Goal: Task Accomplishment & Management: Manage account settings

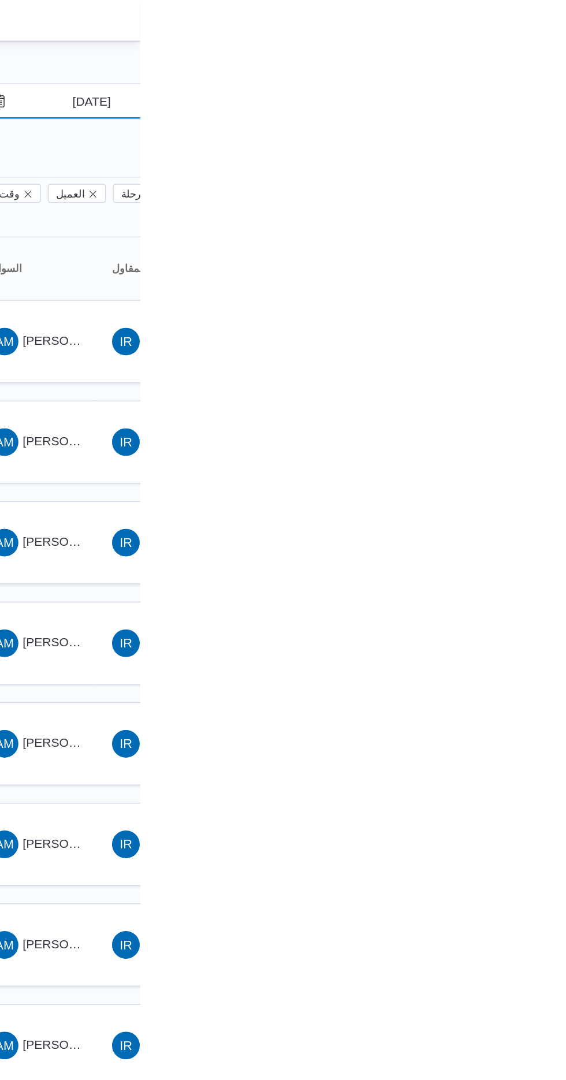
click at [533, 65] on input "[DATE]" at bounding box center [525, 67] width 131 height 23
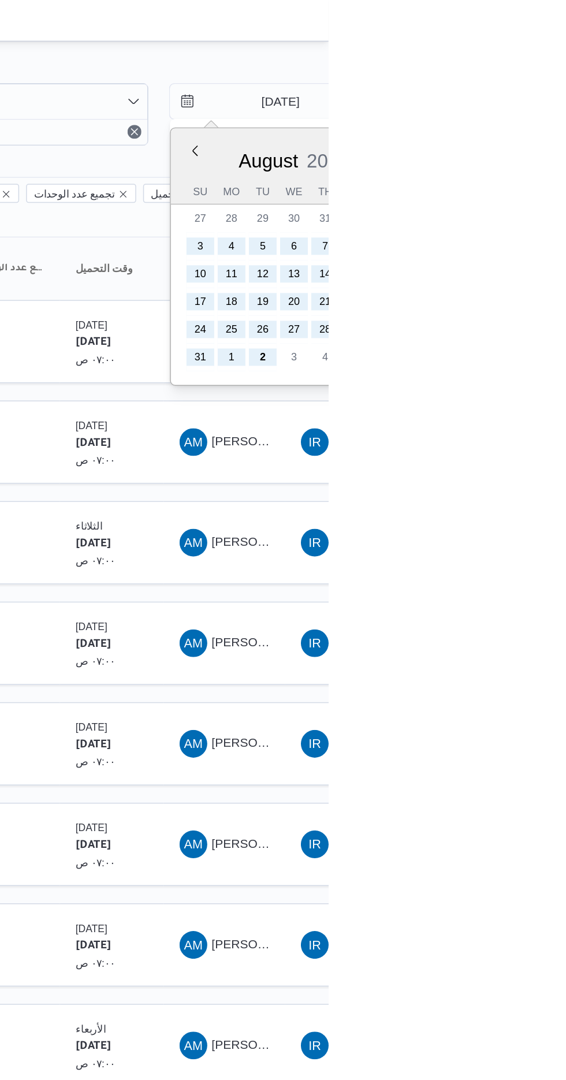
type input "[DATE]"
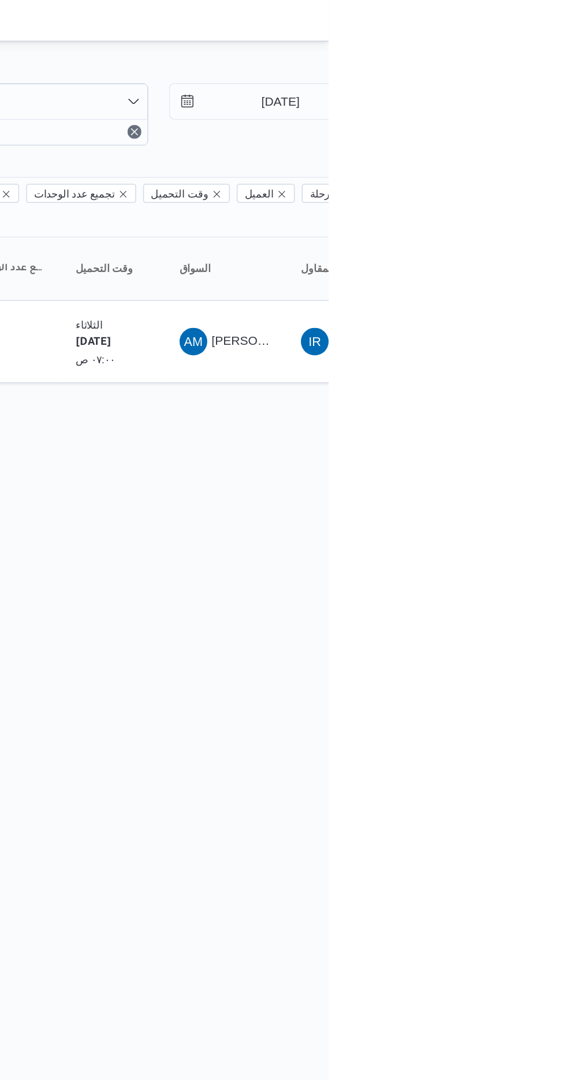
click at [446, 453] on html "Control Center الرئيسيه الرحلات English عربي Dark mode Logout الطلبات إنشاء طلب…" at bounding box center [283, 540] width 566 height 1080
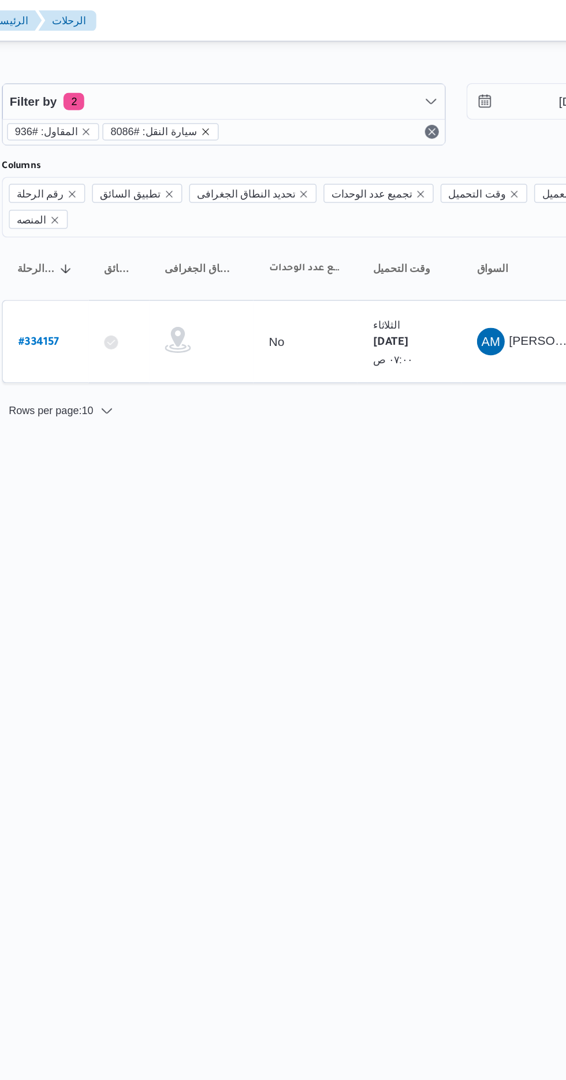
click at [282, 87] on icon "remove selected entity" at bounding box center [285, 87] width 7 height 7
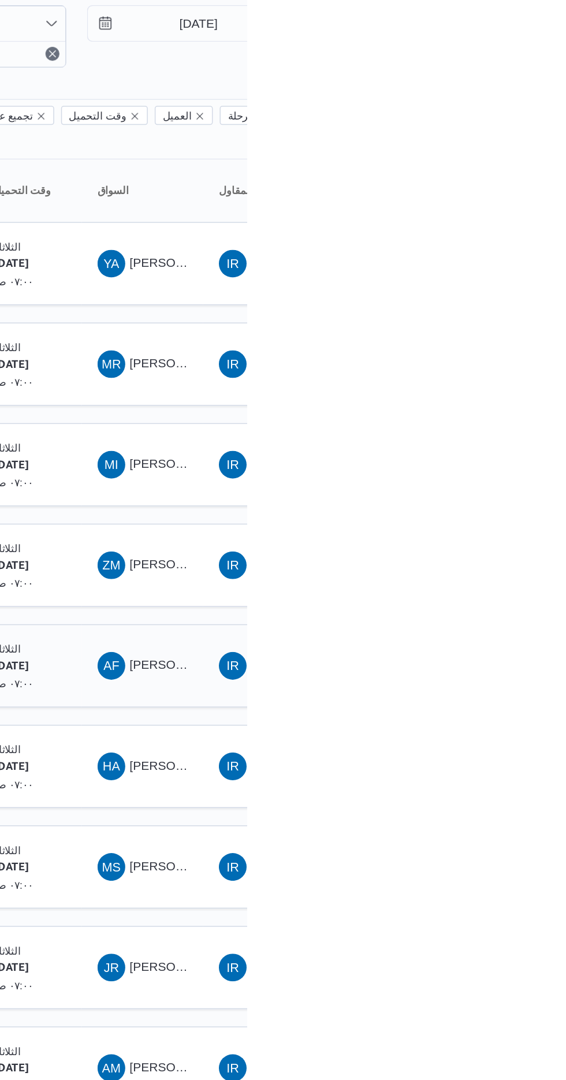
click at [497, 482] on div "AF [PERSON_NAME] [PERSON_NAME]" at bounding box center [496, 496] width 69 height 28
click at [504, 482] on div "AF [PERSON_NAME] [PERSON_NAME]" at bounding box center [496, 496] width 69 height 28
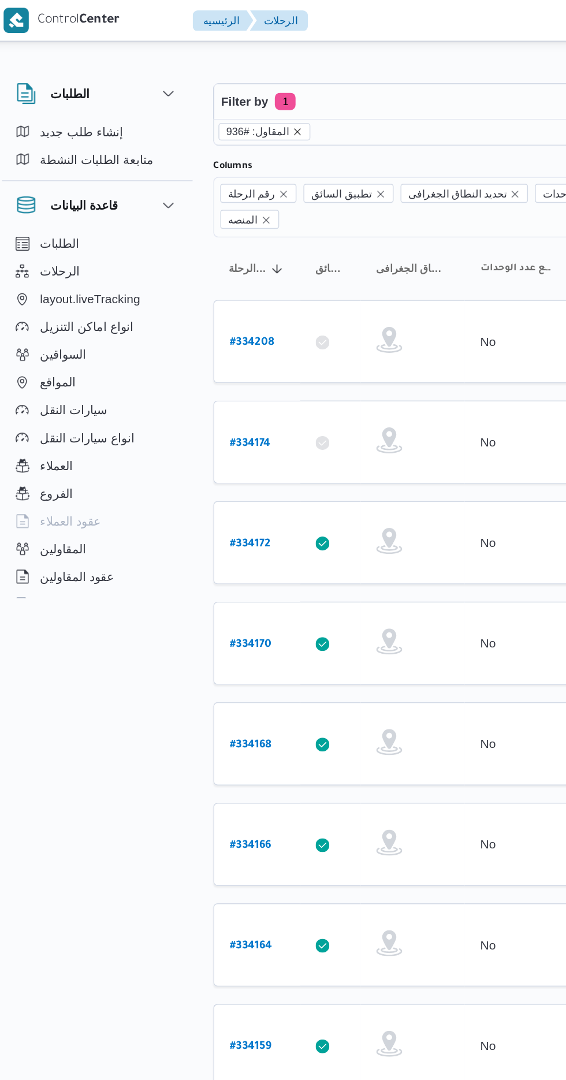
click at [204, 87] on icon "remove selected entity" at bounding box center [206, 87] width 5 height 5
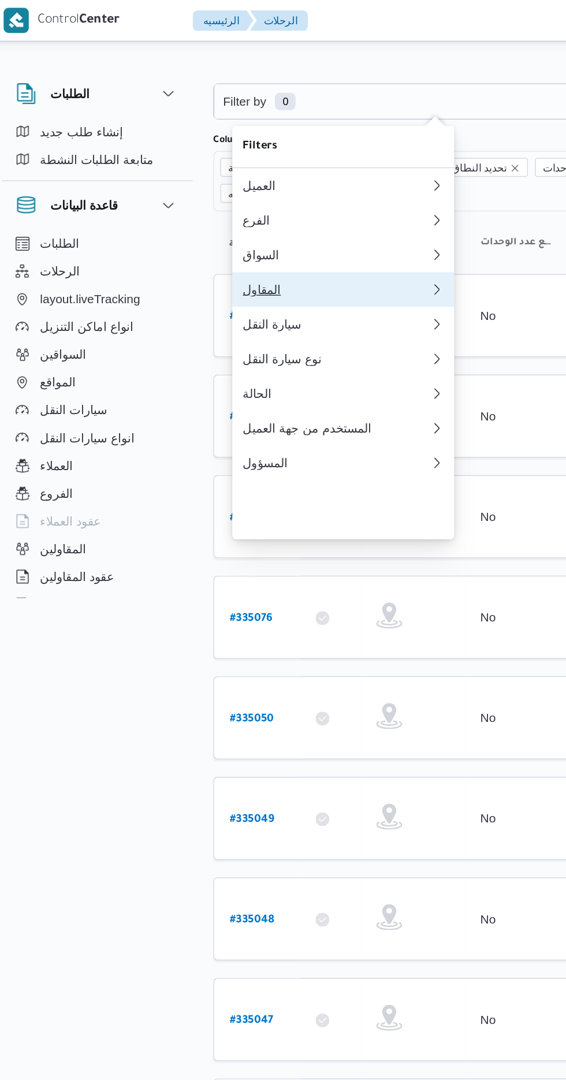
click at [182, 197] on div "المقاول" at bounding box center [230, 192] width 120 height 9
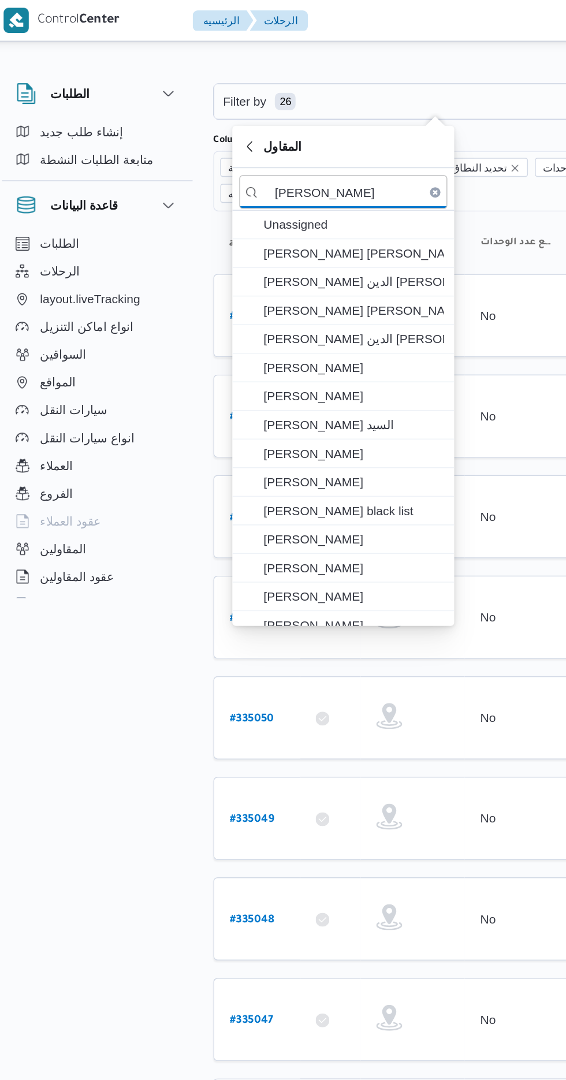
type input "[PERSON_NAME]"
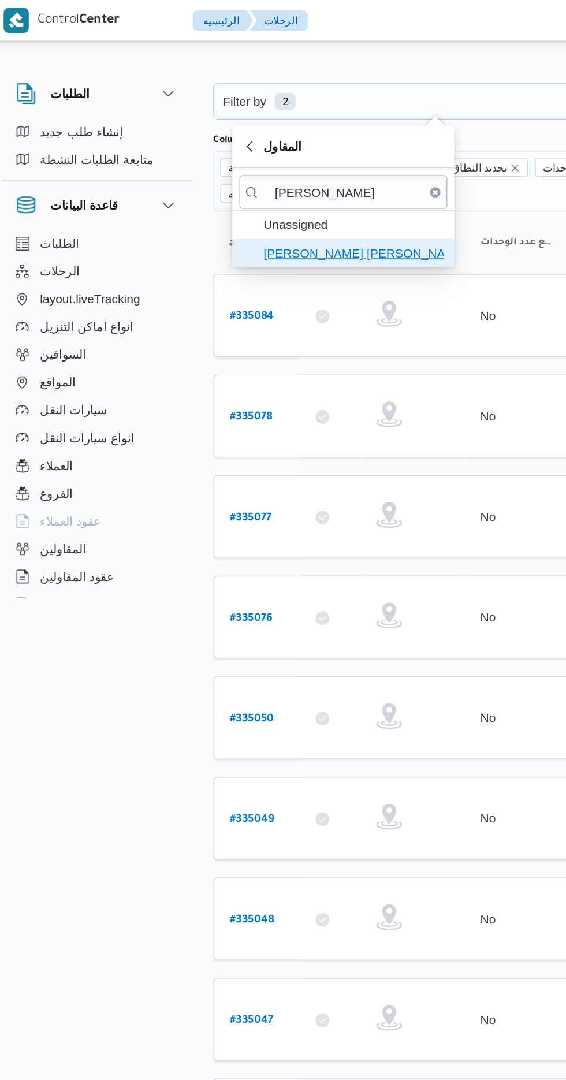
click at [204, 169] on span "[PERSON_NAME] [PERSON_NAME]" at bounding box center [244, 169] width 120 height 14
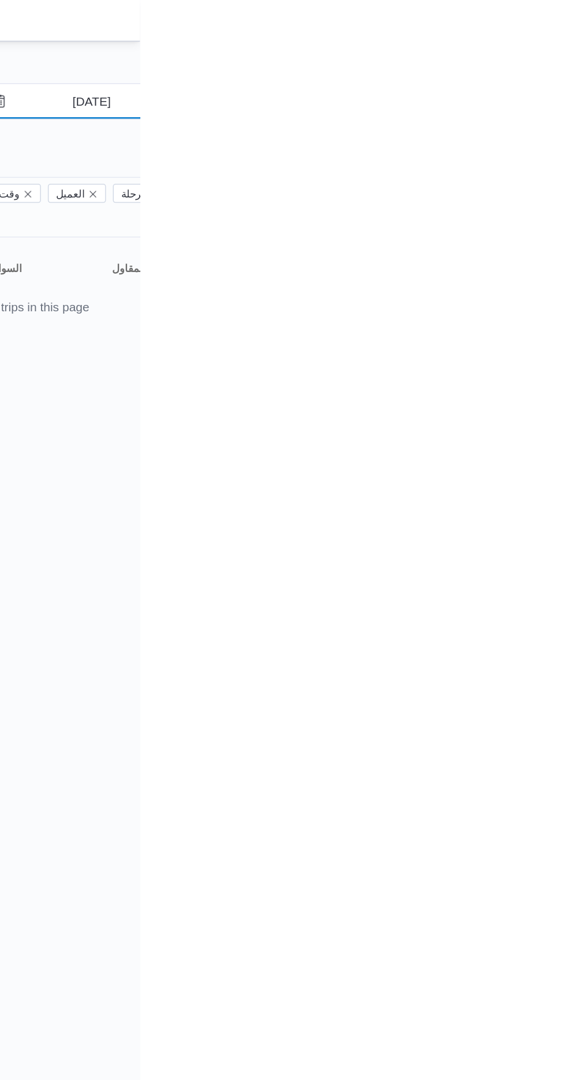
click at [525, 72] on input "[DATE]" at bounding box center [525, 67] width 131 height 23
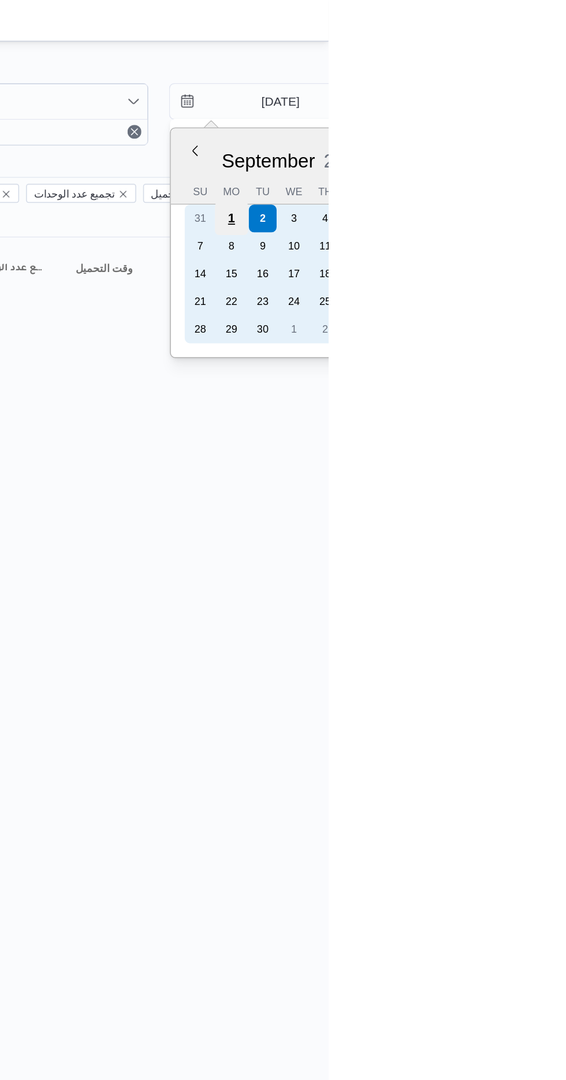
click at [500, 143] on div "1" at bounding box center [501, 146] width 22 height 22
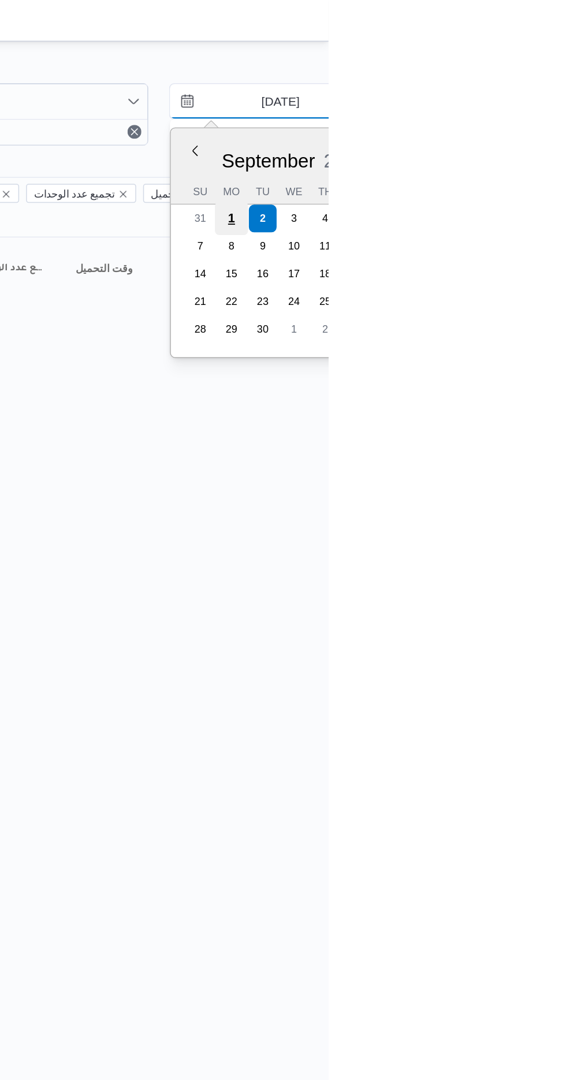
type input "[DATE]"
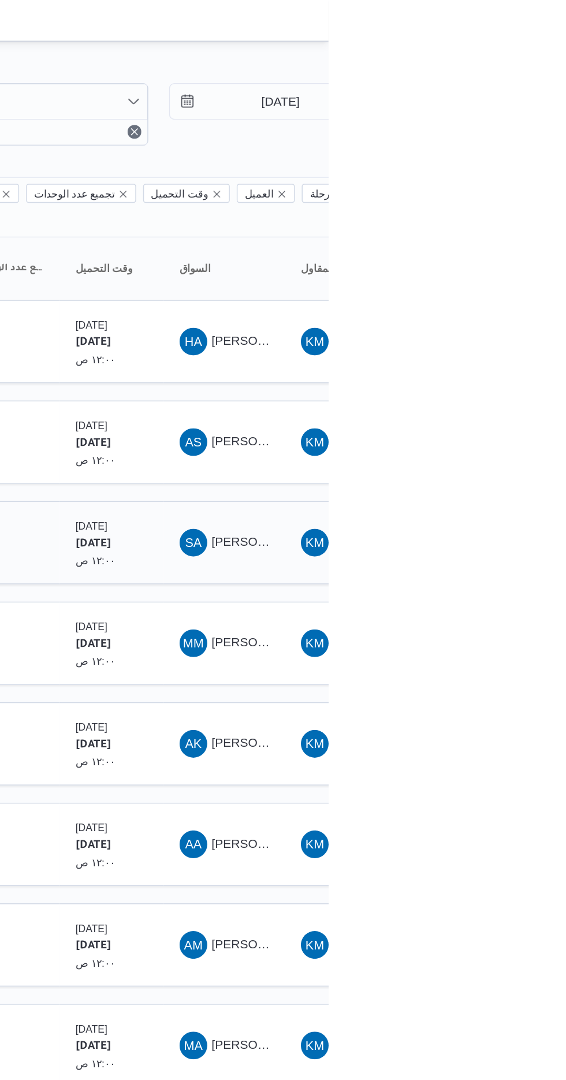
click at [477, 334] on td "السواق SA [PERSON_NAME]" at bounding box center [496, 361] width 81 height 55
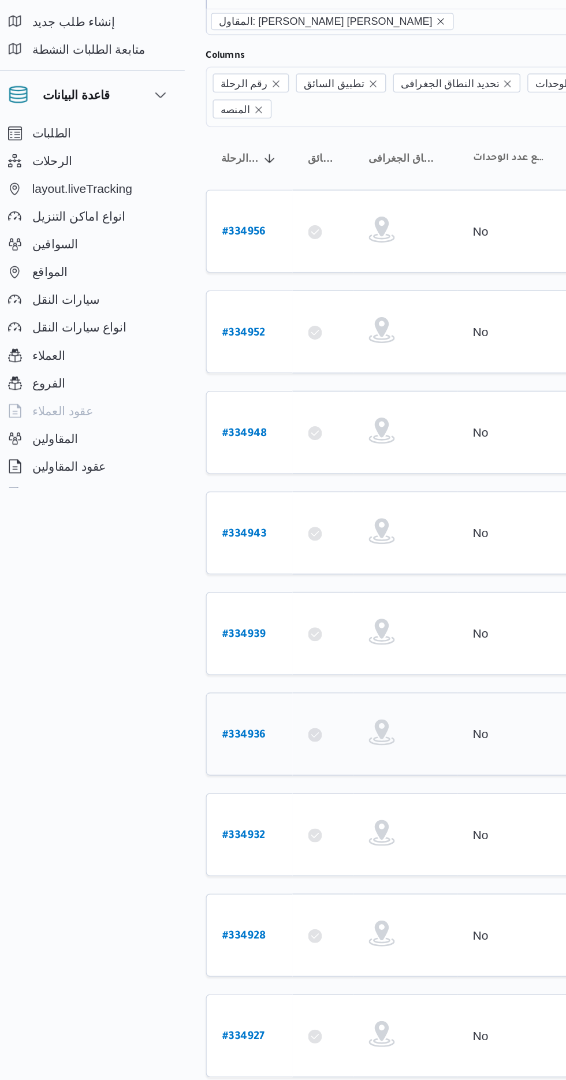
click at [173, 559] on b "# 334936" at bounding box center [175, 563] width 29 height 8
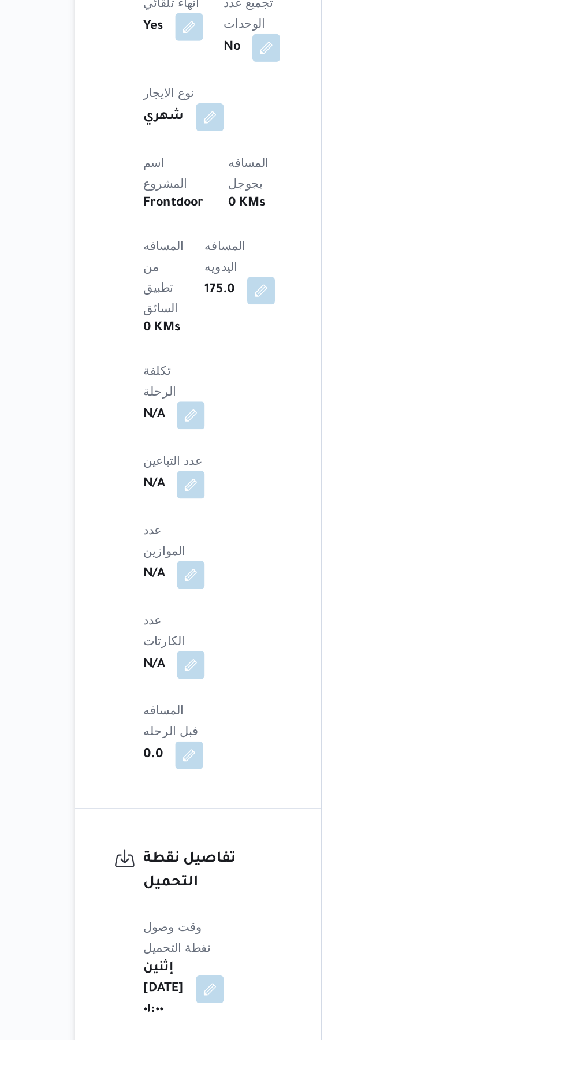
scroll to position [663, 0]
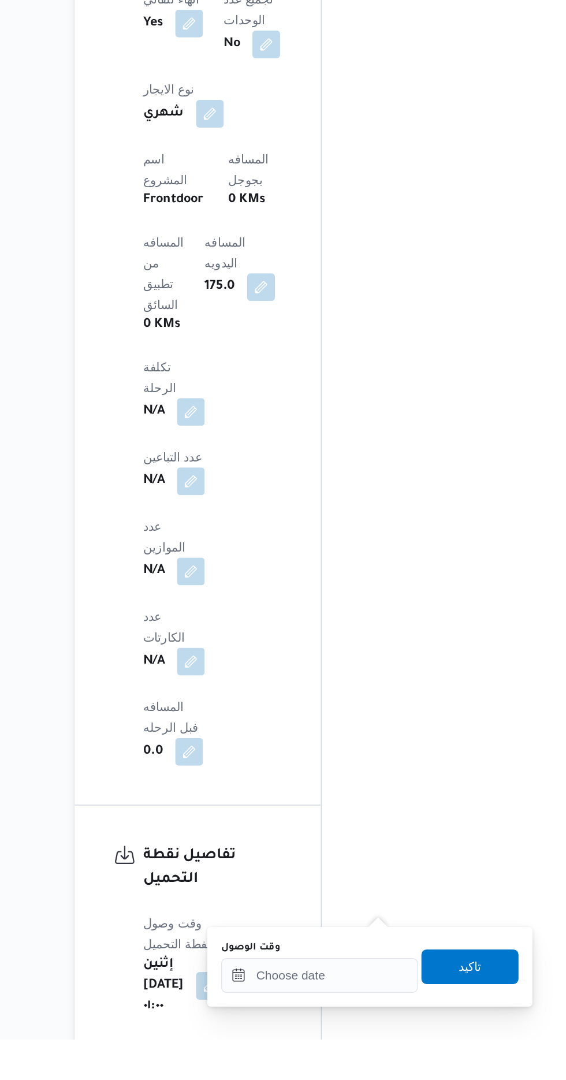
click at [268, 1016] on label "وقت الوصول" at bounding box center [267, 1018] width 39 height 9
click at [268, 1025] on input "وقت الوصول" at bounding box center [313, 1036] width 131 height 23
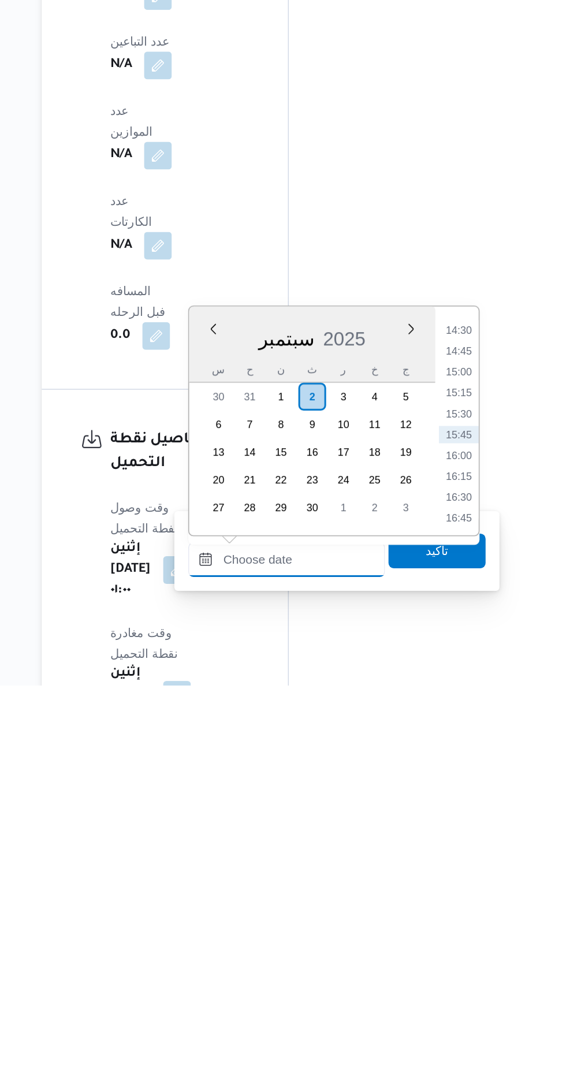
scroll to position [807, 0]
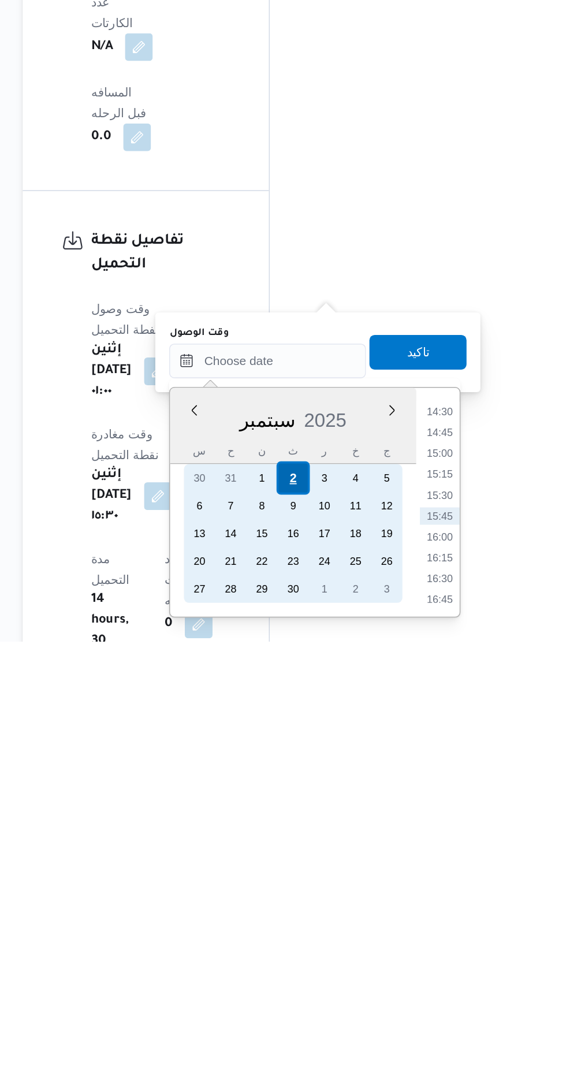
click at [330, 970] on div "2" at bounding box center [330, 971] width 22 height 22
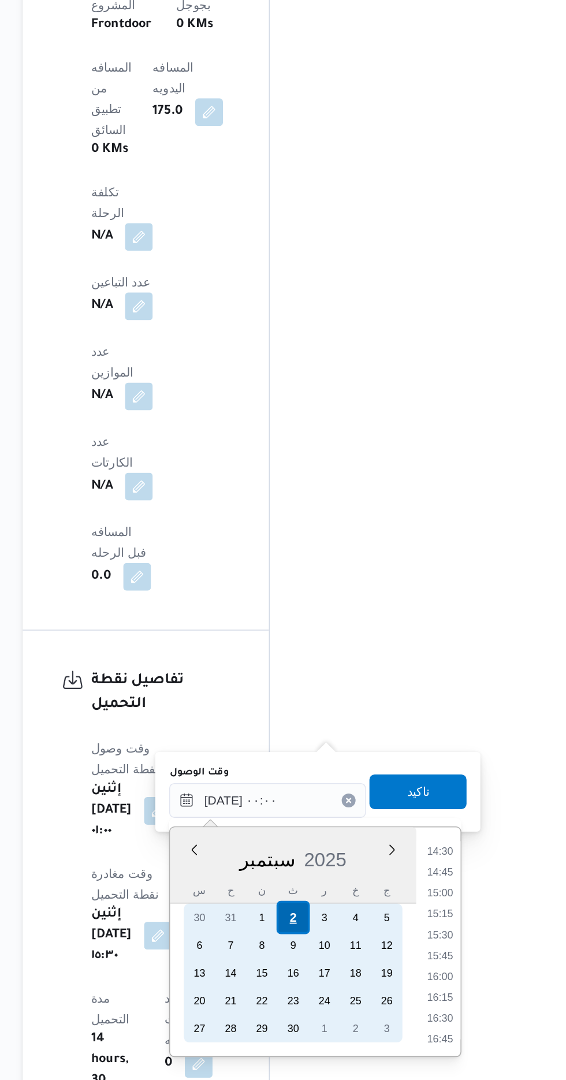
scroll to position [0, 0]
click at [311, 967] on div "1" at bounding box center [309, 971] width 22 height 22
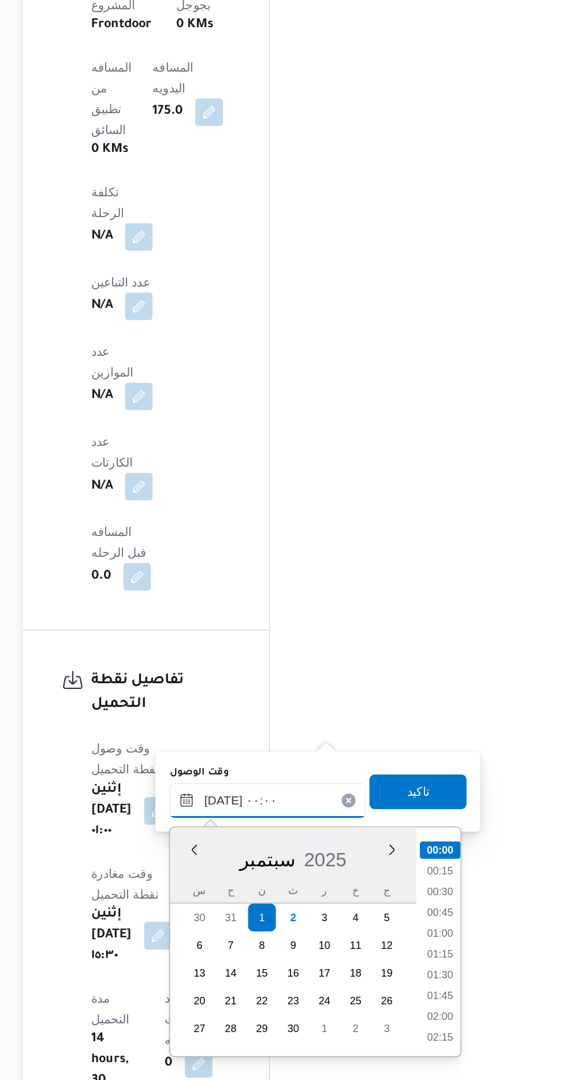
click at [260, 891] on input "[DATE] ٠٠:٠٠" at bounding box center [313, 893] width 131 height 23
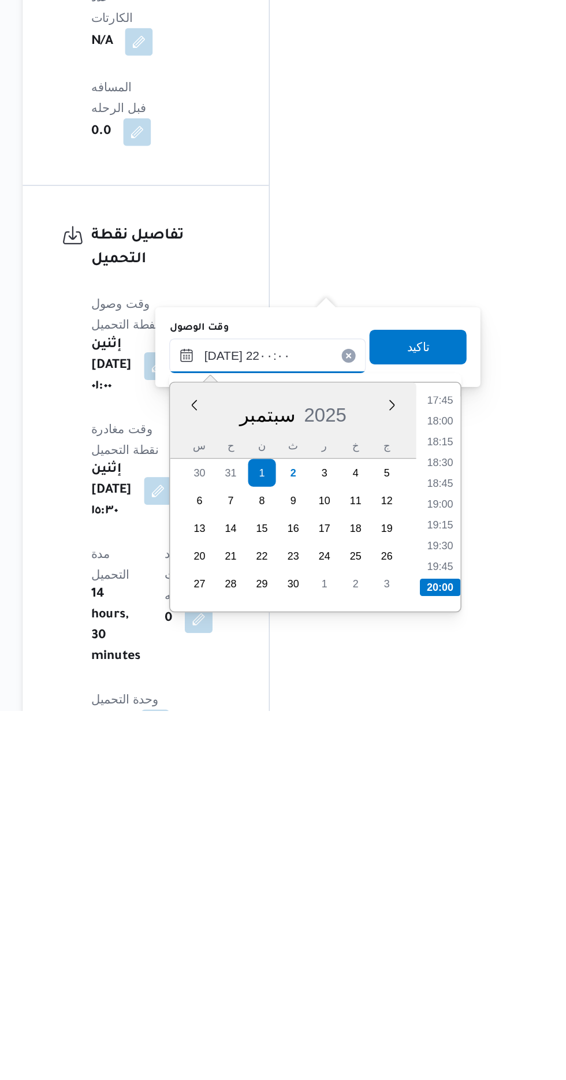
scroll to position [1098, 0]
click at [424, 992] on li "22:00" at bounding box center [428, 998] width 27 height 12
type input "[DATE] ٢٢:٠٠"
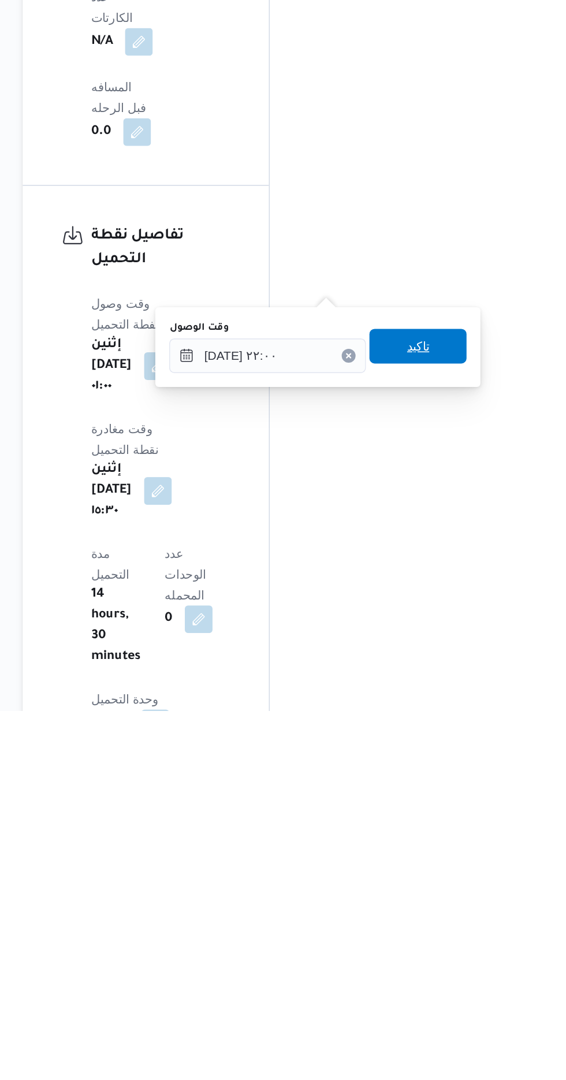
click at [417, 834] on span "تاكيد" at bounding box center [413, 837] width 15 height 14
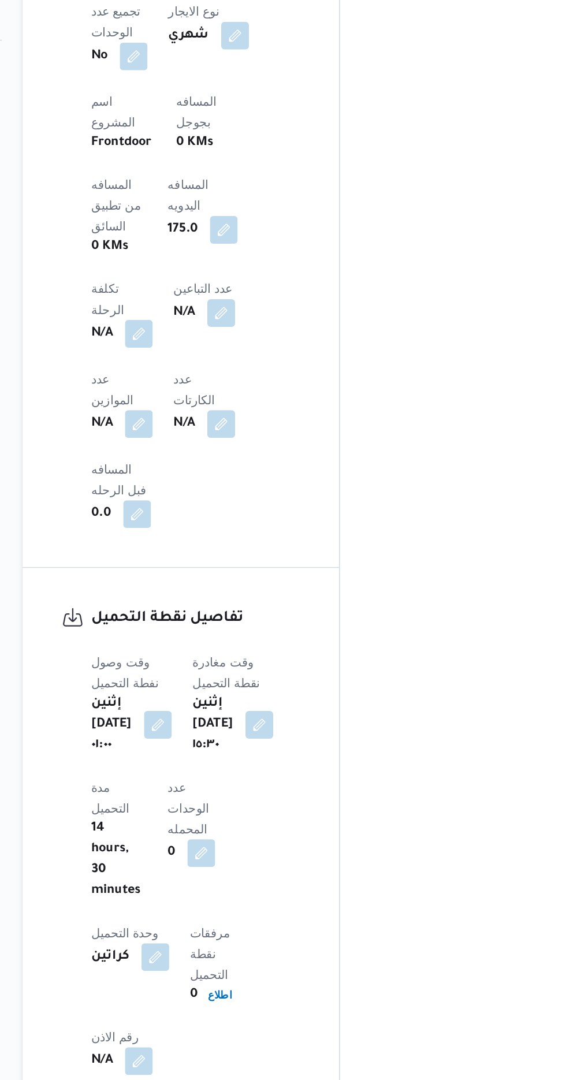
scroll to position [856, 0]
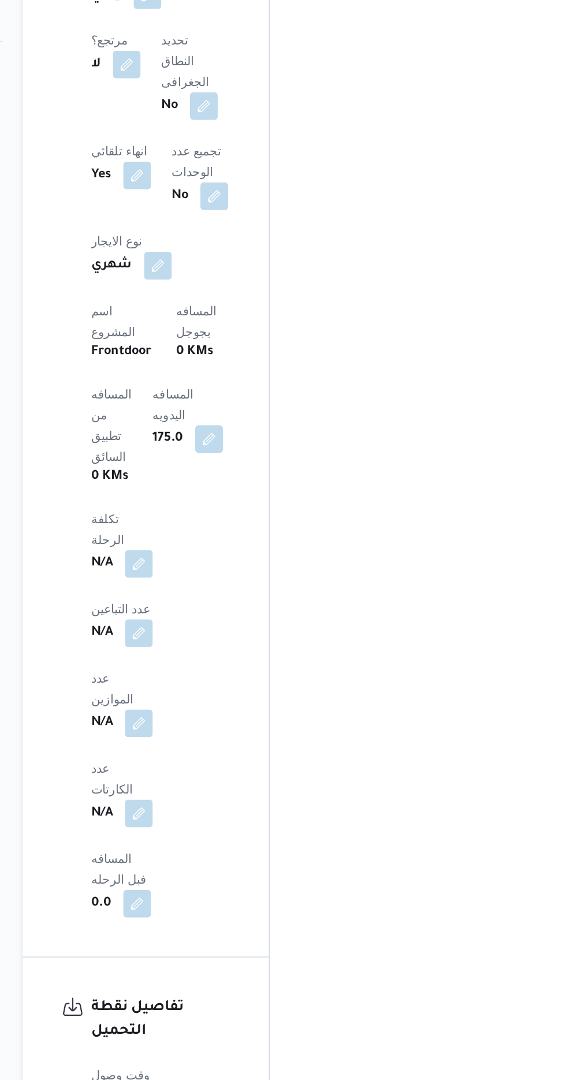
click at [249, 924] on button "button" at bounding box center [240, 933] width 18 height 18
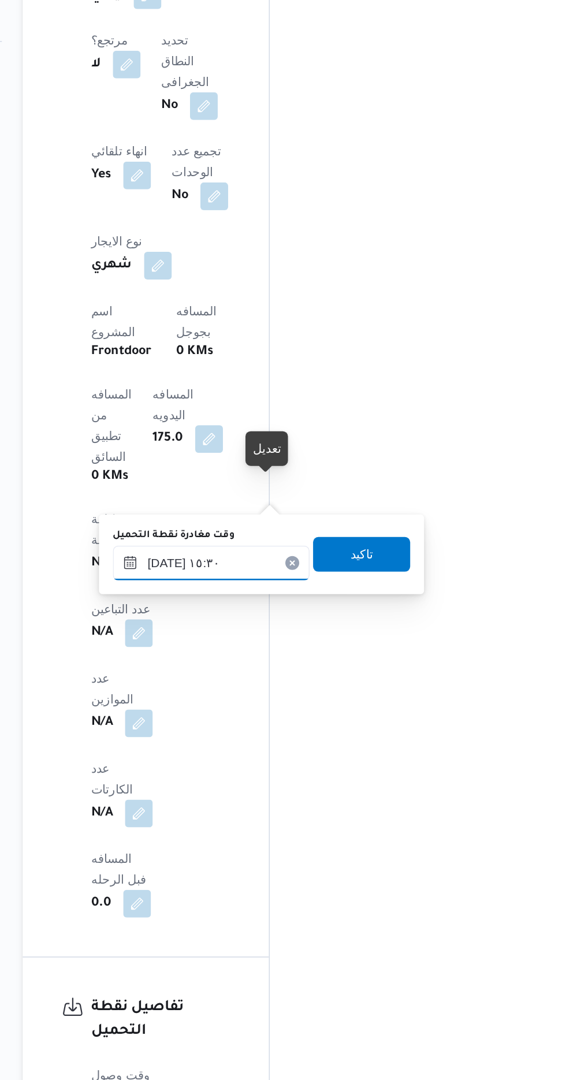
click at [256, 465] on input "[DATE] ١٥:٣٠" at bounding box center [275, 467] width 131 height 23
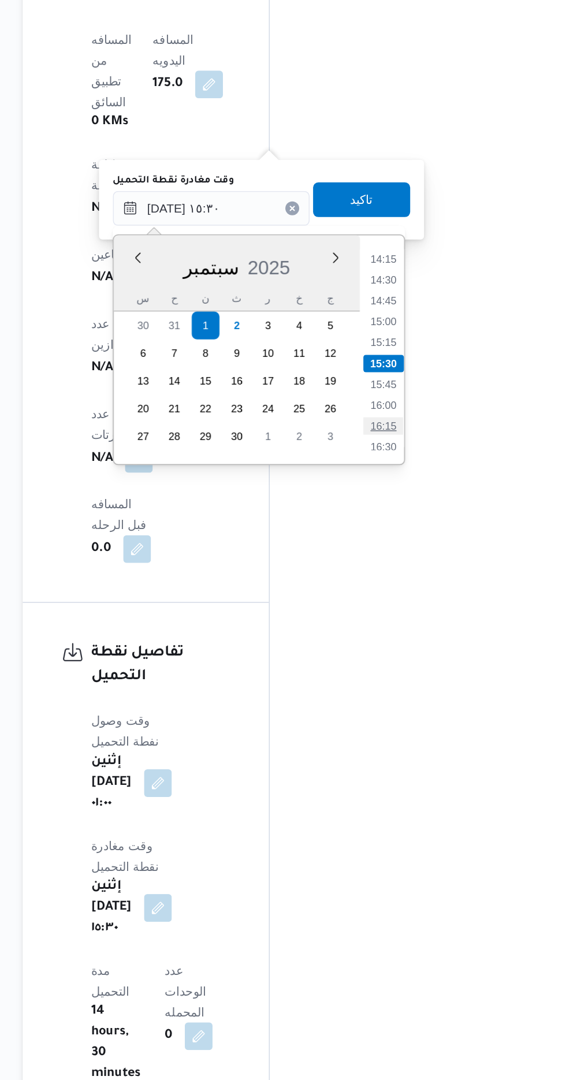
click at [386, 617] on li "16:15" at bounding box center [390, 613] width 27 height 12
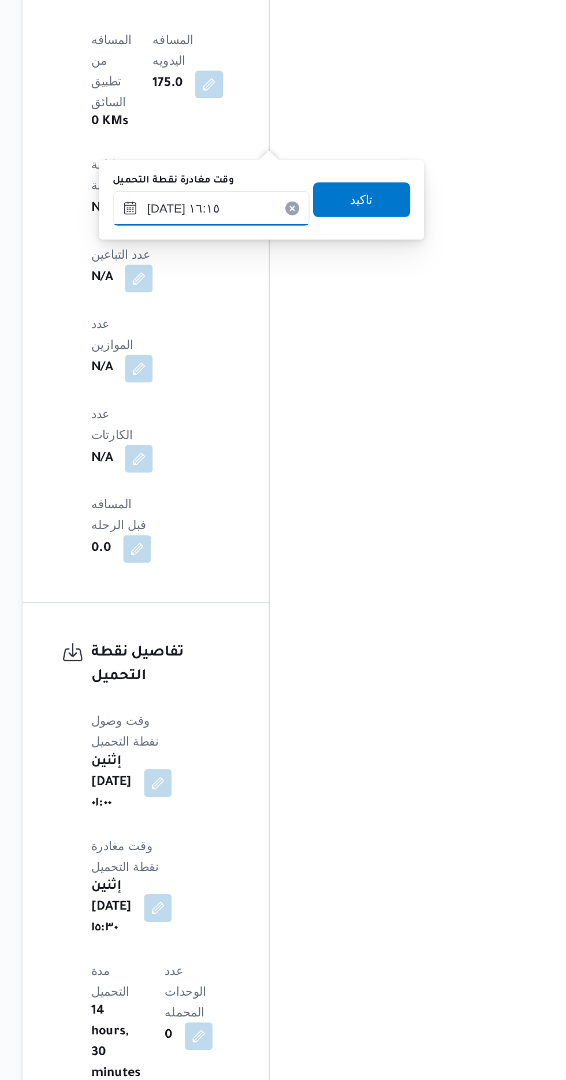
click at [249, 468] on input "[DATE] ١٦:١٥" at bounding box center [275, 467] width 131 height 23
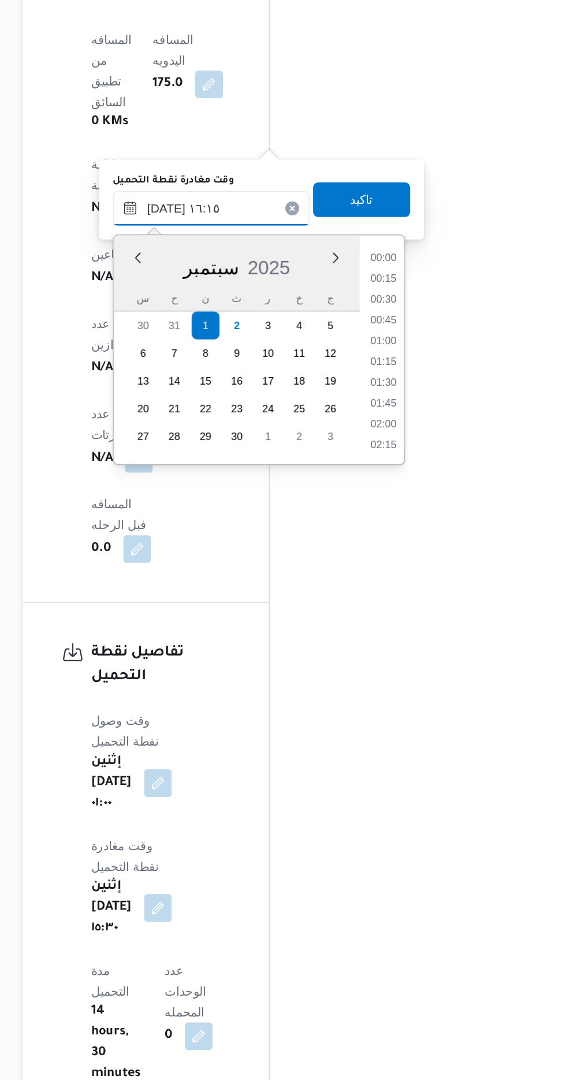
scroll to position [830, 0]
click at [382, 608] on li "17:00" at bounding box center [390, 613] width 27 height 12
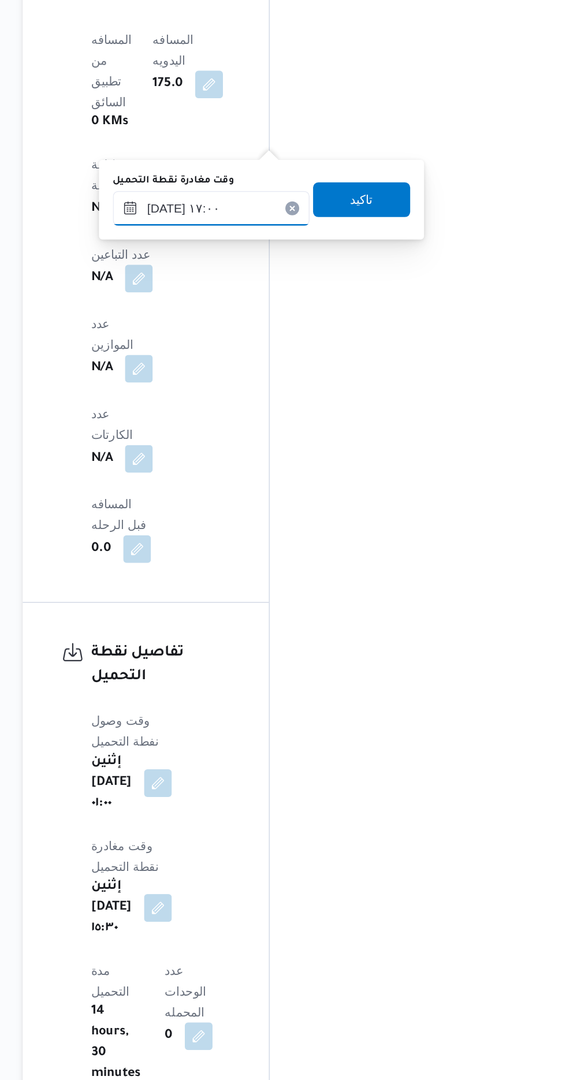
click at [258, 472] on input "[DATE] ١٧:٠٠" at bounding box center [275, 467] width 131 height 23
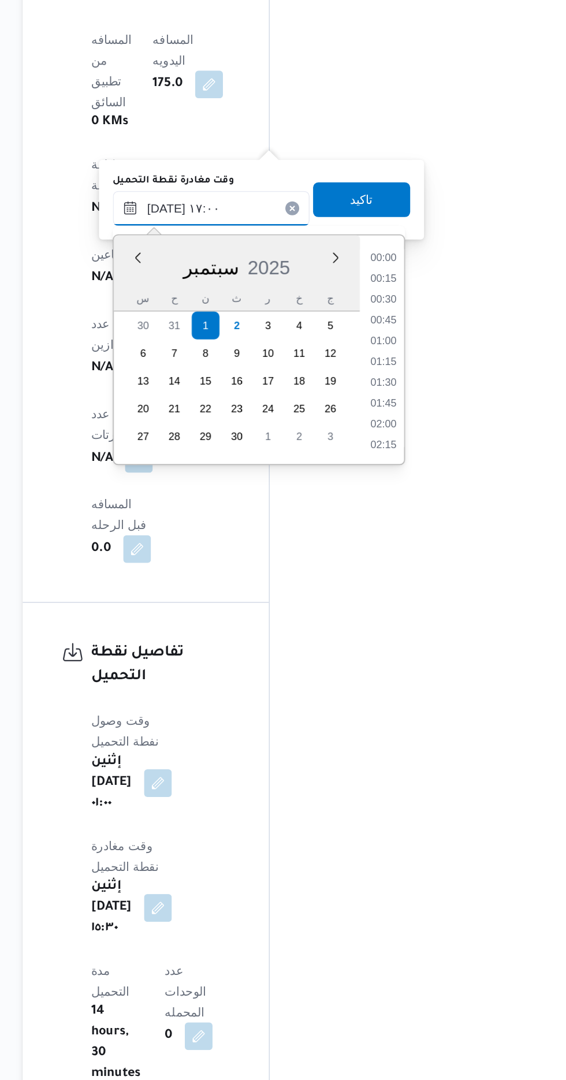
scroll to position [872, 0]
click at [388, 598] on li "17:30" at bounding box center [390, 599] width 27 height 12
type input "[DATE] ١٧:٣٠"
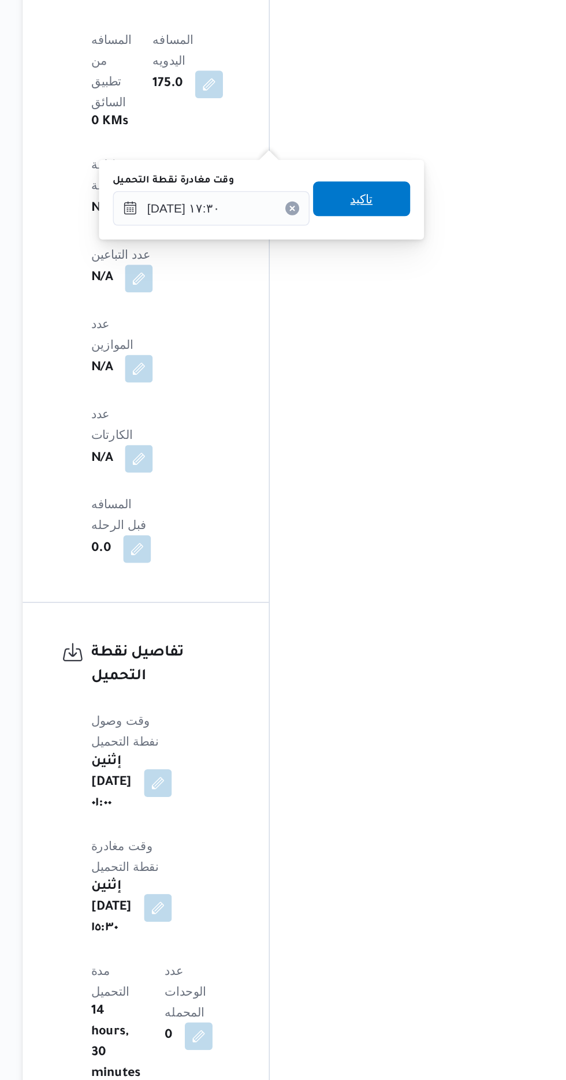
click at [375, 465] on span "تاكيد" at bounding box center [376, 461] width 65 height 23
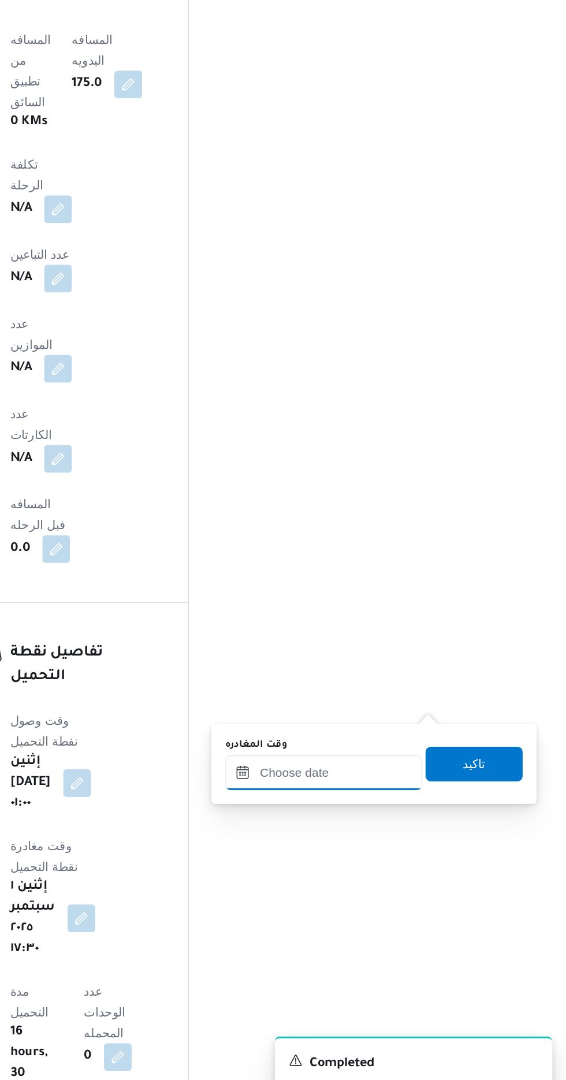
click at [382, 838] on input "وقت المغادره" at bounding box center [404, 843] width 131 height 23
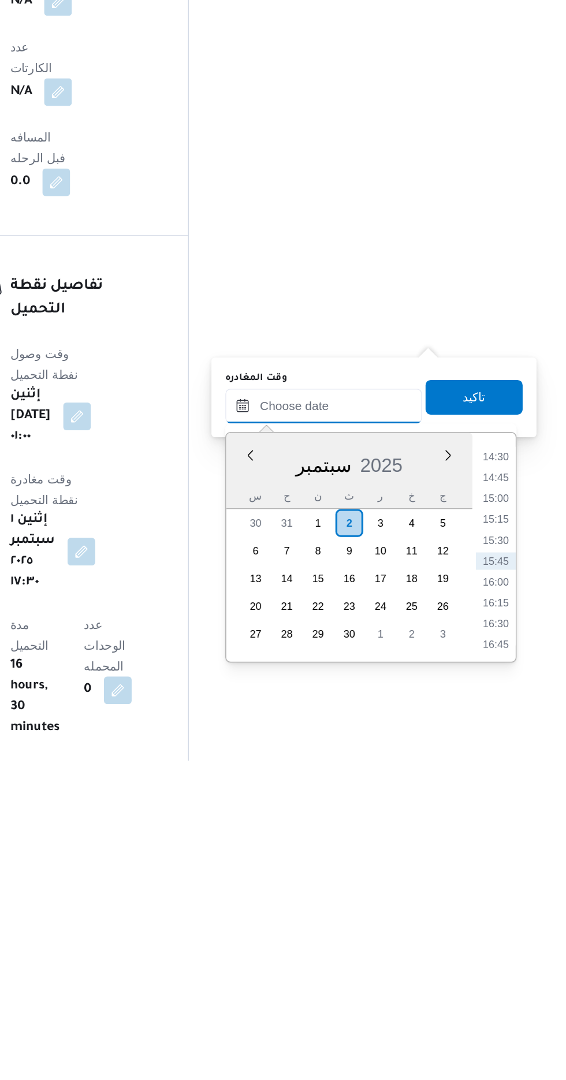
scroll to position [856, 0]
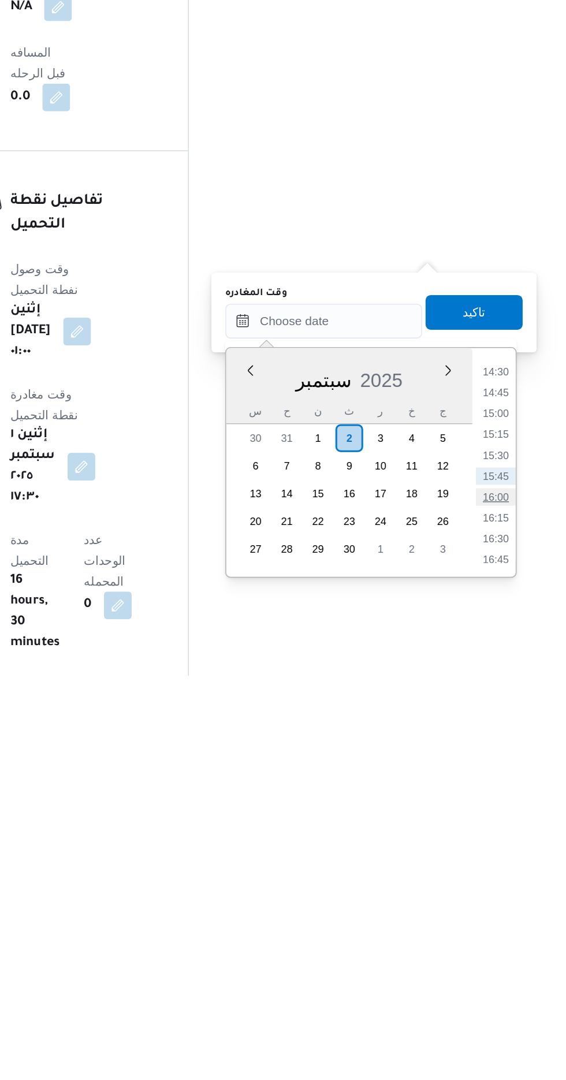
click at [516, 960] on li "16:00" at bounding box center [519, 961] width 27 height 12
type input "[DATE] ١٦:٠٠"
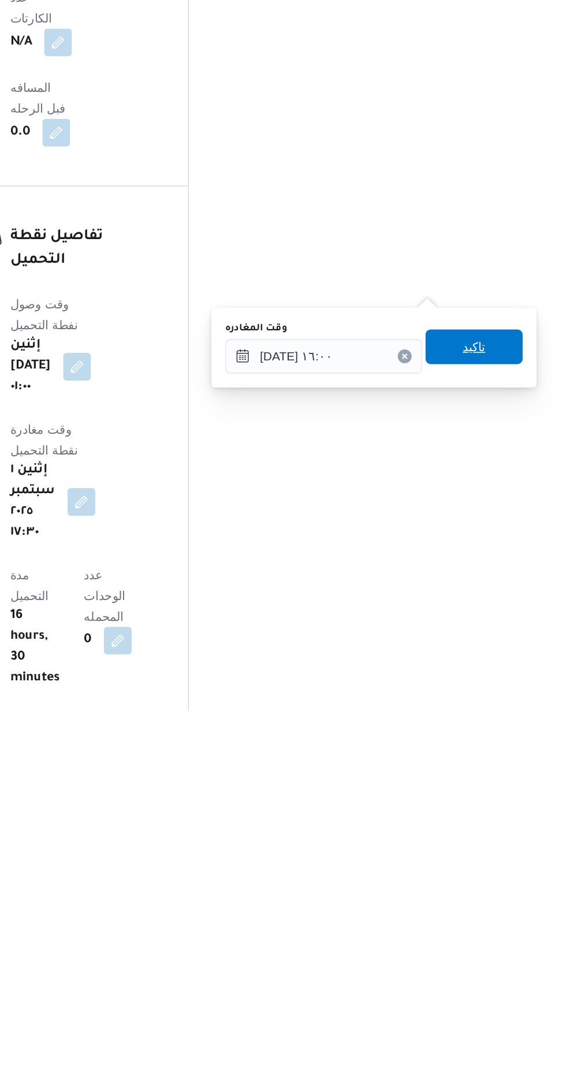
click at [498, 839] on span "تاكيد" at bounding box center [504, 837] width 65 height 23
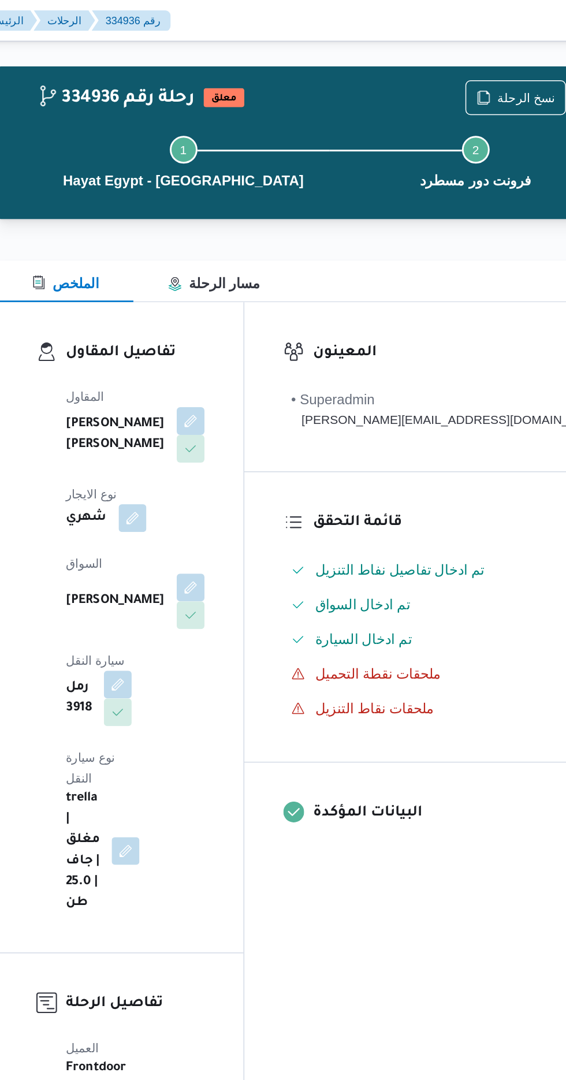
scroll to position [0, 0]
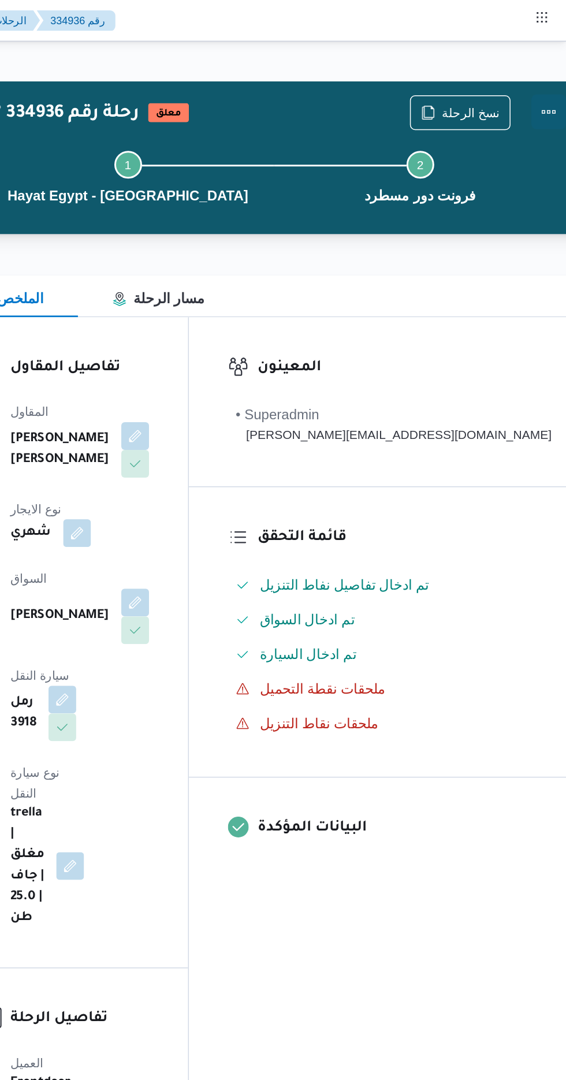
click at [543, 82] on button "Actions" at bounding box center [554, 74] width 23 height 23
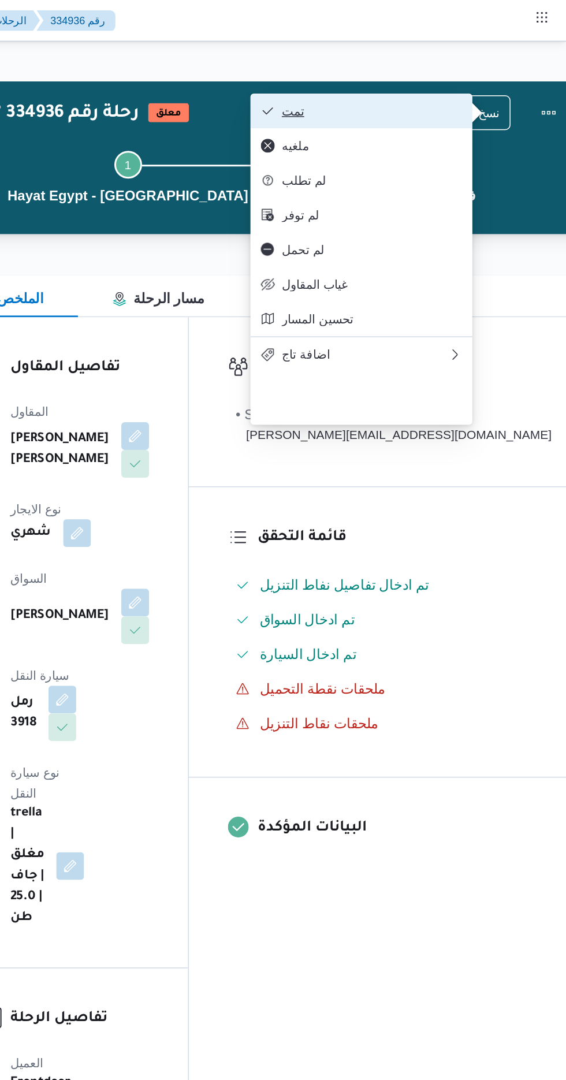
click at [386, 72] on span "تمت" at bounding box center [436, 73] width 120 height 9
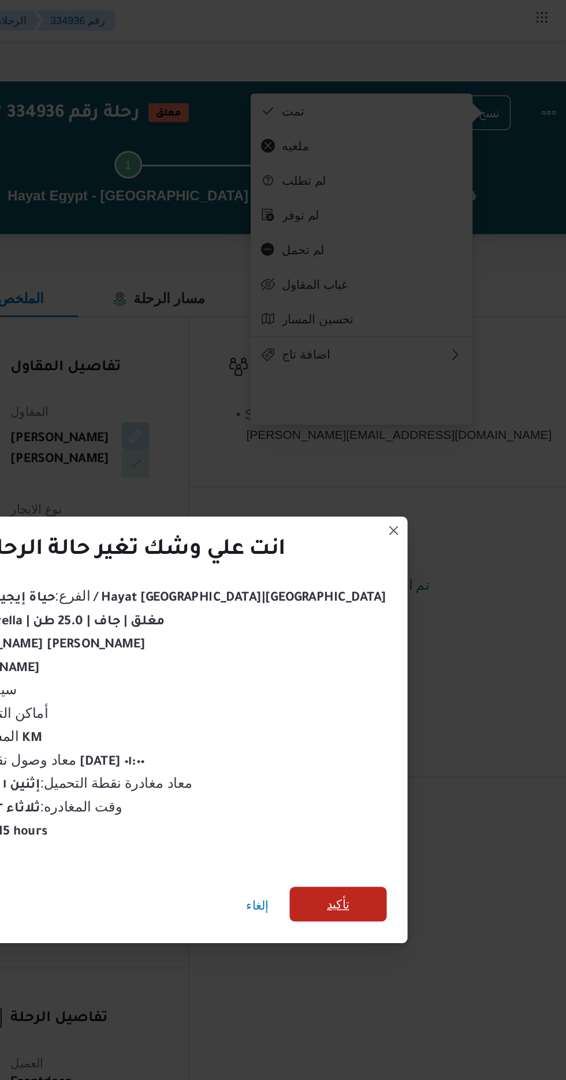
click at [406, 598] on span "تأكيد" at bounding box center [413, 602] width 15 height 14
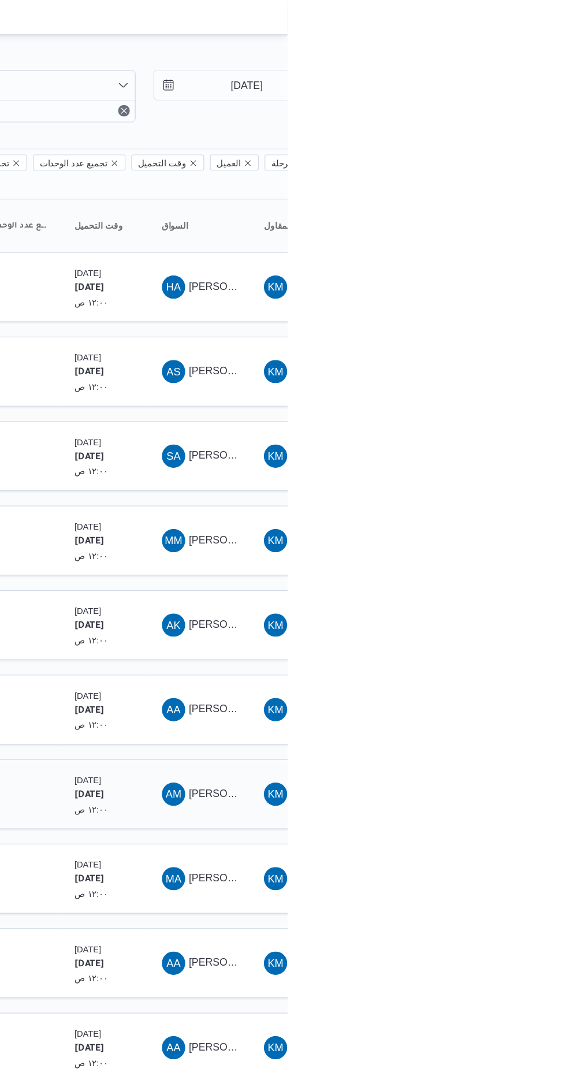
click at [497, 620] on span "AM [PERSON_NAME]" at bounding box center [497, 629] width 60 height 18
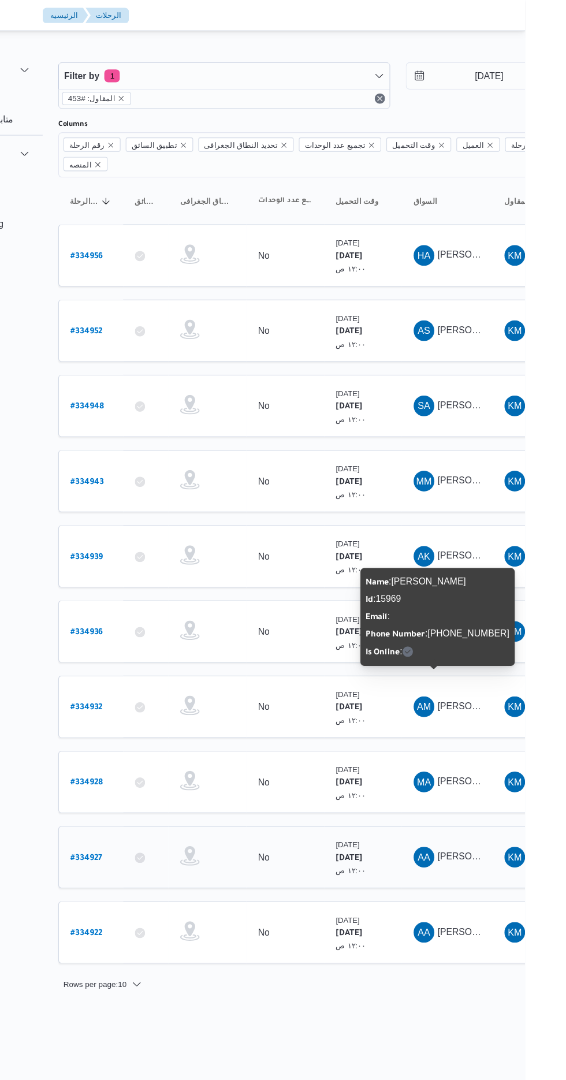
click at [162, 760] on b "# 334927" at bounding box center [175, 764] width 28 height 8
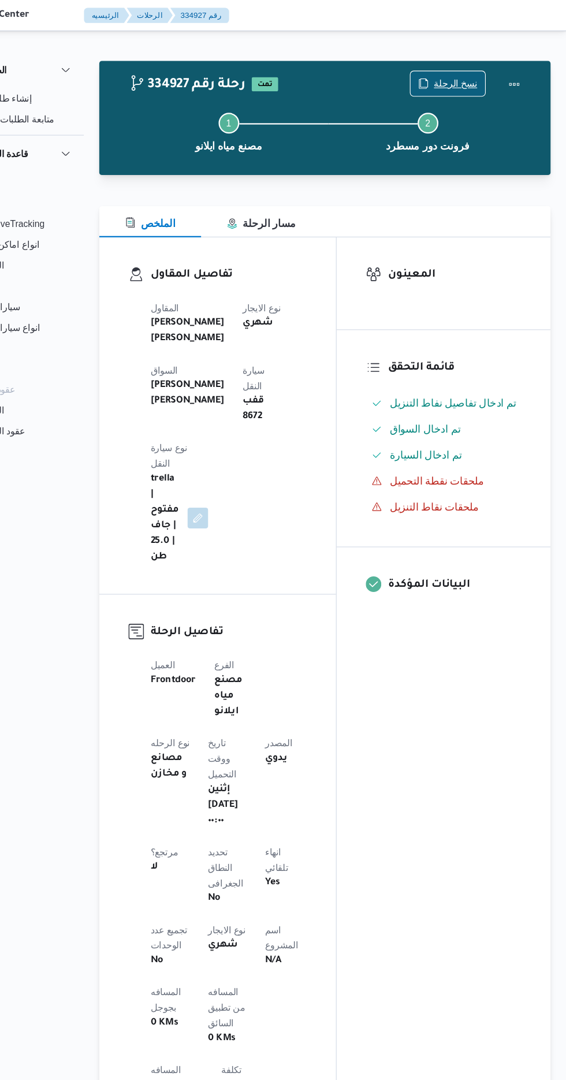
click at [460, 65] on span "نسخ الرحلة" at bounding box center [460, 75] width 66 height 22
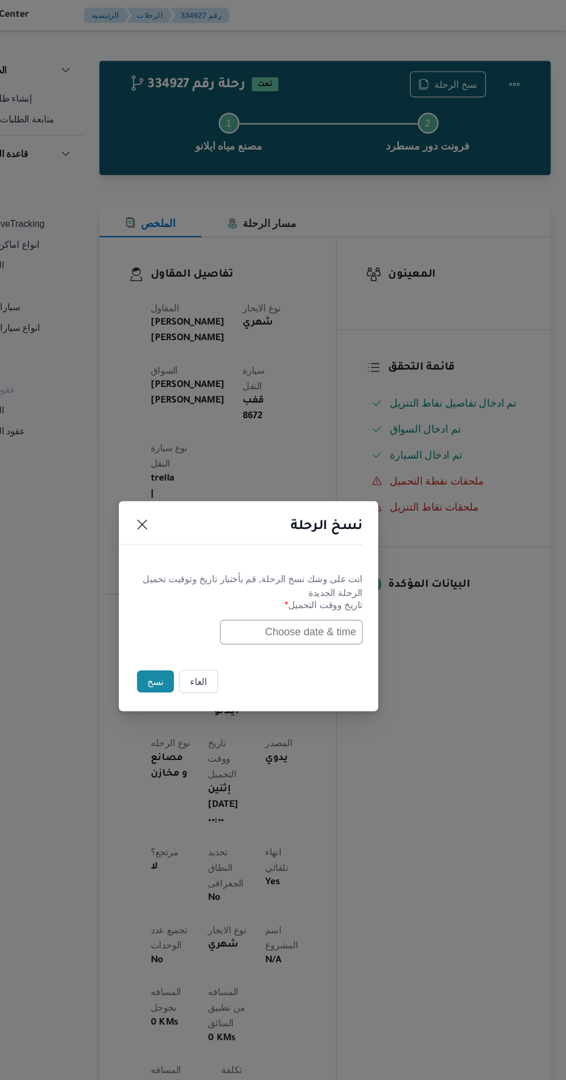
click at [284, 566] on input "text" at bounding box center [321, 563] width 127 height 22
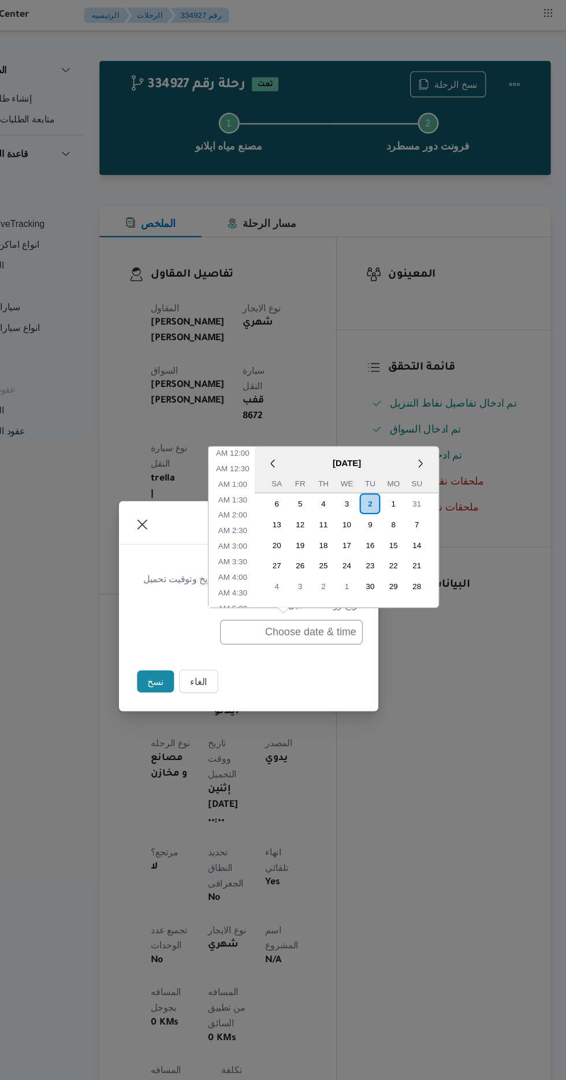
scroll to position [364, 0]
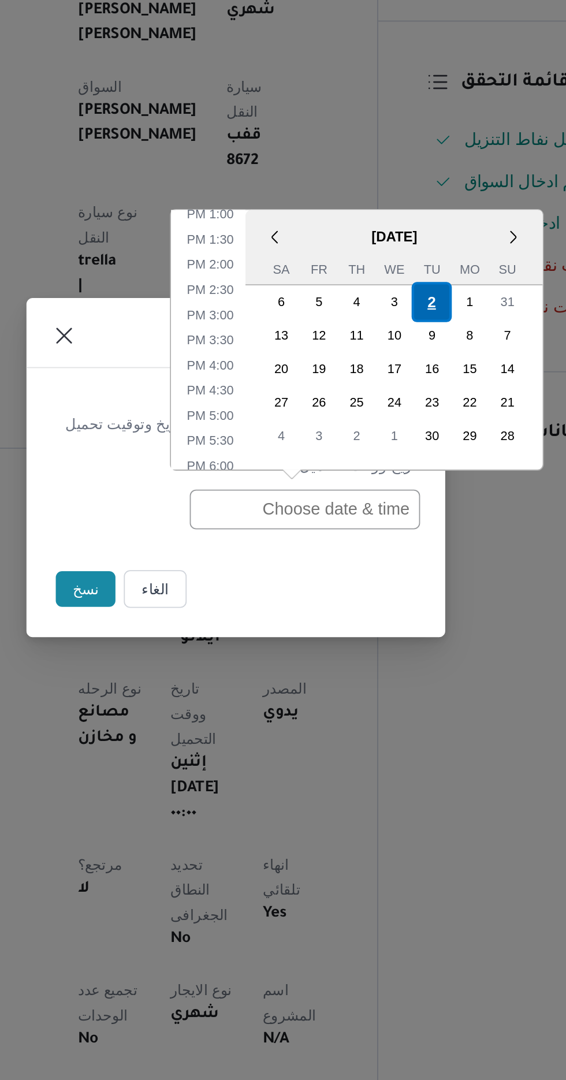
click at [392, 451] on div "2" at bounding box center [391, 449] width 22 height 22
type input "[DATE] 12:00AM"
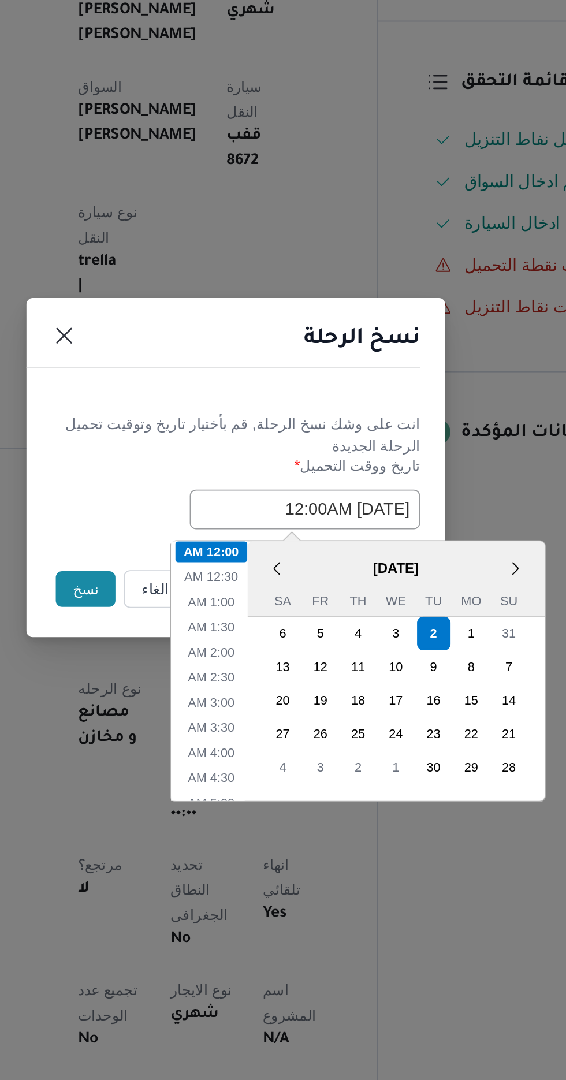
click at [193, 600] on button "نسخ" at bounding box center [200, 607] width 33 height 20
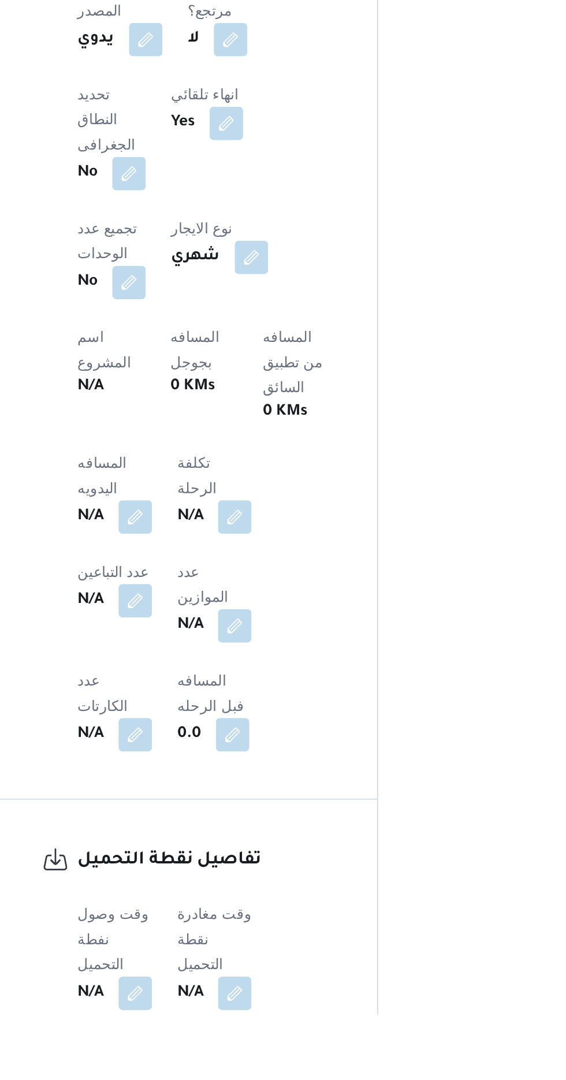
scroll to position [272, 0]
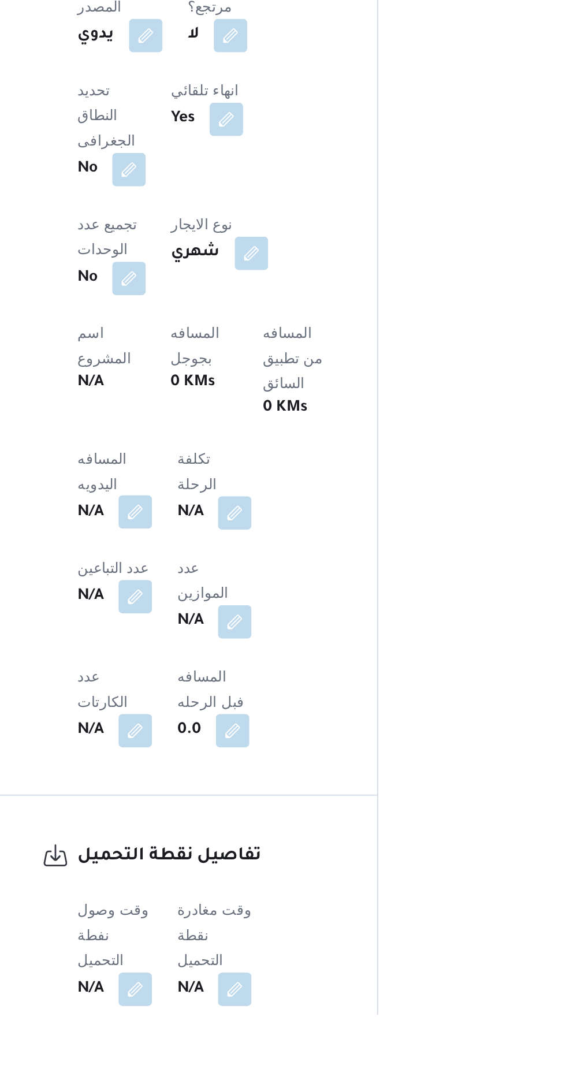
click at [223, 793] on button "button" at bounding box center [227, 802] width 18 height 18
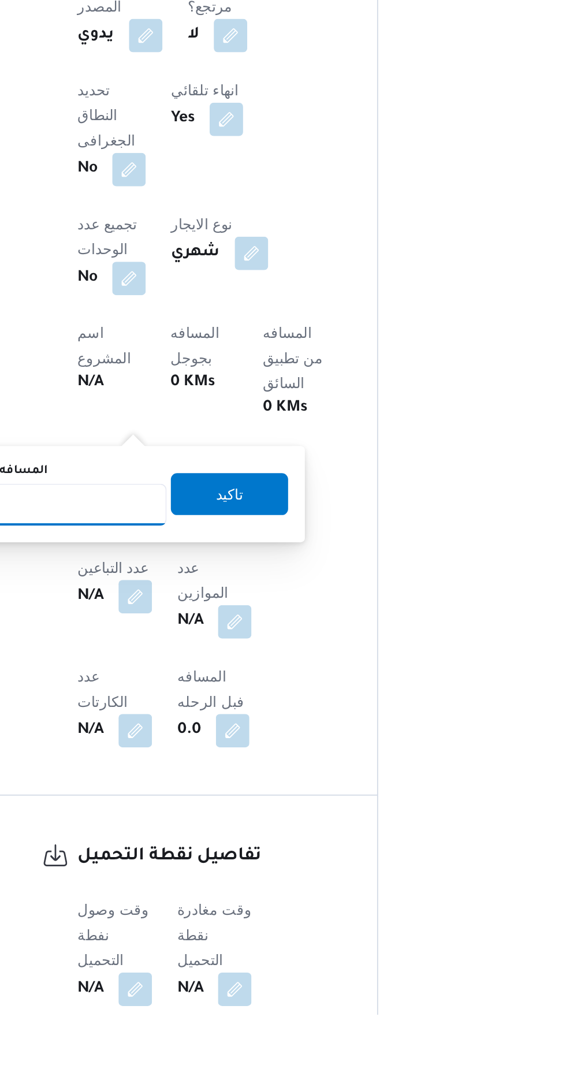
click at [204, 794] on input "المسافه اليدويه" at bounding box center [187, 798] width 115 height 23
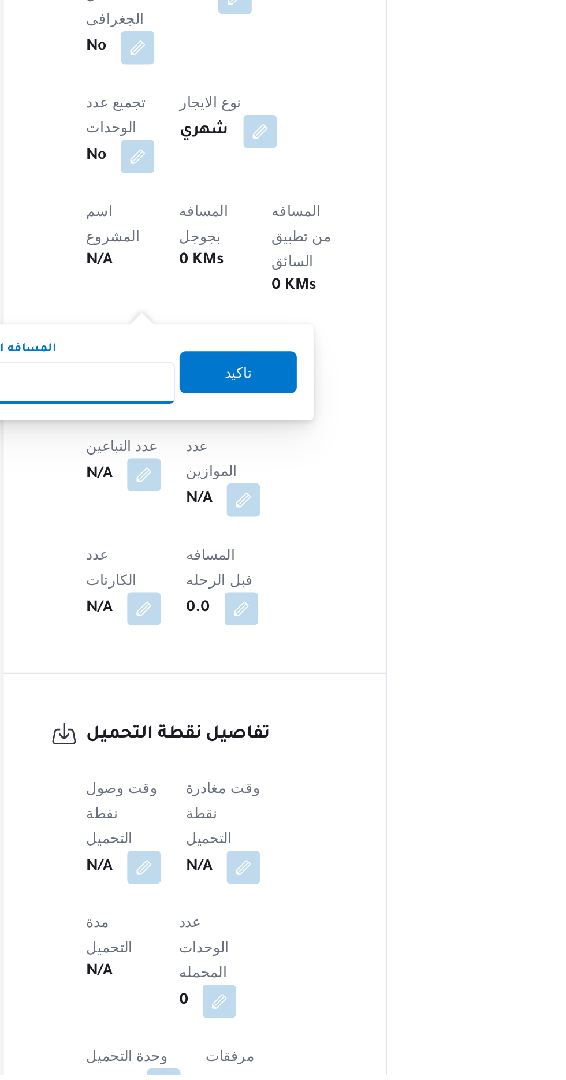
scroll to position [372, 0]
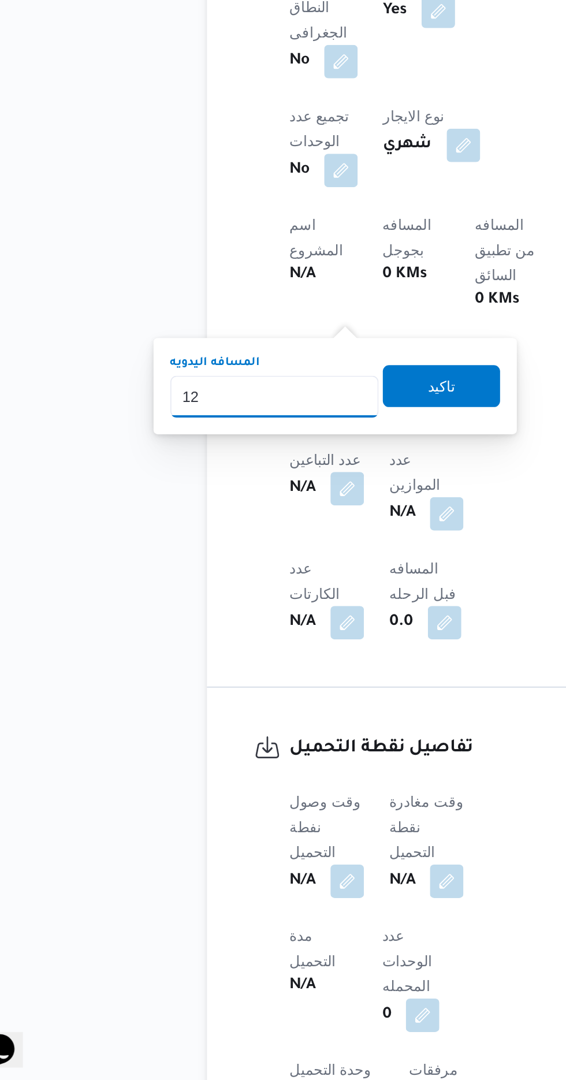
type input "120"
click at [298, 692] on span "تاكيد" at bounding box center [279, 691] width 65 height 23
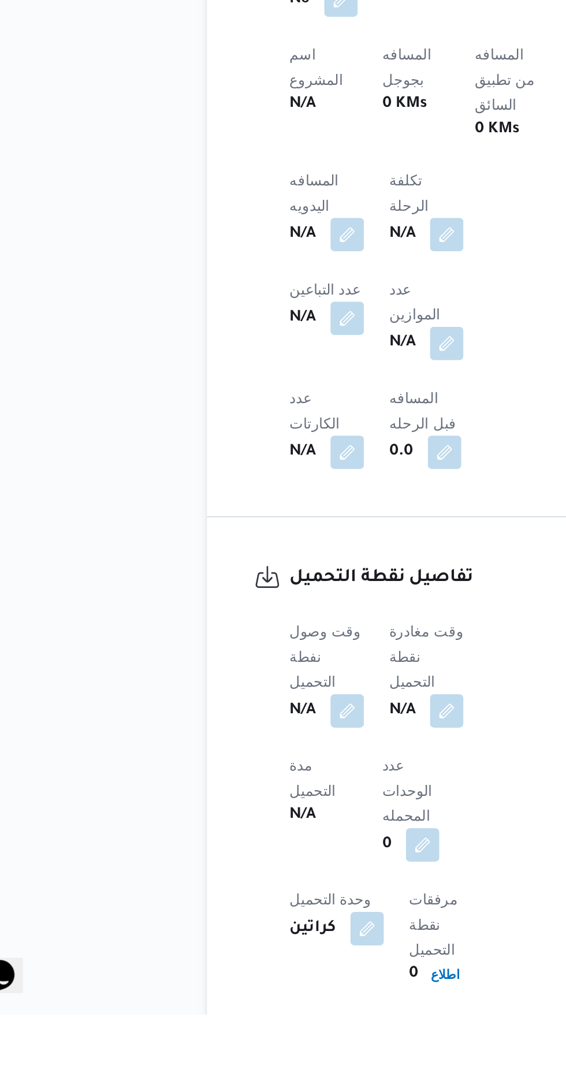
scroll to position [434, 0]
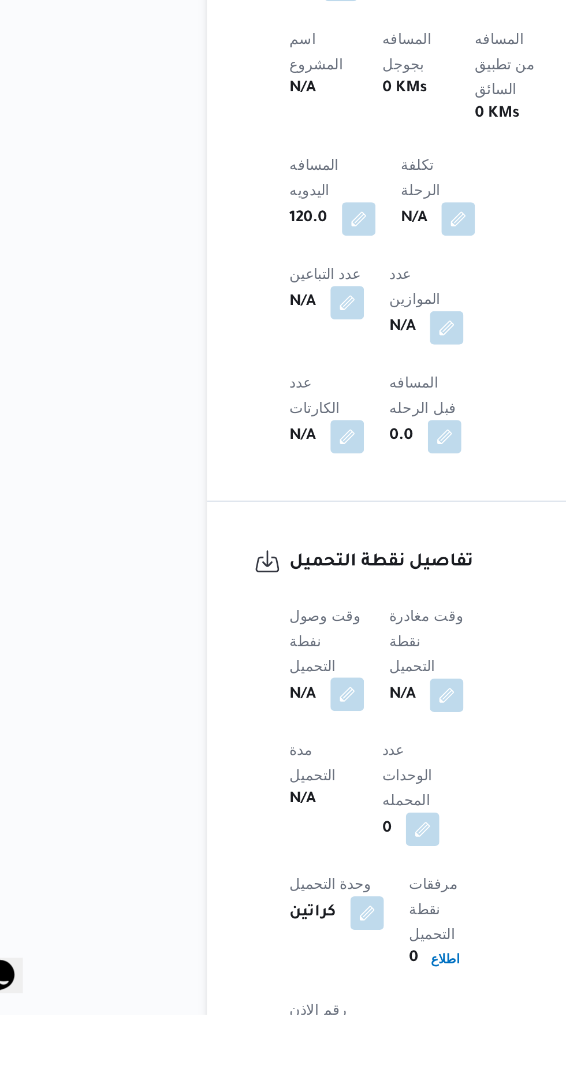
click at [229, 894] on button "button" at bounding box center [227, 903] width 18 height 18
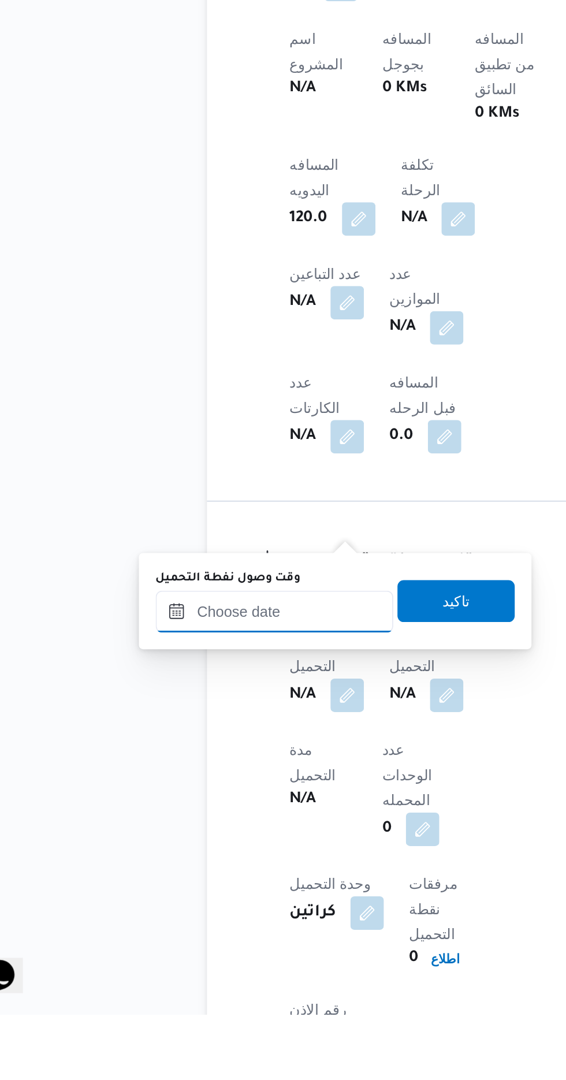
click at [216, 854] on input "وقت وصول نفطة التحميل" at bounding box center [187, 857] width 131 height 23
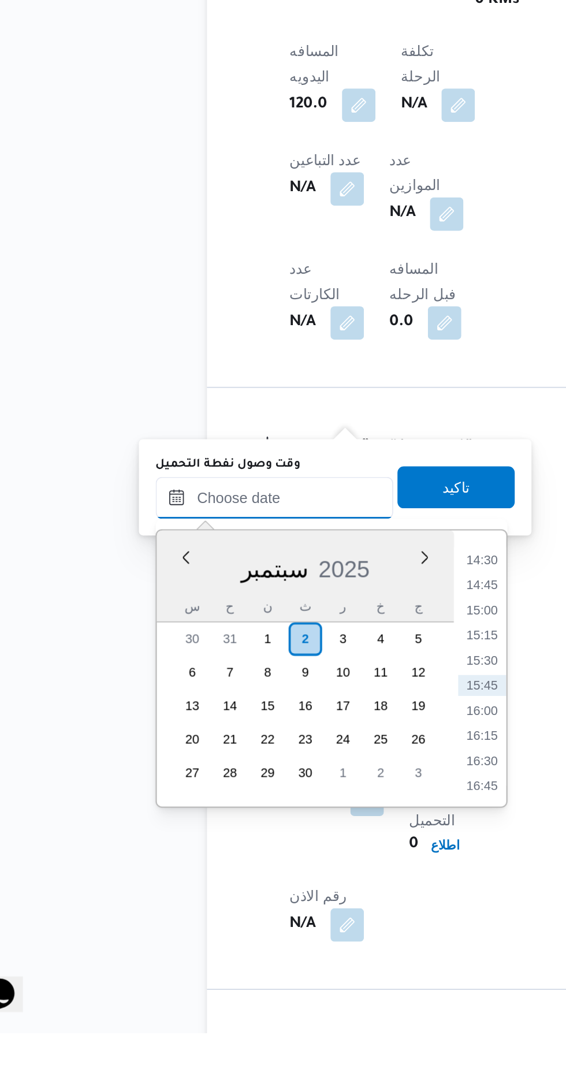
scroll to position [507, 0]
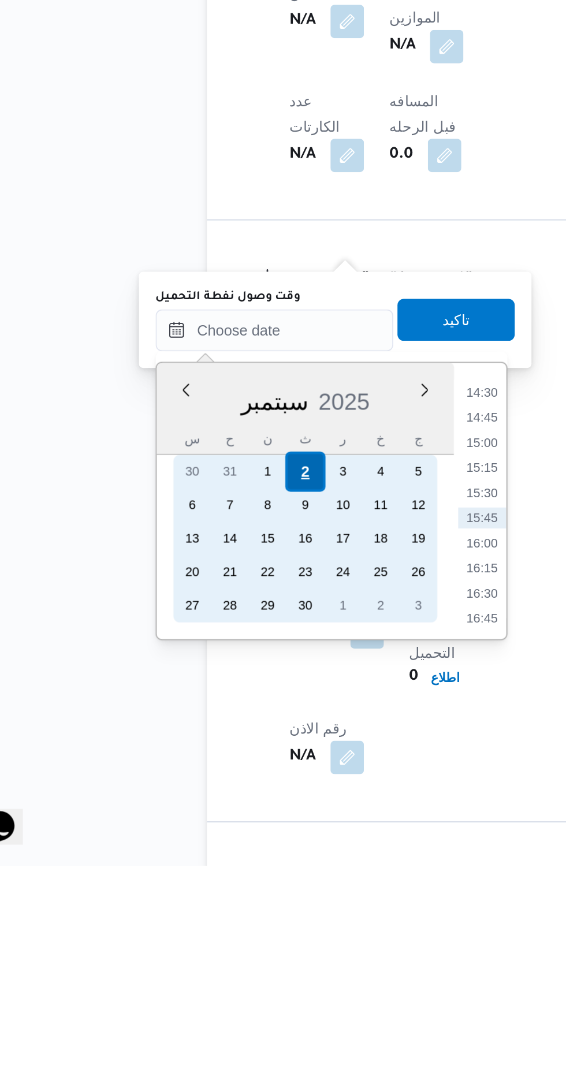
click at [203, 861] on div "2" at bounding box center [204, 863] width 22 height 22
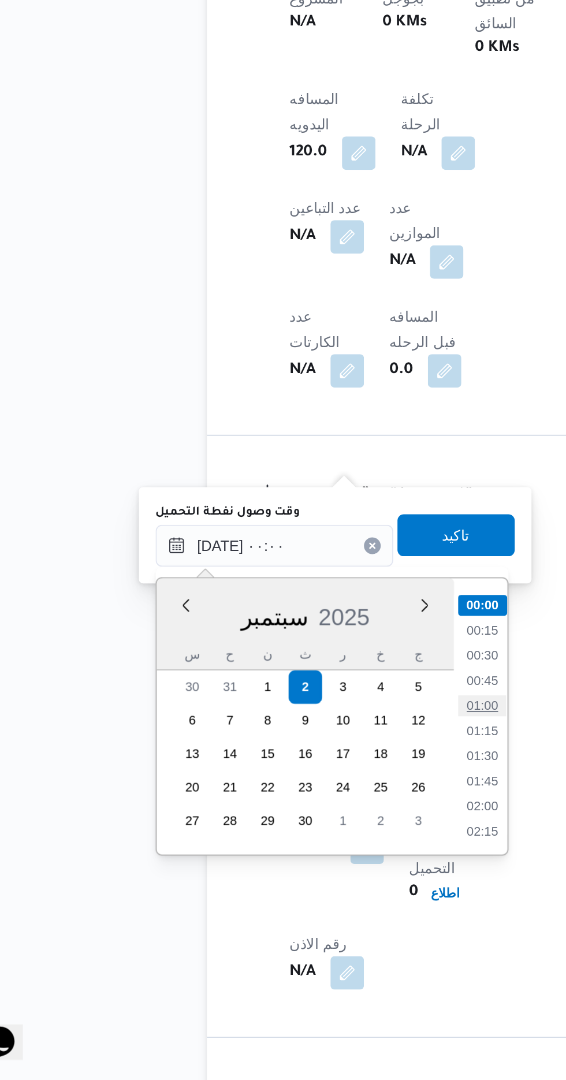
click at [300, 868] on li "01:00" at bounding box center [302, 873] width 27 height 12
type input "[DATE] ٠١:٠٠"
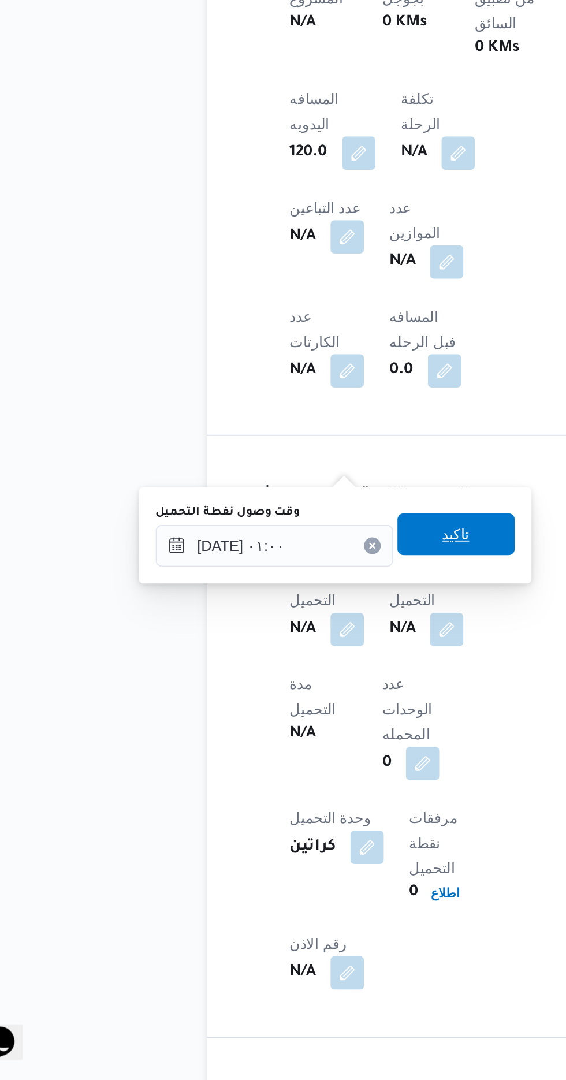
click at [294, 770] on span "تاكيد" at bounding box center [287, 778] width 65 height 23
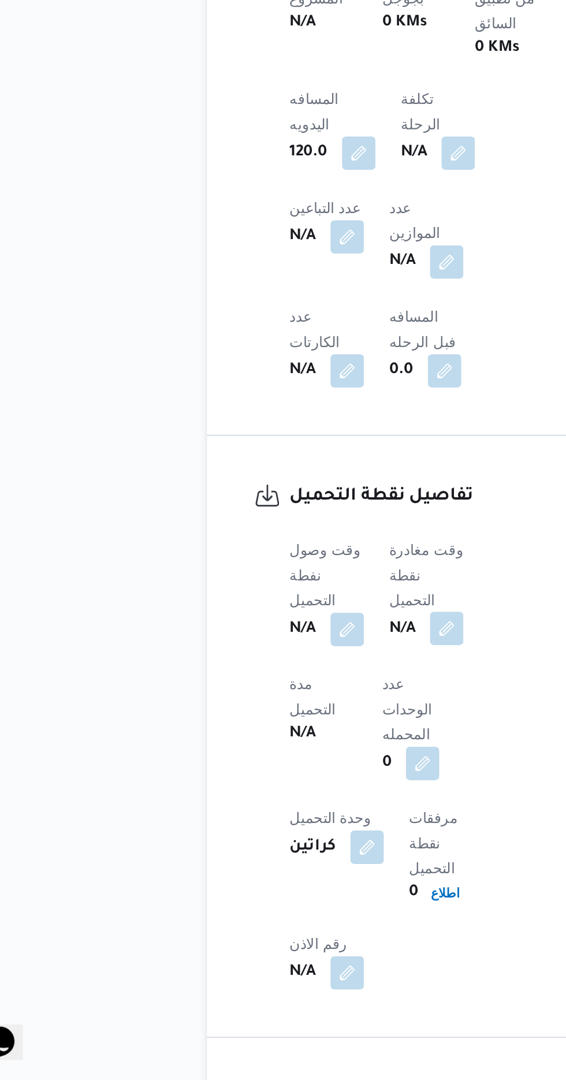
click at [288, 821] on button "button" at bounding box center [282, 830] width 18 height 18
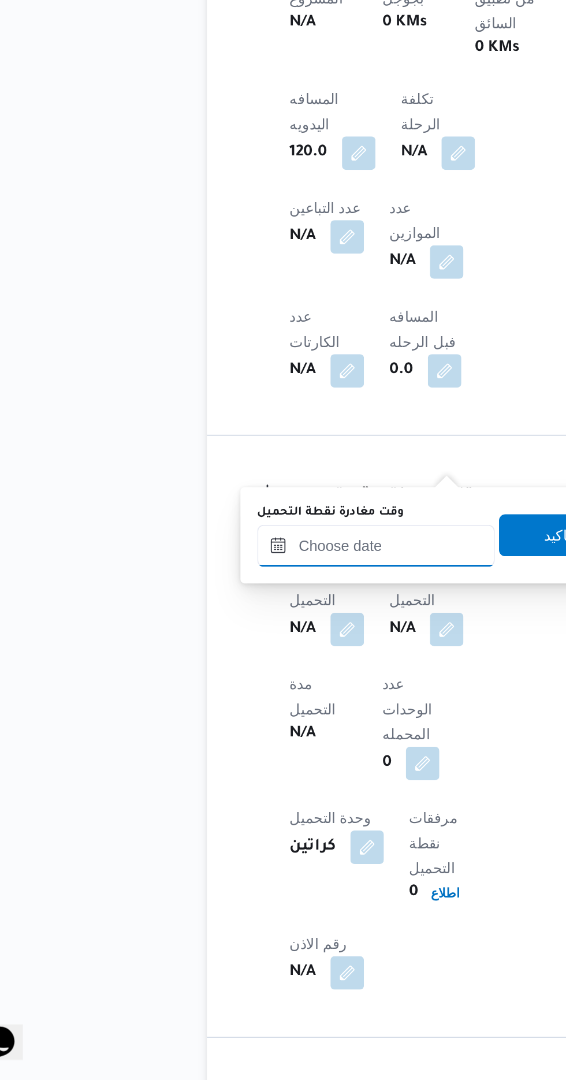
click at [265, 782] on input "وقت مغادرة نقطة التحميل" at bounding box center [243, 784] width 131 height 23
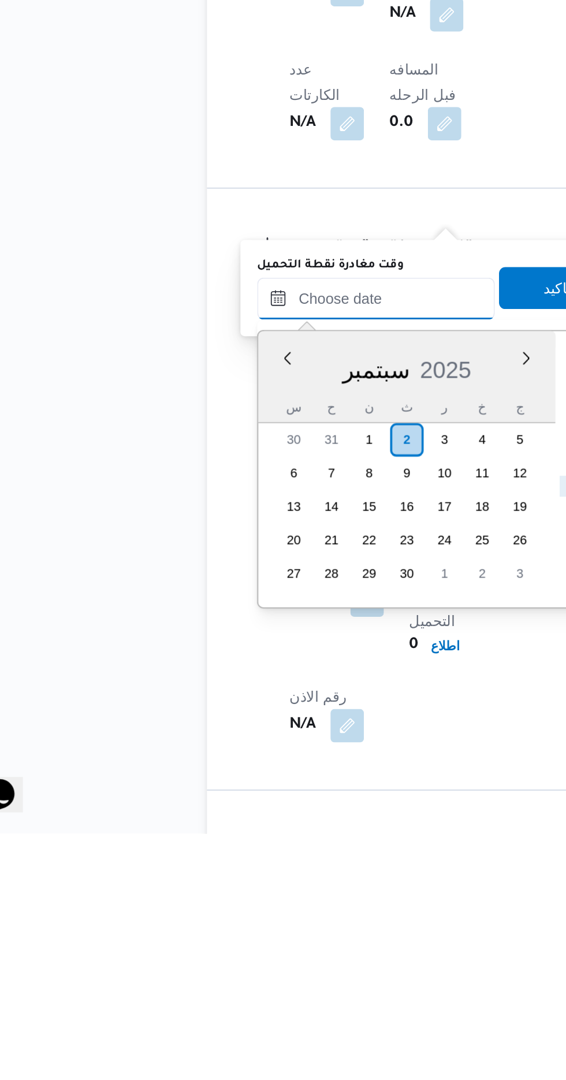
scroll to position [507, 0]
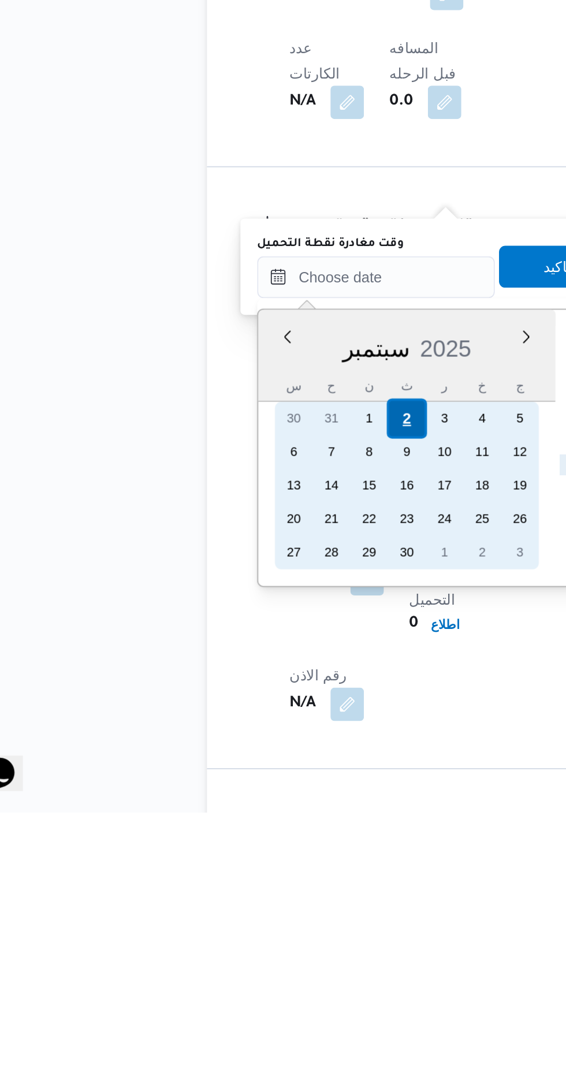
click at [260, 861] on div "30 31 1 2 3 4 5" at bounding box center [260, 862] width 145 height 18
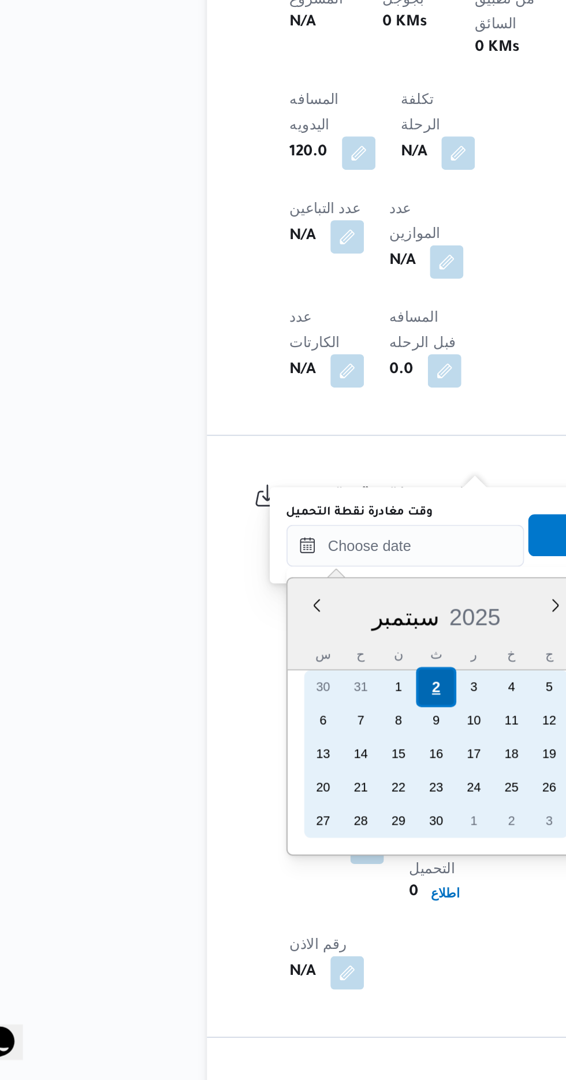
click at [274, 859] on div "2" at bounding box center [276, 863] width 22 height 22
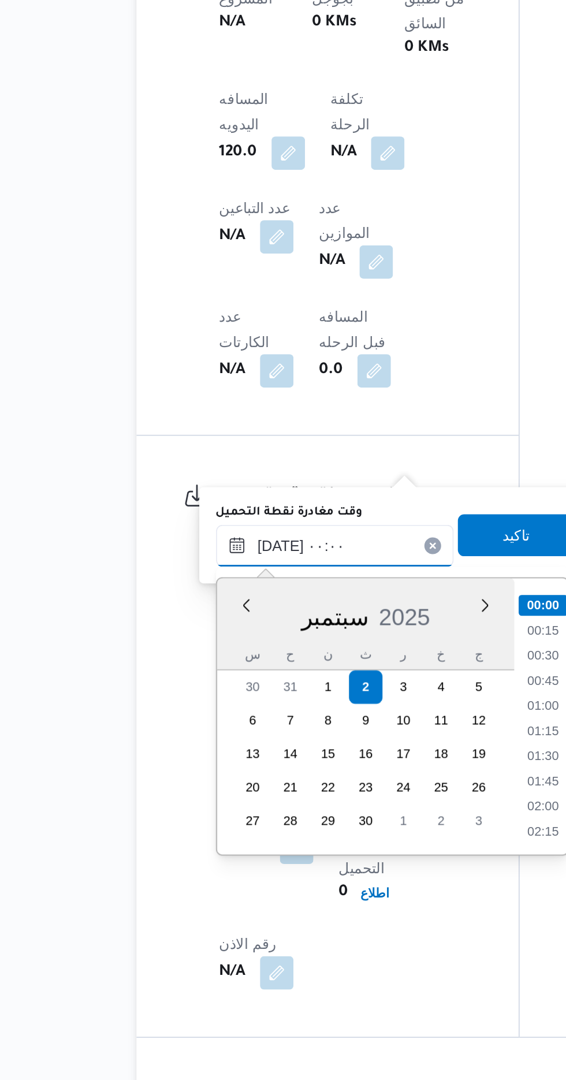
click at [200, 780] on input "[DATE] ٠٠:٠٠" at bounding box center [259, 784] width 131 height 23
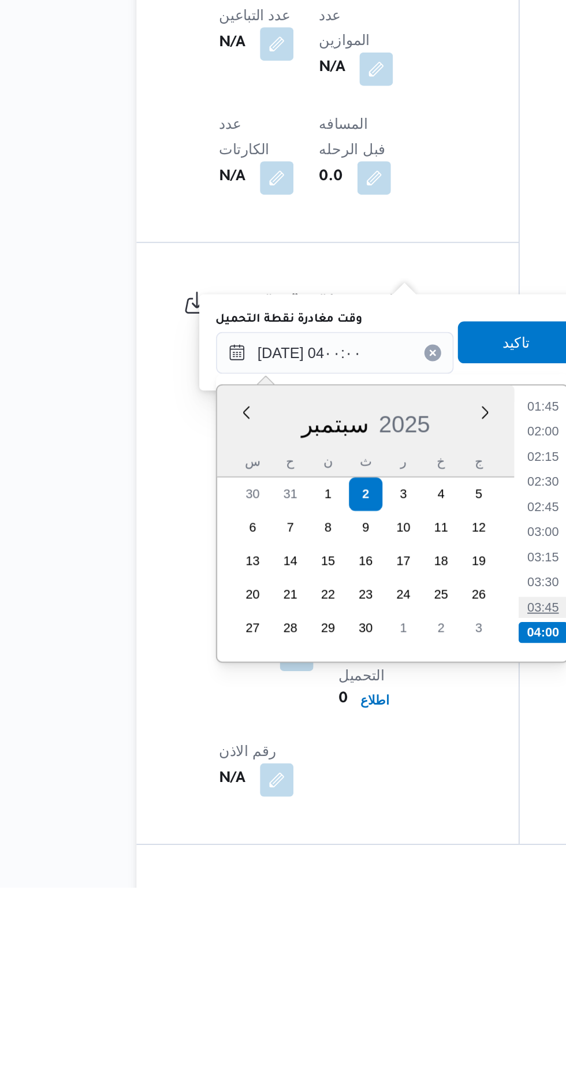
click at [370, 926] on li "03:45" at bounding box center [374, 925] width 27 height 12
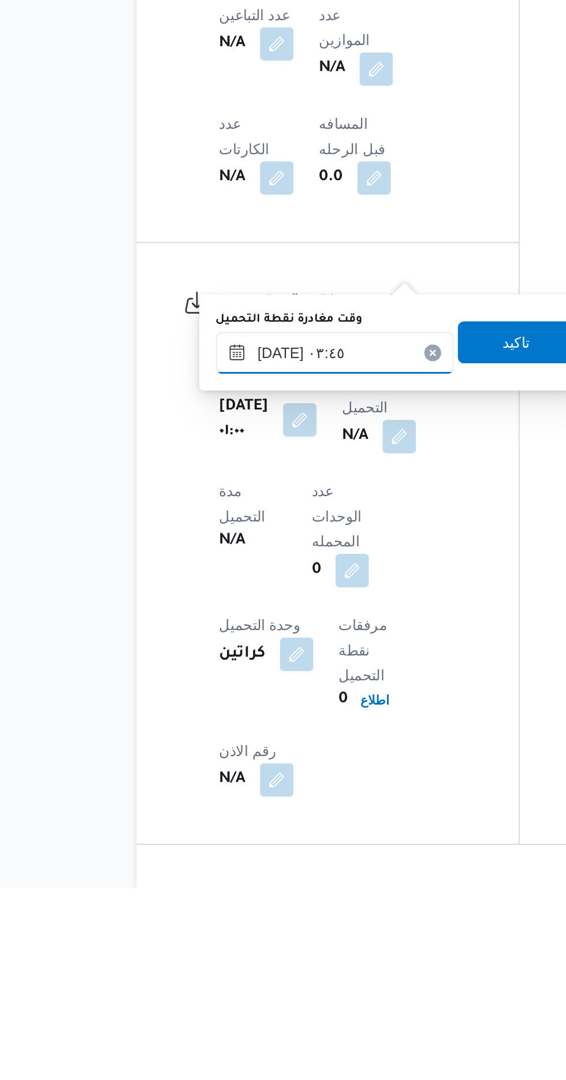
click at [283, 780] on input "[DATE] ٠٣:٤٥" at bounding box center [259, 784] width 131 height 23
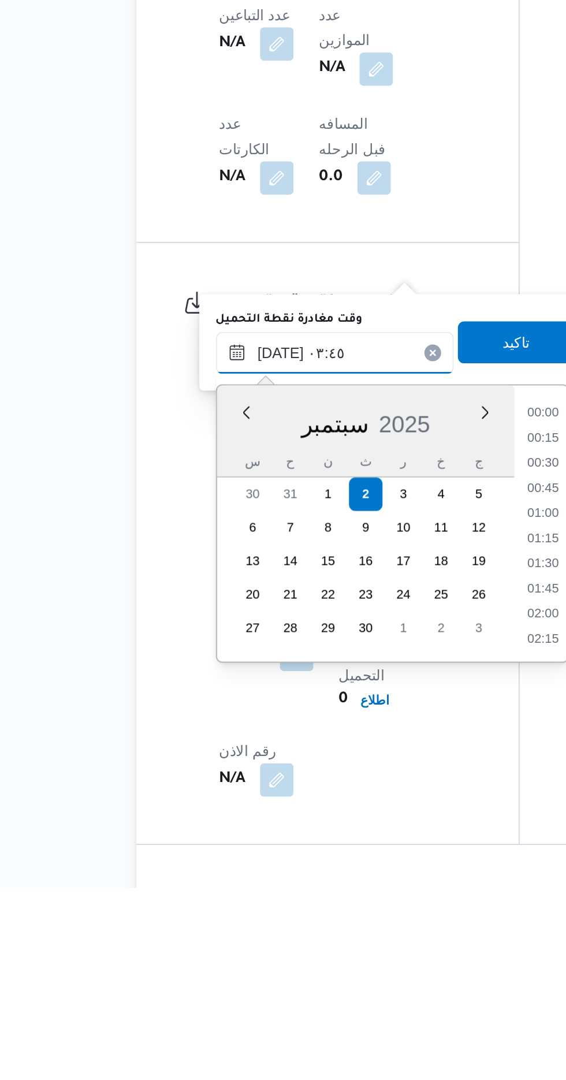
scroll to position [137, 0]
click at [370, 901] on li "04:00" at bounding box center [374, 902] width 27 height 12
type input "[DATE] ٠٤:٠٠"
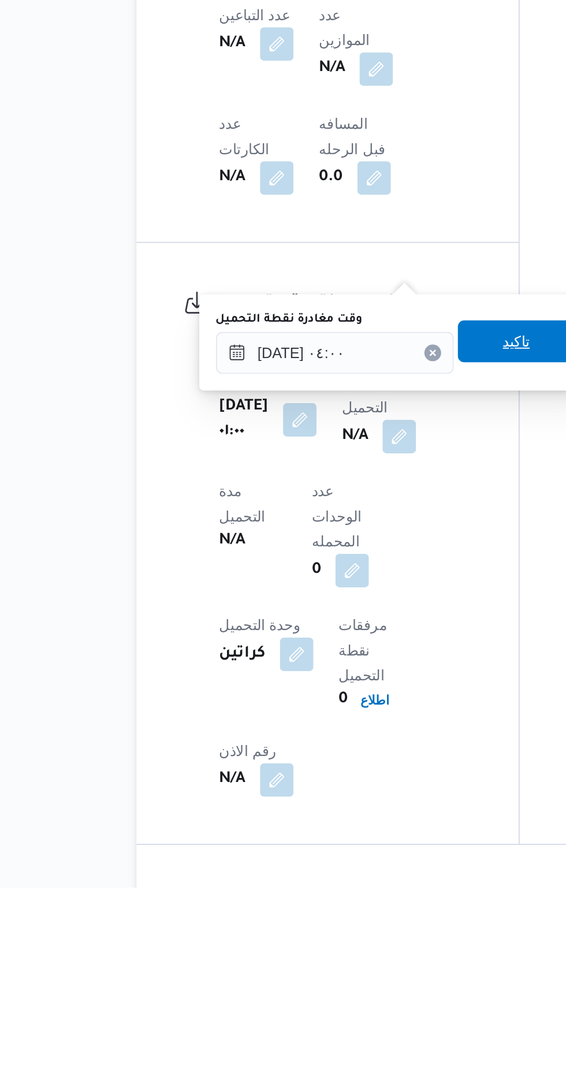
click at [363, 777] on span "تاكيد" at bounding box center [359, 778] width 15 height 14
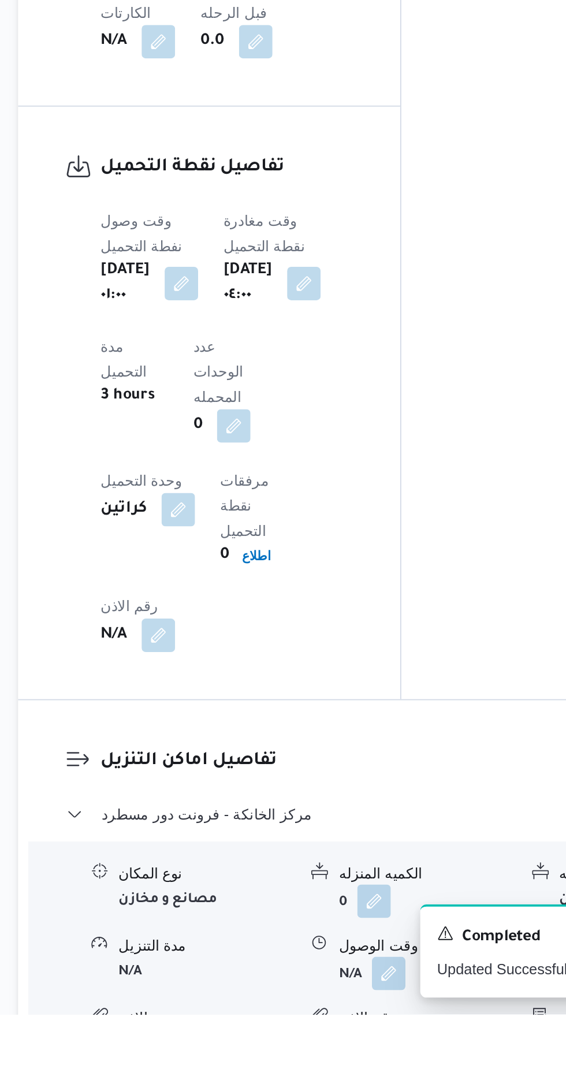
scroll to position [657, 0]
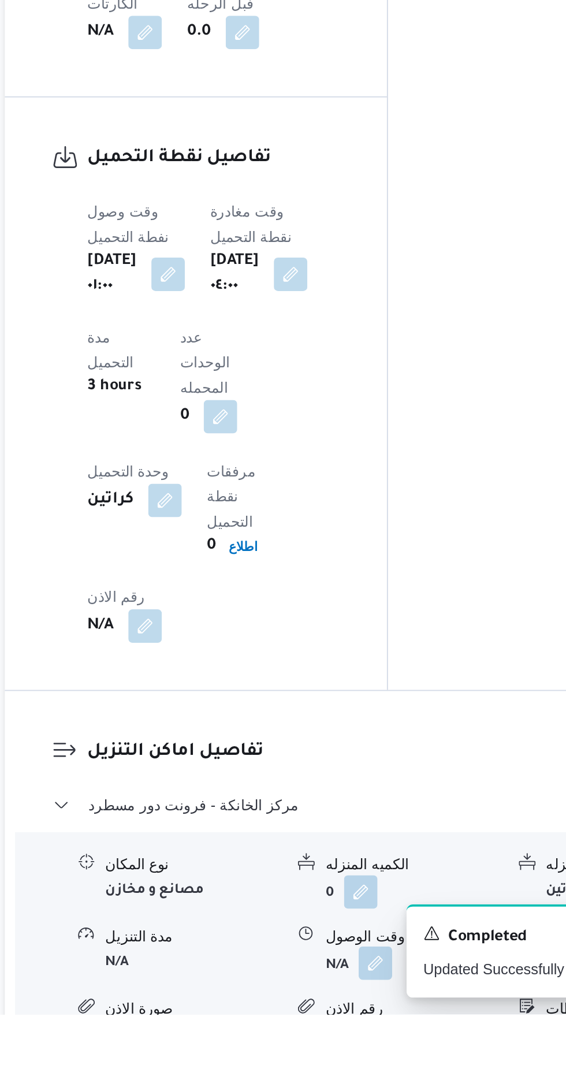
click at [360, 1042] on button "button" at bounding box center [354, 1051] width 18 height 18
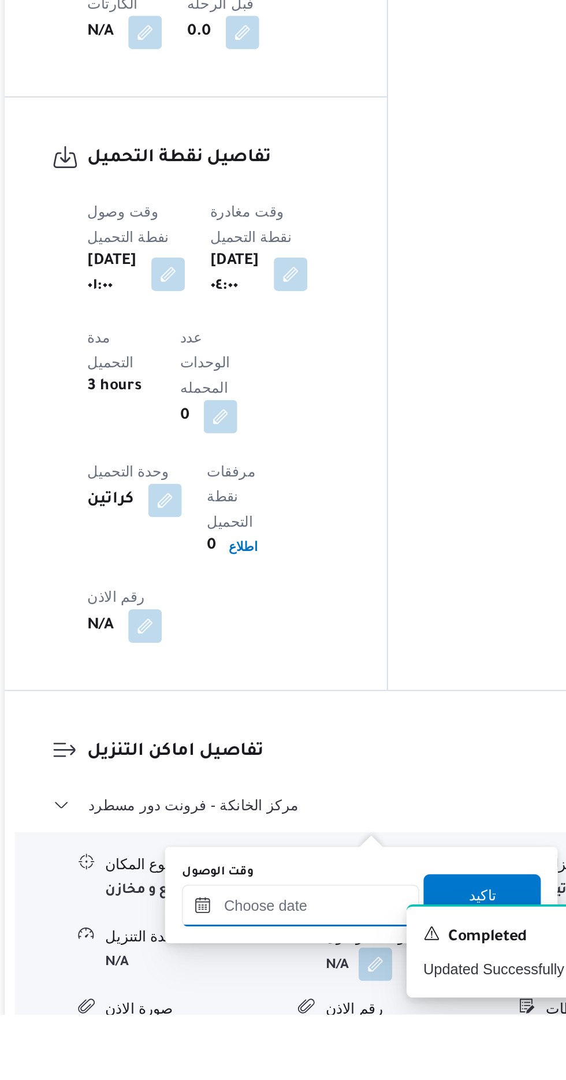
click at [309, 1017] on input "وقت الوصول" at bounding box center [313, 1019] width 131 height 23
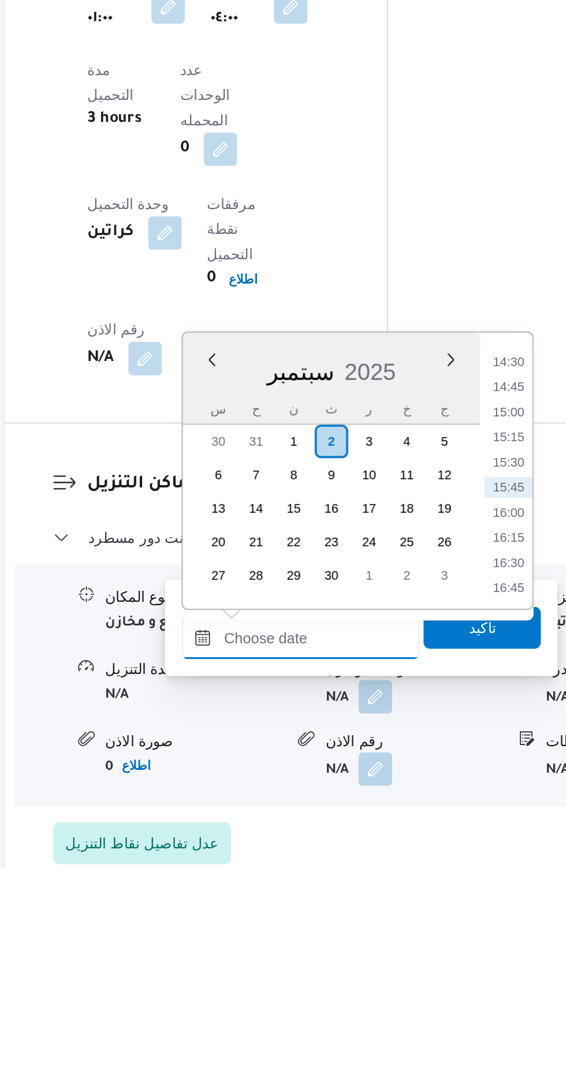
scroll to position [723, 0]
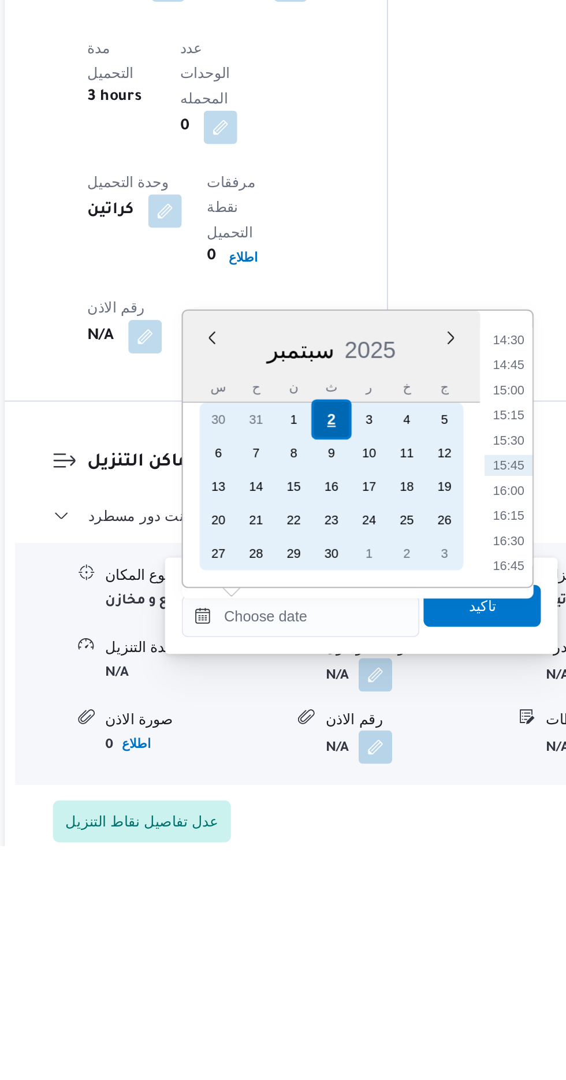
click at [330, 844] on div "2" at bounding box center [330, 845] width 22 height 22
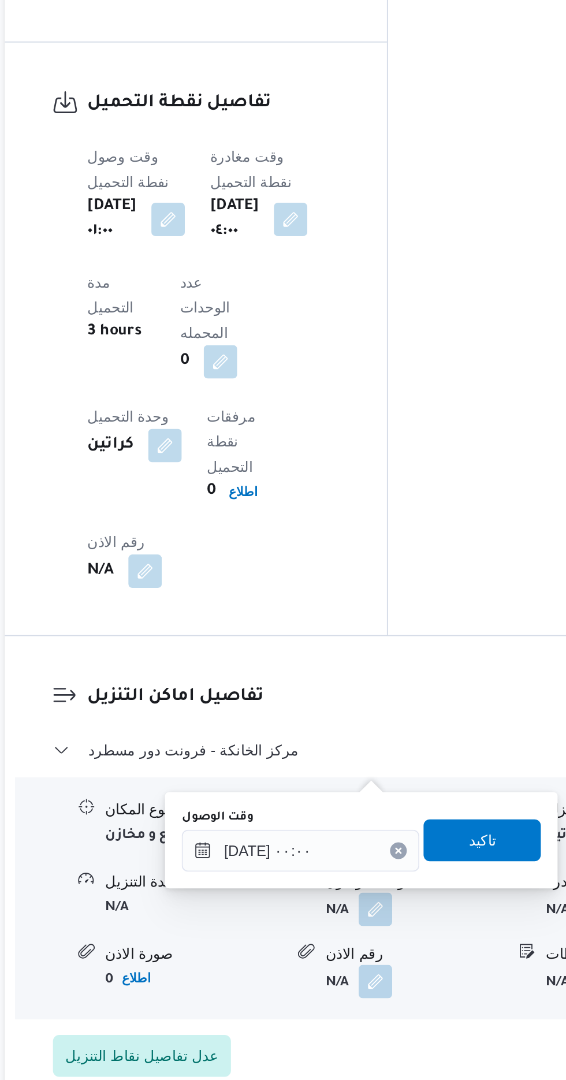
click at [245, 949] on div "You are in a dialog. To close this dialog, hit escape. وقت الوصول [DATE] ٠٠:٠٠ …" at bounding box center [346, 946] width 217 height 53
click at [258, 957] on input "[DATE] ٠٠:٠٠" at bounding box center [313, 952] width 131 height 23
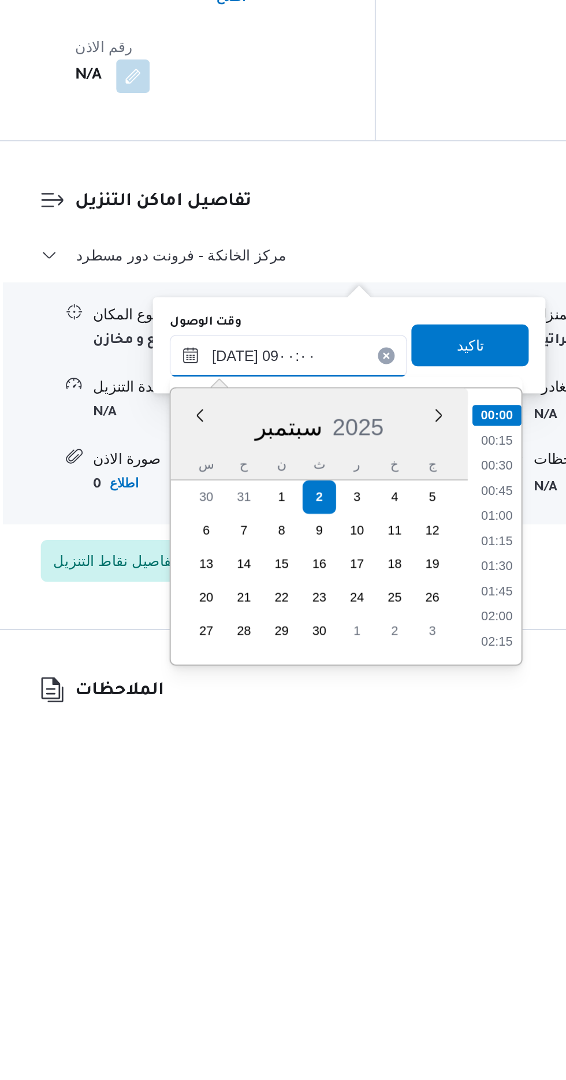
scroll to position [793, 0]
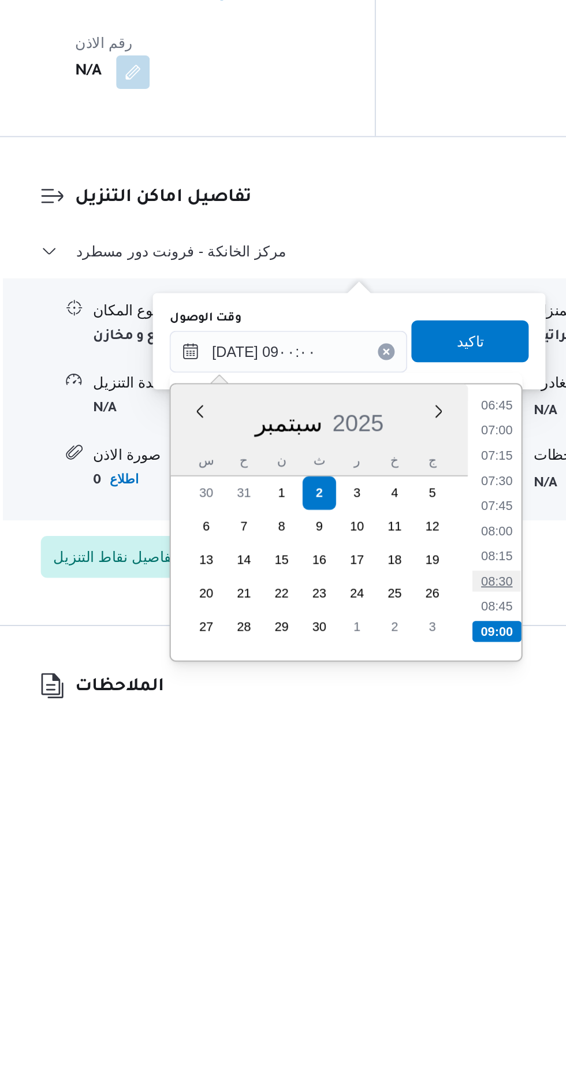
click at [423, 1010] on li "08:30" at bounding box center [428, 1011] width 27 height 12
type input "[DATE] ٠٨:٣٠"
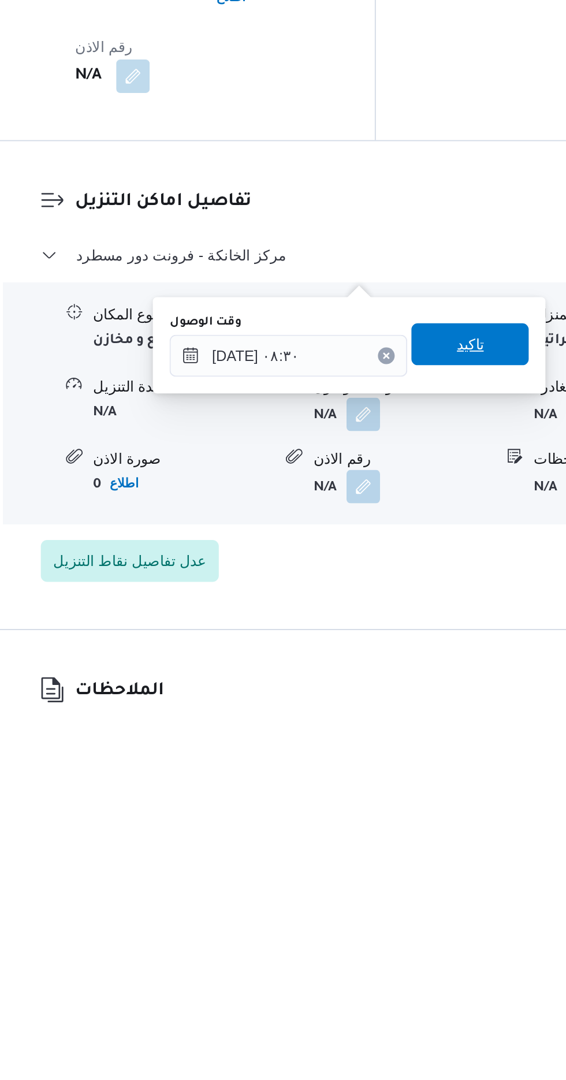
click at [420, 879] on span "تاكيد" at bounding box center [413, 878] width 15 height 14
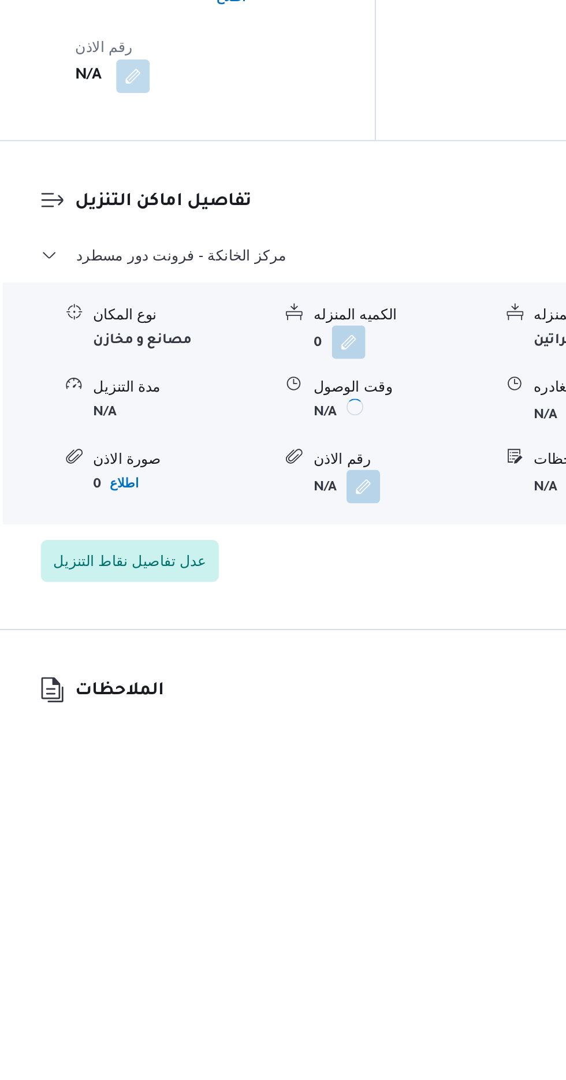
scroll to position [793, 0]
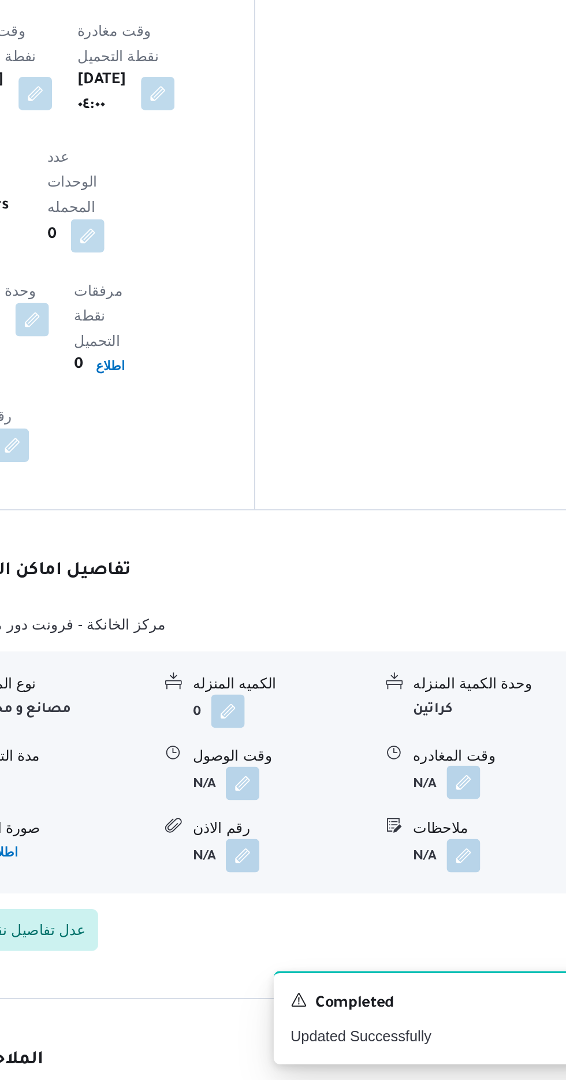
click at [475, 906] on button "button" at bounding box center [476, 915] width 18 height 18
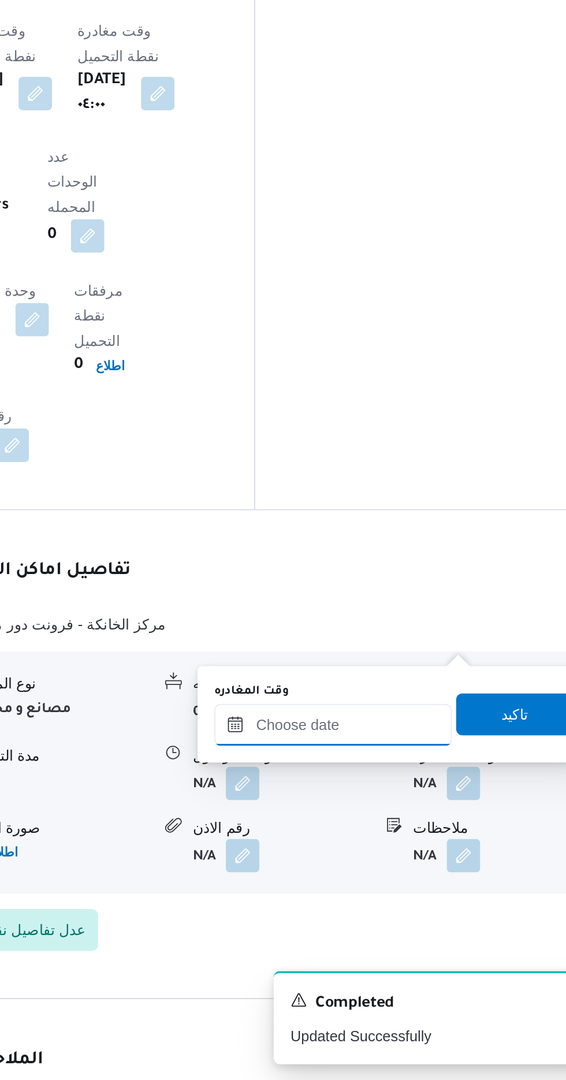
click at [424, 878] on input "وقت المغادره" at bounding box center [404, 883] width 131 height 23
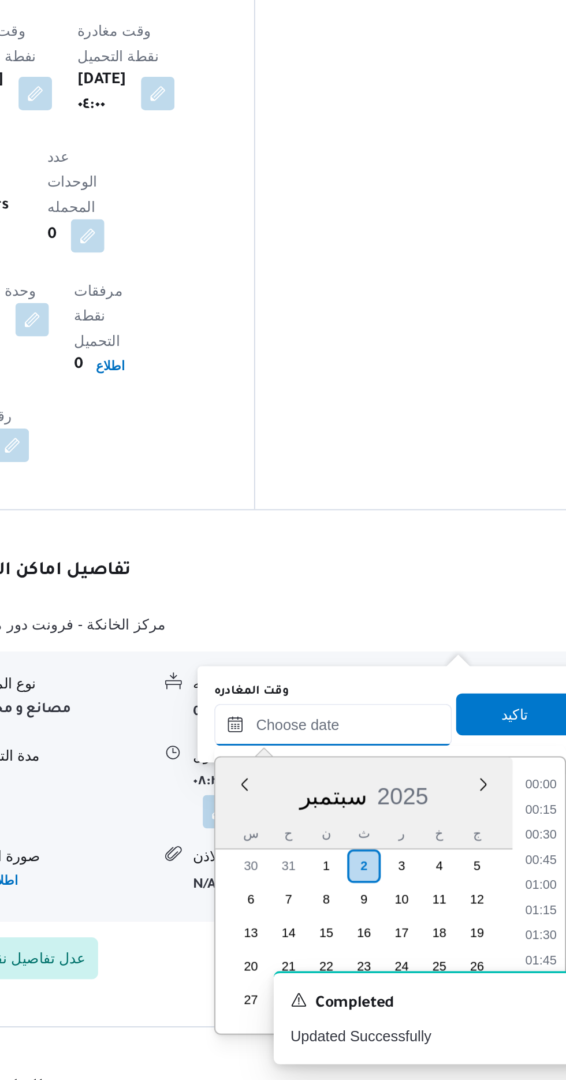
scroll to position [803, 0]
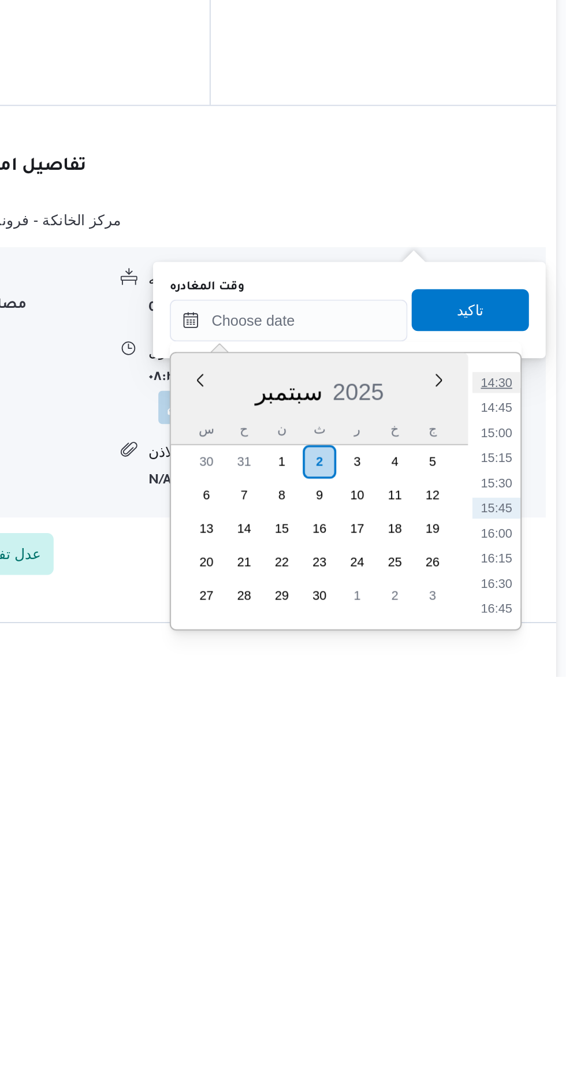
click at [518, 913] on li "14:30" at bounding box center [519, 918] width 27 height 12
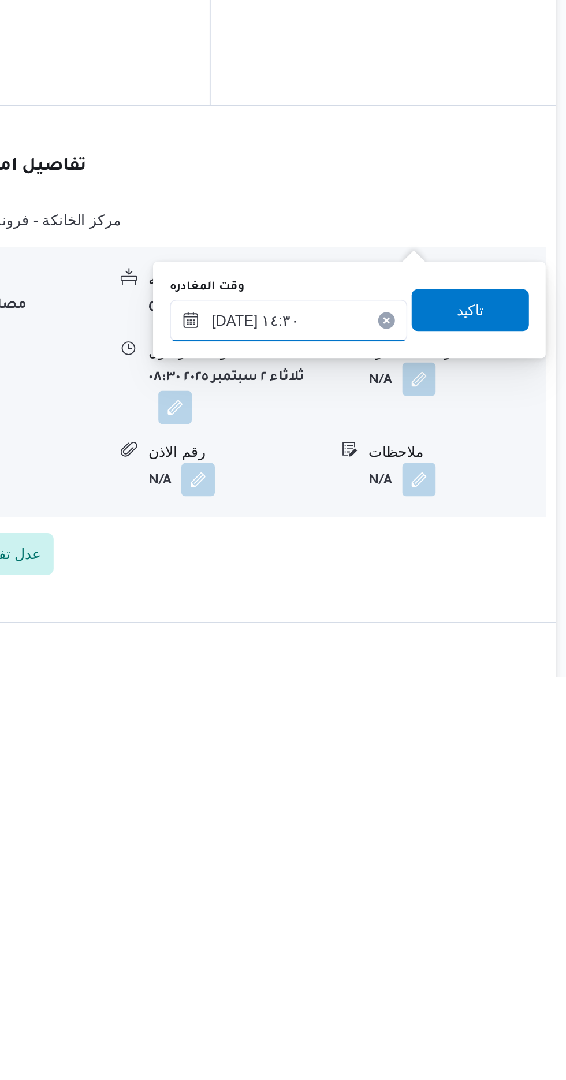
scroll to position [793, 0]
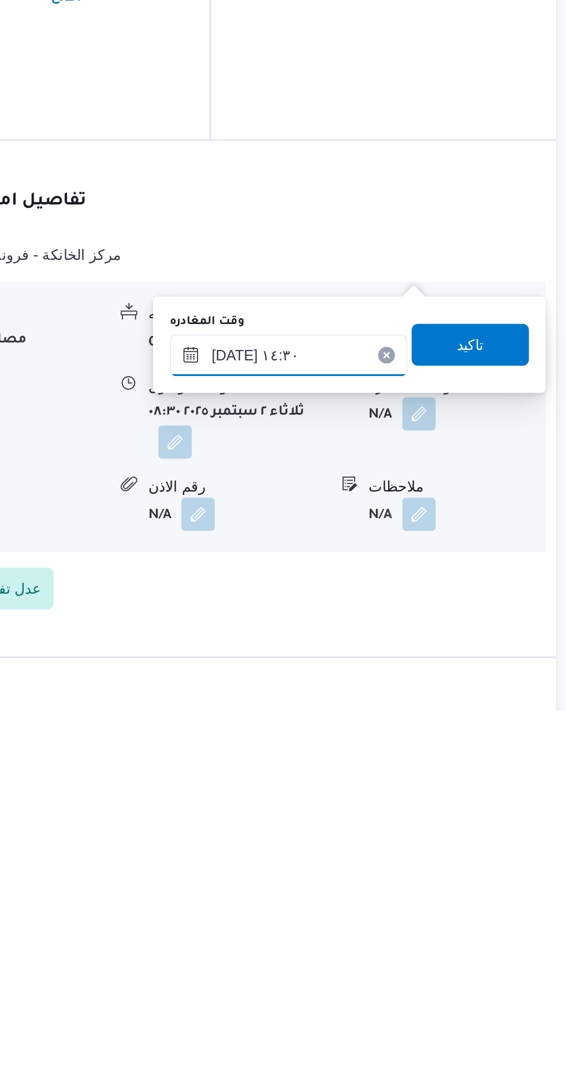
click at [437, 876] on input "[DATE] ١٤:٣٠" at bounding box center [404, 883] width 131 height 23
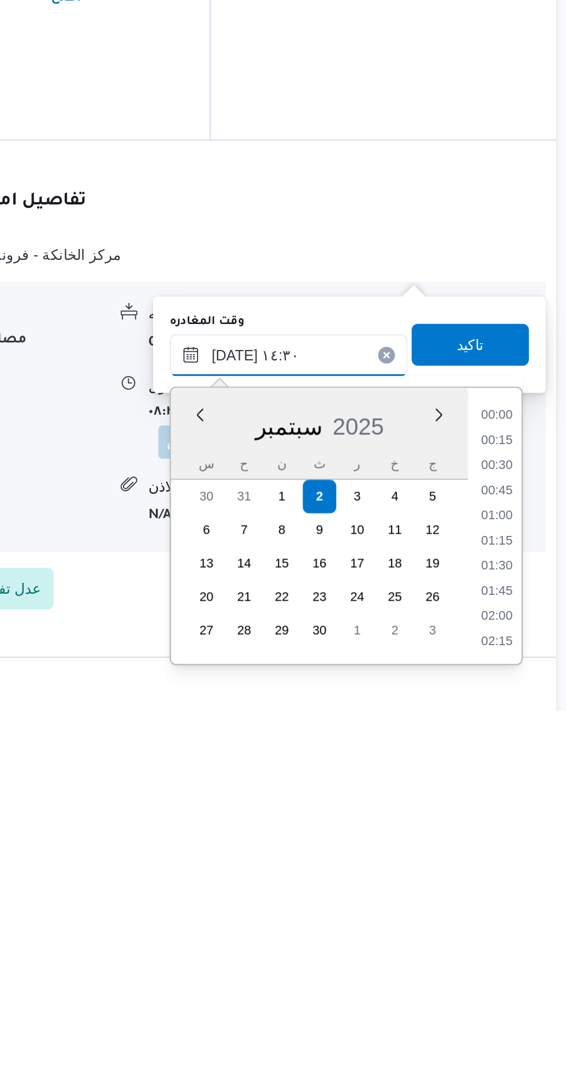
scroll to position [0, 0]
click at [516, 927] on li "13:30" at bounding box center [519, 932] width 27 height 12
type input "[DATE] ١٣:٣٠"
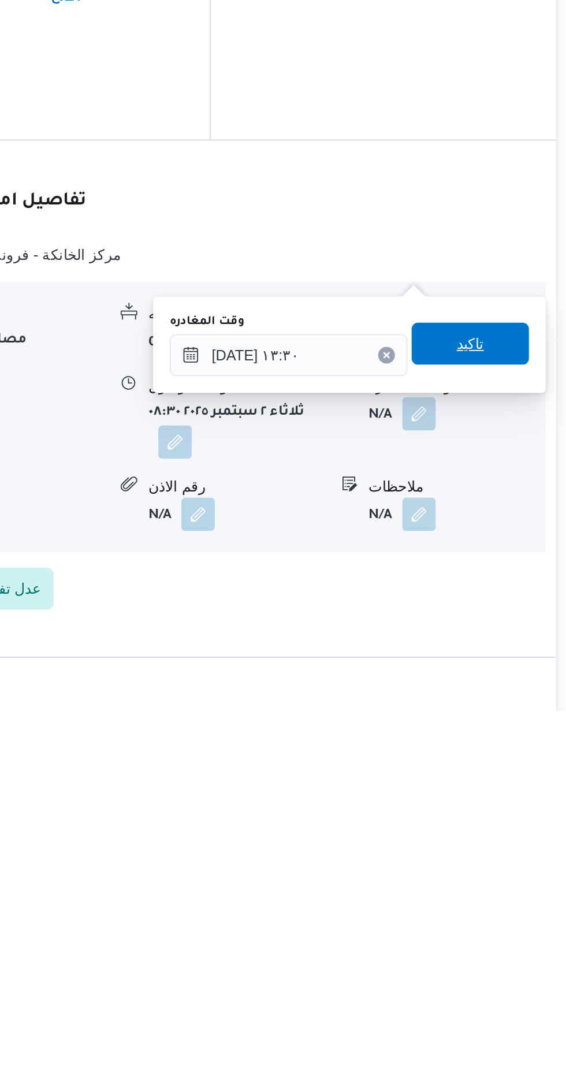
click at [512, 880] on span "تاكيد" at bounding box center [504, 877] width 15 height 14
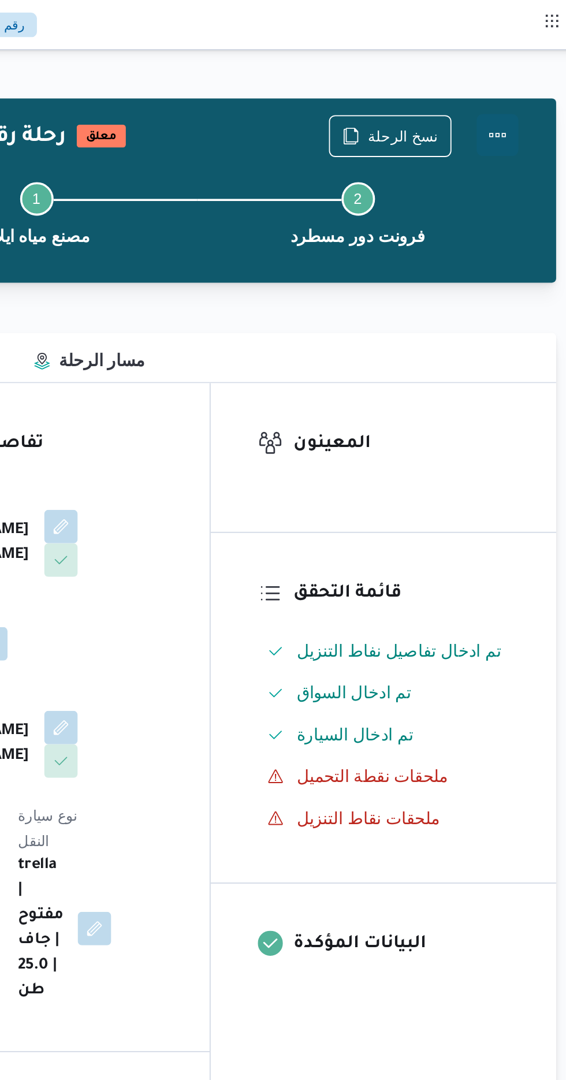
click at [522, 80] on button "Actions" at bounding box center [519, 74] width 23 height 23
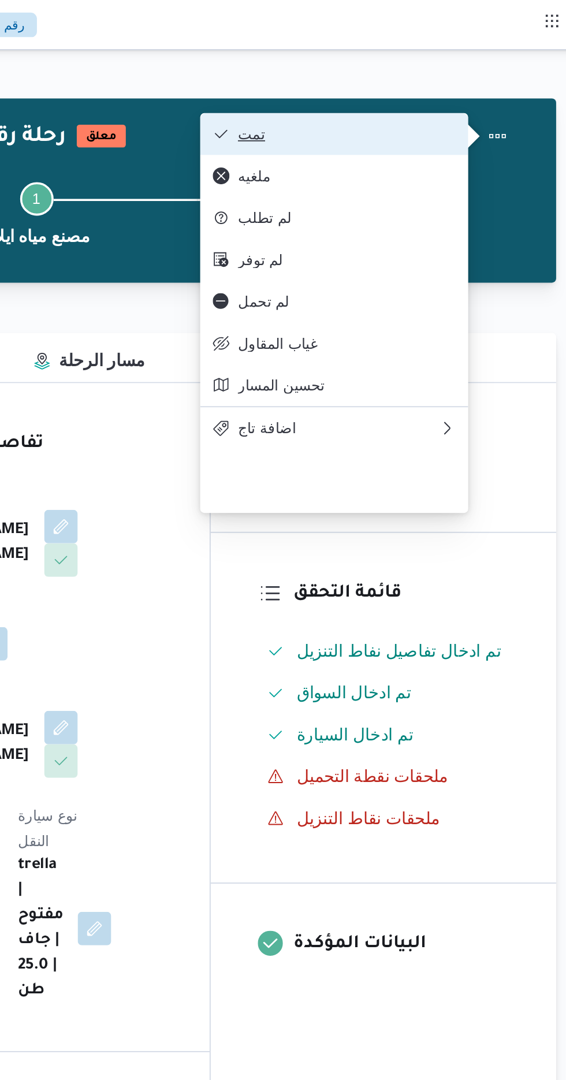
click at [479, 76] on span "تمت" at bounding box center [436, 73] width 120 height 9
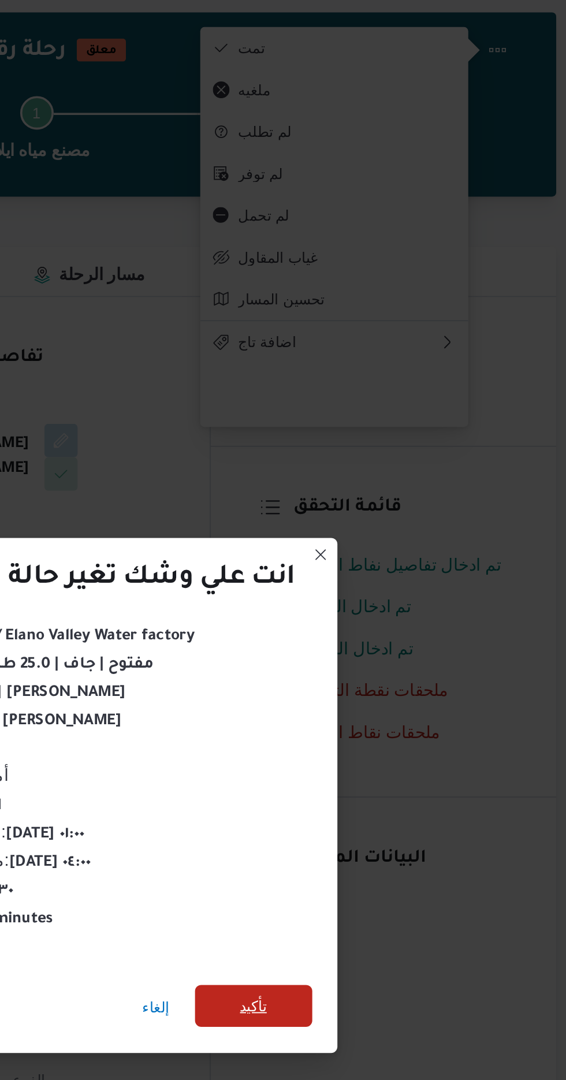
click at [391, 591] on span "تأكيد" at bounding box center [385, 602] width 65 height 23
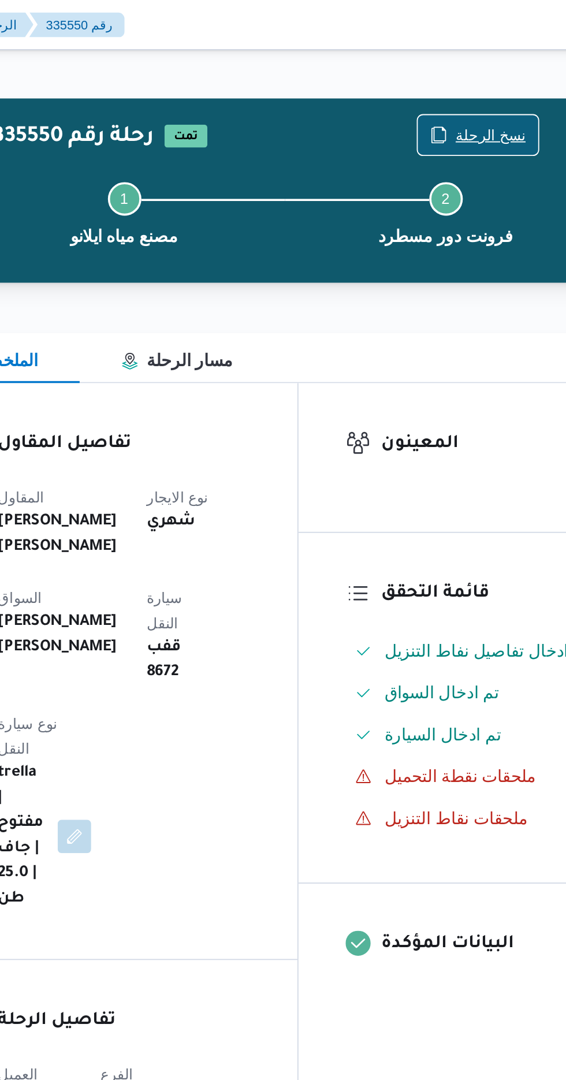
click at [452, 66] on span "نسخ الرحلة" at bounding box center [460, 75] width 66 height 22
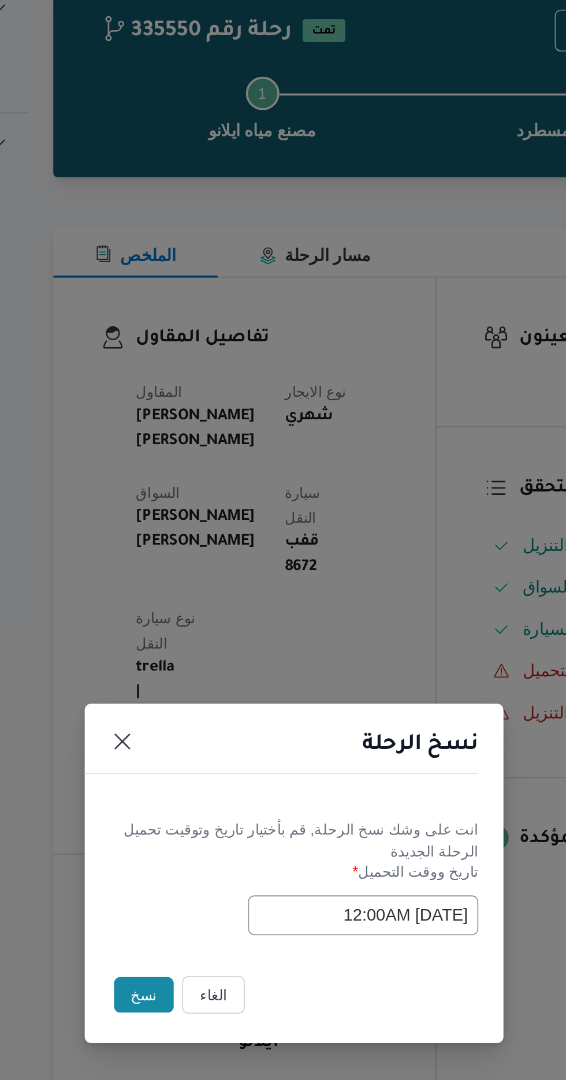
click at [198, 607] on button "نسخ" at bounding box center [200, 607] width 33 height 20
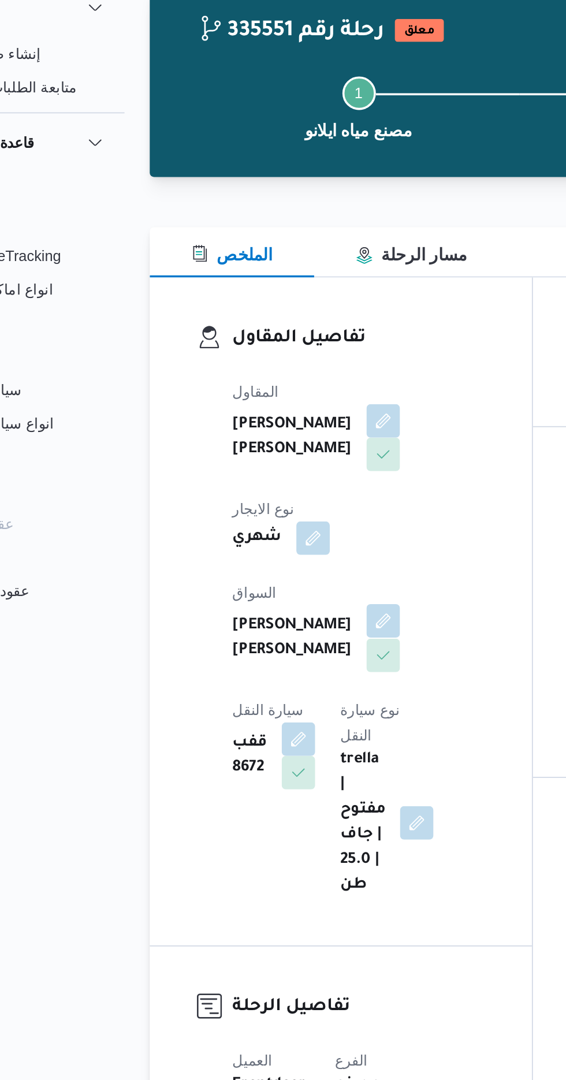
click at [270, 395] on button "button" at bounding box center [279, 400] width 18 height 18
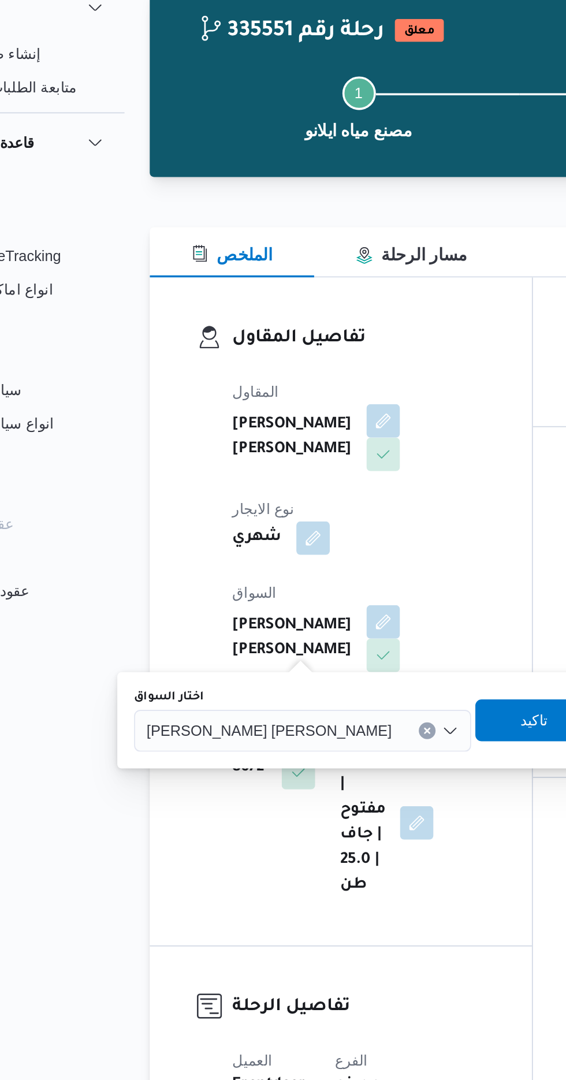
click at [196, 458] on span "[PERSON_NAME] [PERSON_NAME]" at bounding box center [215, 460] width 135 height 13
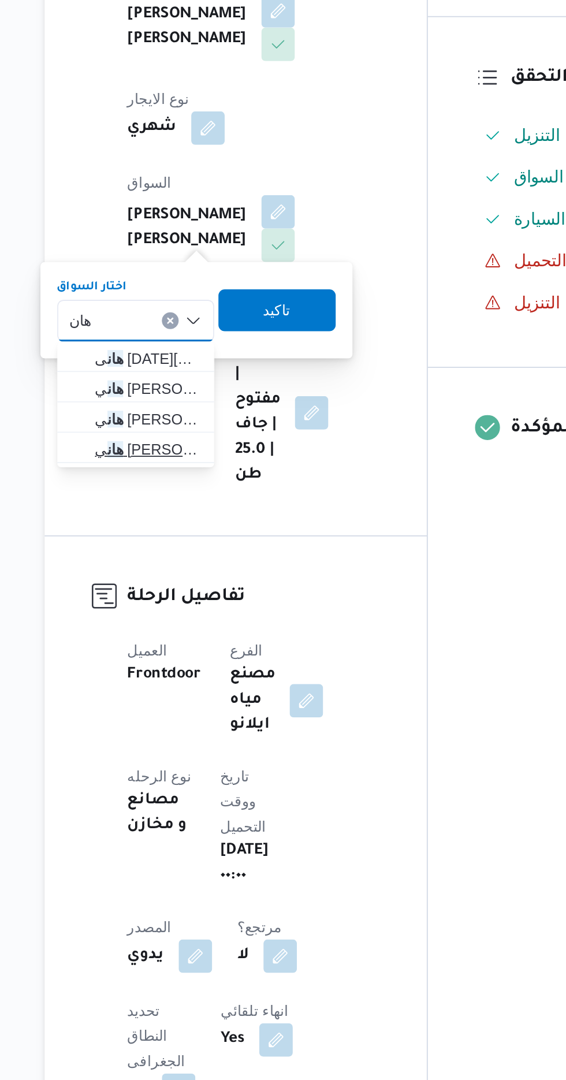
type input "هان"
click at [211, 533] on span "[PERSON_NAME]" at bounding box center [207, 532] width 59 height 14
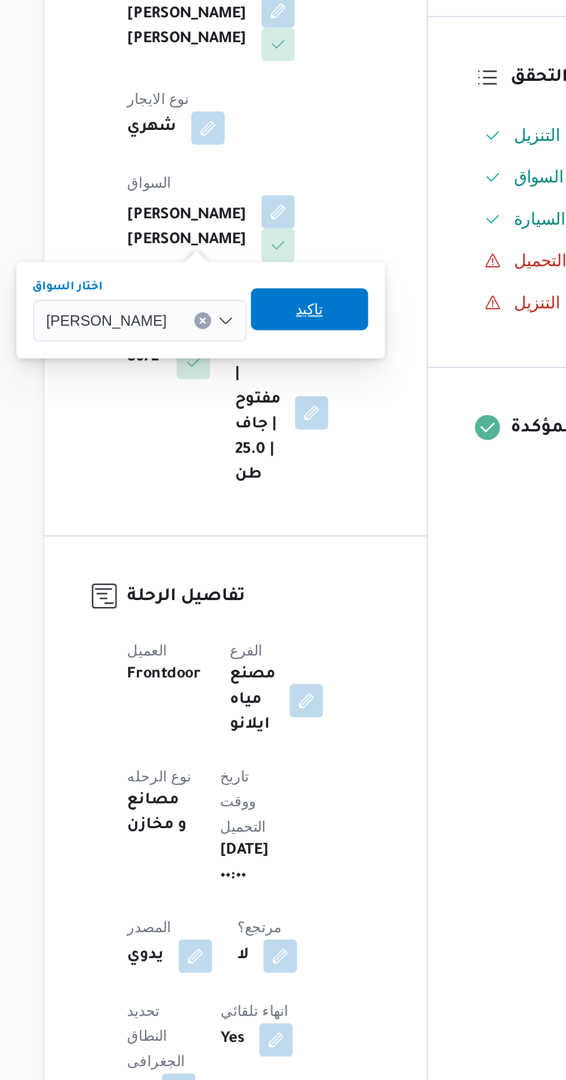
click at [299, 457] on span "تاكيد" at bounding box center [296, 454] width 65 height 23
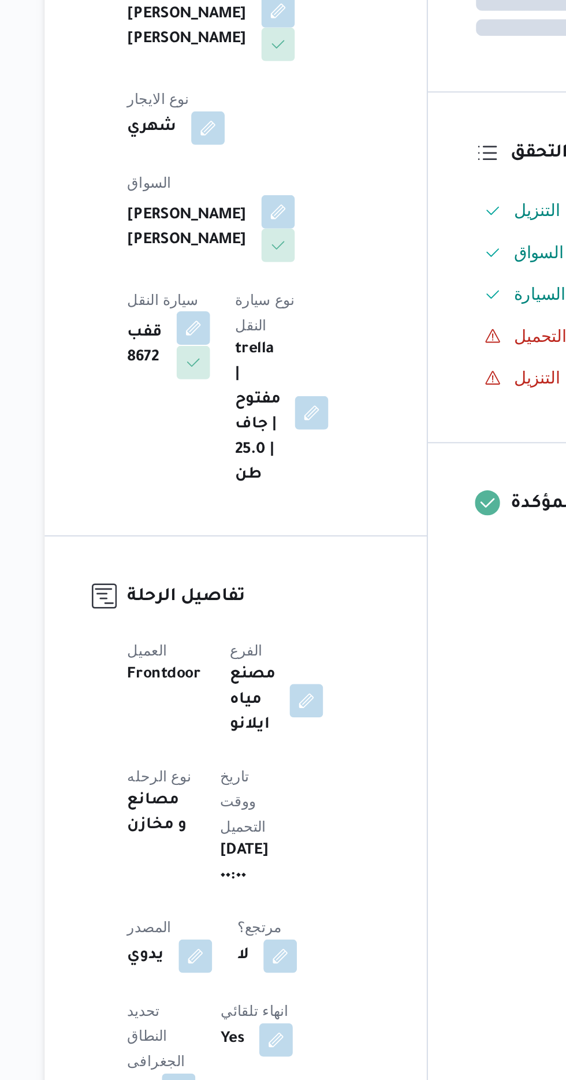
click at [241, 456] on button "button" at bounding box center [232, 465] width 18 height 18
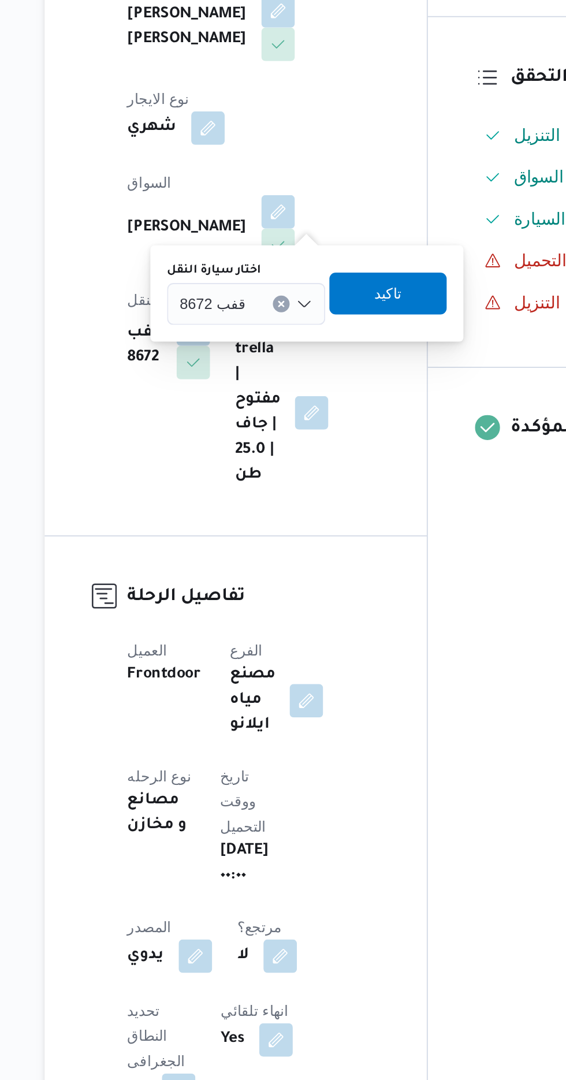
click at [248, 453] on span "قفب 8672" at bounding box center [243, 451] width 36 height 13
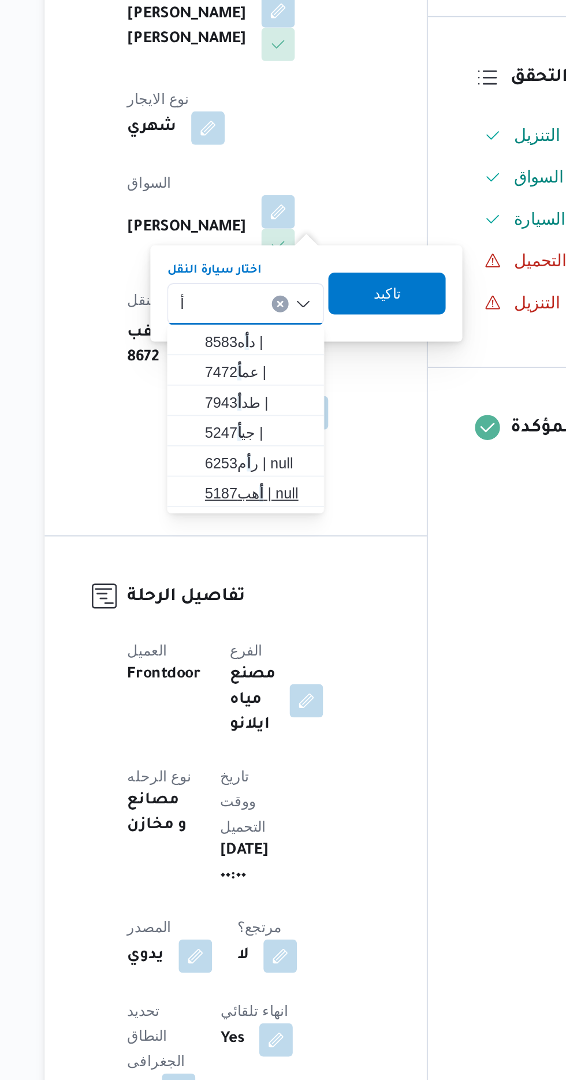
type input "أ"
click at [268, 552] on mark "أ" at bounding box center [269, 556] width 2 height 9
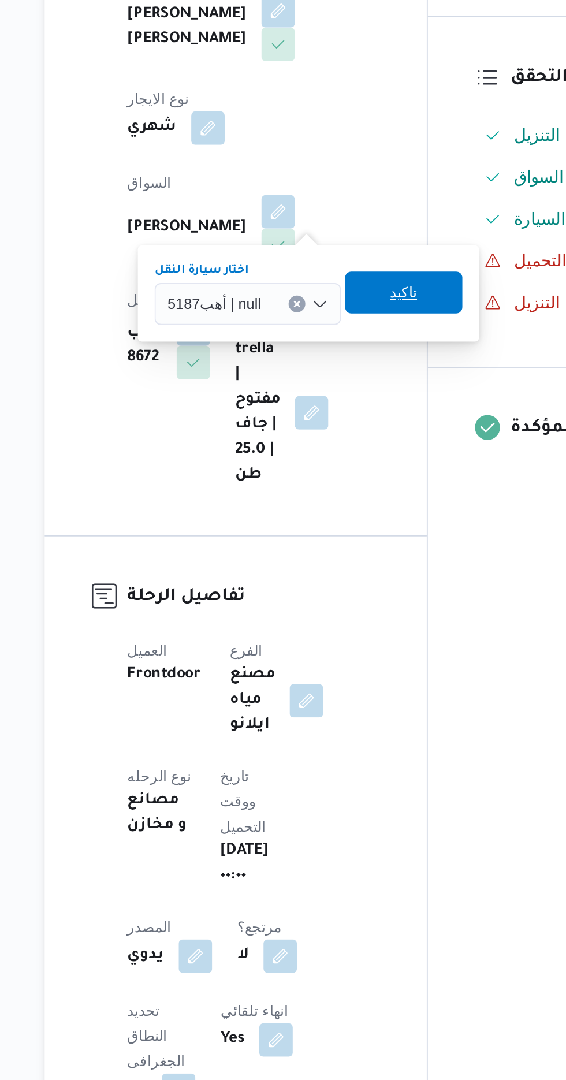
click at [354, 447] on span "تاكيد" at bounding box center [348, 445] width 65 height 23
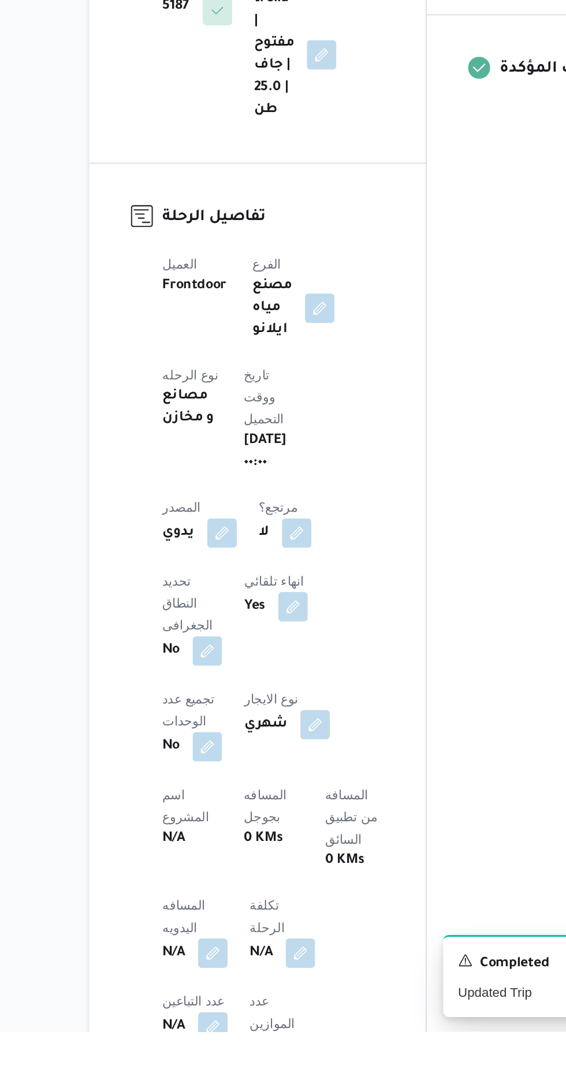
scroll to position [94, 0]
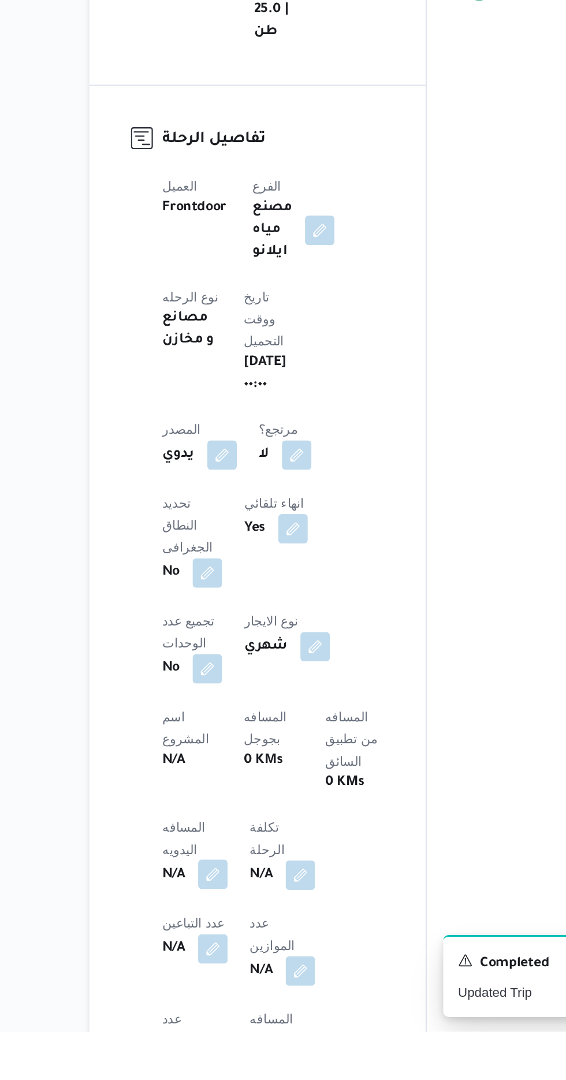
click at [227, 972] on button "button" at bounding box center [227, 981] width 18 height 18
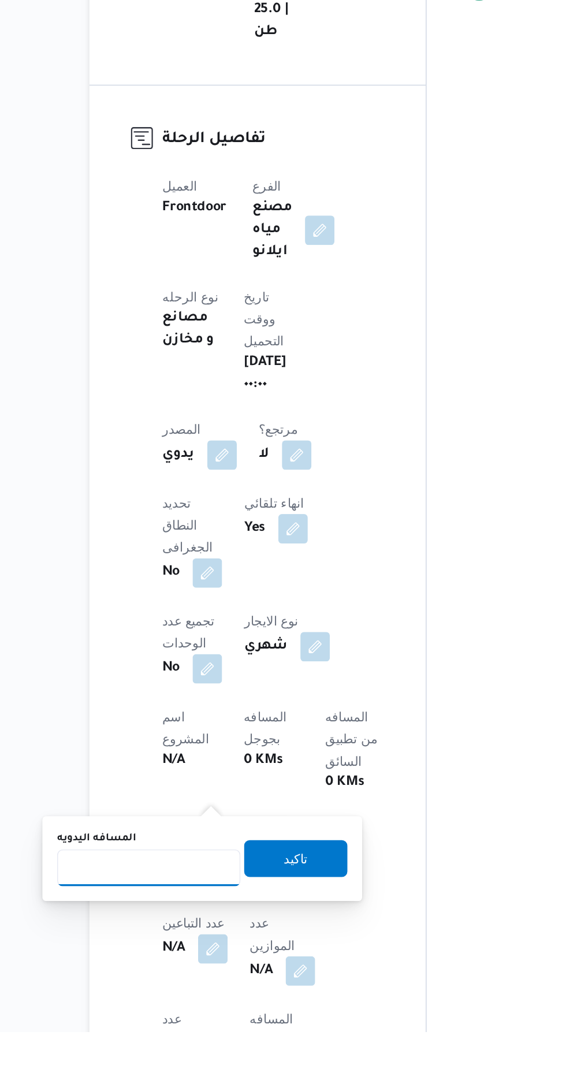
click at [201, 977] on input "المسافه اليدويه" at bounding box center [187, 976] width 115 height 23
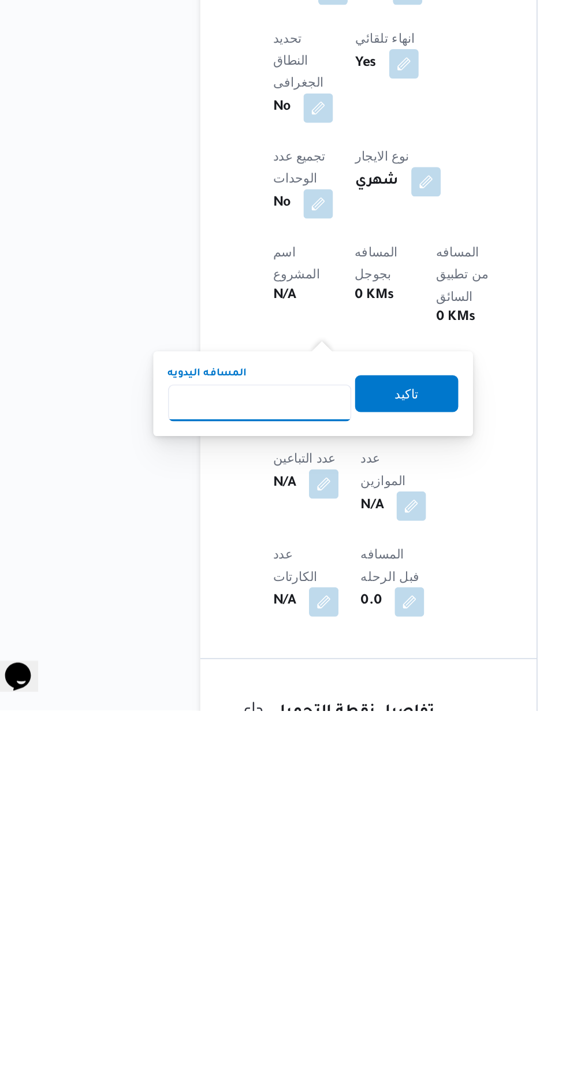
scroll to position [188, 0]
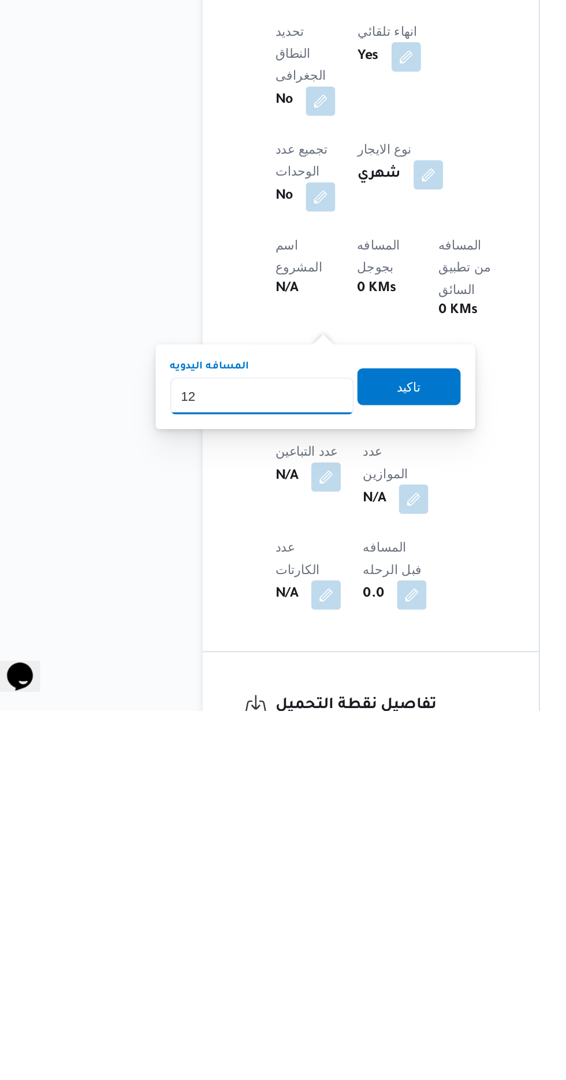
type input "1"
type input "240"
click at [305, 871] on span "تاكيد" at bounding box center [279, 876] width 65 height 23
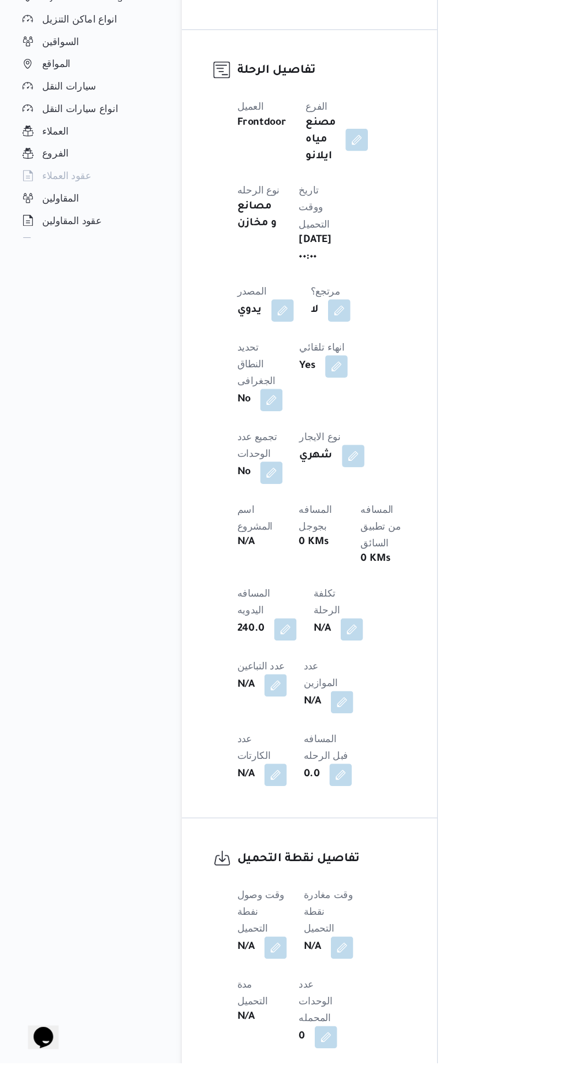
scroll to position [356, 0]
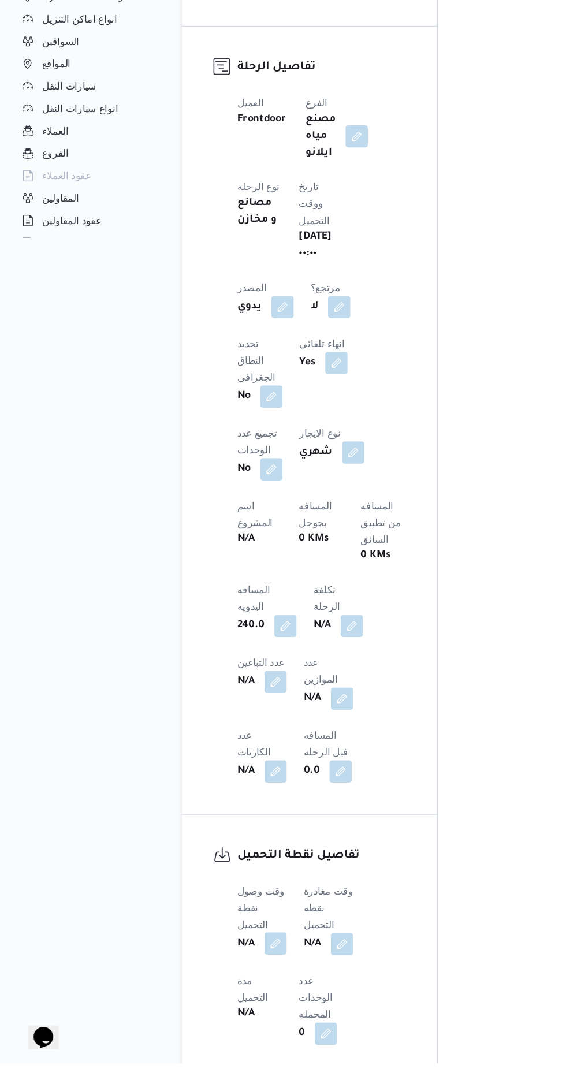
click at [224, 972] on button "button" at bounding box center [227, 981] width 18 height 18
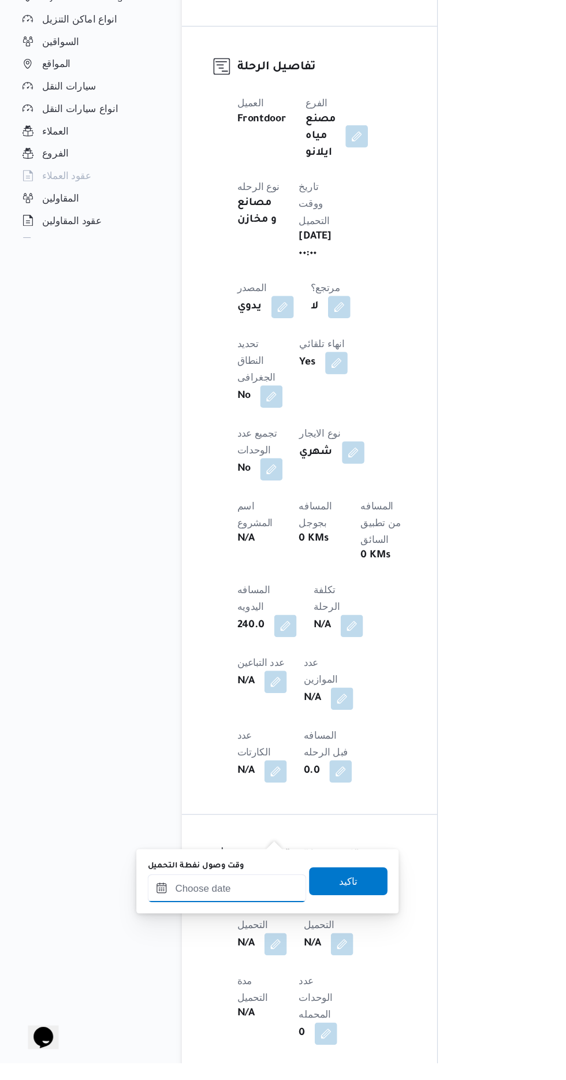
click at [174, 935] on input "وقت وصول نفطة التحميل" at bounding box center [187, 935] width 131 height 23
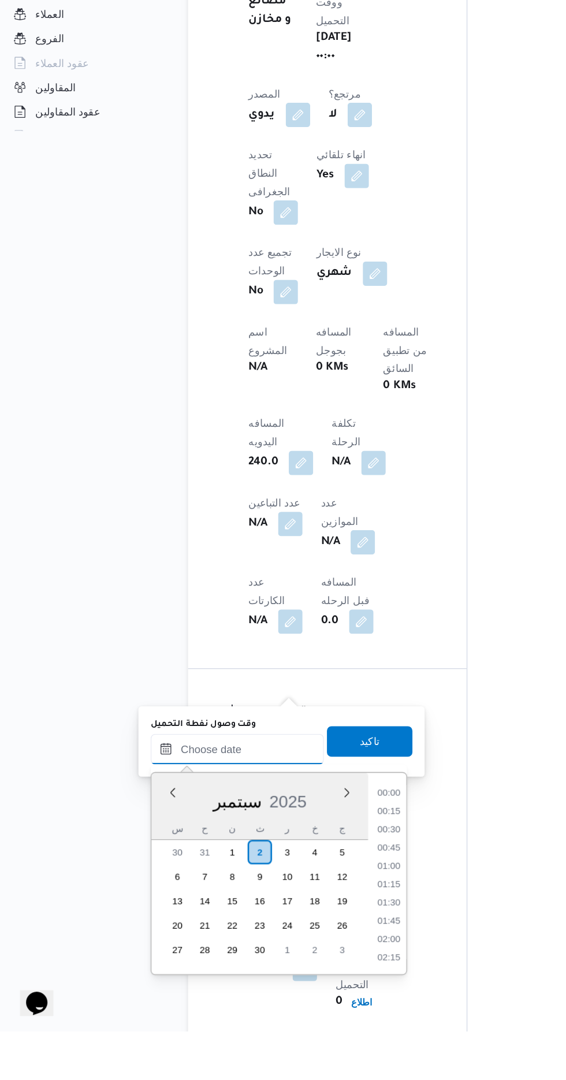
scroll to position [803, 0]
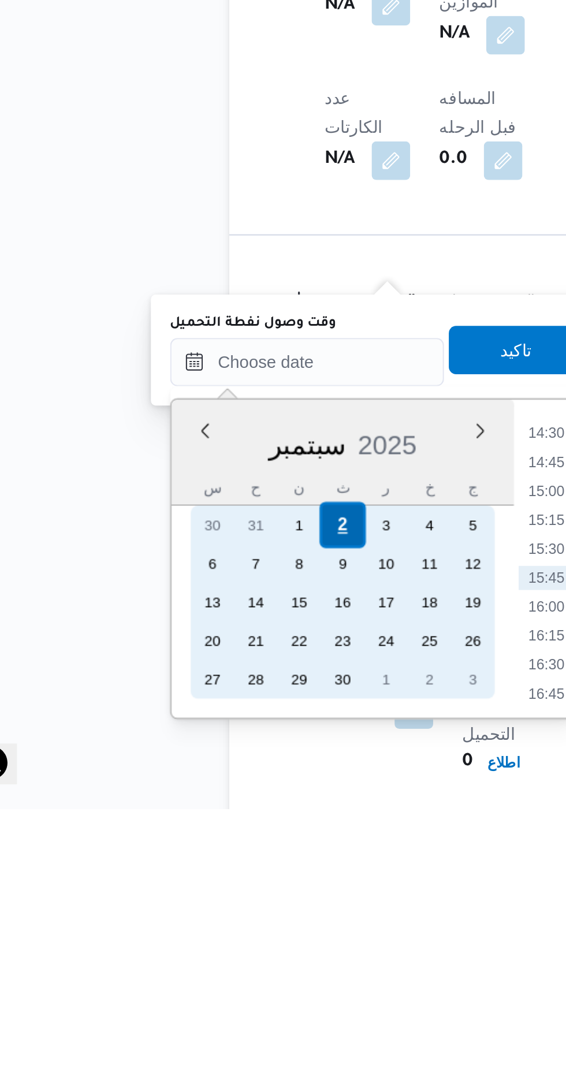
click at [202, 942] on div "2" at bounding box center [204, 944] width 22 height 22
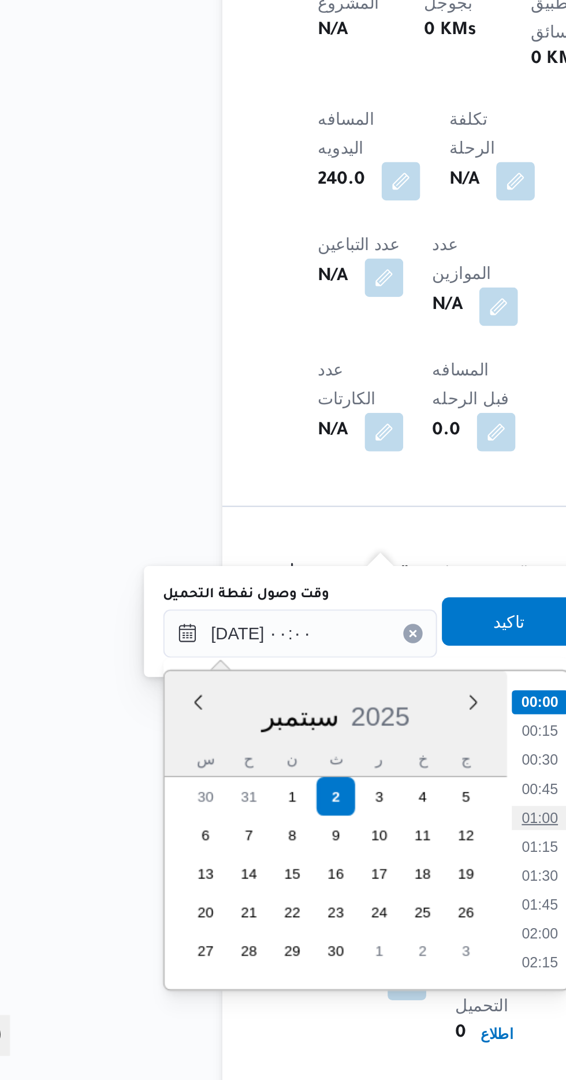
click at [311, 952] on li "01:00" at bounding box center [302, 955] width 27 height 12
type input "[DATE] ٠١:٠٠"
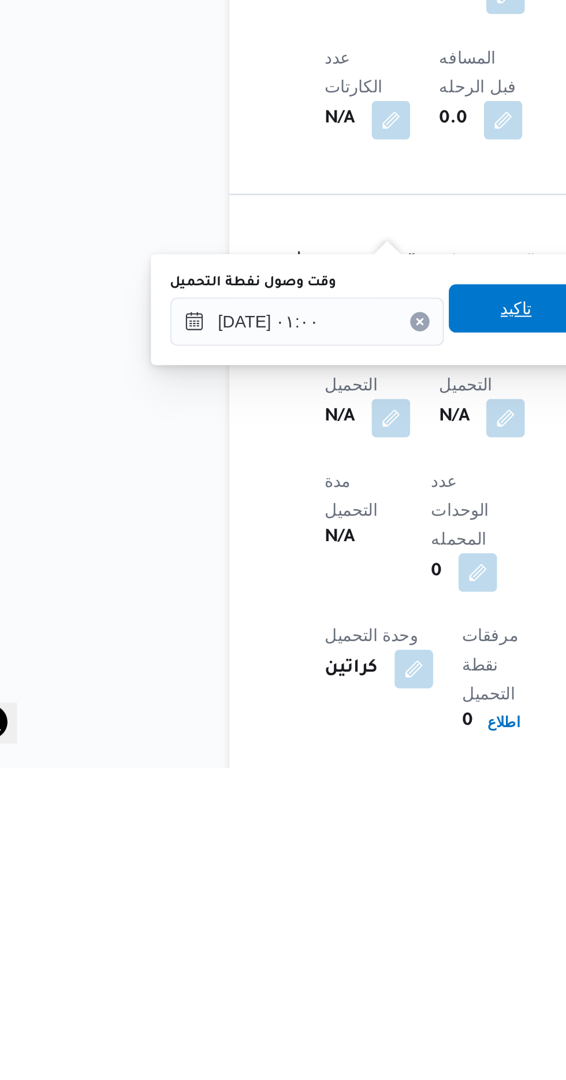
click at [289, 865] on span "تاكيد" at bounding box center [287, 859] width 65 height 23
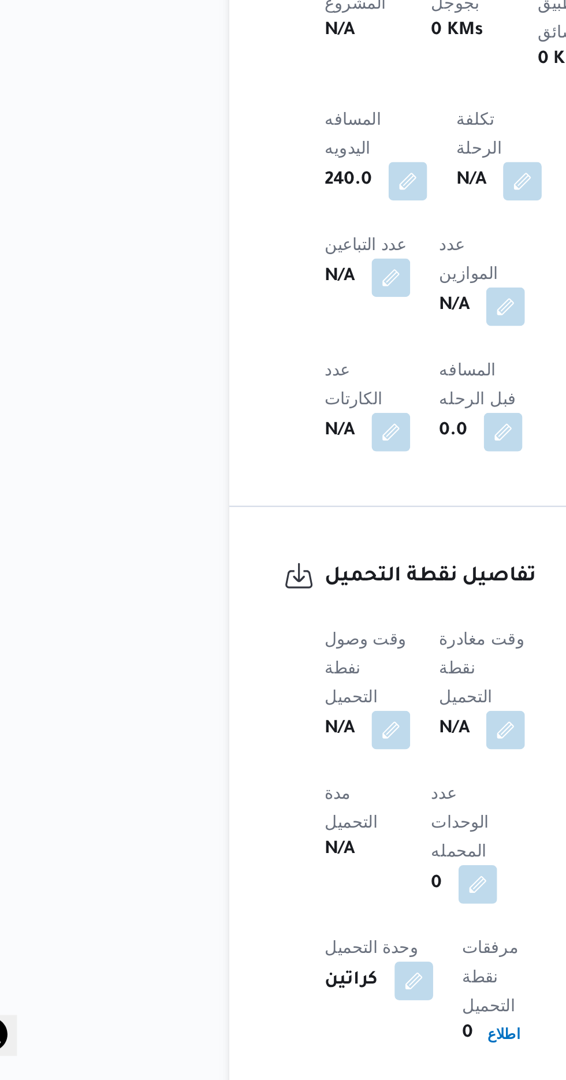
click at [287, 903] on span at bounding box center [279, 912] width 24 height 18
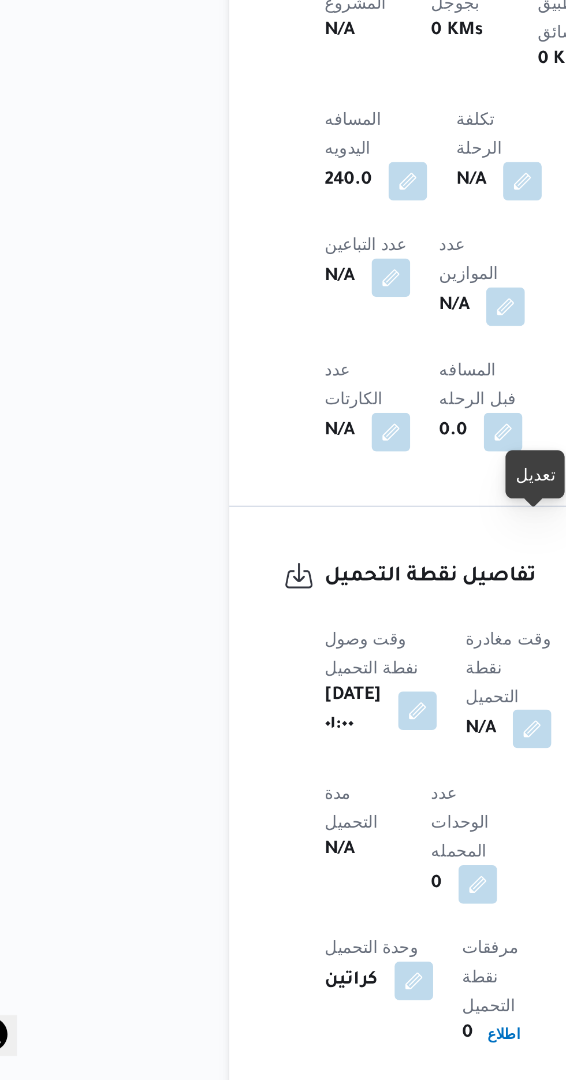
click at [304, 902] on button "button" at bounding box center [295, 911] width 18 height 18
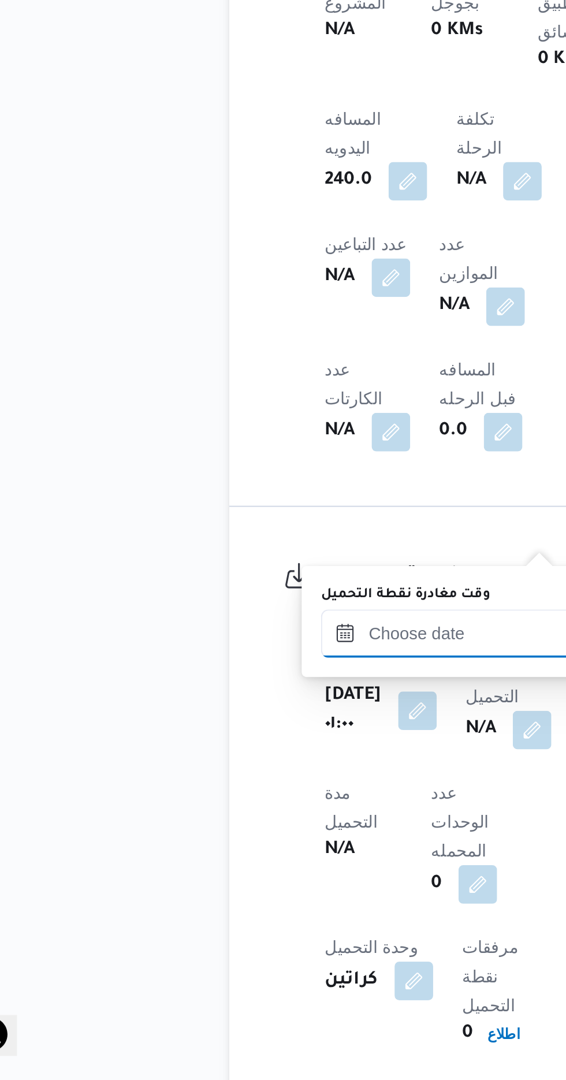
click at [261, 869] on input "وقت مغادرة نقطة التحميل" at bounding box center [259, 866] width 131 height 23
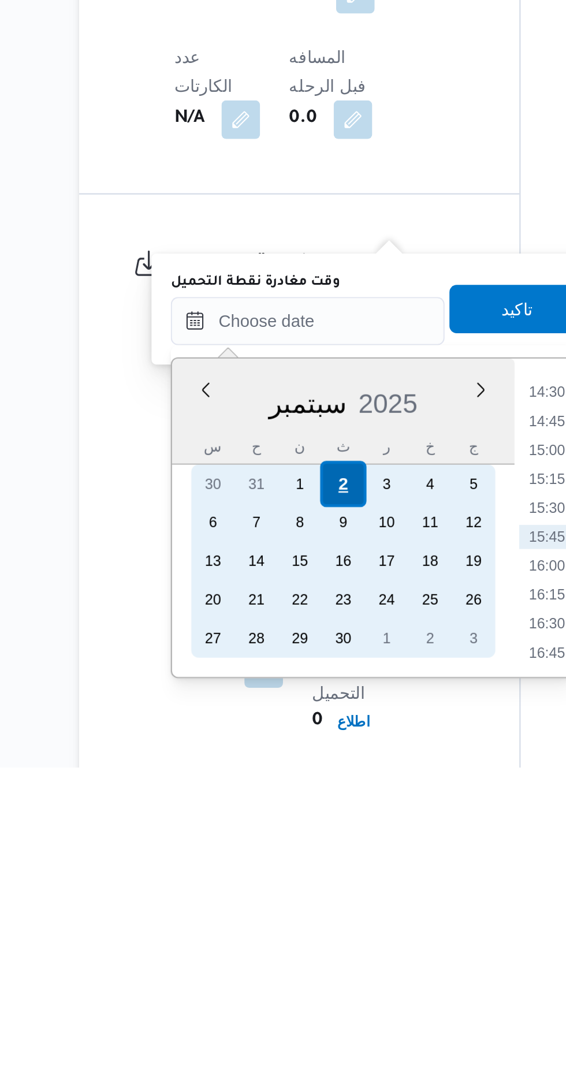
click at [276, 943] on div "2" at bounding box center [276, 944] width 22 height 22
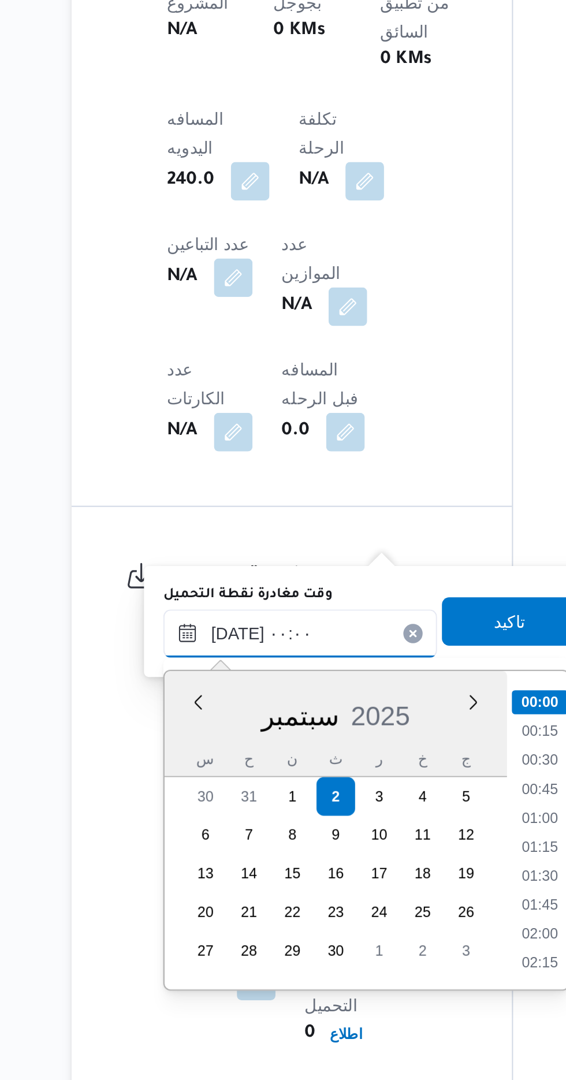
click at [197, 871] on input "[DATE] ٠٠:٠٠" at bounding box center [259, 866] width 131 height 23
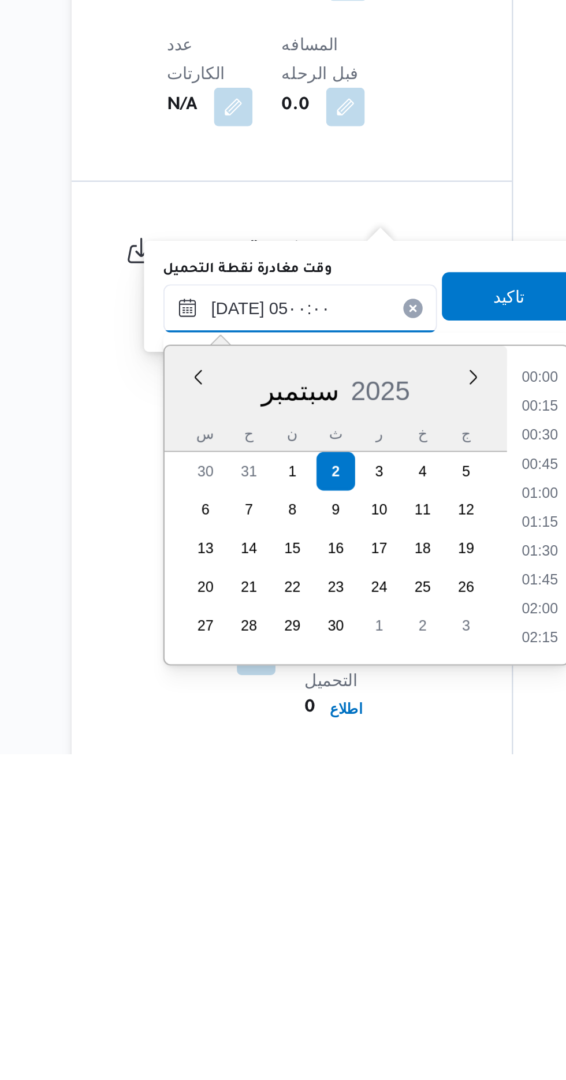
scroll to position [156, 0]
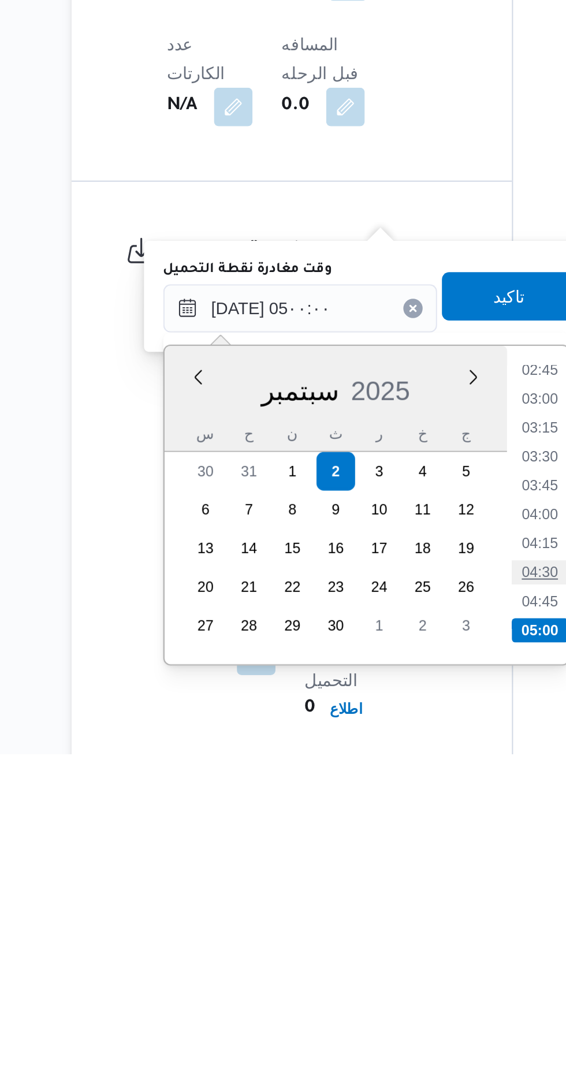
click at [375, 994] on li "04:30" at bounding box center [374, 993] width 27 height 12
type input "[DATE] ٠٤:٣٠"
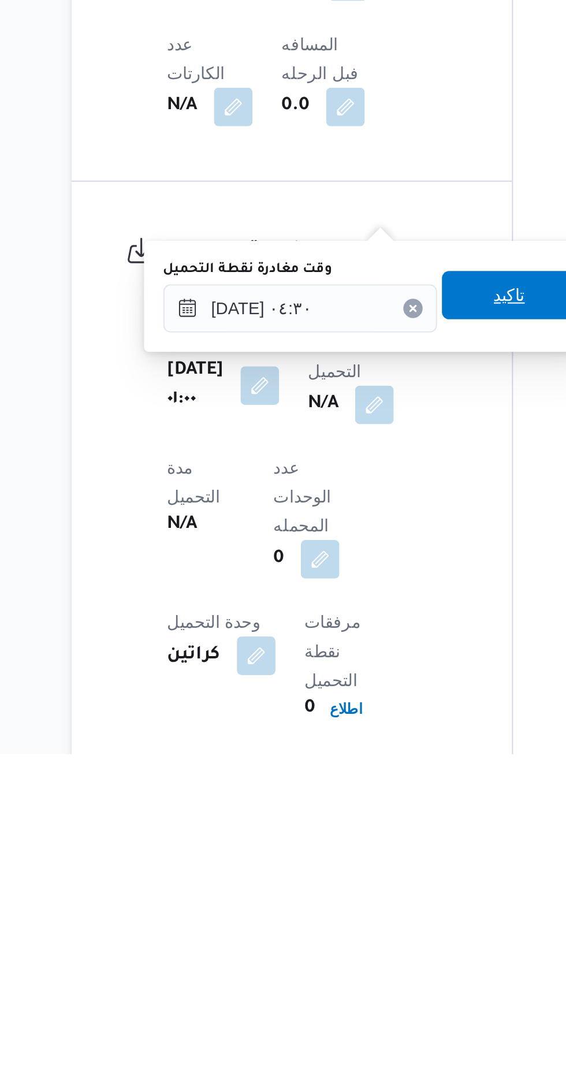
click at [363, 859] on span "تاكيد" at bounding box center [359, 860] width 15 height 14
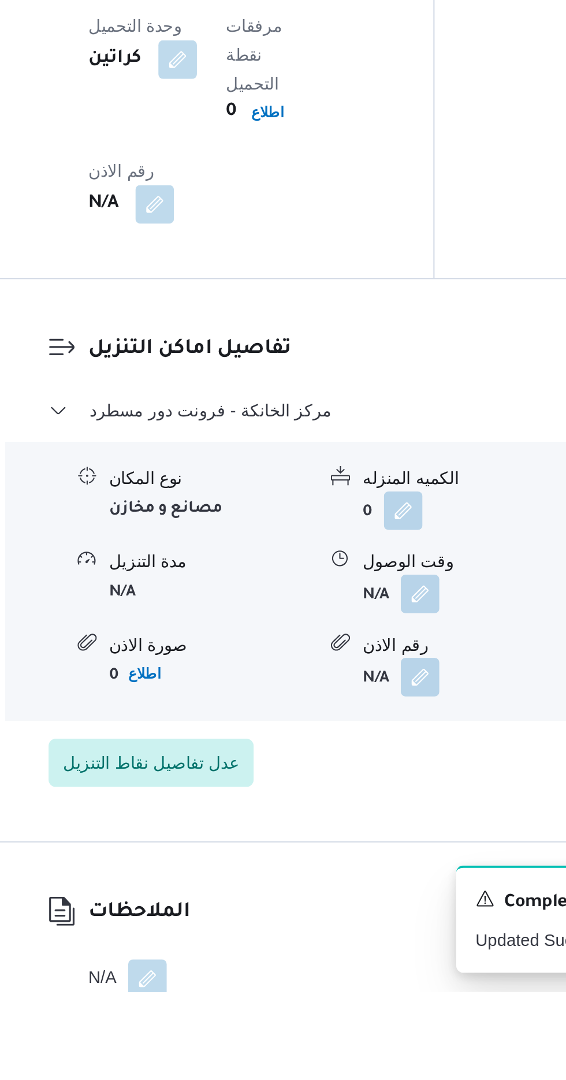
scroll to position [831, 0]
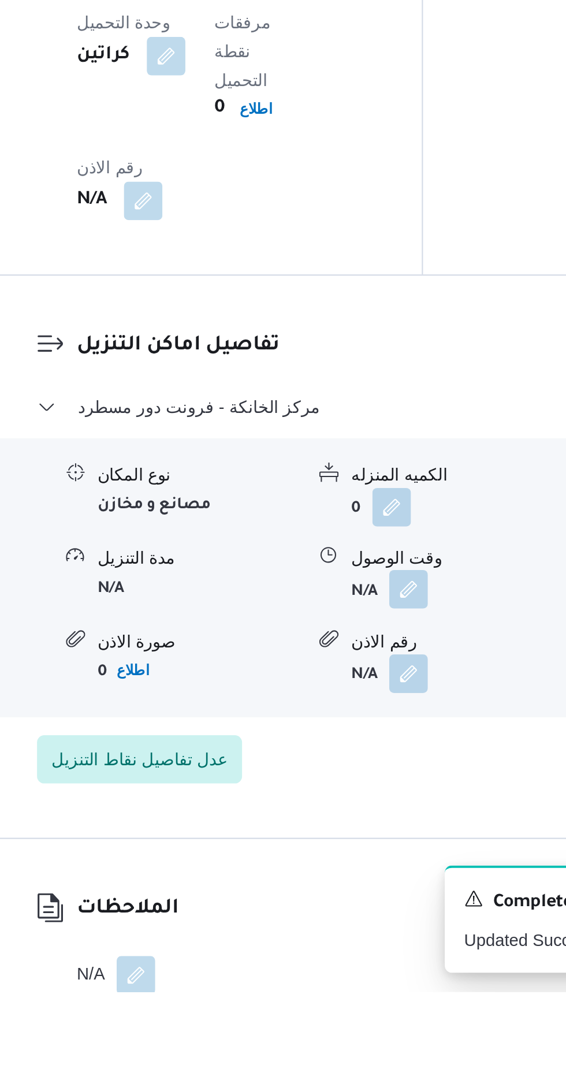
click at [353, 878] on button "button" at bounding box center [354, 887] width 18 height 18
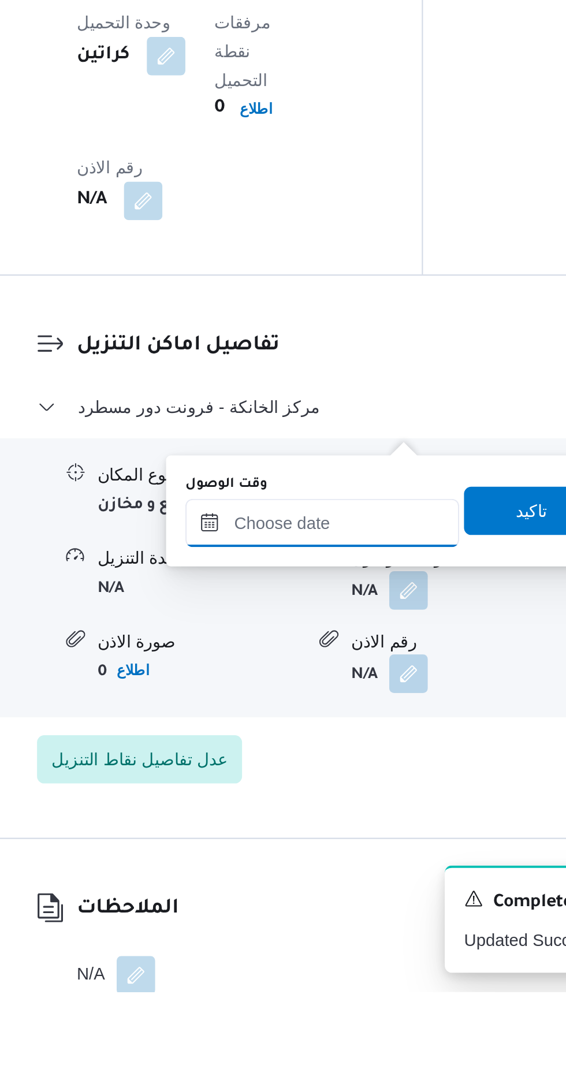
click at [333, 852] on input "وقت الوصول" at bounding box center [313, 855] width 131 height 23
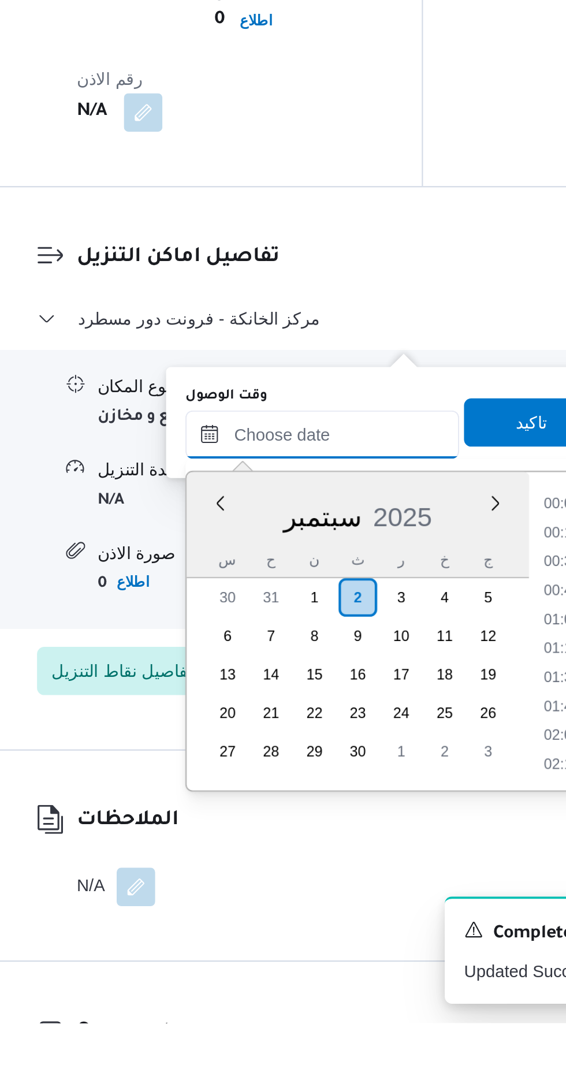
scroll to position [803, 0]
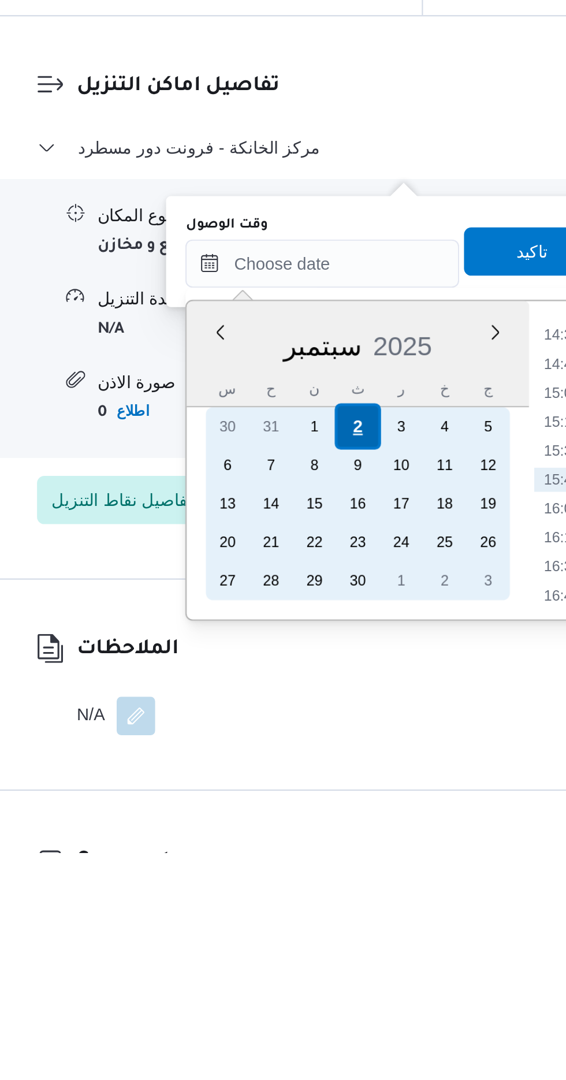
click at [330, 875] on div "2" at bounding box center [330, 876] width 22 height 22
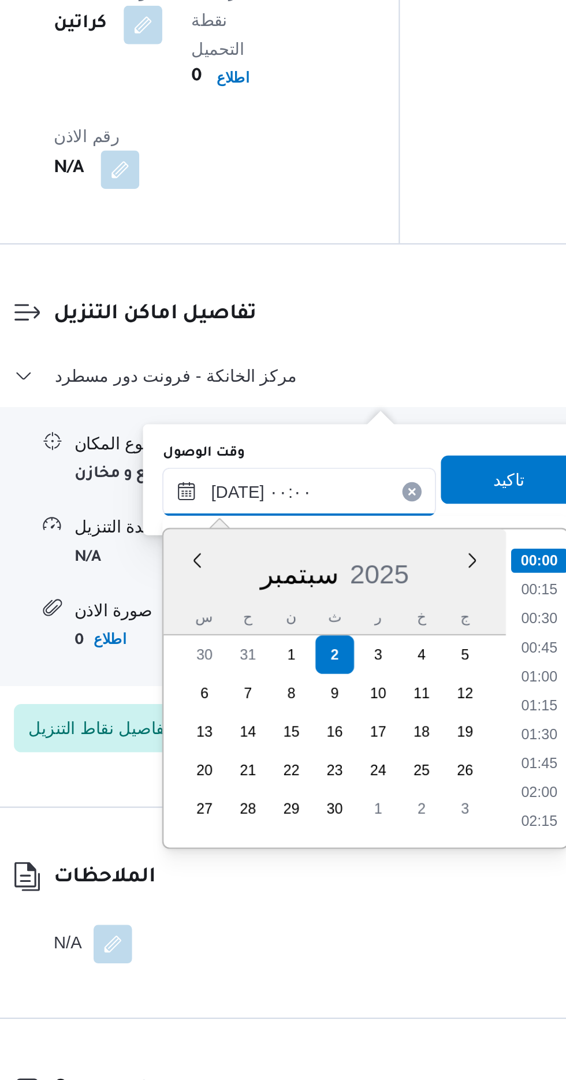
click at [253, 802] on input "[DATE] ٠٠:٠٠" at bounding box center [313, 797] width 131 height 23
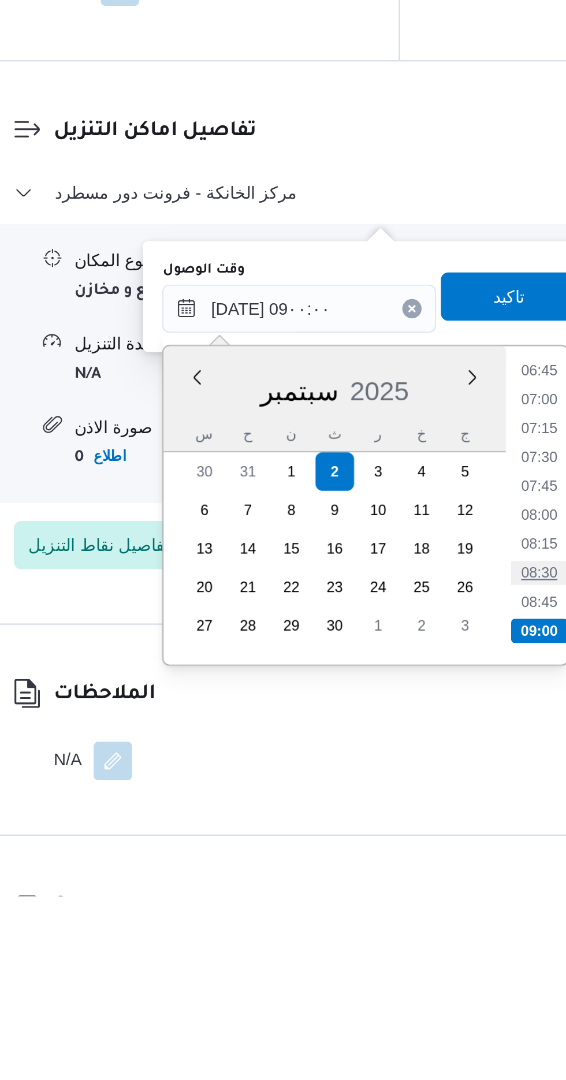
click at [429, 921] on li "08:30" at bounding box center [428, 925] width 27 height 12
type input "[DATE] ٠٨:٣٠"
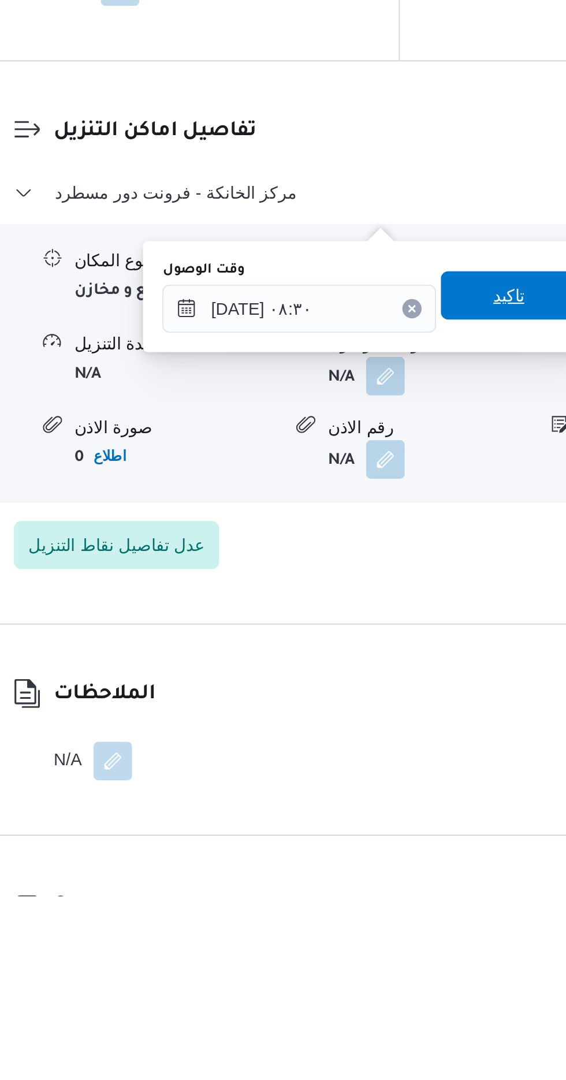
click at [416, 790] on span "تاكيد" at bounding box center [413, 792] width 65 height 23
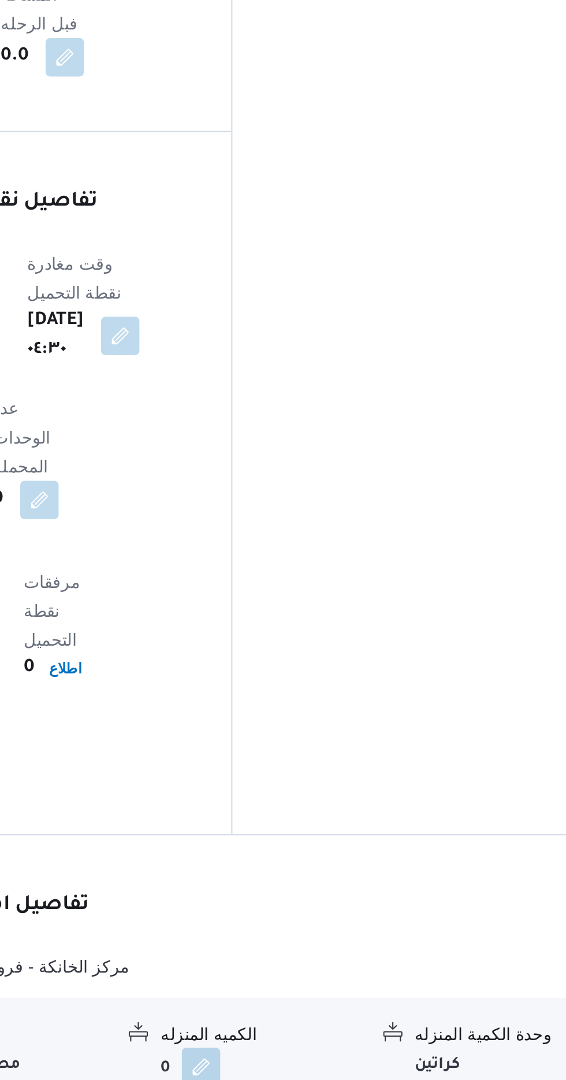
click at [469, 821] on button "button" at bounding box center [476, 830] width 18 height 18
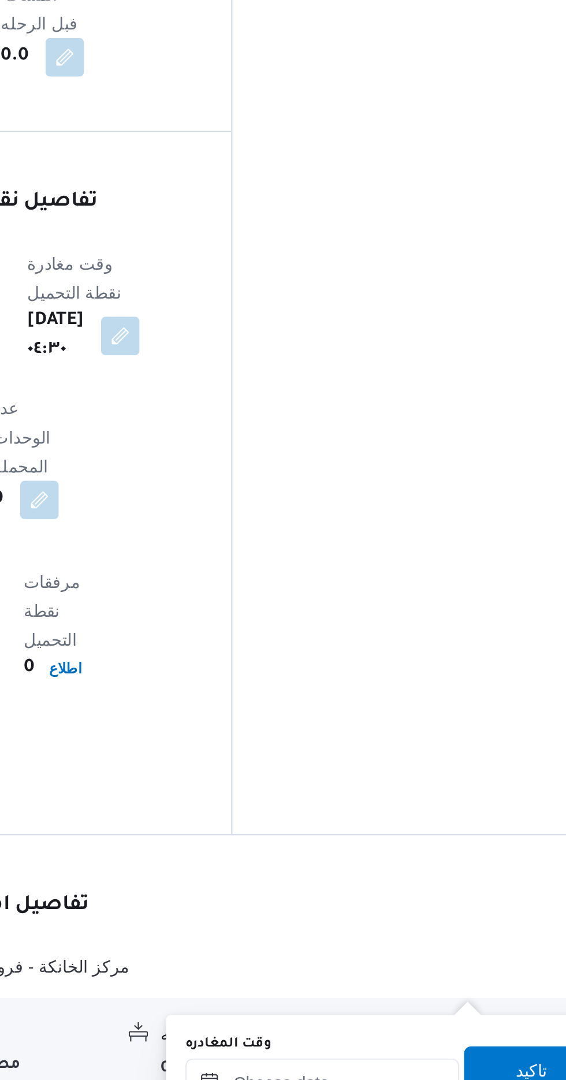
click at [419, 795] on input "وقت المغادره" at bounding box center [404, 798] width 131 height 23
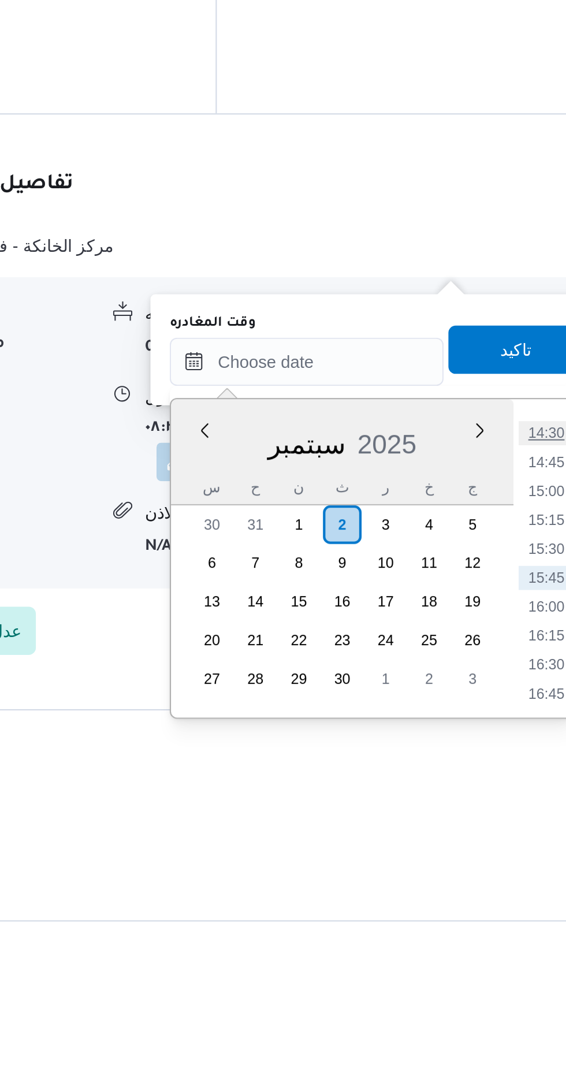
click at [520, 830] on li "14:30" at bounding box center [519, 833] width 27 height 12
type input "[DATE] ١٤:٣٠"
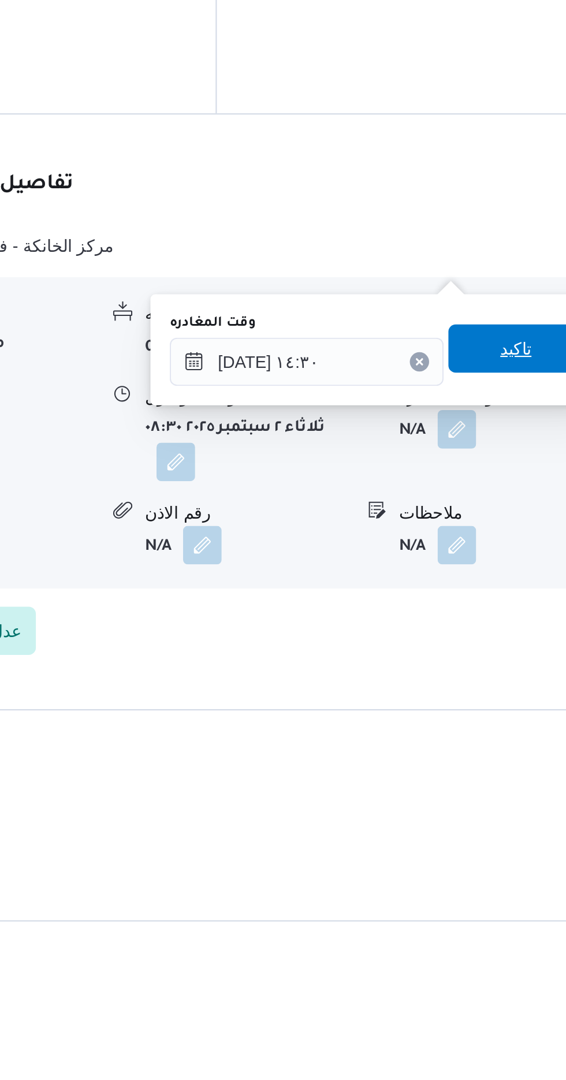
click at [507, 784] on span "تاكيد" at bounding box center [504, 792] width 65 height 23
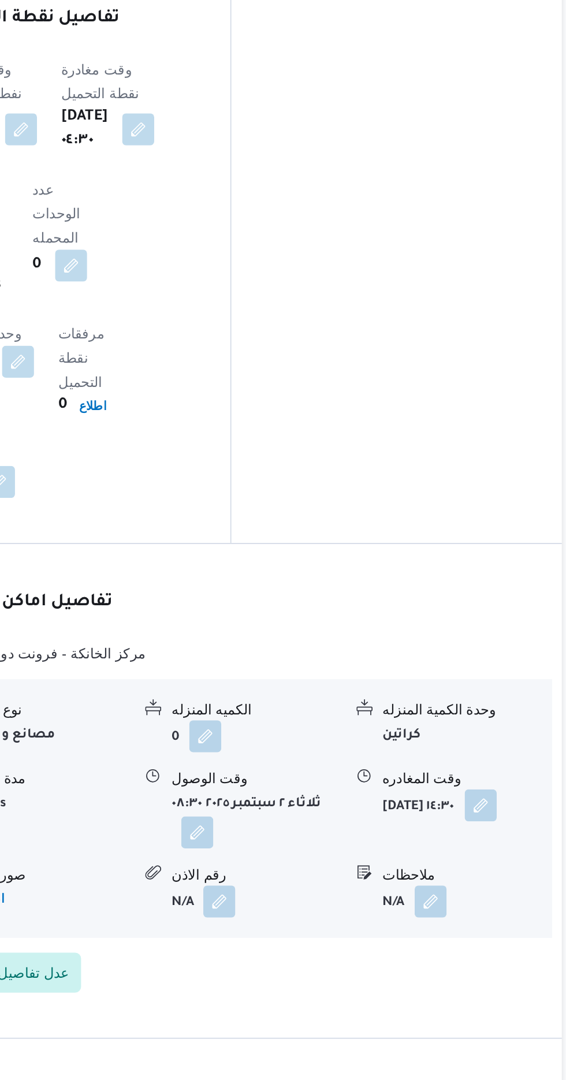
scroll to position [887, 0]
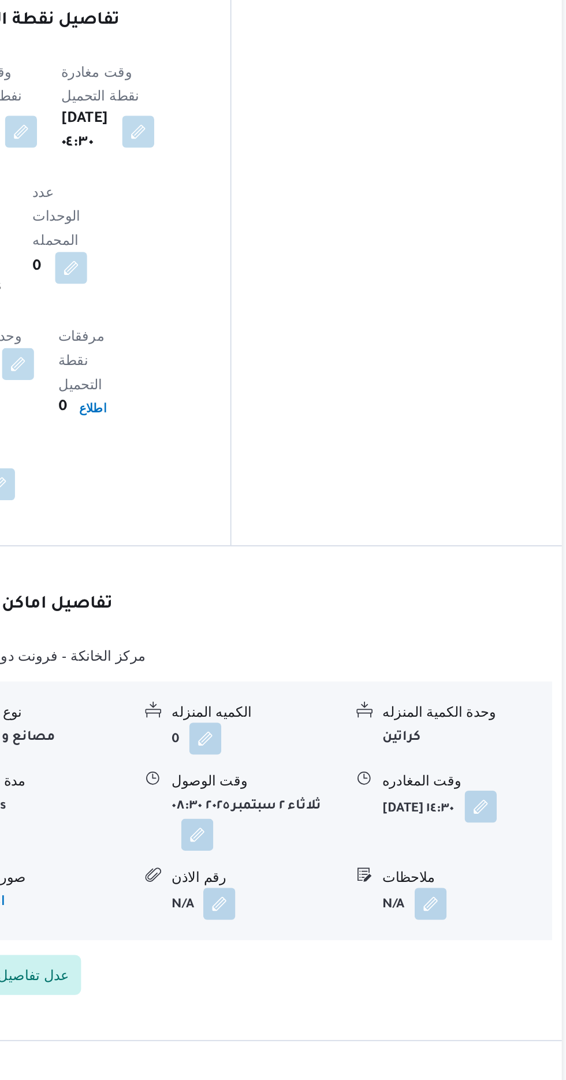
click at [496, 822] on button "button" at bounding box center [505, 831] width 18 height 18
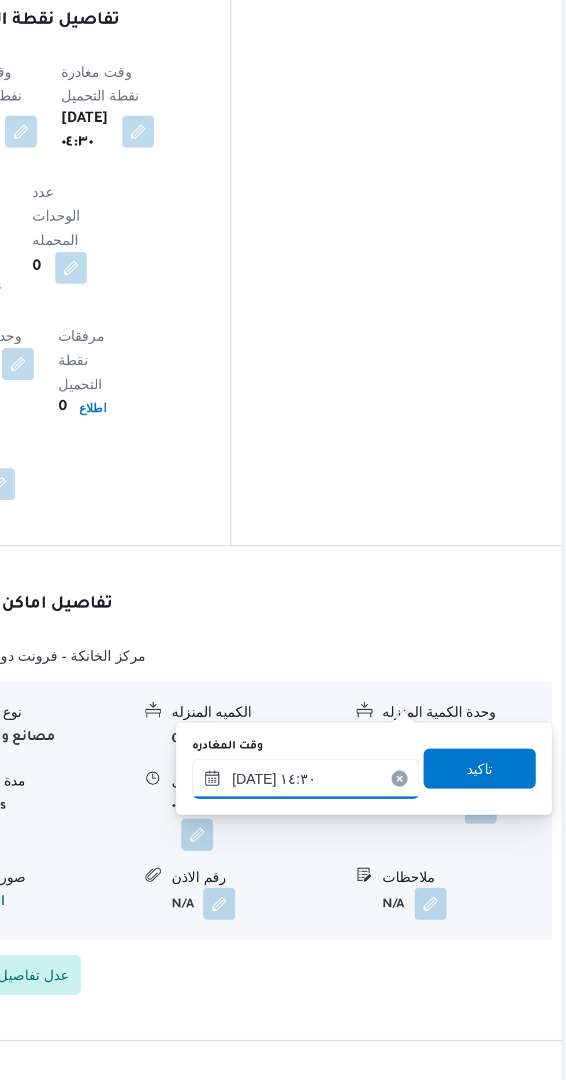
click at [426, 811] on input "[DATE] ١٤:٣٠" at bounding box center [404, 814] width 131 height 23
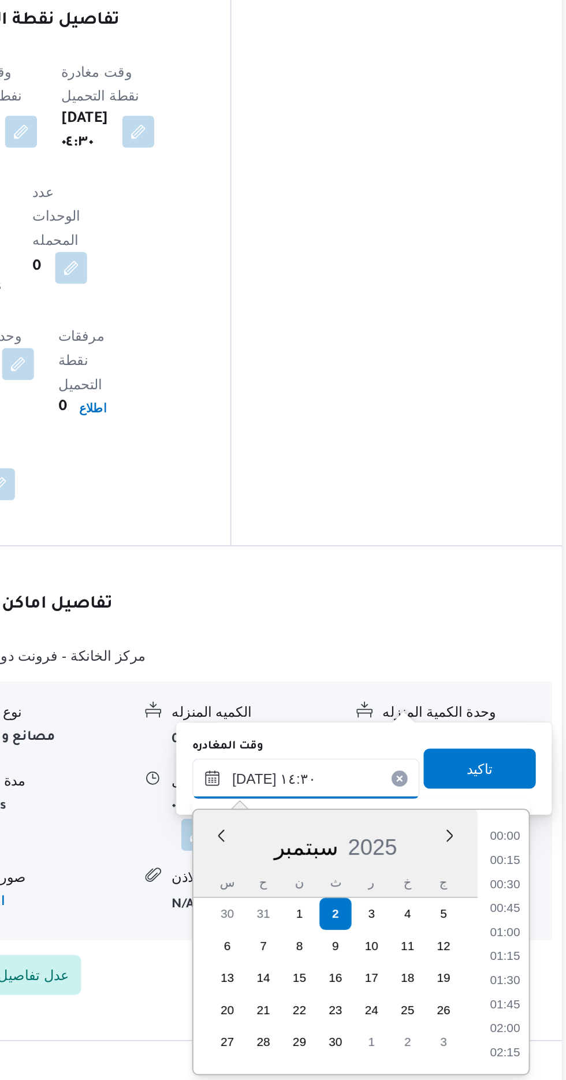
scroll to position [733, 0]
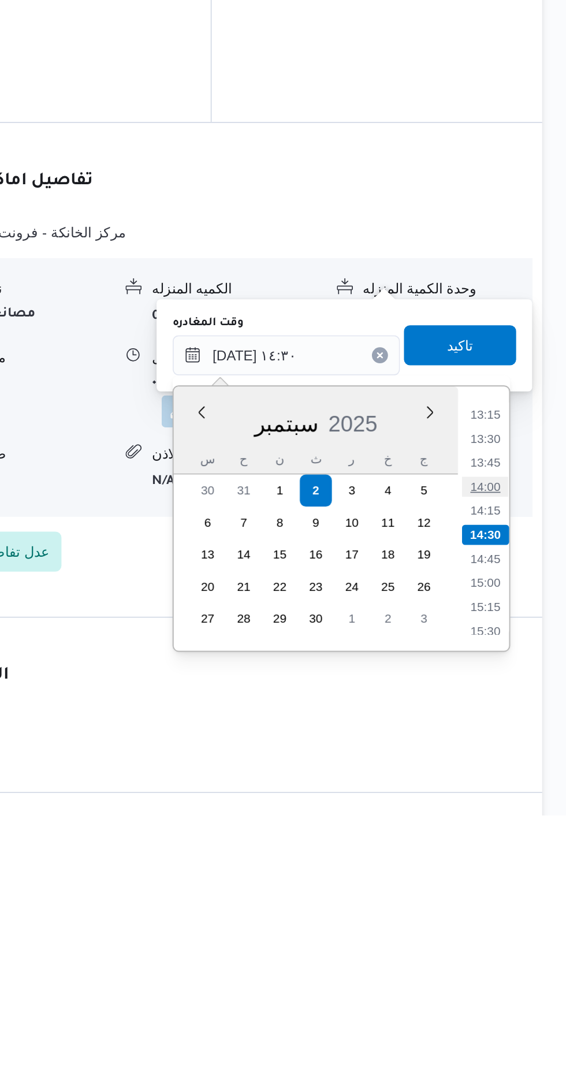
click at [521, 887] on li "14:00" at bounding box center [519, 891] width 27 height 12
type input "[DATE] ١٤:٠٠"
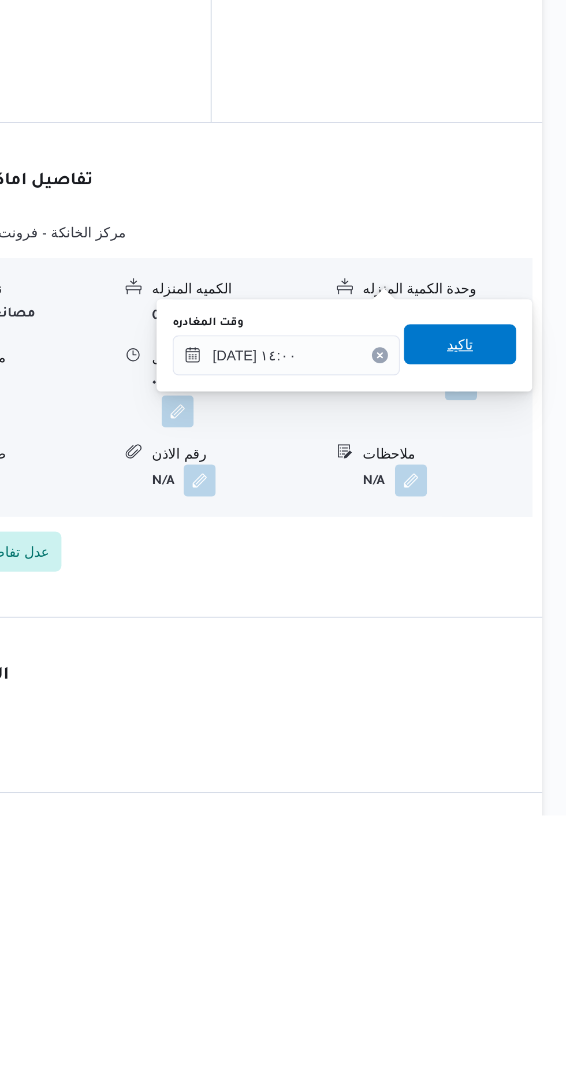
click at [512, 804] on span "تاكيد" at bounding box center [504, 808] width 15 height 14
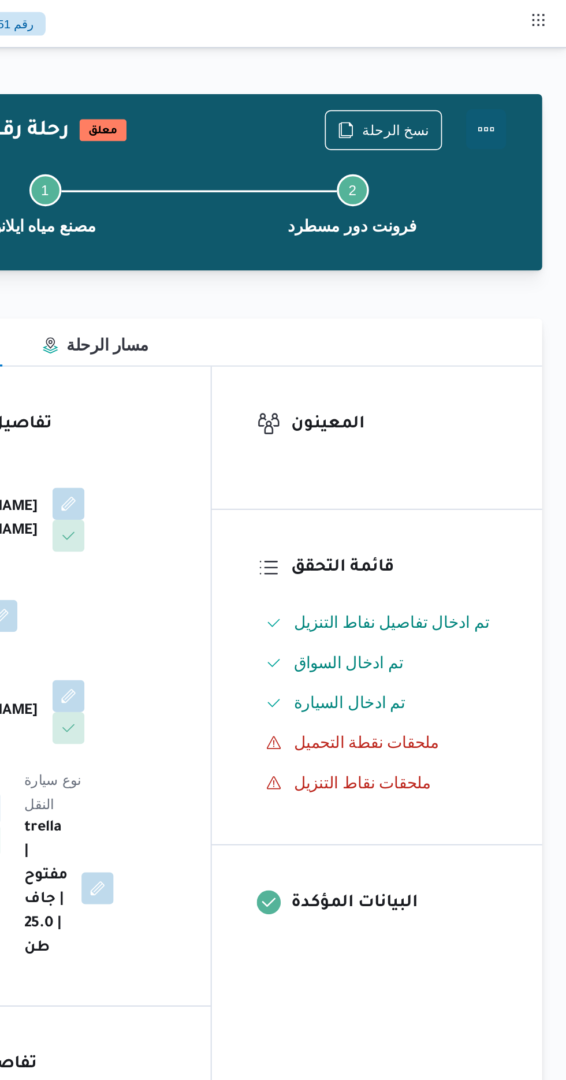
click at [523, 69] on button "Actions" at bounding box center [519, 74] width 23 height 23
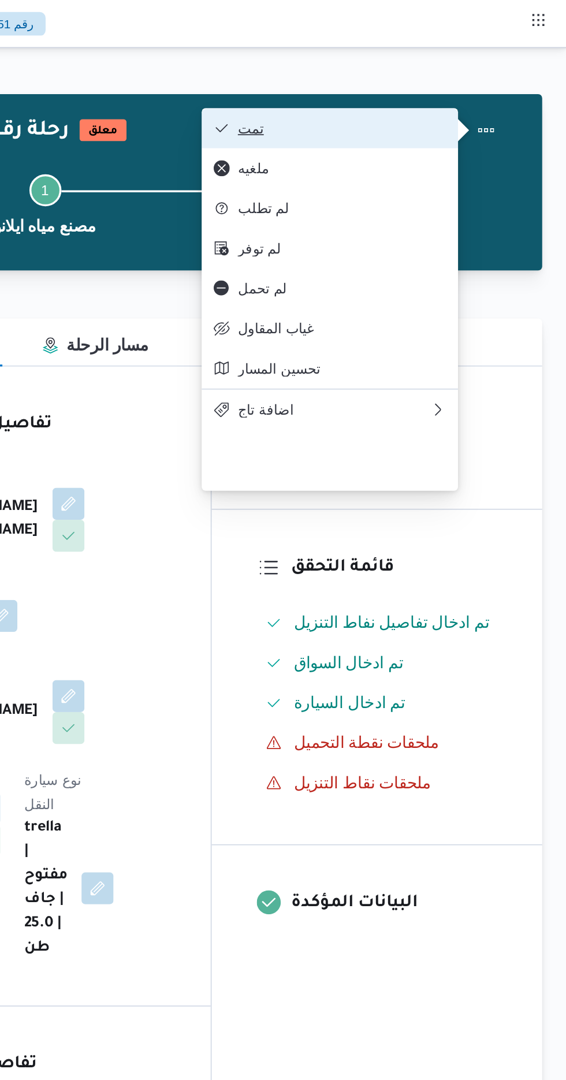
click at [486, 70] on span "تمت" at bounding box center [436, 73] width 120 height 9
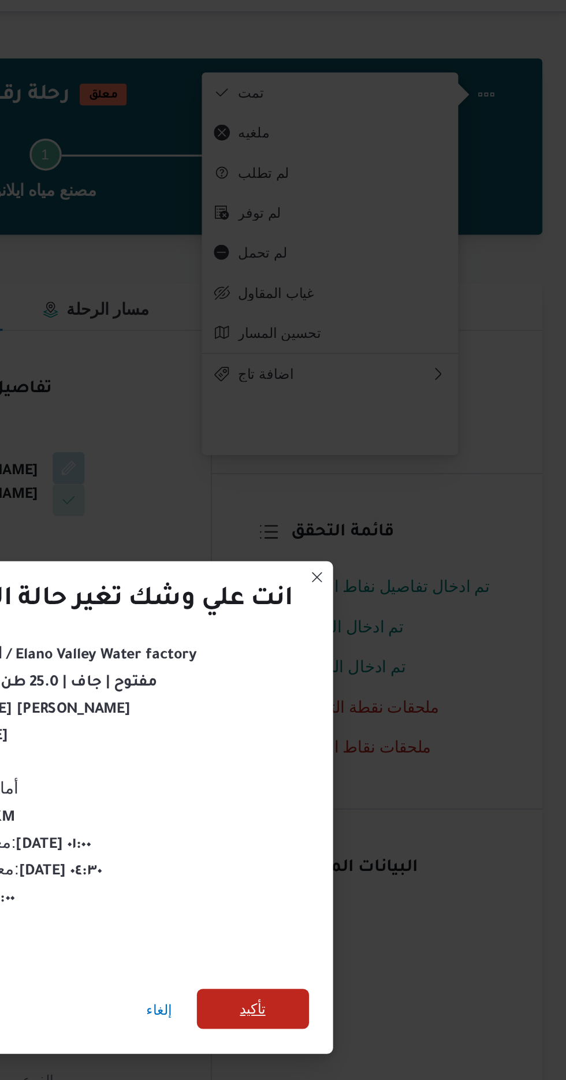
click at [405, 598] on span "تأكيد" at bounding box center [385, 602] width 65 height 23
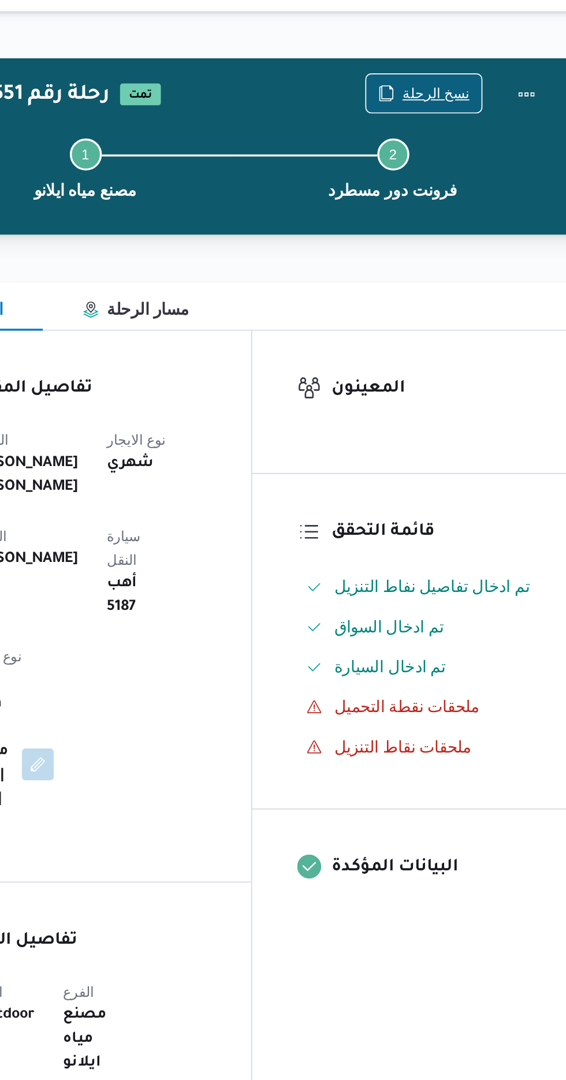
click at [456, 74] on span "نسخ الرحلة" at bounding box center [467, 75] width 39 height 14
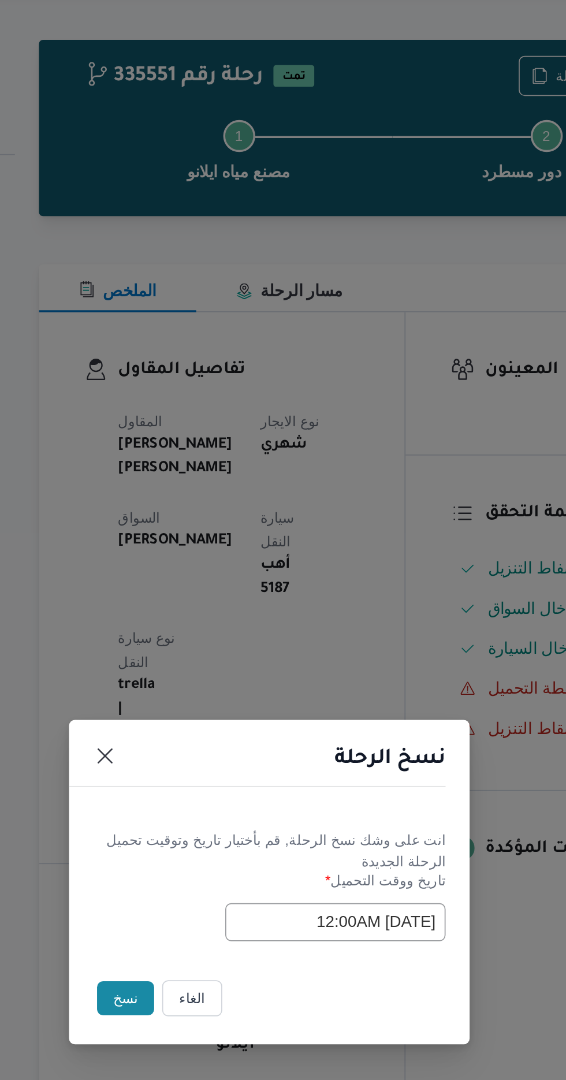
click at [195, 607] on button "نسخ" at bounding box center [200, 607] width 33 height 20
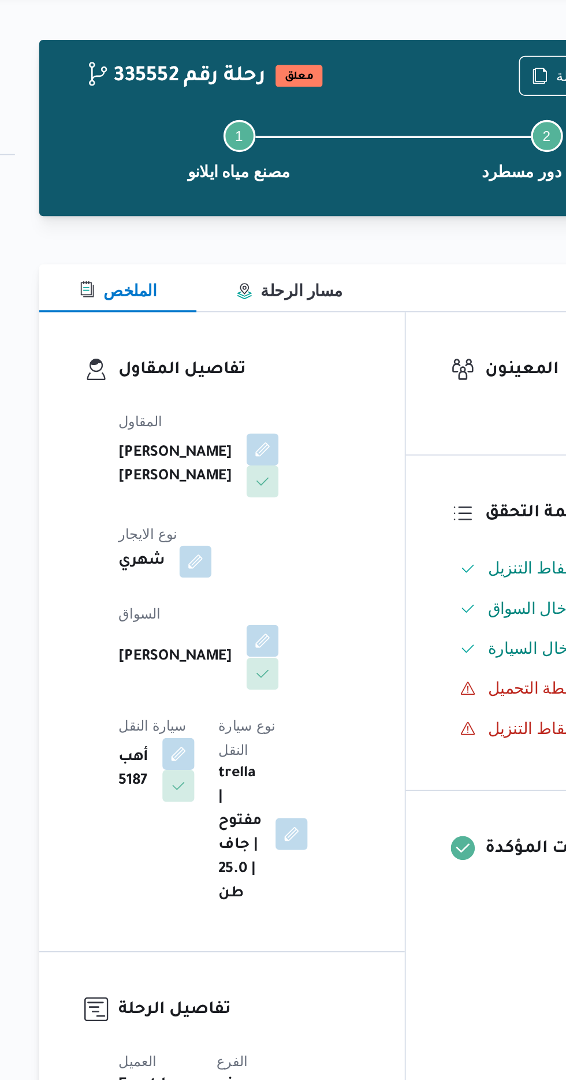
click at [270, 394] on button "button" at bounding box center [279, 400] width 18 height 18
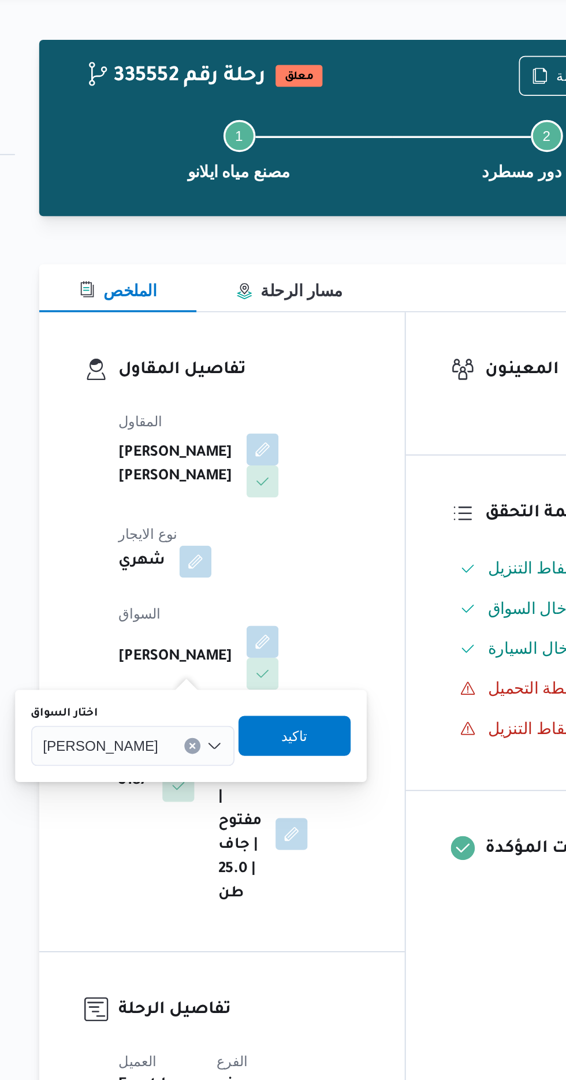
click at [208, 464] on span "[PERSON_NAME]" at bounding box center [185, 460] width 66 height 13
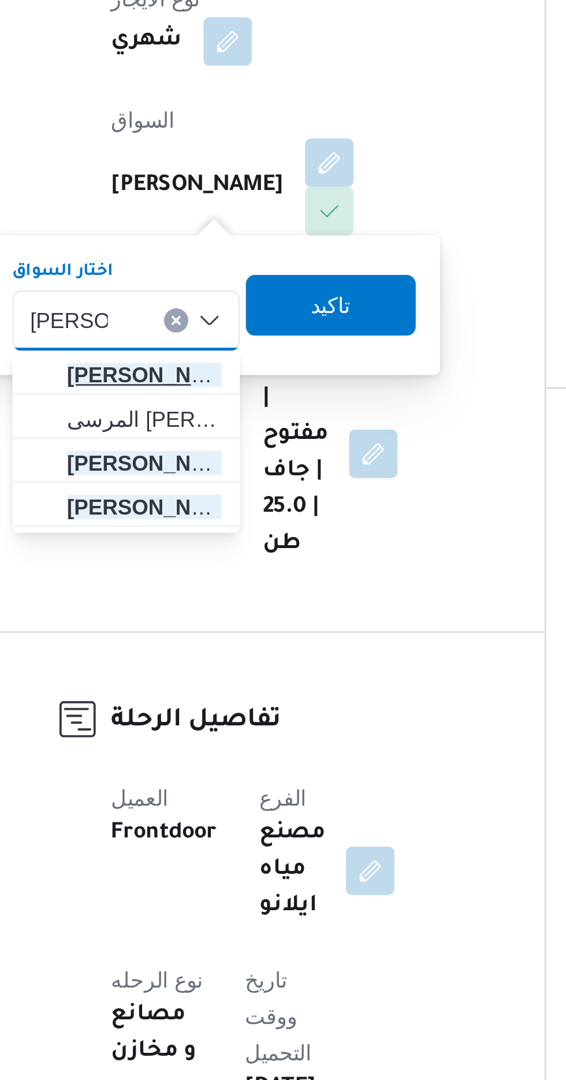
type input "[PERSON_NAME]"
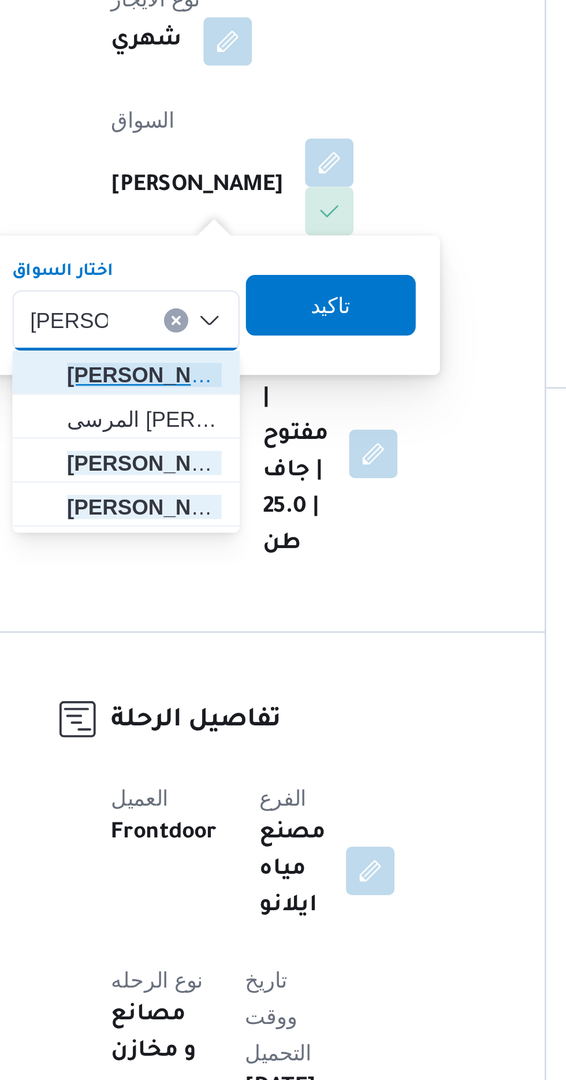
click at [222, 480] on span "[PERSON_NAME] [PERSON_NAME]" at bounding box center [208, 482] width 59 height 14
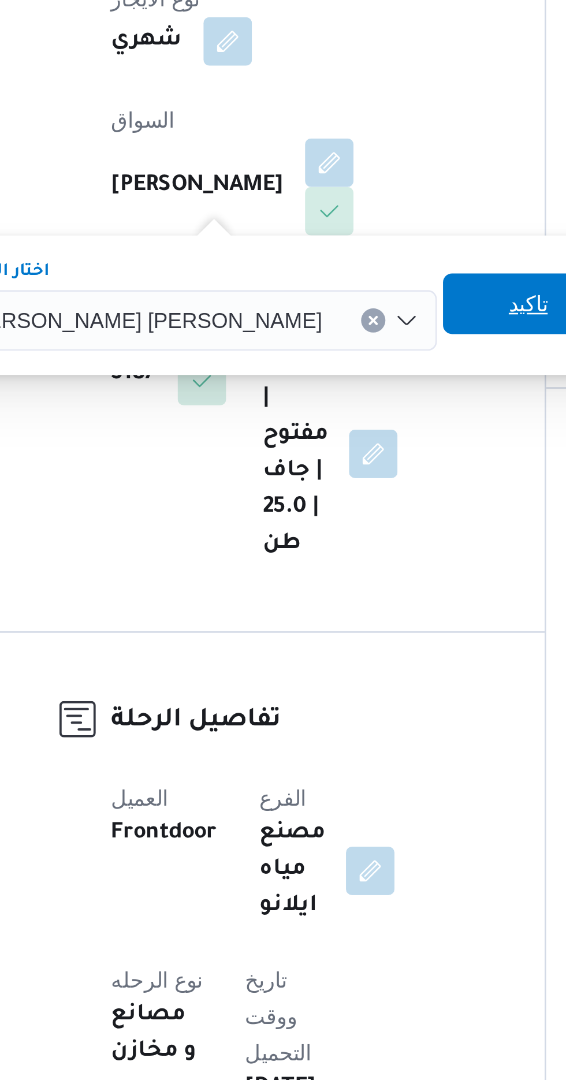
click at [347, 456] on span "تاكيد" at bounding box center [354, 455] width 15 height 14
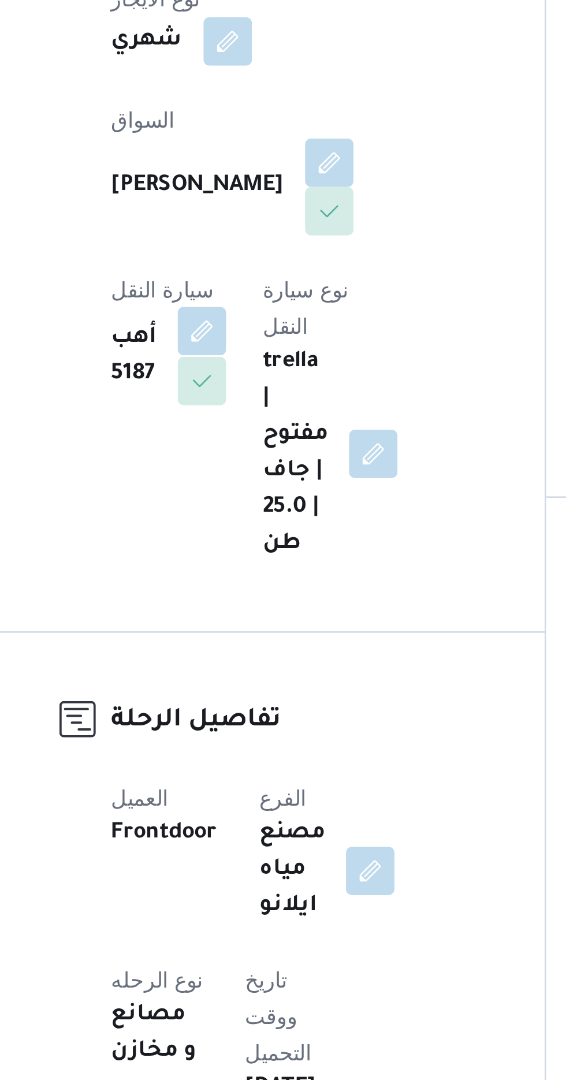
click at [240, 456] on button "button" at bounding box center [230, 465] width 18 height 18
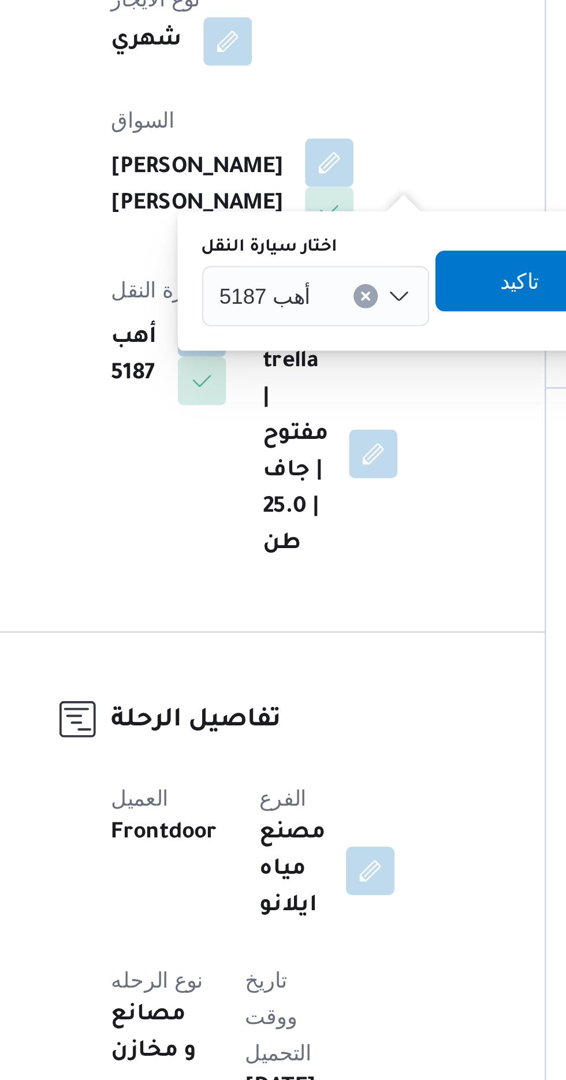
click at [263, 442] on div "أهب 5187" at bounding box center [273, 452] width 87 height 23
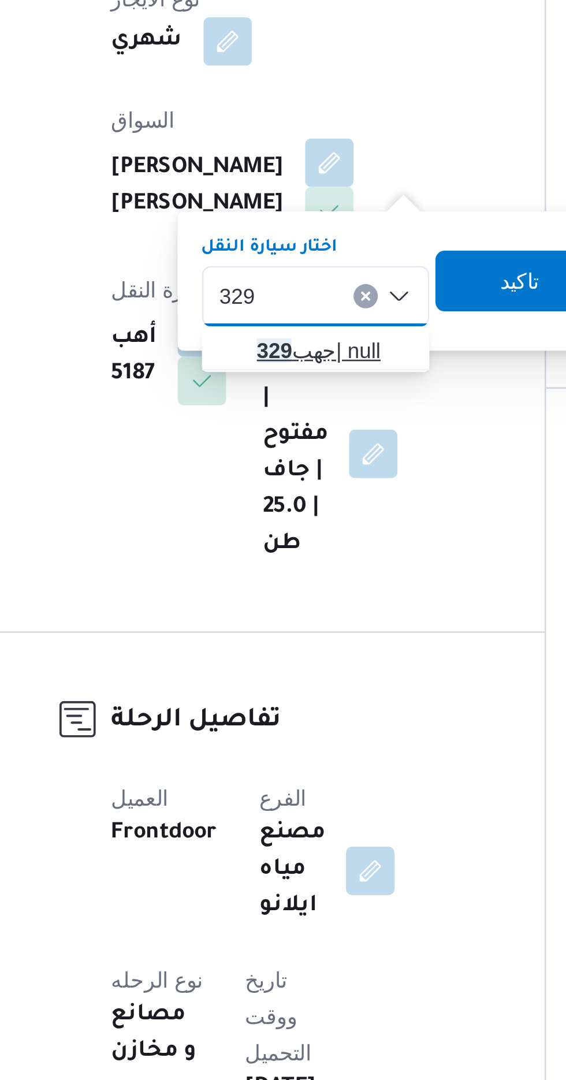
type input "329"
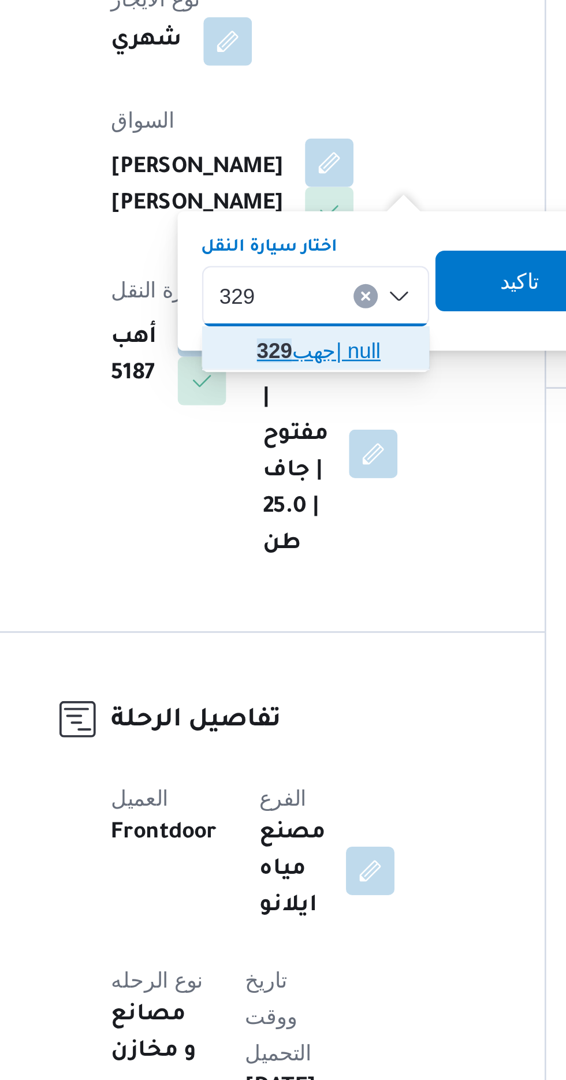
click at [285, 469] on span "جهب 329 | null" at bounding box center [280, 473] width 59 height 14
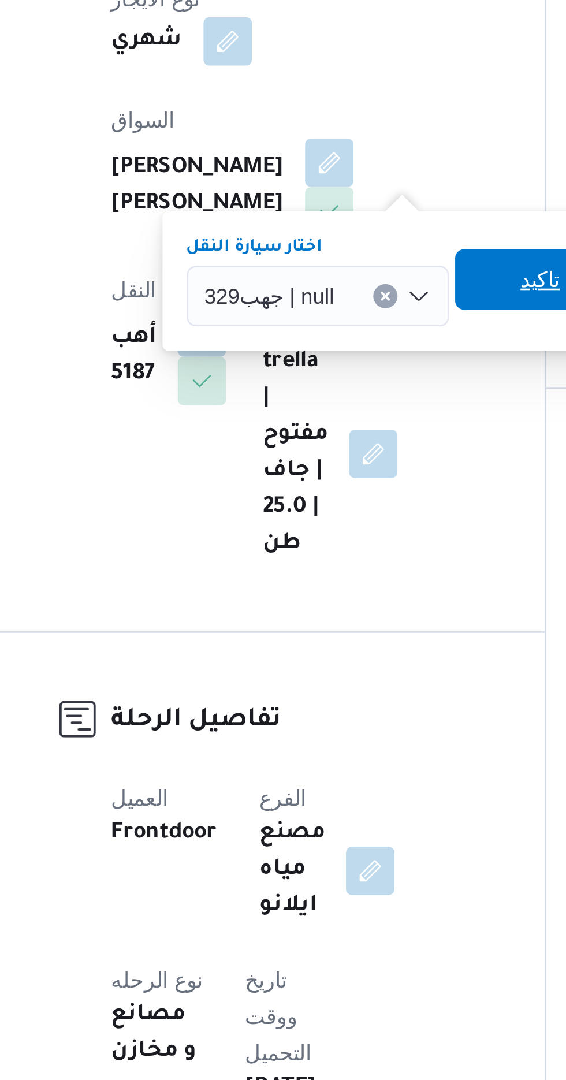
click at [353, 443] on span "تاكيد" at bounding box center [359, 446] width 15 height 14
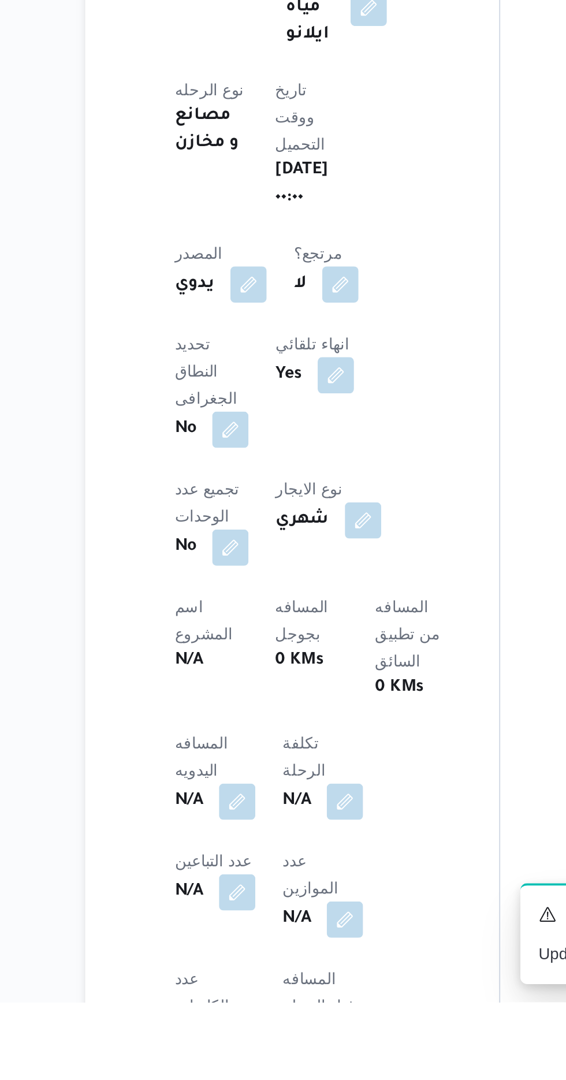
scroll to position [105, 0]
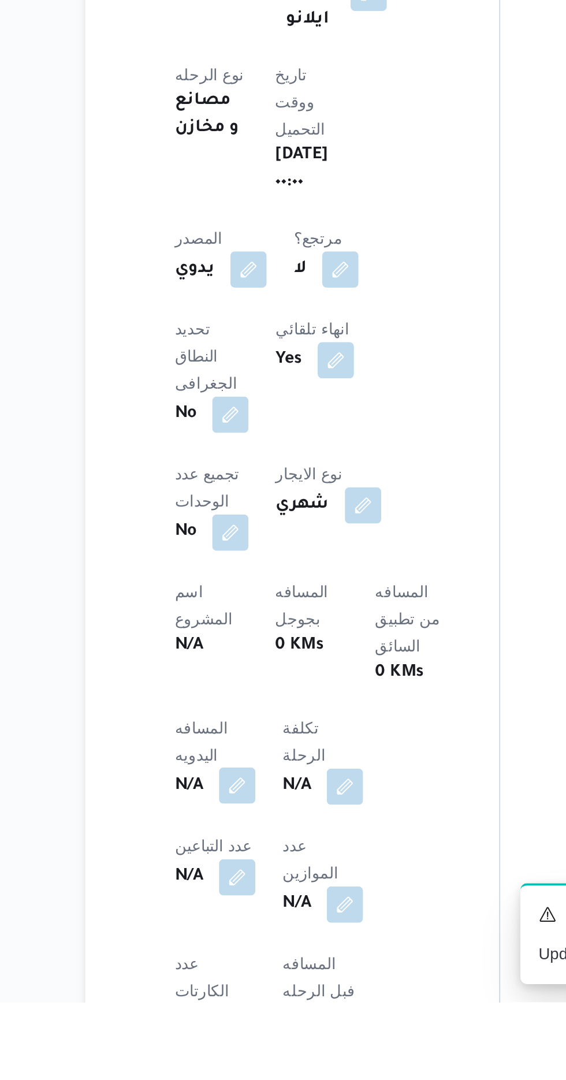
click at [234, 960] on button "button" at bounding box center [227, 969] width 18 height 18
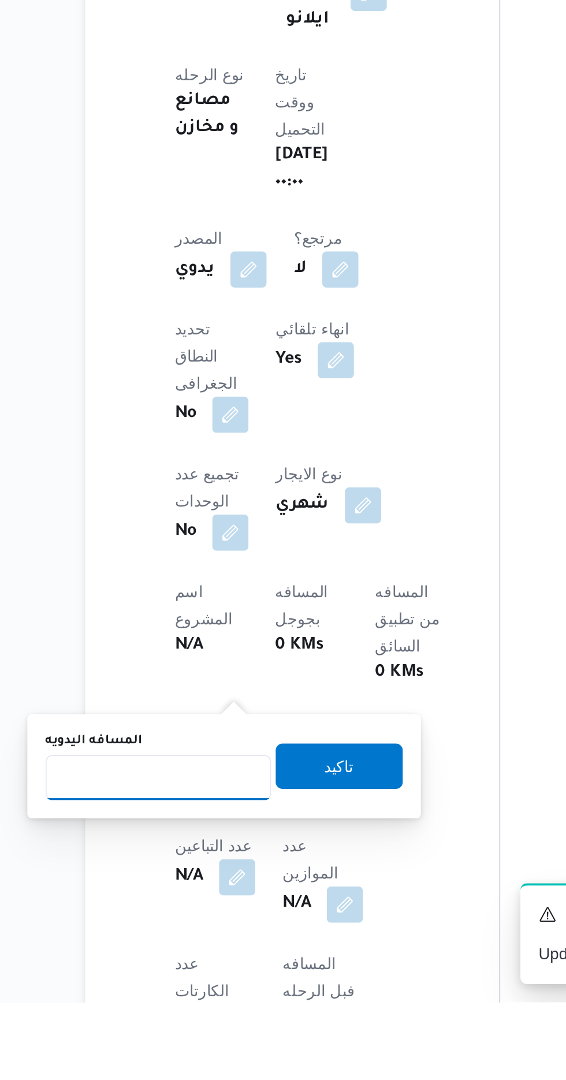
click at [215, 964] on input "المسافه اليدويه" at bounding box center [187, 965] width 115 height 23
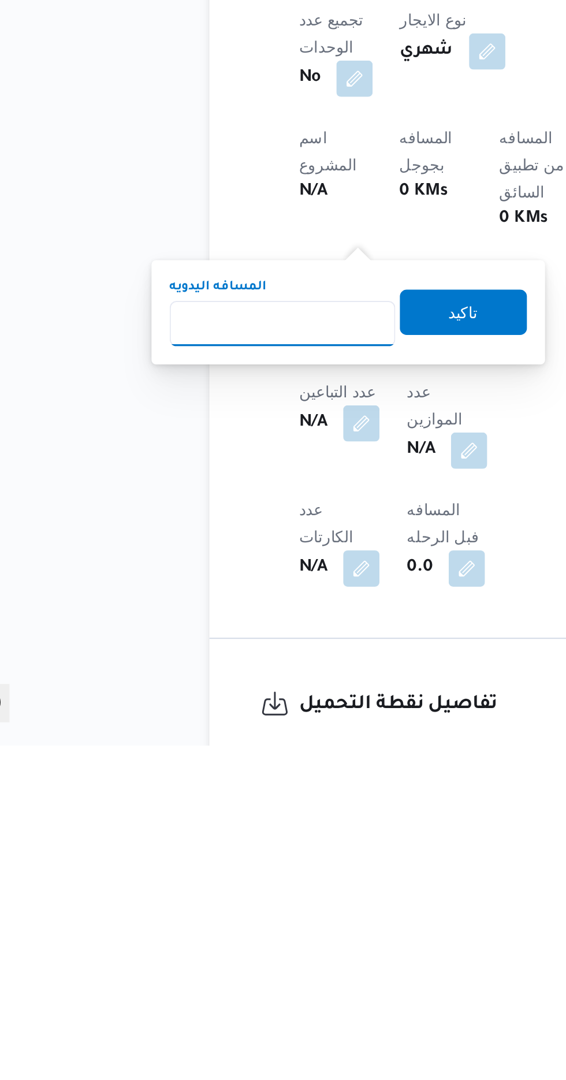
scroll to position [206, 0]
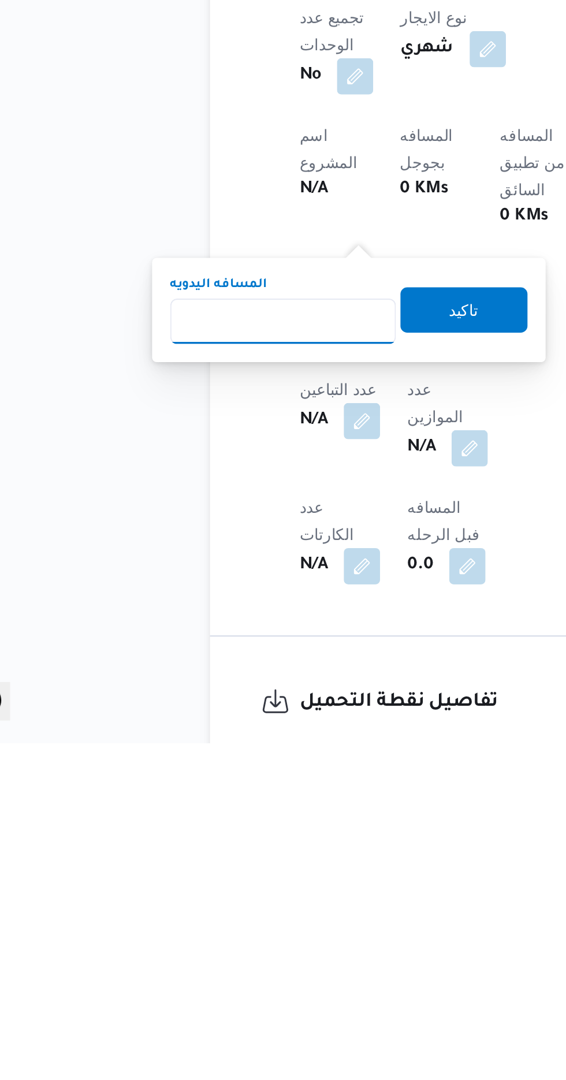
type input "1"
type input "240"
click at [304, 860] on span "تاكيد" at bounding box center [279, 858] width 65 height 23
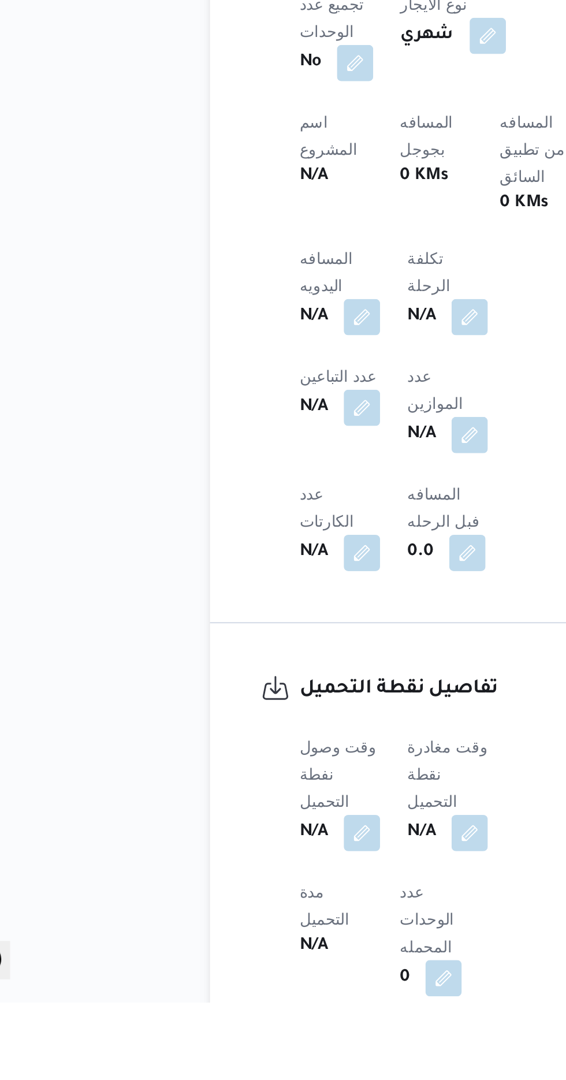
scroll to position [344, 0]
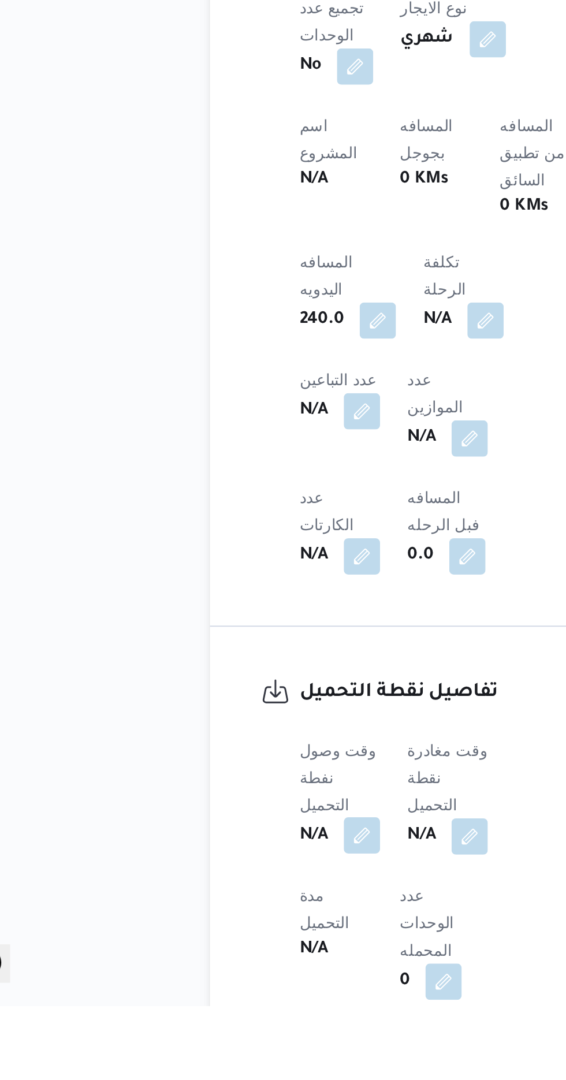
click at [226, 984] on button "button" at bounding box center [227, 993] width 18 height 18
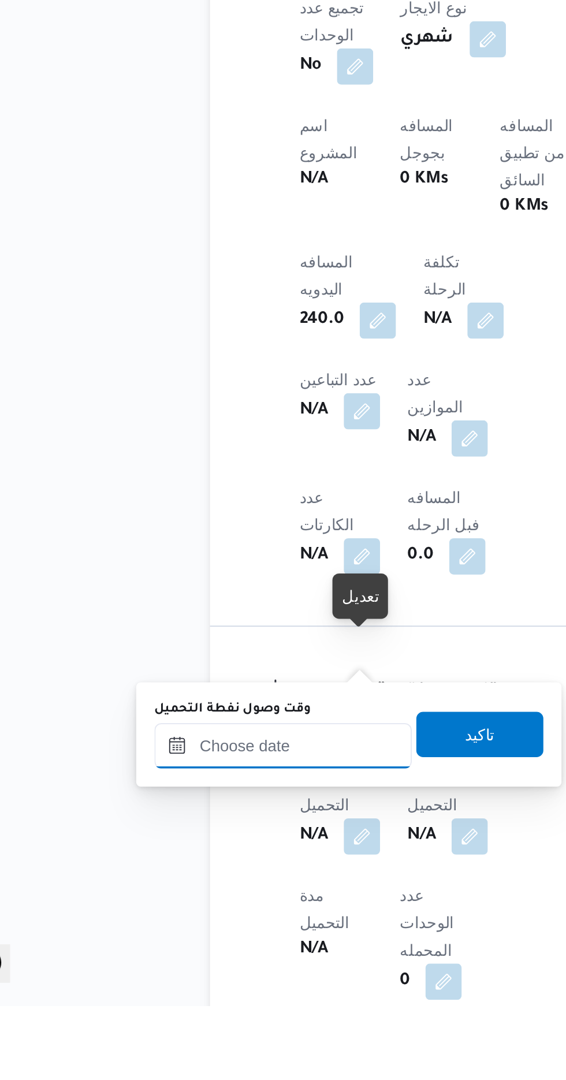
click at [211, 946] on input "وقت وصول نفطة التحميل" at bounding box center [187, 947] width 131 height 23
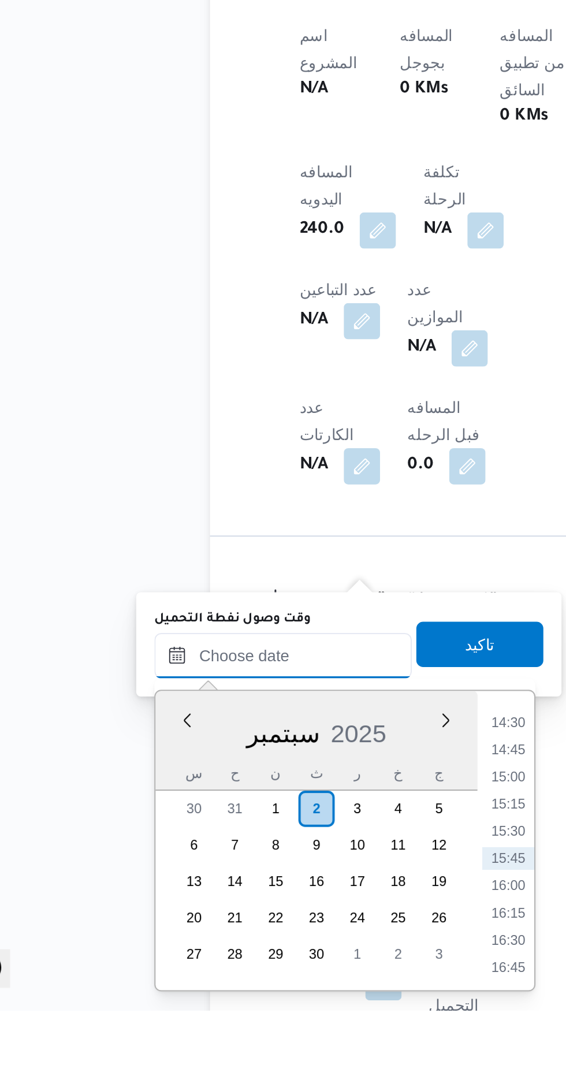
scroll to position [393, 0]
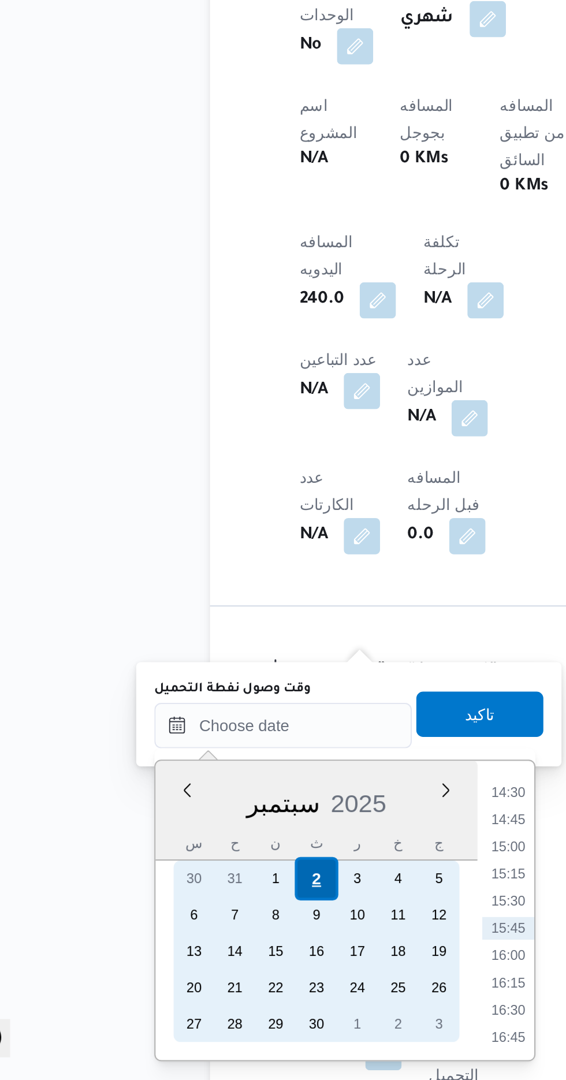
click at [202, 977] on div "2" at bounding box center [204, 977] width 22 height 22
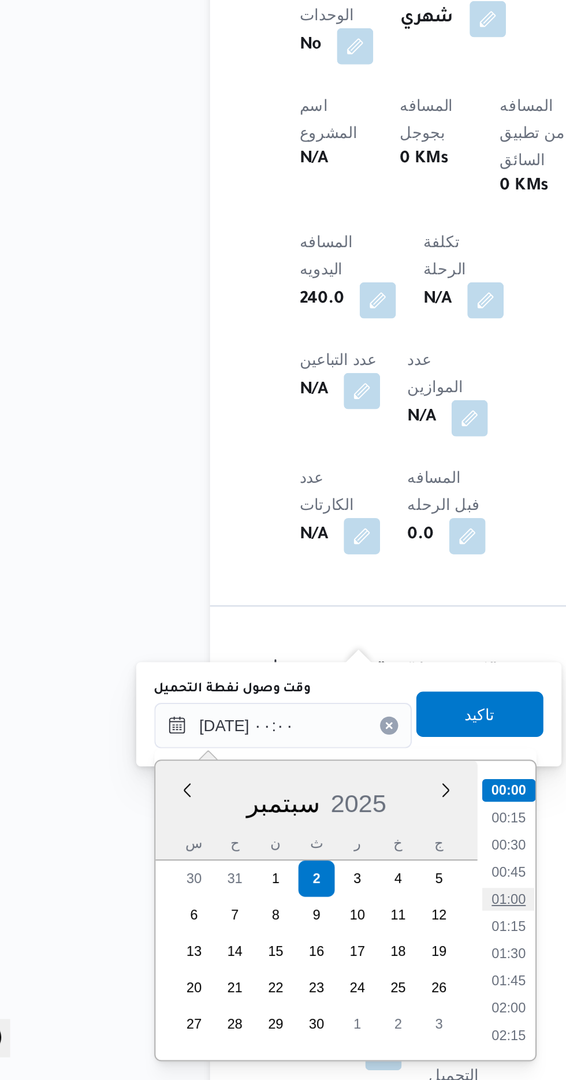
click at [305, 984] on li "01:00" at bounding box center [302, 988] width 27 height 12
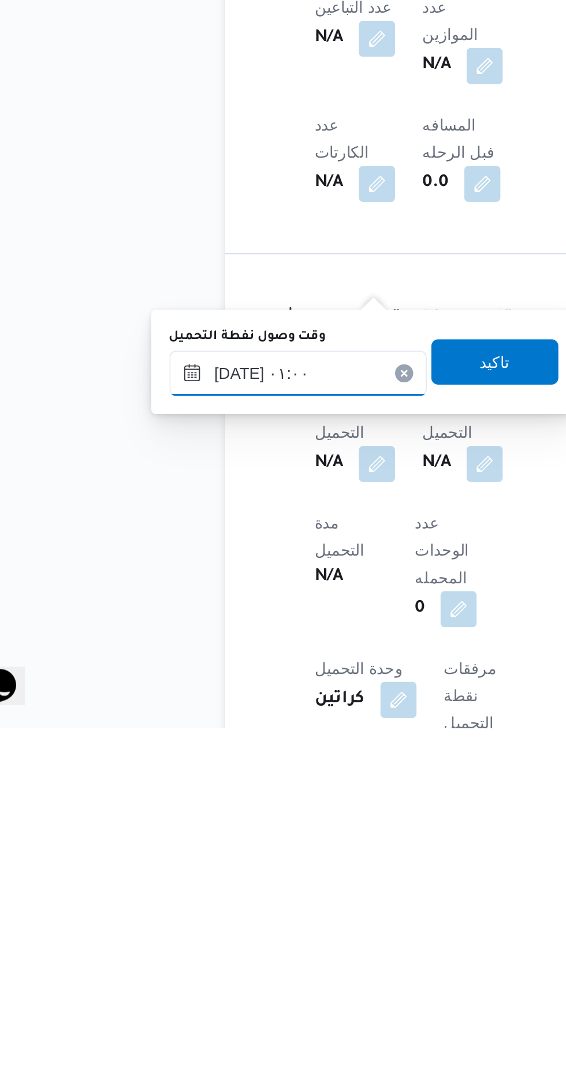
scroll to position [392, 0]
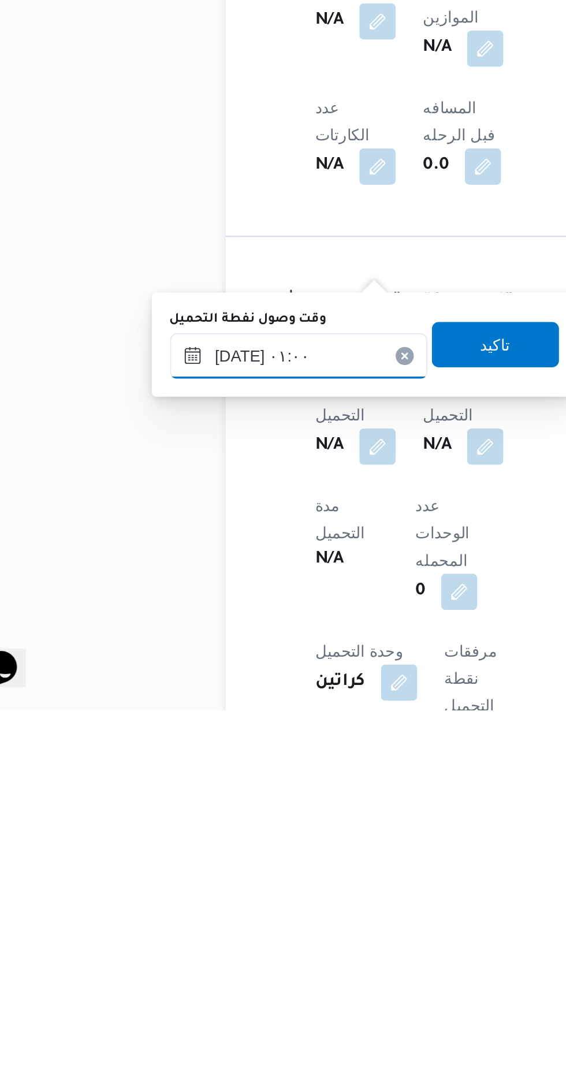
click at [208, 896] on input "[DATE] ٠١:٠٠" at bounding box center [187, 899] width 131 height 23
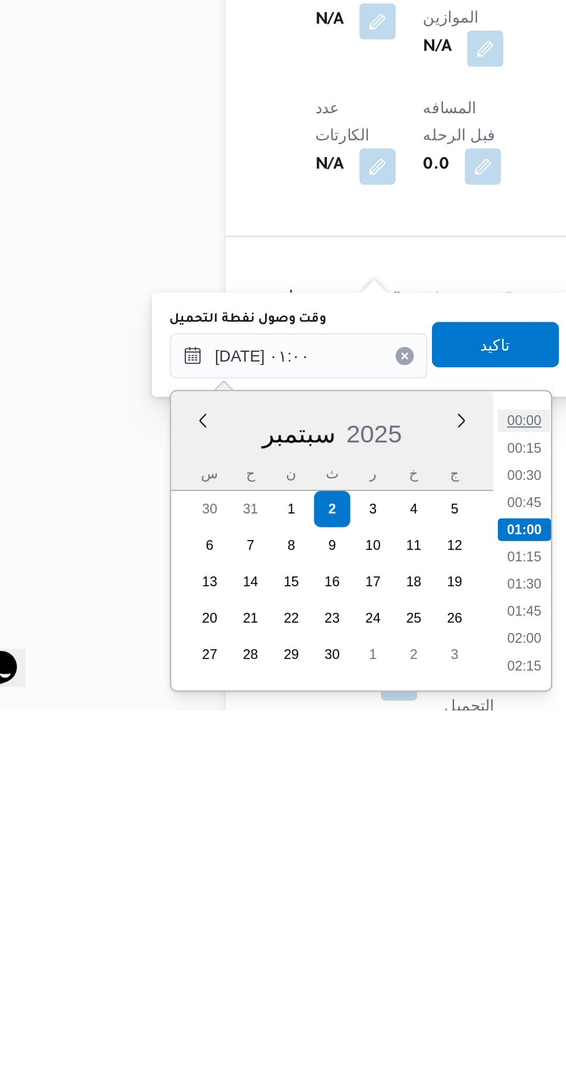
click at [306, 930] on li "00:00" at bounding box center [302, 933] width 27 height 12
type input "[DATE] ٠٠:٠٠"
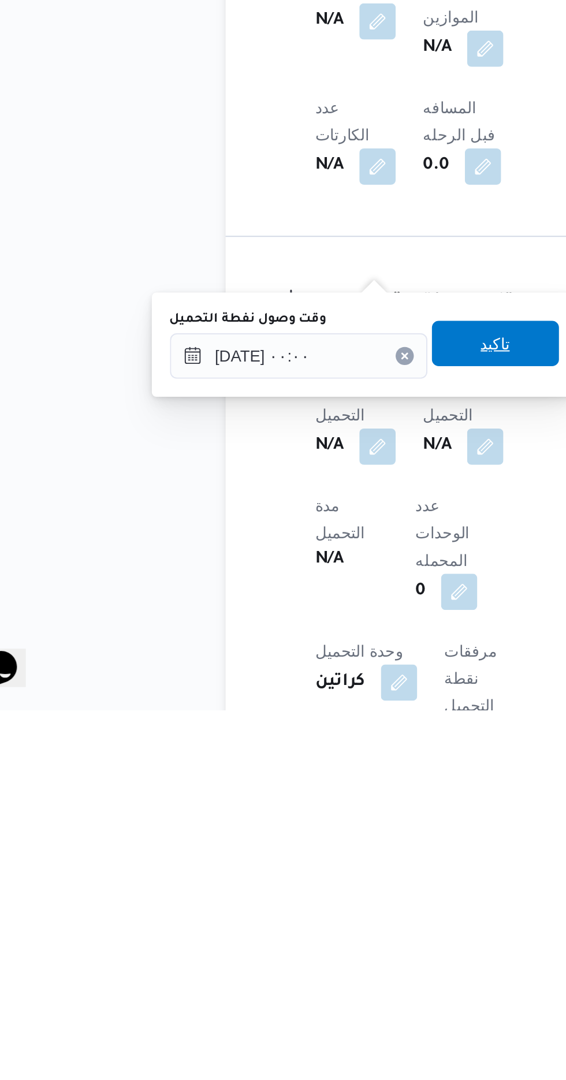
click at [295, 893] on span "تاكيد" at bounding box center [287, 893] width 15 height 14
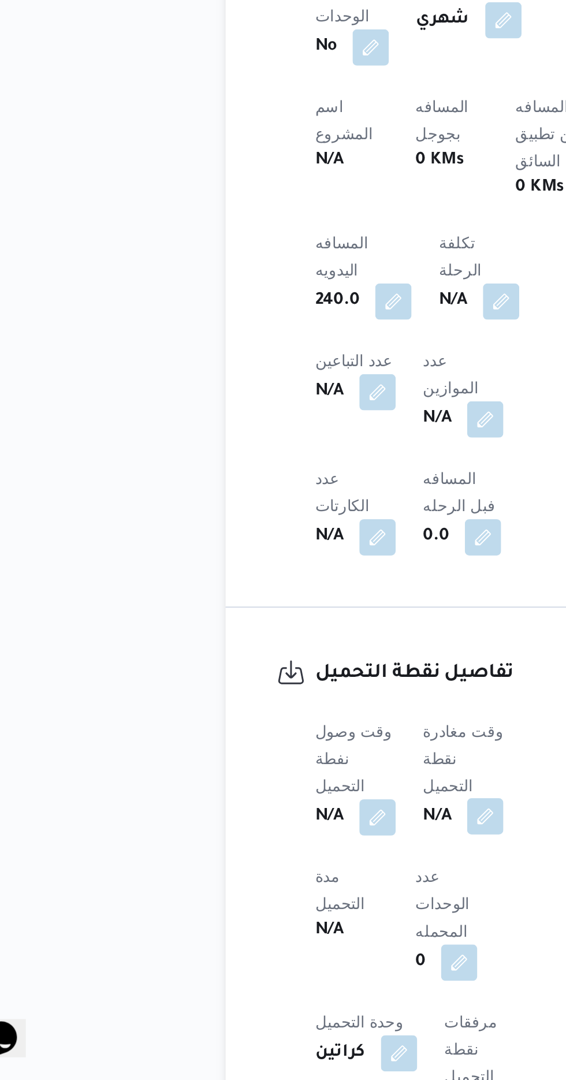
click at [290, 936] on button "button" at bounding box center [282, 945] width 18 height 18
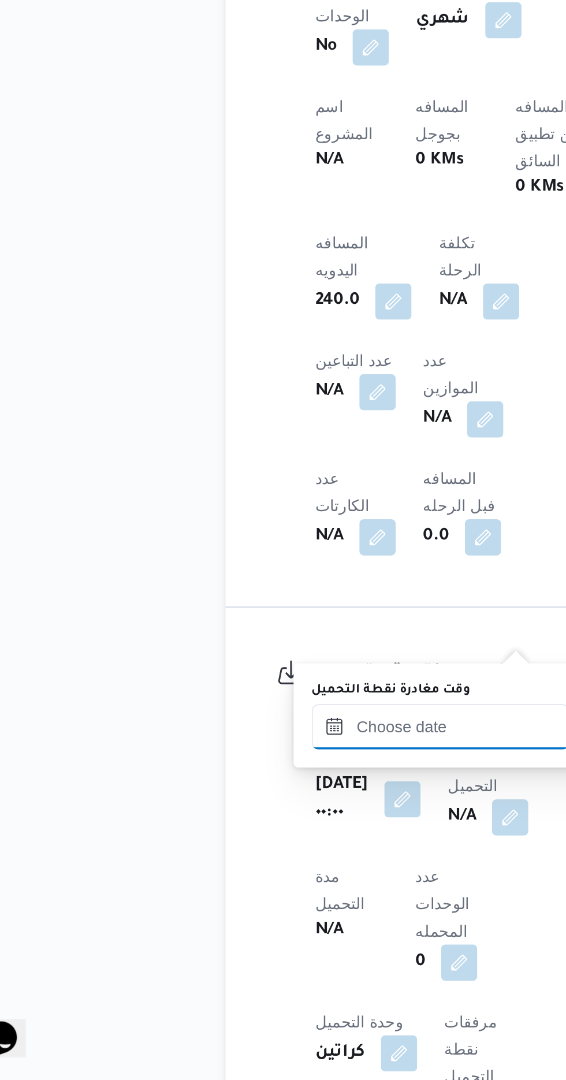
click at [249, 898] on input "وقت مغادرة نقطة التحميل" at bounding box center [259, 899] width 131 height 23
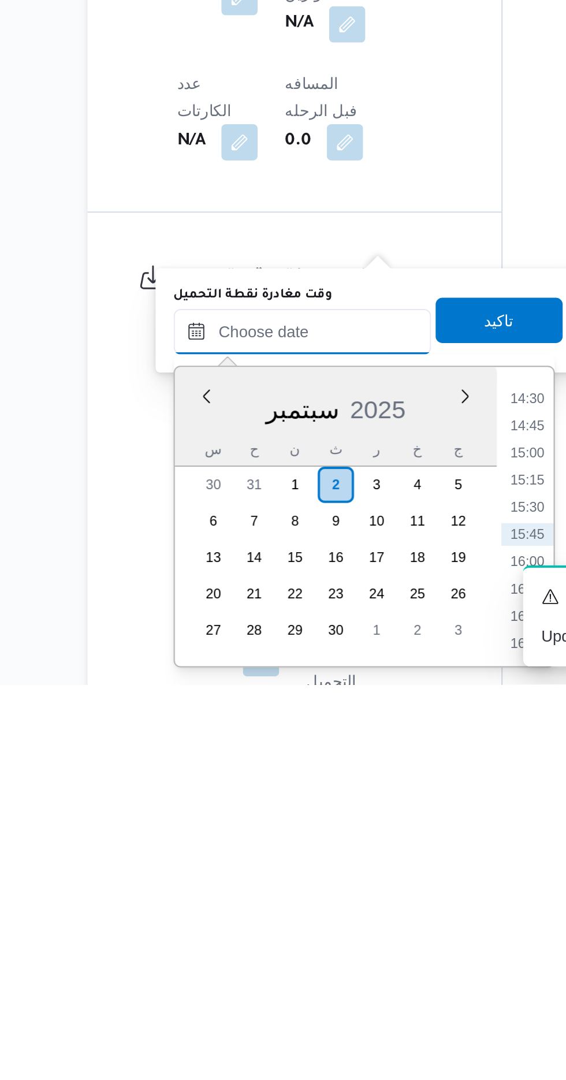
scroll to position [391, 0]
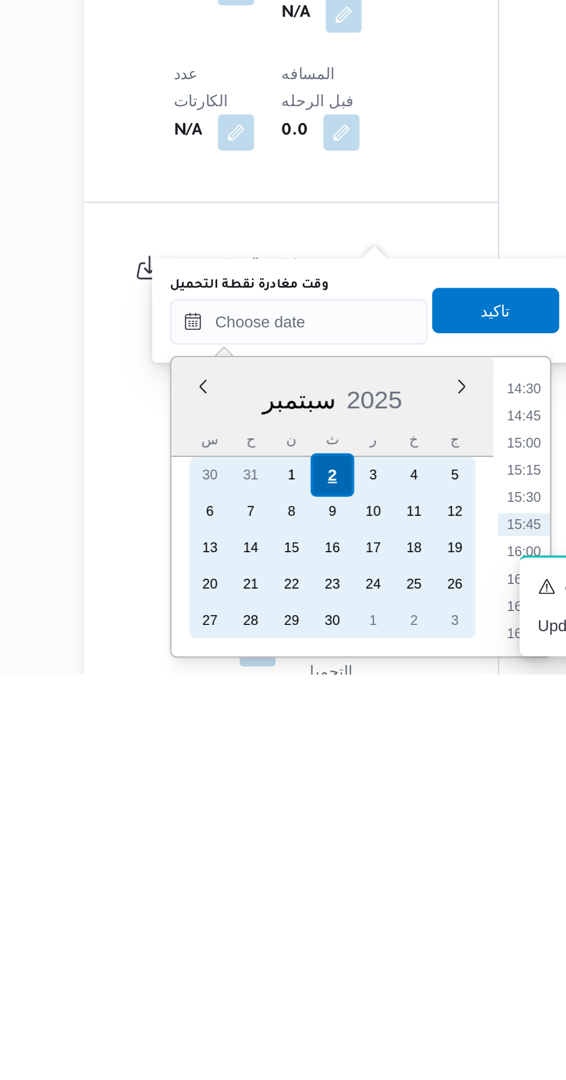
click at [276, 976] on div "2" at bounding box center [276, 978] width 22 height 22
type input "[DATE] ٠٠:٠٠"
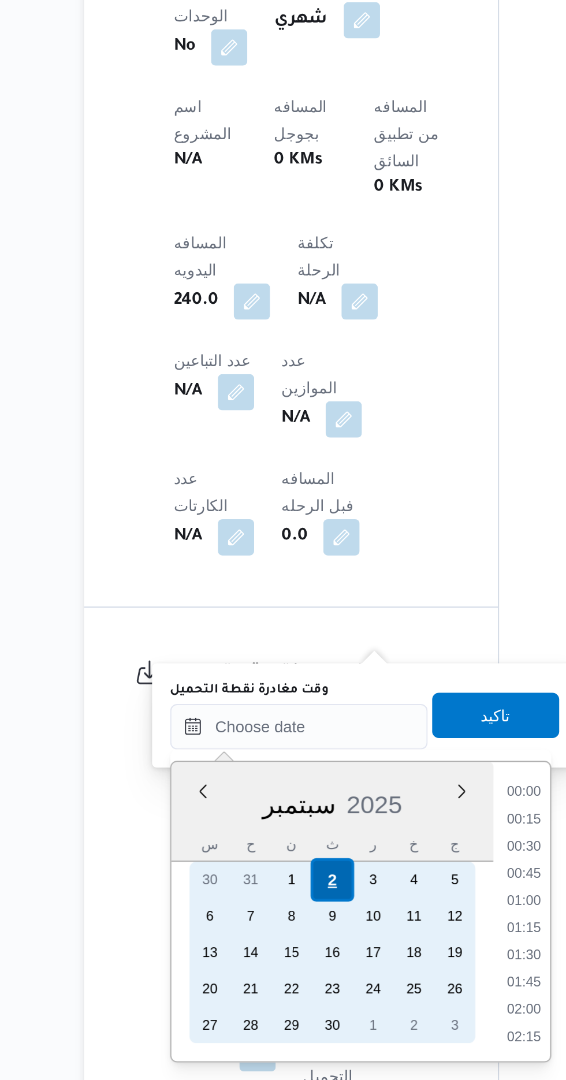
click at [272, 977] on div "2" at bounding box center [276, 978] width 22 height 22
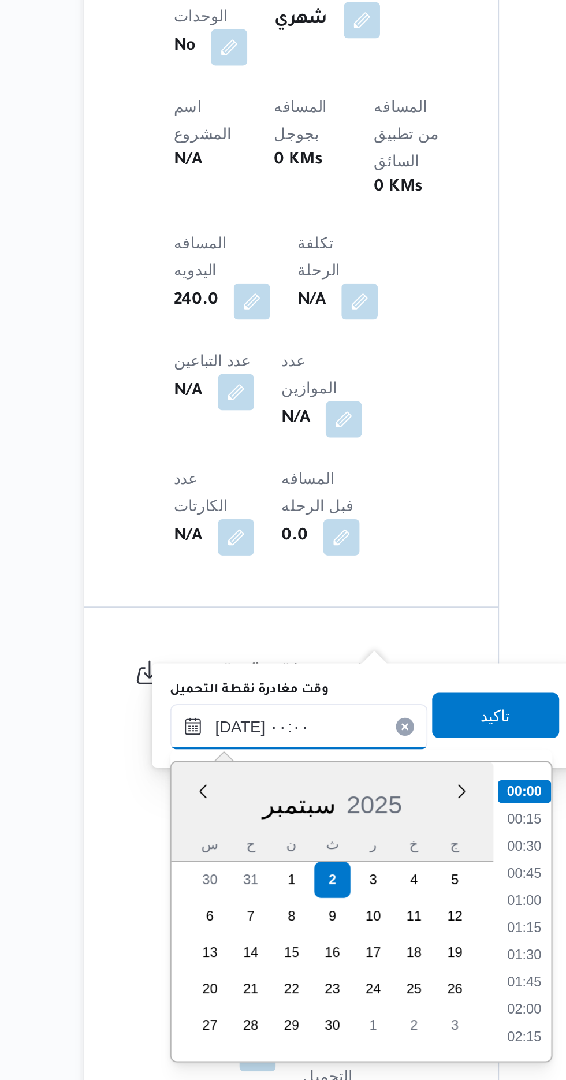
click at [200, 900] on input "[DATE] ٠٠:٠٠" at bounding box center [259, 899] width 131 height 23
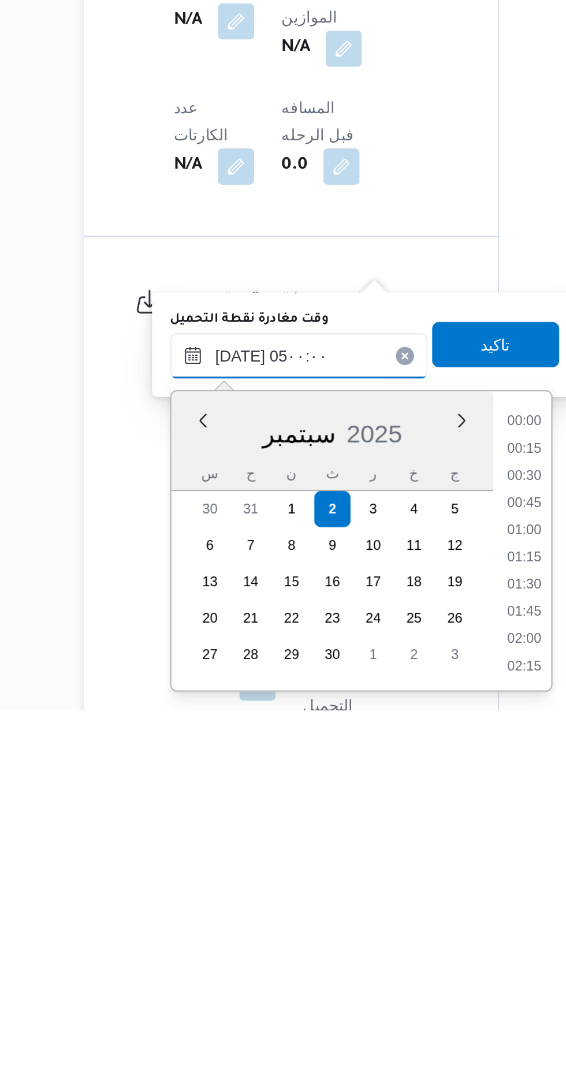
scroll to position [156, 0]
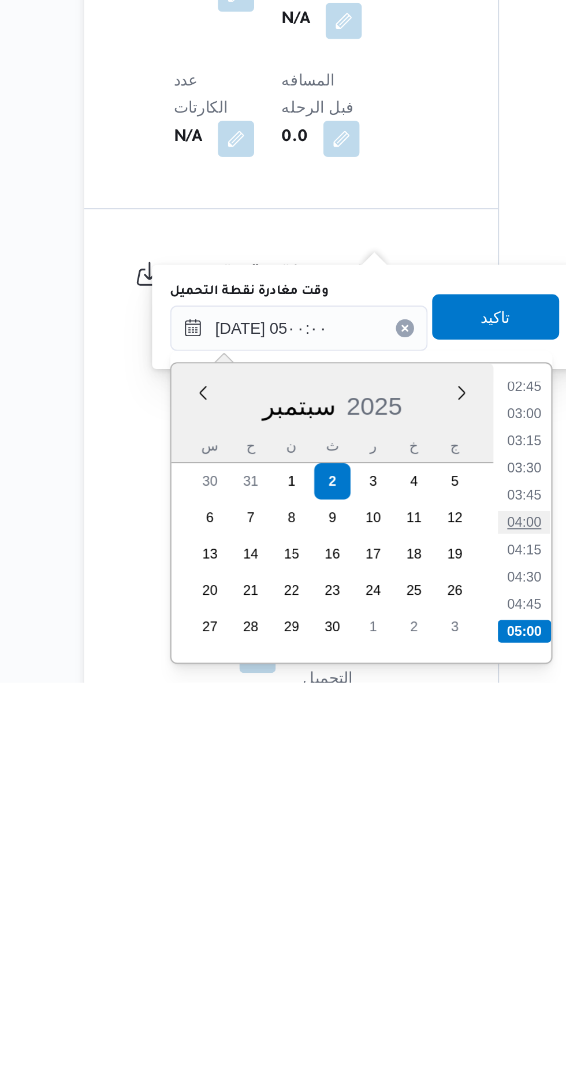
click at [376, 1000] on li "04:00" at bounding box center [374, 998] width 27 height 12
type input "[DATE] ٠٤:٠٠"
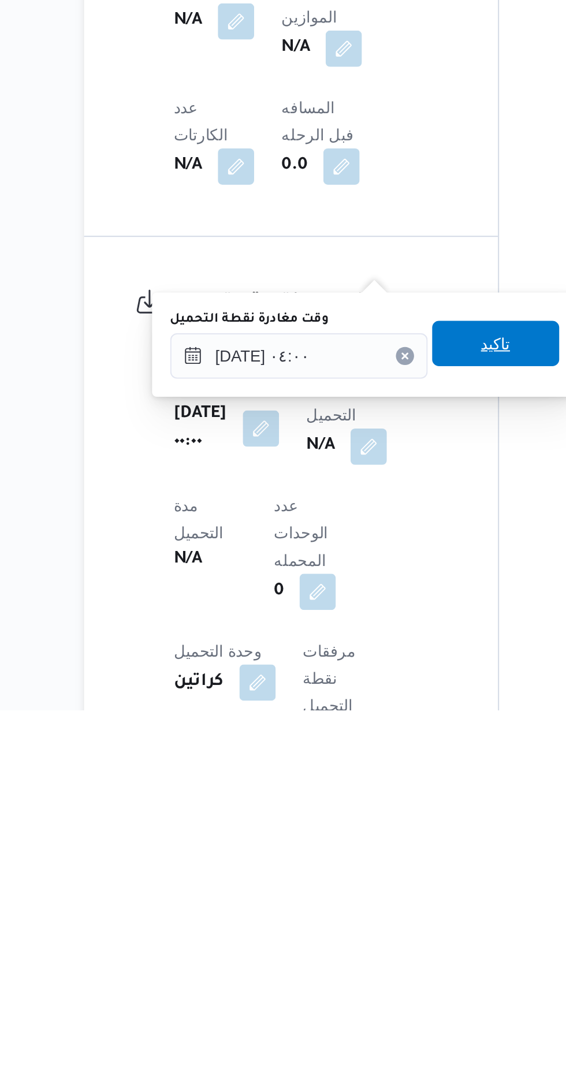
click at [367, 893] on span "تاكيد" at bounding box center [359, 893] width 15 height 14
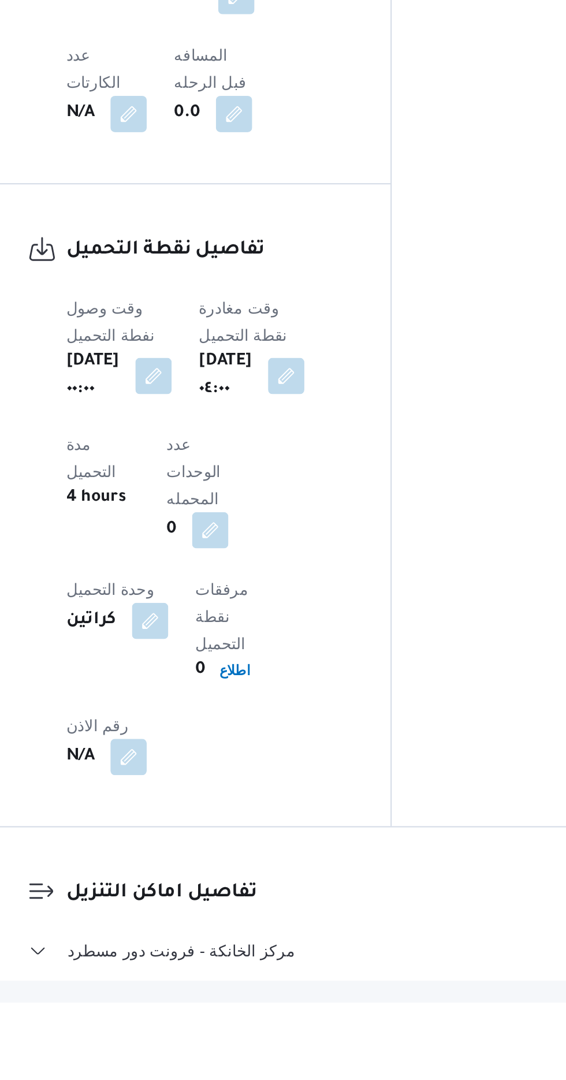
scroll to position [569, 0]
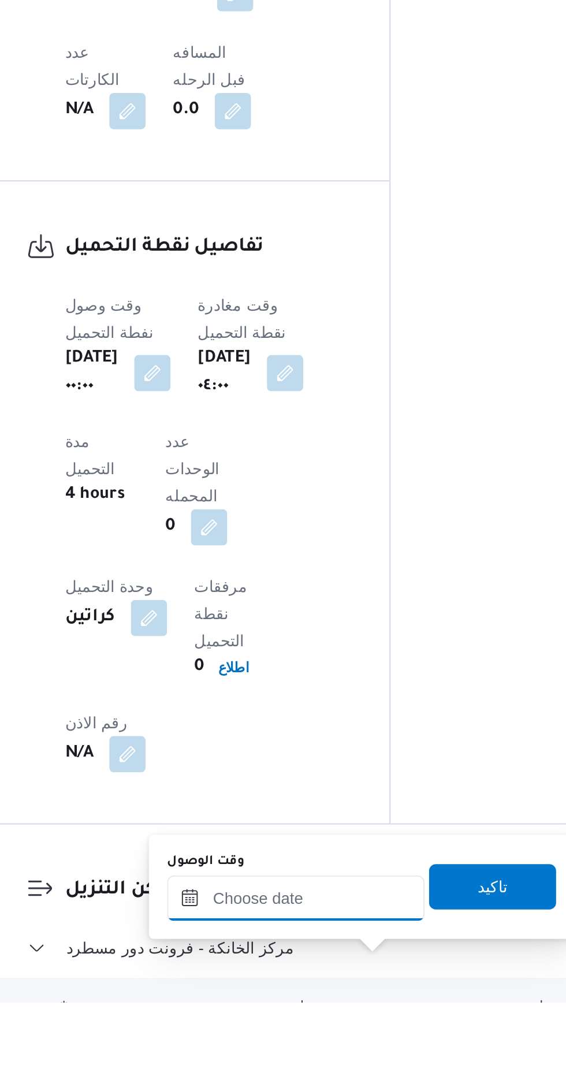
click at [289, 1023] on input "وقت الوصول" at bounding box center [313, 1026] width 131 height 23
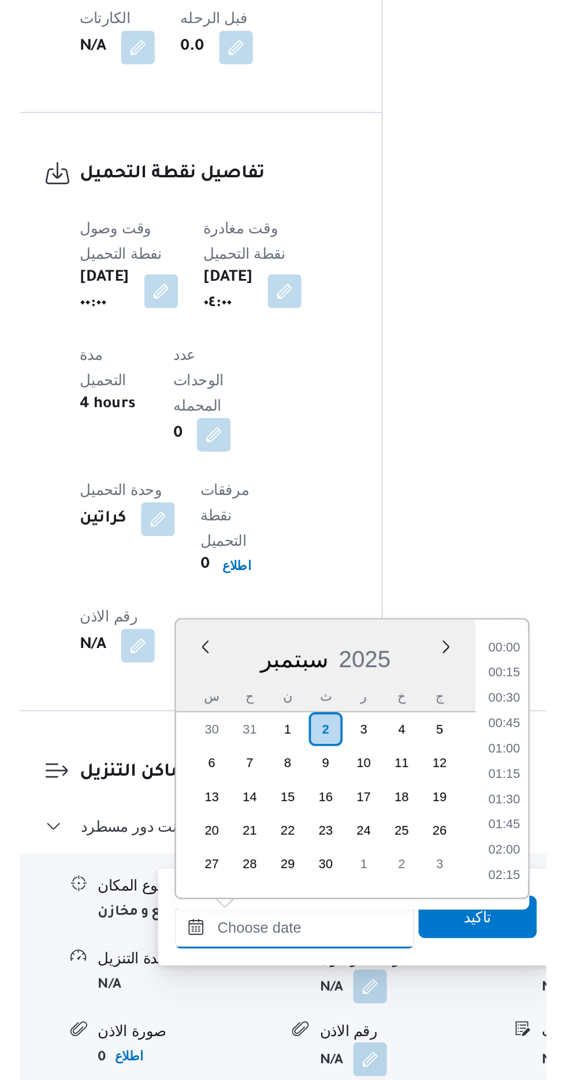
scroll to position [803, 0]
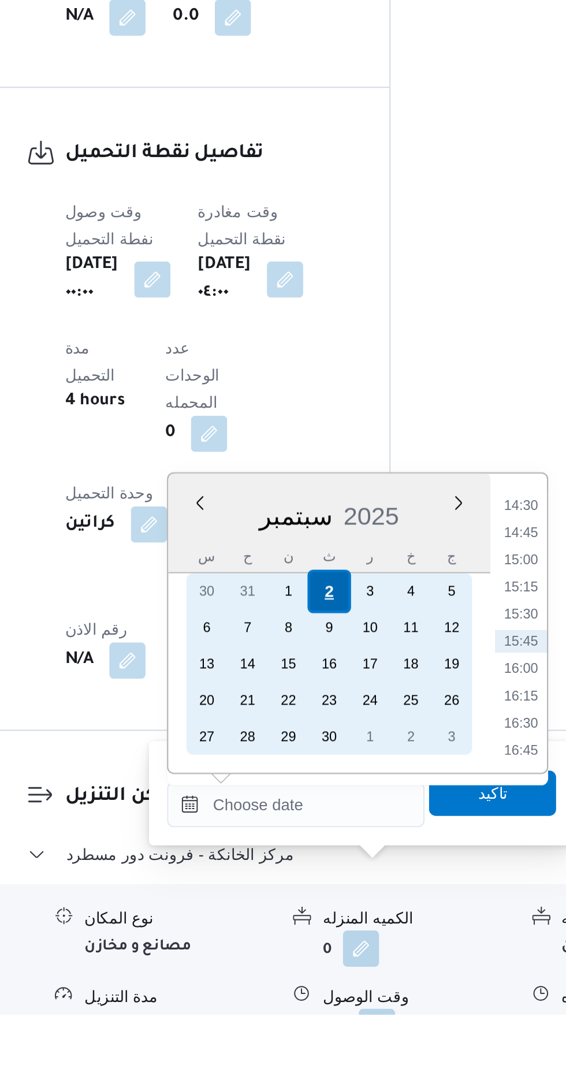
click at [329, 860] on div "2" at bounding box center [330, 864] width 22 height 22
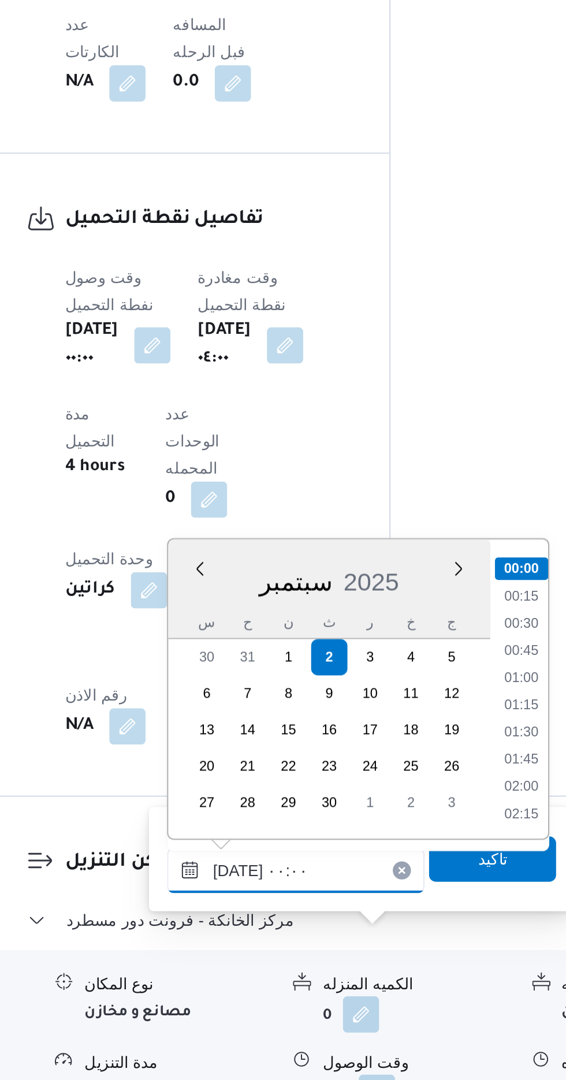
click at [256, 974] on input "[DATE] ٠٠:٠٠" at bounding box center [313, 972] width 131 height 23
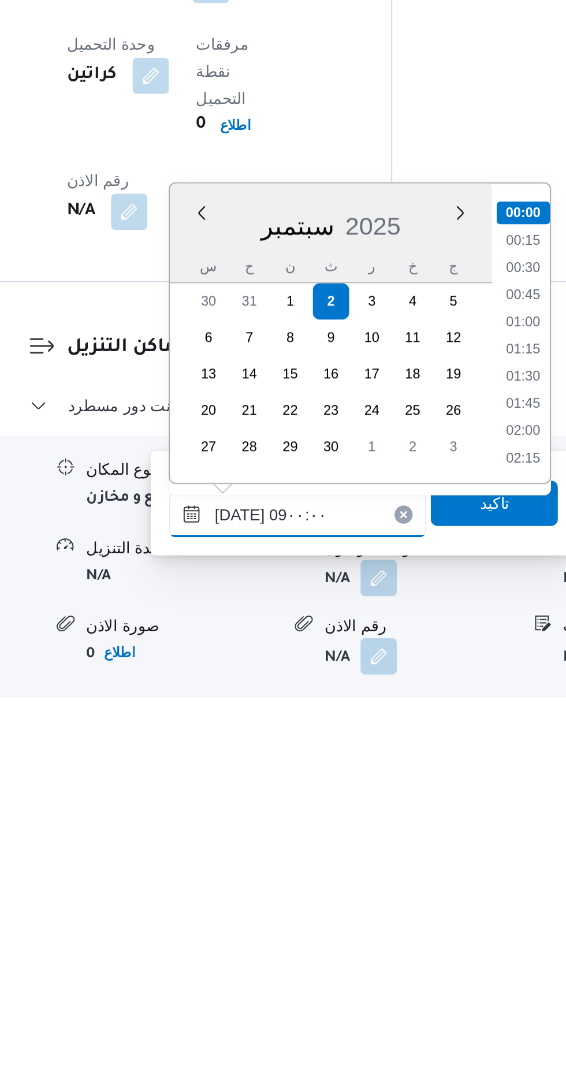
scroll to position [378, 0]
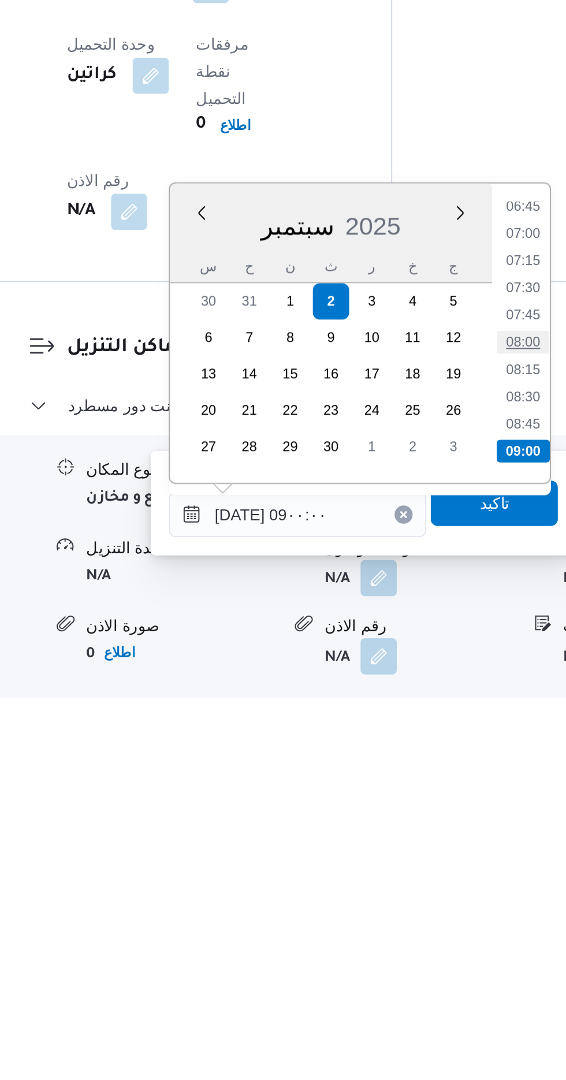
click at [421, 887] on li "08:00" at bounding box center [428, 893] width 27 height 12
type input "[DATE] ٠٨:٠٠"
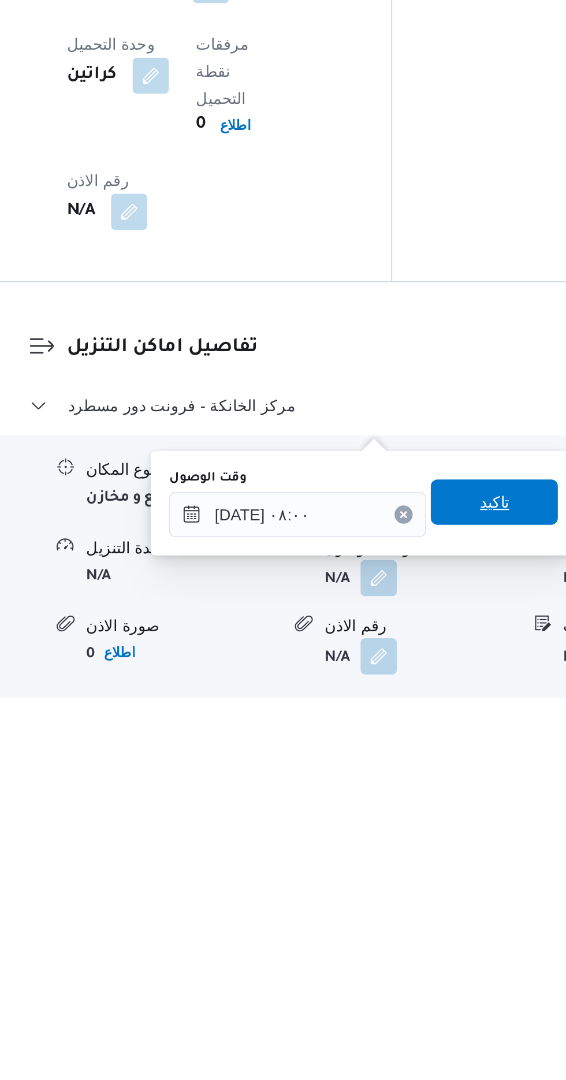
click at [413, 965] on span "تاكيد" at bounding box center [413, 973] width 65 height 23
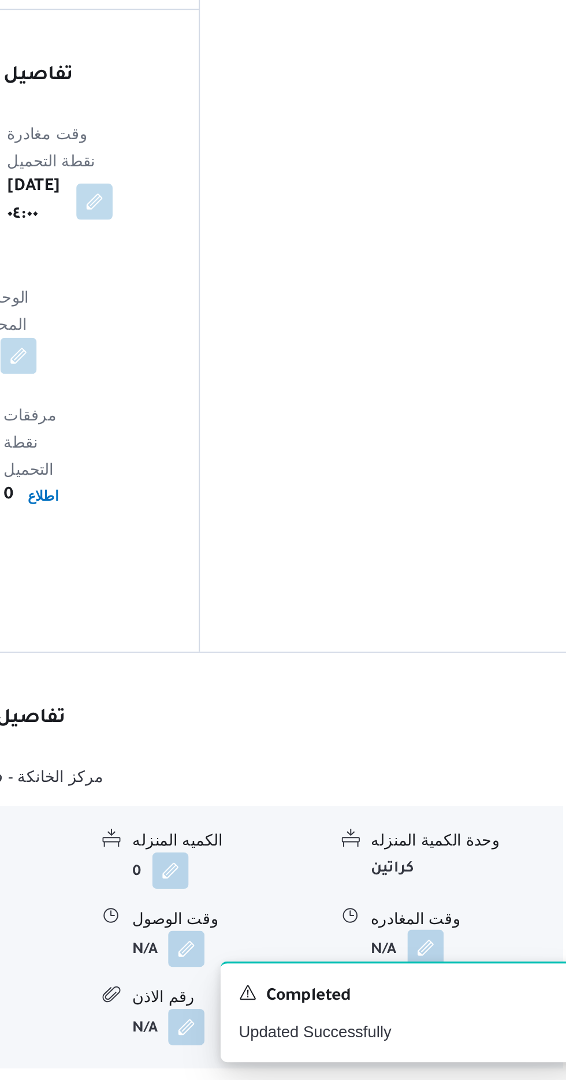
click at [471, 1003] on button "button" at bounding box center [476, 1012] width 18 height 18
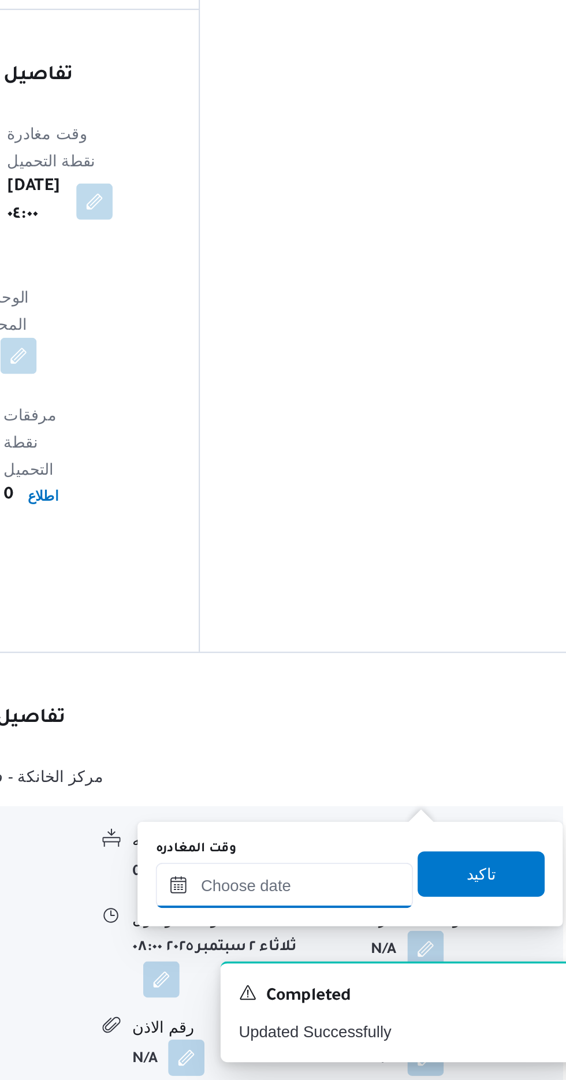
click at [432, 978] on input "وقت المغادره" at bounding box center [404, 980] width 131 height 23
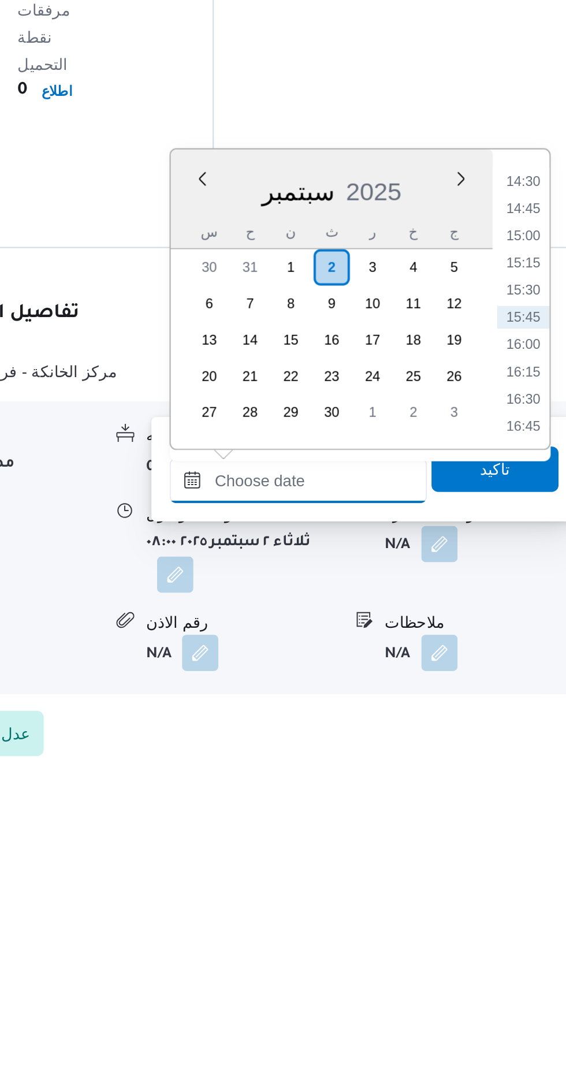
scroll to position [760, 0]
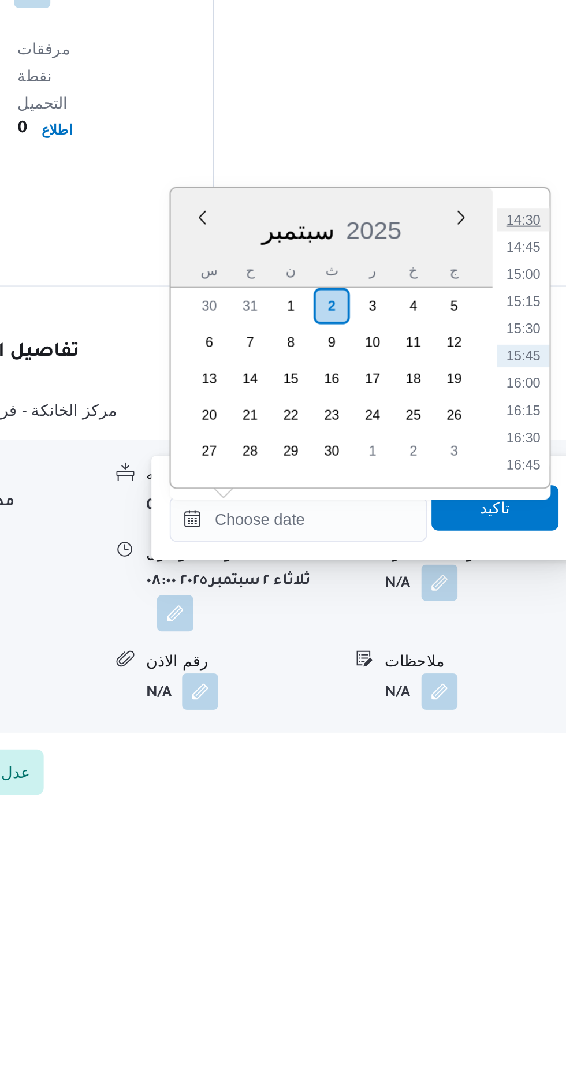
click at [509, 760] on li "14:30" at bounding box center [519, 765] width 27 height 12
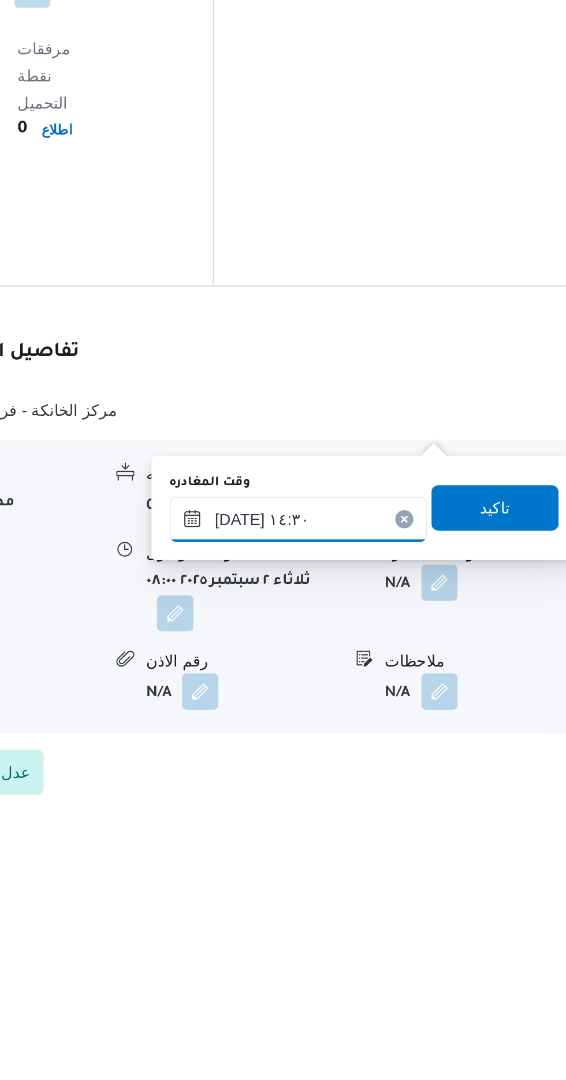
click at [432, 908] on input "[DATE] ١٤:٣٠" at bounding box center [404, 916] width 131 height 23
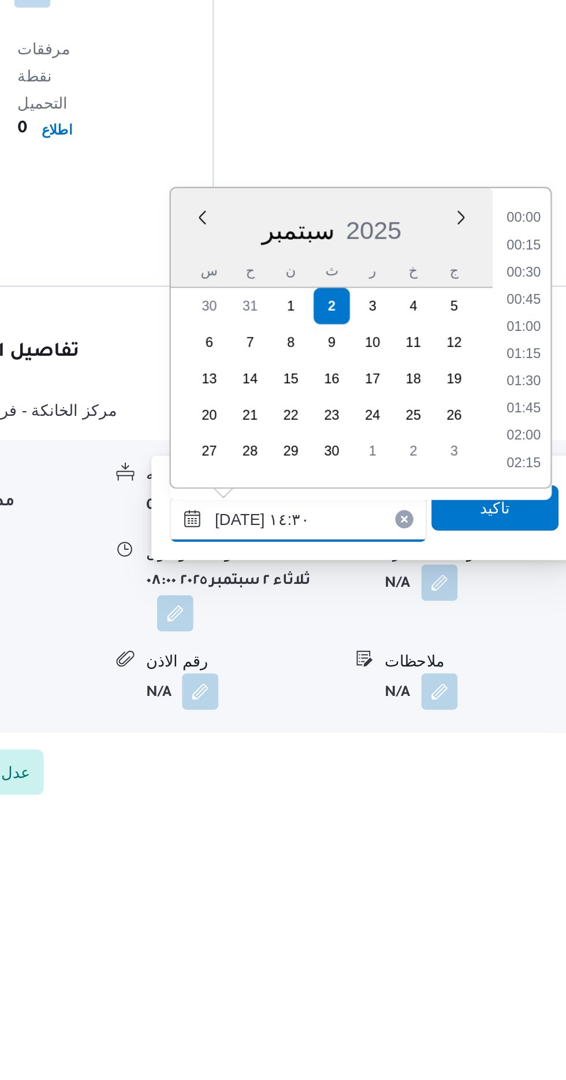
scroll to position [733, 0]
click at [517, 776] on li "13:30" at bounding box center [519, 779] width 27 height 12
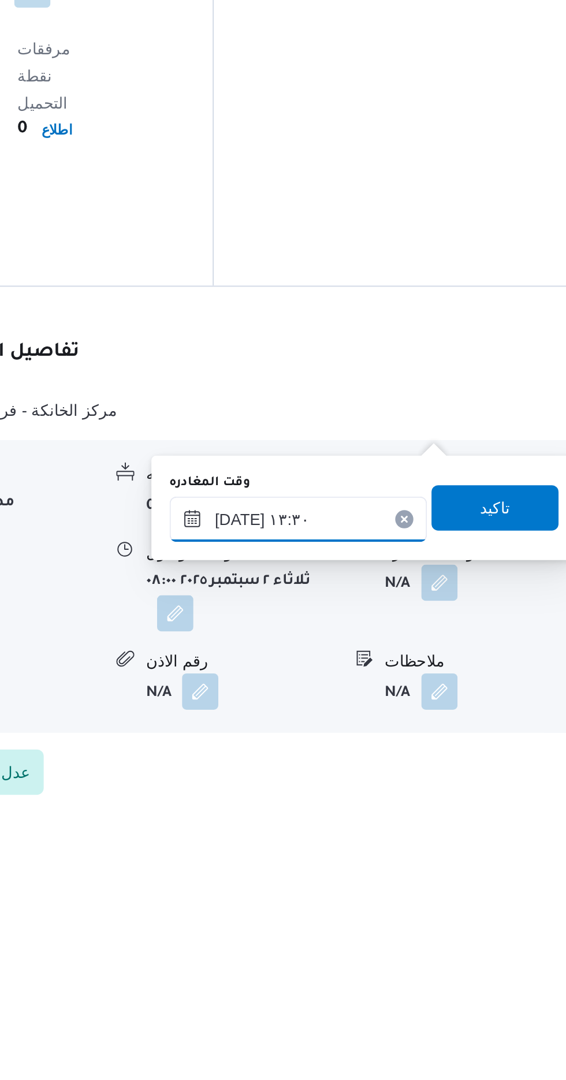
click at [412, 913] on input "[DATE] ١٣:٣٠" at bounding box center [404, 916] width 131 height 23
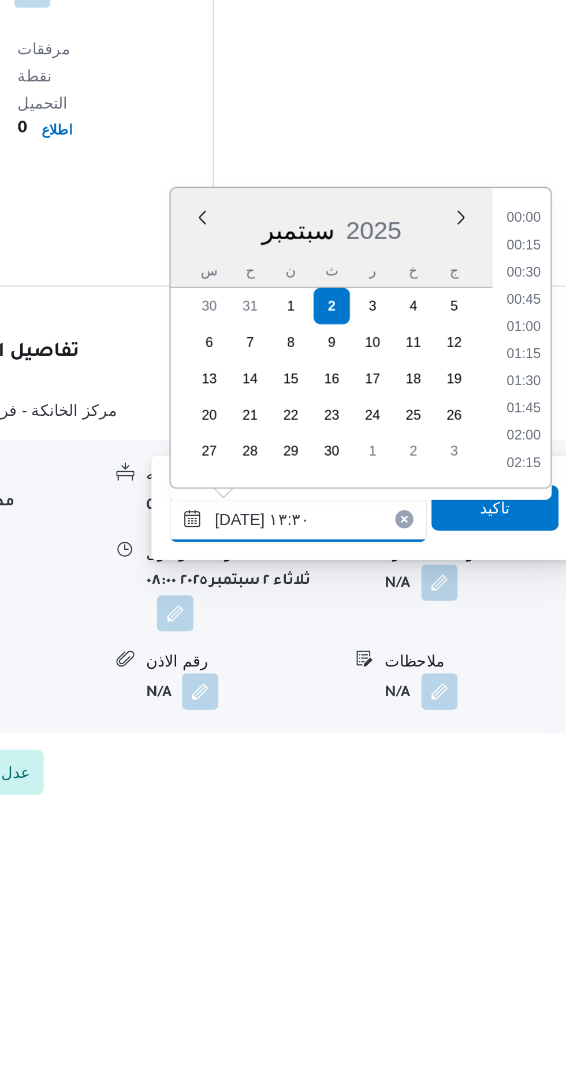
scroll to position [678, 0]
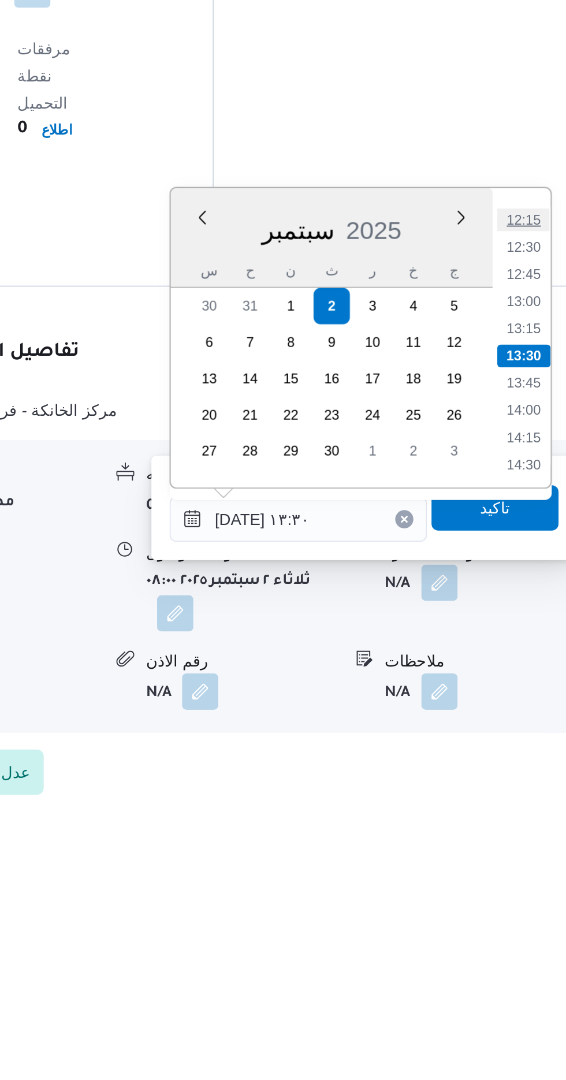
click at [516, 759] on li "12:15" at bounding box center [519, 765] width 27 height 12
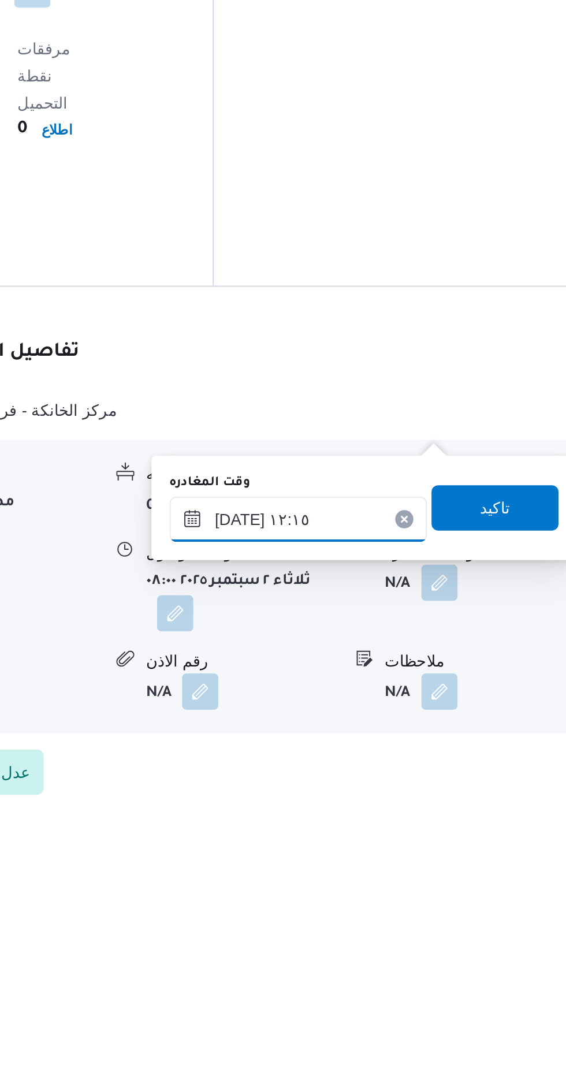
click at [423, 911] on input "[DATE] ١٢:١٥" at bounding box center [404, 916] width 131 height 23
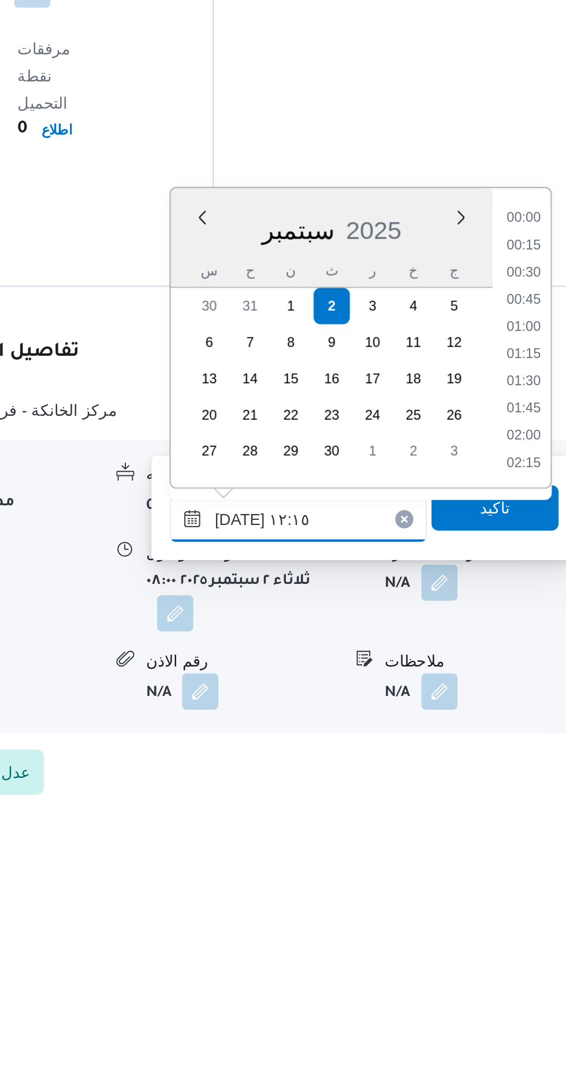
scroll to position [609, 0]
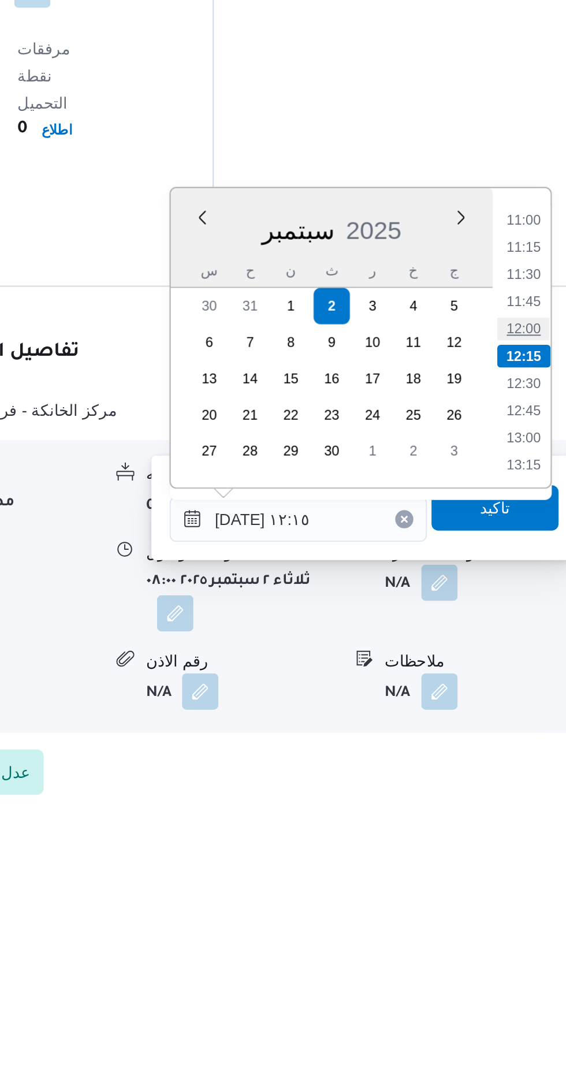
click at [517, 818] on li "12:00" at bounding box center [519, 820] width 27 height 12
type input "[DATE] ١٢:٠٠"
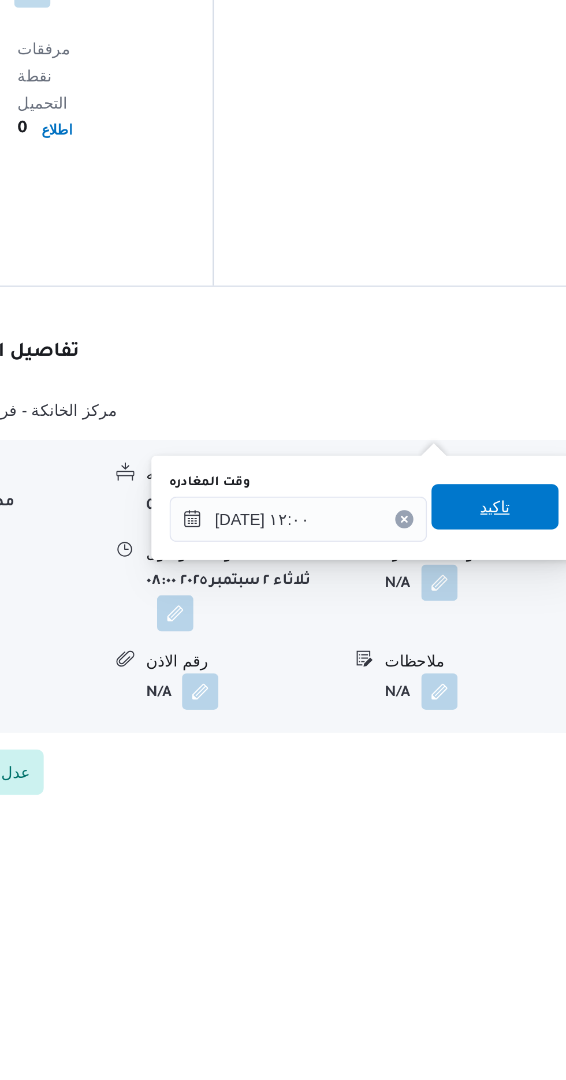
click at [504, 912] on span "تاكيد" at bounding box center [504, 910] width 65 height 23
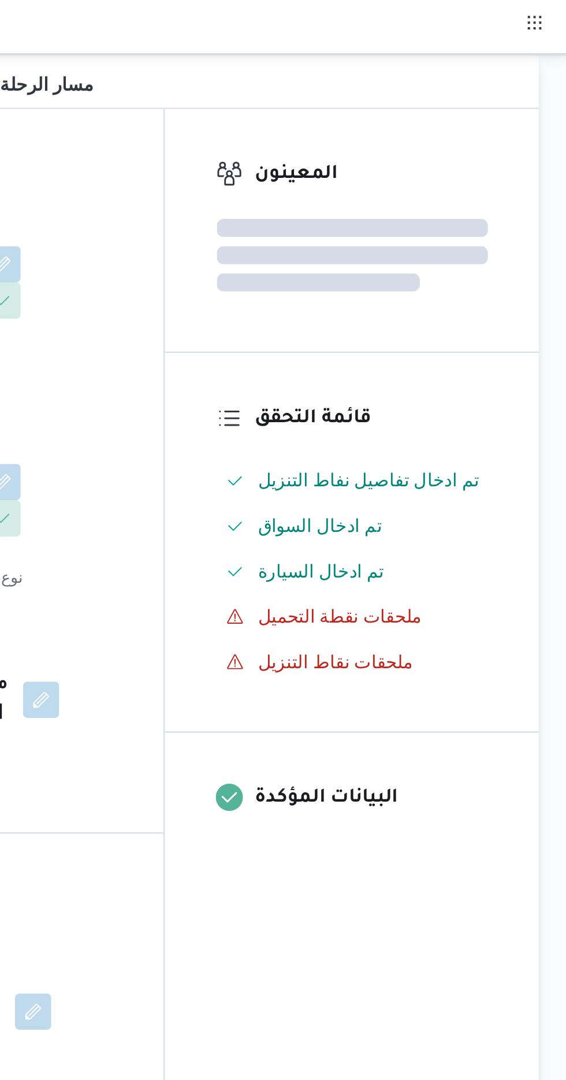
scroll to position [0, 0]
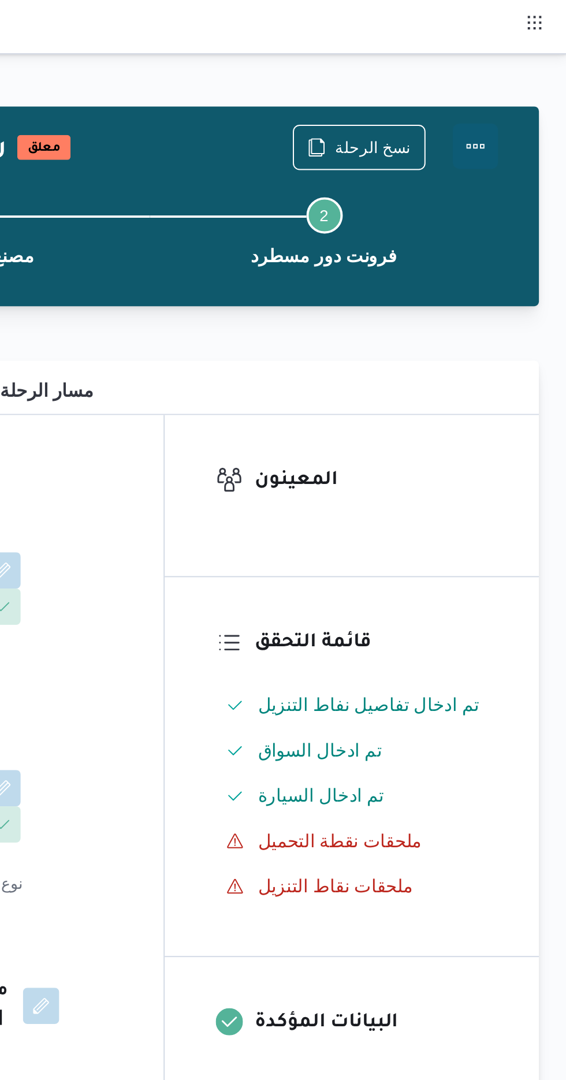
click at [529, 66] on button "Actions" at bounding box center [519, 74] width 23 height 23
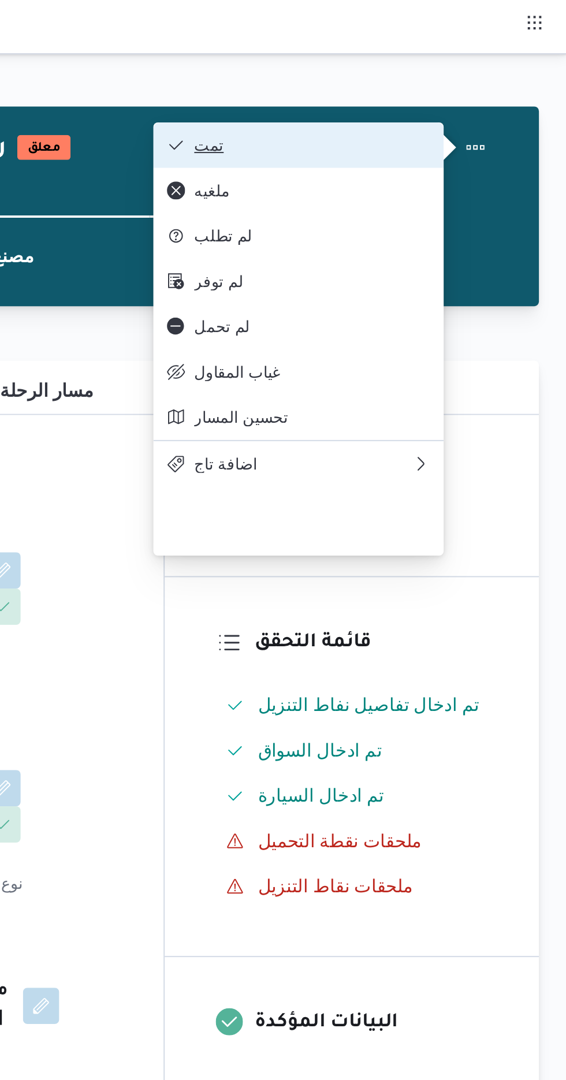
click at [481, 69] on span "تمت" at bounding box center [436, 73] width 120 height 9
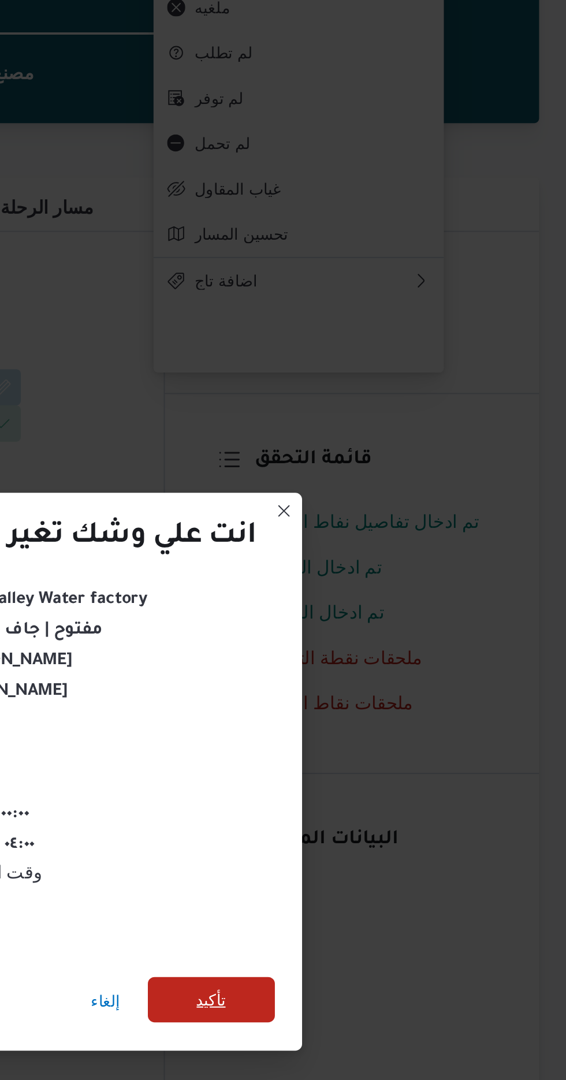
click at [385, 603] on span "تأكيد" at bounding box center [385, 602] width 15 height 14
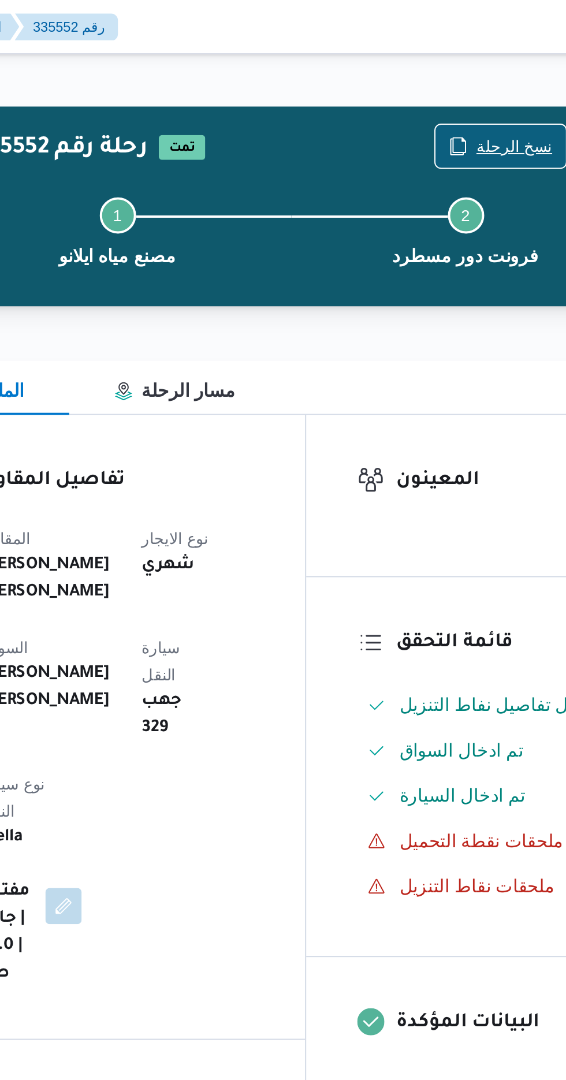
click at [458, 65] on span "نسخ الرحلة" at bounding box center [460, 75] width 66 height 22
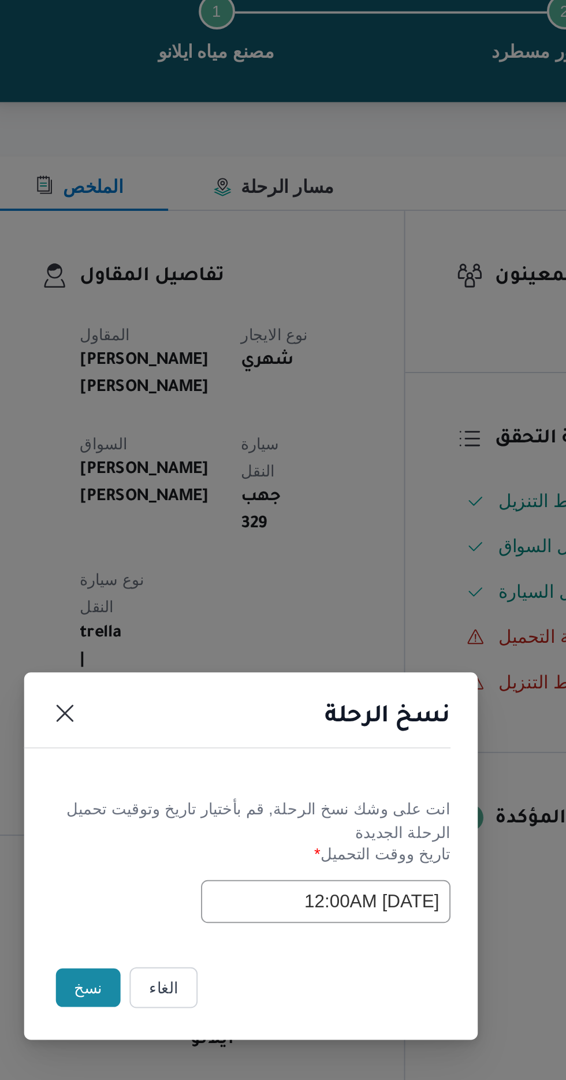
click at [193, 609] on button "نسخ" at bounding box center [200, 607] width 33 height 20
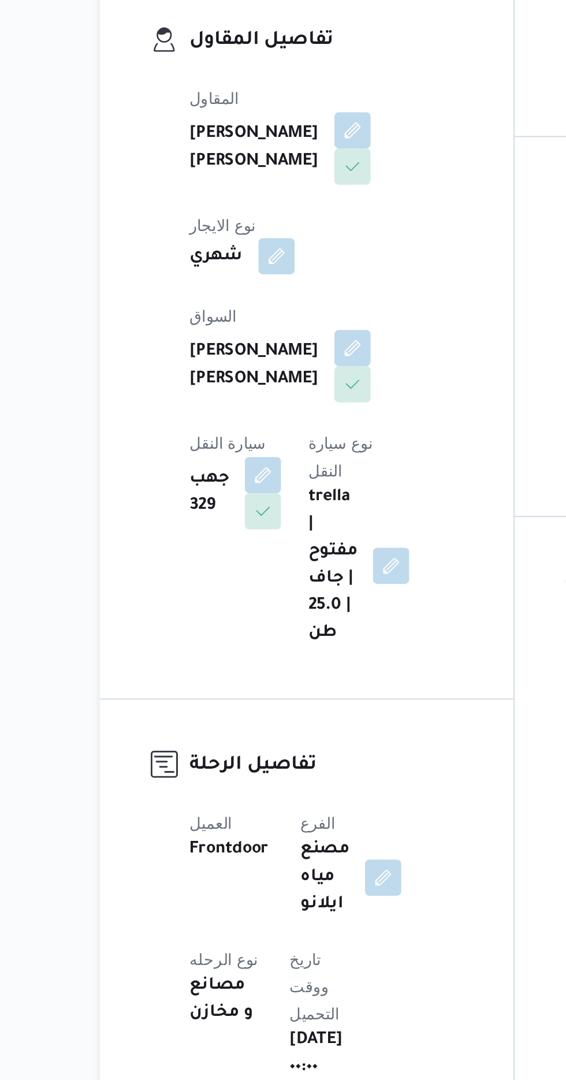
click at [249, 345] on button "button" at bounding box center [240, 354] width 18 height 18
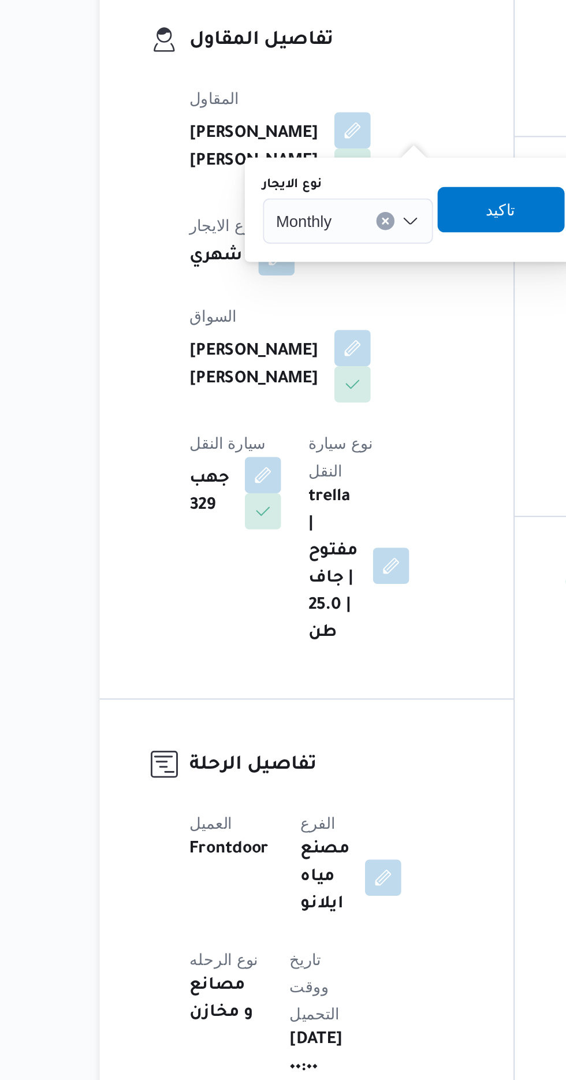
click at [274, 334] on input "نوع الايجار" at bounding box center [273, 337] width 1 height 14
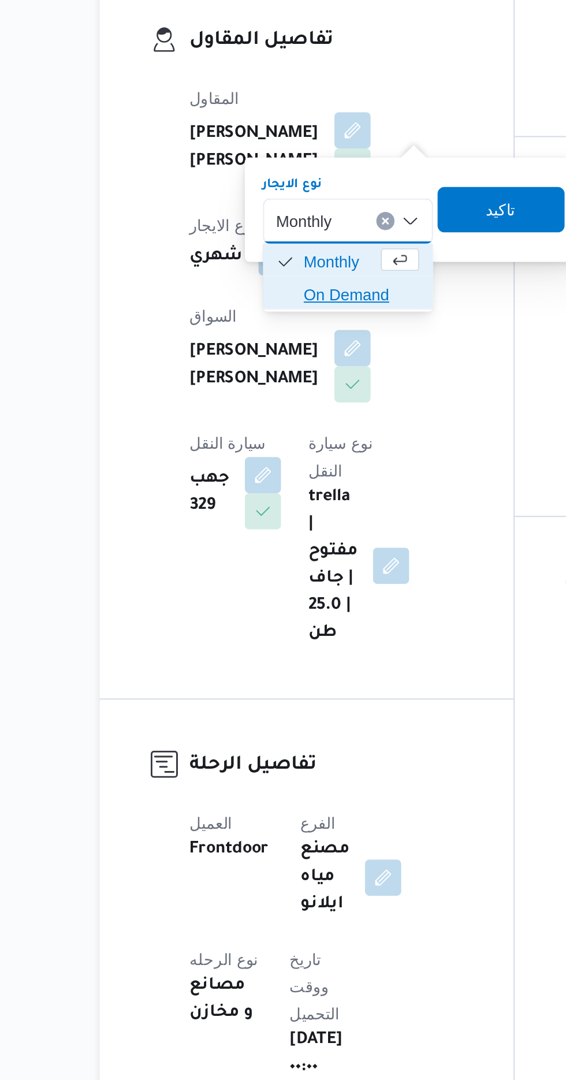
click at [283, 371] on span "On Demand" at bounding box center [283, 374] width 59 height 14
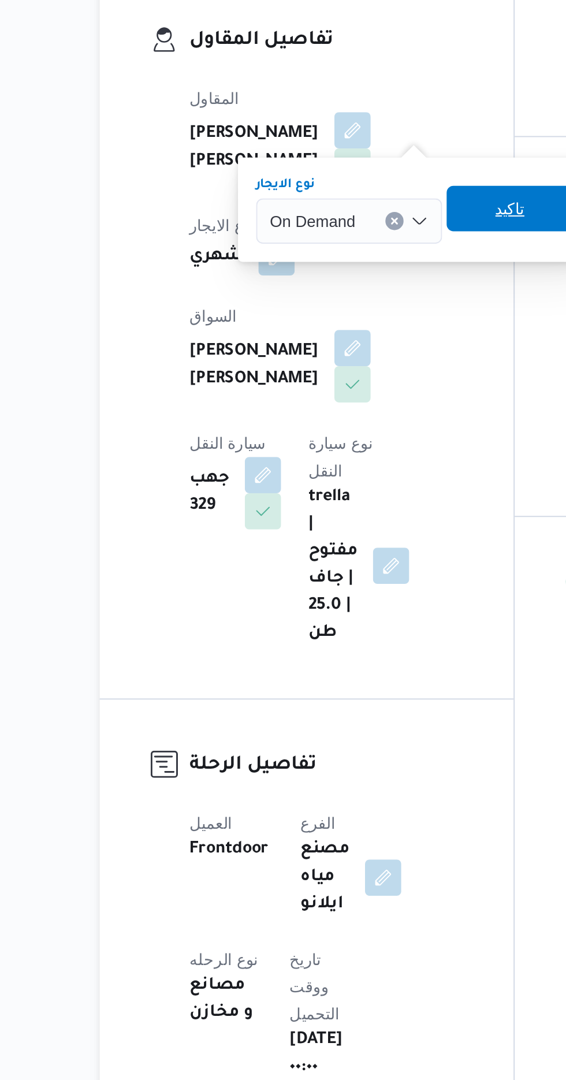
click at [353, 320] on span "تاكيد" at bounding box center [359, 330] width 65 height 23
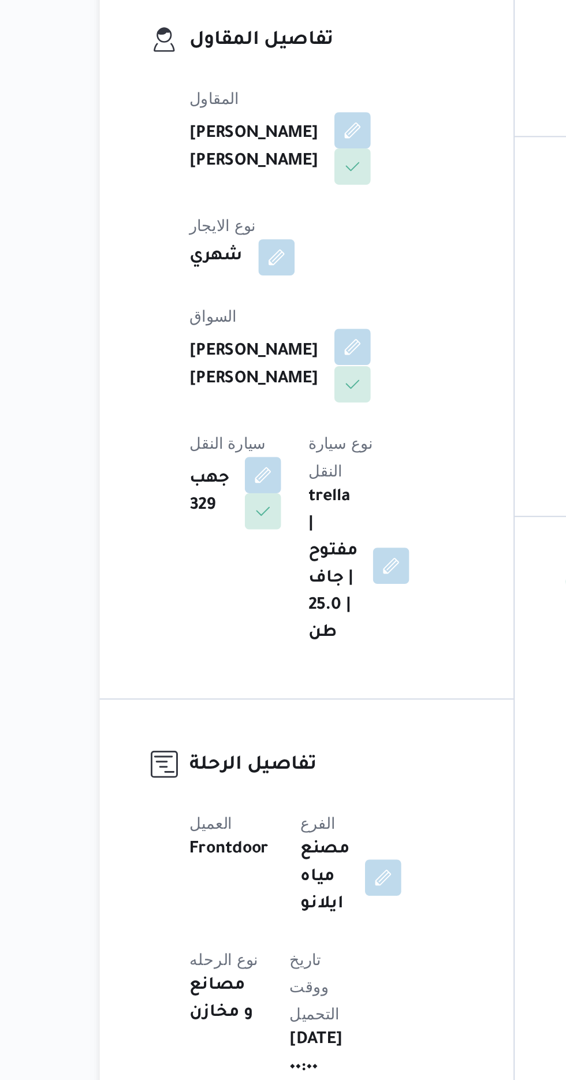
click at [270, 393] on button "button" at bounding box center [279, 400] width 18 height 18
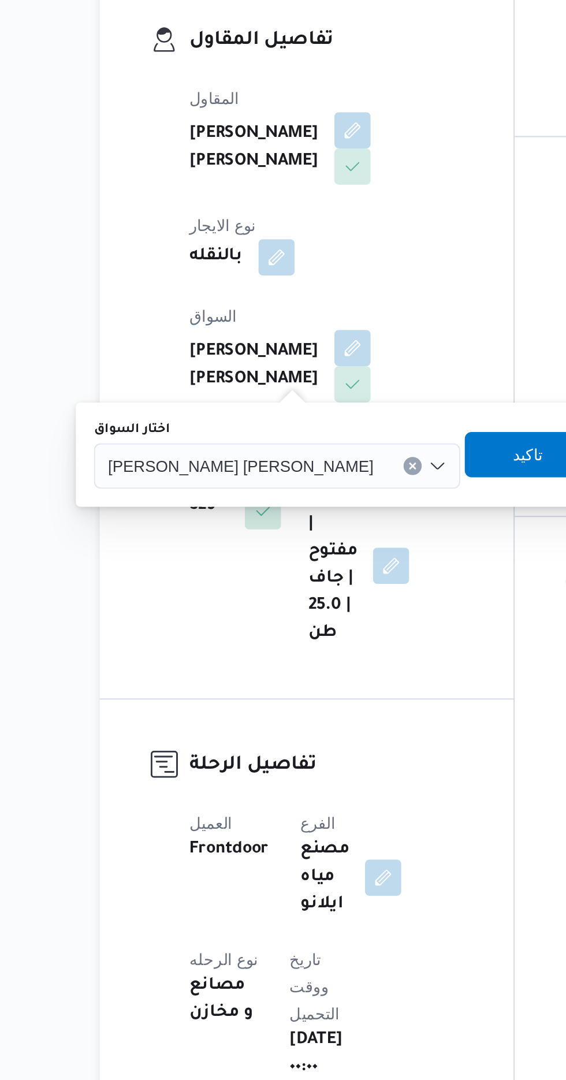
click at [227, 461] on span "[PERSON_NAME] [PERSON_NAME]" at bounding box center [221, 460] width 135 height 13
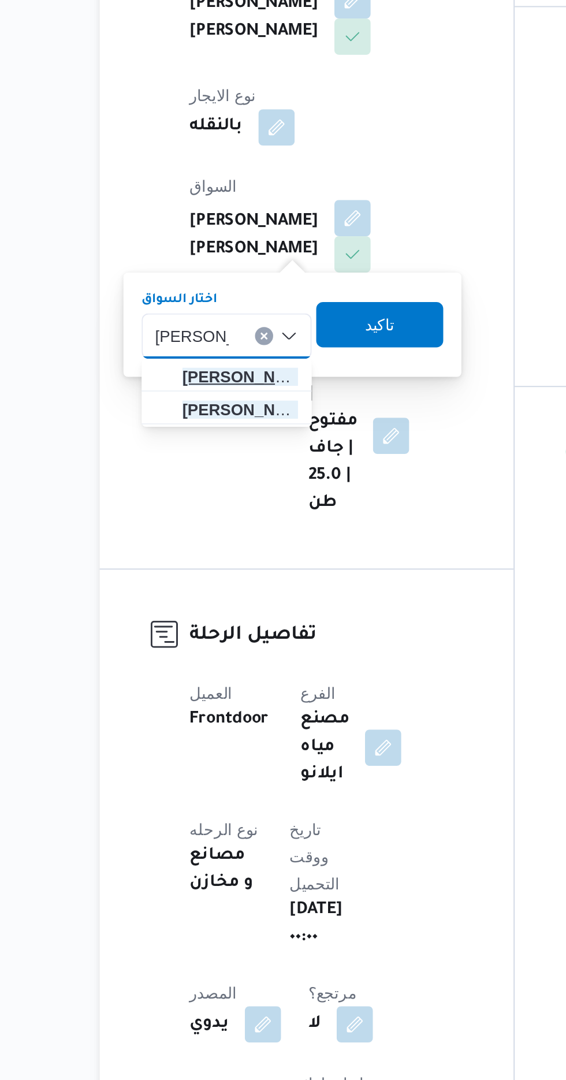
type input "[PERSON_NAME]"
click at [222, 481] on span "[PERSON_NAME] [PERSON_NAME]" at bounding box center [221, 482] width 59 height 14
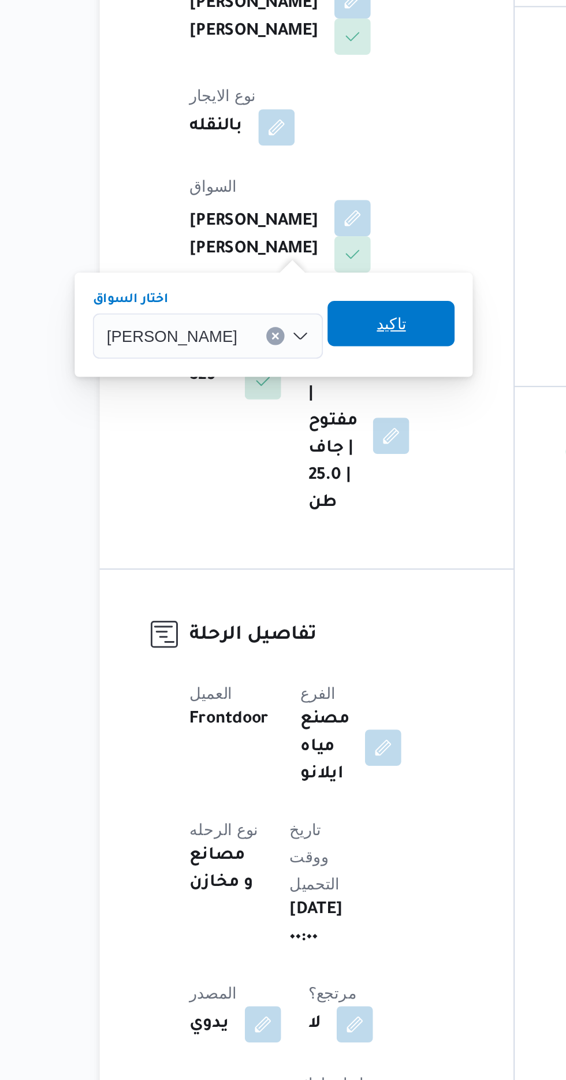
click at [306, 454] on span "تاكيد" at bounding box center [298, 455] width 15 height 14
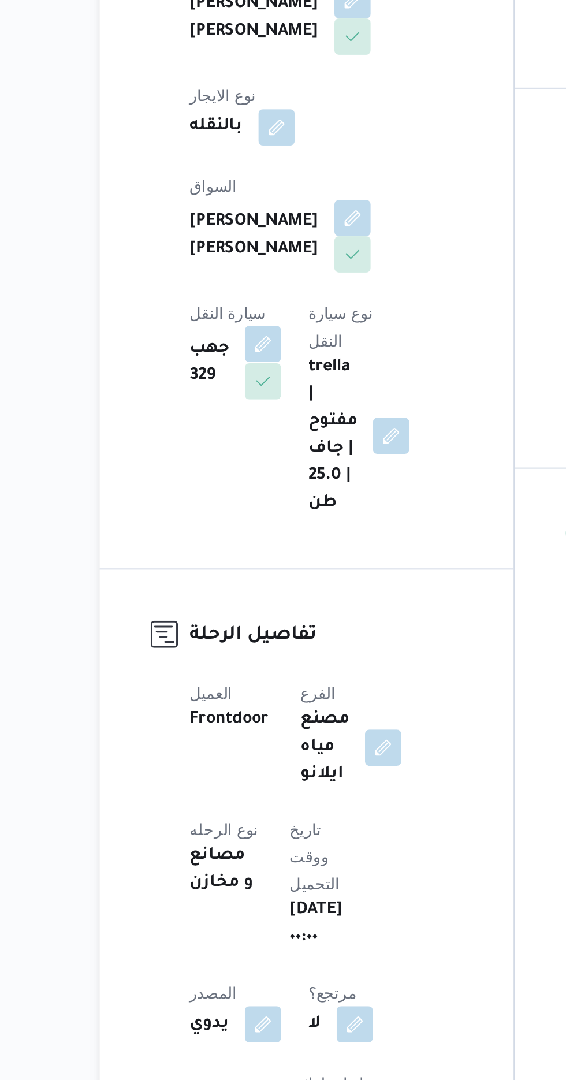
click at [242, 456] on button "button" at bounding box center [233, 465] width 18 height 18
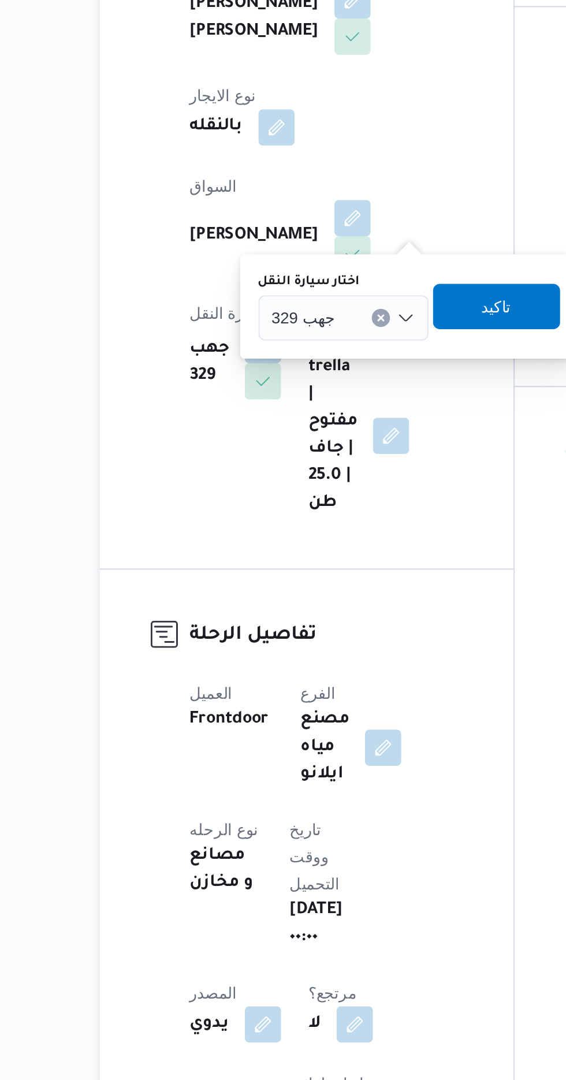
click at [275, 452] on input "اختار سيارة النقل" at bounding box center [275, 452] width 1 height 14
type input "2634"
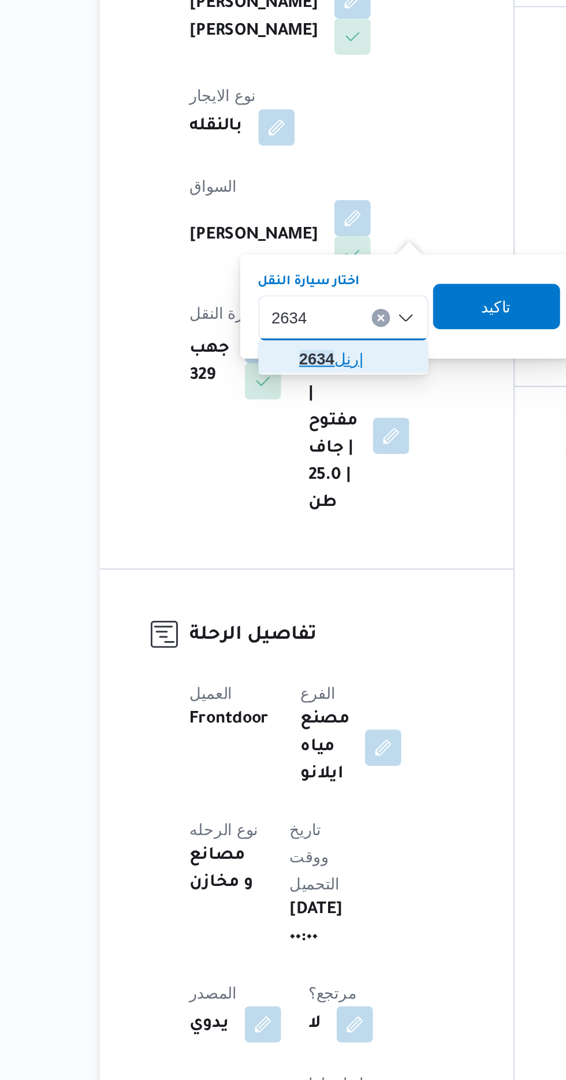
click at [279, 470] on span "رنل 2634 |" at bounding box center [281, 473] width 59 height 14
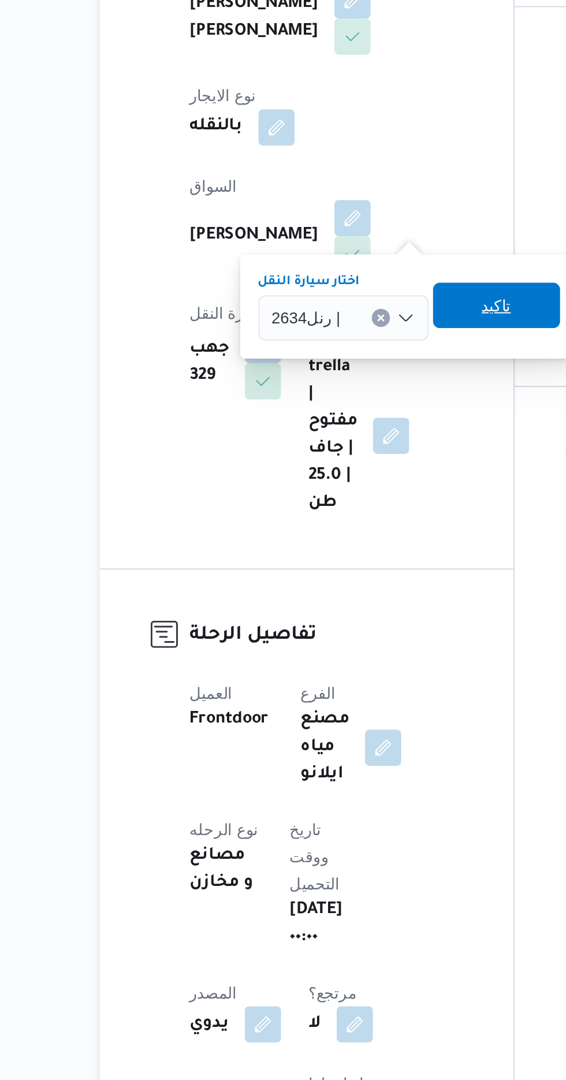
click at [356, 442] on span "تاكيد" at bounding box center [352, 446] width 15 height 14
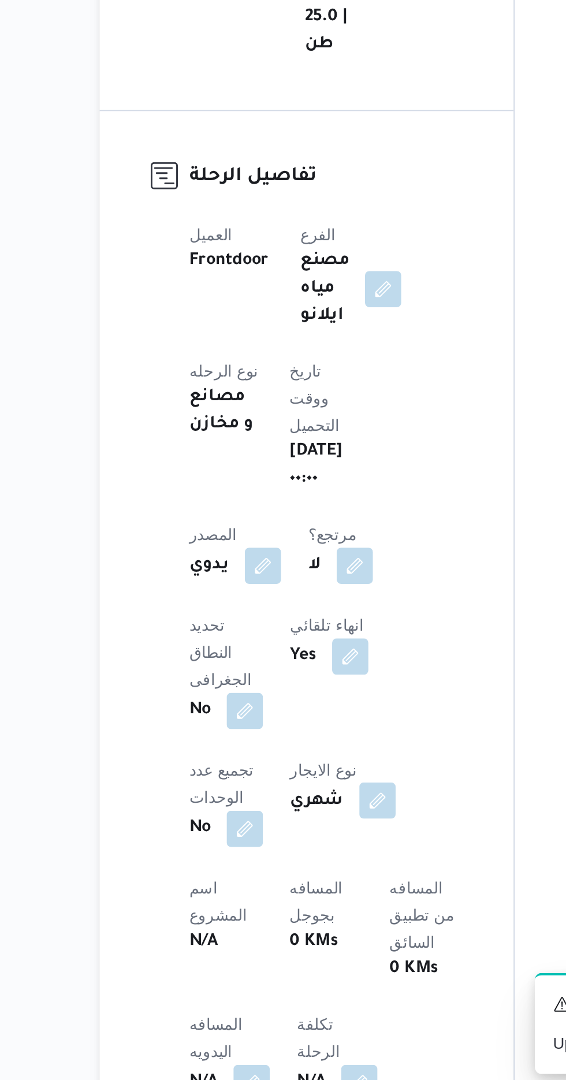
click at [282, 922] on button "button" at bounding box center [291, 931] width 18 height 18
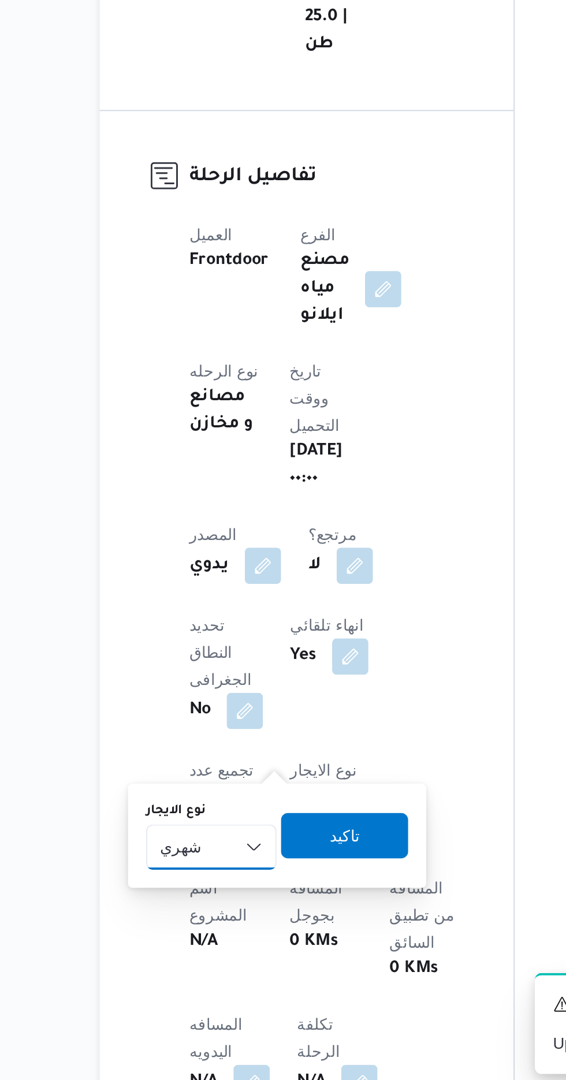
click at [201, 947] on select "شهري بالنقله إيجار يومي" at bounding box center [207, 954] width 66 height 23
select select "on_demand"
click at [174, 943] on select "شهري بالنقله إيجار يومي" at bounding box center [207, 954] width 66 height 23
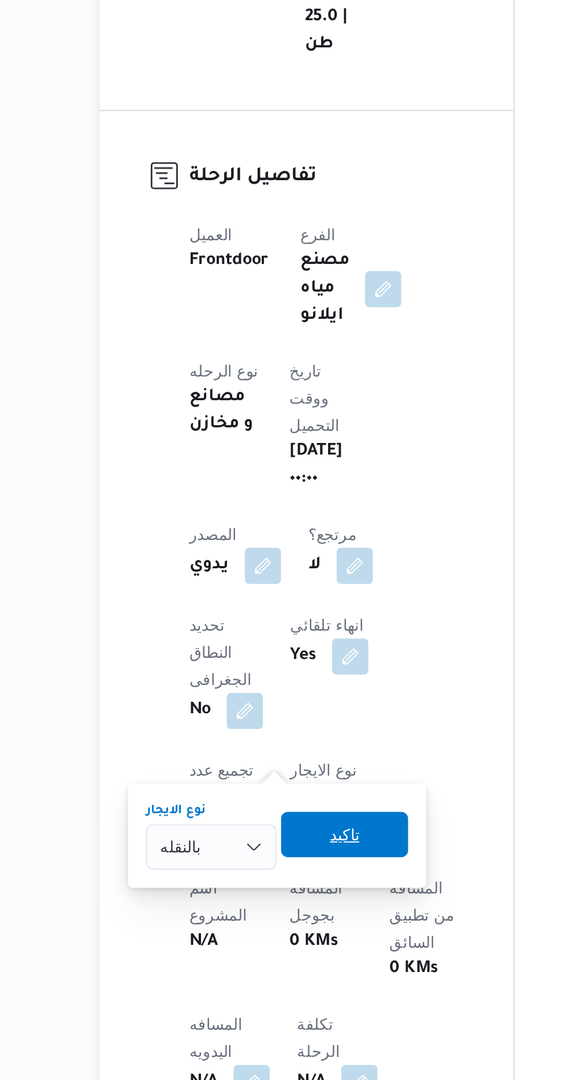
click at [277, 953] on span "تاكيد" at bounding box center [274, 949] width 15 height 14
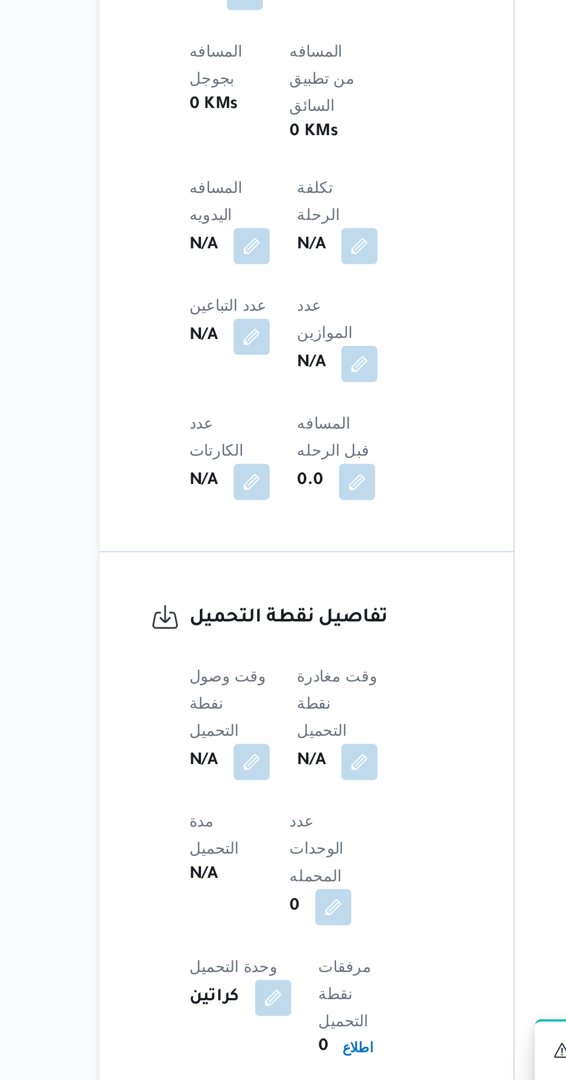
scroll to position [450, 0]
click at [237, 615] on button "button" at bounding box center [227, 624] width 18 height 18
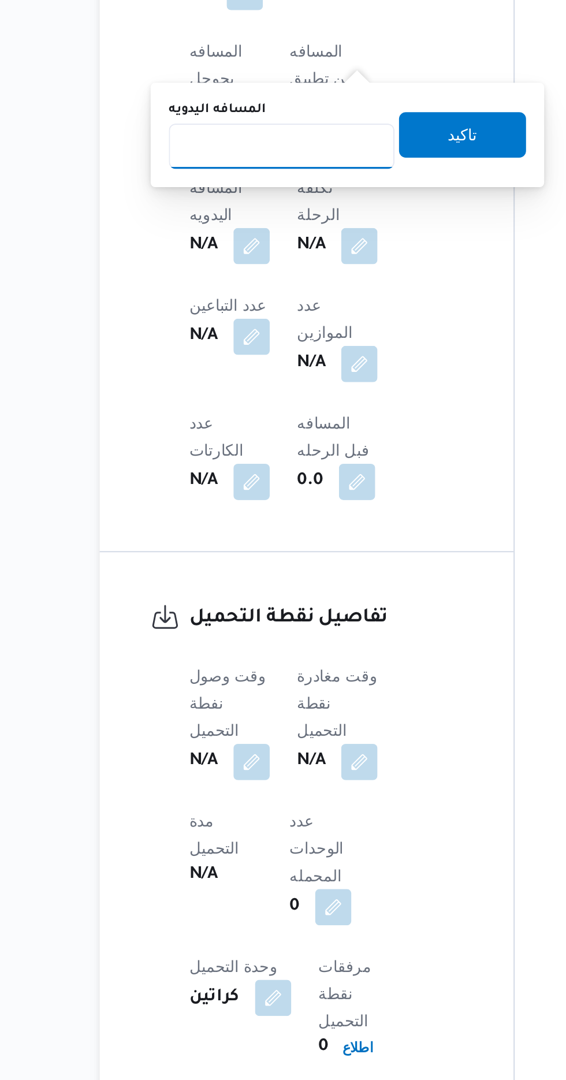
click at [258, 570] on input "المسافه اليدويه" at bounding box center [242, 574] width 115 height 23
type input "120"
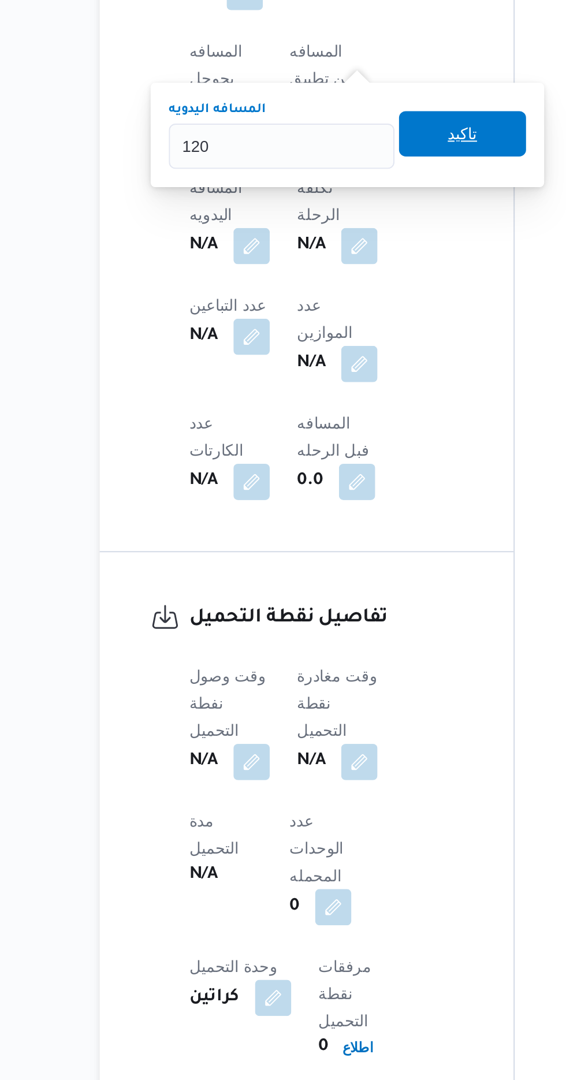
click at [337, 567] on span "تاكيد" at bounding box center [335, 568] width 65 height 23
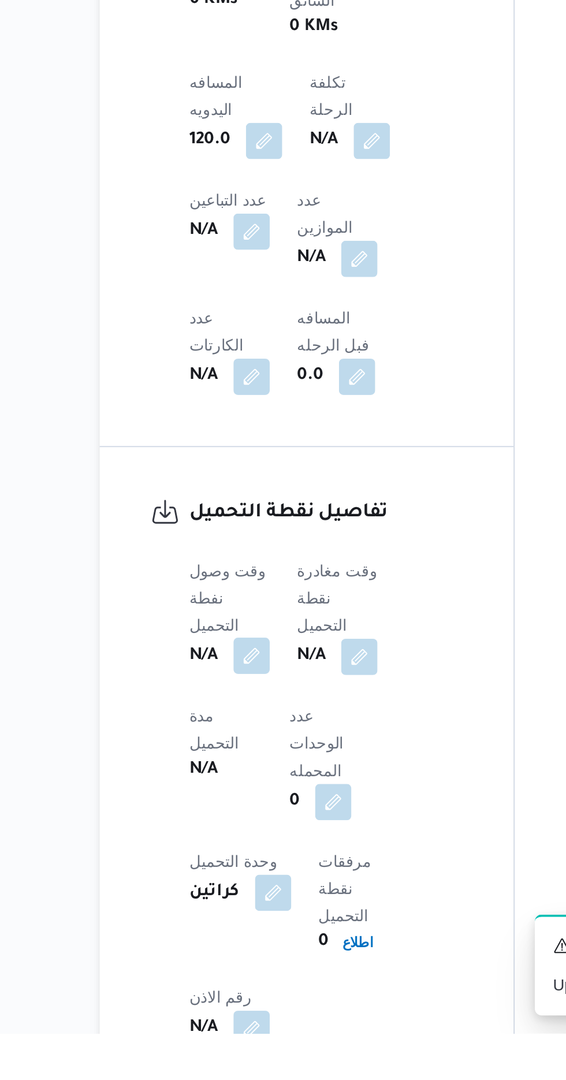
click at [228, 878] on button "button" at bounding box center [227, 887] width 18 height 18
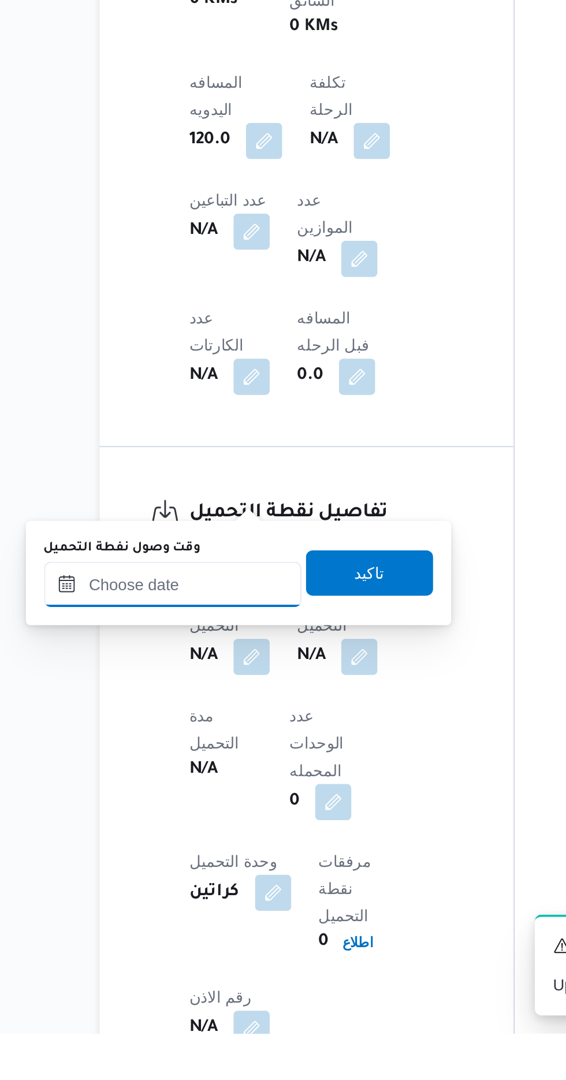
click at [210, 848] on input "وقت وصول نفطة التحميل" at bounding box center [187, 850] width 131 height 23
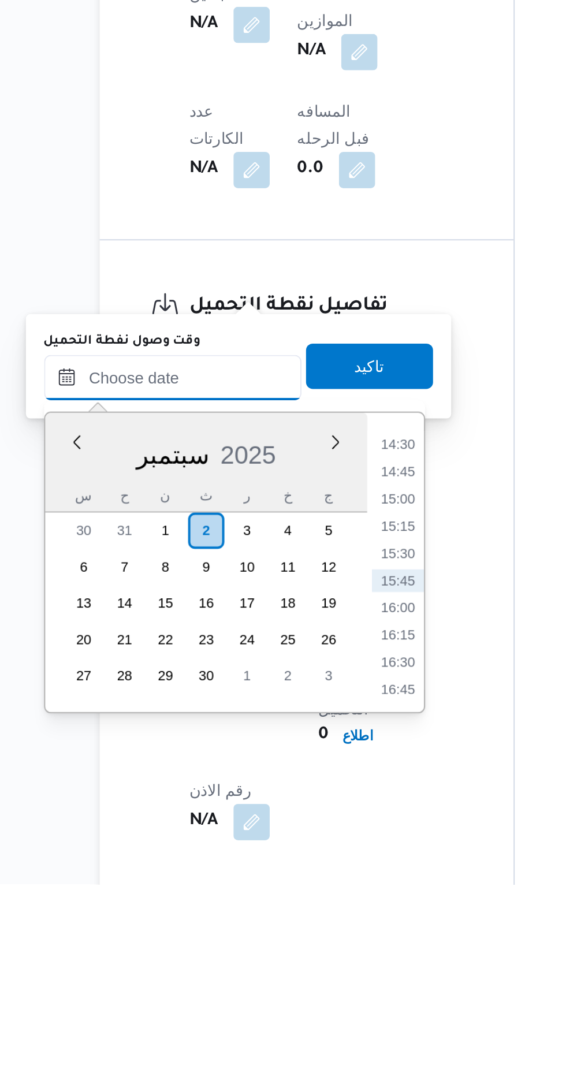
scroll to position [479, 0]
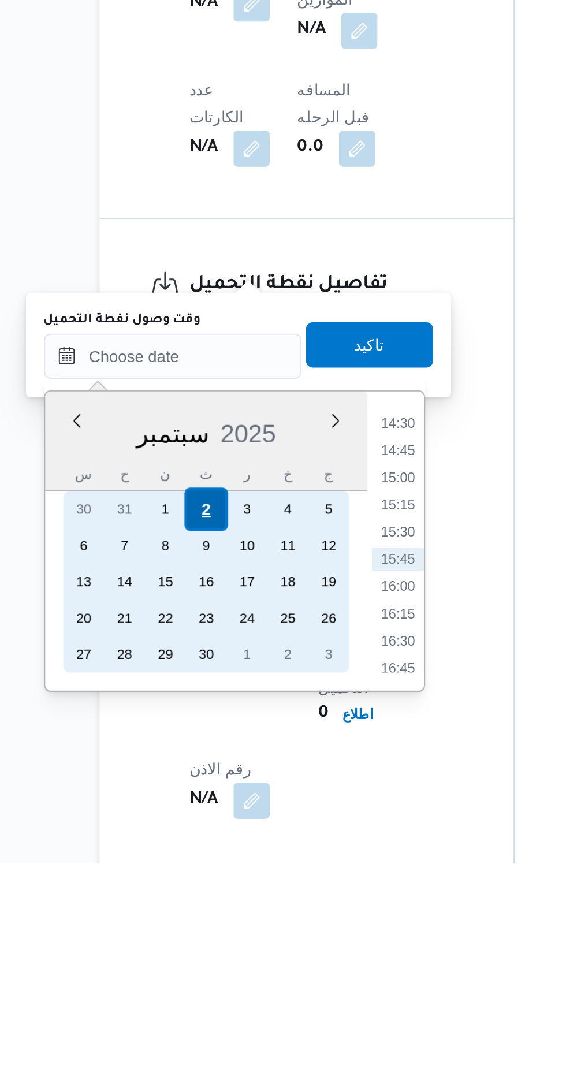
click at [206, 897] on div "2" at bounding box center [204, 900] width 22 height 22
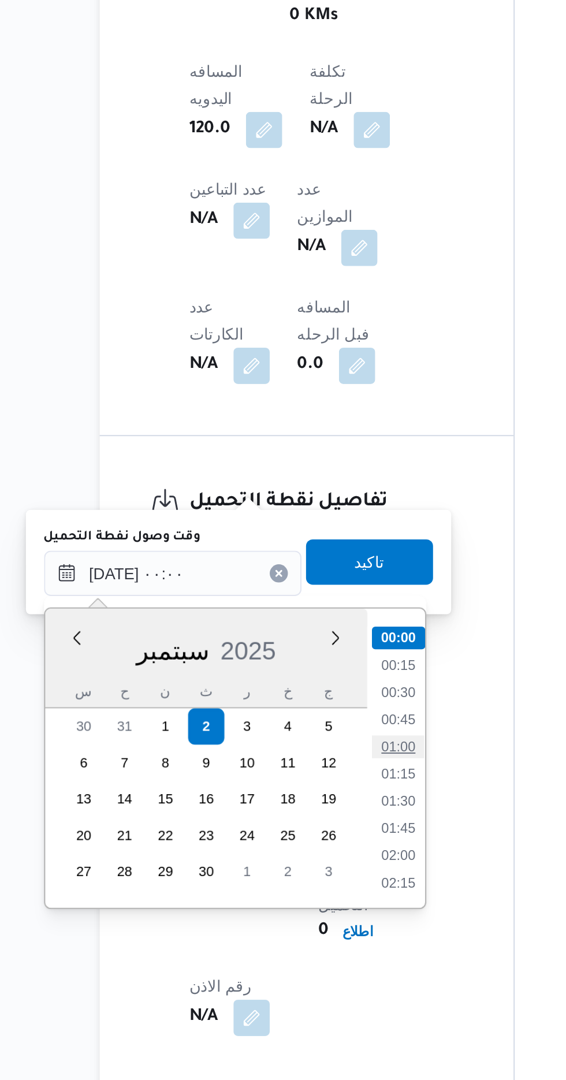
click at [300, 910] on li "01:00" at bounding box center [302, 910] width 27 height 12
type input "[DATE] ٠١:٠٠"
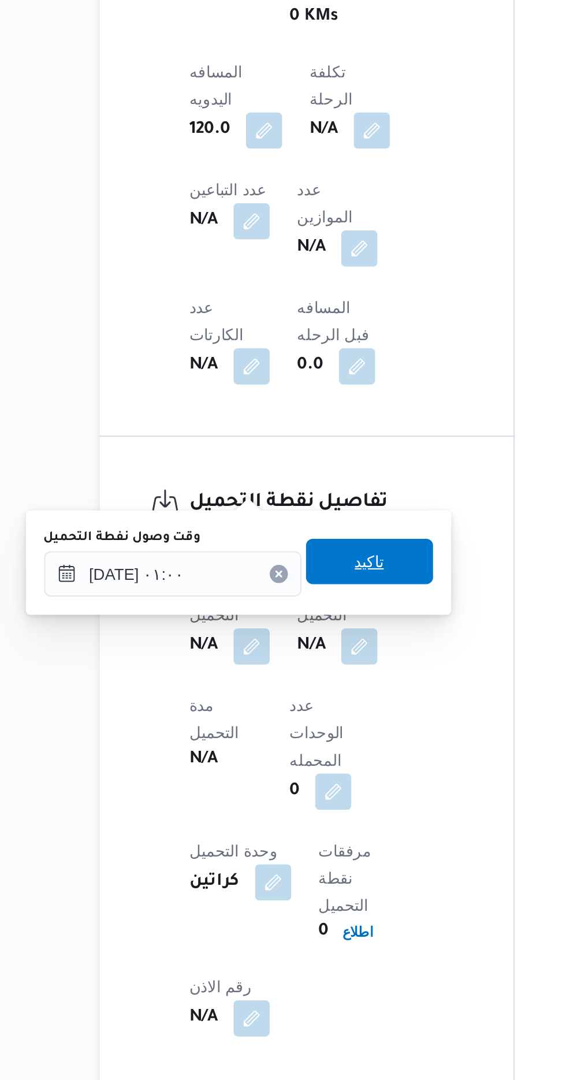
click at [309, 818] on span "تاكيد" at bounding box center [287, 815] width 65 height 23
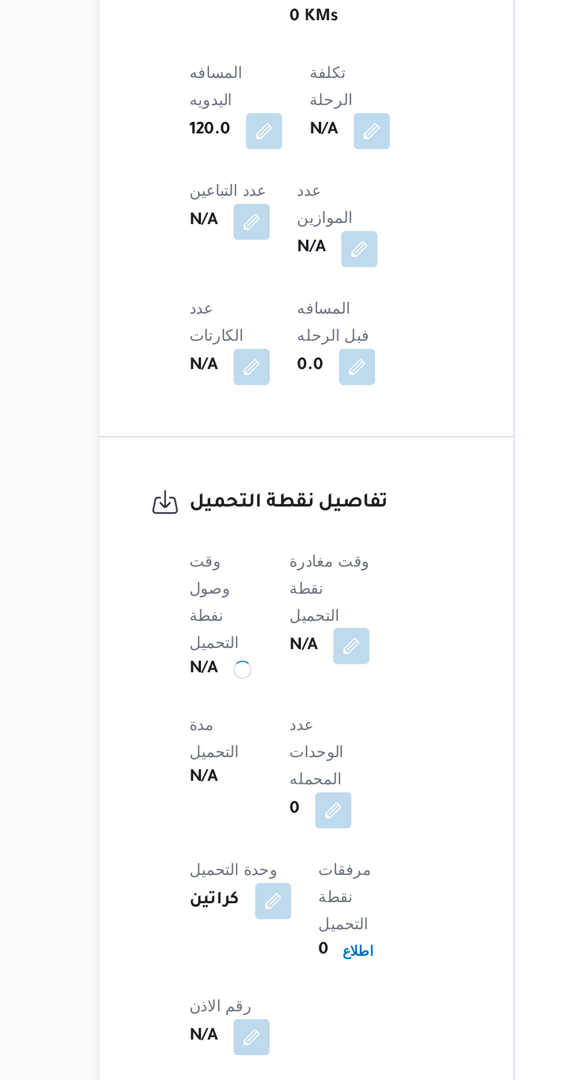
click at [282, 849] on button "button" at bounding box center [278, 858] width 18 height 18
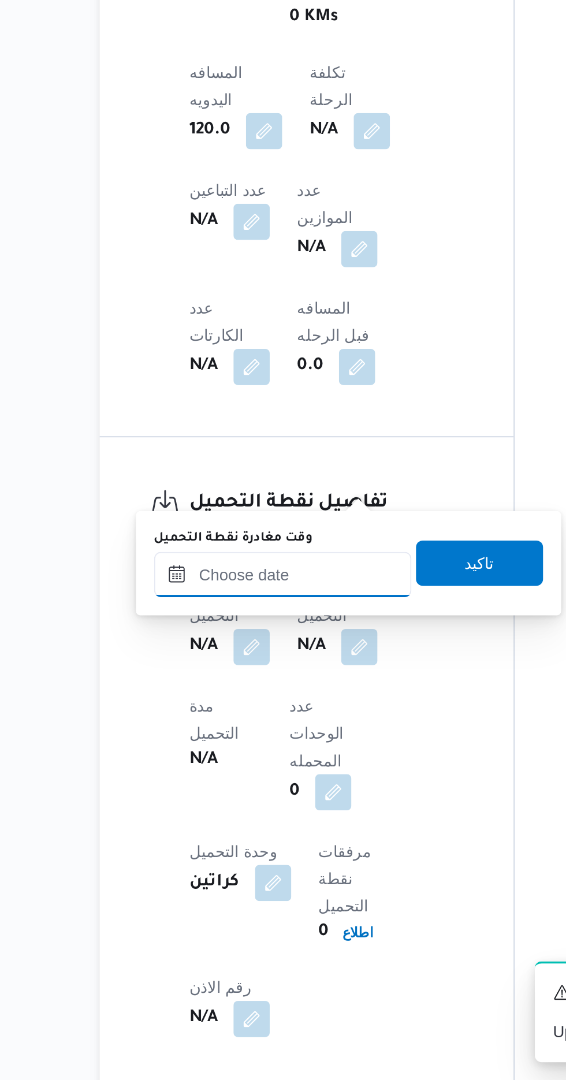
click at [249, 816] on input "وقت مغادرة نقطة التحميل" at bounding box center [243, 822] width 131 height 23
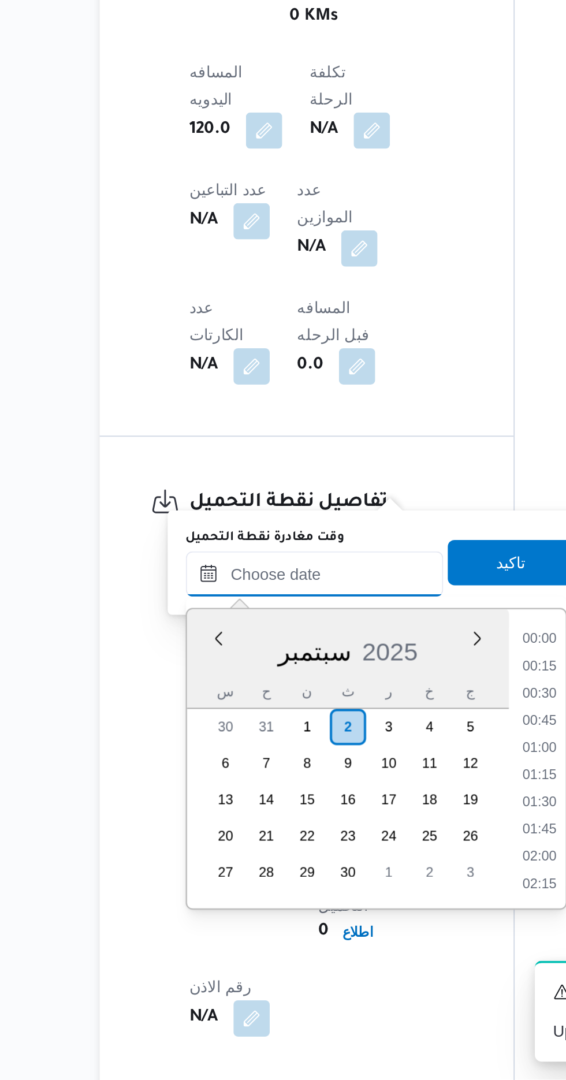
scroll to position [803, 0]
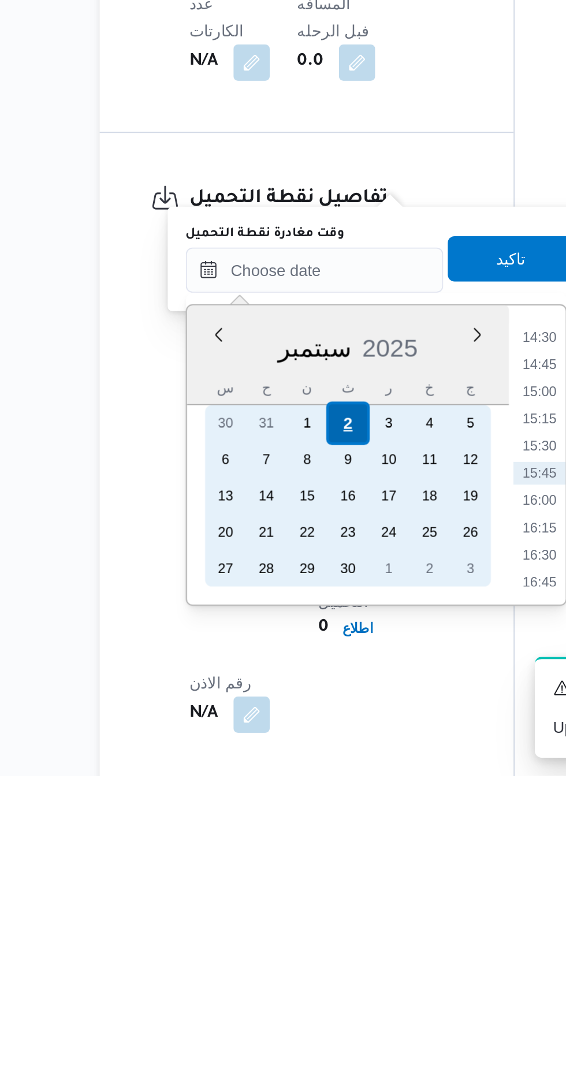
click at [276, 899] on div "2" at bounding box center [276, 900] width 22 height 22
type input "[DATE] ٠٠:٠٠"
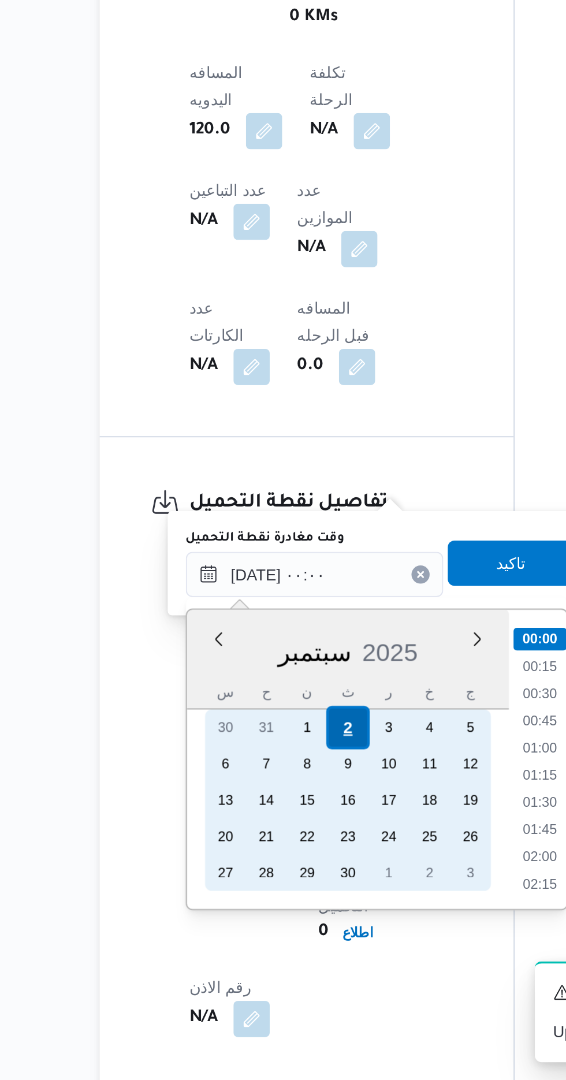
scroll to position [479, 0]
click at [280, 901] on div "2" at bounding box center [276, 900] width 22 height 22
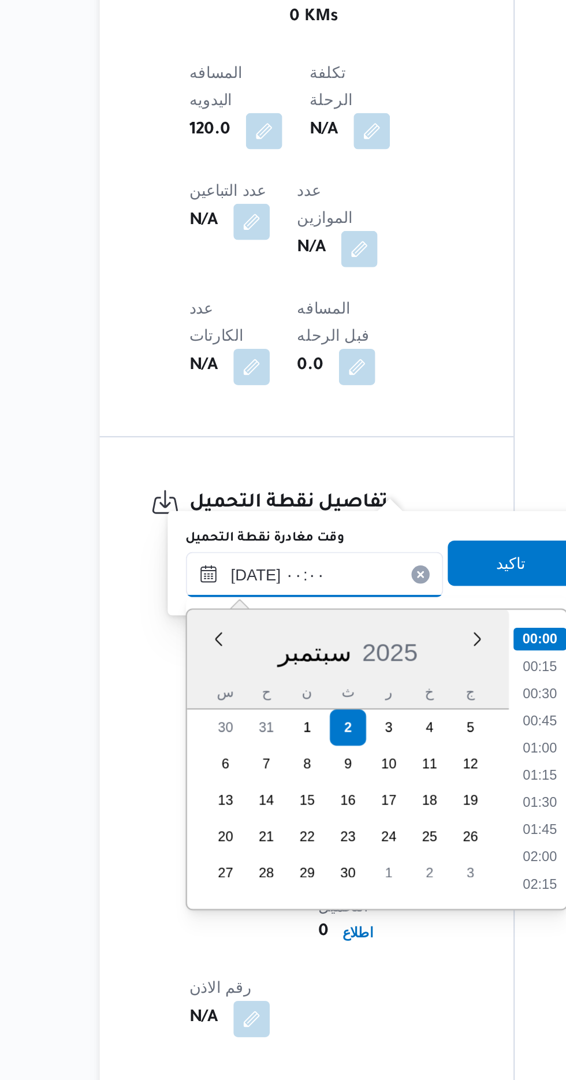
click at [207, 818] on input "[DATE] ٠٠:٠٠" at bounding box center [259, 822] width 131 height 23
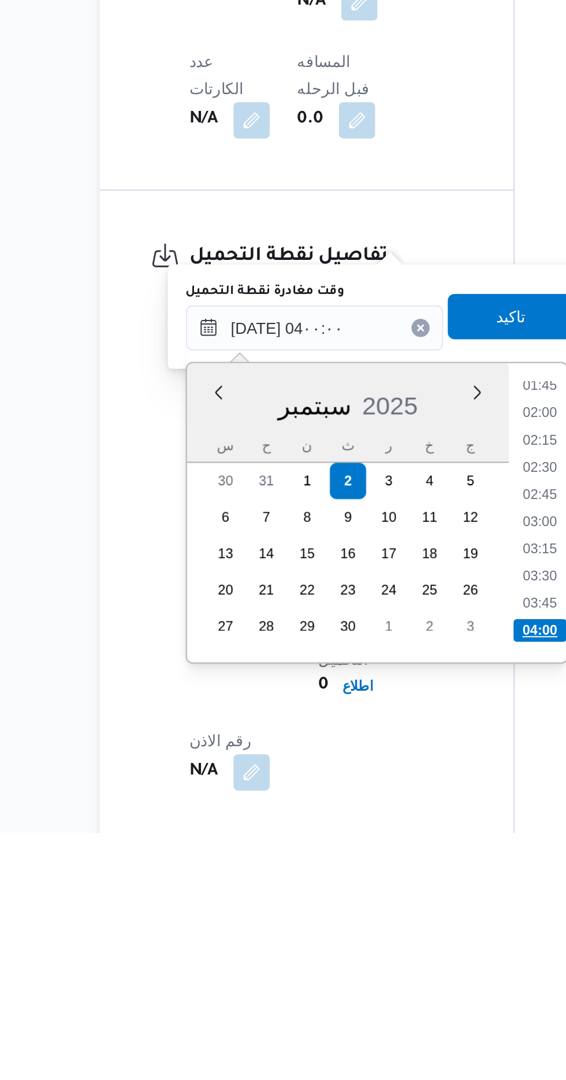
click at [370, 972] on li "04:00" at bounding box center [374, 977] width 27 height 12
type input "[DATE] ٠٤:٠٠"
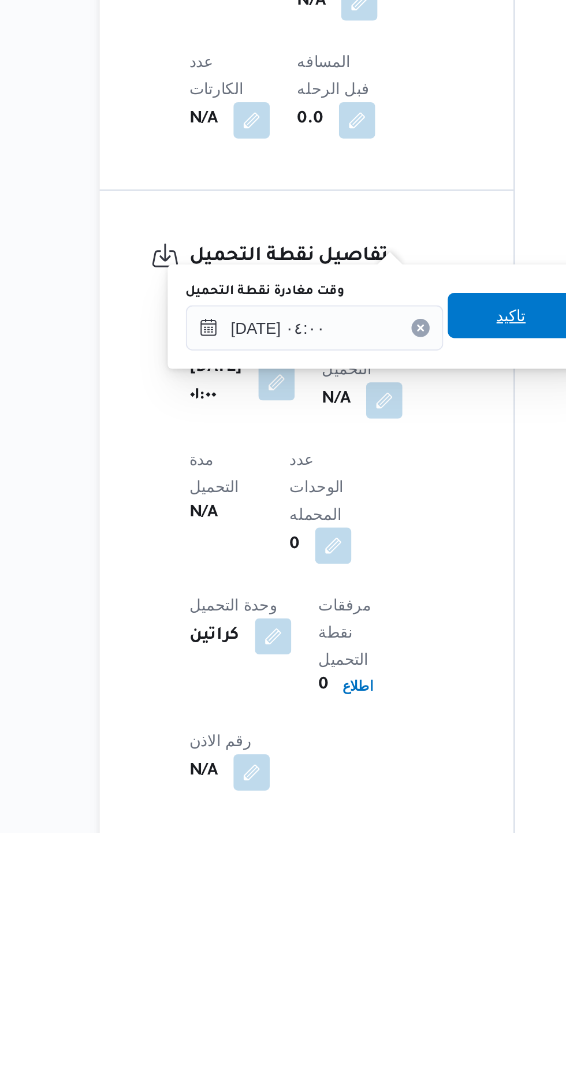
click at [363, 813] on span "تاكيد" at bounding box center [359, 816] width 15 height 14
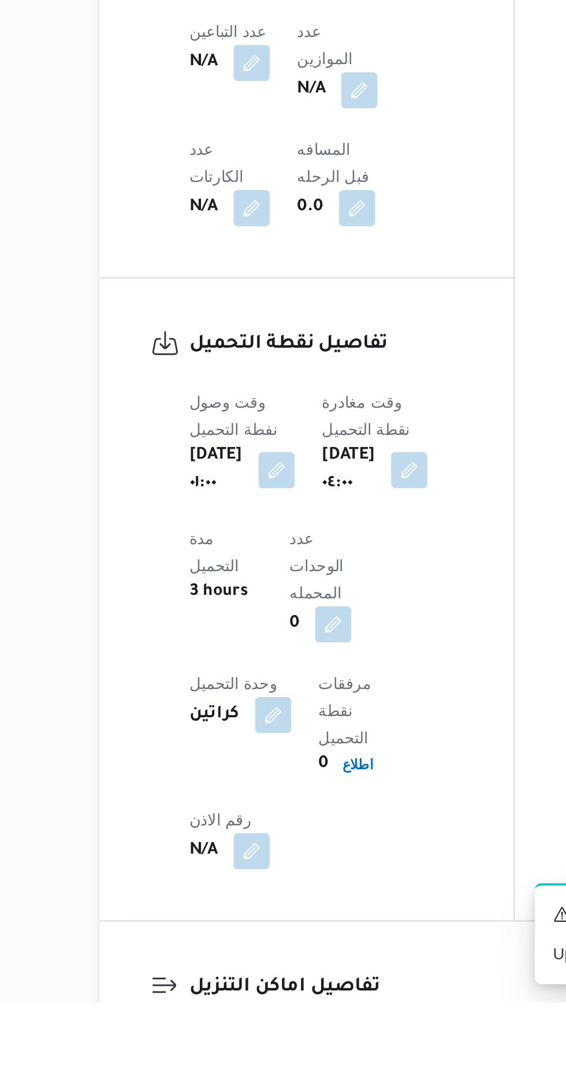
scroll to position [558, 0]
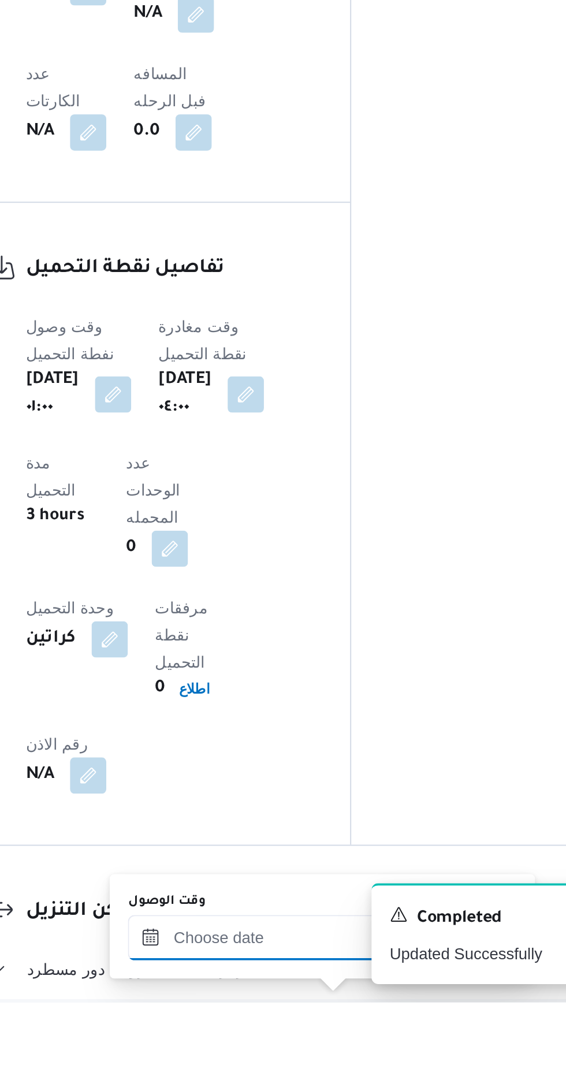
click at [341, 1047] on input "وقت الوصول" at bounding box center [313, 1046] width 131 height 23
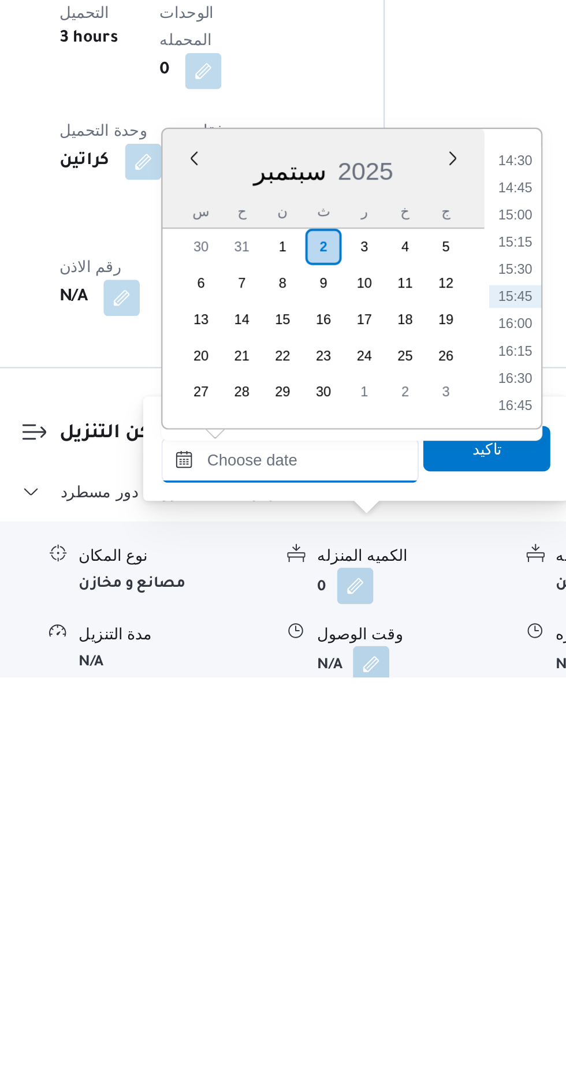
scroll to position [663, 0]
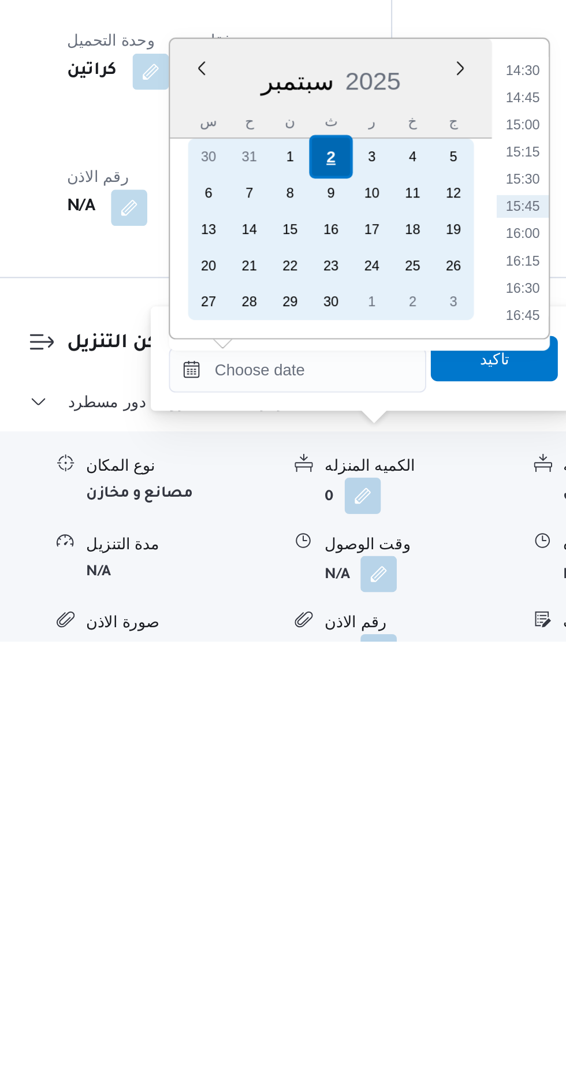
click at [331, 830] on div "2" at bounding box center [330, 833] width 22 height 22
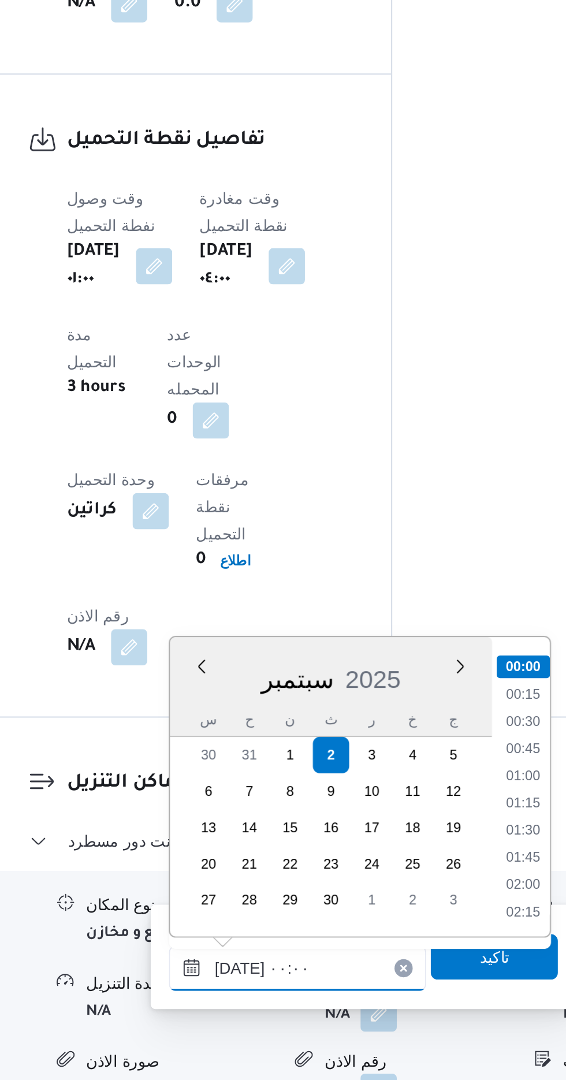
click at [252, 1026] on input "[DATE] ٠٠:٠٠" at bounding box center [313, 1022] width 131 height 23
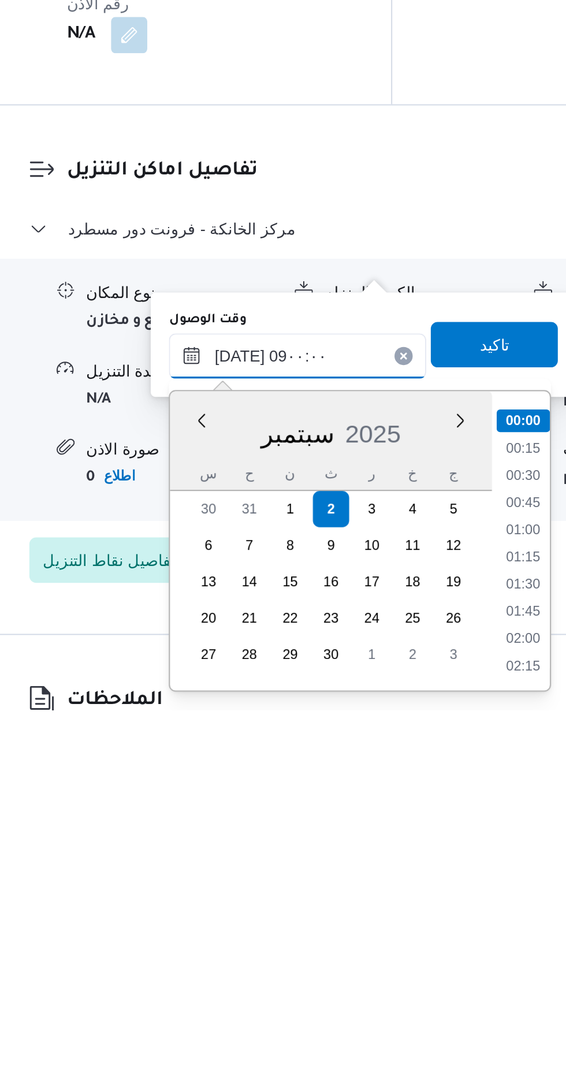
scroll to position [378, 0]
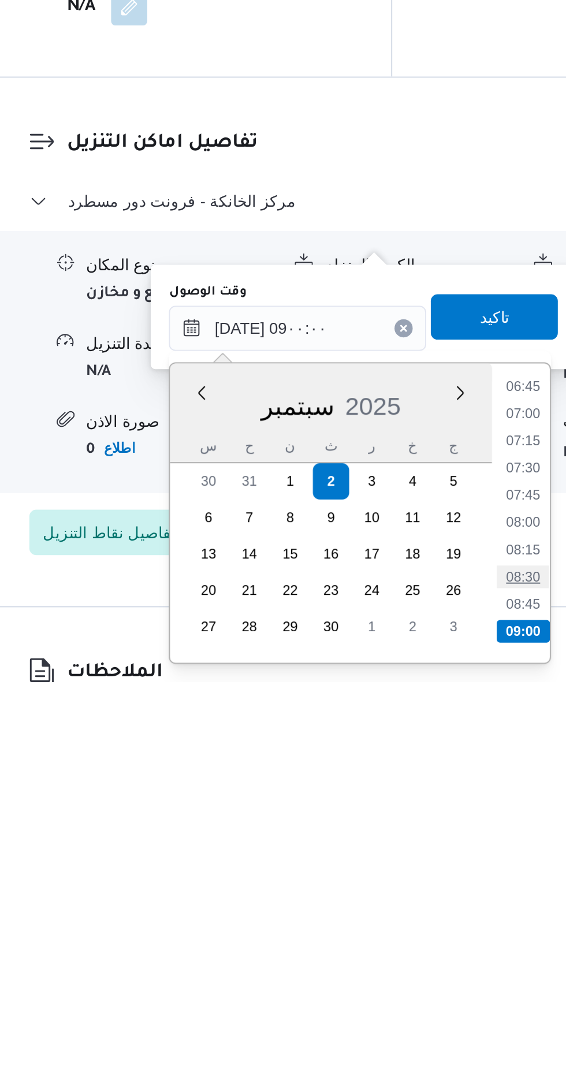
click at [425, 1024] on li "08:30" at bounding box center [428, 1026] width 27 height 12
type input "[DATE] ٠٨:٣٠"
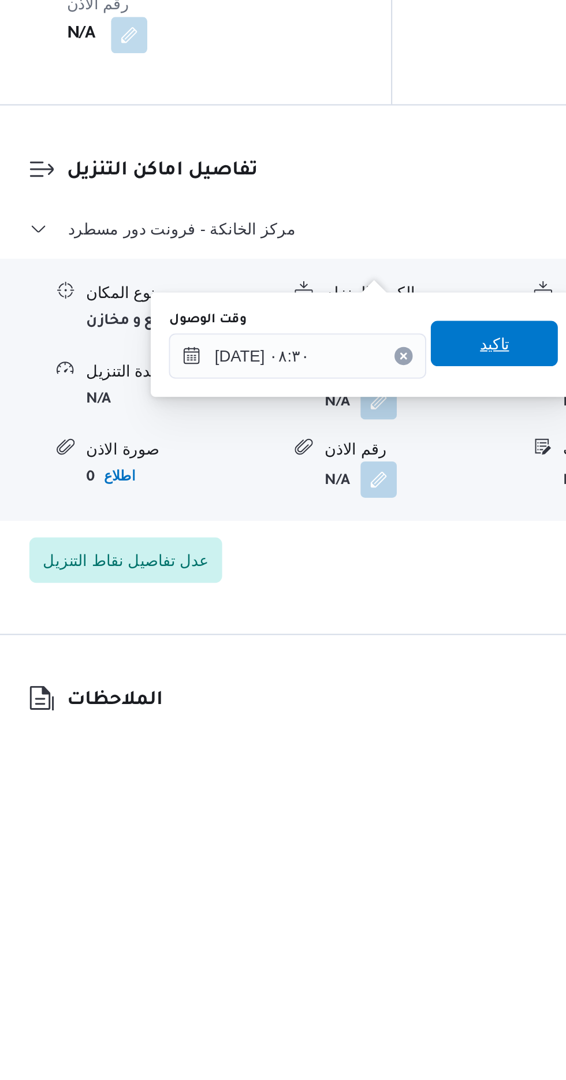
click at [421, 890] on span "تاكيد" at bounding box center [413, 893] width 15 height 14
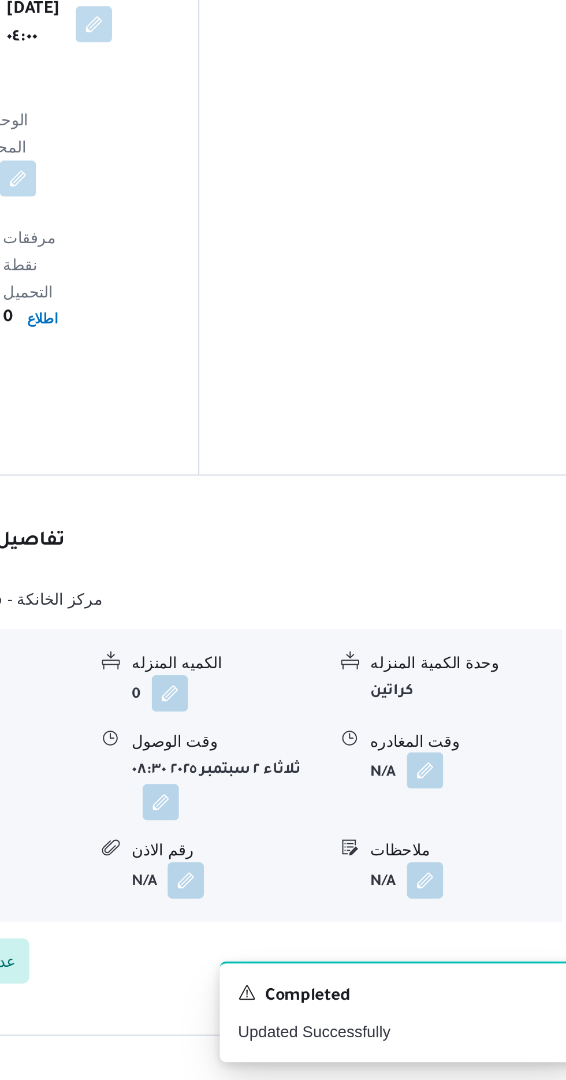
click at [474, 913] on button "button" at bounding box center [476, 922] width 18 height 18
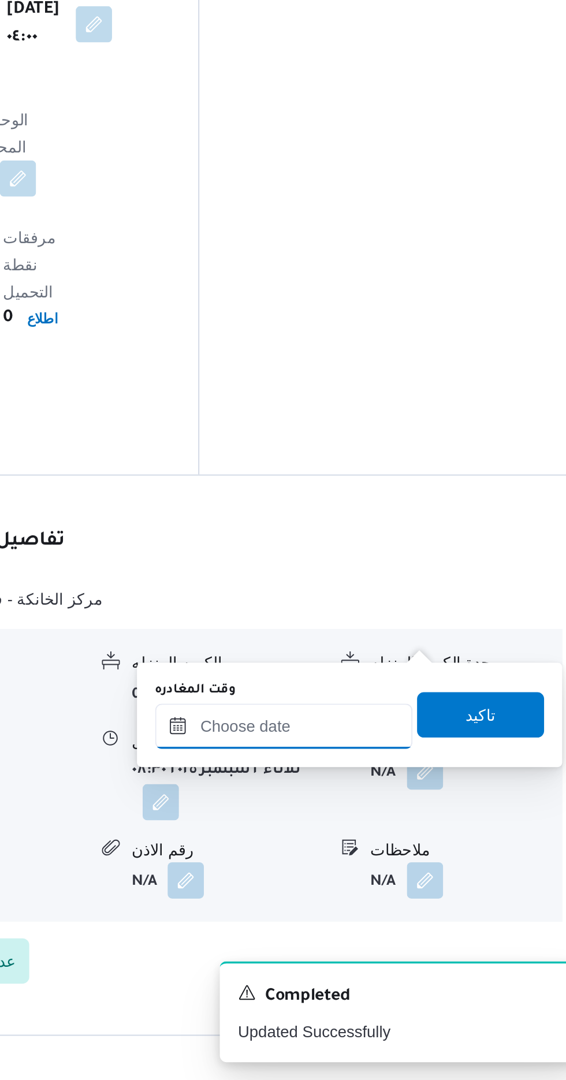
click at [423, 895] on input "وقت المغادره" at bounding box center [404, 899] width 131 height 23
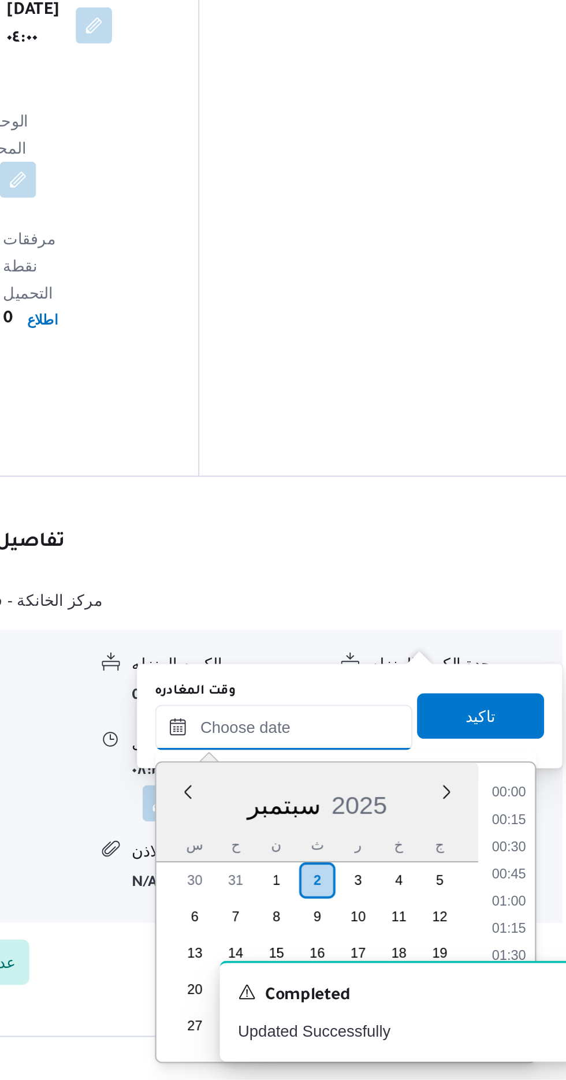
scroll to position [803, 0]
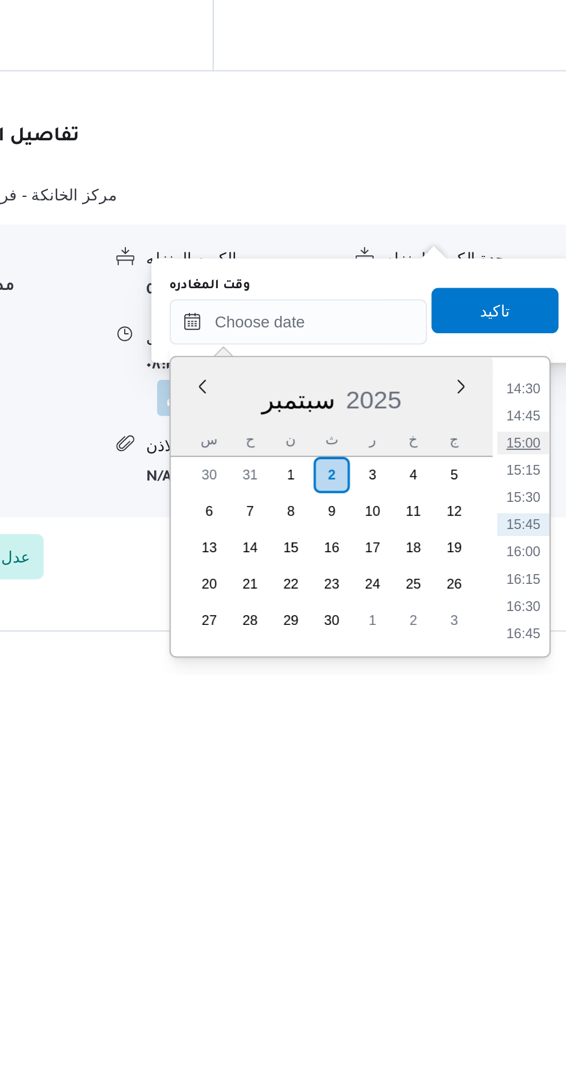
click at [515, 965] on li "15:00" at bounding box center [519, 962] width 27 height 12
type input "[DATE] ١٥:٠٠"
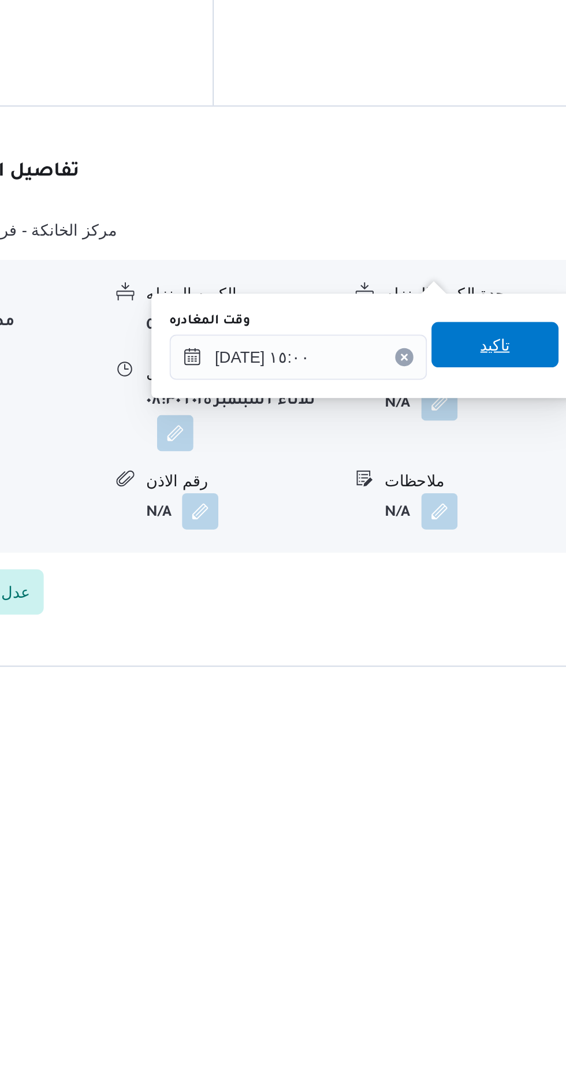
click at [512, 894] on span "تاكيد" at bounding box center [504, 894] width 15 height 14
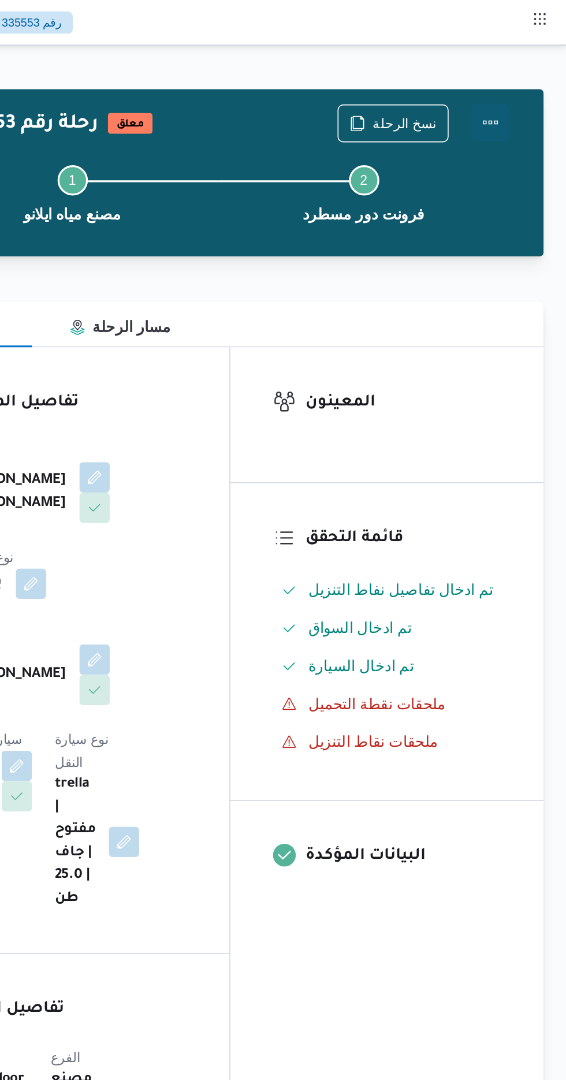
click at [523, 68] on button "Actions" at bounding box center [519, 74] width 23 height 23
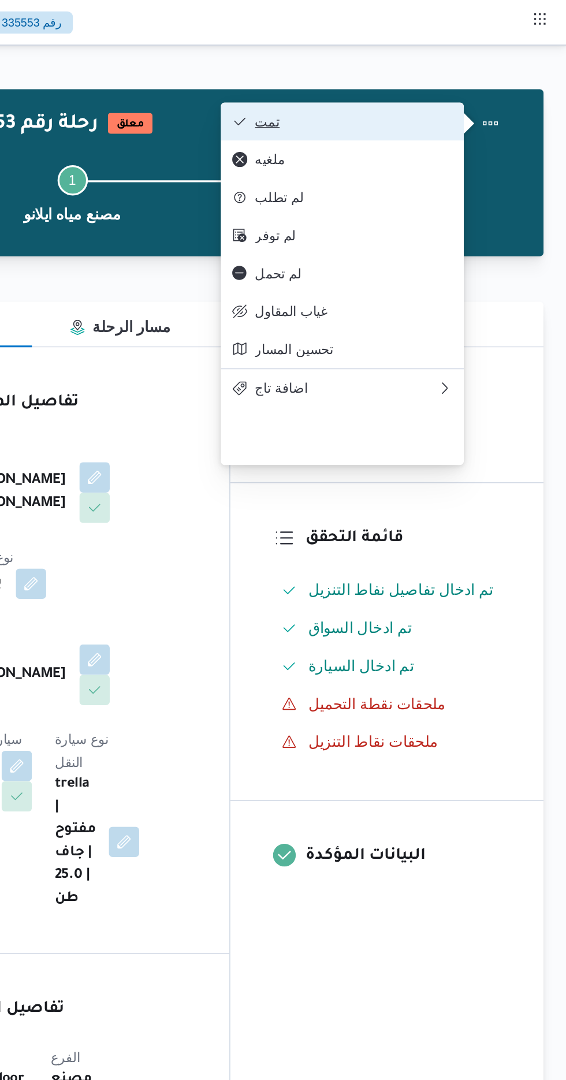
click at [469, 65] on button "تمت" at bounding box center [430, 73] width 148 height 23
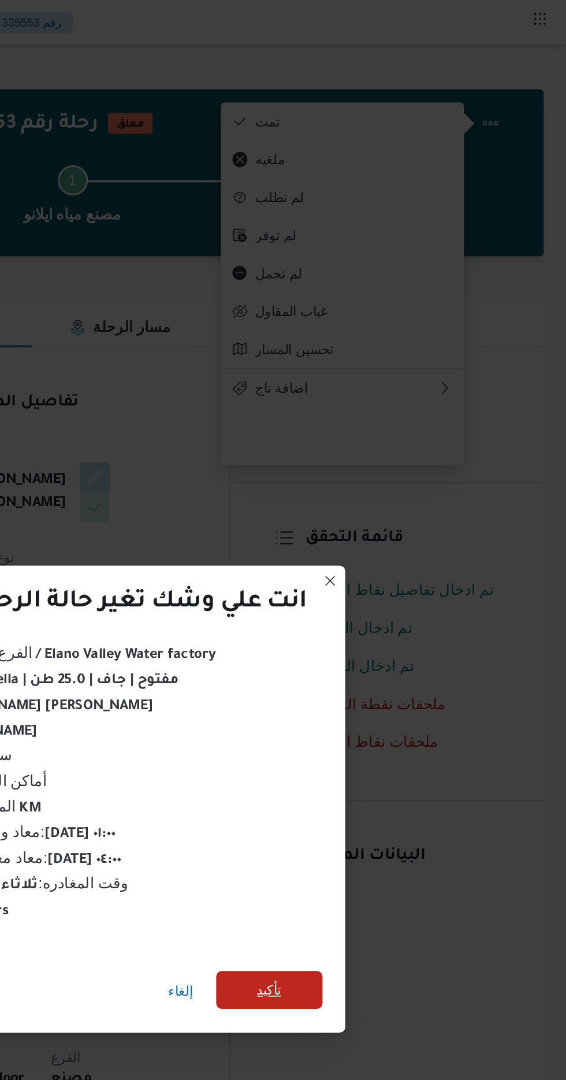
click at [396, 596] on span "تأكيد" at bounding box center [385, 602] width 65 height 23
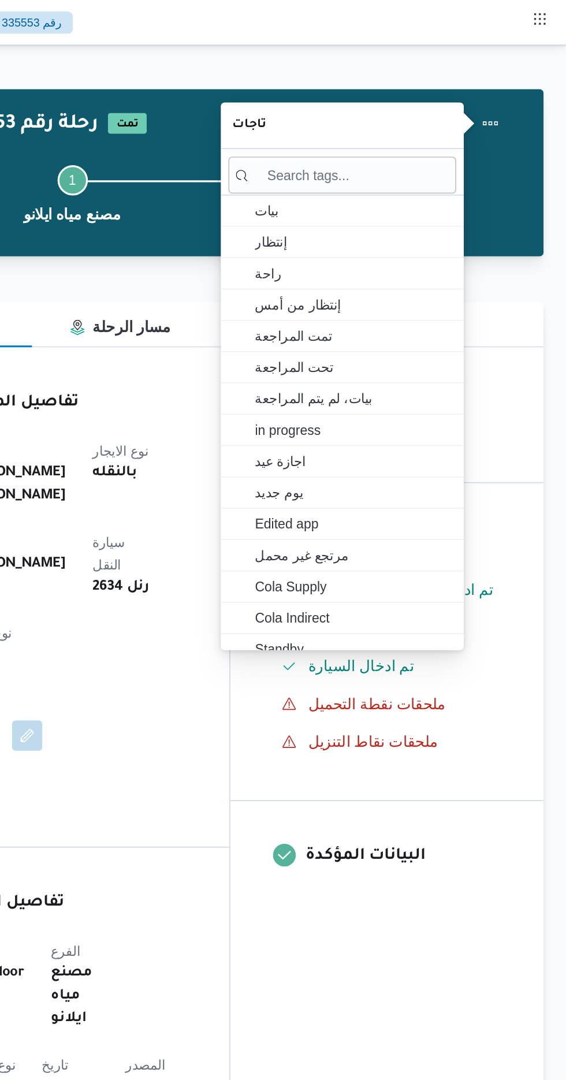
scroll to position [0, 0]
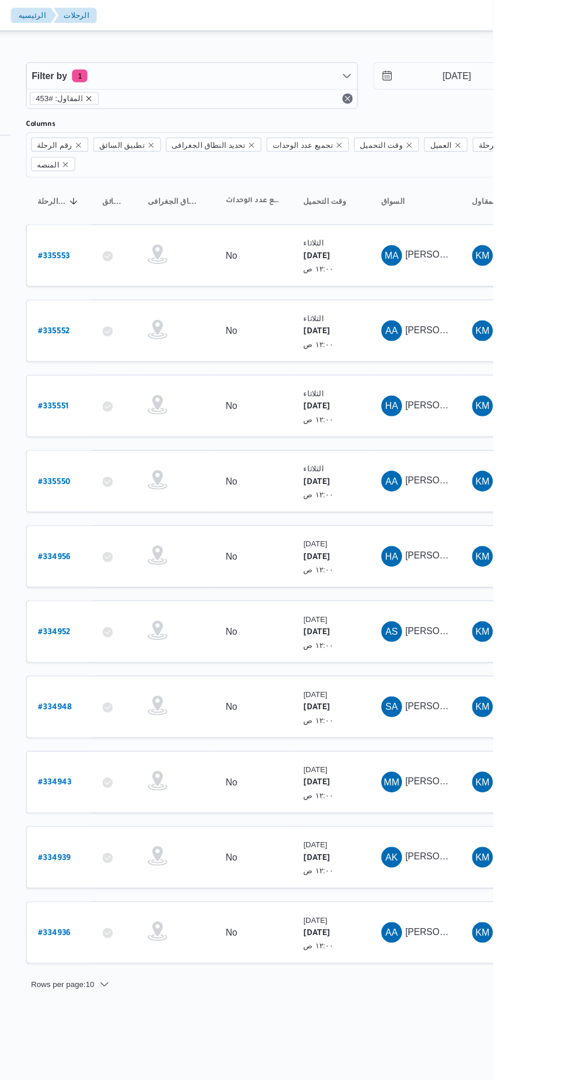
click at [204, 87] on icon "remove selected entity" at bounding box center [206, 87] width 5 height 5
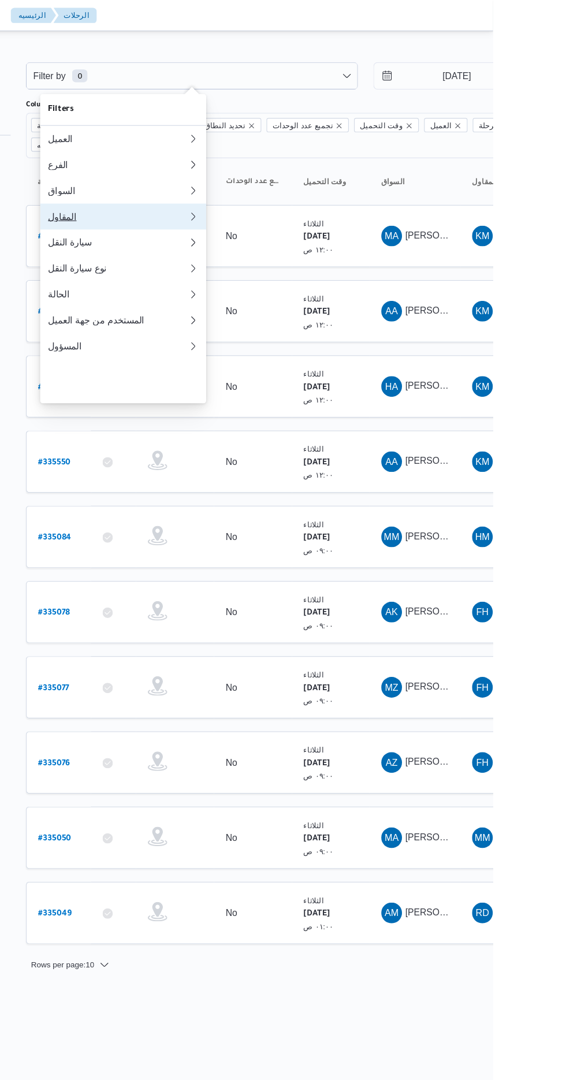
click at [192, 197] on div "المقاول" at bounding box center [230, 192] width 120 height 9
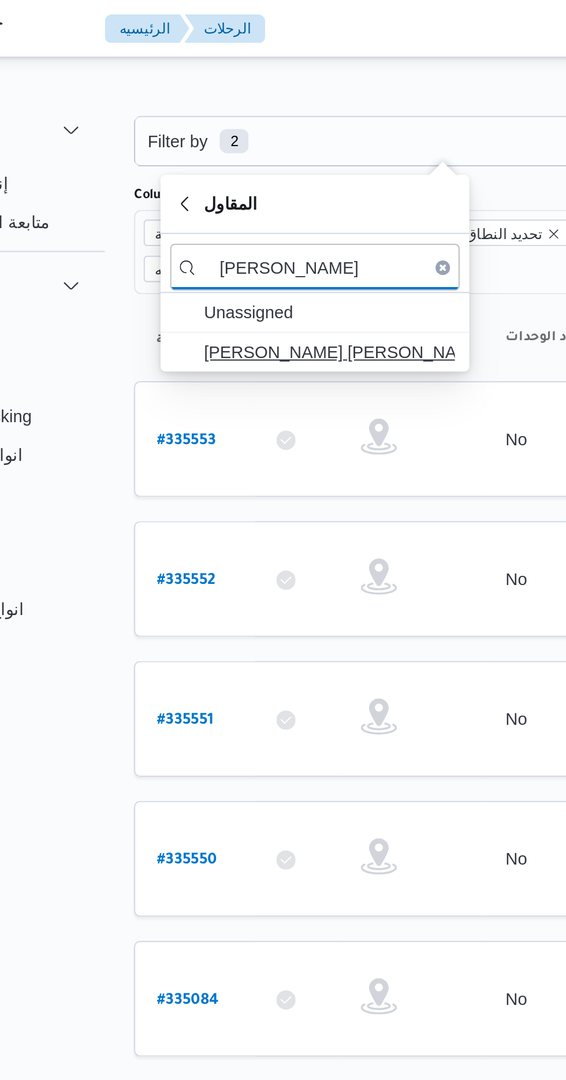
type input "[PERSON_NAME]"
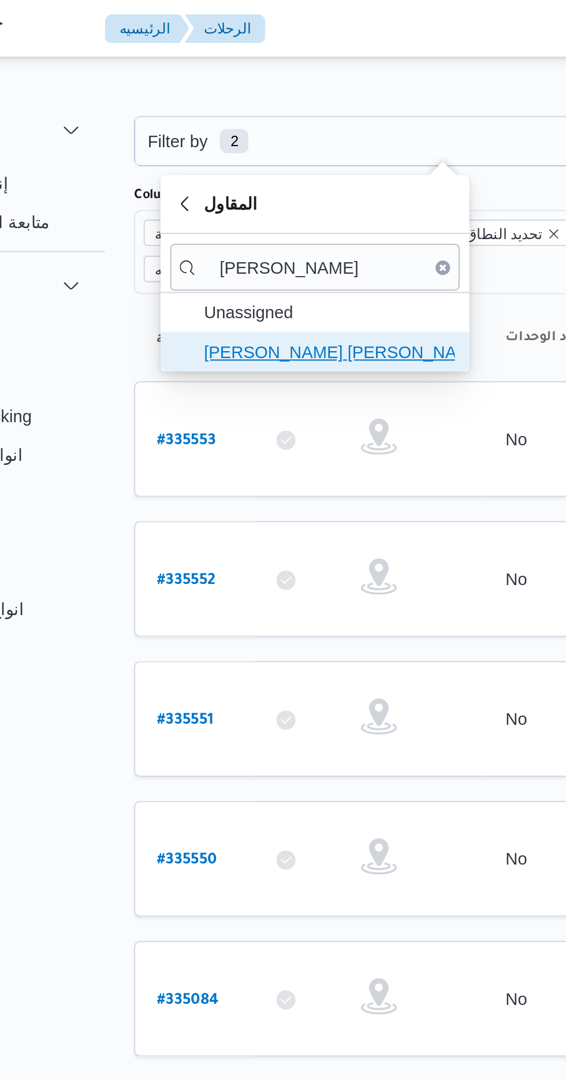
click at [197, 162] on span "[PERSON_NAME] [PERSON_NAME]" at bounding box center [244, 169] width 120 height 14
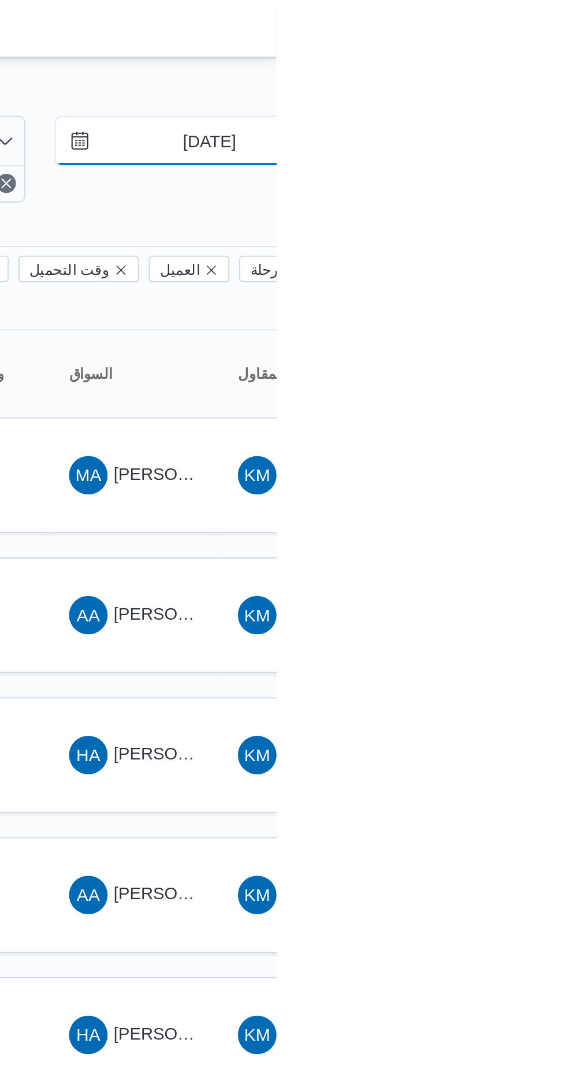
click at [520, 65] on input "[DATE]" at bounding box center [525, 67] width 131 height 23
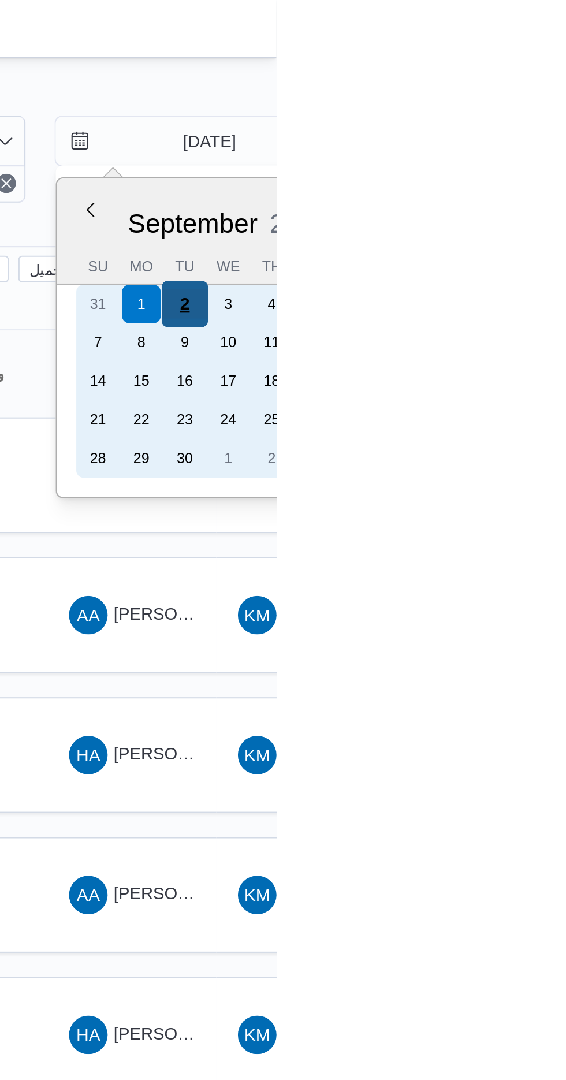
click at [520, 145] on div "2" at bounding box center [522, 146] width 22 height 22
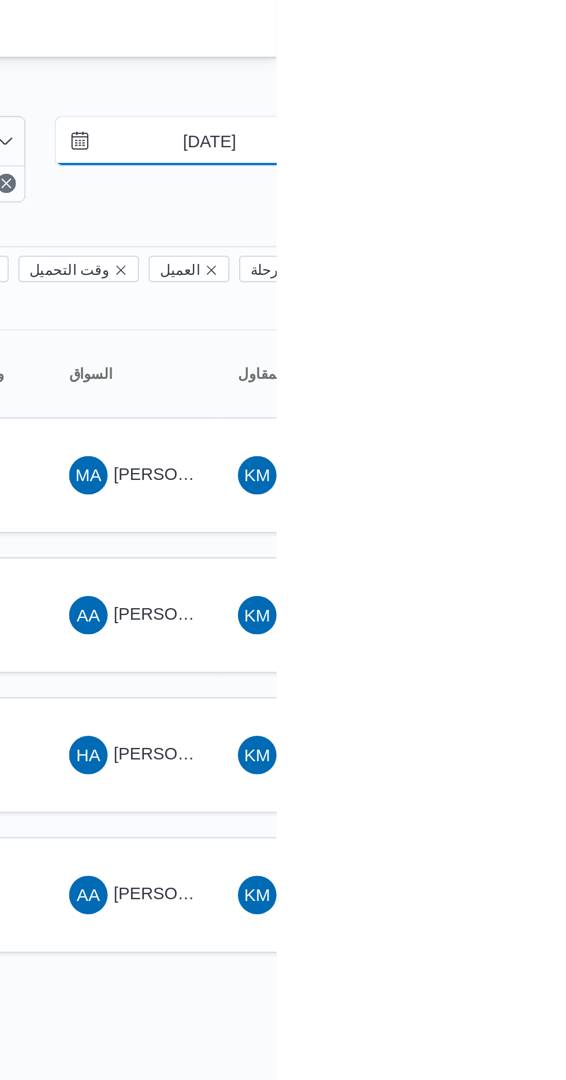
click at [536, 65] on input "[DATE]" at bounding box center [525, 67] width 131 height 23
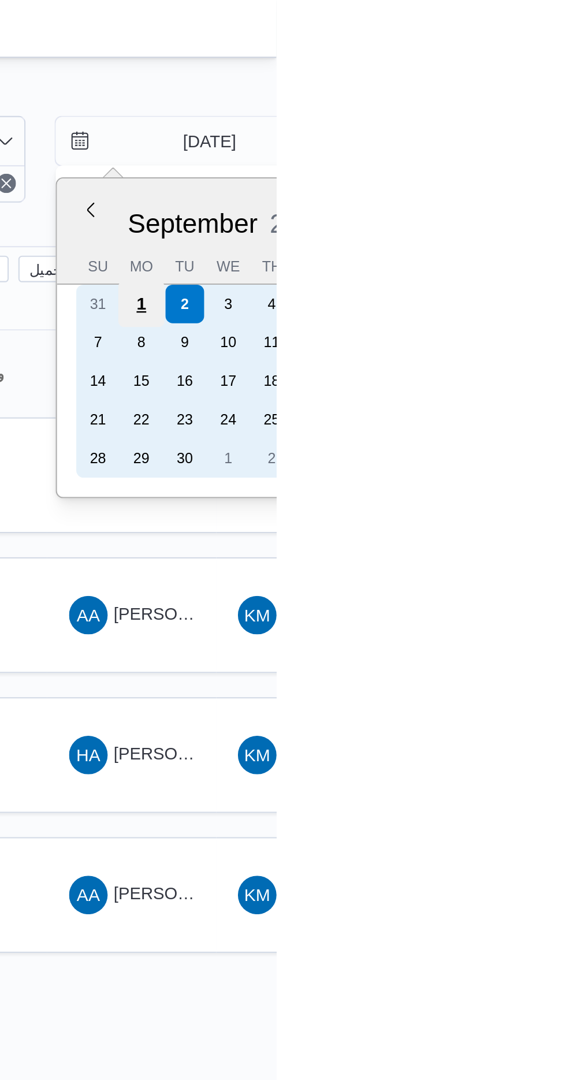
click at [497, 140] on div "1" at bounding box center [501, 146] width 22 height 22
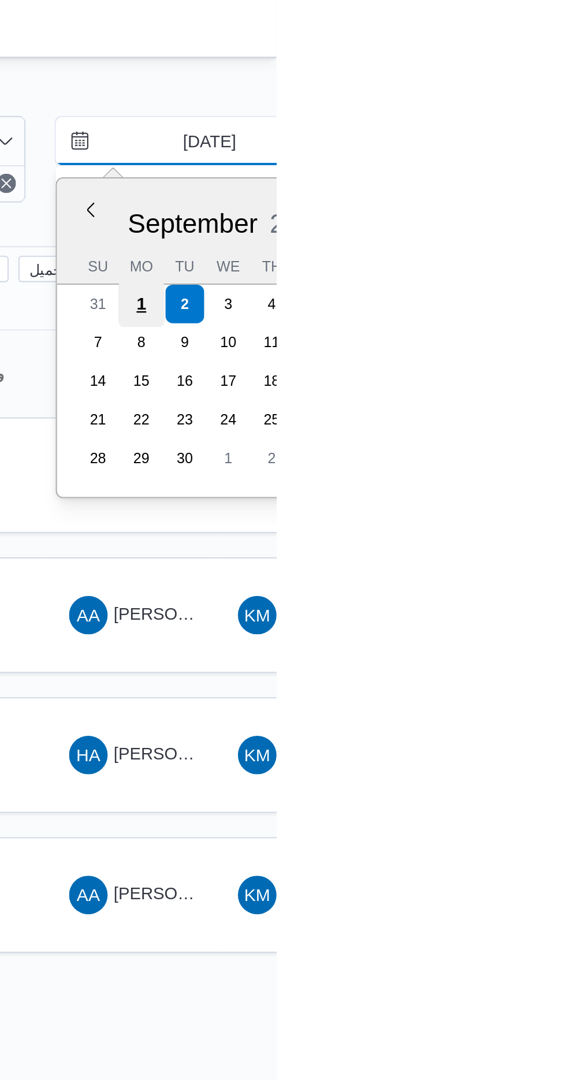
type input "[DATE]"
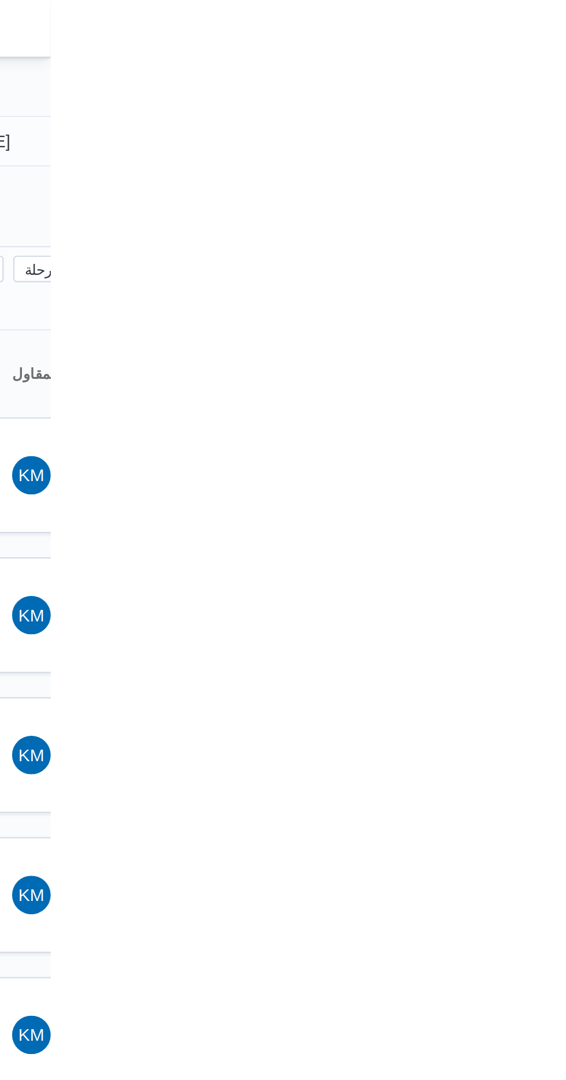
type input "[DATE]"
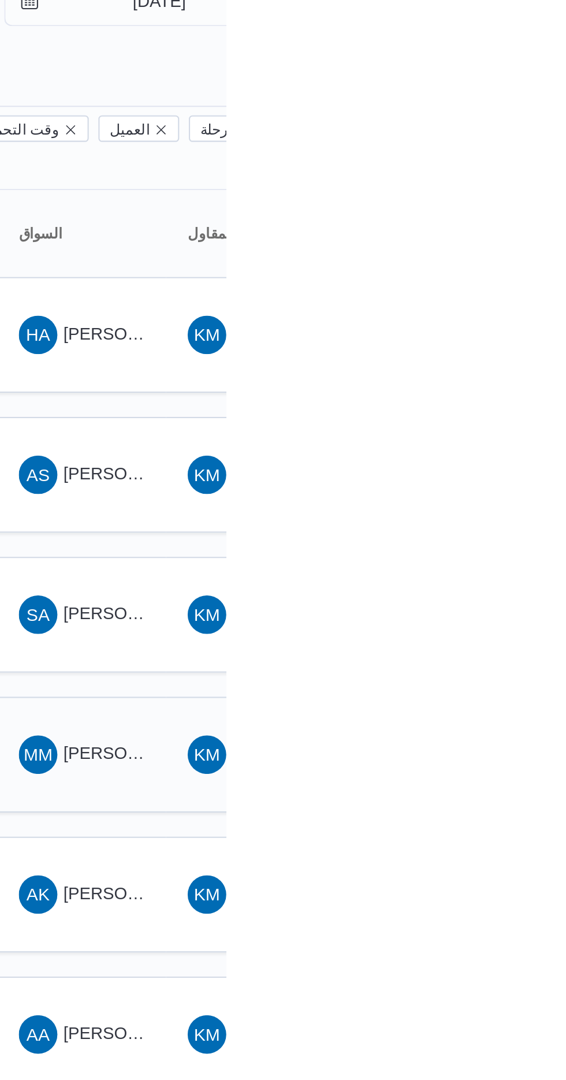
click at [503, 423] on span "[PERSON_NAME] [PERSON_NAME]" at bounding box center [555, 427] width 135 height 9
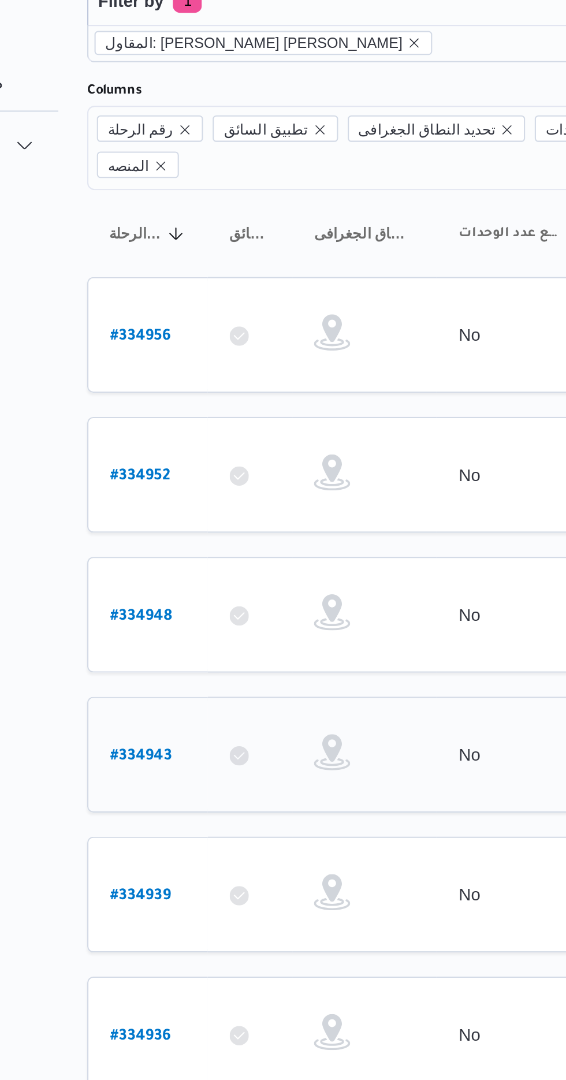
click at [167, 421] on link "# 334943" at bounding box center [175, 429] width 29 height 16
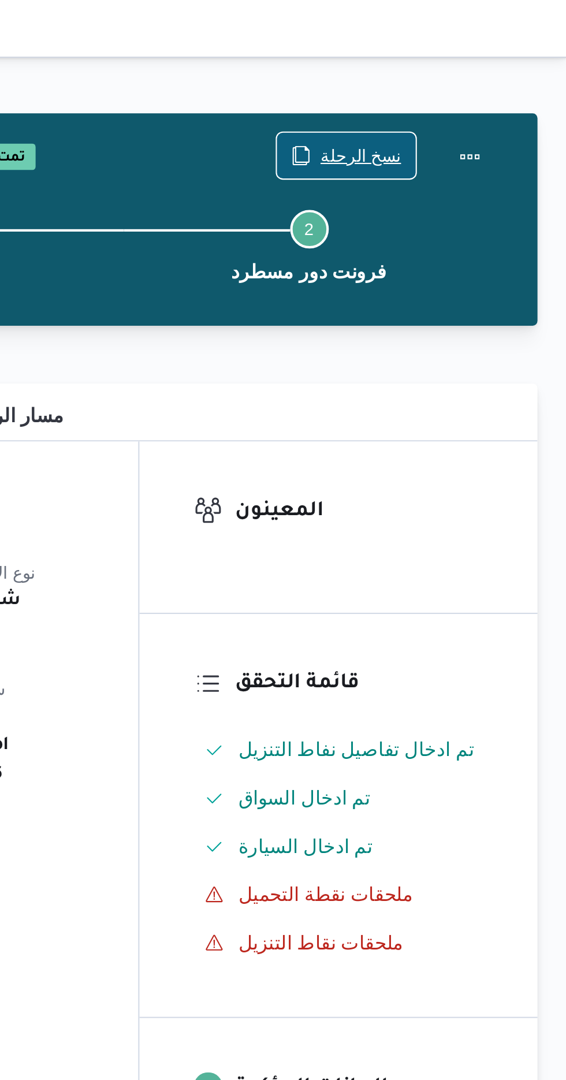
click at [446, 69] on span "نسخ الرحلة" at bounding box center [460, 75] width 66 height 22
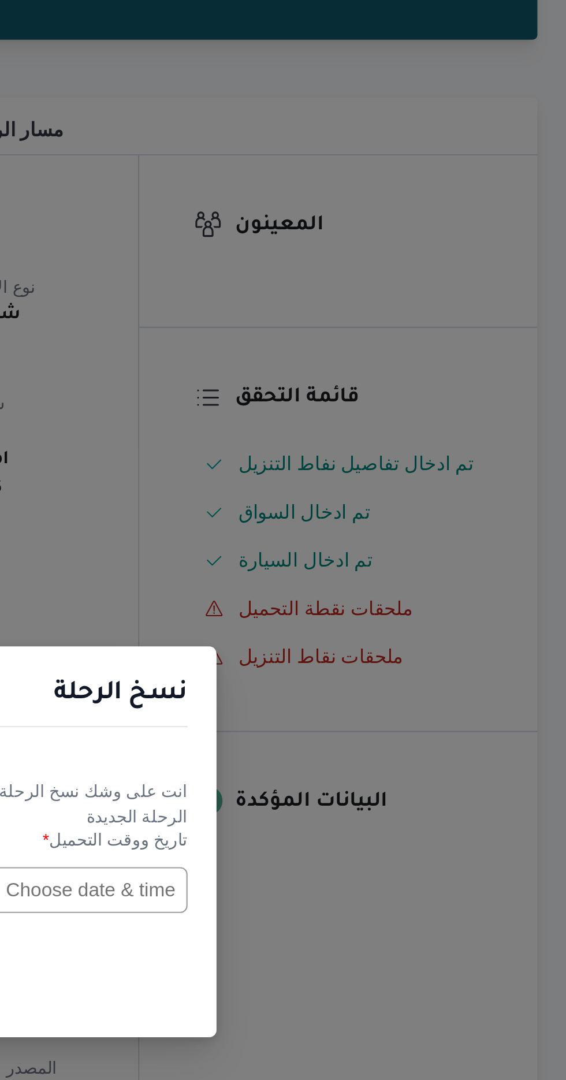
click at [333, 557] on input "text" at bounding box center [321, 563] width 127 height 22
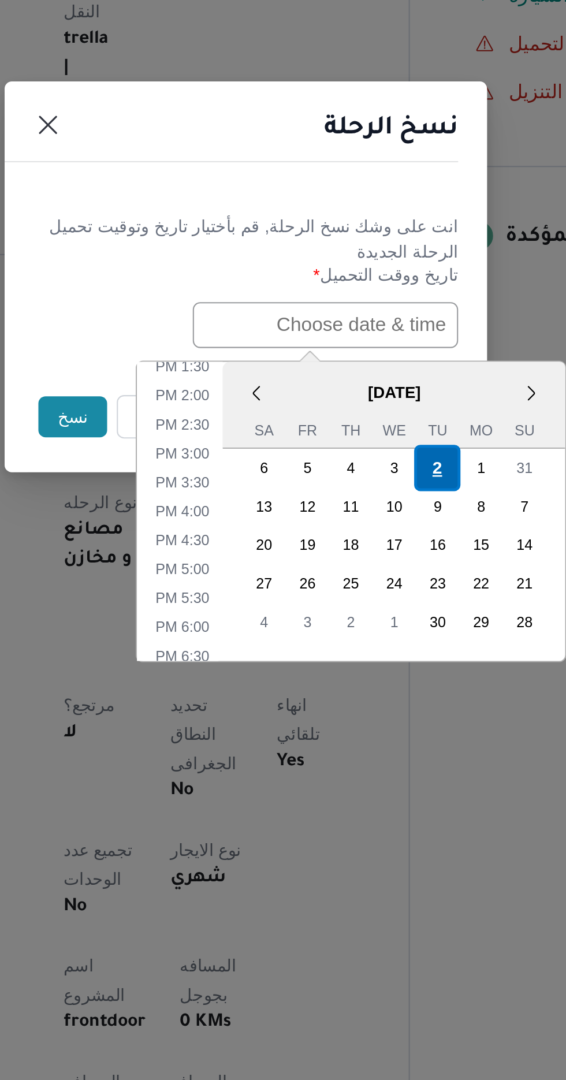
click at [375, 624] on div "2" at bounding box center [375, 631] width 22 height 22
type input "[DATE] 12:00AM"
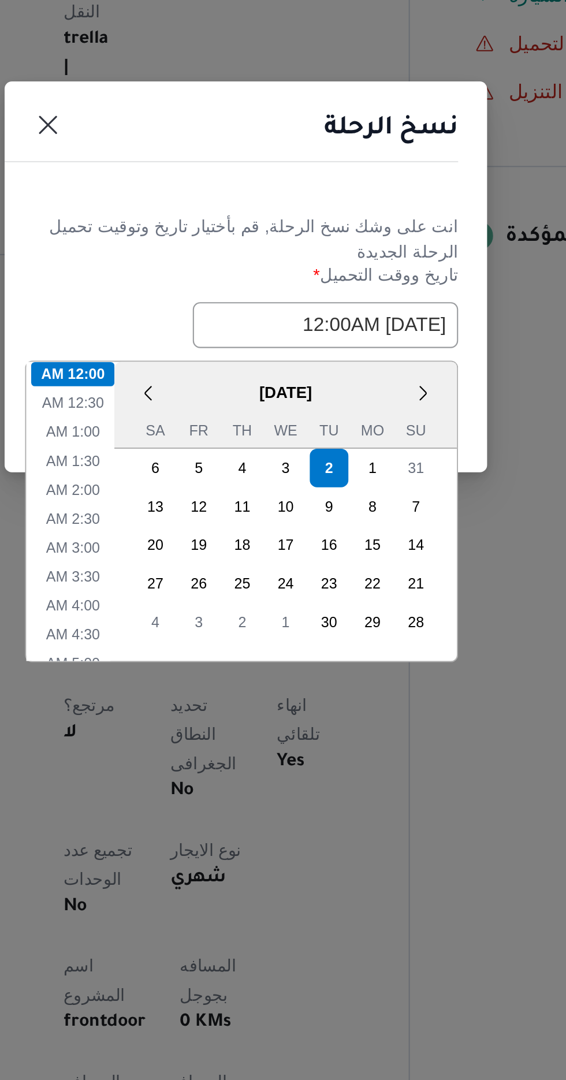
click at [264, 492] on div "نسخ الرحلة" at bounding box center [282, 472] width 231 height 53
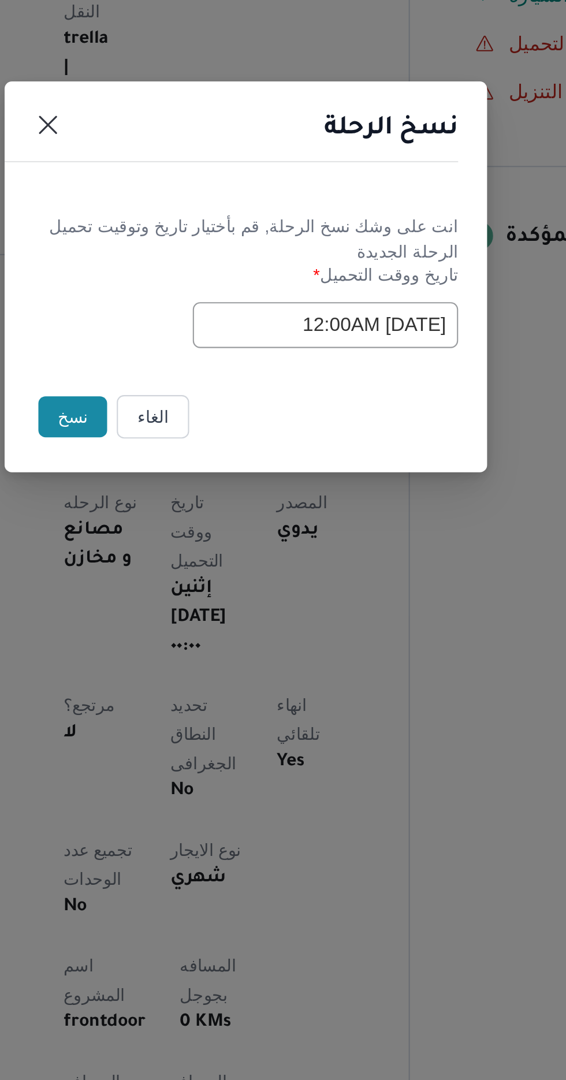
click at [189, 604] on button "نسخ" at bounding box center [200, 607] width 33 height 20
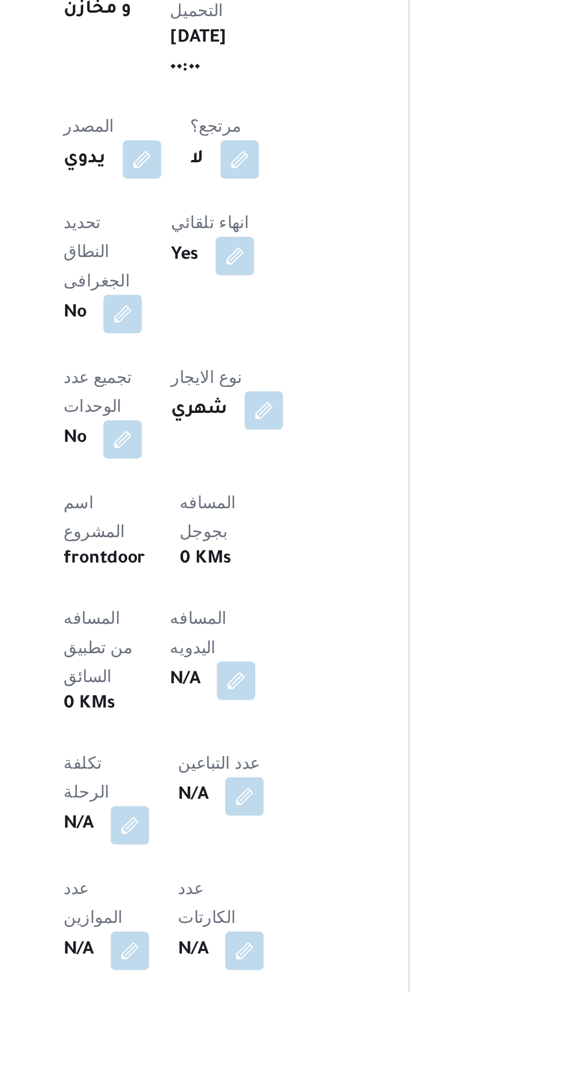
scroll to position [118, 0]
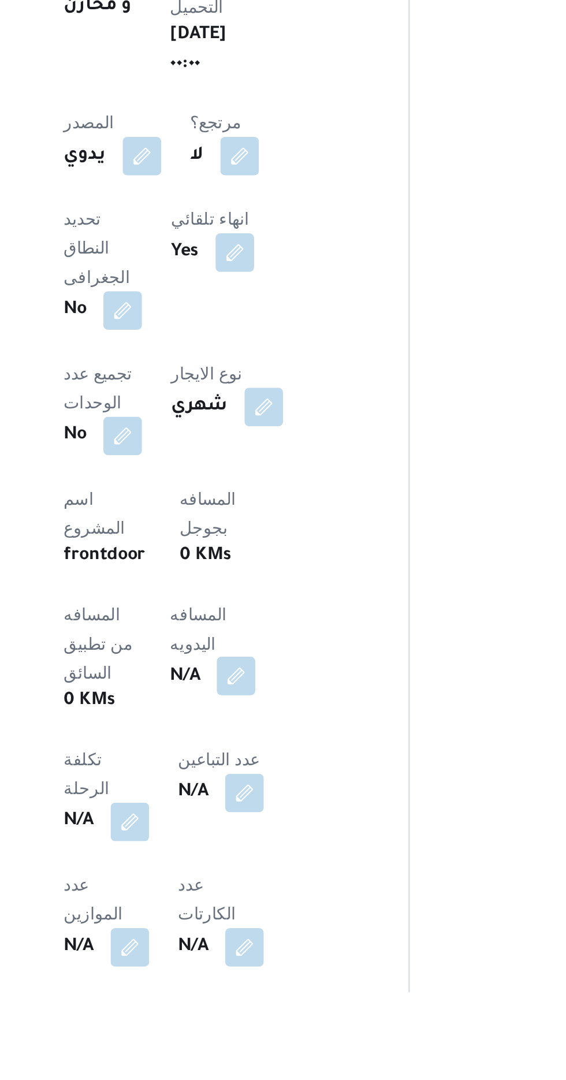
click at [269, 919] on button "button" at bounding box center [278, 928] width 18 height 18
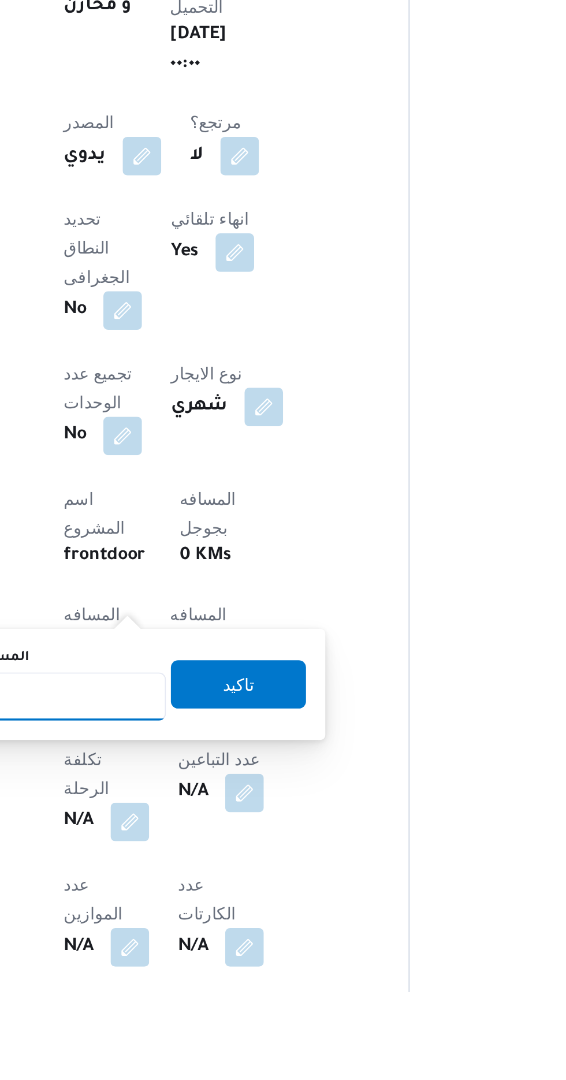
click at [211, 940] on input "المسافه اليدويه" at bounding box center [187, 938] width 115 height 23
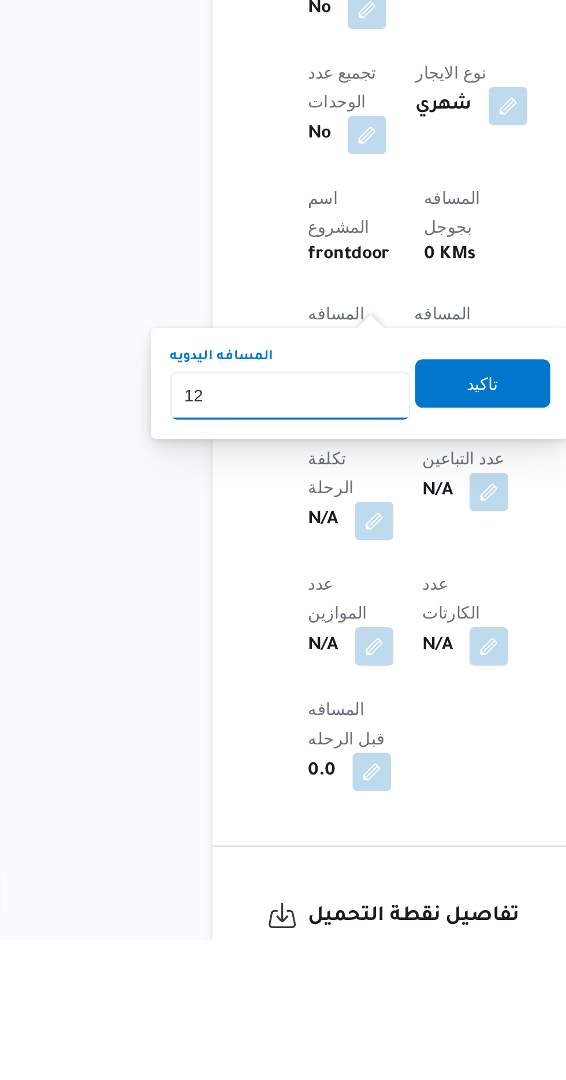
type input "120"
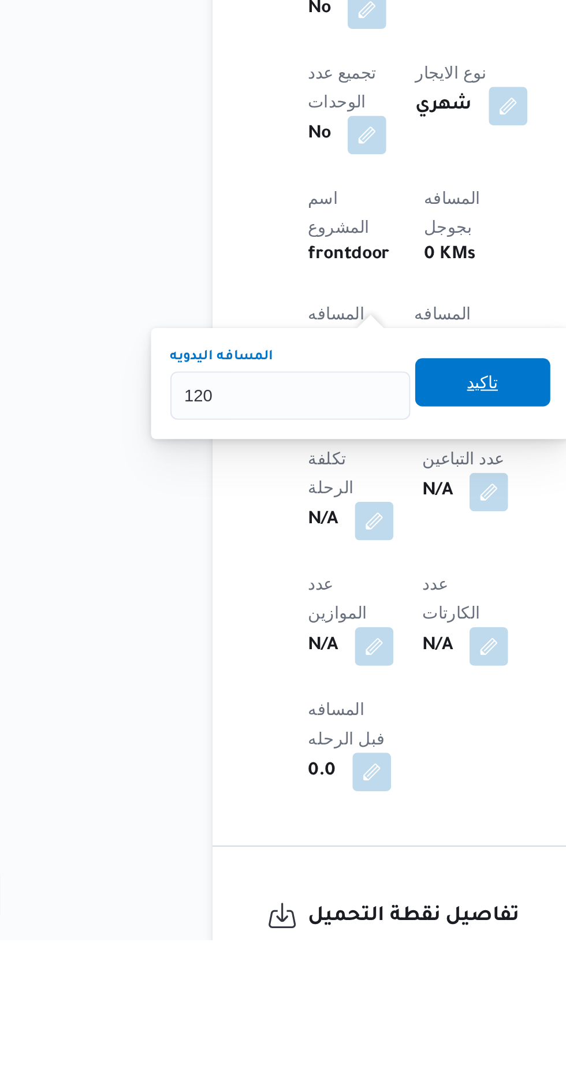
click at [275, 812] on span "تاكيد" at bounding box center [279, 812] width 65 height 23
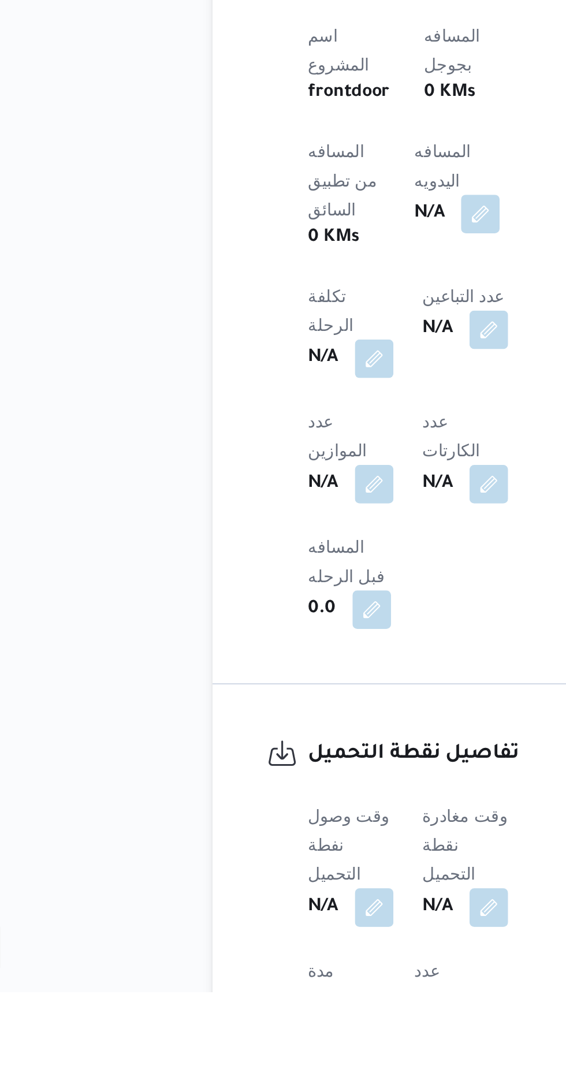
scroll to position [346, 0]
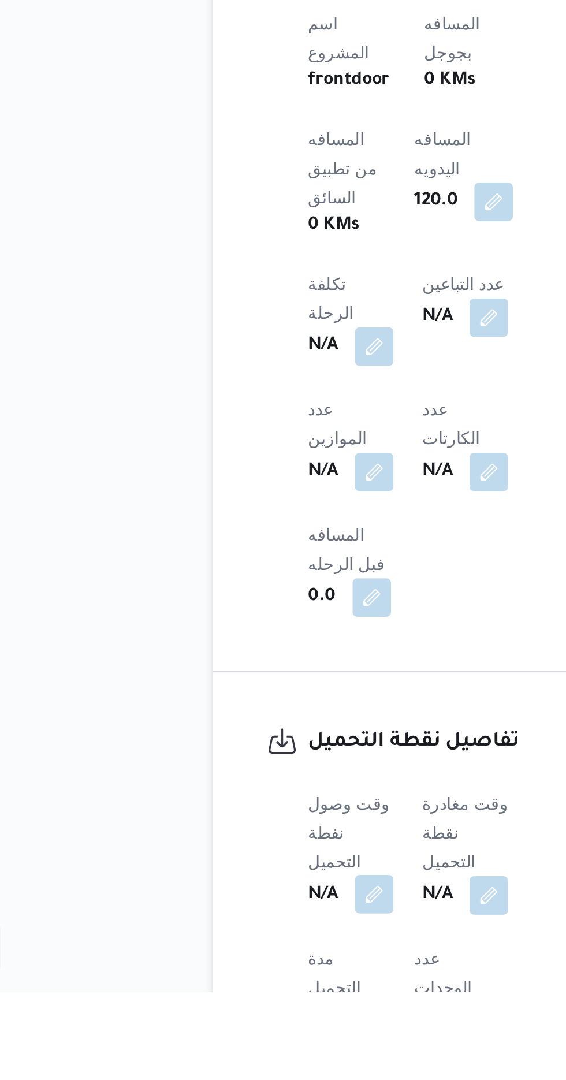
click at [222, 1024] on button "button" at bounding box center [227, 1033] width 18 height 18
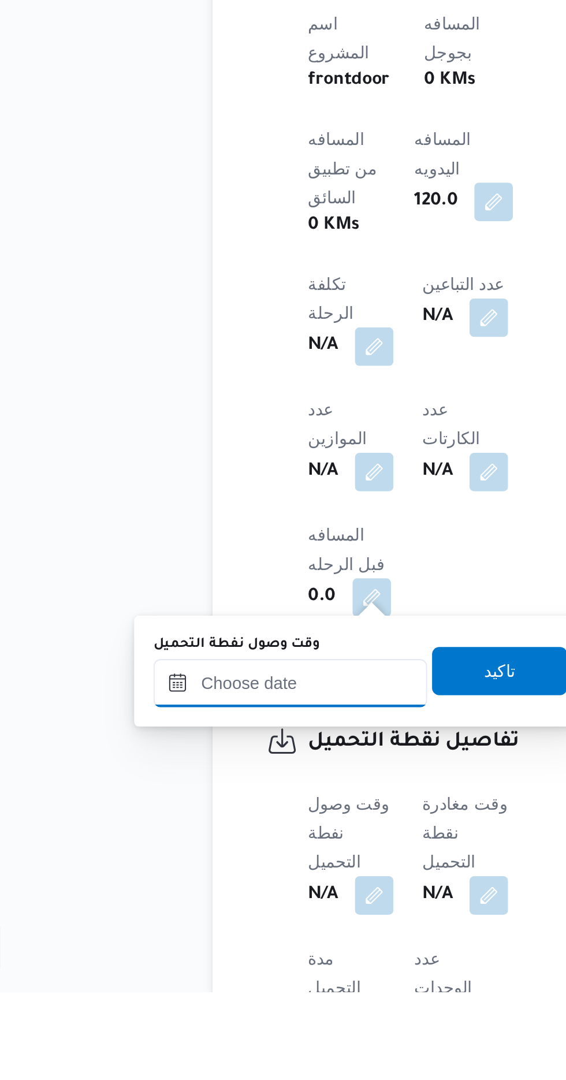
click at [167, 928] on input "وقت وصول نفطة التحميل" at bounding box center [187, 931] width 131 height 23
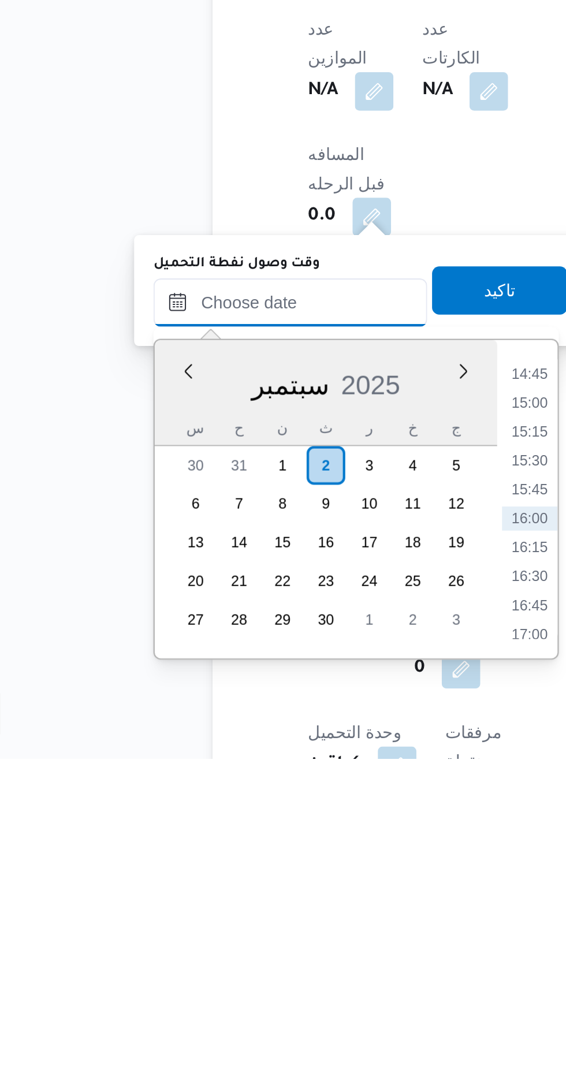
scroll to position [416, 0]
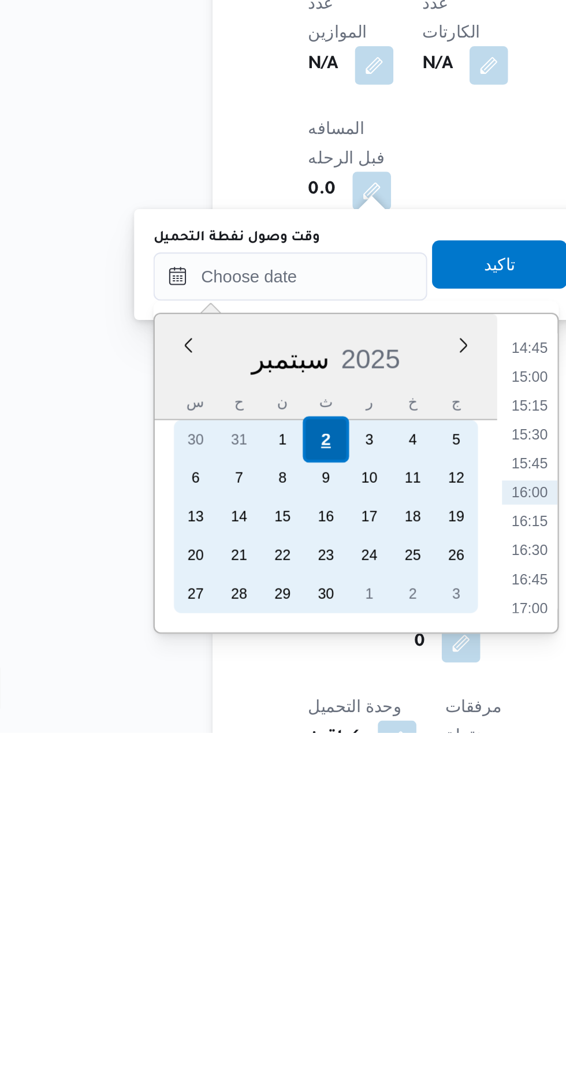
click at [204, 937] on div "2" at bounding box center [204, 939] width 22 height 22
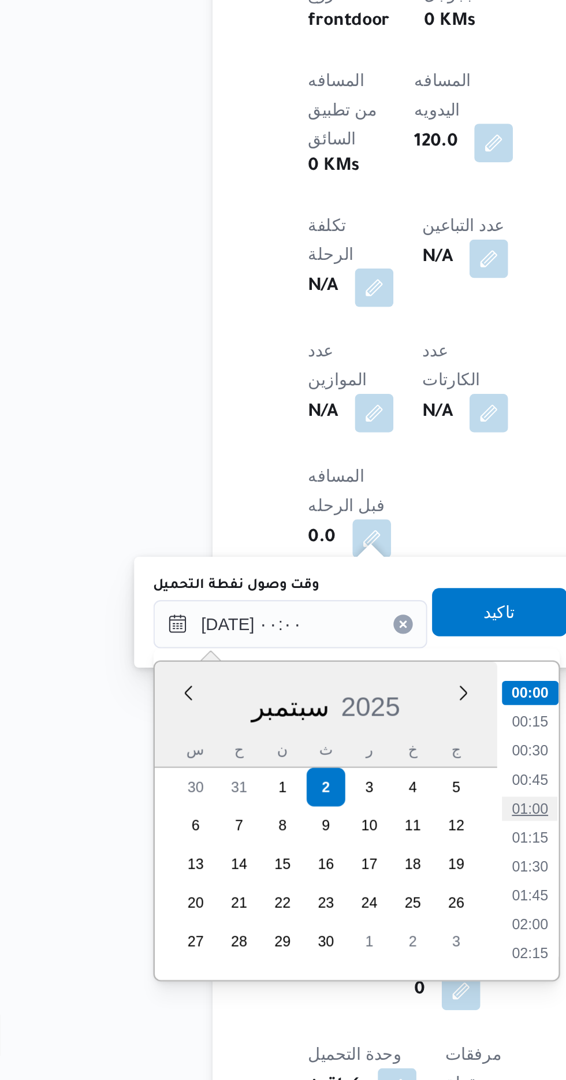
click at [300, 947] on li "01:00" at bounding box center [302, 950] width 27 height 12
type input "[DATE] ٠١:٠٠"
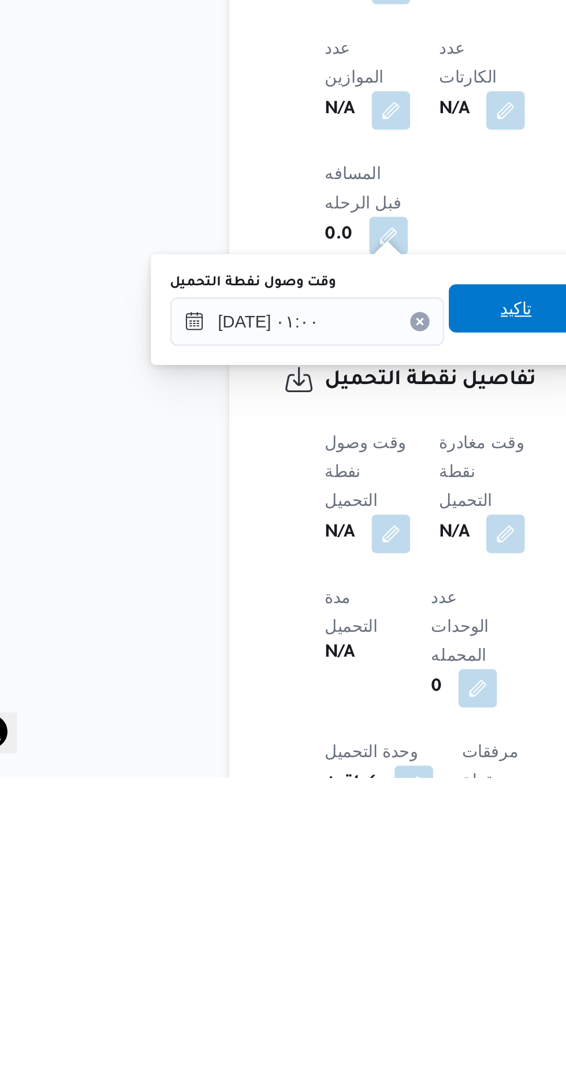
click at [284, 850] on span "تاكيد" at bounding box center [287, 855] width 65 height 23
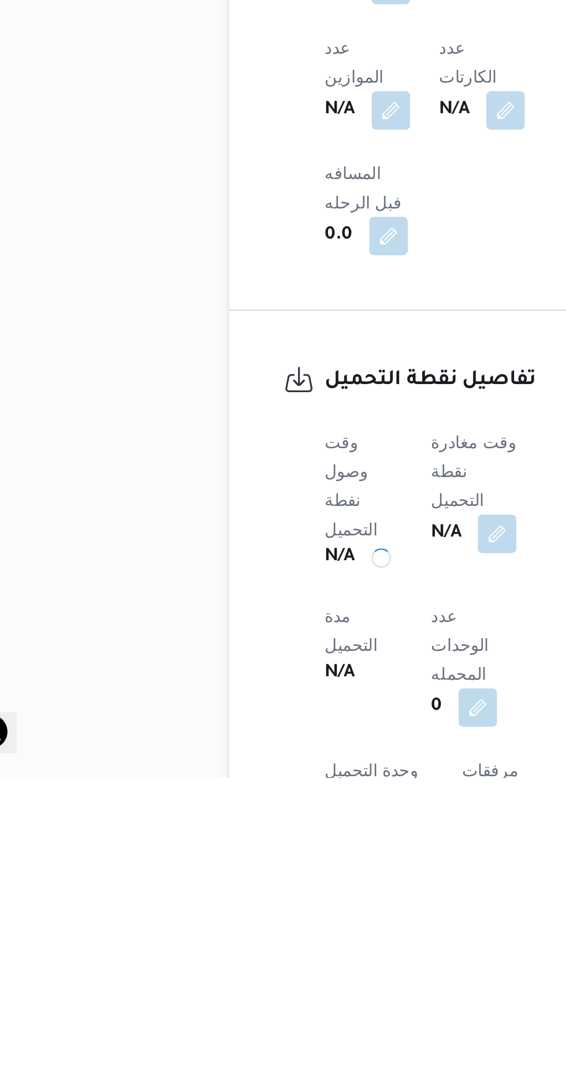
scroll to position [416, 0]
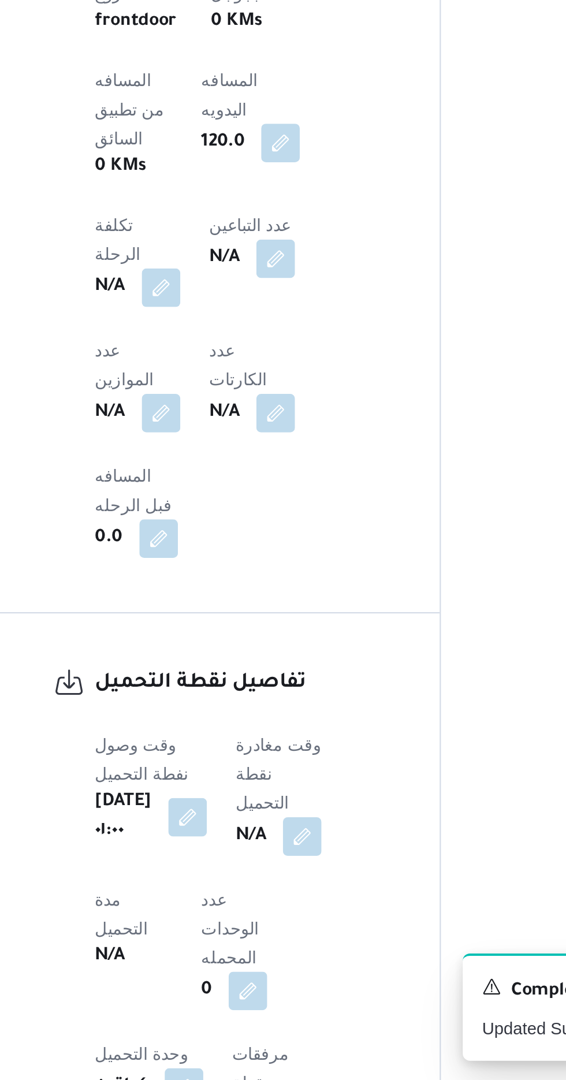
click at [278, 956] on b "N/A" at bounding box center [270, 963] width 14 height 14
click at [304, 953] on button "button" at bounding box center [295, 962] width 18 height 18
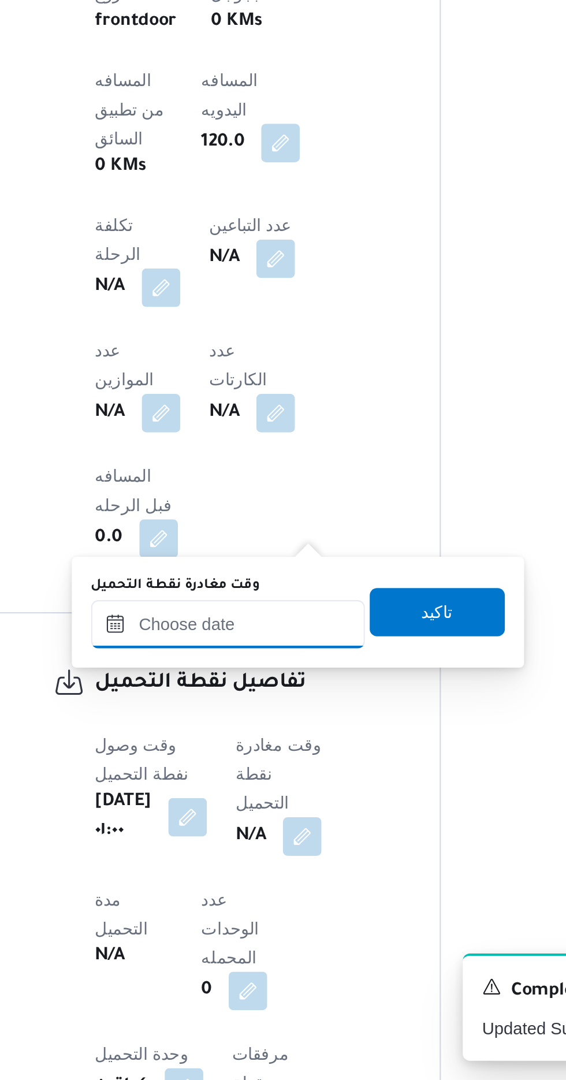
click at [239, 859] on input "وقت مغادرة نقطة التحميل" at bounding box center [259, 861] width 131 height 23
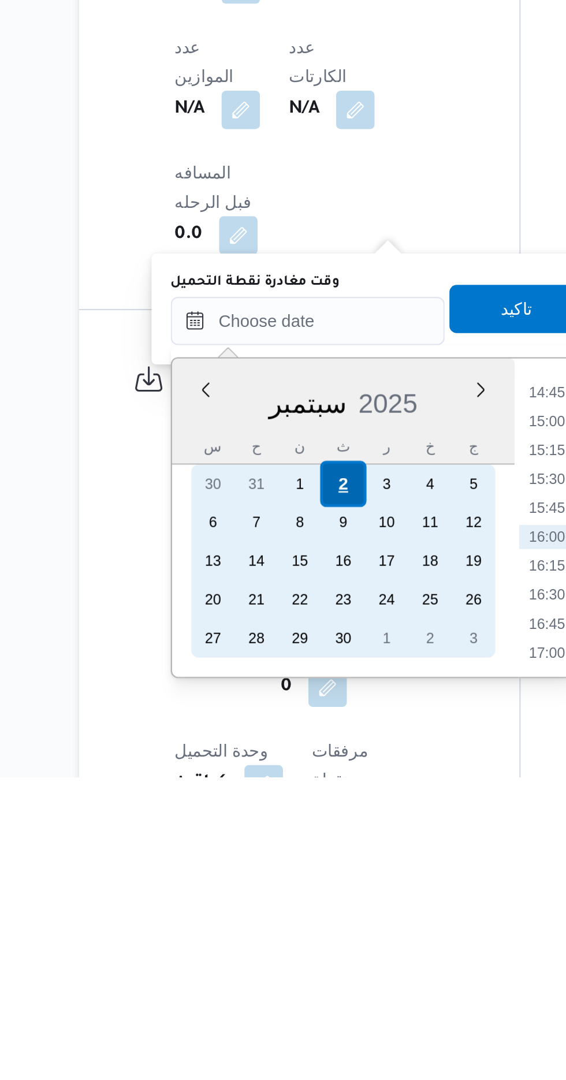
click at [270, 936] on div "2" at bounding box center [276, 939] width 22 height 22
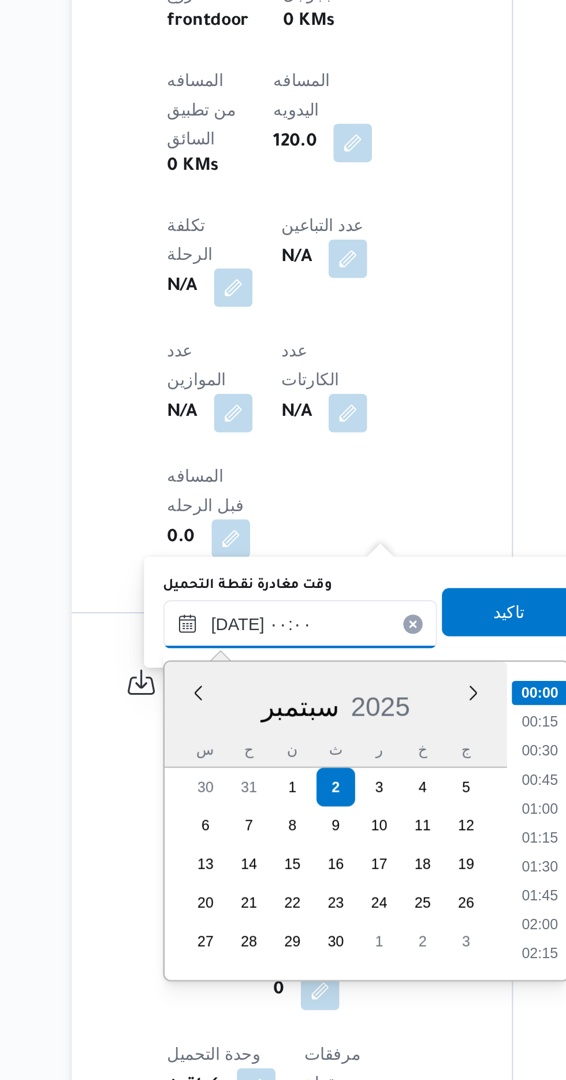
click at [202, 863] on input "[DATE] ٠٠:٠٠" at bounding box center [259, 861] width 131 height 23
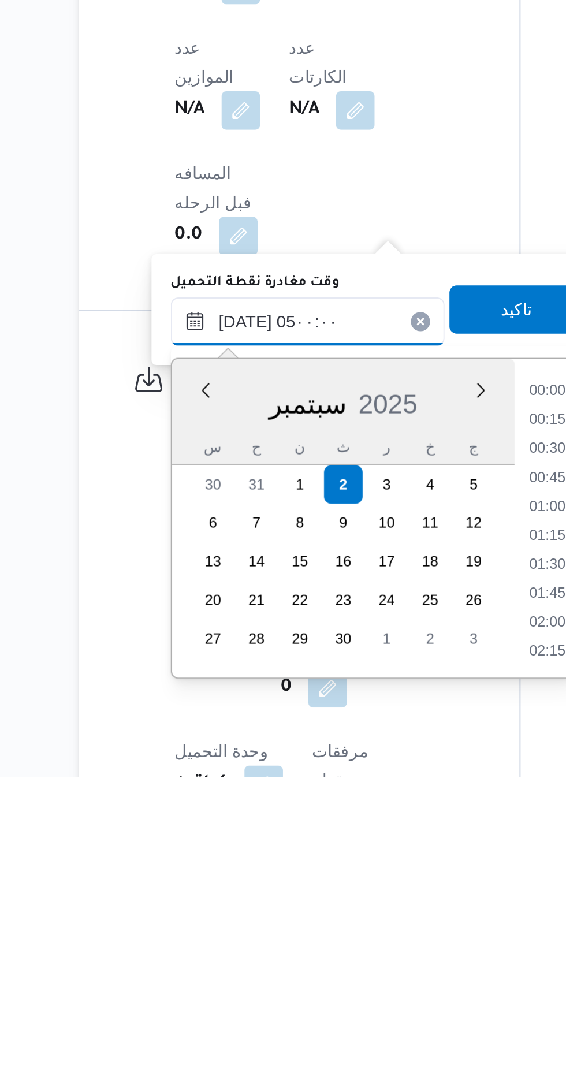
scroll to position [156, 0]
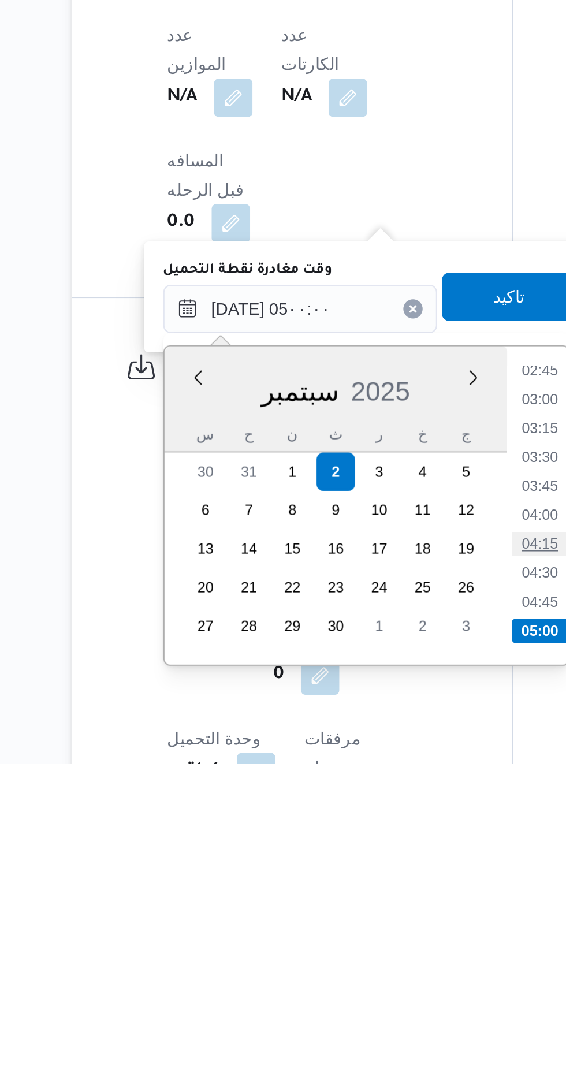
click at [365, 976] on li "04:15" at bounding box center [374, 975] width 27 height 12
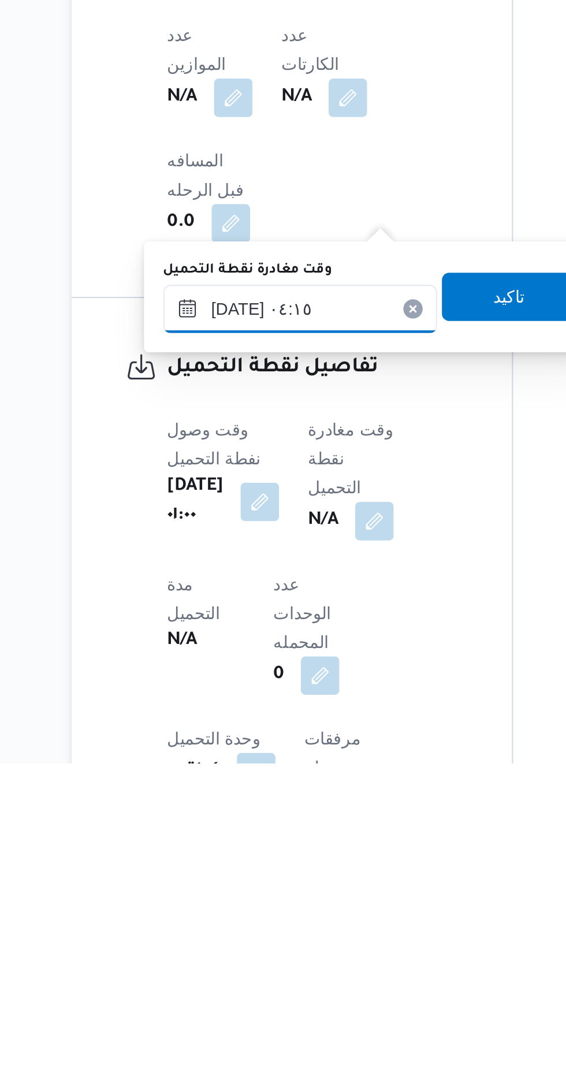
click at [237, 859] on input "[DATE] ٠٤:١٥" at bounding box center [259, 861] width 131 height 23
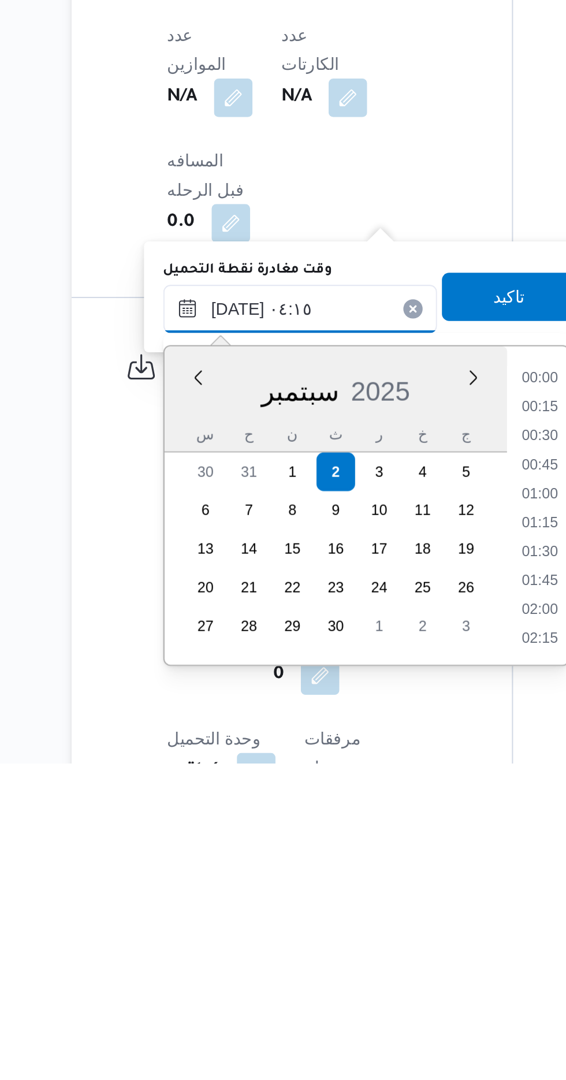
scroll to position [165, 0]
click at [377, 979] on li "04:30" at bounding box center [374, 979] width 27 height 12
type input "[DATE] ٠٤:٣٠"
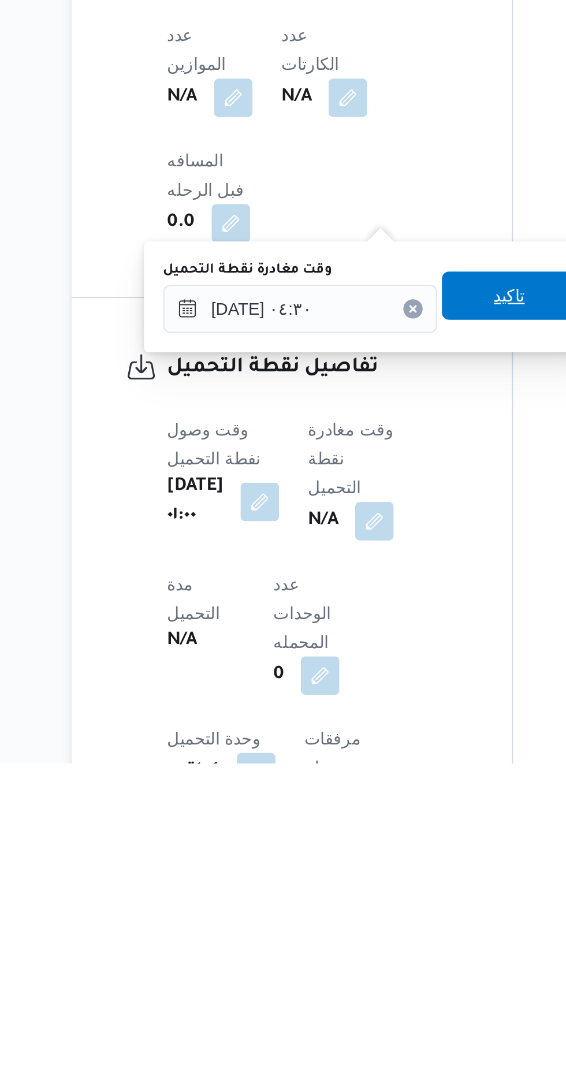
click at [352, 858] on span "تاكيد" at bounding box center [359, 855] width 65 height 23
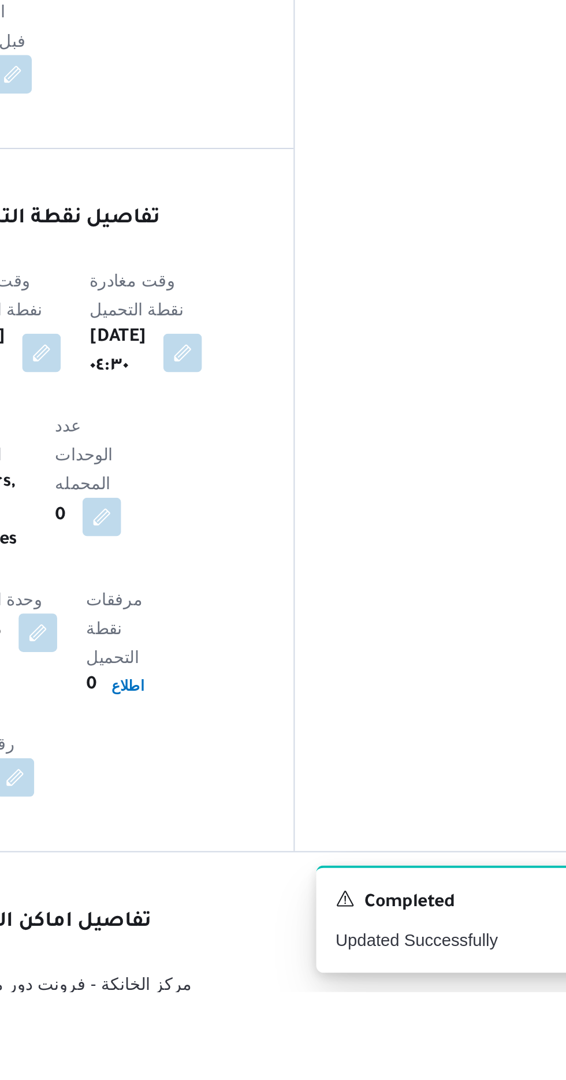
scroll to position [598, 0]
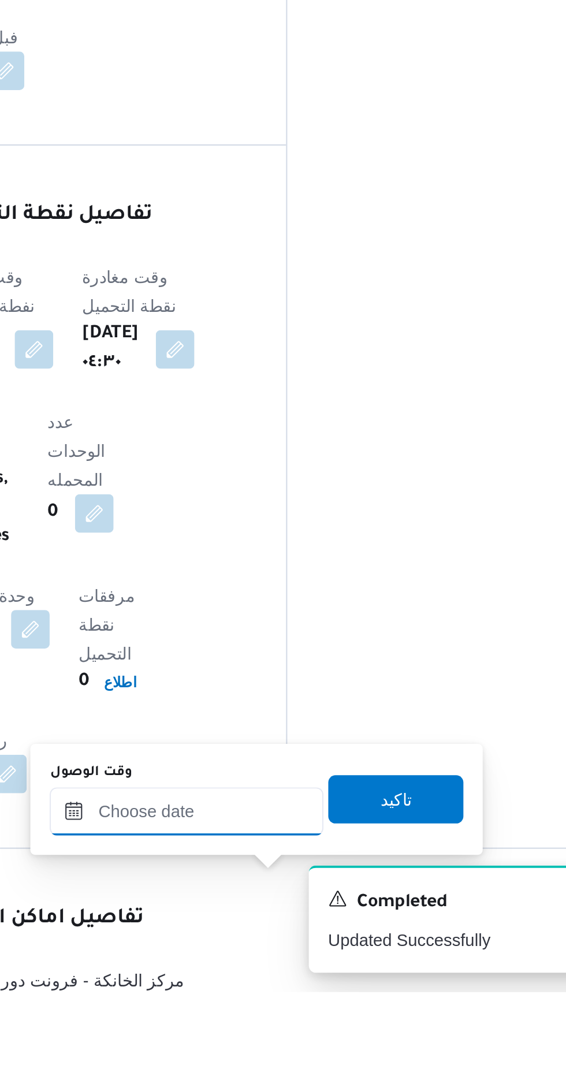
click at [289, 993] on input "وقت الوصول" at bounding box center [313, 993] width 131 height 23
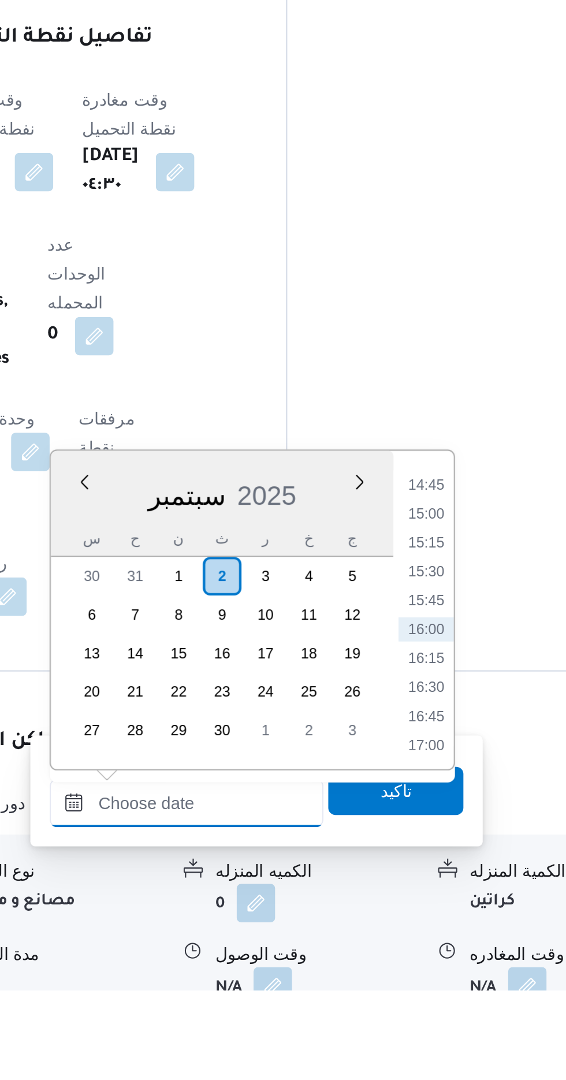
scroll to position [682, 0]
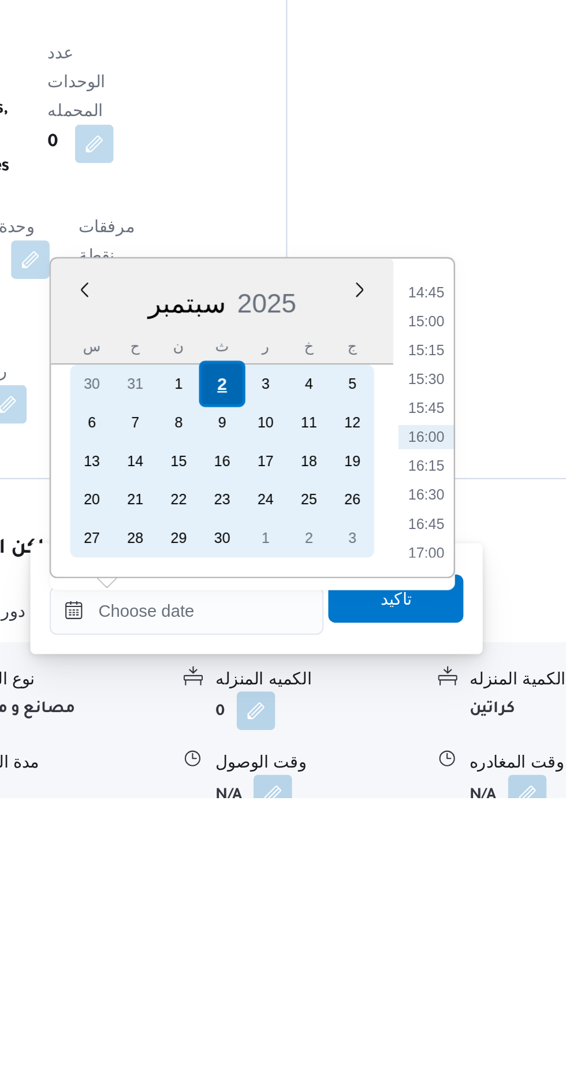
click at [330, 880] on div "2" at bounding box center [330, 882] width 22 height 22
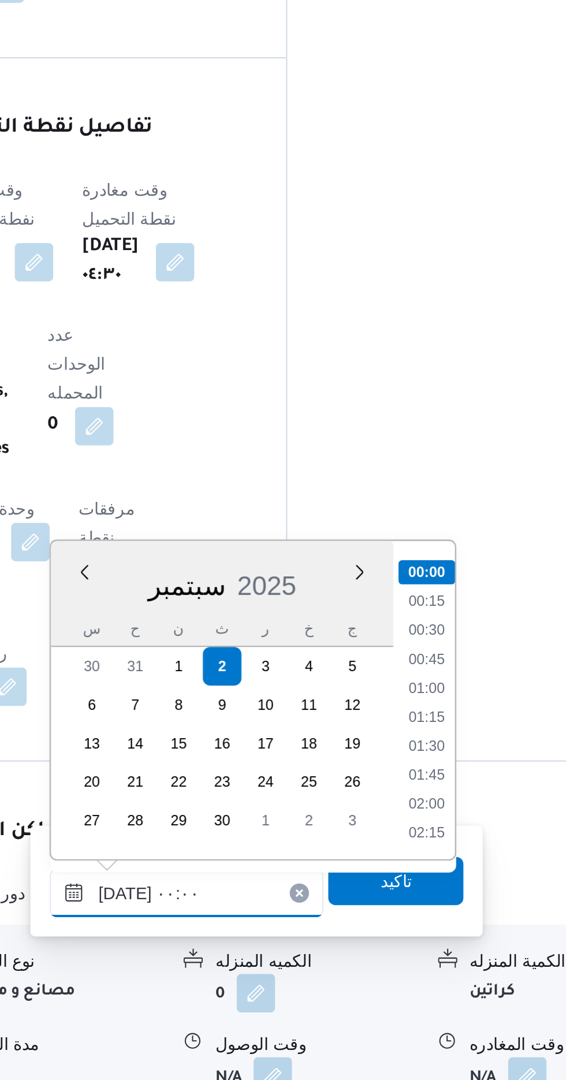
click at [256, 992] on input "[DATE] ٠٠:٠٠" at bounding box center [313, 990] width 131 height 23
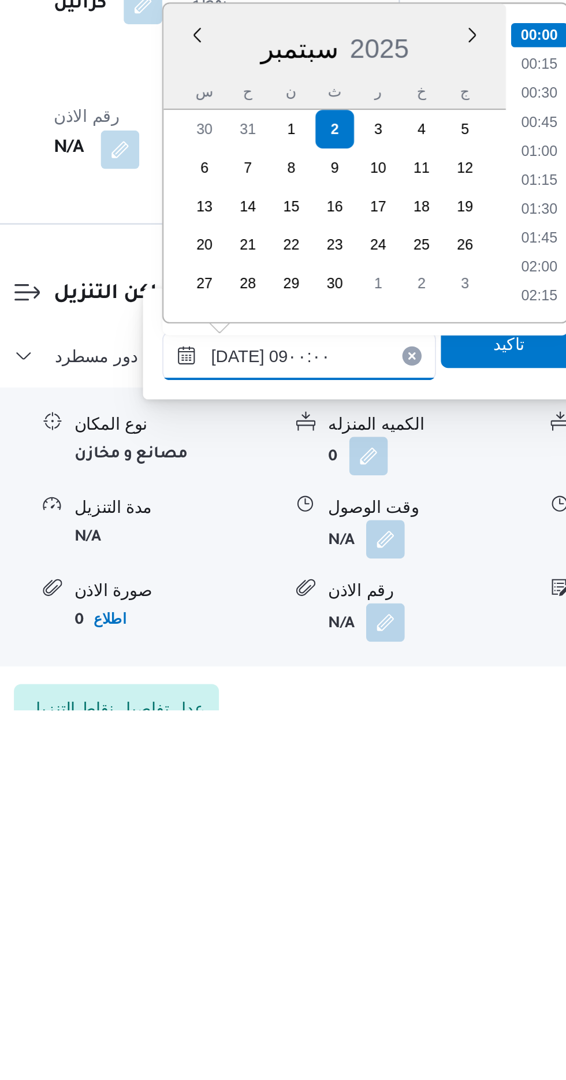
scroll to position [378, 0]
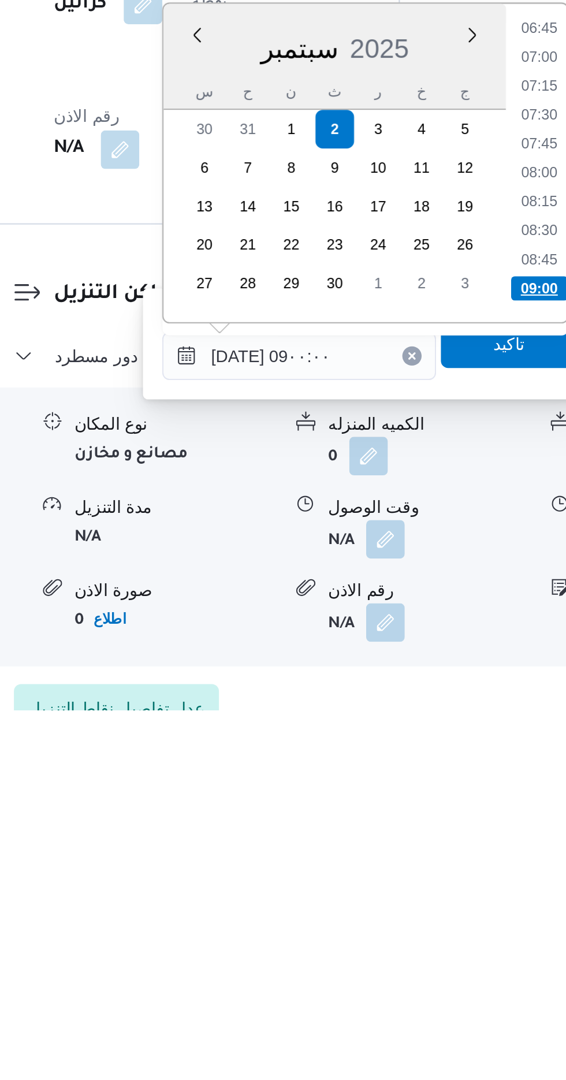
click at [419, 878] on li "09:00" at bounding box center [428, 878] width 27 height 12
type input "[DATE] ٠٩:٠٠"
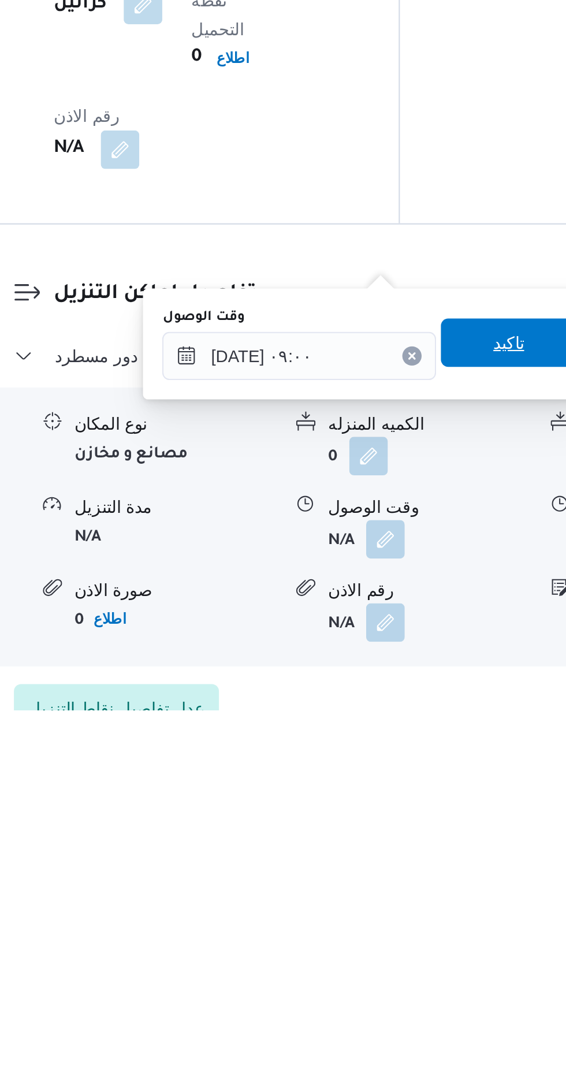
click at [403, 900] on span "تاكيد" at bounding box center [413, 903] width 65 height 23
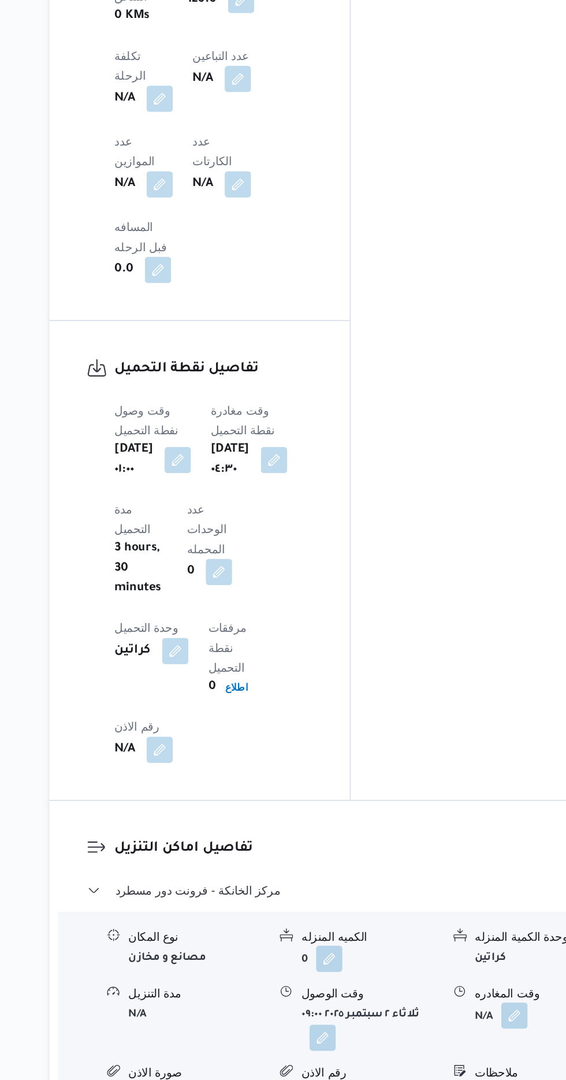
scroll to position [762, 0]
click at [475, 988] on button "button" at bounding box center [476, 997] width 18 height 18
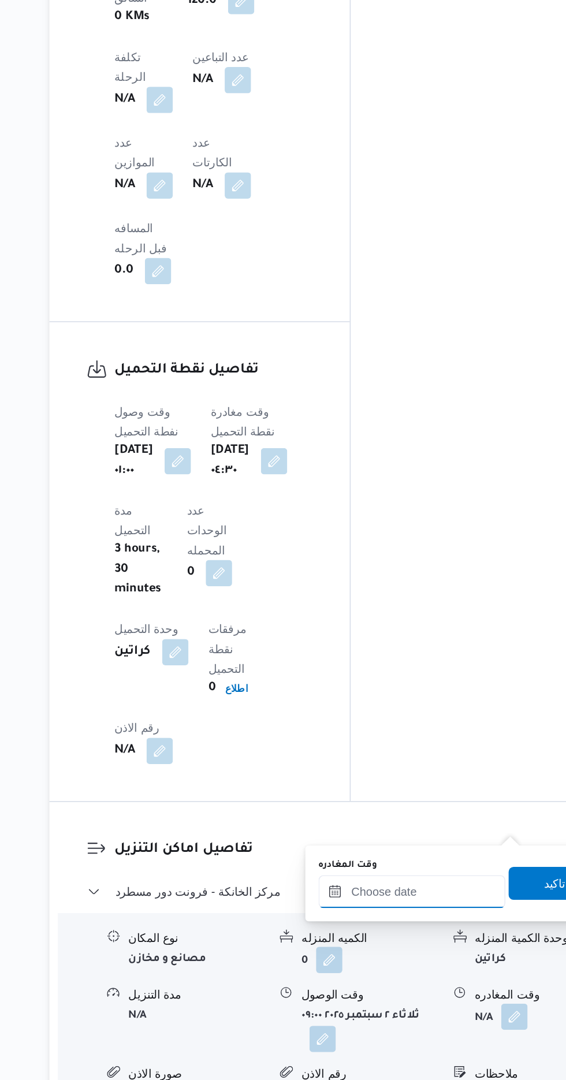
click at [370, 909] on input "وقت المغادره" at bounding box center [404, 910] width 131 height 23
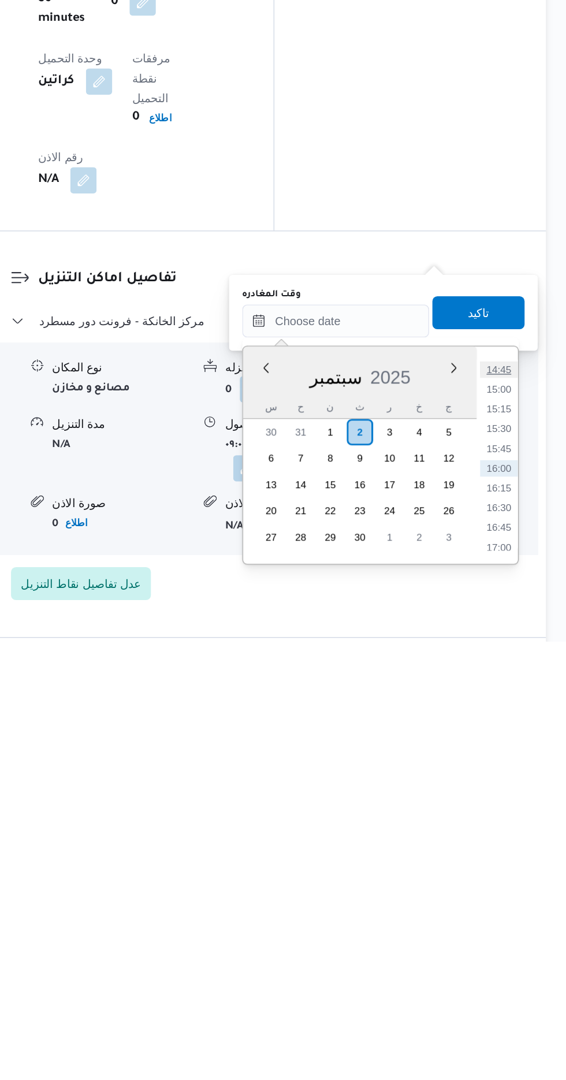
click at [512, 885] on li "14:45" at bounding box center [519, 889] width 27 height 12
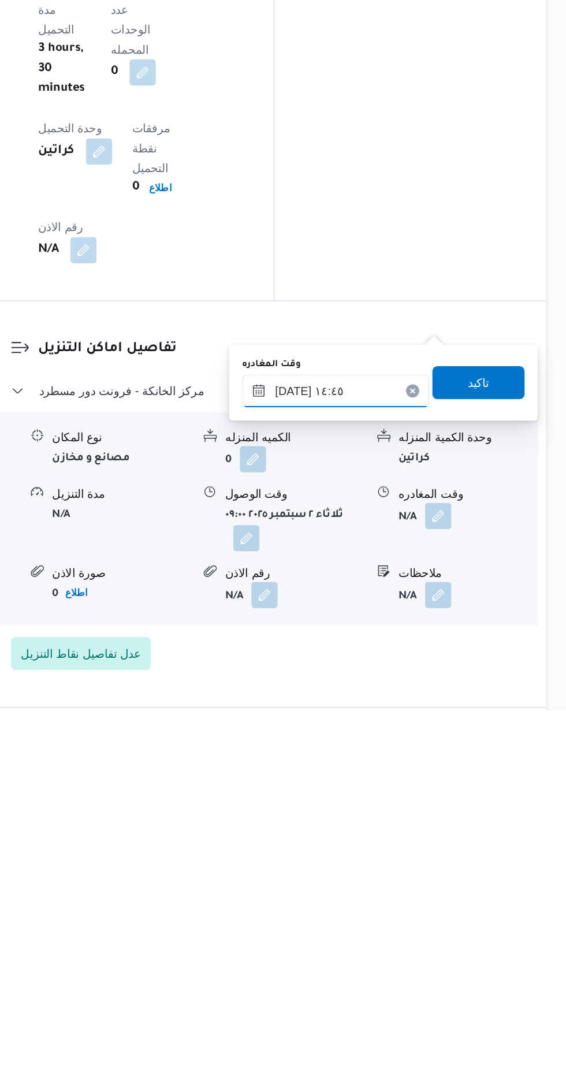
click at [378, 853] on input "[DATE] ١٤:٤٥" at bounding box center [404, 855] width 131 height 23
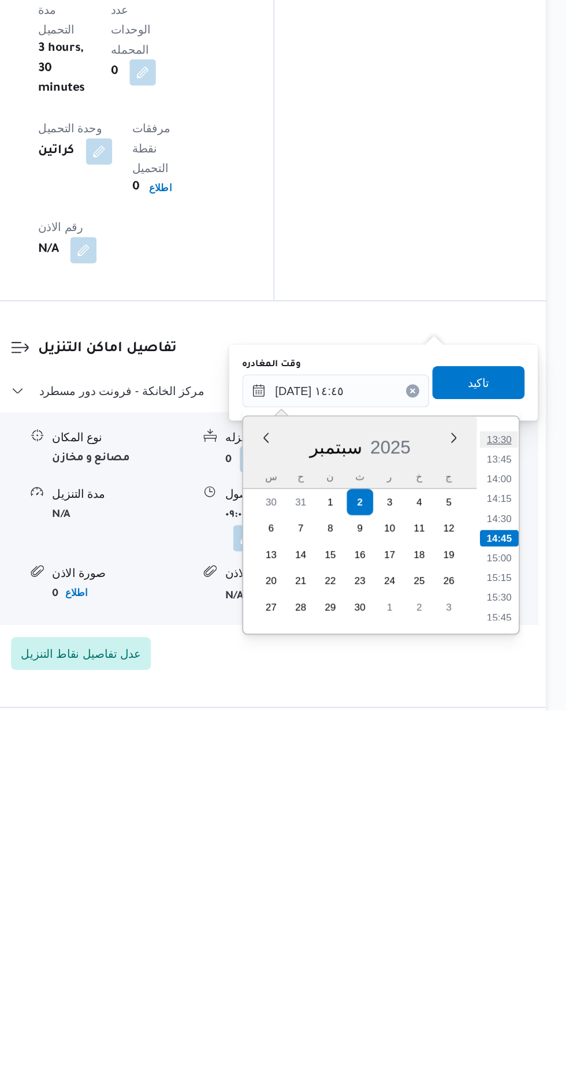
click at [521, 889] on li "13:30" at bounding box center [519, 890] width 27 height 12
type input "[DATE] ١٣:٣٠"
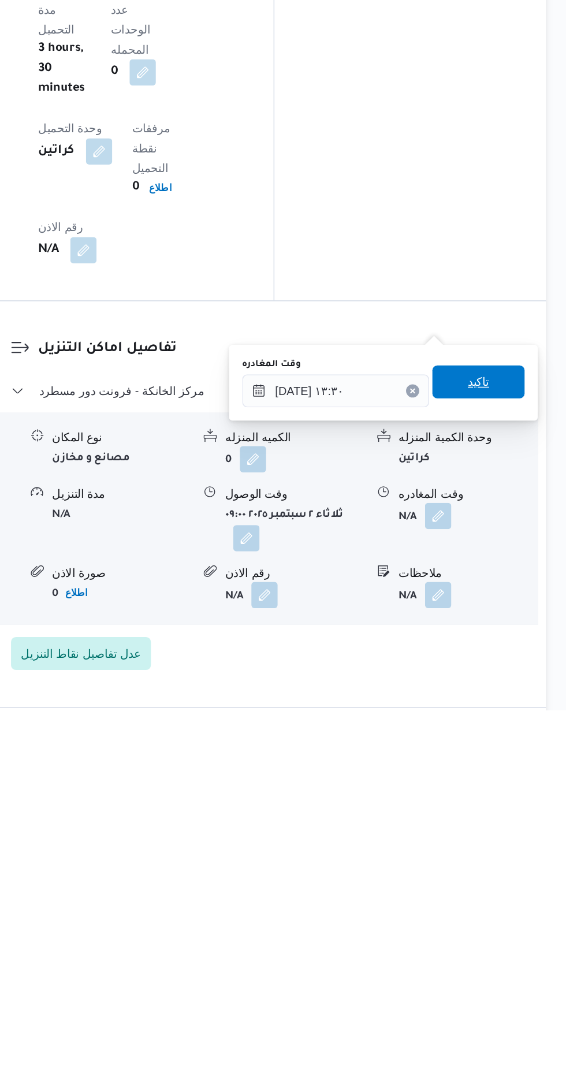
click at [499, 846] on span "تاكيد" at bounding box center [504, 849] width 65 height 23
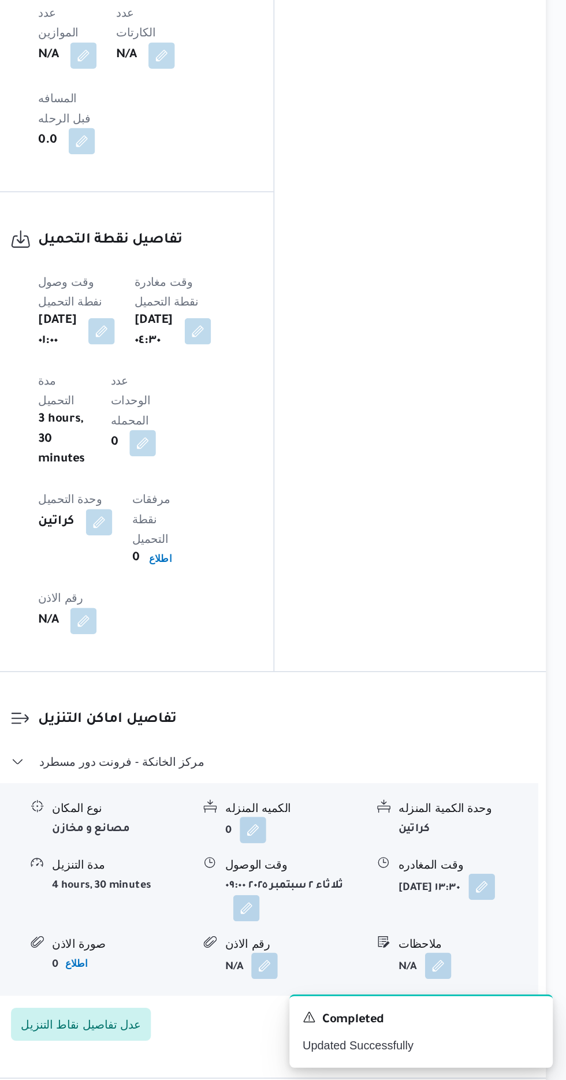
click at [339, 949] on button "button" at bounding box center [342, 958] width 18 height 18
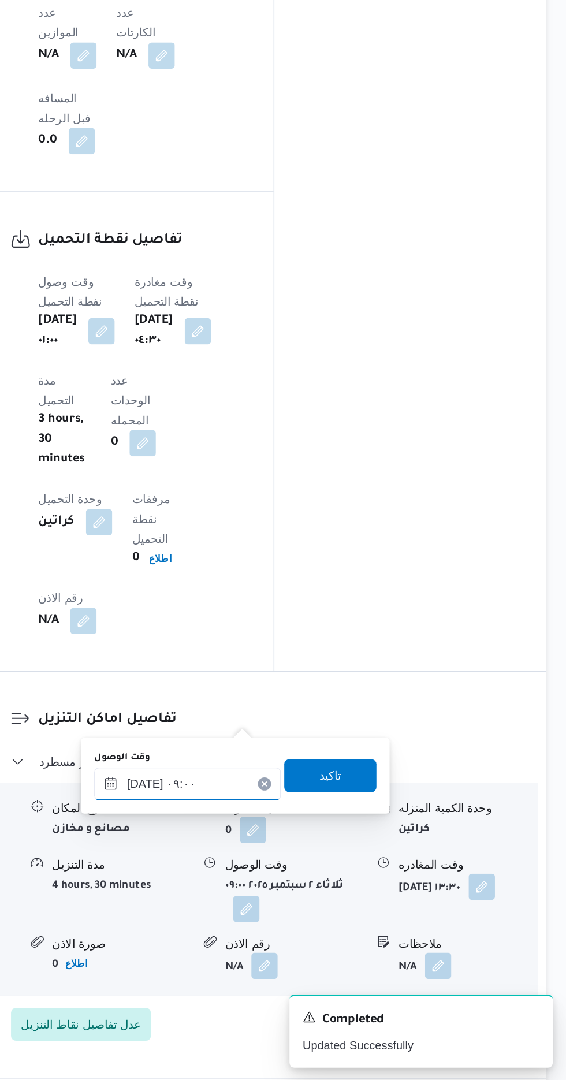
click at [278, 863] on input "[DATE] ٠٩:٠٠" at bounding box center [300, 871] width 131 height 23
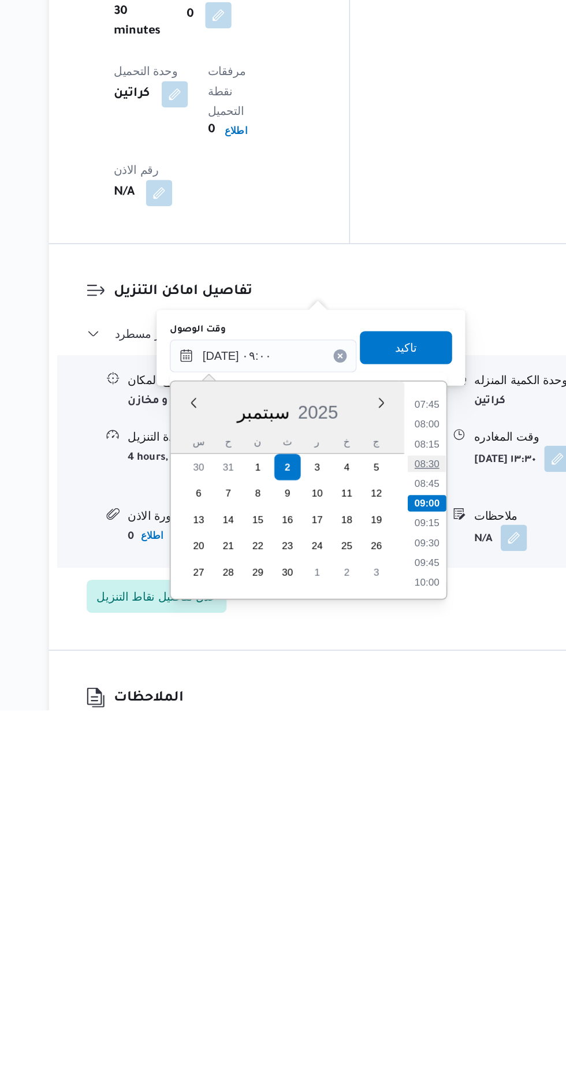
click at [404, 902] on li "08:30" at bounding box center [415, 907] width 27 height 12
type input "[DATE] ٠٨:٣٠"
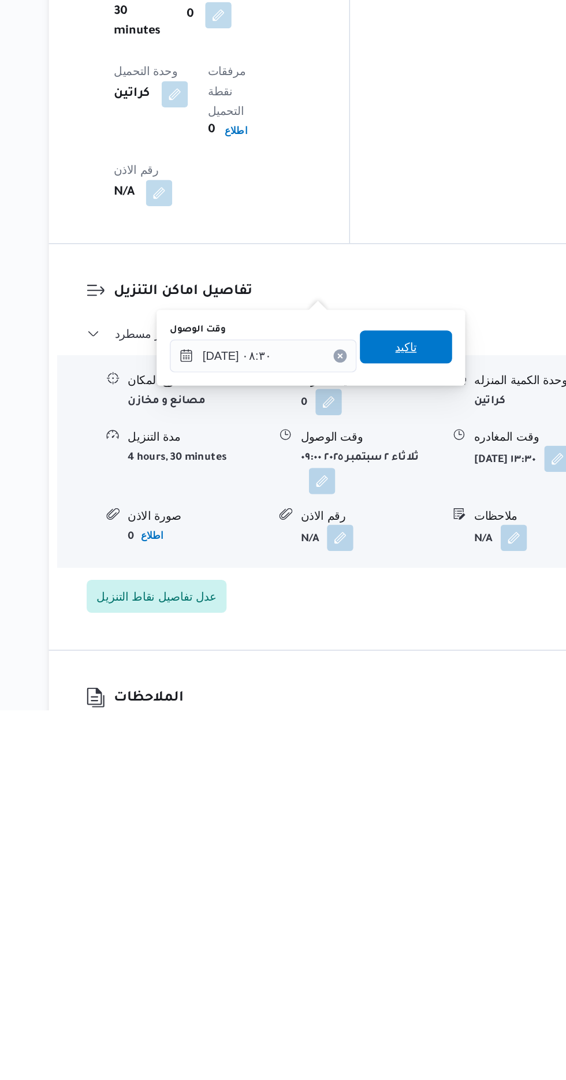
click at [398, 826] on span "تاكيد" at bounding box center [400, 825] width 65 height 23
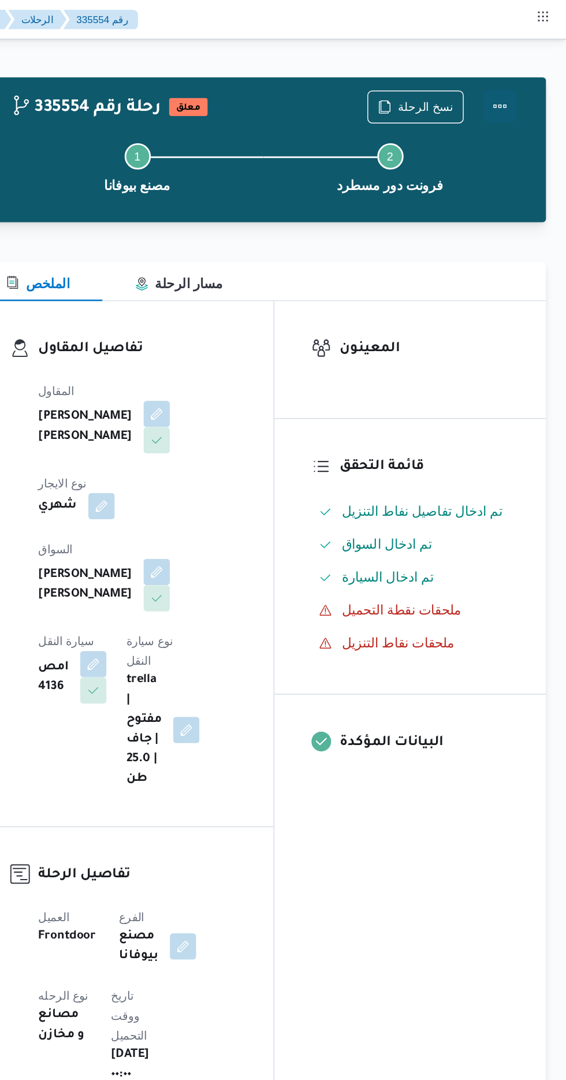
click at [529, 73] on button "Actions" at bounding box center [519, 74] width 23 height 23
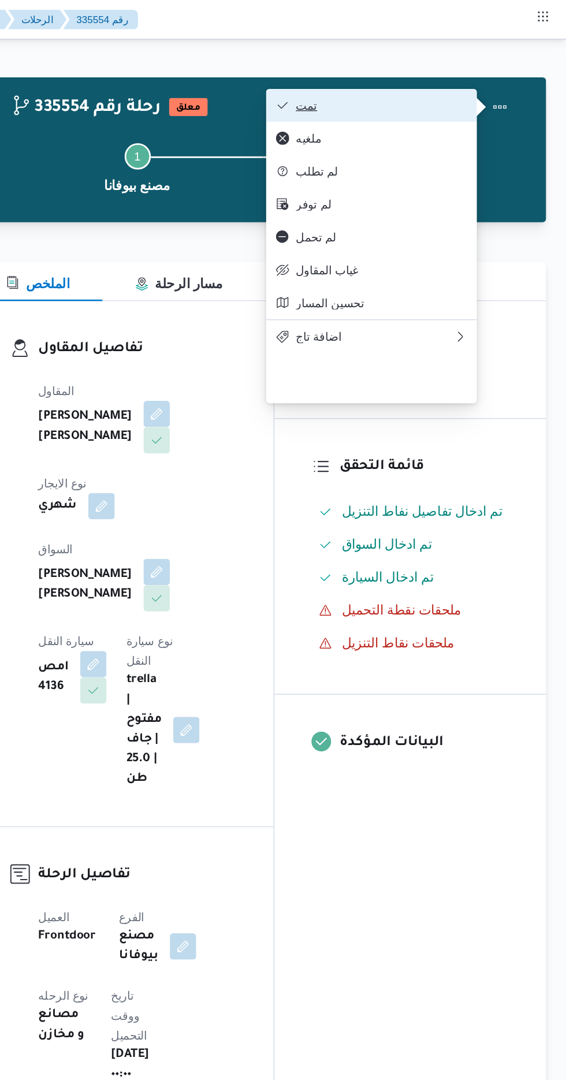
click at [370, 72] on icon "button" at bounding box center [367, 73] width 9 height 9
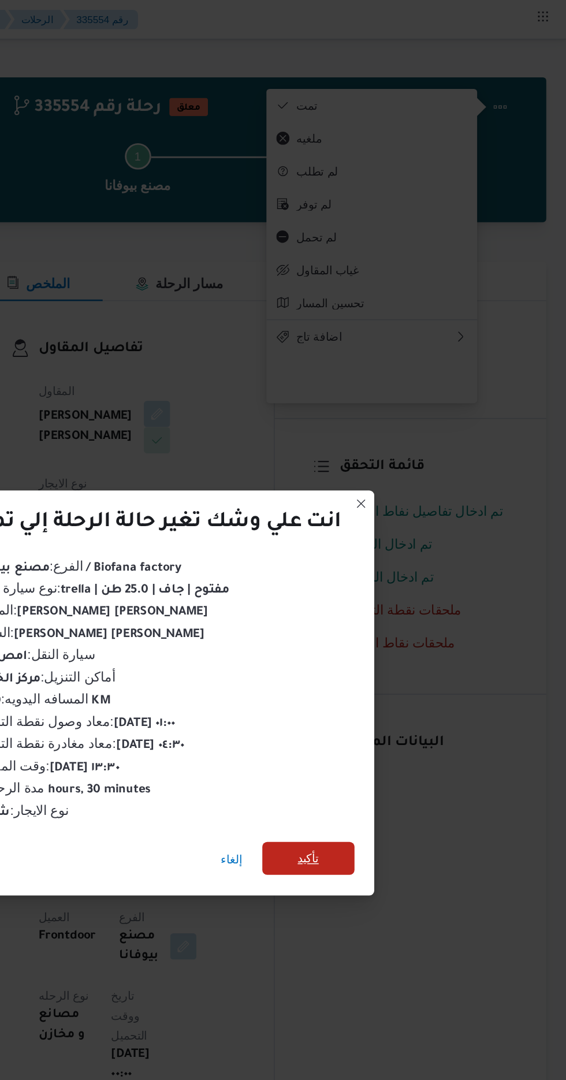
click at [389, 591] on span "تأكيد" at bounding box center [385, 602] width 65 height 23
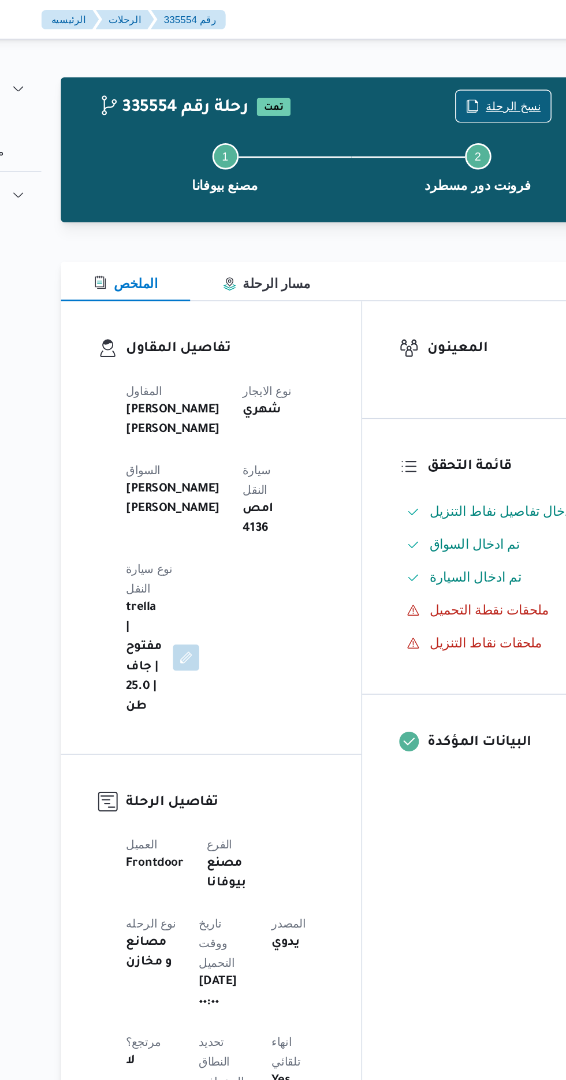
click at [454, 65] on span "نسخ الرحلة" at bounding box center [460, 75] width 66 height 22
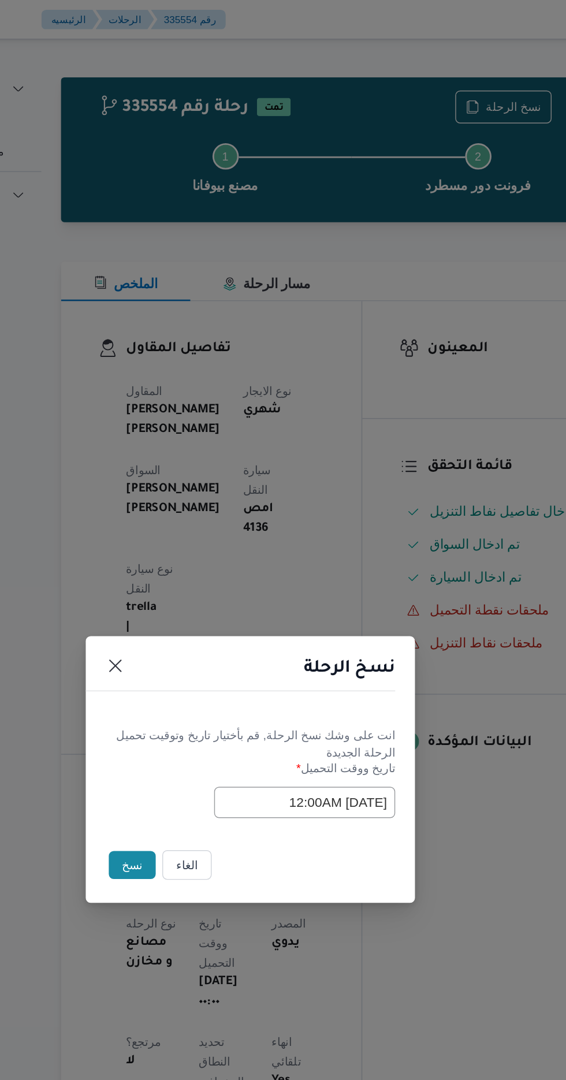
click at [199, 605] on button "نسخ" at bounding box center [200, 607] width 33 height 20
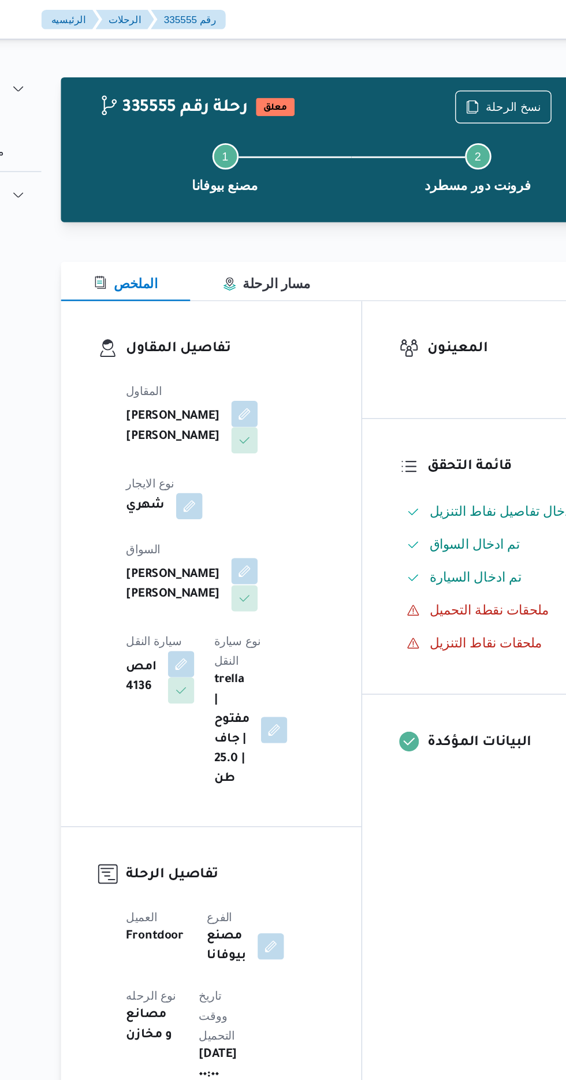
click at [270, 394] on button "button" at bounding box center [279, 400] width 18 height 18
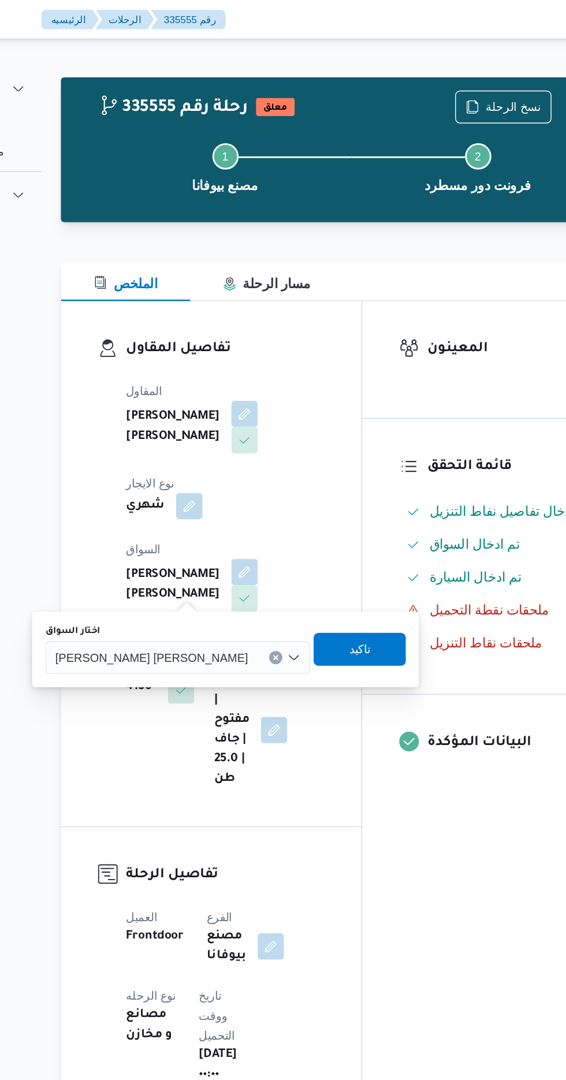
click at [202, 460] on span "[PERSON_NAME] [PERSON_NAME]" at bounding box center [213, 460] width 135 height 13
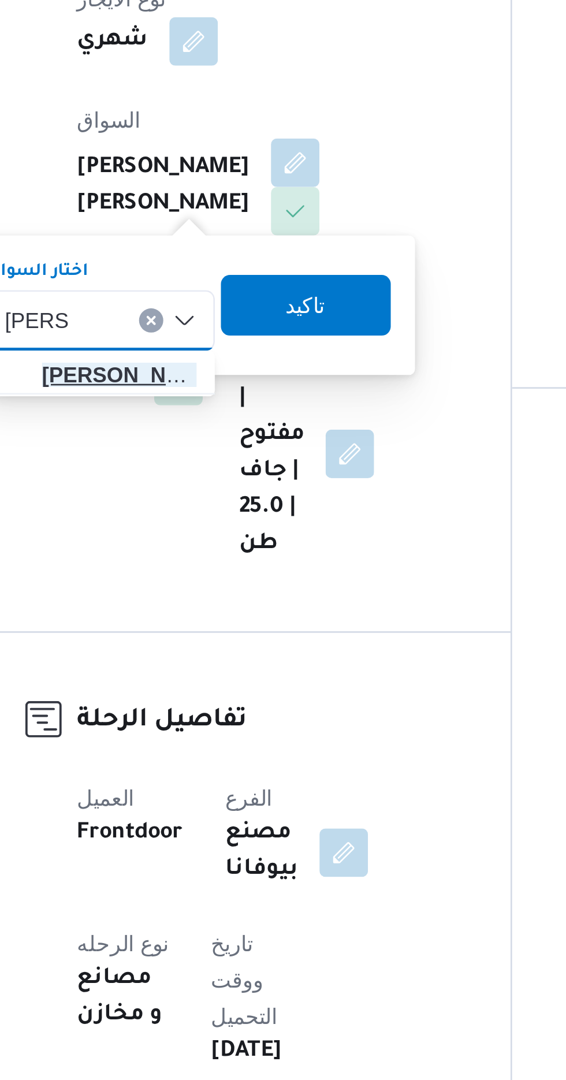
type input "[PERSON_NAME]"
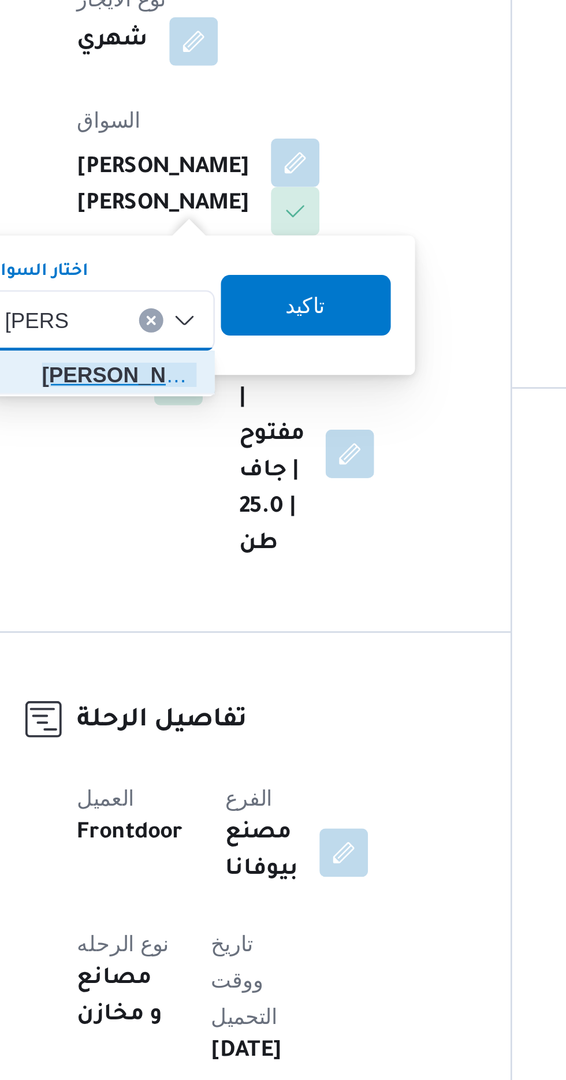
click at [202, 482] on span "[PERSON_NAME] ي [PERSON_NAME]" at bounding box center [211, 482] width 59 height 14
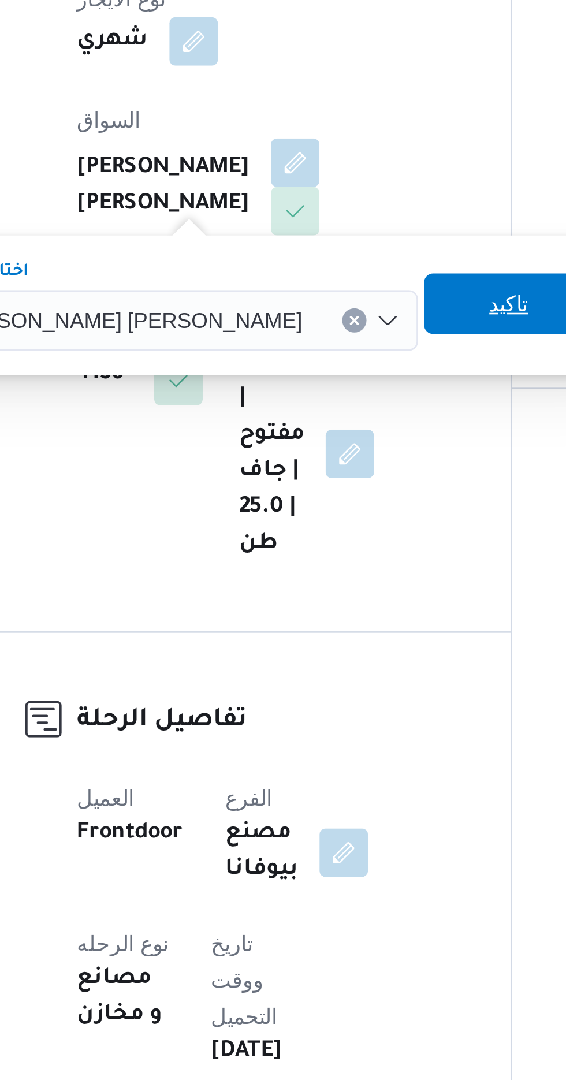
click at [328, 455] on span "تاكيد" at bounding box center [360, 454] width 65 height 23
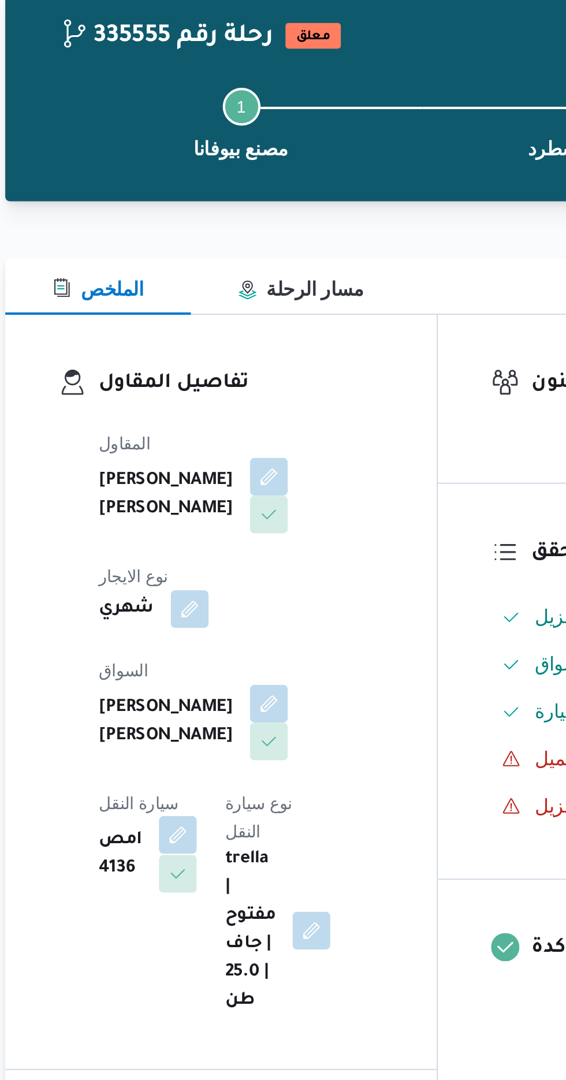
click at [244, 456] on button "button" at bounding box center [234, 465] width 18 height 18
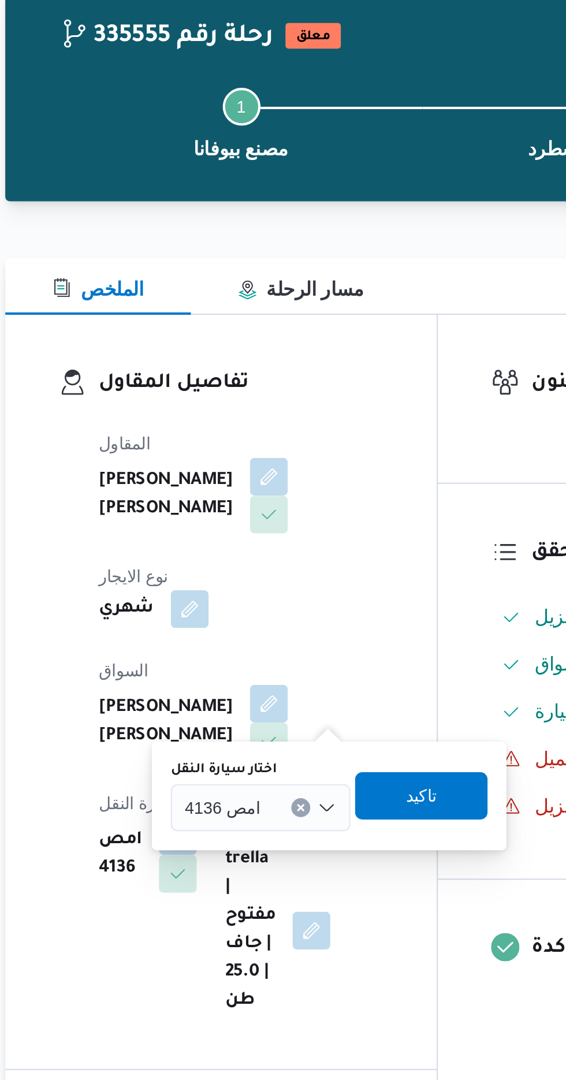
click at [262, 432] on label "اختار سيارة النقل" at bounding box center [257, 433] width 52 height 9
click at [279, 445] on input "اختار سيارة النقل" at bounding box center [279, 452] width 1 height 14
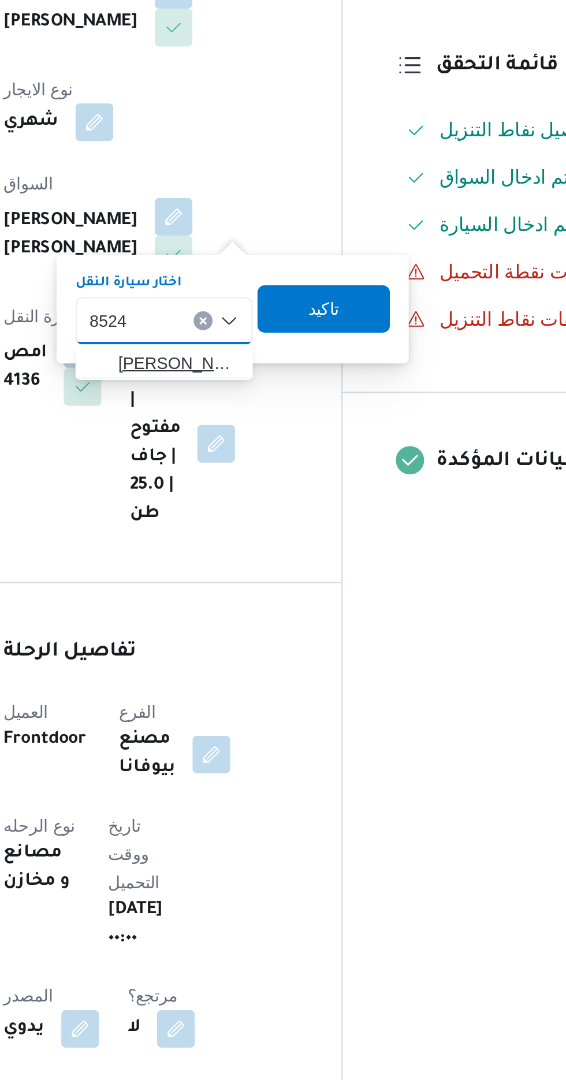
type input "8524"
click at [318, 471] on mark "8524" at bounding box center [327, 472] width 18 height 9
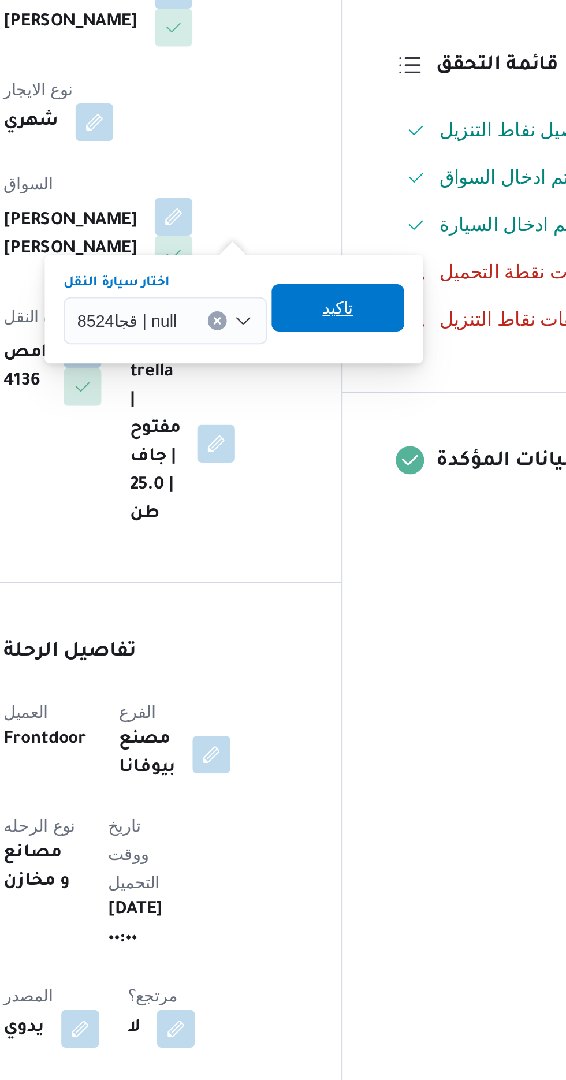
click at [350, 448] on span "تاكيد" at bounding box center [359, 445] width 65 height 23
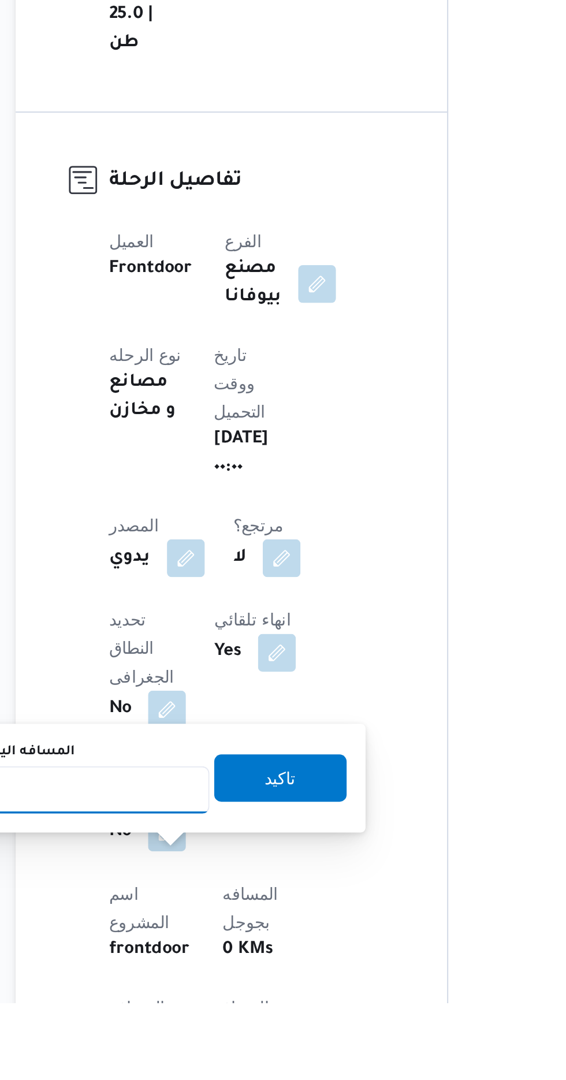
click at [188, 976] on input "المسافه اليدويه" at bounding box center [187, 975] width 115 height 23
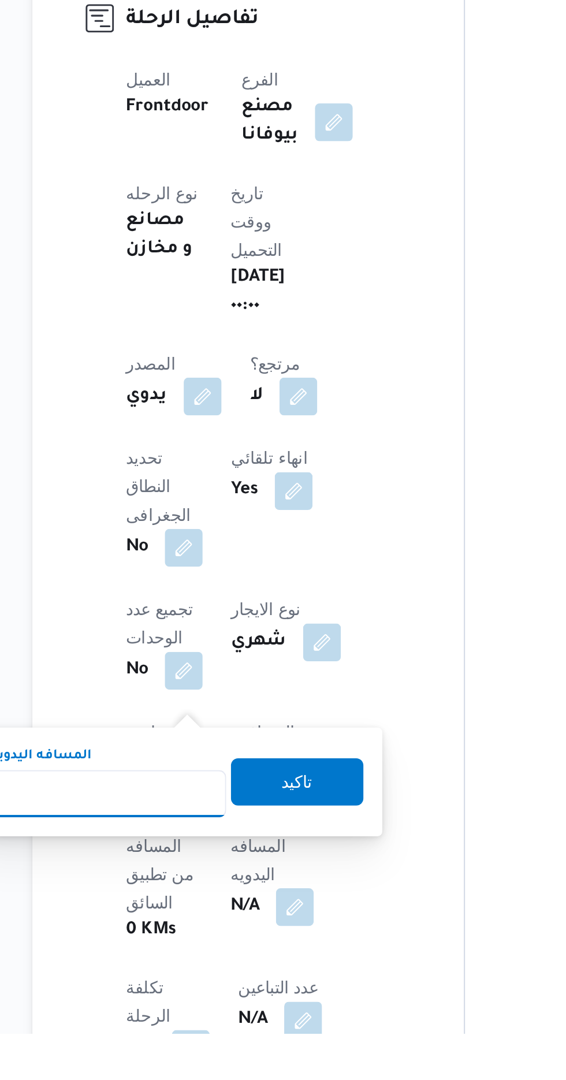
scroll to position [139, 0]
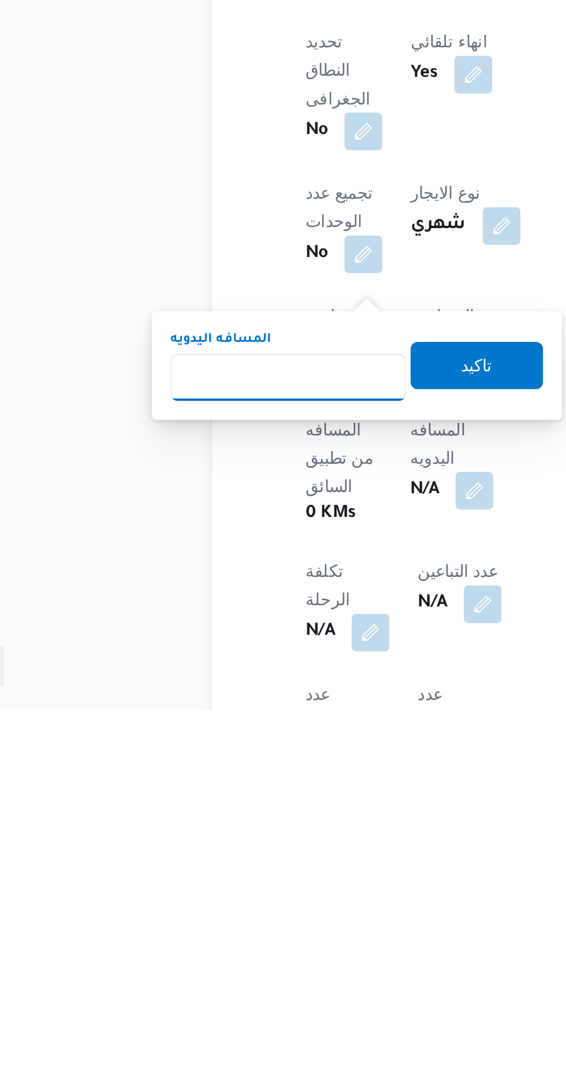
type input "1"
type input "240"
click at [268, 917] on span "تاكيد" at bounding box center [279, 911] width 65 height 23
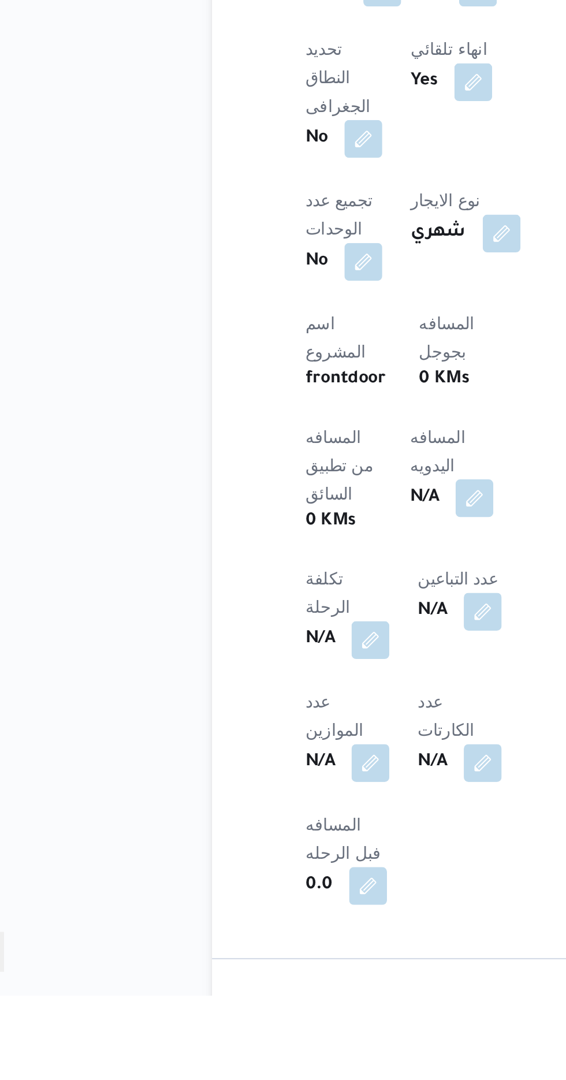
scroll to position [277, 0]
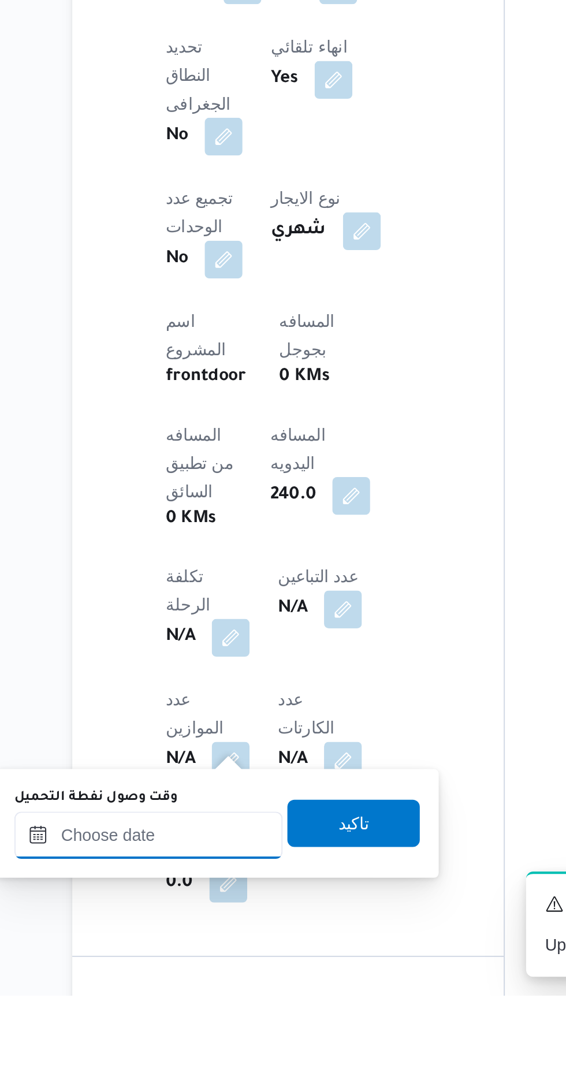
click at [185, 999] on input "وقت وصول نفطة التحميل" at bounding box center [187, 1001] width 131 height 23
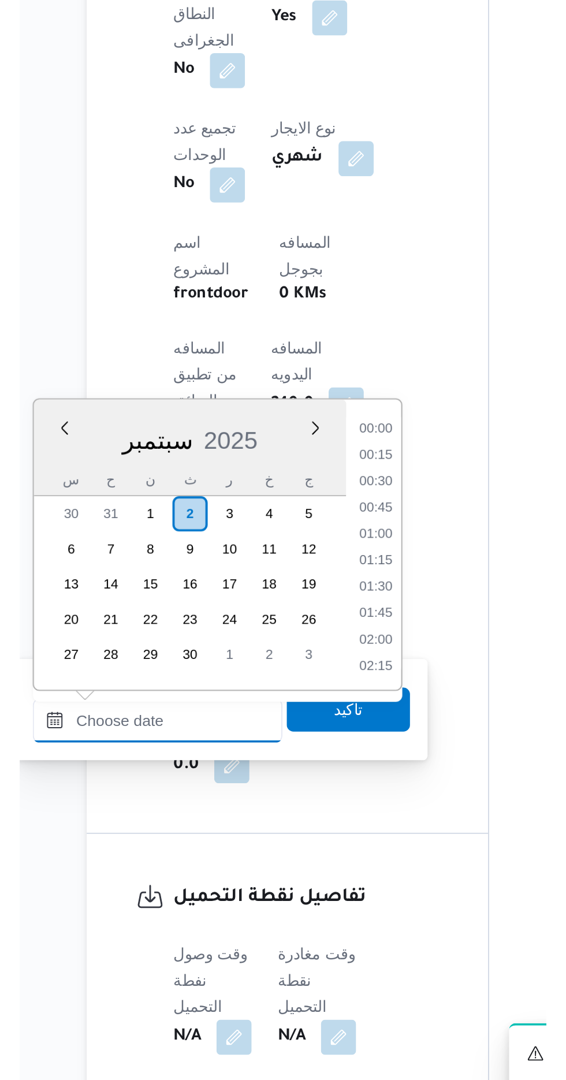
scroll to position [357, 0]
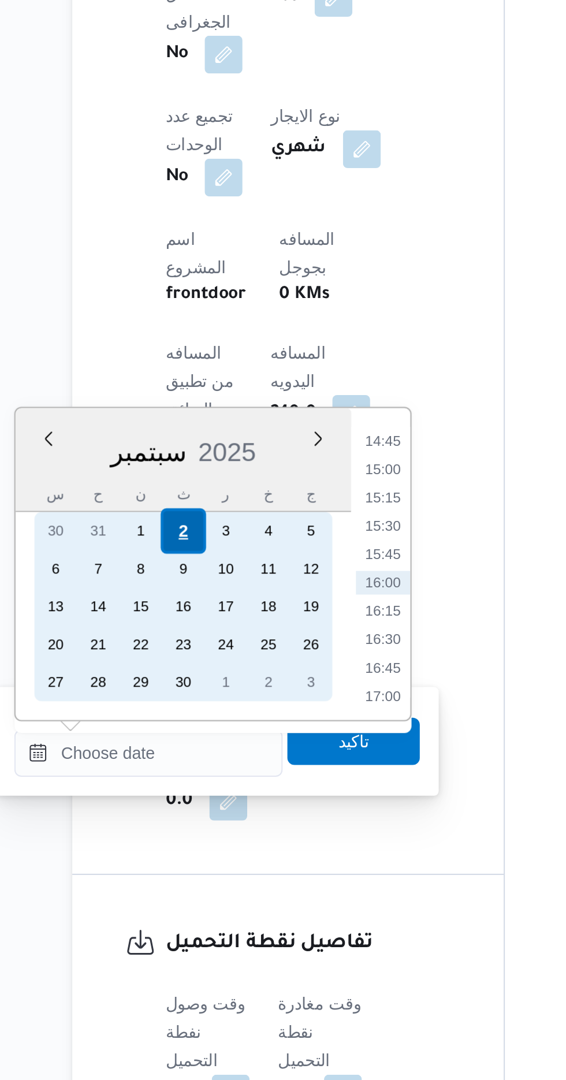
click at [197, 808] on div "2" at bounding box center [204, 812] width 22 height 22
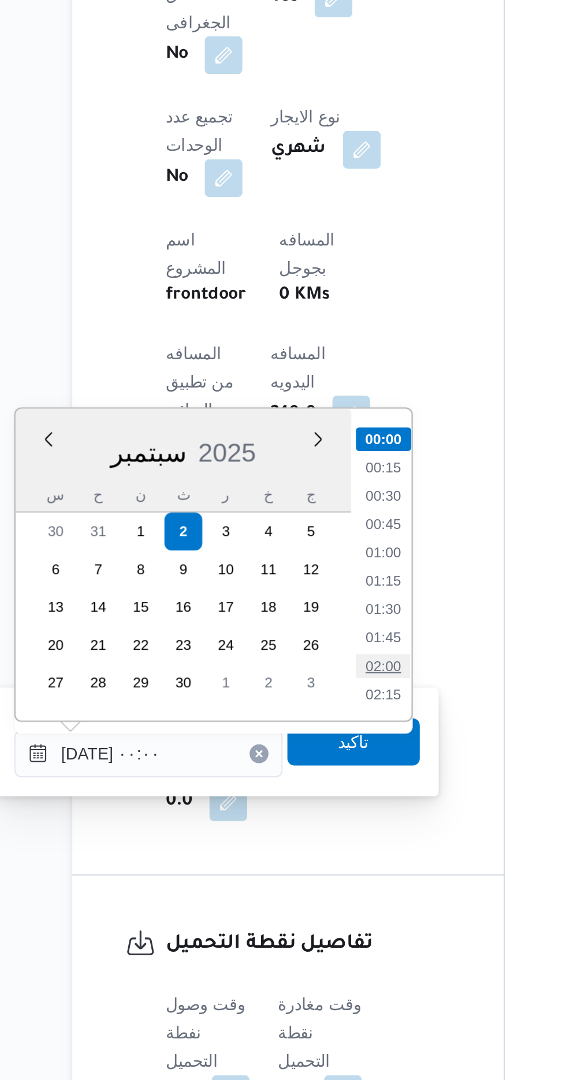
click at [298, 878] on li "02:00" at bounding box center [302, 878] width 27 height 12
type input "[DATE] ٠٢:٠٠"
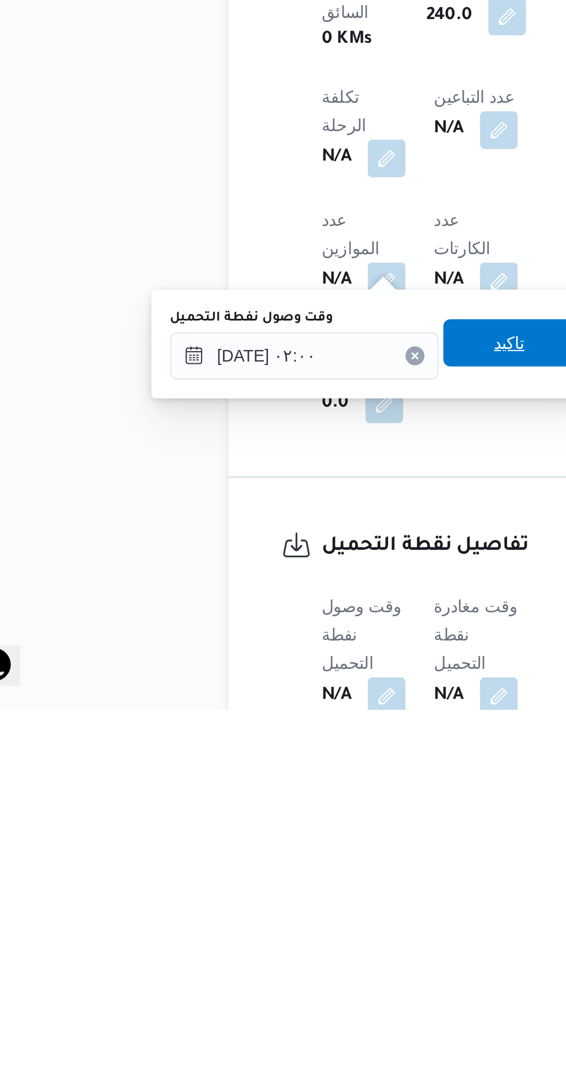
click at [278, 902] on span "تاكيد" at bounding box center [287, 900] width 65 height 23
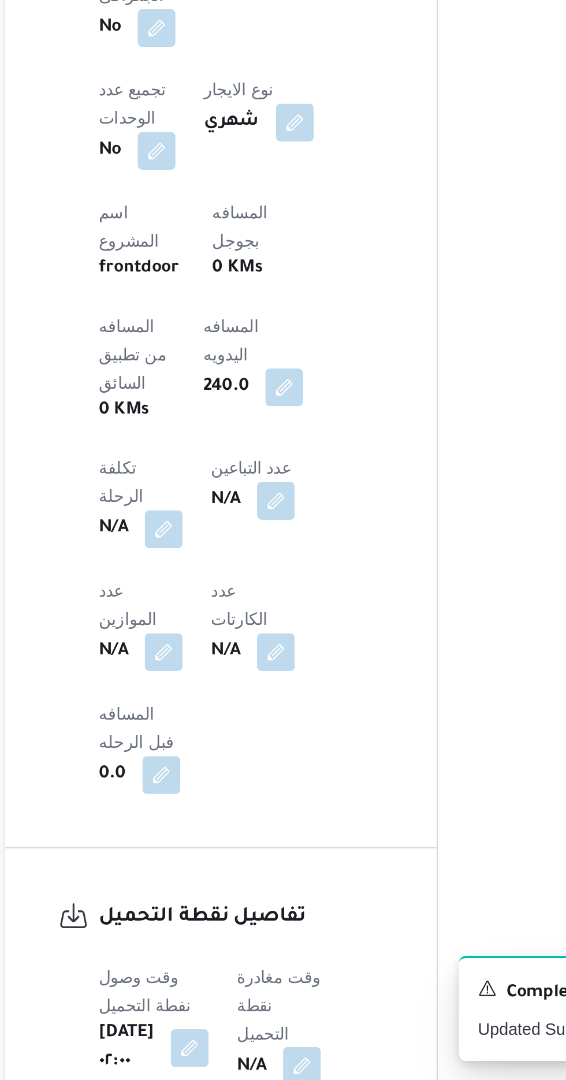
click at [298, 1064] on button "button" at bounding box center [295, 1073] width 18 height 18
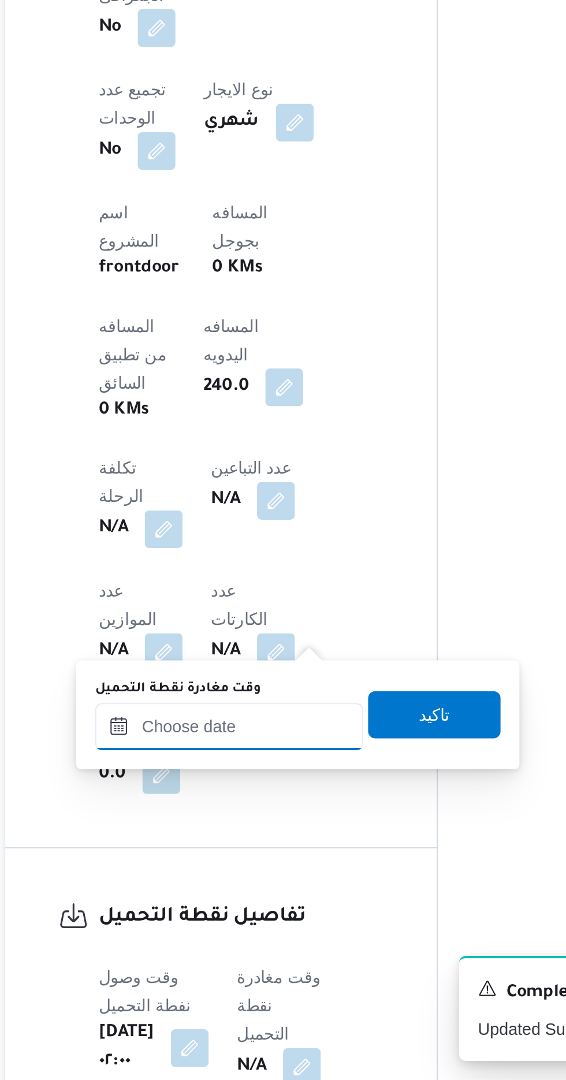
click at [241, 909] on input "وقت مغادرة نقطة التحميل" at bounding box center [259, 906] width 131 height 23
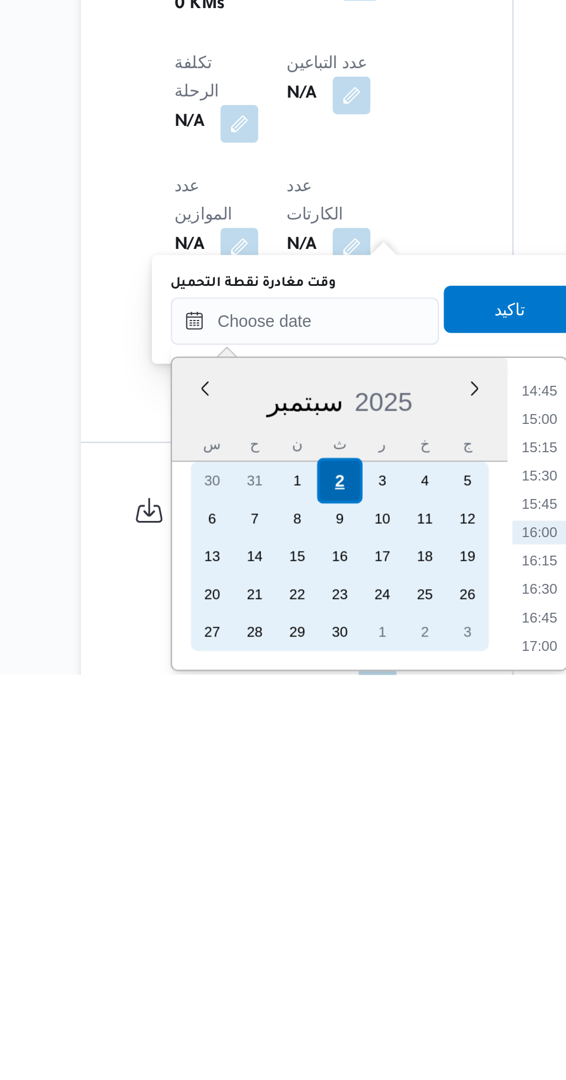
click at [275, 986] on div "2" at bounding box center [276, 985] width 22 height 22
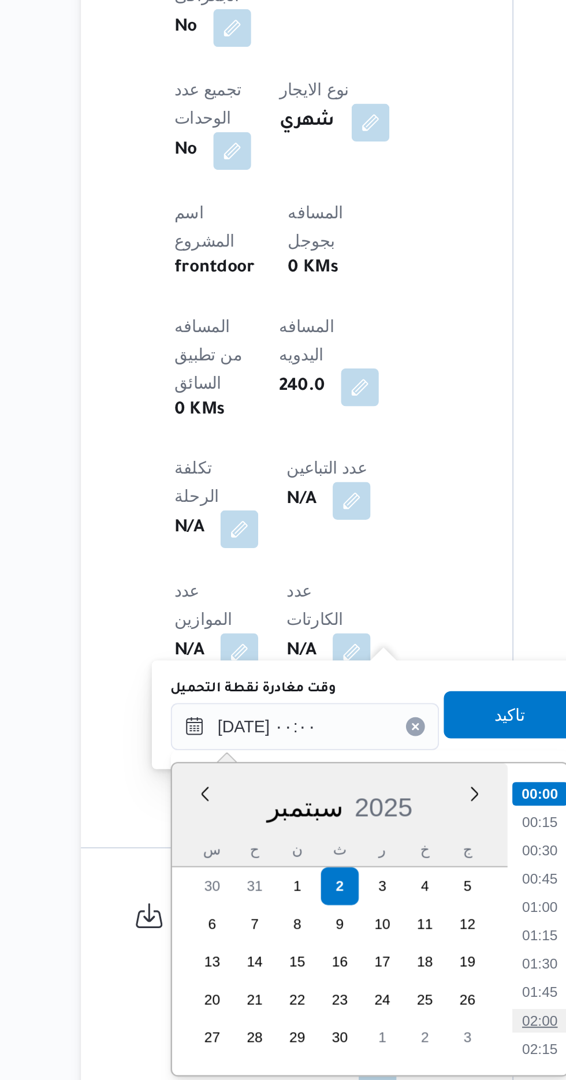
click at [367, 1050] on li "02:00" at bounding box center [374, 1051] width 27 height 12
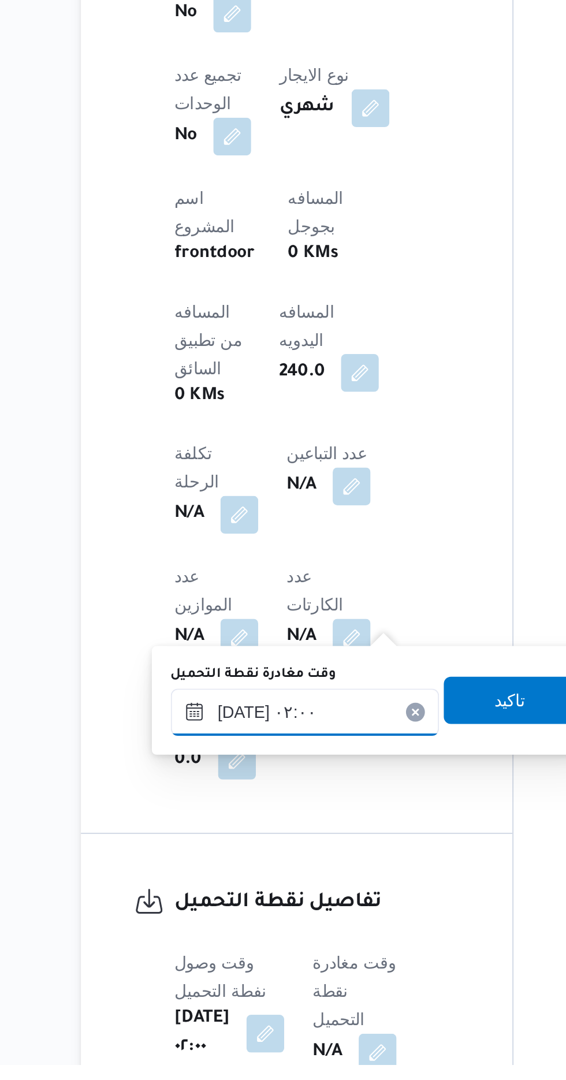
scroll to position [371, 0]
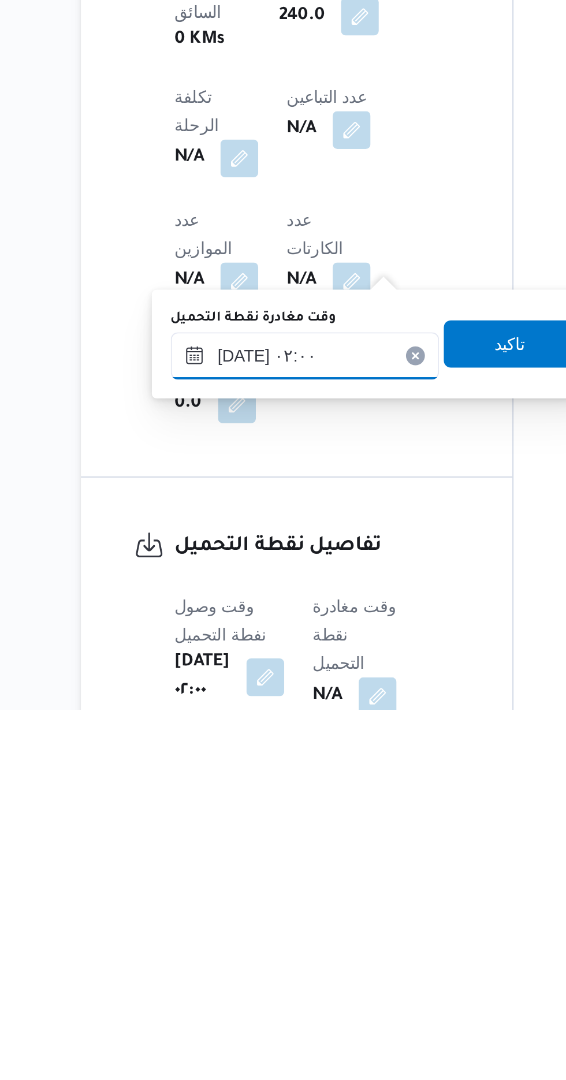
click at [229, 900] on input "[DATE] ٠٢:٠٠" at bounding box center [259, 906] width 131 height 23
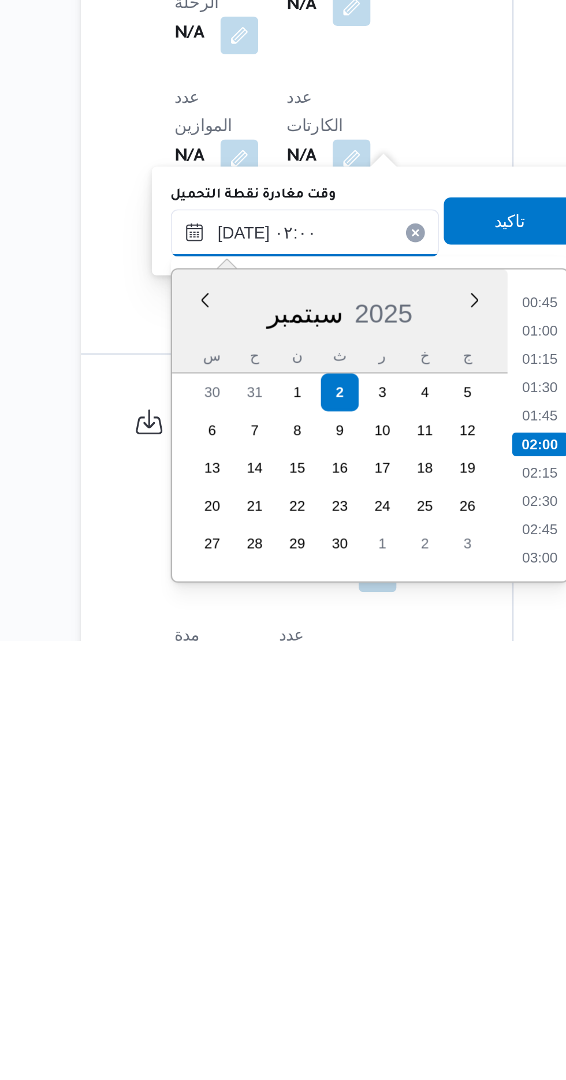
scroll to position [402, 0]
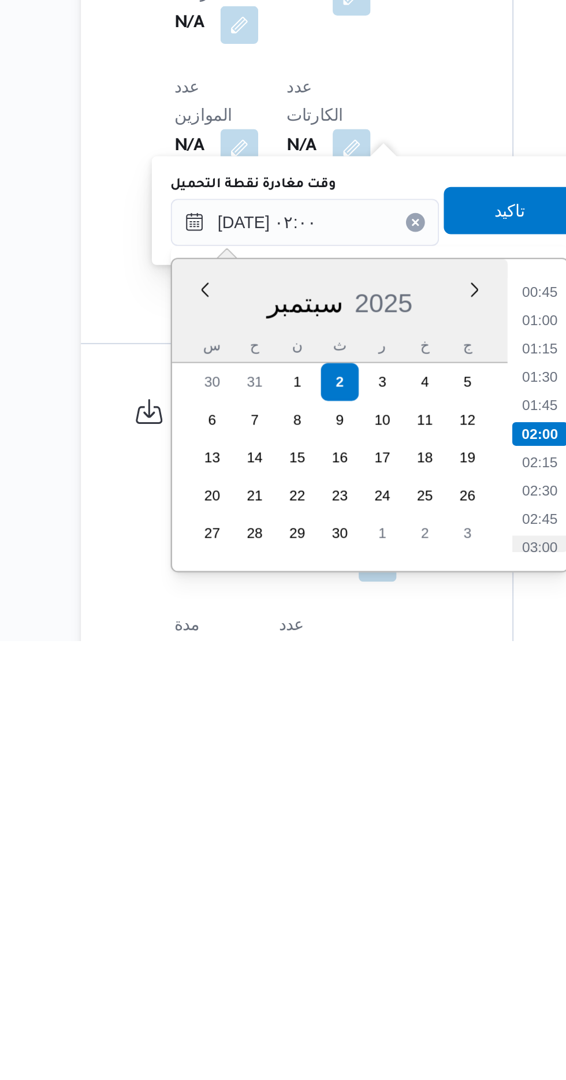
click at [374, 1032] on li "03:00" at bounding box center [374, 1034] width 27 height 12
type input "[DATE] ٠٣:٠٠"
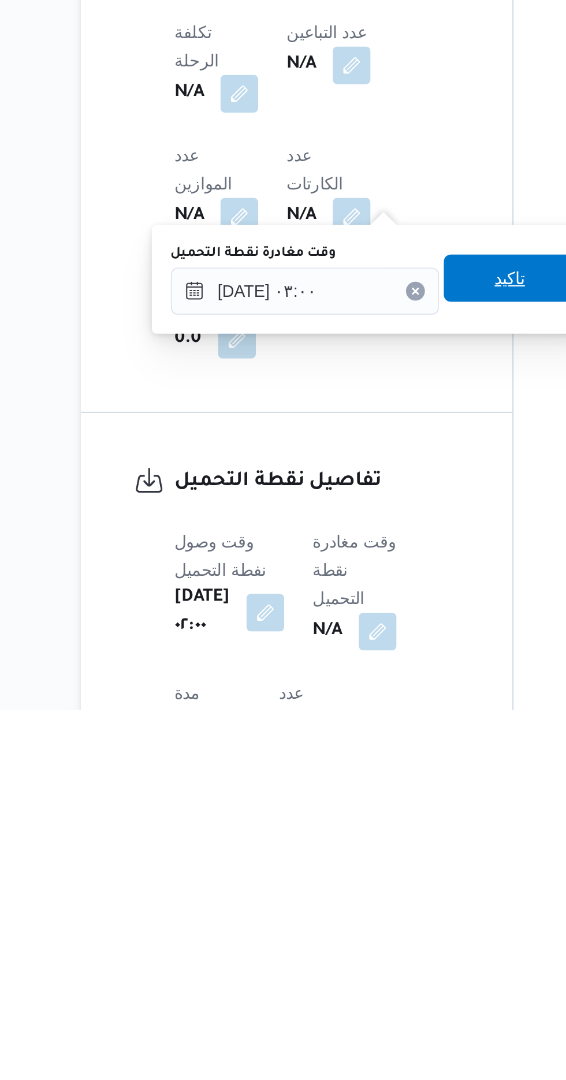
click at [359, 876] on span "تاكيد" at bounding box center [359, 868] width 65 height 23
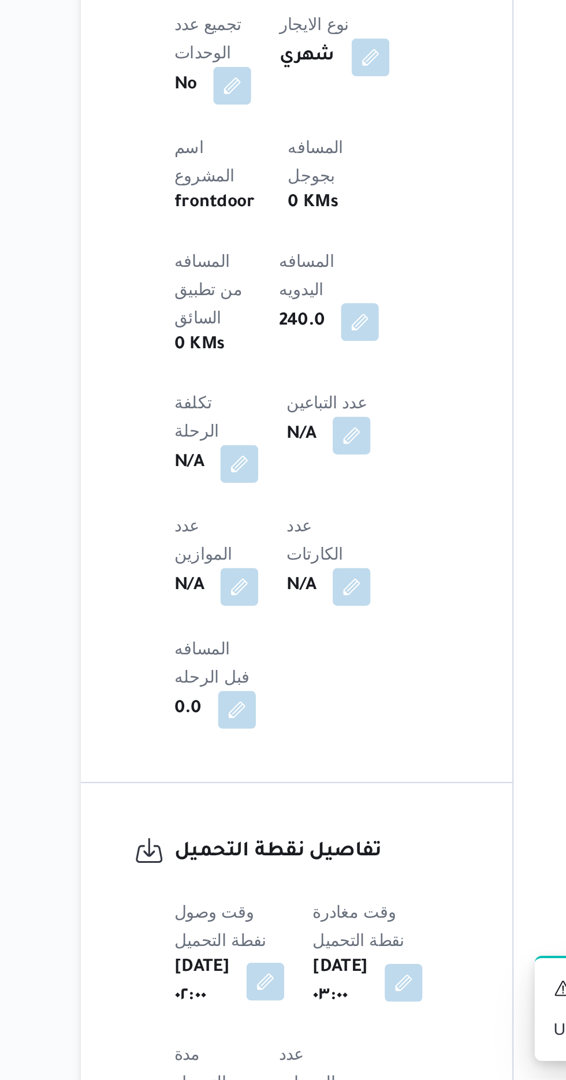
click at [236, 1023] on button "button" at bounding box center [240, 1032] width 18 height 18
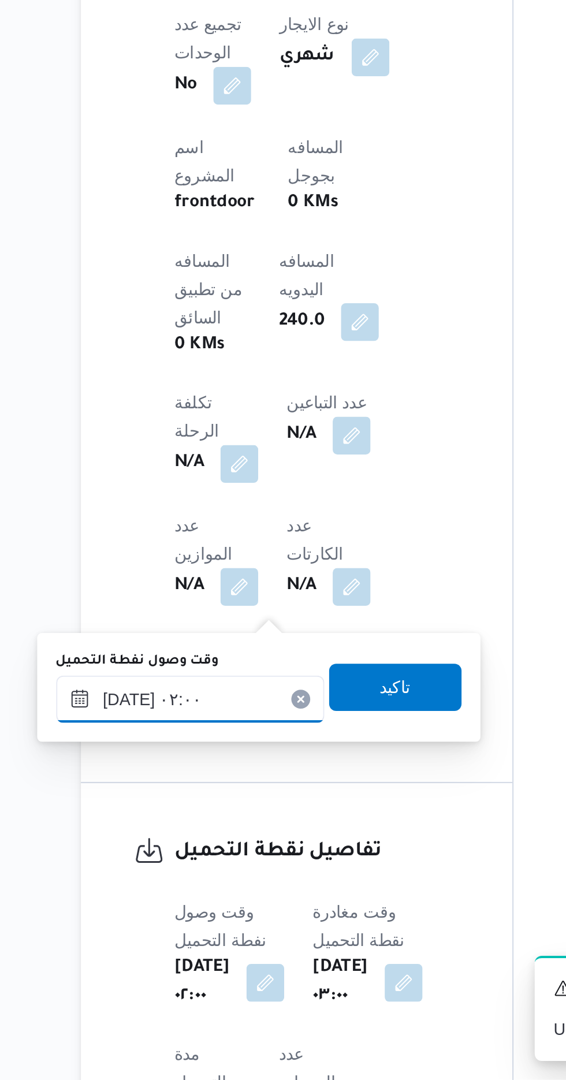
click at [196, 889] on input "[DATE] ٠٢:٠٠" at bounding box center [203, 893] width 131 height 23
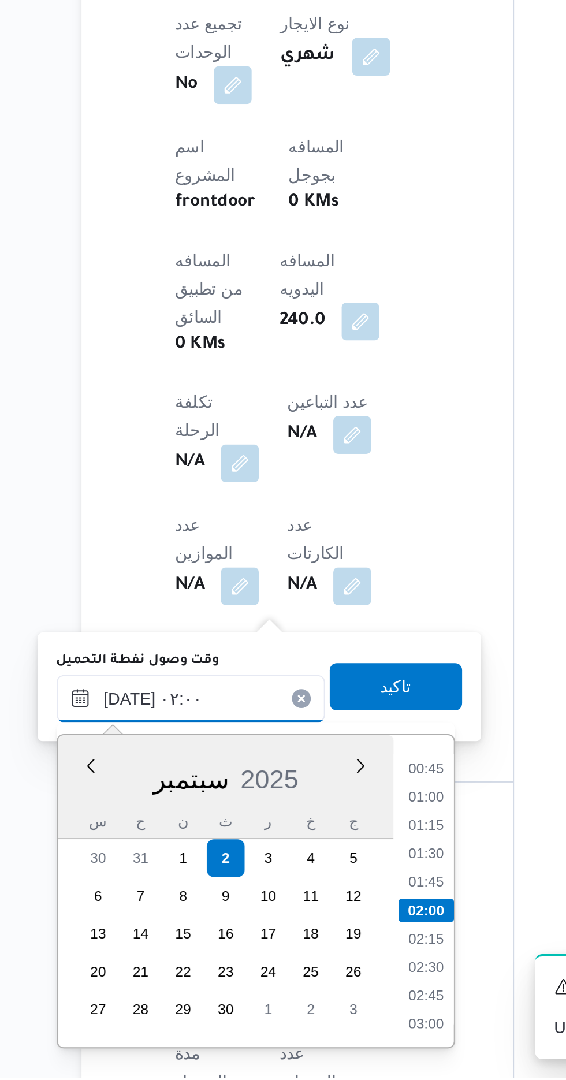
scroll to position [402, 0]
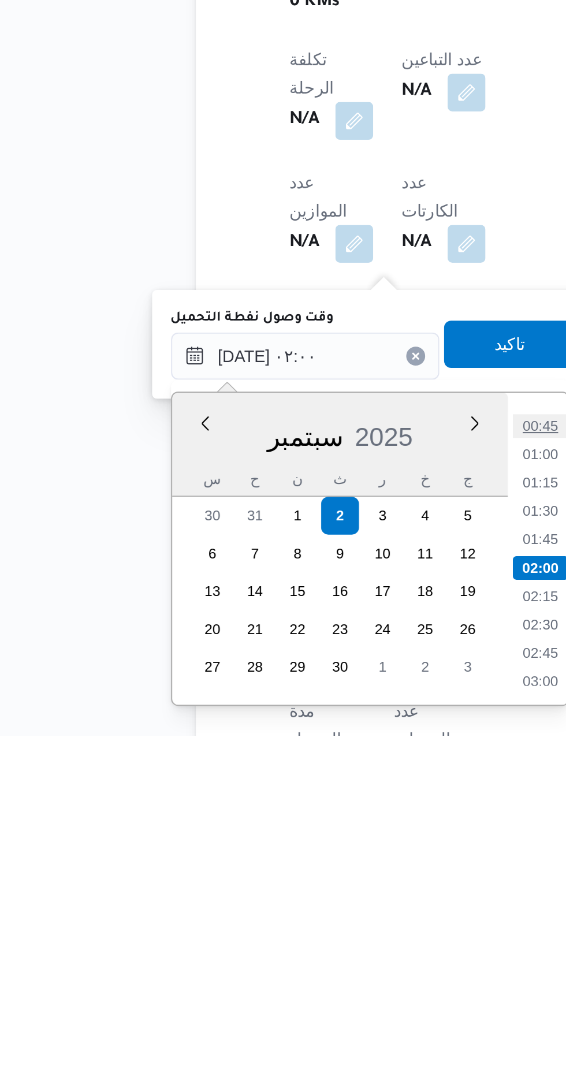
click at [311, 927] on li "00:45" at bounding box center [318, 929] width 27 height 12
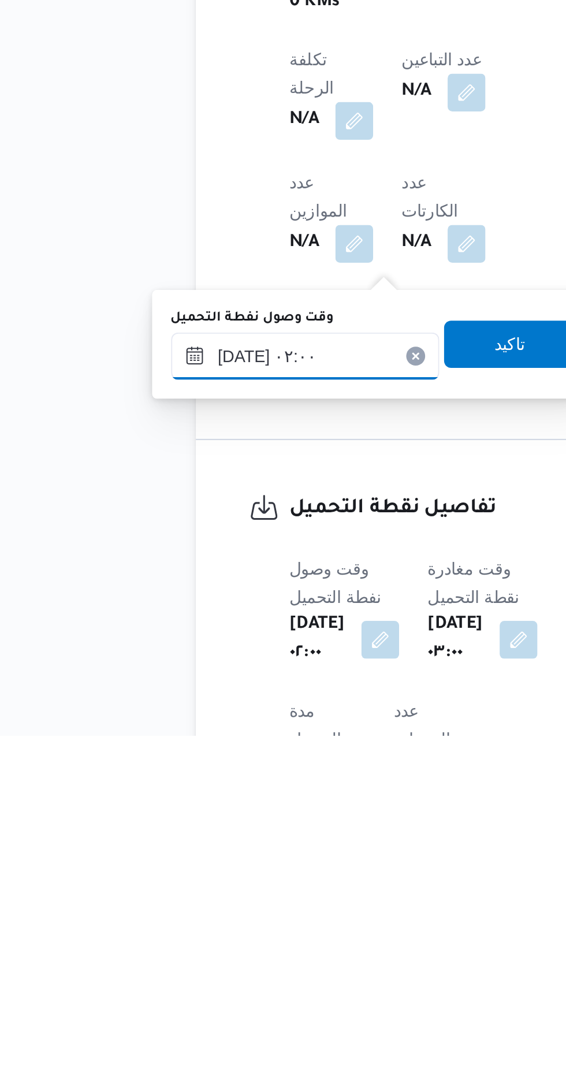
click at [181, 894] on input "[DATE] ٠٢:٠٠" at bounding box center [203, 894] width 131 height 23
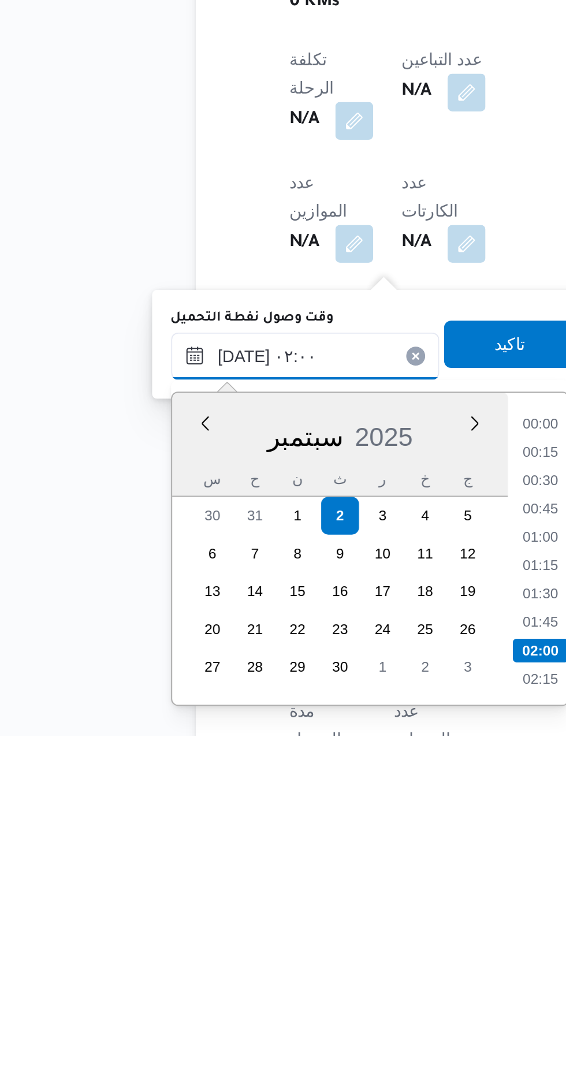
scroll to position [40, 0]
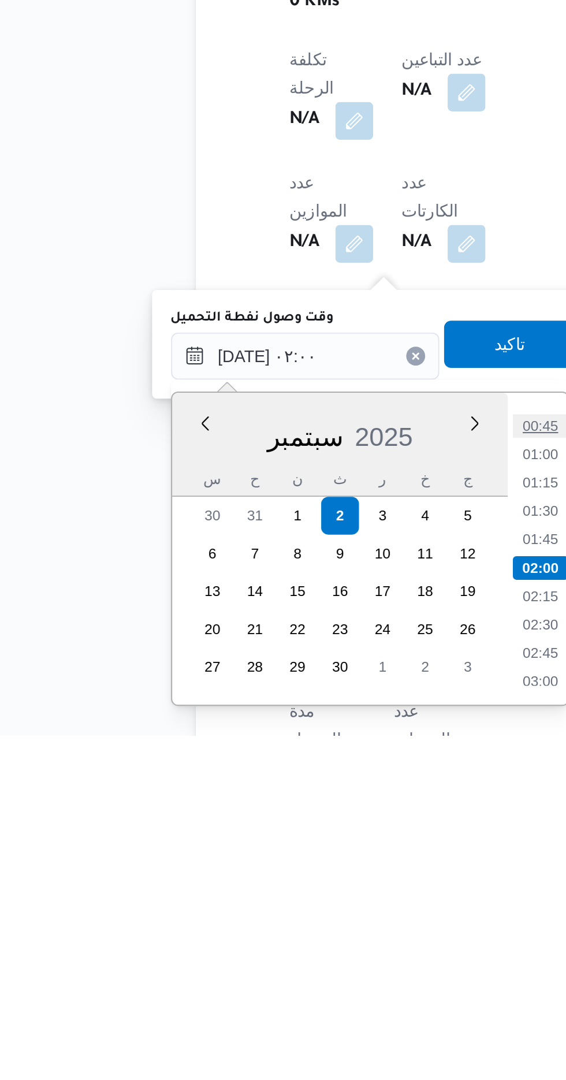
click at [310, 924] on li "00:45" at bounding box center [318, 929] width 27 height 12
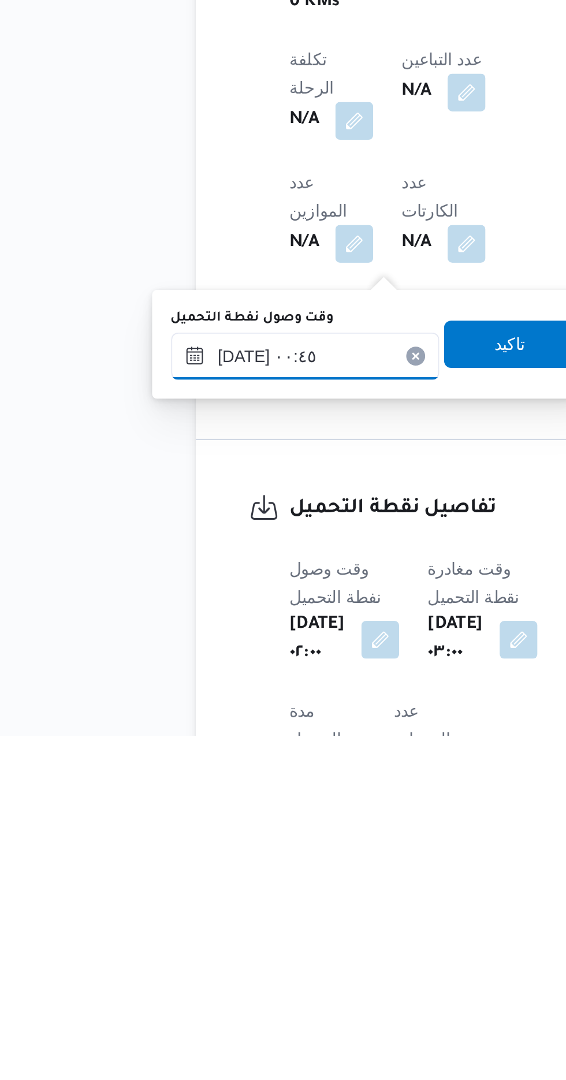
click at [208, 894] on input "[DATE] ٠٠:٤٥" at bounding box center [203, 894] width 131 height 23
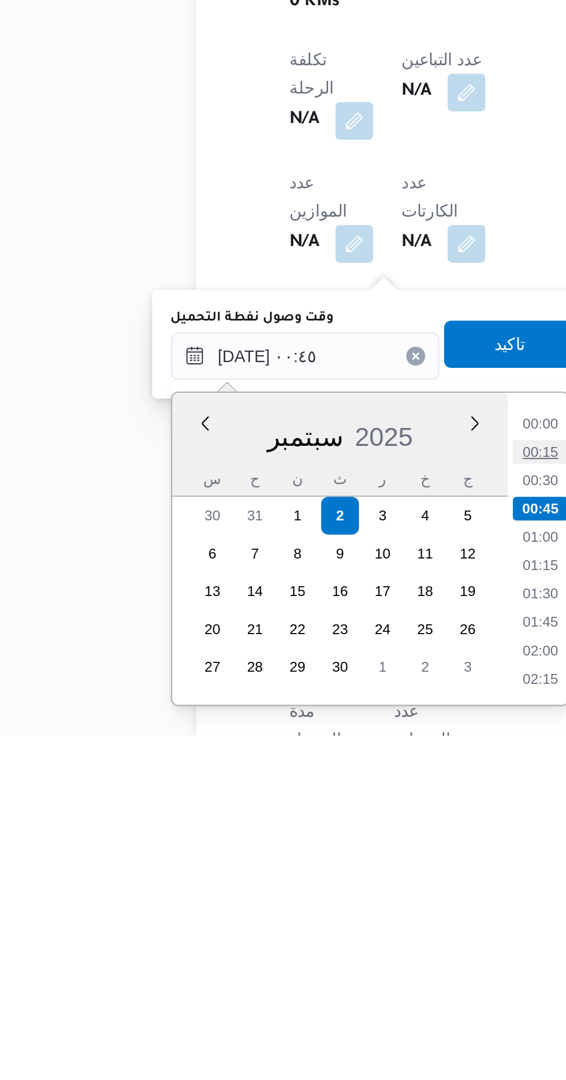
click at [318, 942] on li "00:15" at bounding box center [318, 941] width 27 height 12
type input "[DATE] ٠٠:١٥"
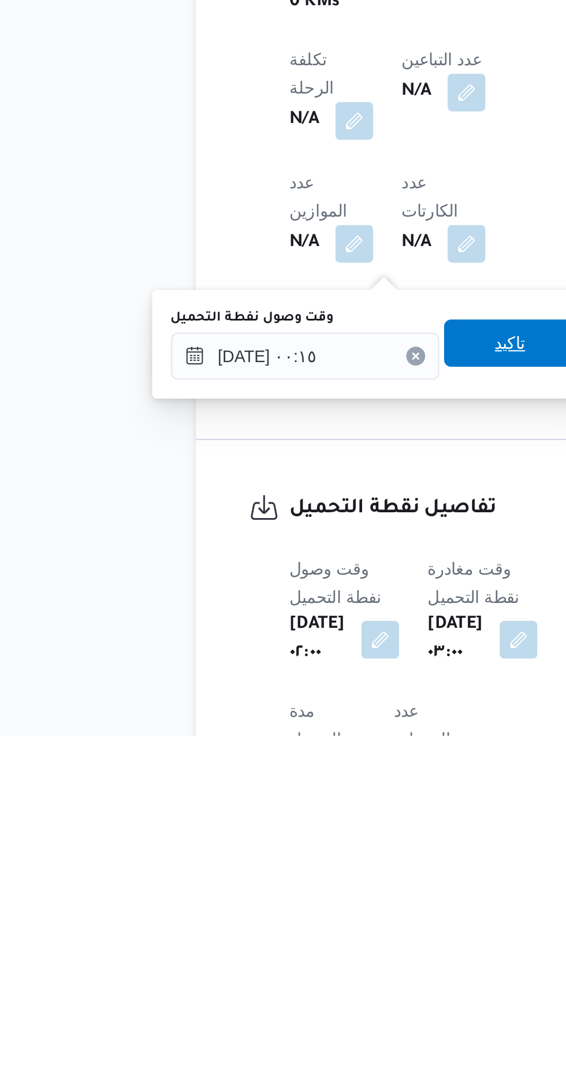
click at [296, 882] on span "تاكيد" at bounding box center [303, 887] width 65 height 23
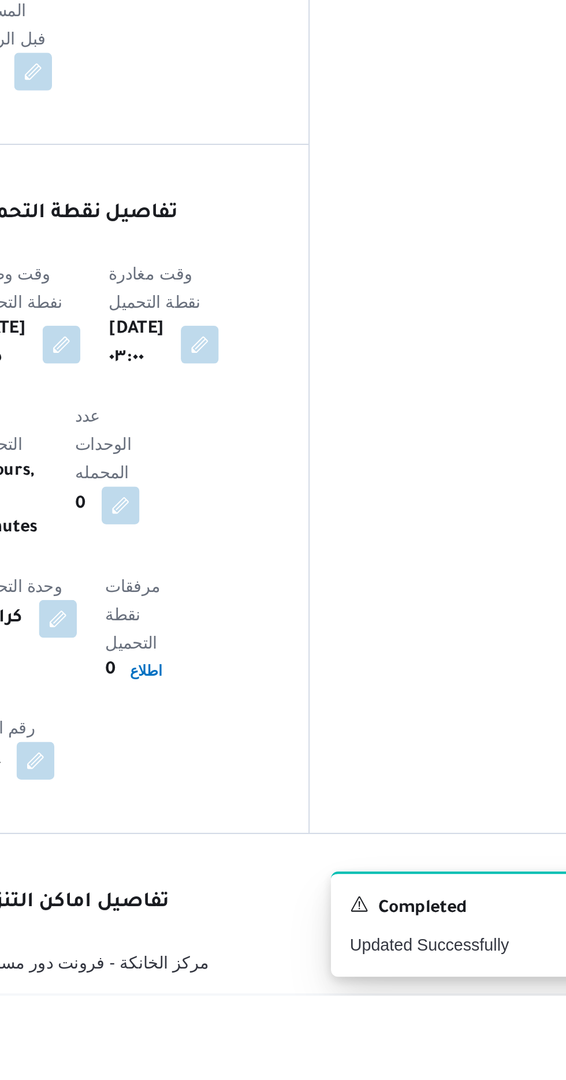
scroll to position [704, 0]
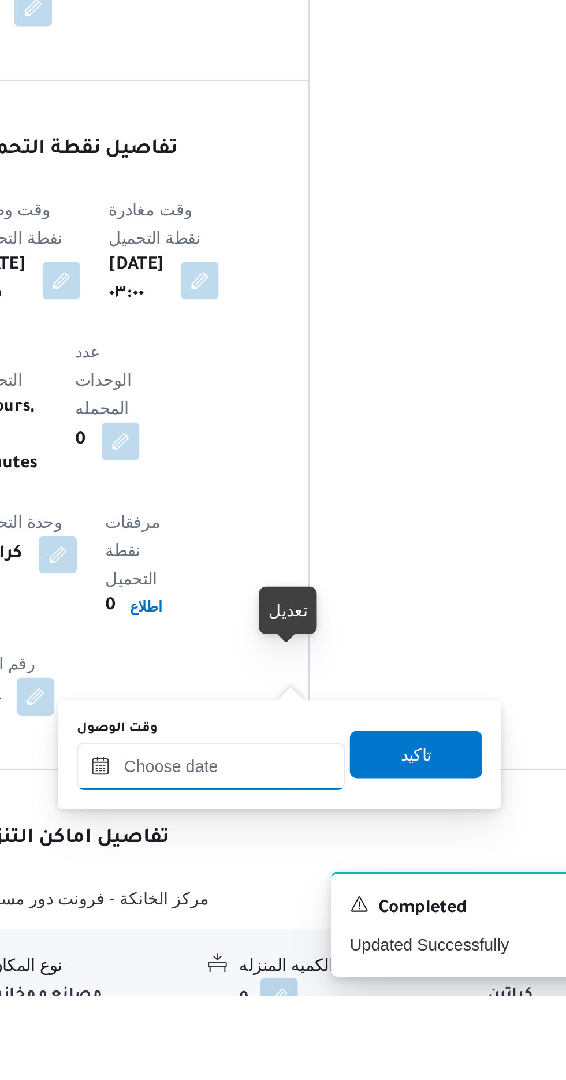
click at [296, 965] on input "وقت الوصول" at bounding box center [313, 967] width 131 height 23
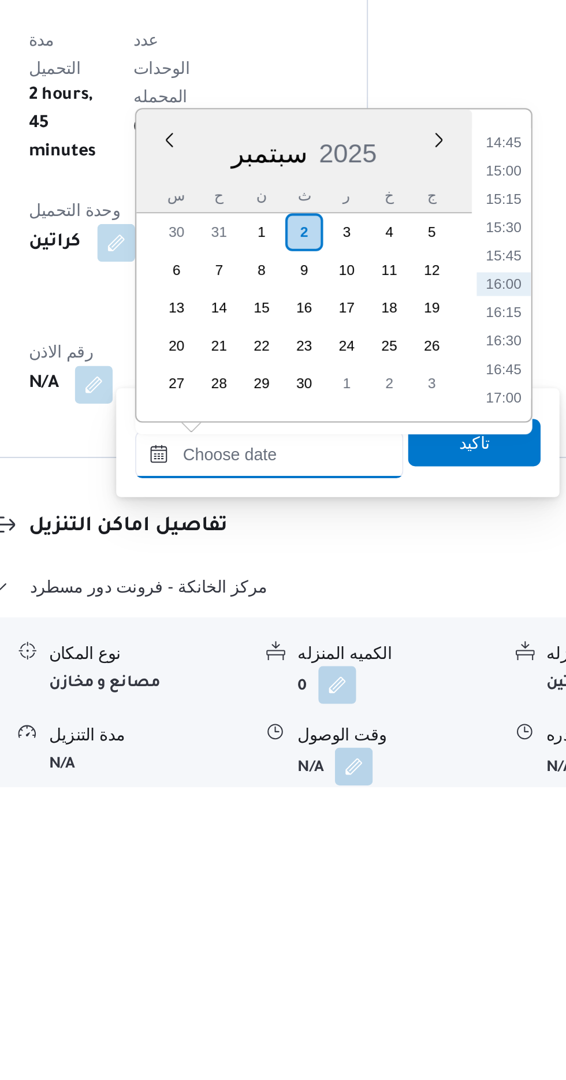
scroll to position [755, 0]
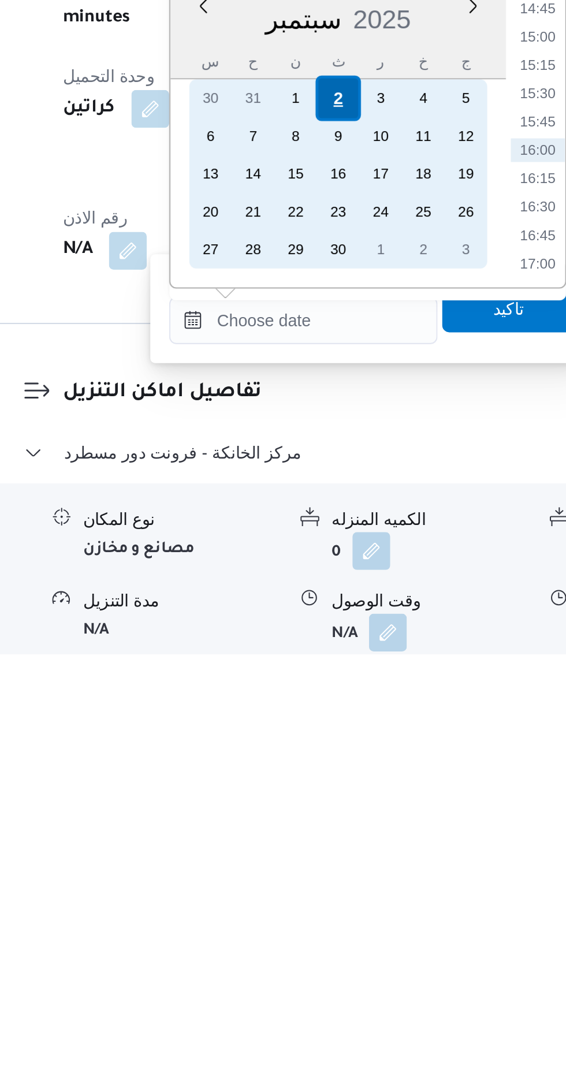
click at [334, 814] on div "2" at bounding box center [330, 808] width 22 height 22
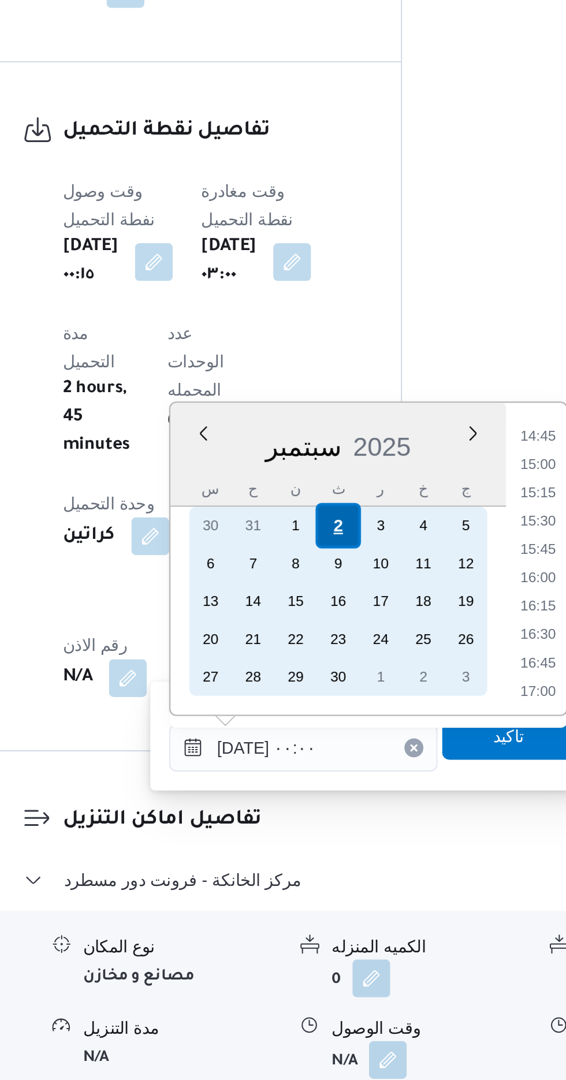
scroll to position [0, 0]
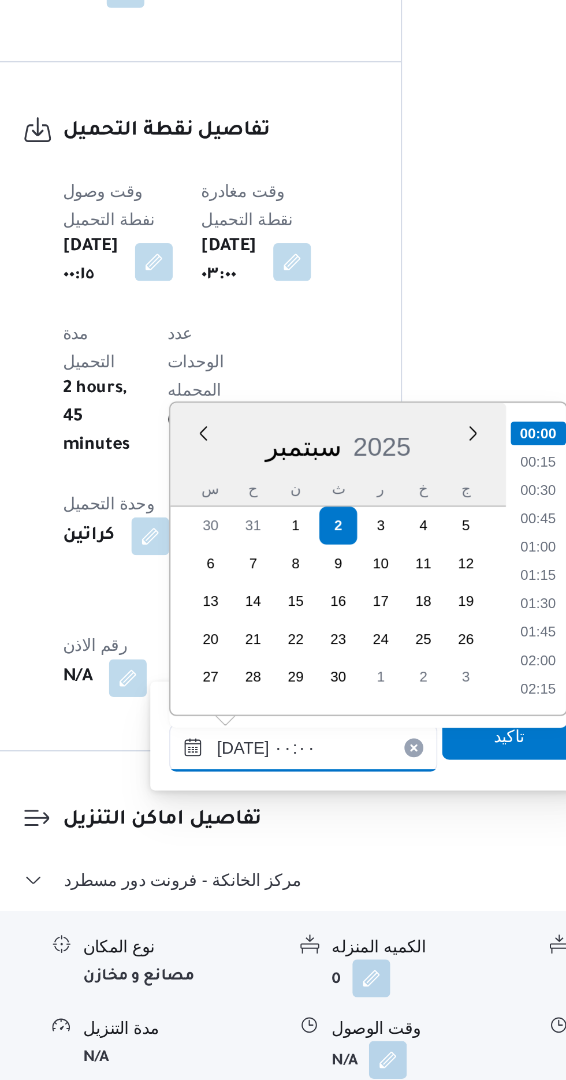
click at [258, 919] on input "[DATE] ٠٠:٠٠" at bounding box center [313, 917] width 131 height 23
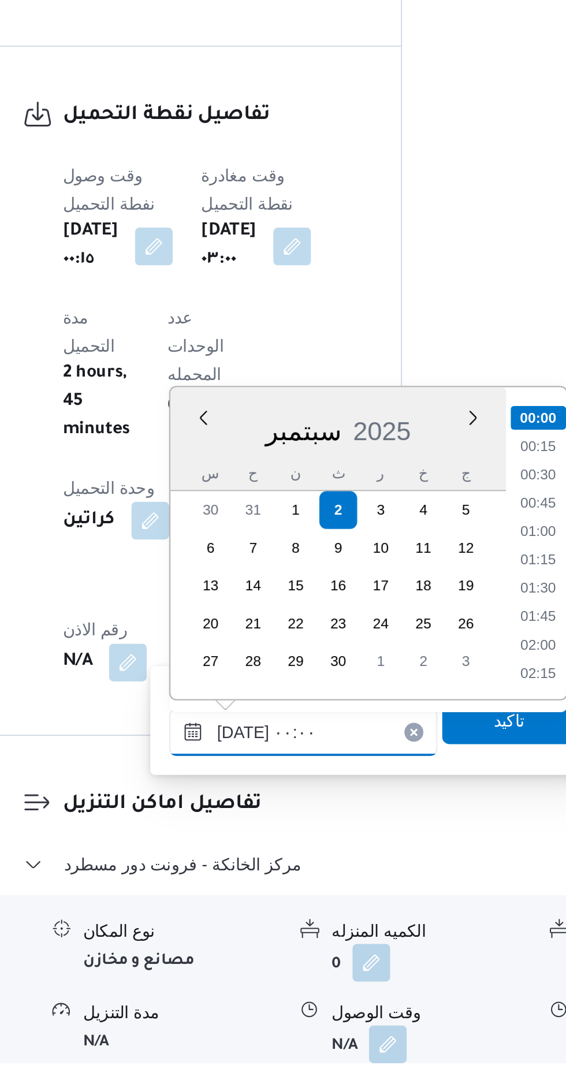
scroll to position [765, 0]
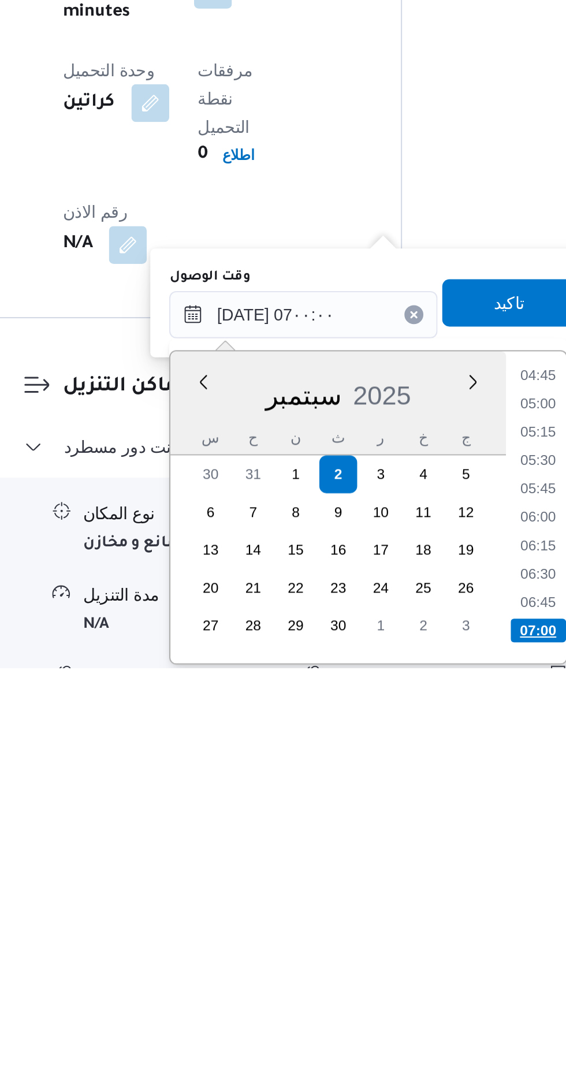
click at [425, 1055] on li "07:00" at bounding box center [428, 1061] width 27 height 12
type input "[DATE] ٠٧:٠٠"
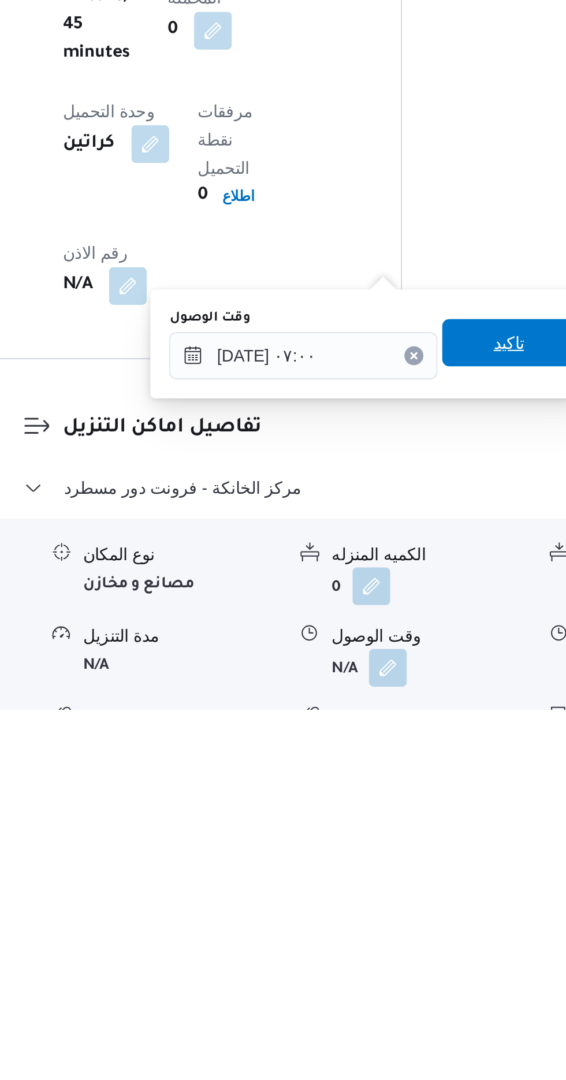
click at [402, 890] on span "تاكيد" at bounding box center [413, 900] width 65 height 23
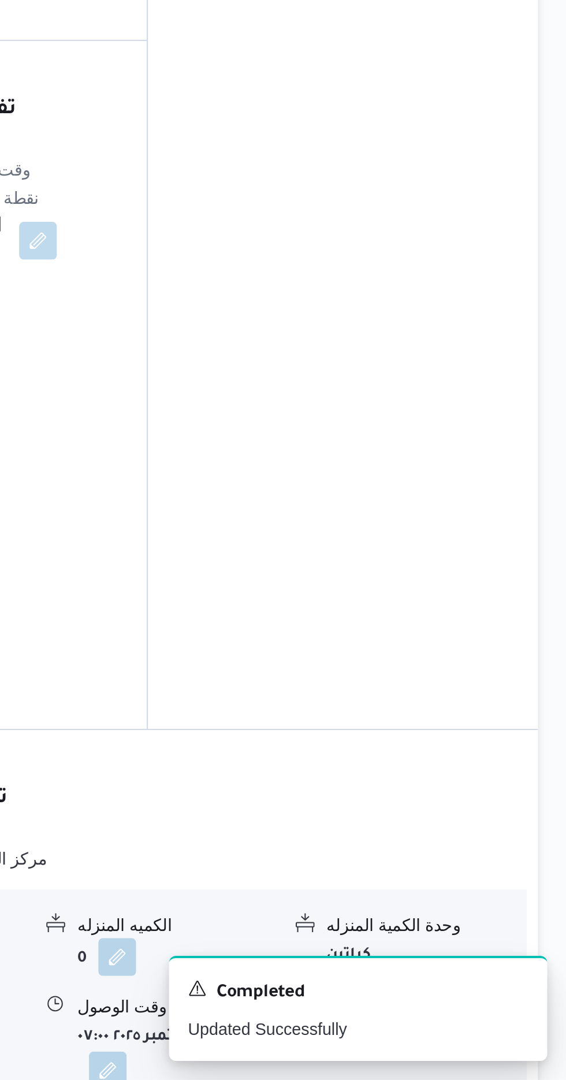
click at [472, 1050] on button "button" at bounding box center [476, 1059] width 18 height 18
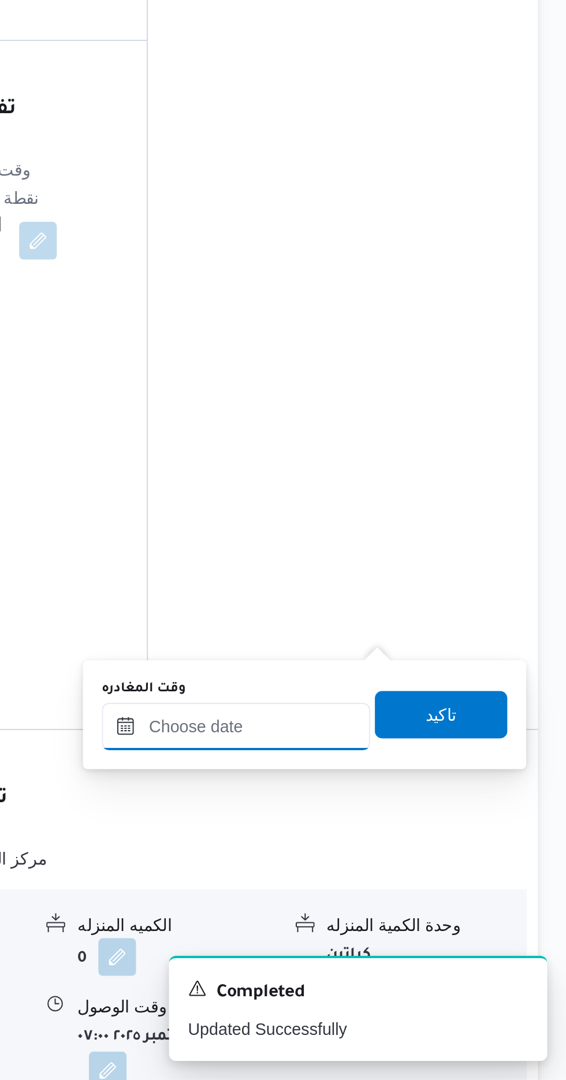
click at [398, 904] on input "وقت المغادره" at bounding box center [404, 906] width 131 height 23
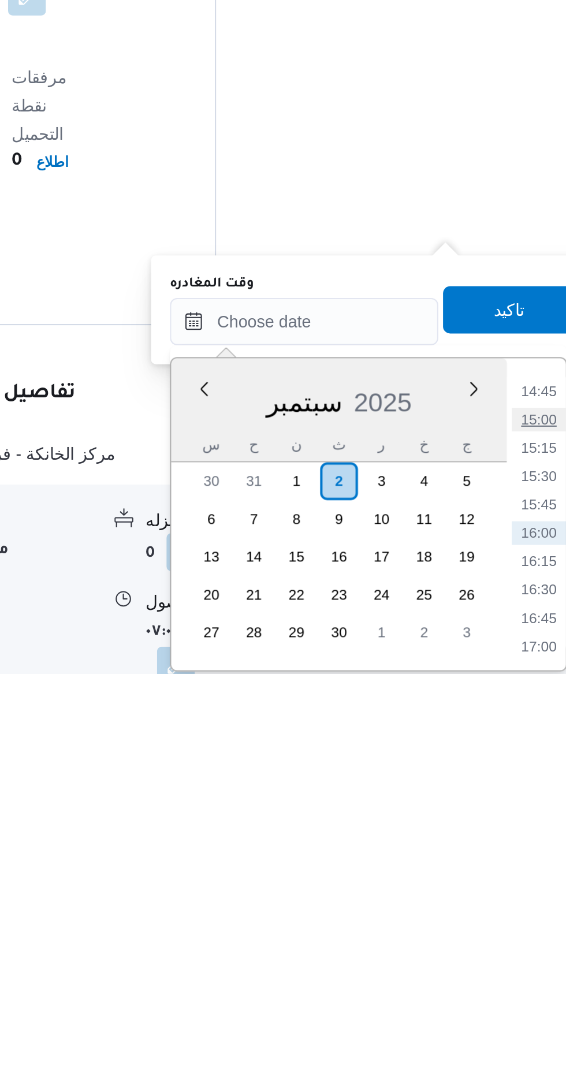
click at [523, 954] on li "15:00" at bounding box center [519, 956] width 27 height 12
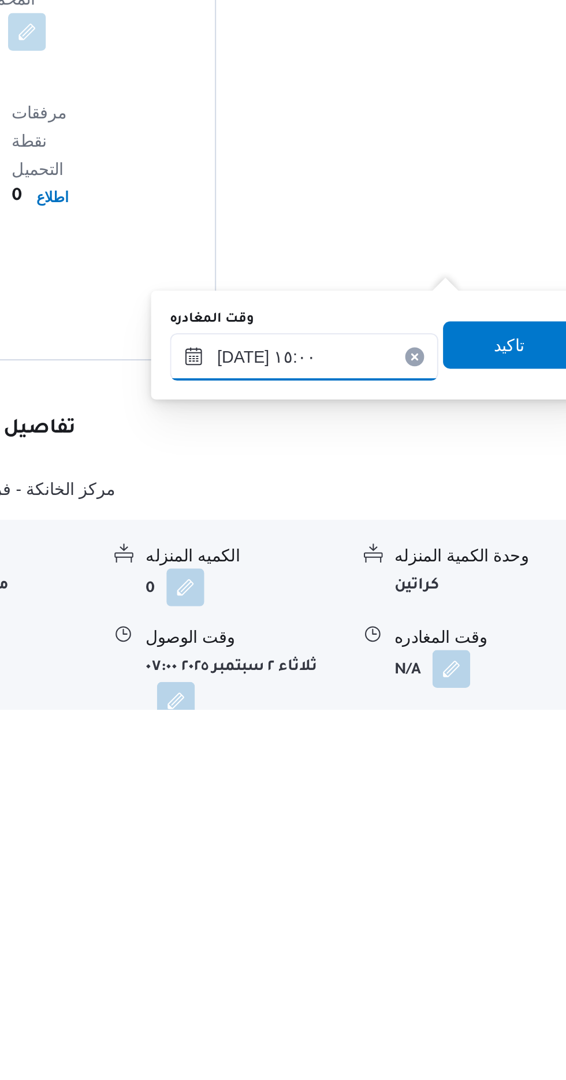
click at [379, 902] on input "[DATE] ١٥:٠٠" at bounding box center [404, 907] width 131 height 23
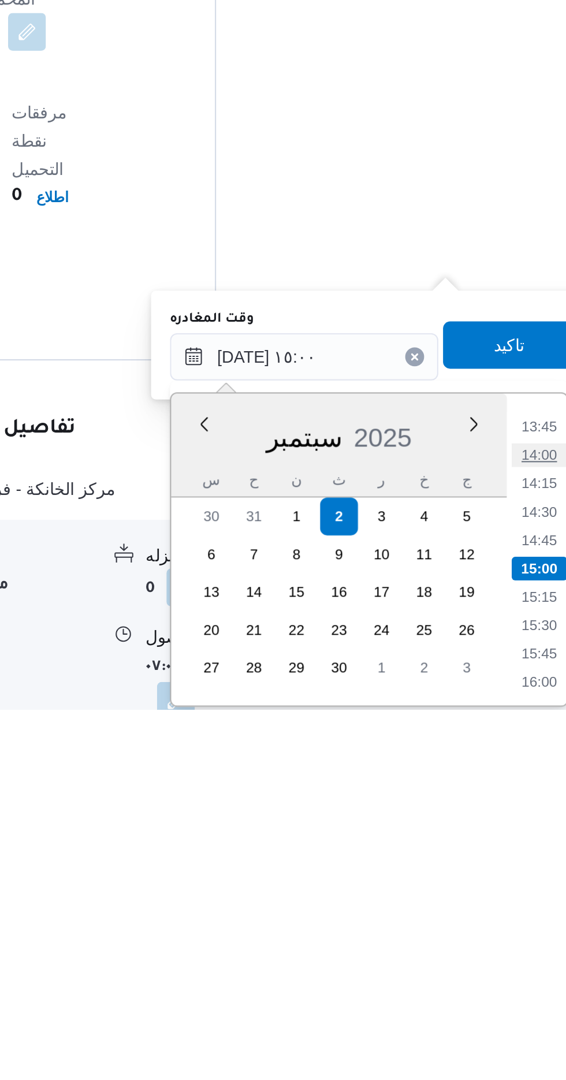
click at [518, 956] on li "14:00" at bounding box center [519, 956] width 27 height 12
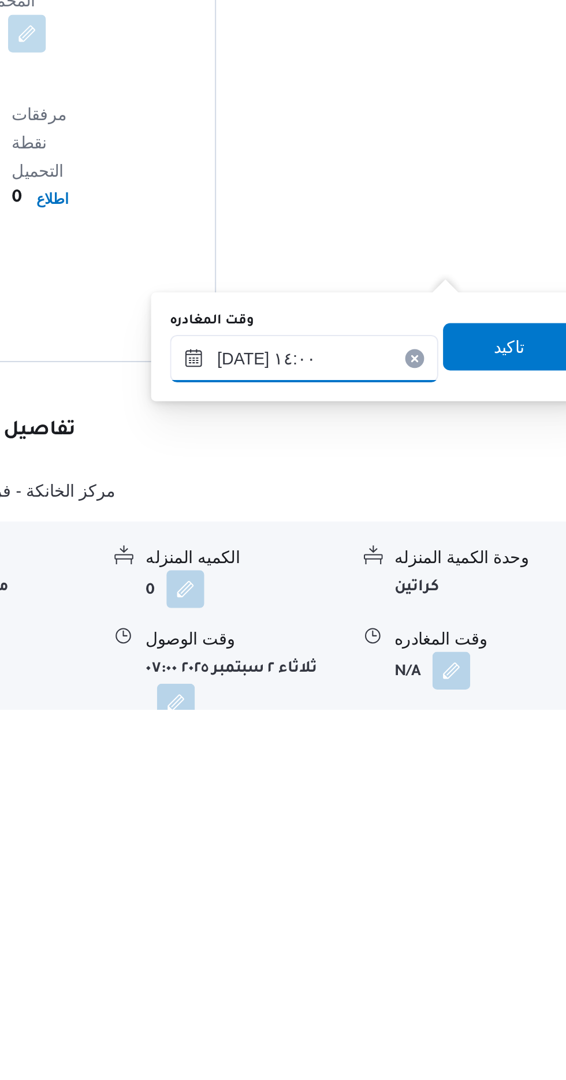
click at [384, 901] on input "[DATE] ١٤:٠٠" at bounding box center [404, 908] width 131 height 23
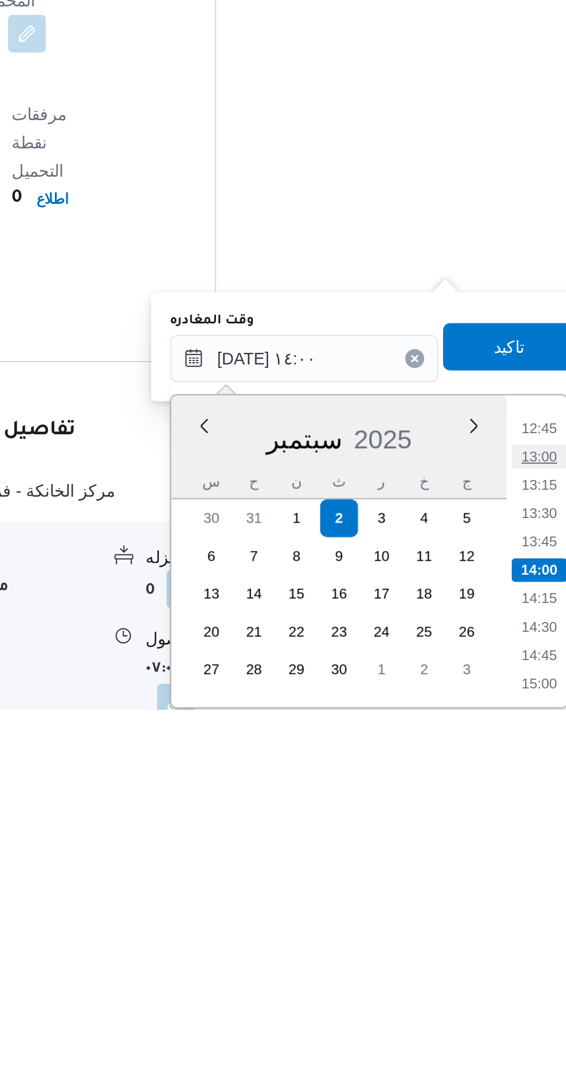
click at [520, 957] on li "13:00" at bounding box center [519, 956] width 27 height 12
type input "[DATE] ١٣:٠٠"
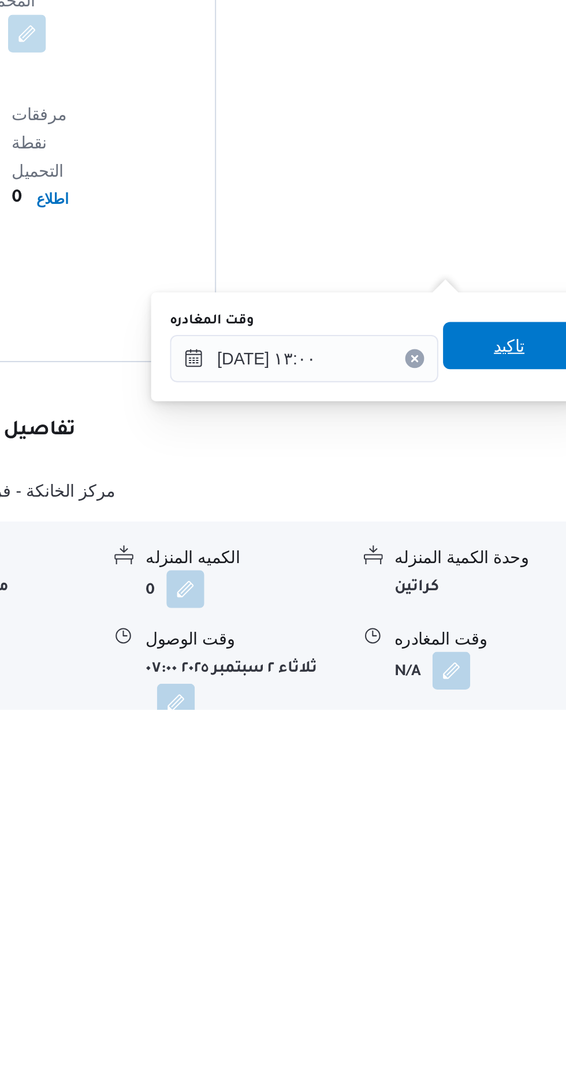
click at [503, 908] on span "تاكيد" at bounding box center [504, 901] width 65 height 23
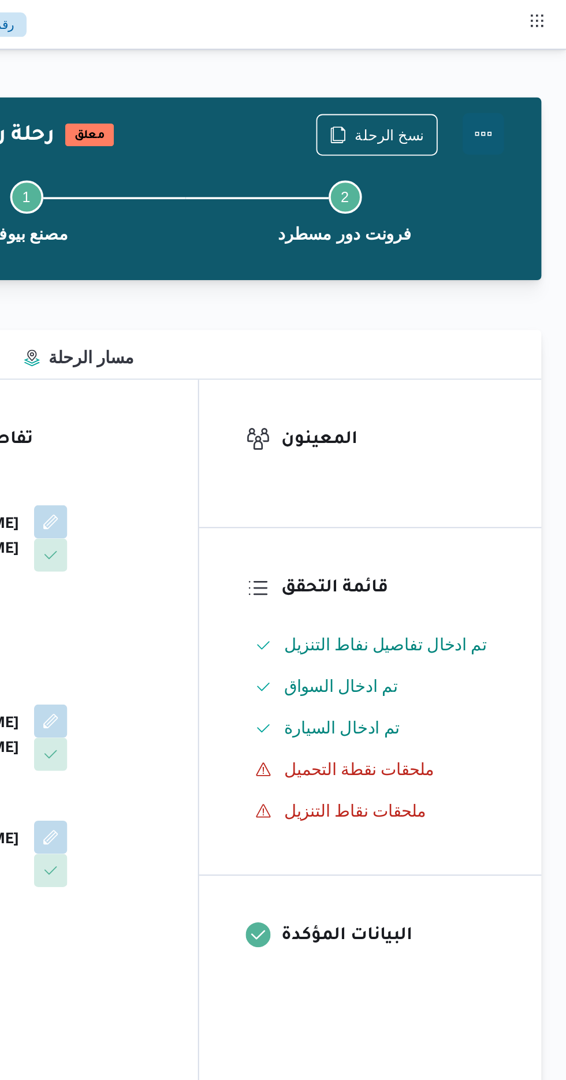
click at [508, 75] on button "Actions" at bounding box center [519, 74] width 23 height 23
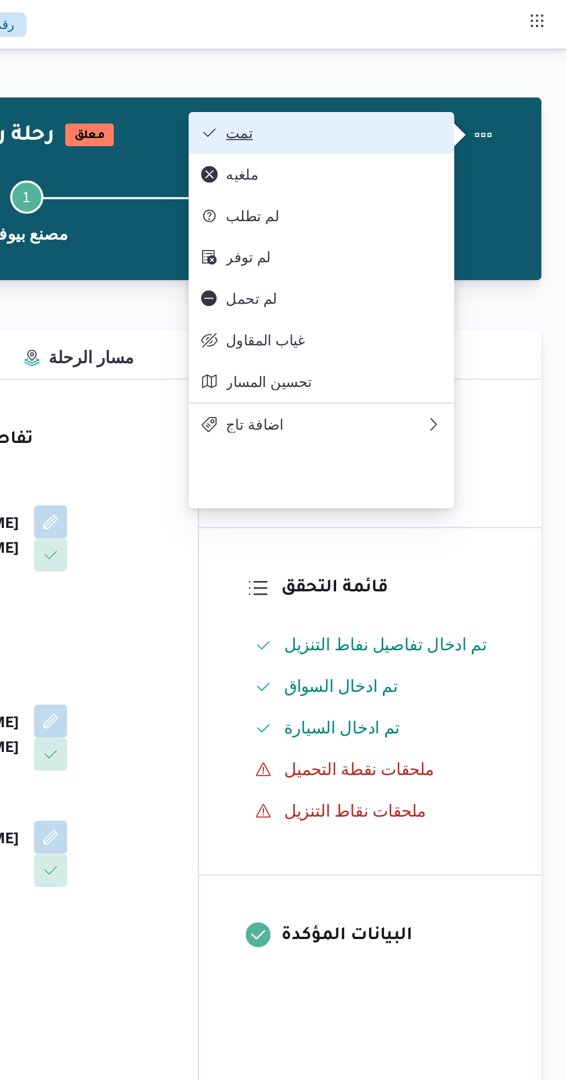
click at [405, 67] on button "تمت" at bounding box center [430, 73] width 148 height 23
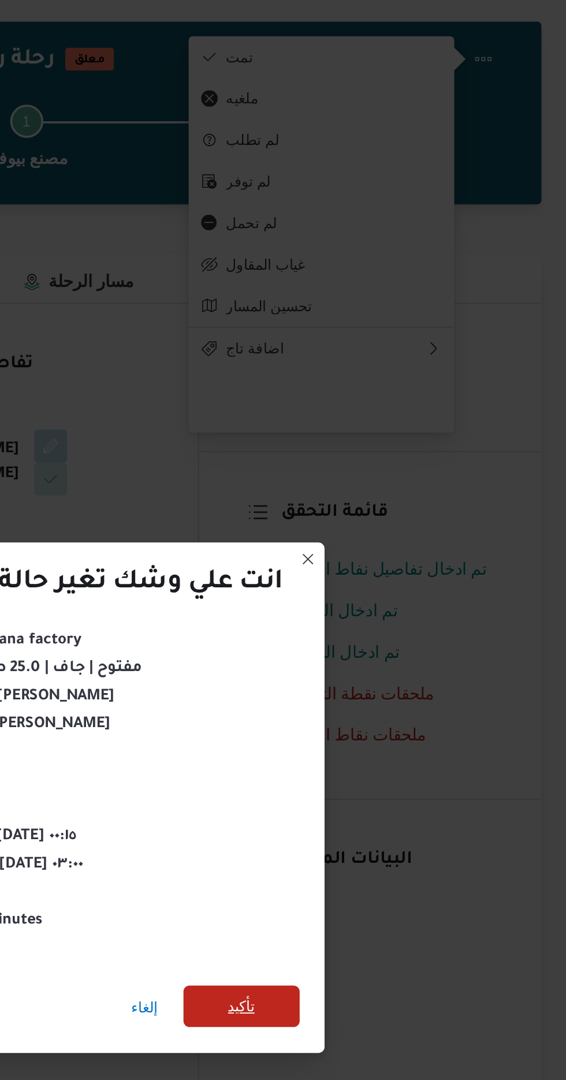
click at [379, 600] on span "تأكيد" at bounding box center [385, 602] width 65 height 23
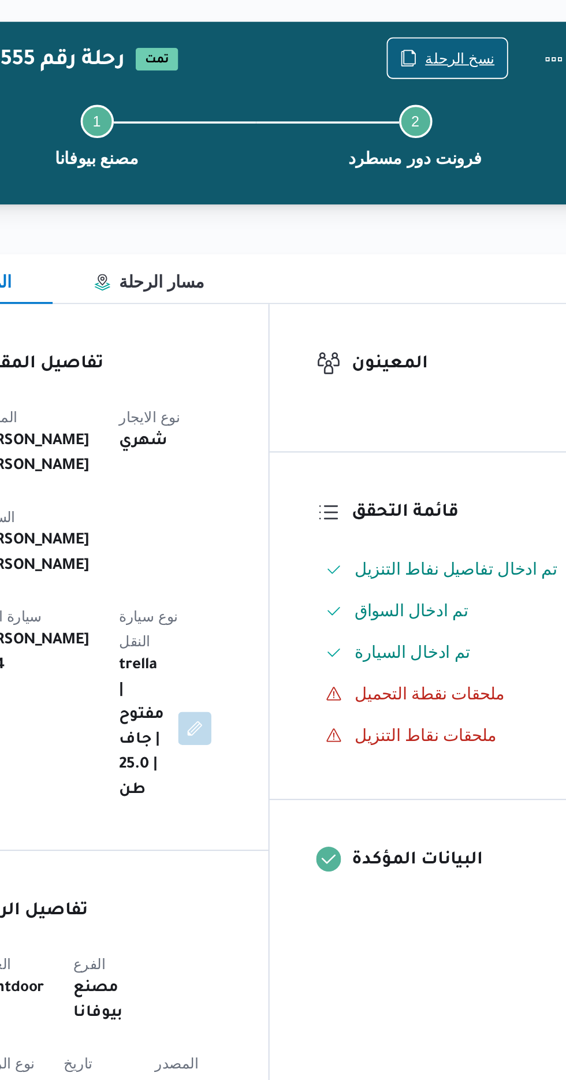
click at [451, 73] on span "نسخ الرحلة" at bounding box center [460, 75] width 66 height 22
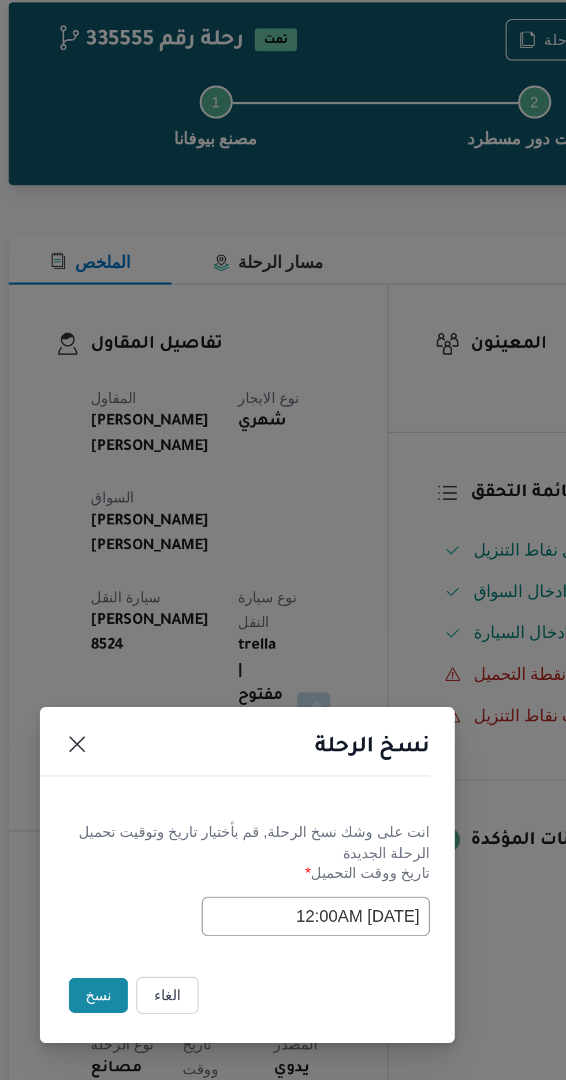
click at [189, 607] on button "نسخ" at bounding box center [200, 607] width 33 height 20
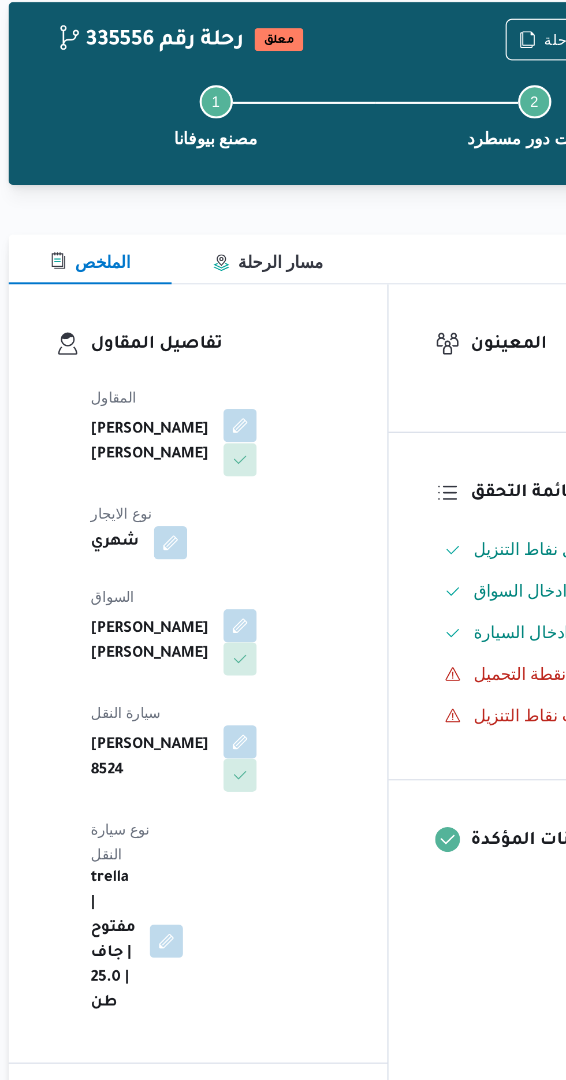
click at [270, 299] on button "button" at bounding box center [279, 290] width 18 height 18
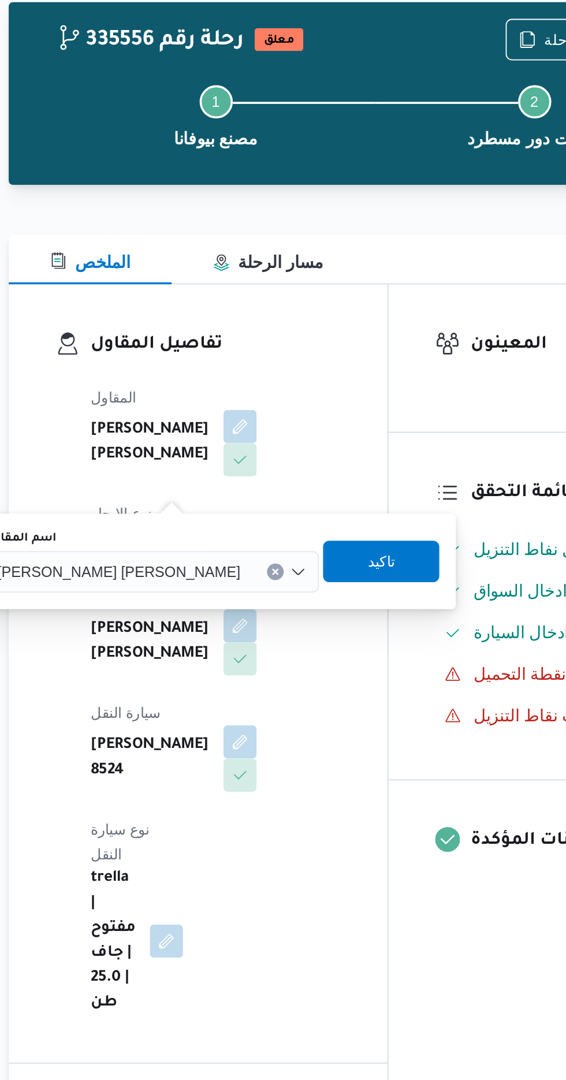
click at [222, 378] on div "[PERSON_NAME] [PERSON_NAME]" at bounding box center [230, 371] width 186 height 23
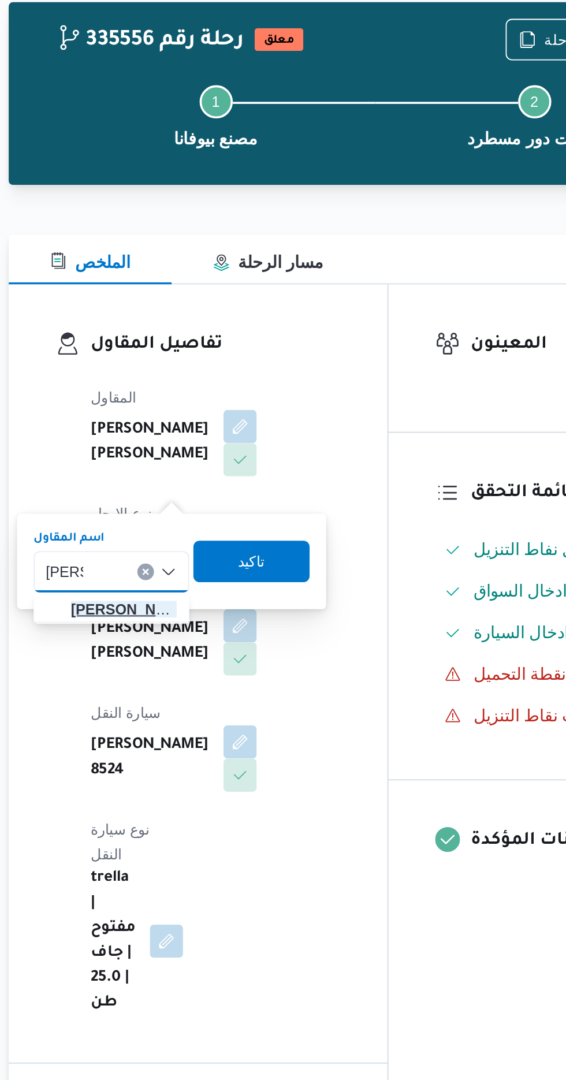
type input "[PERSON_NAME]"
click at [197, 391] on span "هانى م جدى [PERSON_NAME]" at bounding box center [214, 392] width 59 height 14
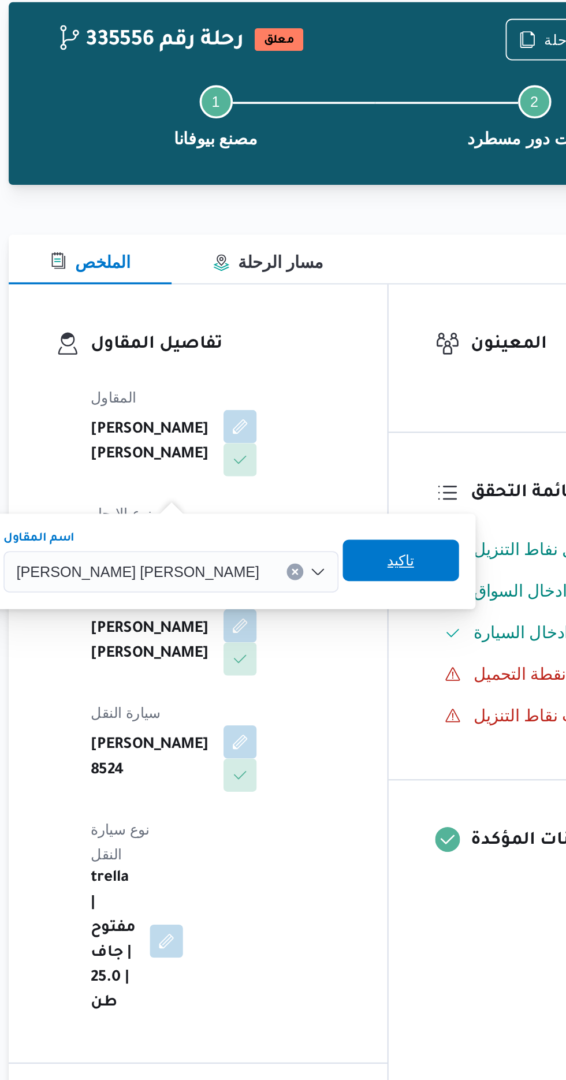
click at [336, 365] on span "تاكيد" at bounding box center [368, 364] width 65 height 23
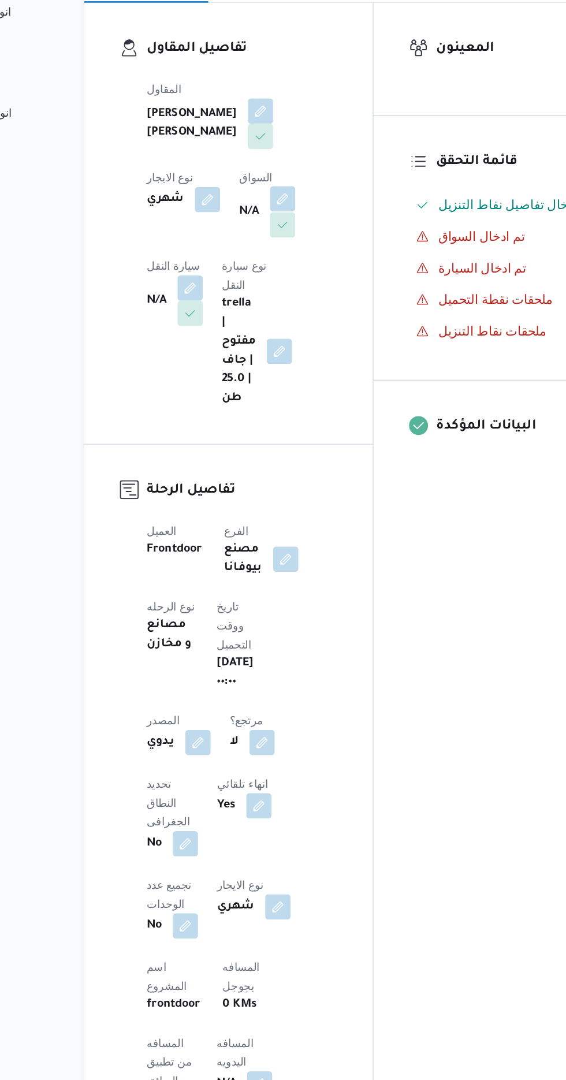
click at [286, 364] on button "button" at bounding box center [295, 354] width 18 height 18
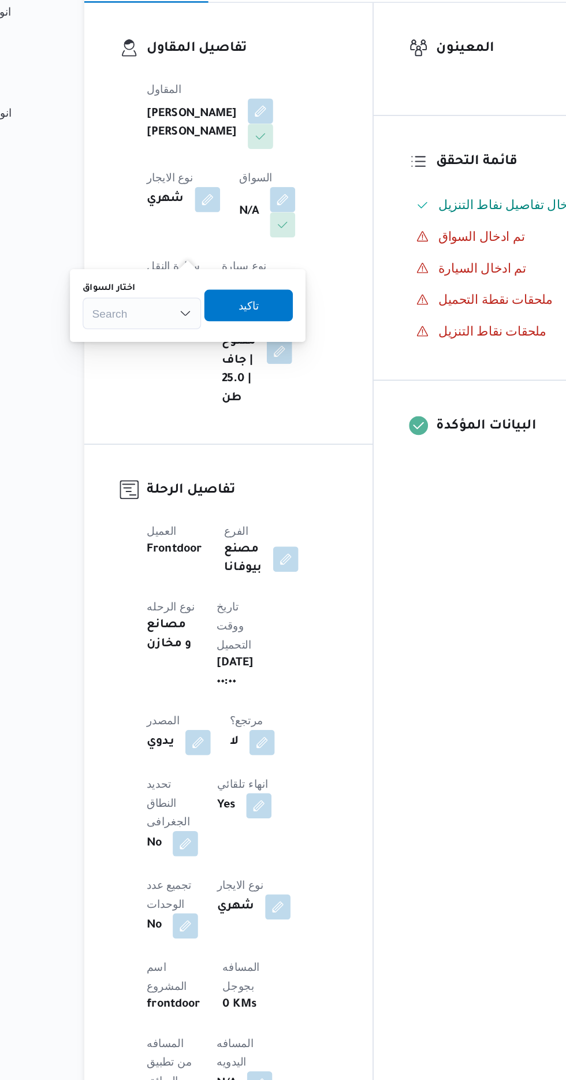
click at [182, 438] on div "Search" at bounding box center [192, 438] width 87 height 23
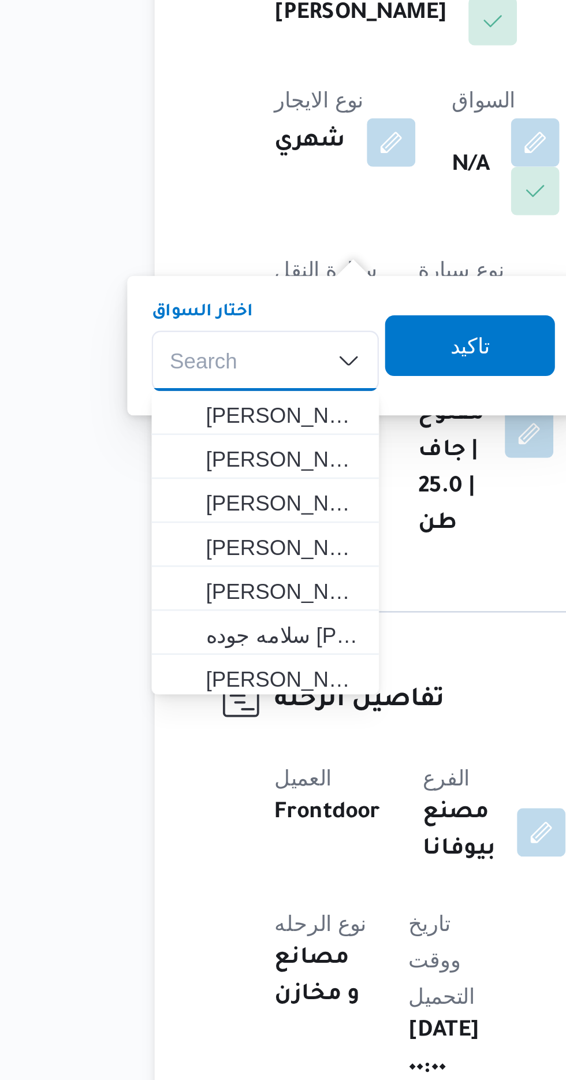
click at [183, 435] on div "Search Combo box. Selected. Combo box input. Search. Type some text or, to disp…" at bounding box center [192, 438] width 87 height 23
click at [175, 435] on div "Search Combo box. Selected. Combo box input. Search. Type some text or, to disp…" at bounding box center [192, 438] width 87 height 23
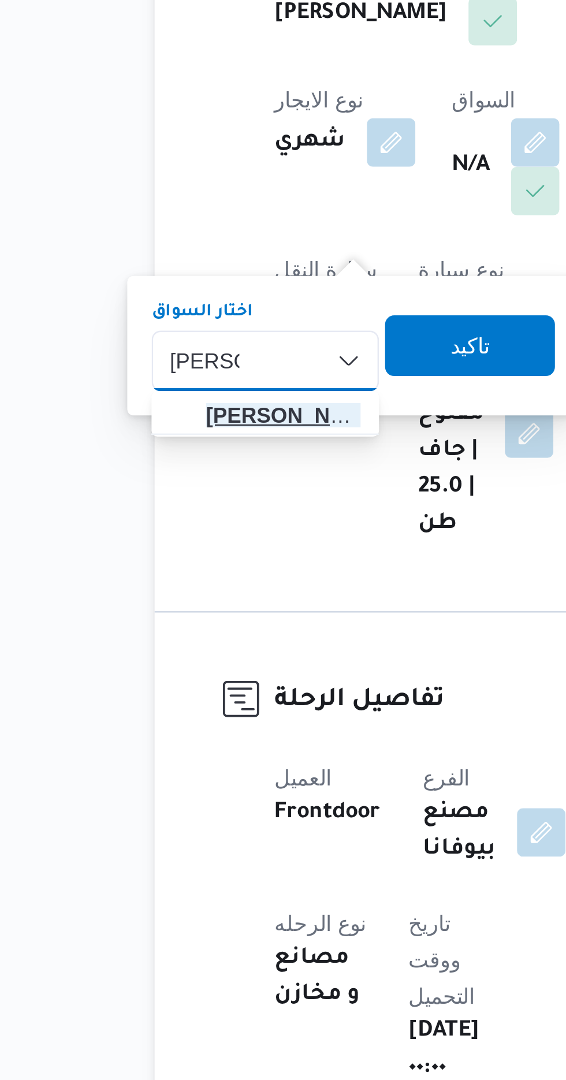
type input "[PERSON_NAME]"
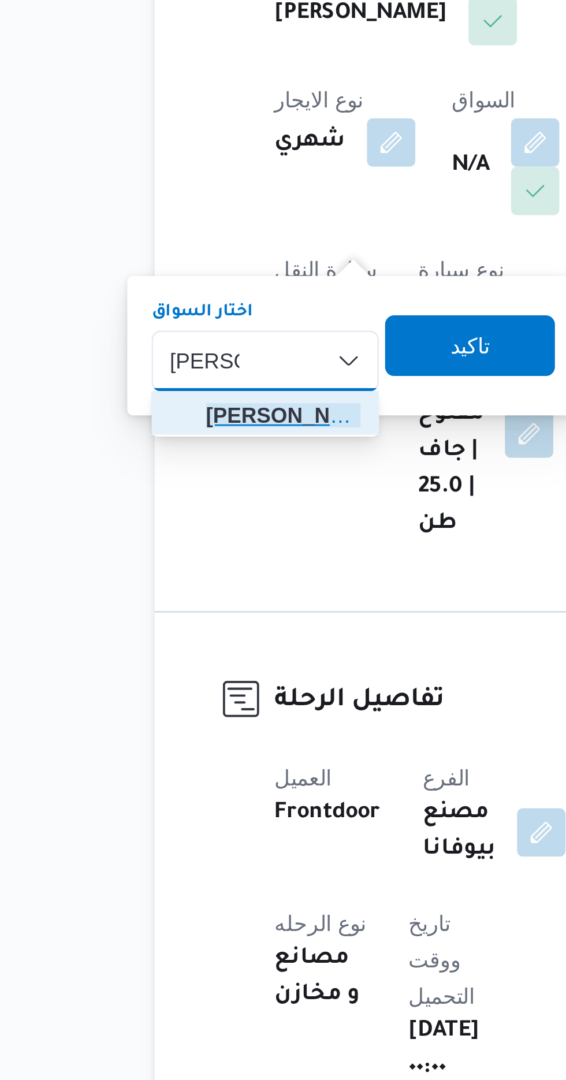
click at [177, 458] on span "[PERSON_NAME] اد [PERSON_NAME]" at bounding box center [199, 459] width 59 height 14
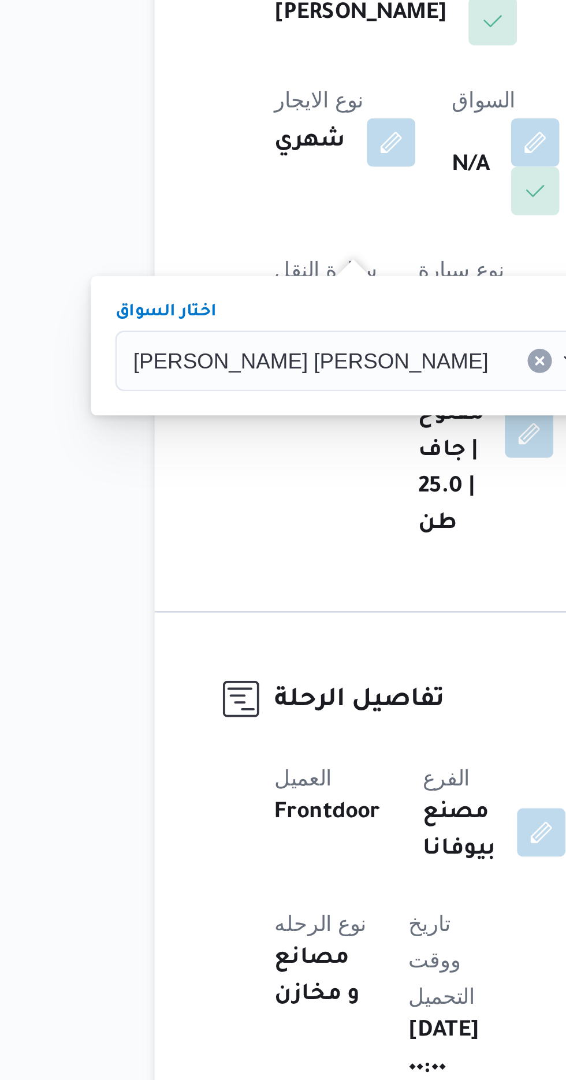
click at [348, 433] on span "تاكيد" at bounding box center [355, 432] width 15 height 14
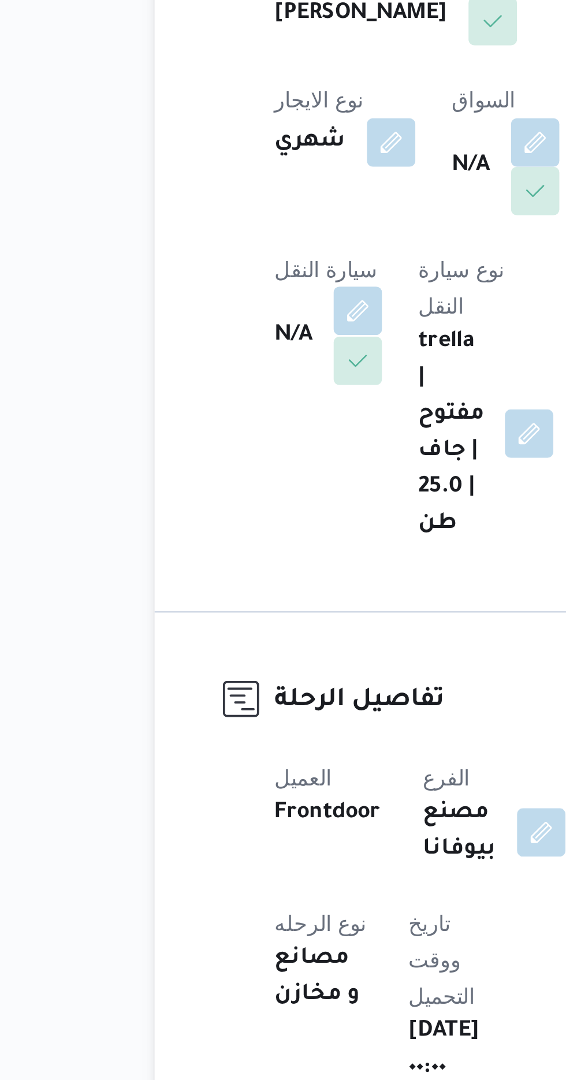
click at [237, 410] on button "button" at bounding box center [227, 419] width 18 height 18
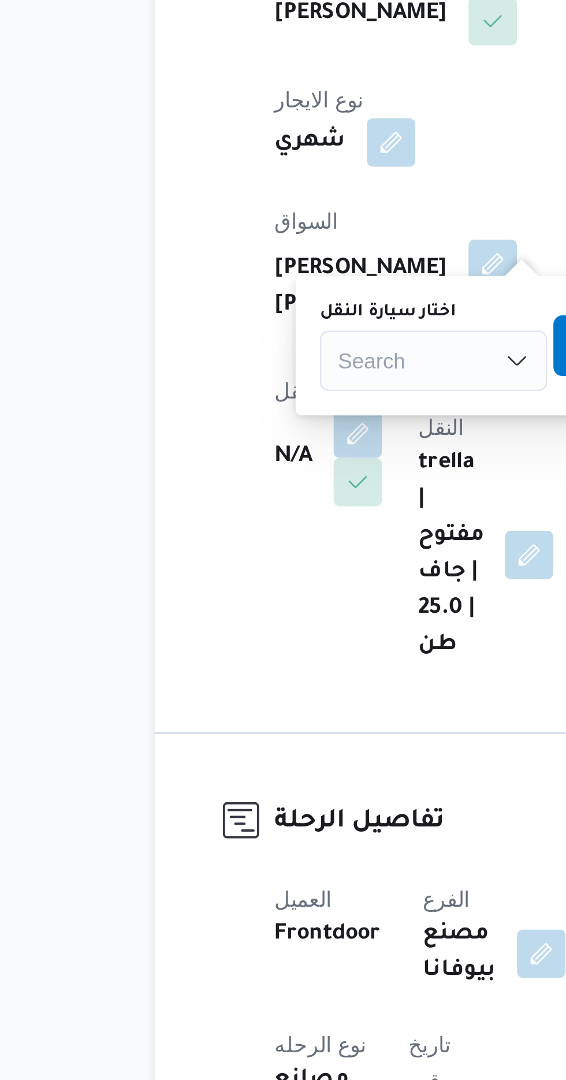
click at [225, 437] on div "Search" at bounding box center [256, 438] width 87 height 23
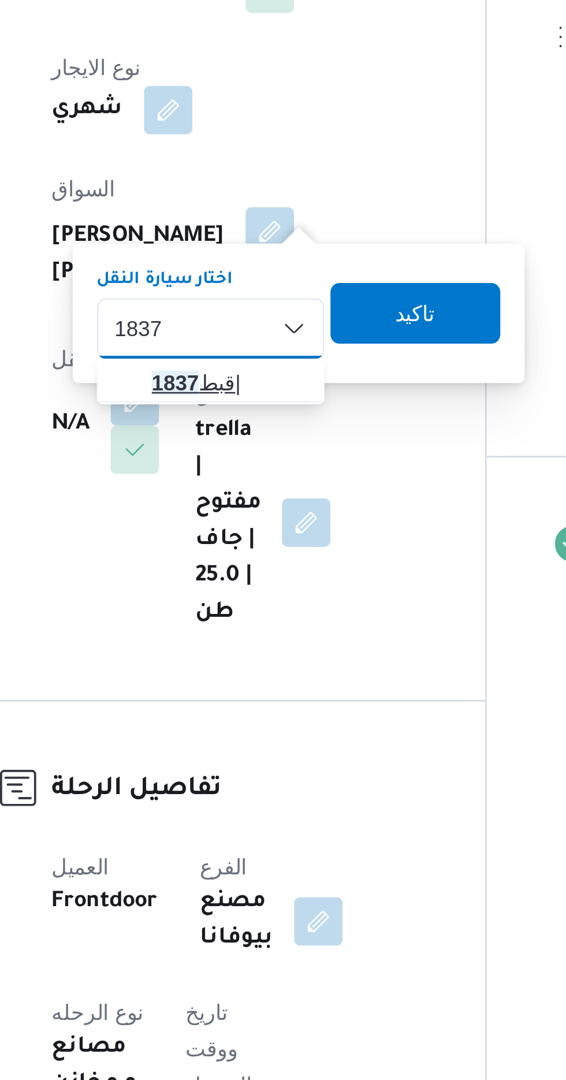
type input "1837"
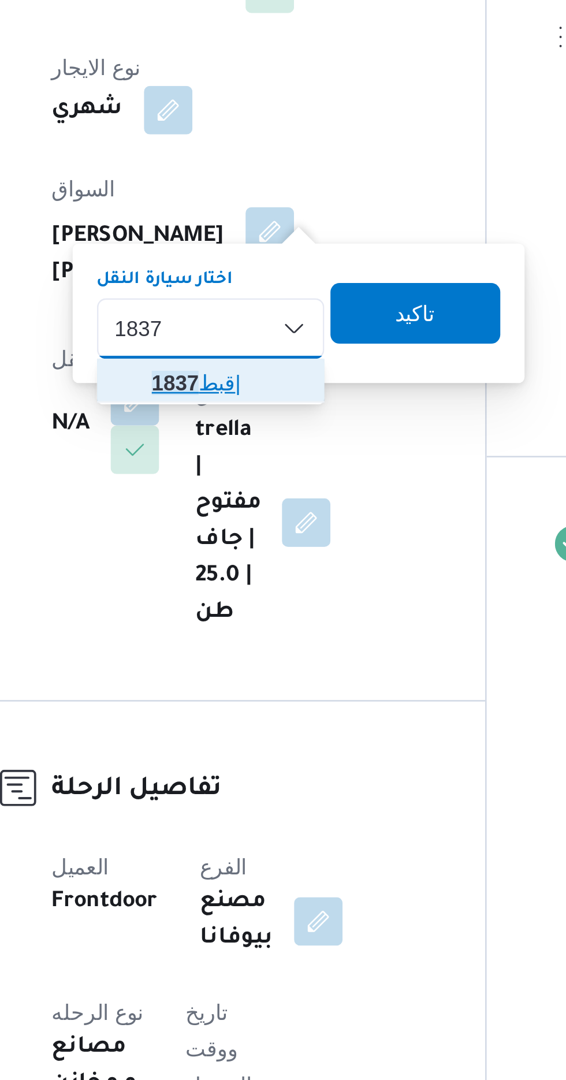
click at [253, 454] on span "قبط 1837 |" at bounding box center [263, 459] width 59 height 14
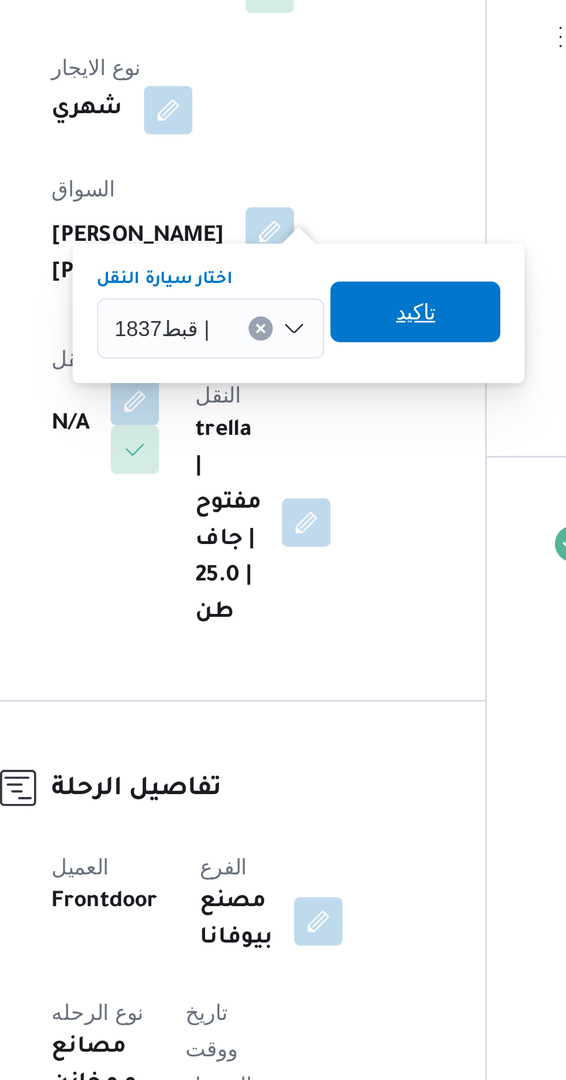
click at [333, 428] on span "تاكيد" at bounding box center [334, 432] width 15 height 14
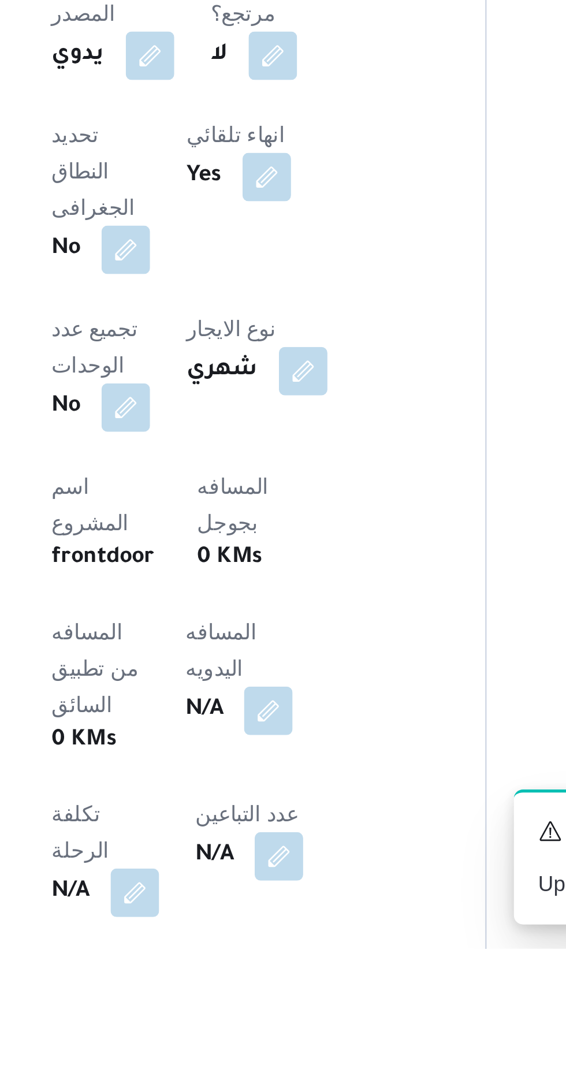
scroll to position [59, 0]
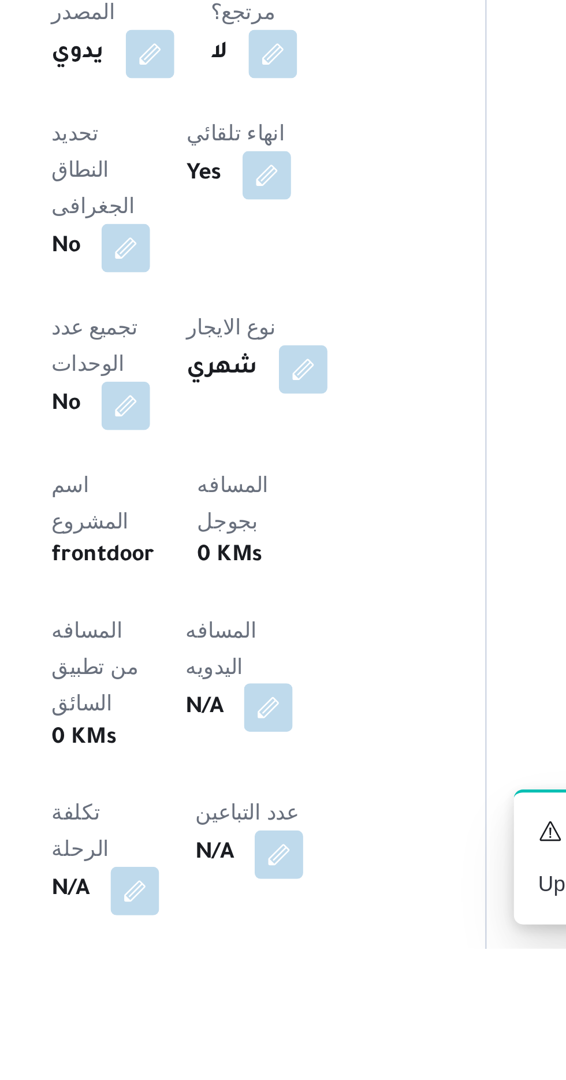
click at [269, 979] on button "button" at bounding box center [278, 988] width 18 height 18
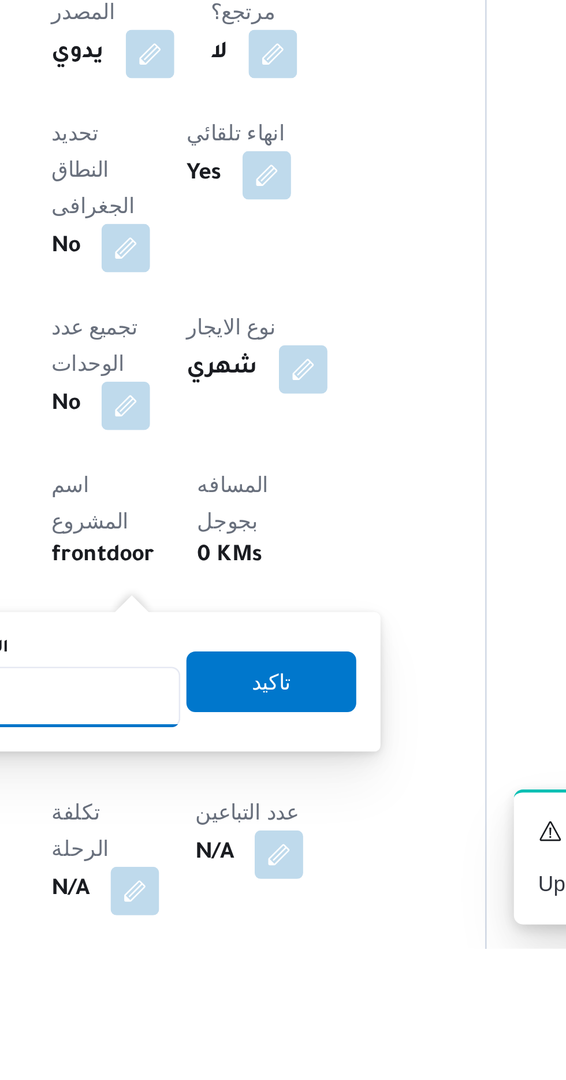
click at [208, 982] on input "المسافه اليدويه" at bounding box center [187, 983] width 115 height 23
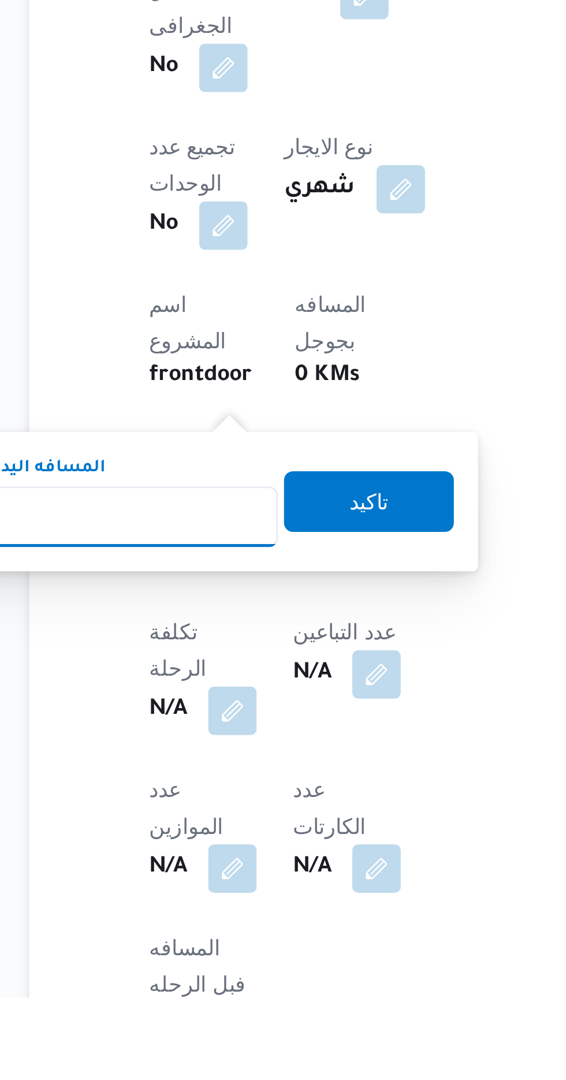
scroll to position [146, 0]
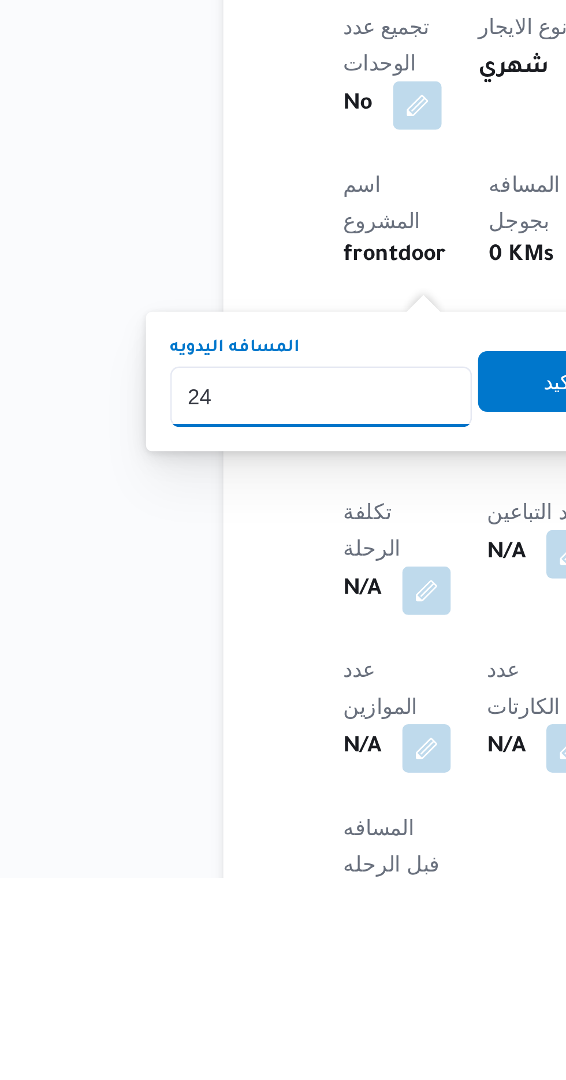
type input "240"
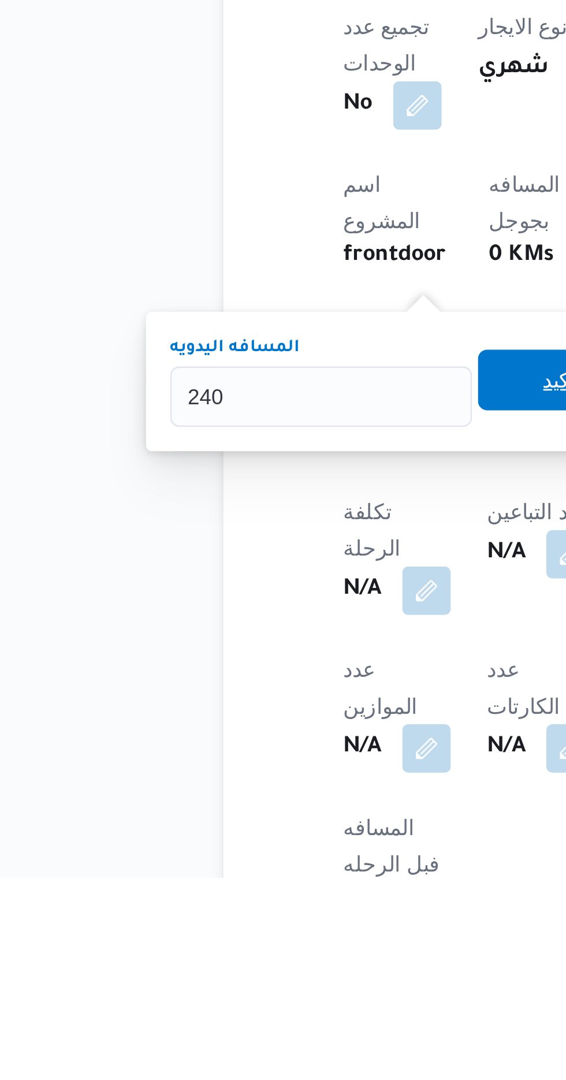
click at [266, 884] on span "تاكيد" at bounding box center [279, 890] width 65 height 23
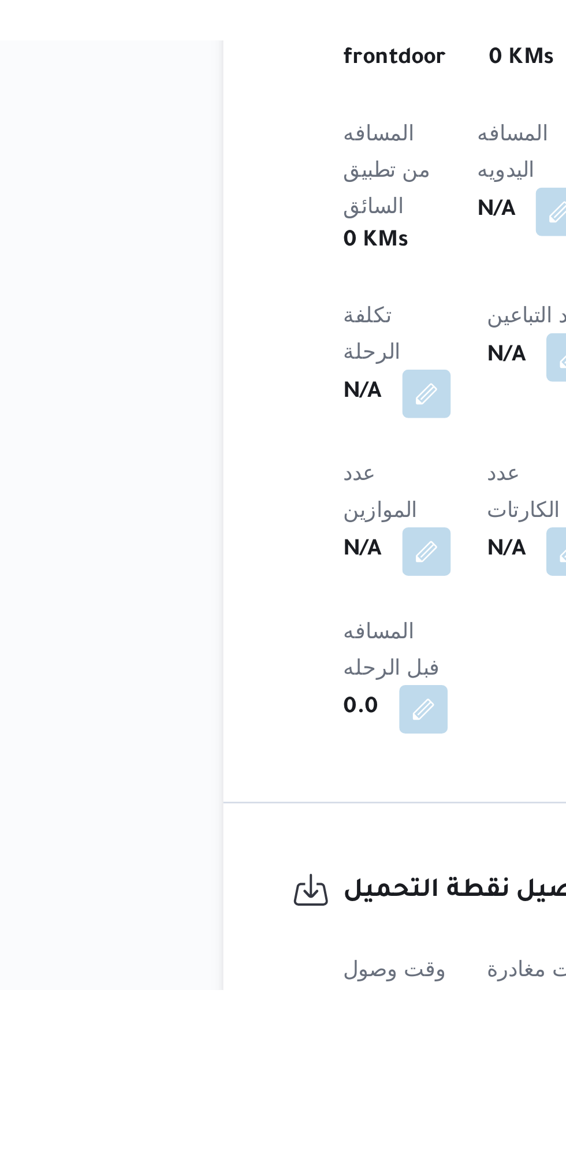
scroll to position [264, 0]
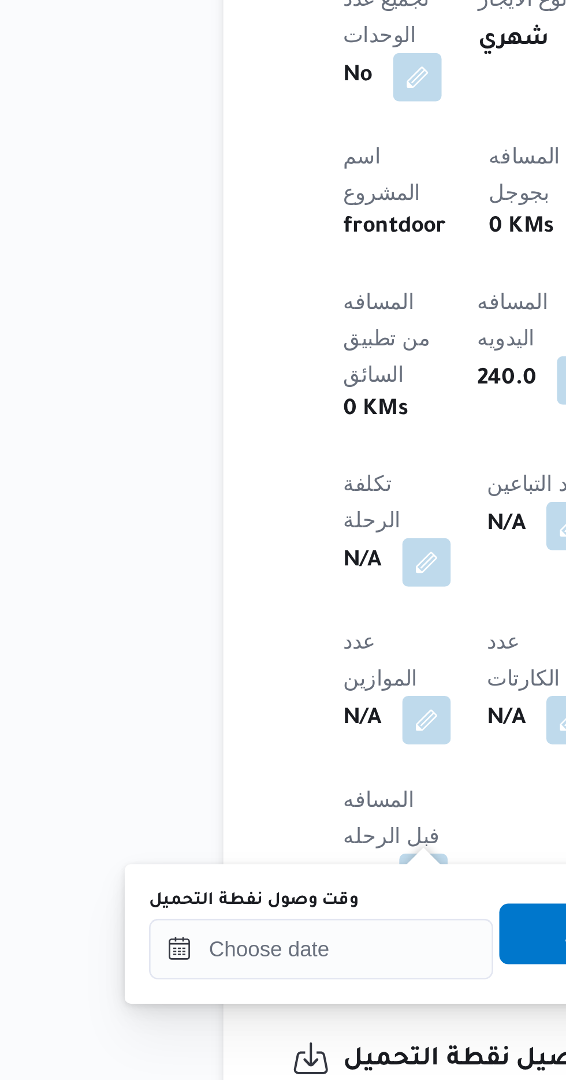
click at [174, 983] on label "وقت وصول نفطة التحميل" at bounding box center [162, 980] width 80 height 9
click at [174, 988] on input "وقت وصول نفطة التحميل" at bounding box center [187, 999] width 131 height 23
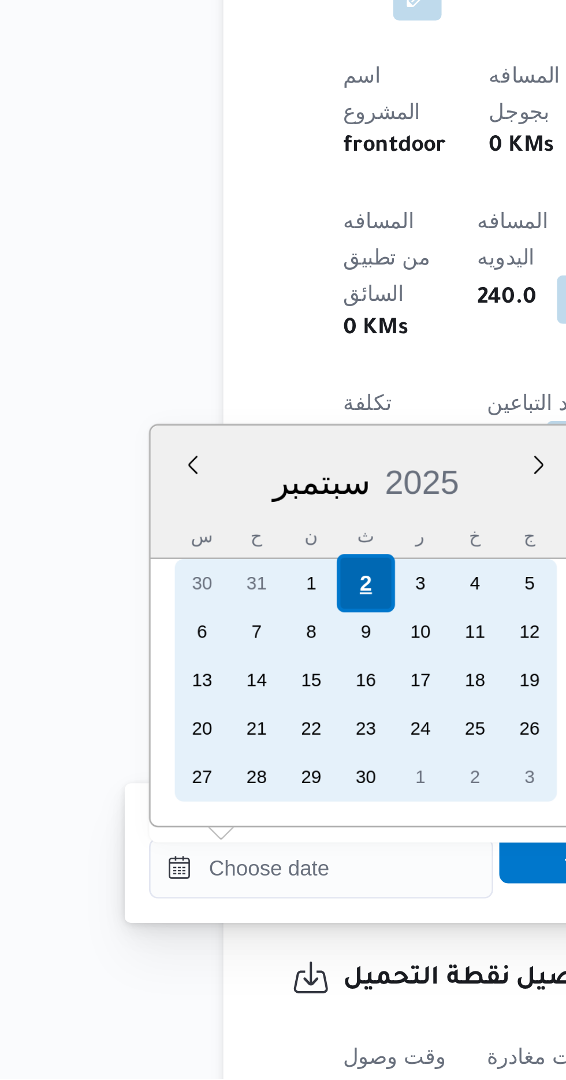
click at [203, 887] on div "2" at bounding box center [204, 891] width 22 height 22
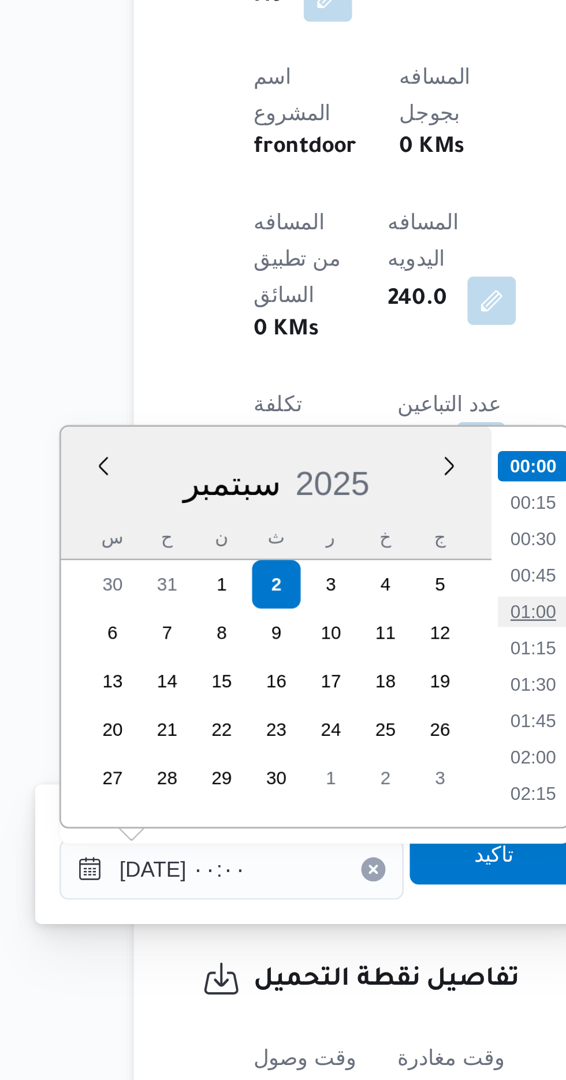
click at [303, 900] on li "01:00" at bounding box center [302, 901] width 27 height 12
type input "[DATE] ٠١:٠٠"
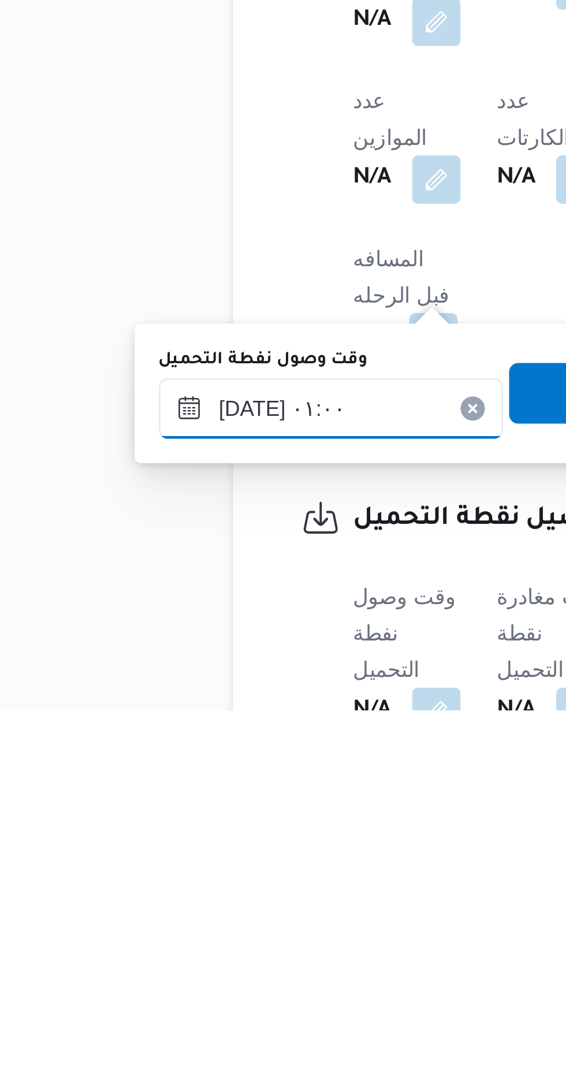
scroll to position [319, 0]
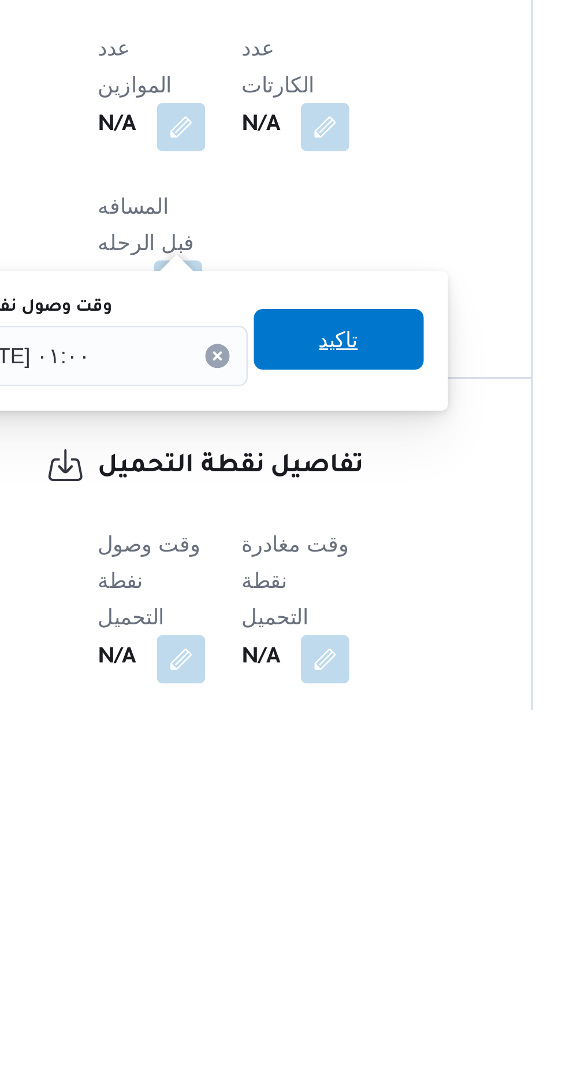
click at [292, 940] on span "تاكيد" at bounding box center [287, 939] width 15 height 14
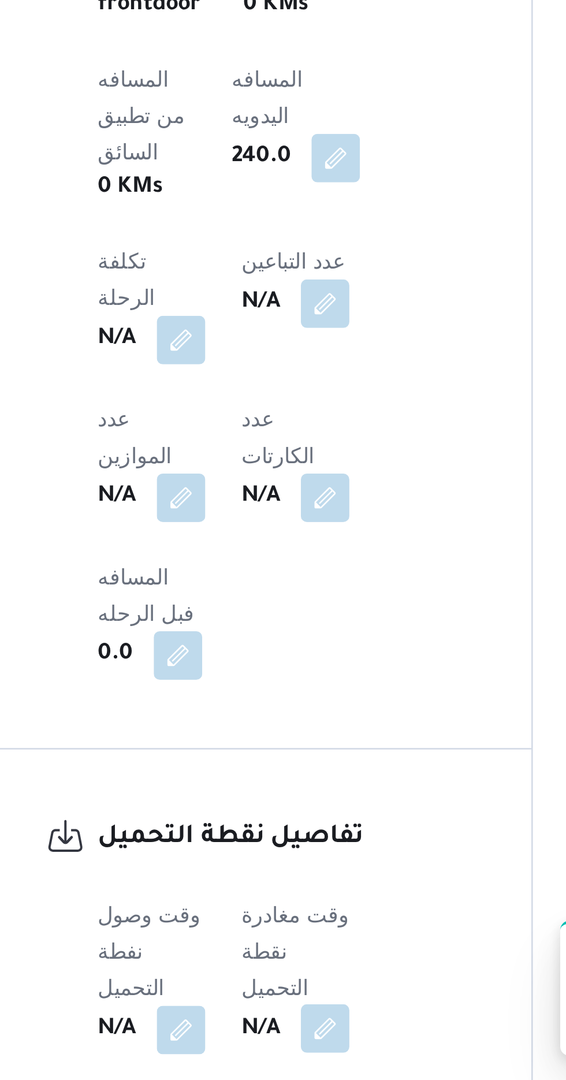
click at [282, 1051] on button "button" at bounding box center [282, 1060] width 18 height 18
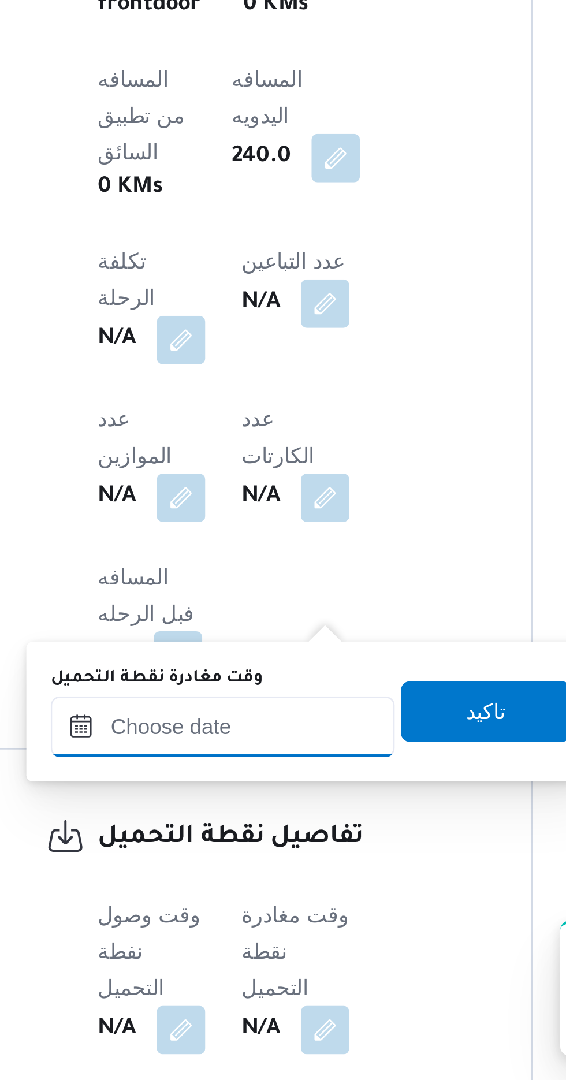
click at [222, 943] on input "وقت مغادرة نقطة التحميل" at bounding box center [243, 945] width 131 height 23
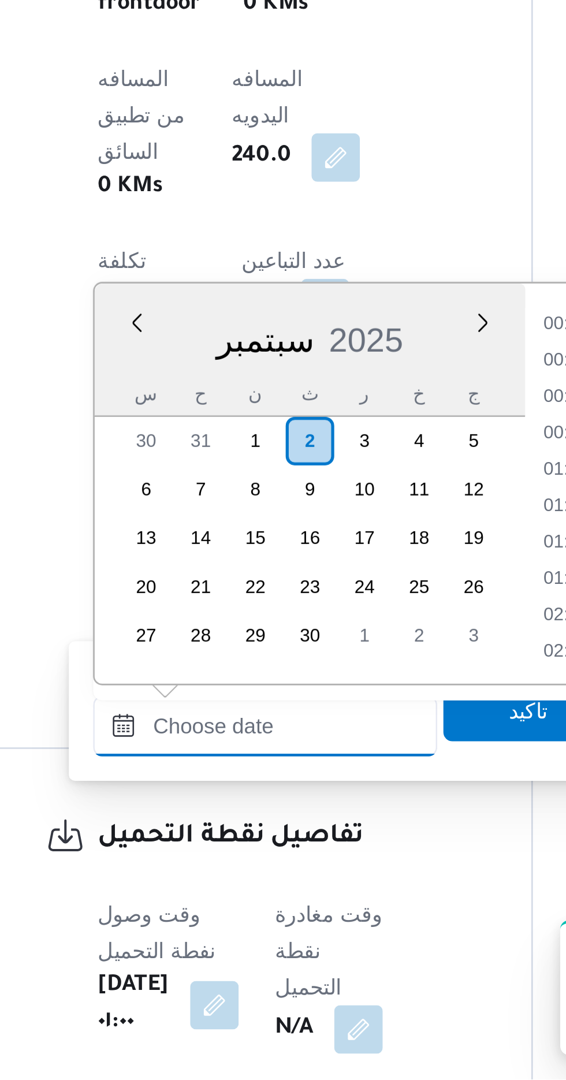
scroll to position [816, 0]
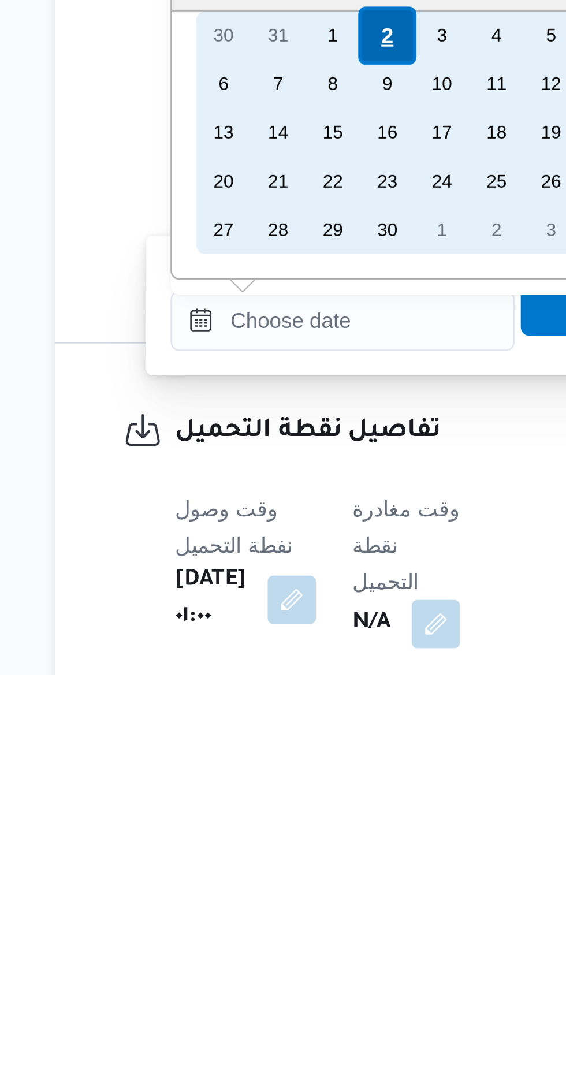
click at [275, 833] on div "2" at bounding box center [276, 837] width 22 height 22
type input "[DATE] ٠٠:٠٠"
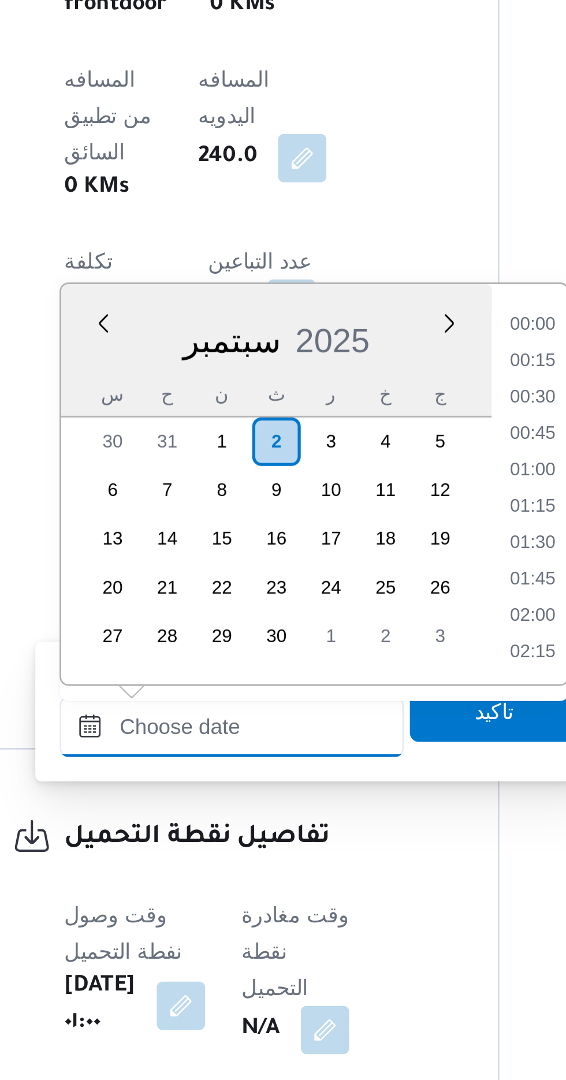
click at [209, 948] on input "وقت مغادرة نقطة التحميل" at bounding box center [259, 945] width 131 height 23
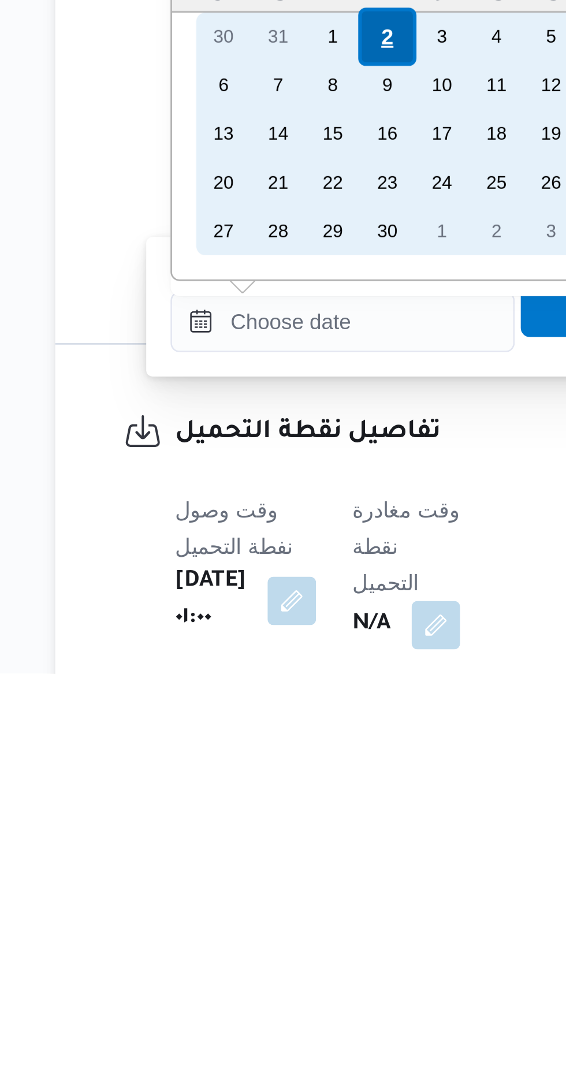
click at [277, 836] on div "2" at bounding box center [276, 837] width 22 height 22
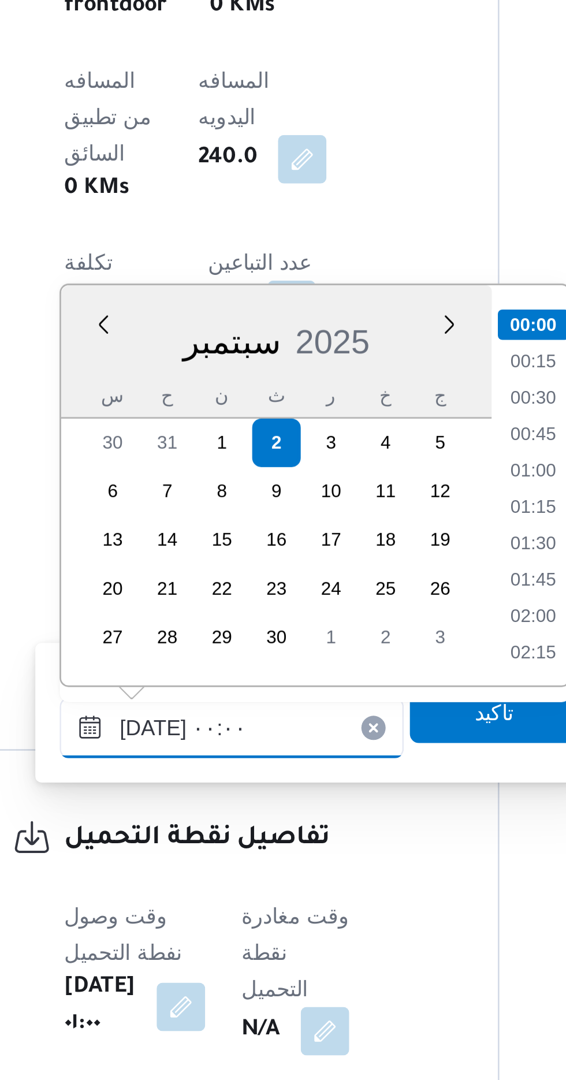
click at [208, 947] on input "[DATE] ٠٠:٠٠" at bounding box center [259, 945] width 131 height 23
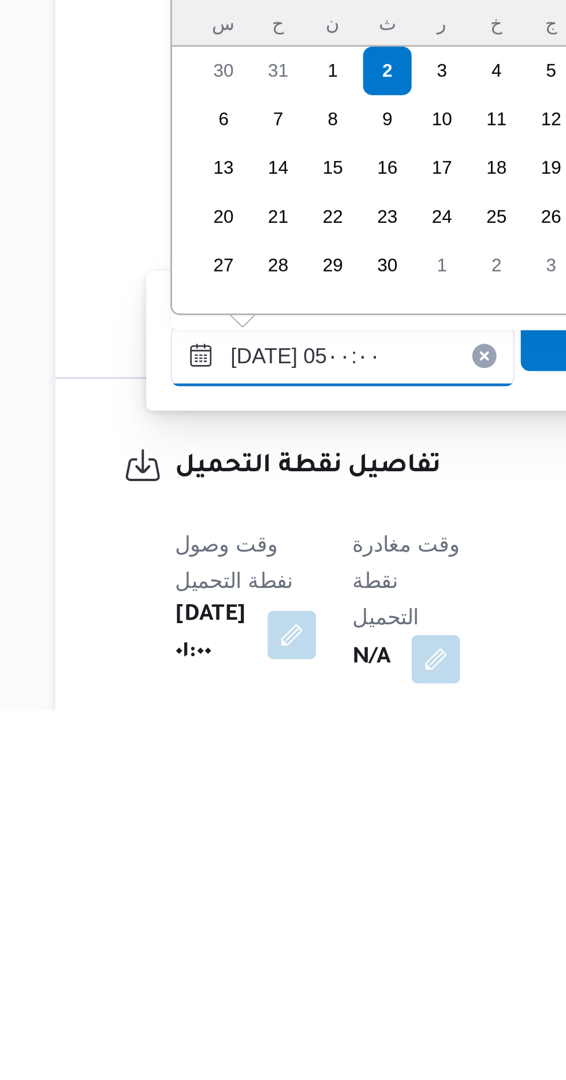
scroll to position [156, 0]
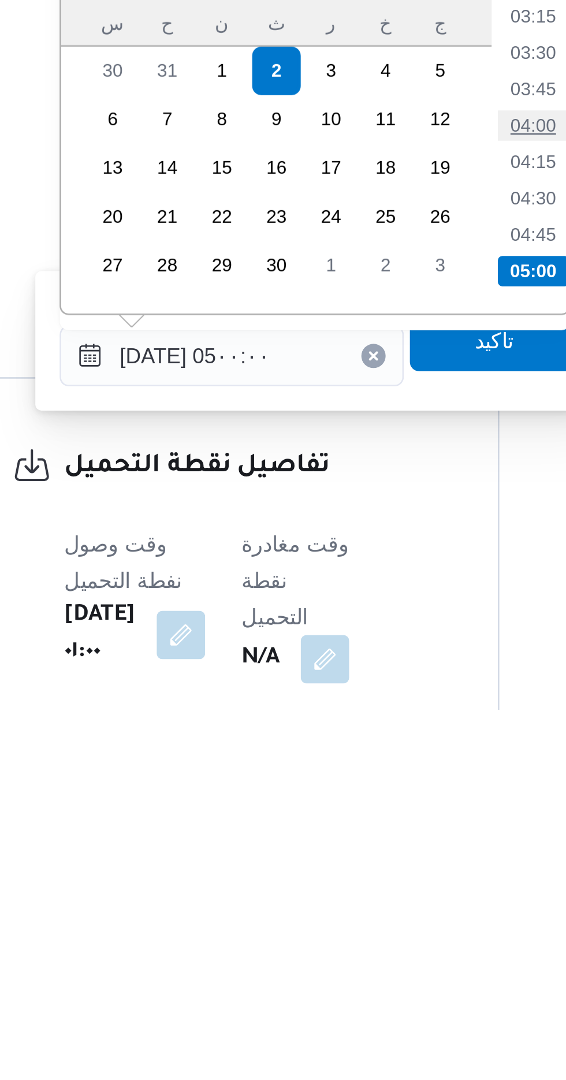
click at [368, 857] on li "04:00" at bounding box center [374, 858] width 27 height 12
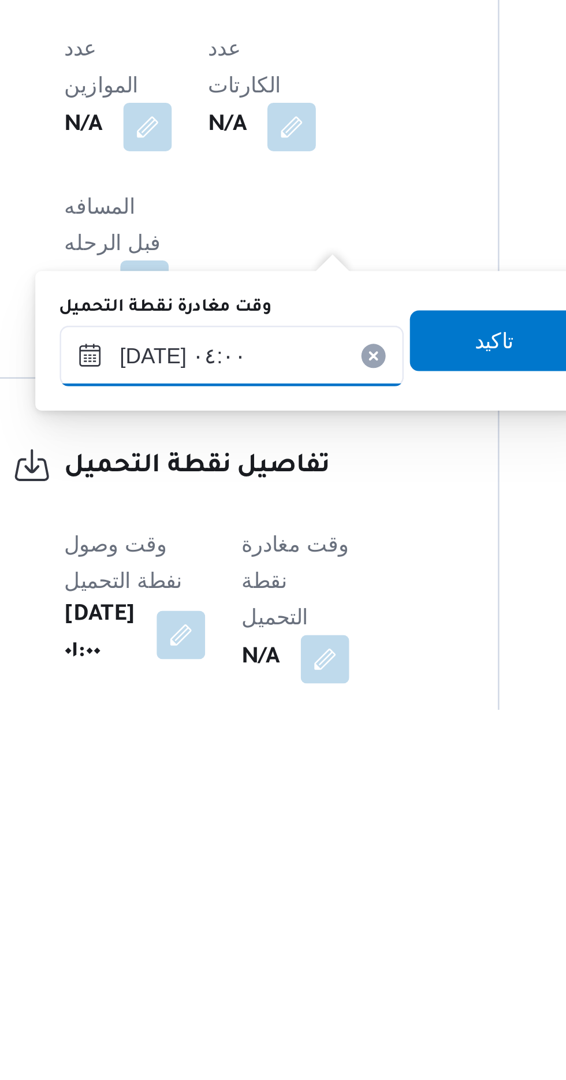
scroll to position [319, 0]
click at [261, 946] on input "[DATE] ٠٤:٠٠" at bounding box center [259, 945] width 131 height 23
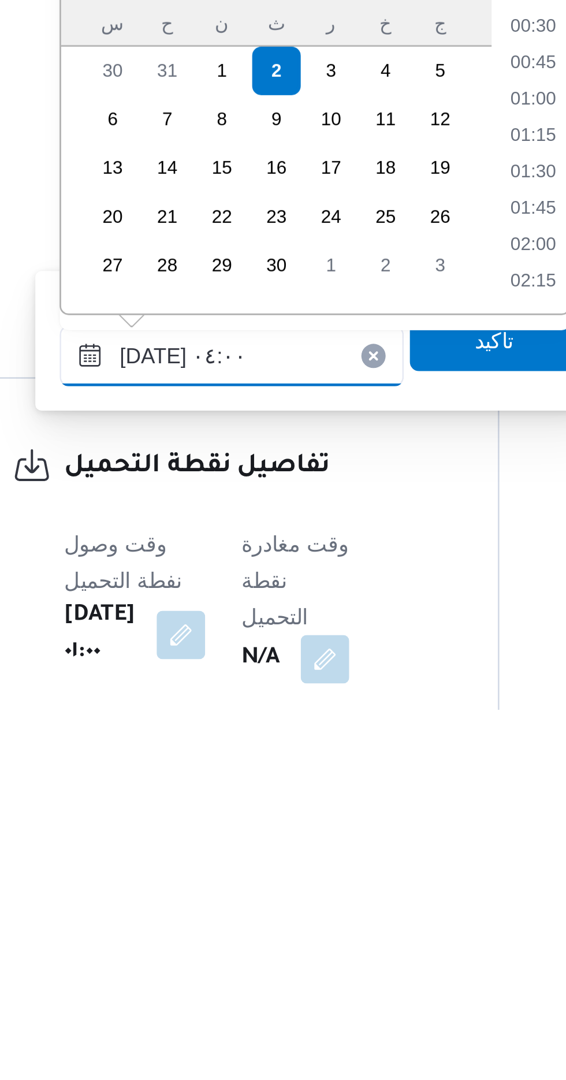
scroll to position [151, 0]
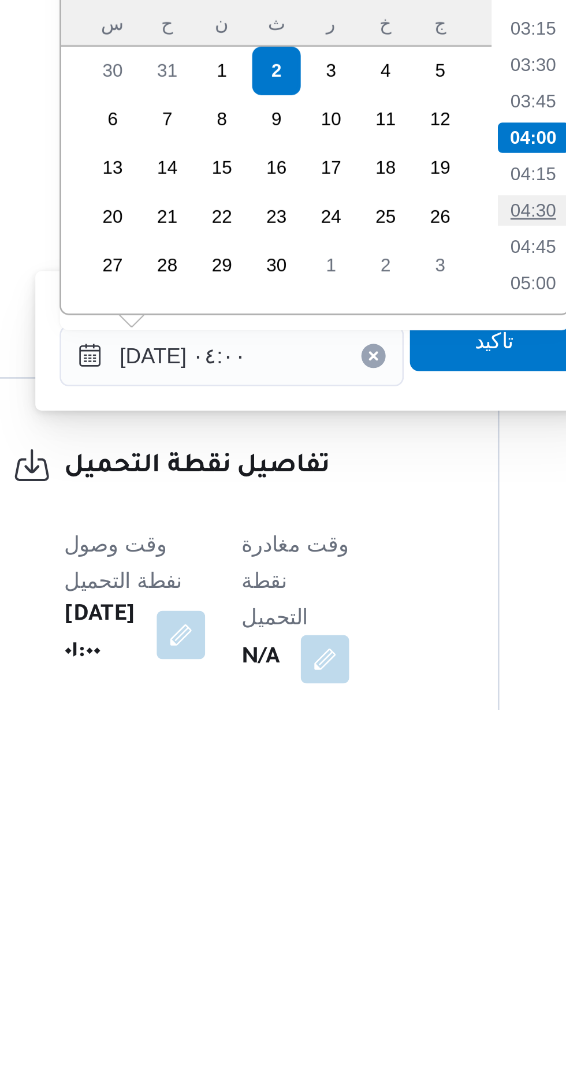
click at [374, 889] on li "04:30" at bounding box center [374, 890] width 27 height 12
type input "[DATE] ٠٤:٣٠"
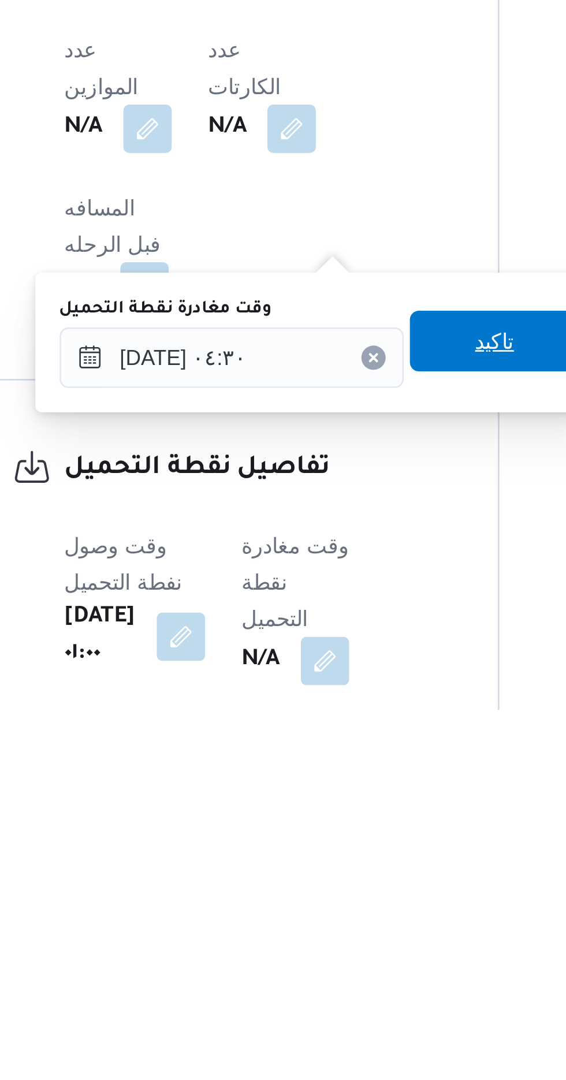
click at [360, 940] on span "تاكيد" at bounding box center [359, 939] width 65 height 23
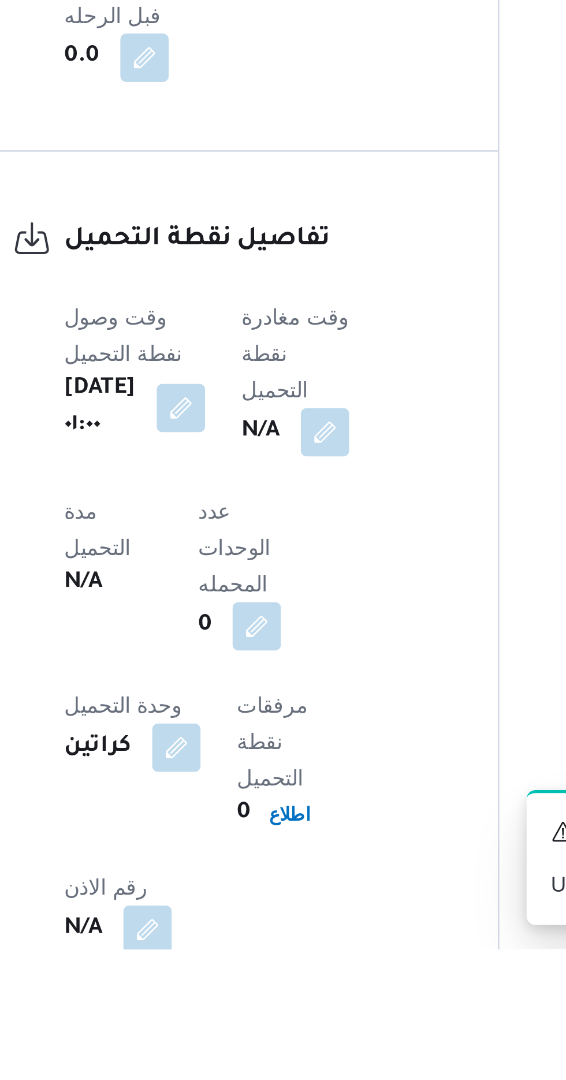
scroll to position [502, 0]
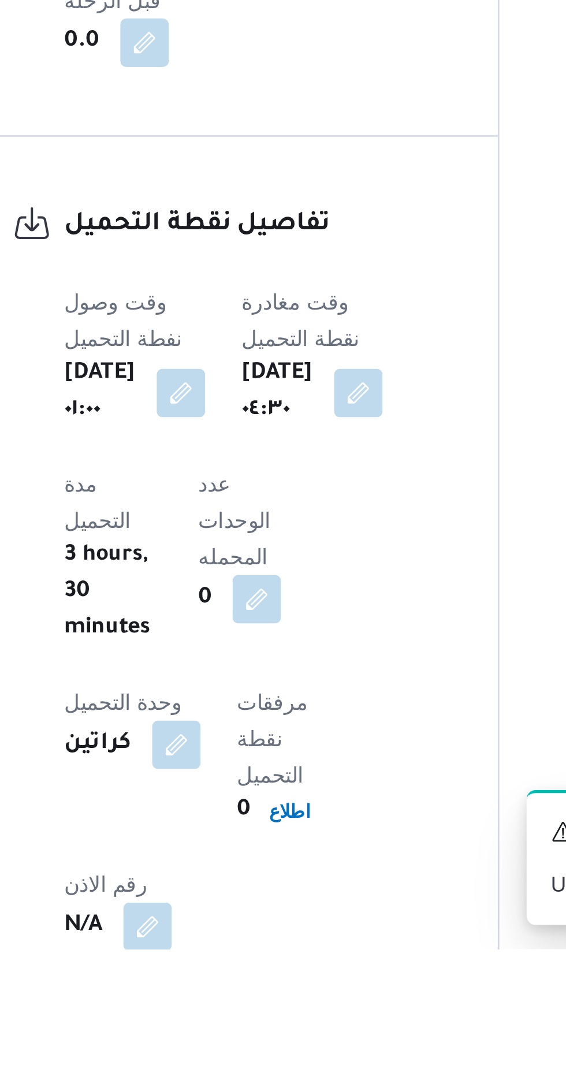
click at [356, 1079] on div "A new notification appears Completed Updated Successfully" at bounding box center [450, 1045] width 231 height 70
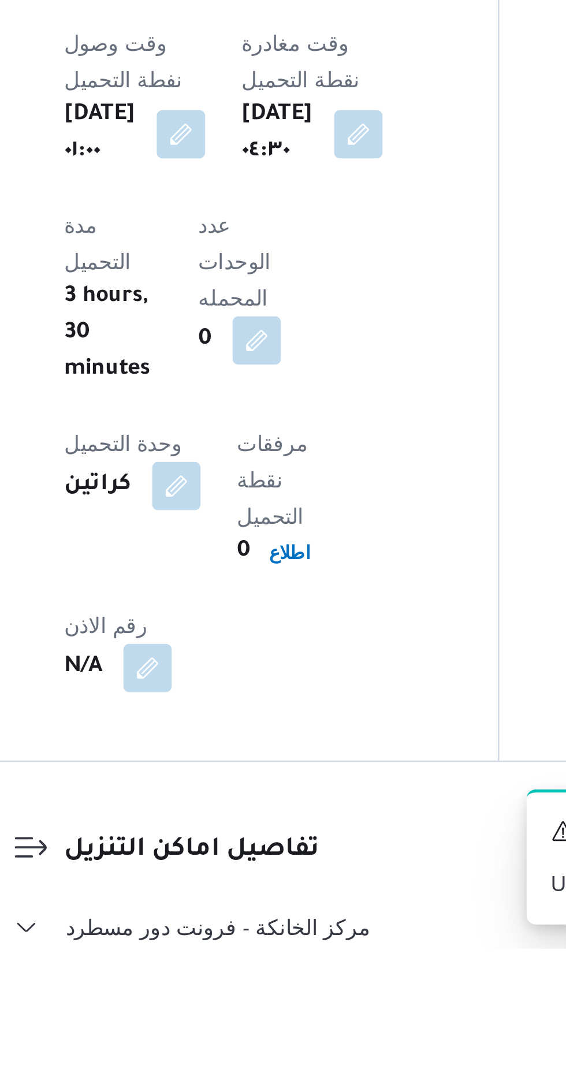
scroll to position [602, 0]
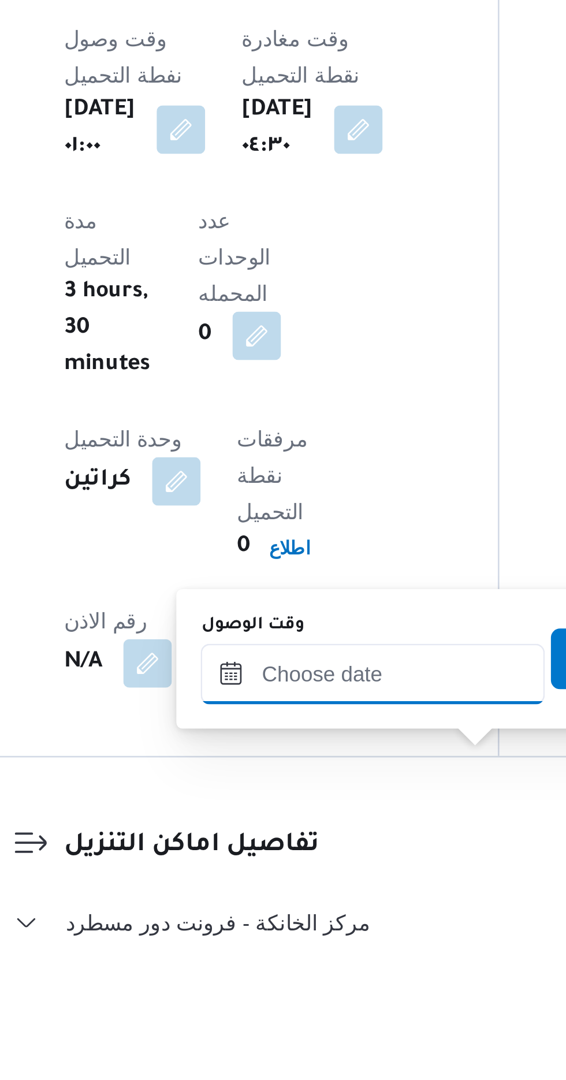
click at [276, 970] on input "وقت الوصول" at bounding box center [313, 975] width 131 height 23
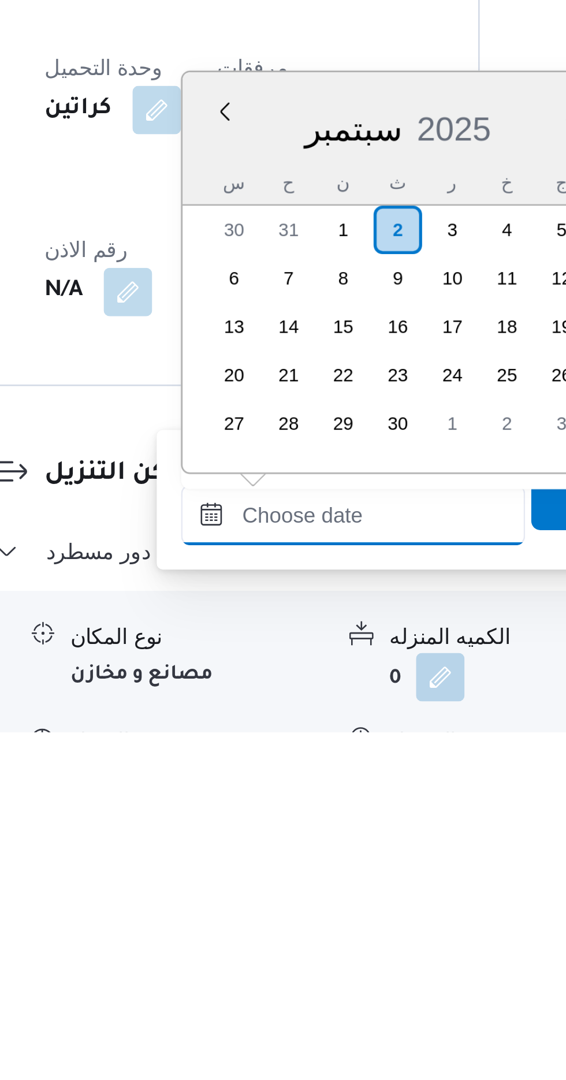
scroll to position [690, 0]
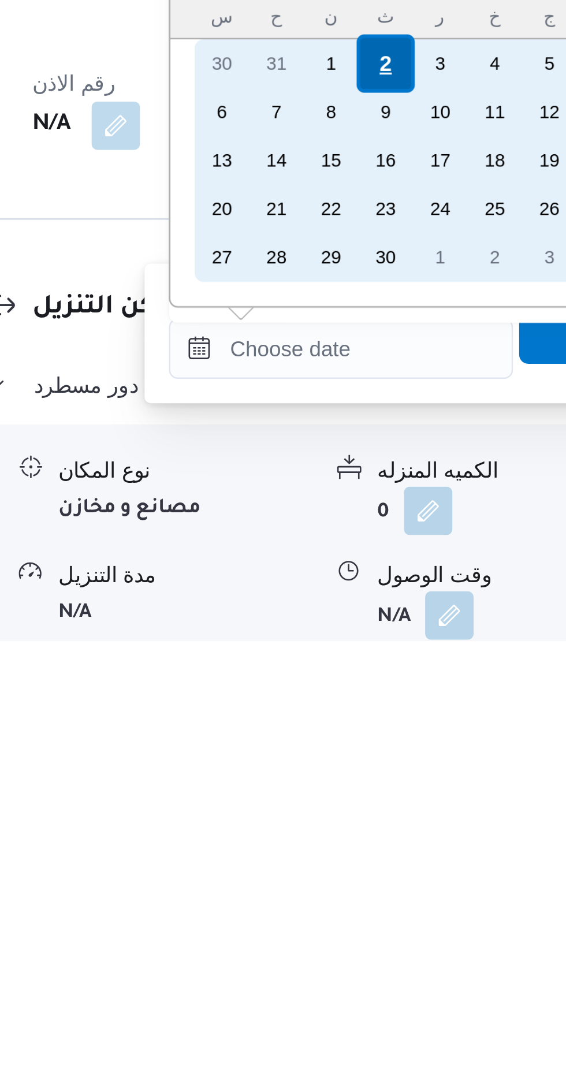
click at [325, 855] on div "2" at bounding box center [330, 860] width 22 height 22
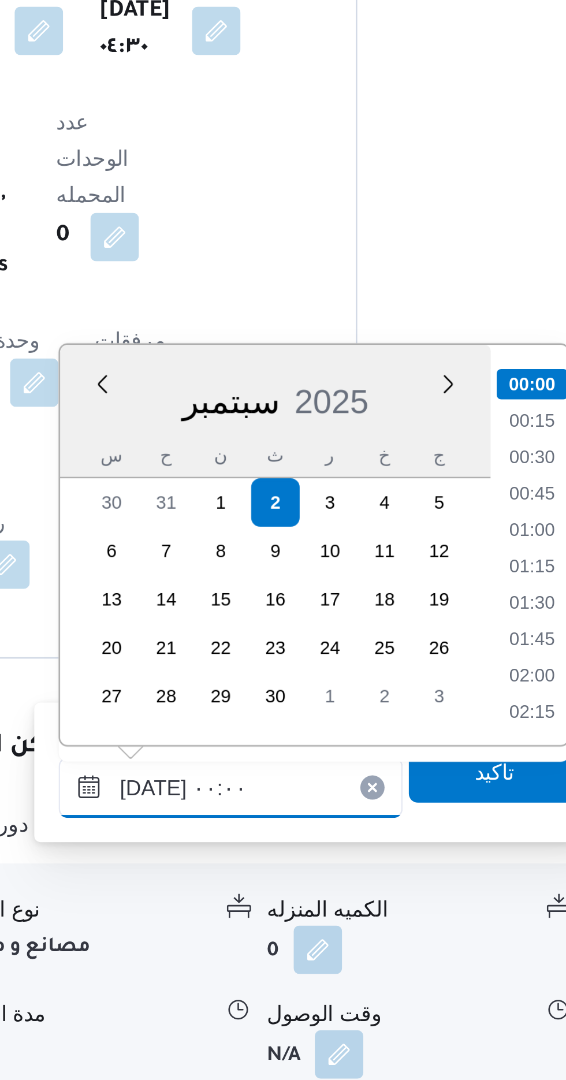
click at [264, 968] on input "[DATE] ٠٠:٠٠" at bounding box center [313, 968] width 131 height 23
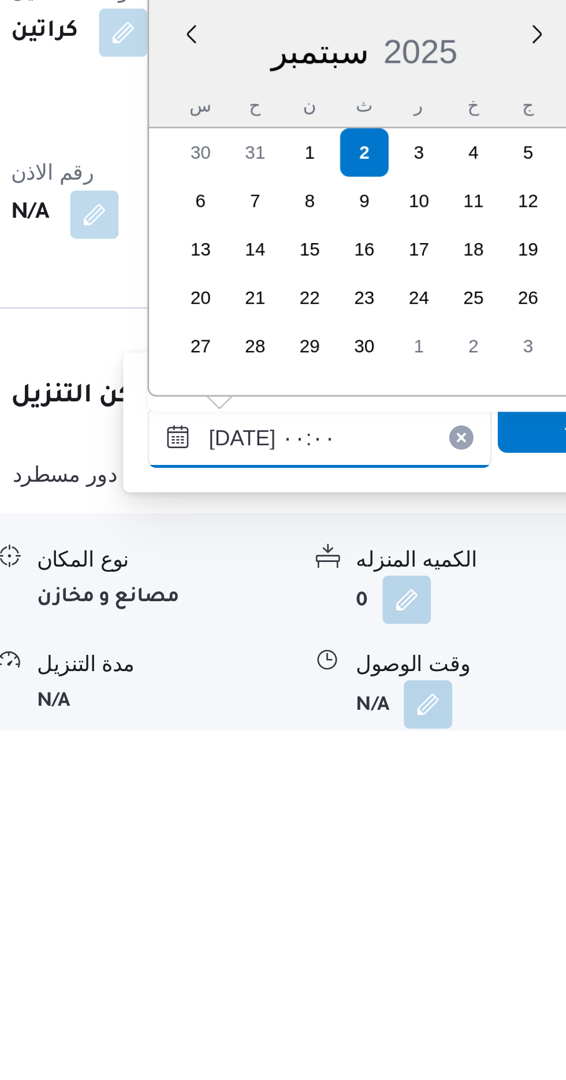
scroll to position [713, 0]
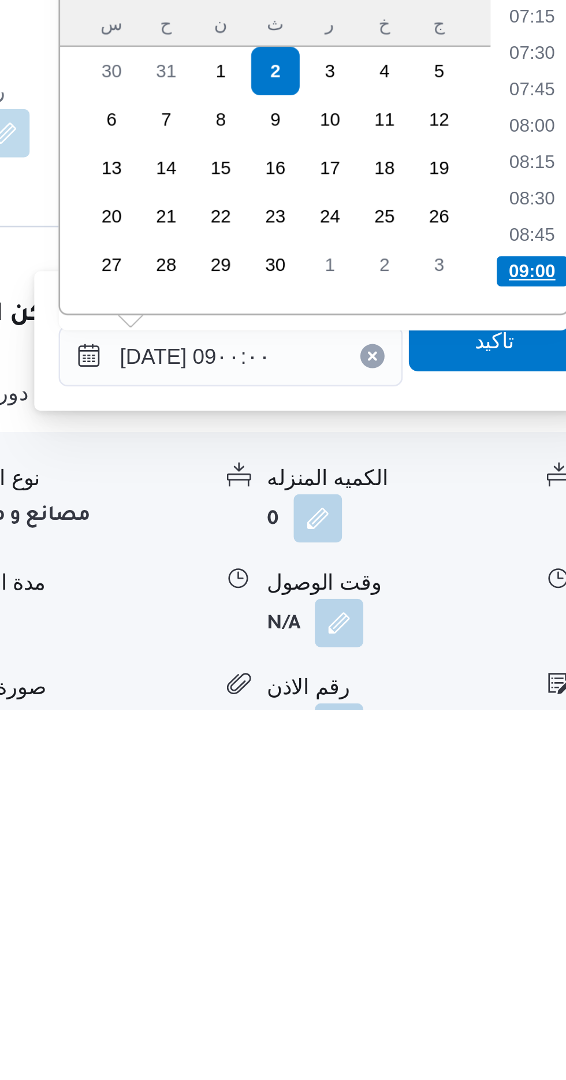
click at [426, 915] on li "09:00" at bounding box center [428, 913] width 27 height 12
type input "[DATE] ٠٩:٠٠"
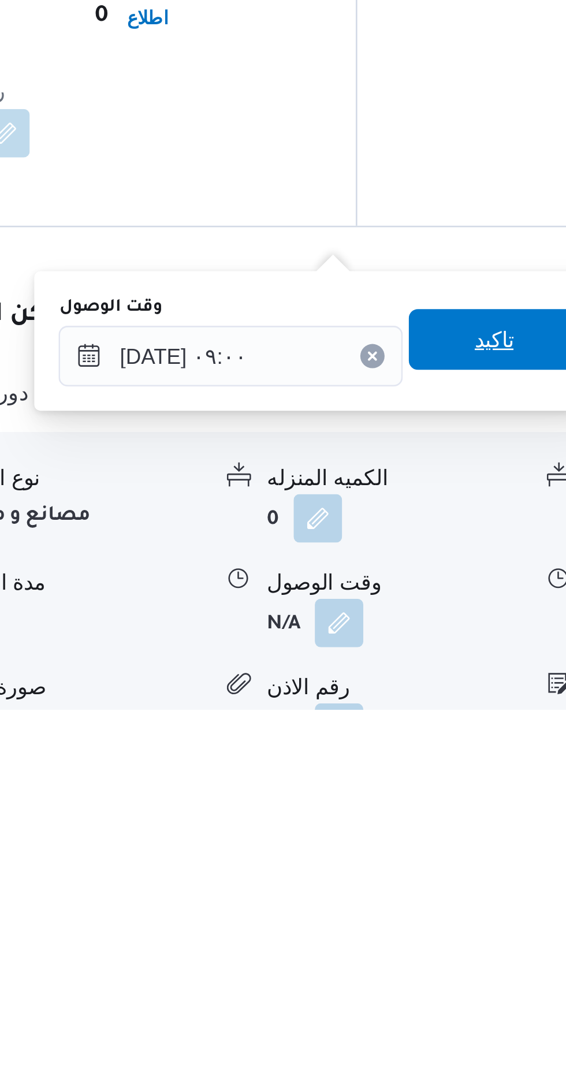
click at [405, 945] on span "تاكيد" at bounding box center [413, 938] width 65 height 23
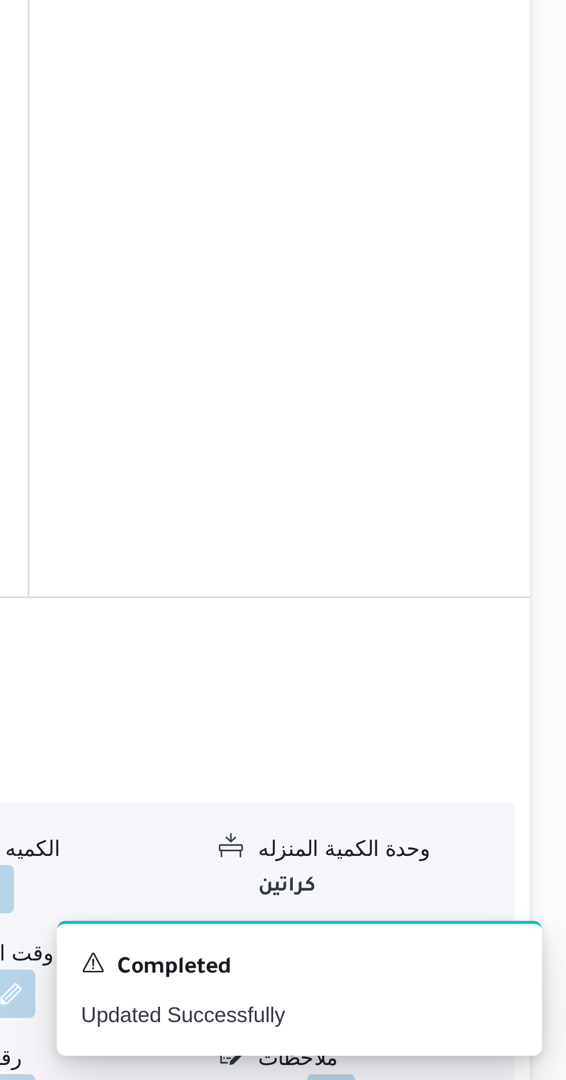
click at [471, 1037] on button "button" at bounding box center [476, 1046] width 18 height 18
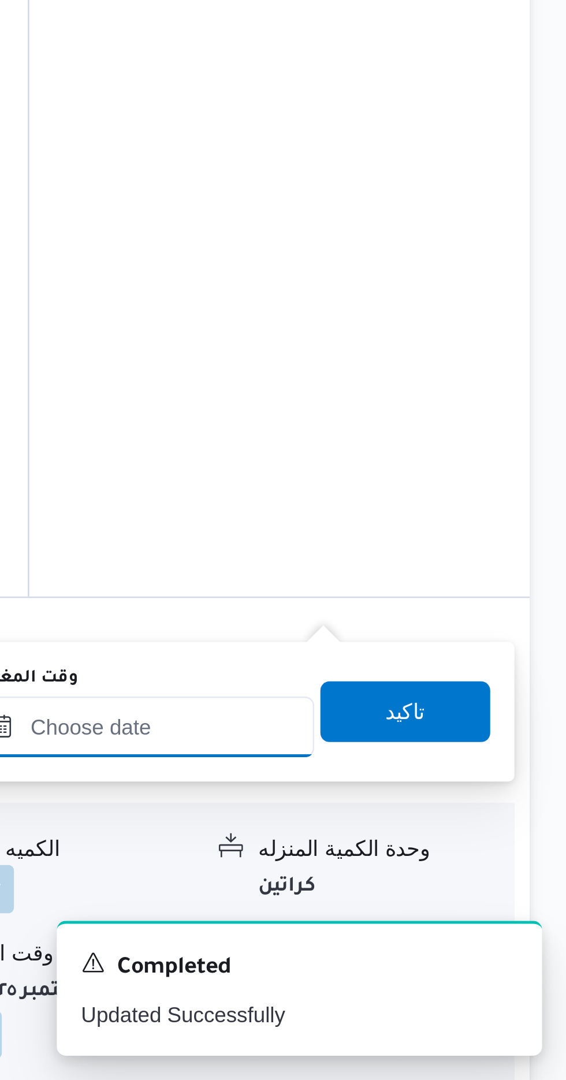
click at [410, 940] on input "وقت المغادره" at bounding box center [404, 945] width 131 height 23
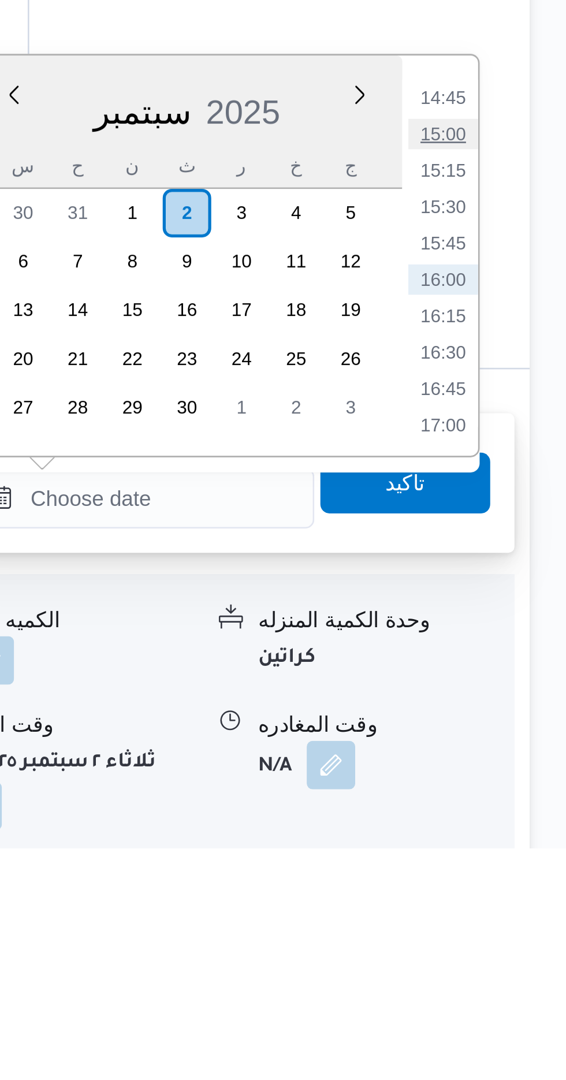
click at [518, 809] on li "15:00" at bounding box center [519, 808] width 27 height 12
type input "[DATE] ١٥:٠٠"
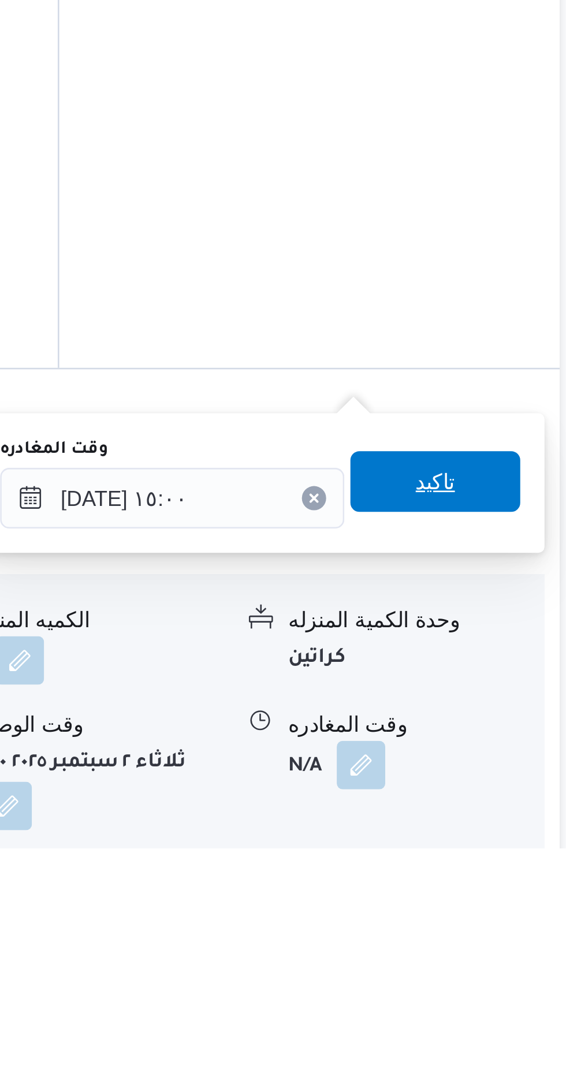
click at [503, 944] on span "تاكيد" at bounding box center [504, 939] width 65 height 23
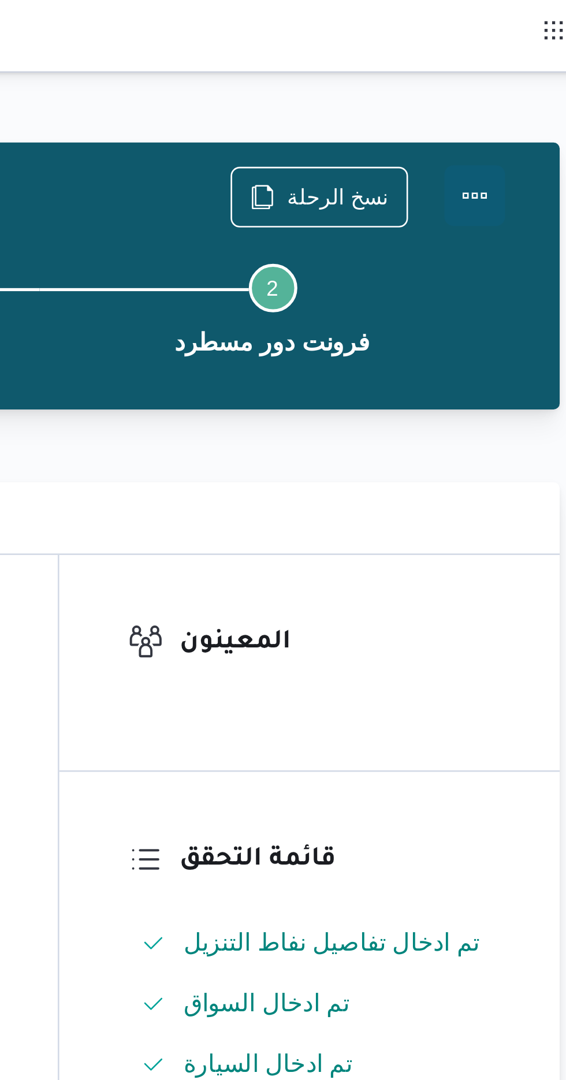
click at [521, 78] on button "Actions" at bounding box center [519, 74] width 23 height 23
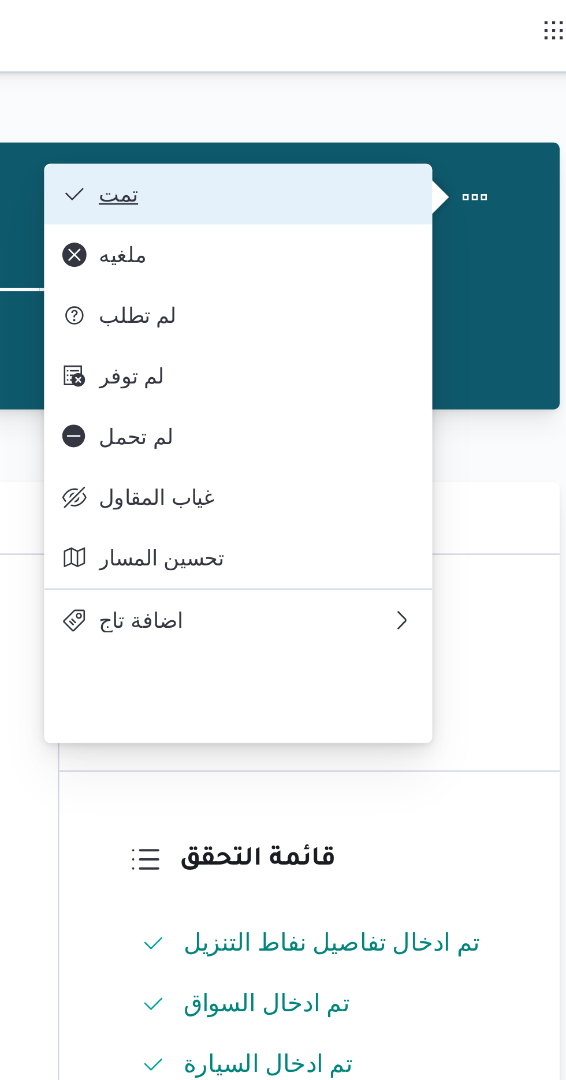
click at [423, 66] on button "تمت" at bounding box center [430, 73] width 148 height 23
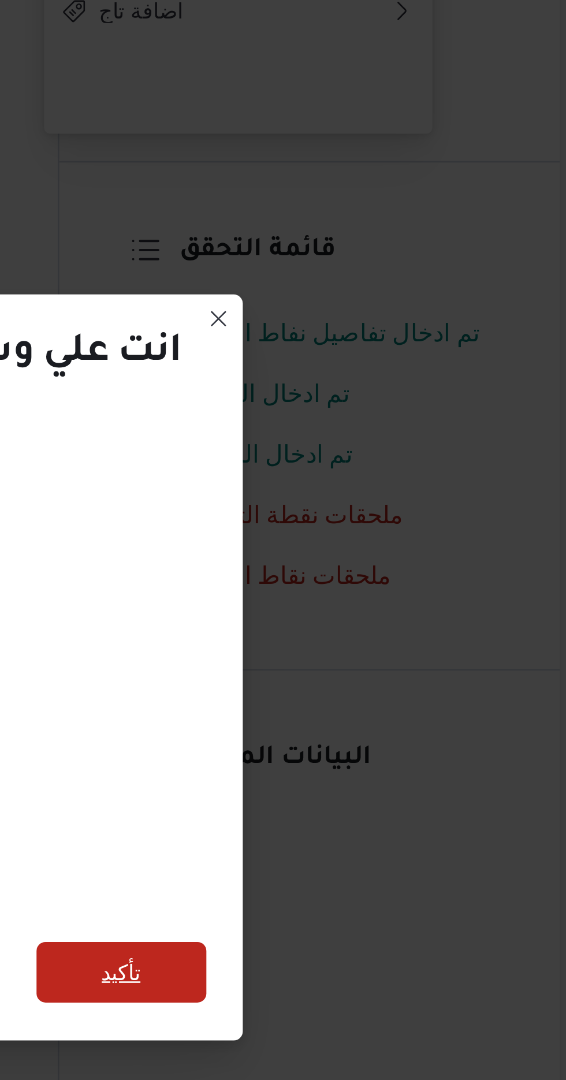
click at [393, 595] on span "تأكيد" at bounding box center [385, 602] width 15 height 14
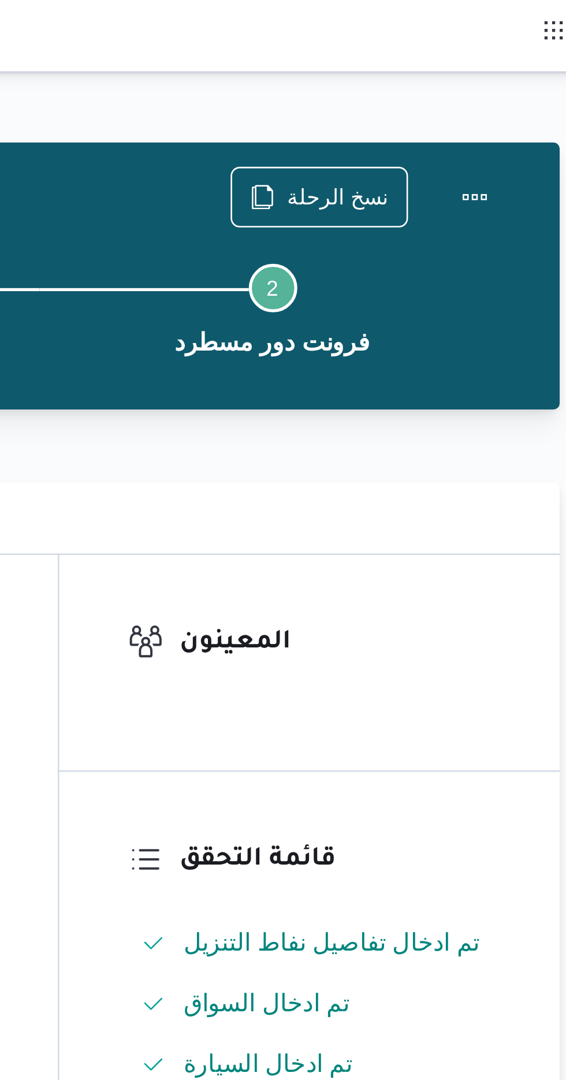
click at [522, 285] on div "المعينون" at bounding box center [456, 252] width 191 height 82
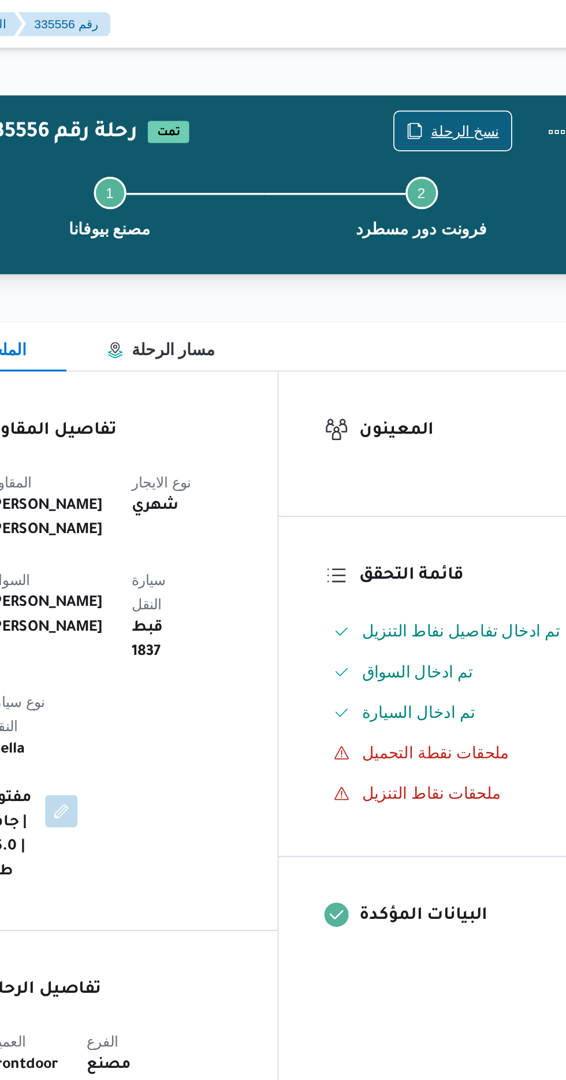
click at [449, 74] on span "نسخ الرحلة" at bounding box center [460, 75] width 66 height 22
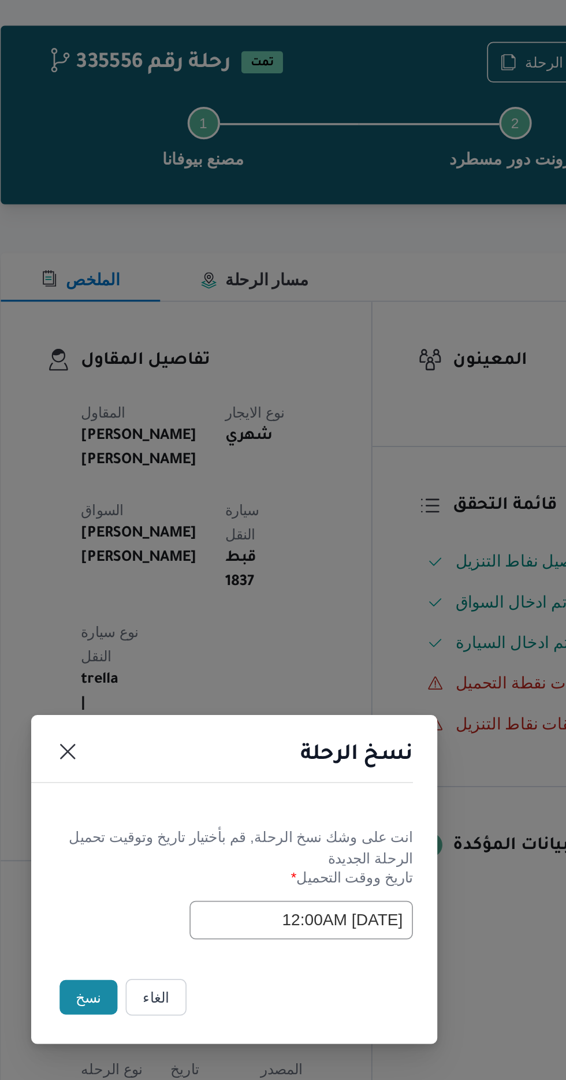
click at [192, 604] on button "نسخ" at bounding box center [200, 607] width 33 height 20
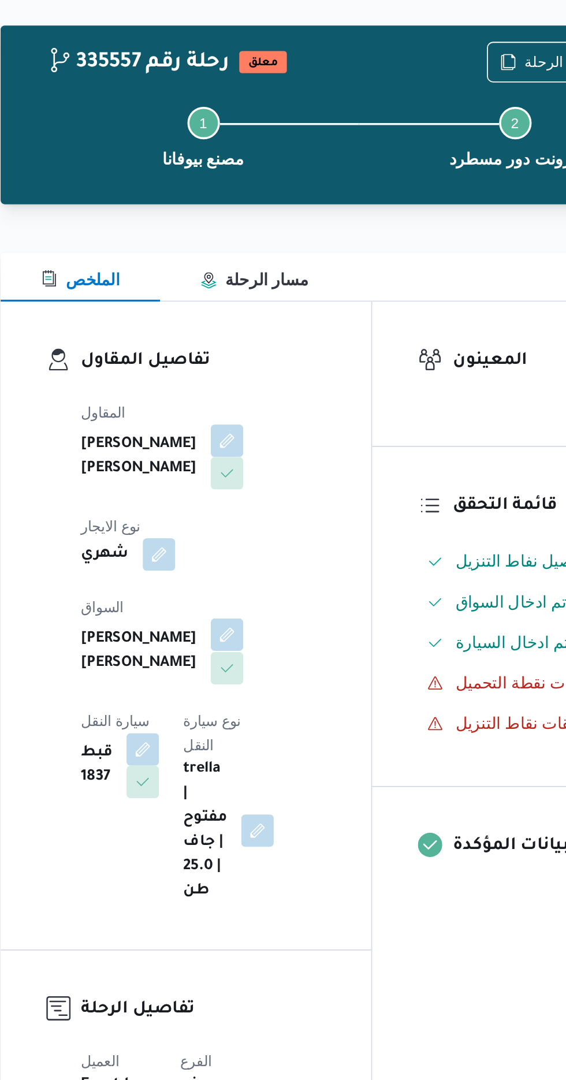
click at [270, 391] on button "button" at bounding box center [279, 400] width 18 height 18
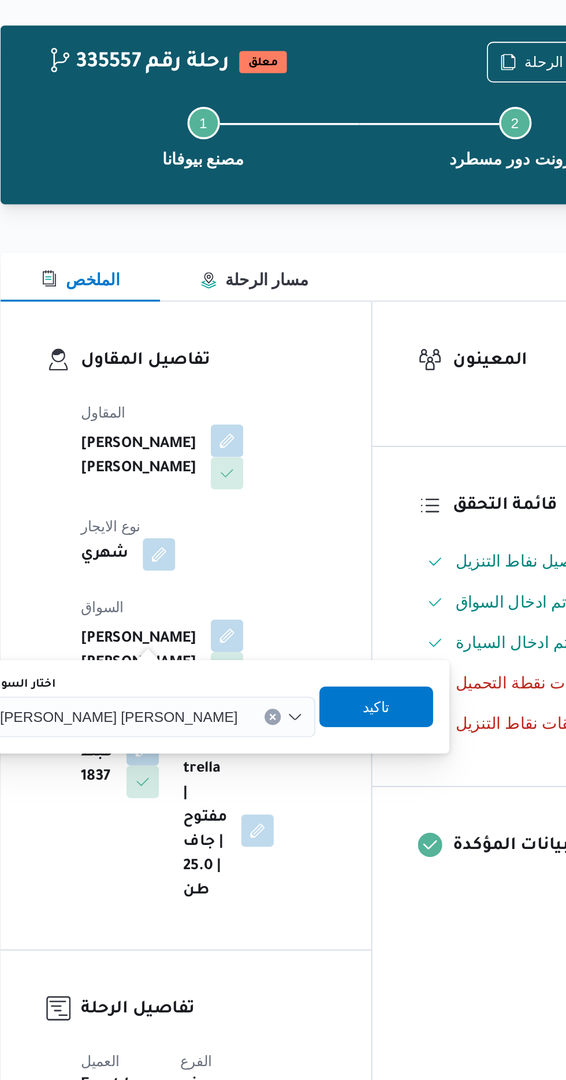
click at [290, 441] on input "اختار السواق" at bounding box center [290, 448] width 1 height 14
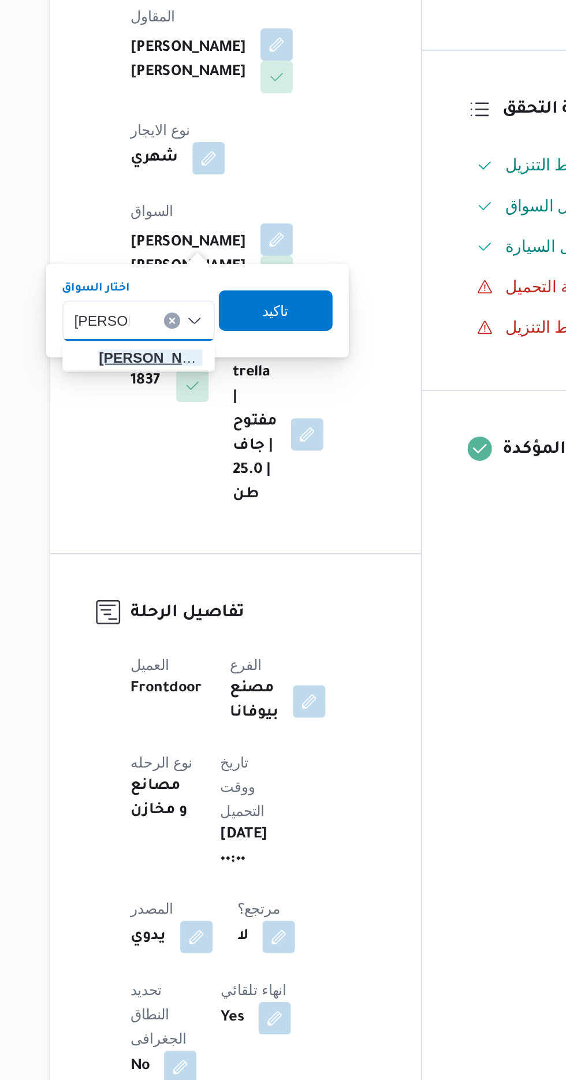
type input "[PERSON_NAME]"
click at [203, 464] on span "[PERSON_NAME] ان [PERSON_NAME]" at bounding box center [207, 468] width 59 height 14
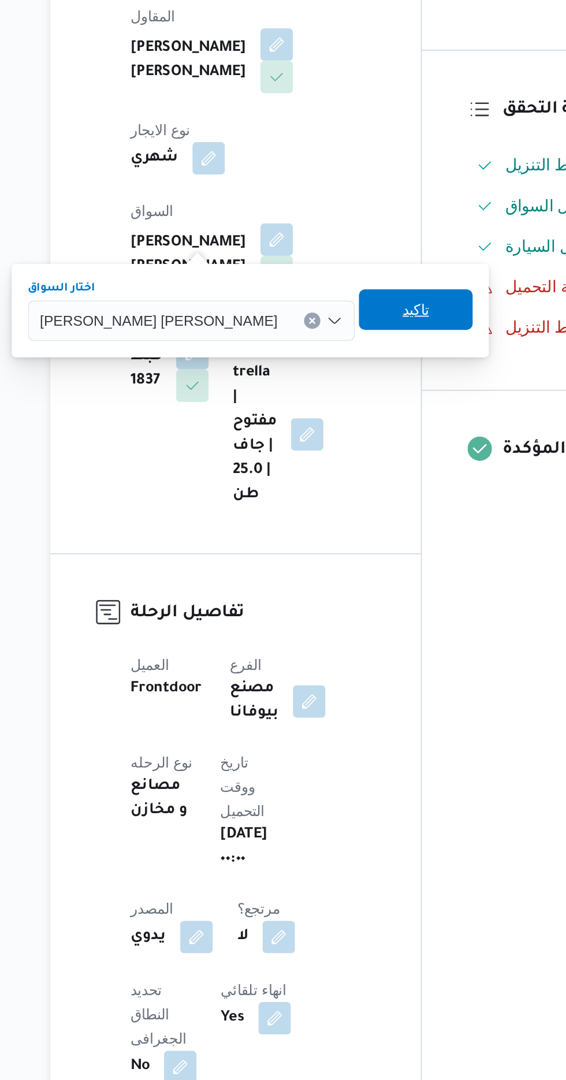
click at [350, 442] on span "تاكيد" at bounding box center [357, 441] width 15 height 14
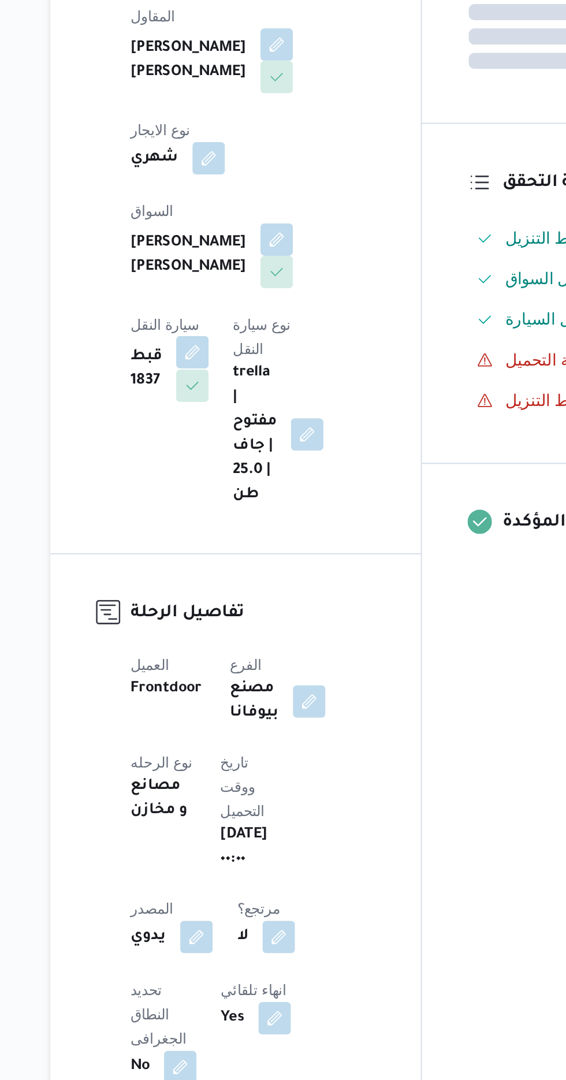
click at [240, 456] on button "button" at bounding box center [231, 465] width 18 height 18
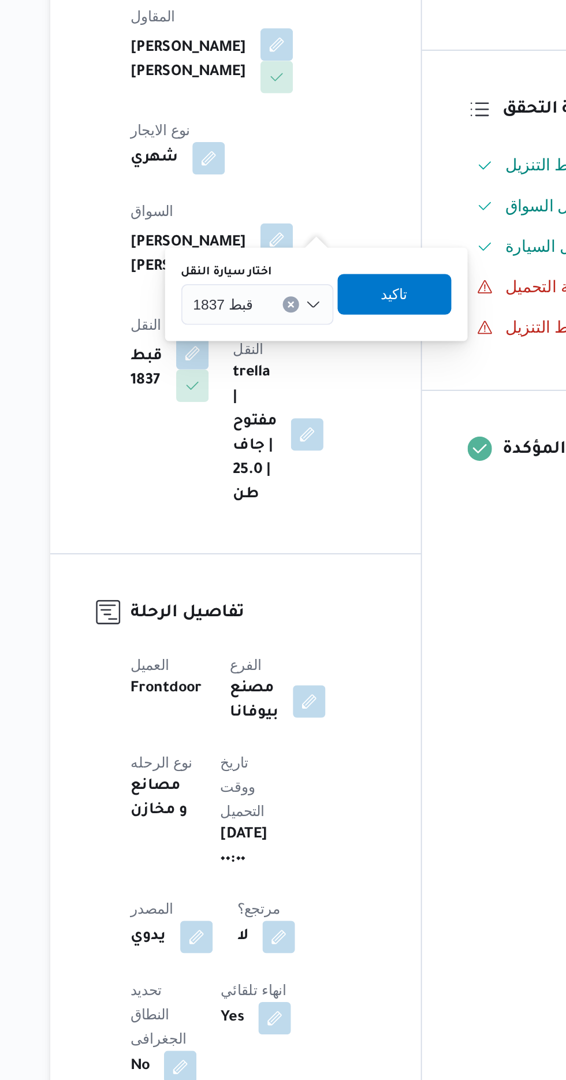
click at [257, 431] on span "قبط 1837" at bounding box center [249, 437] width 34 height 13
type input "5791"
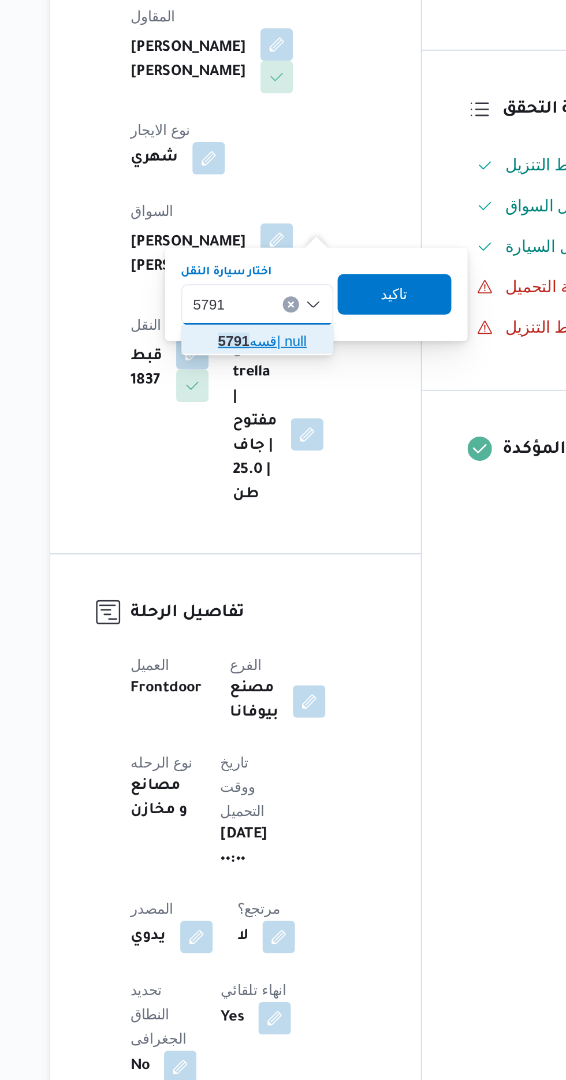
click at [263, 454] on span "قسه 5791 | null" at bounding box center [274, 459] width 59 height 14
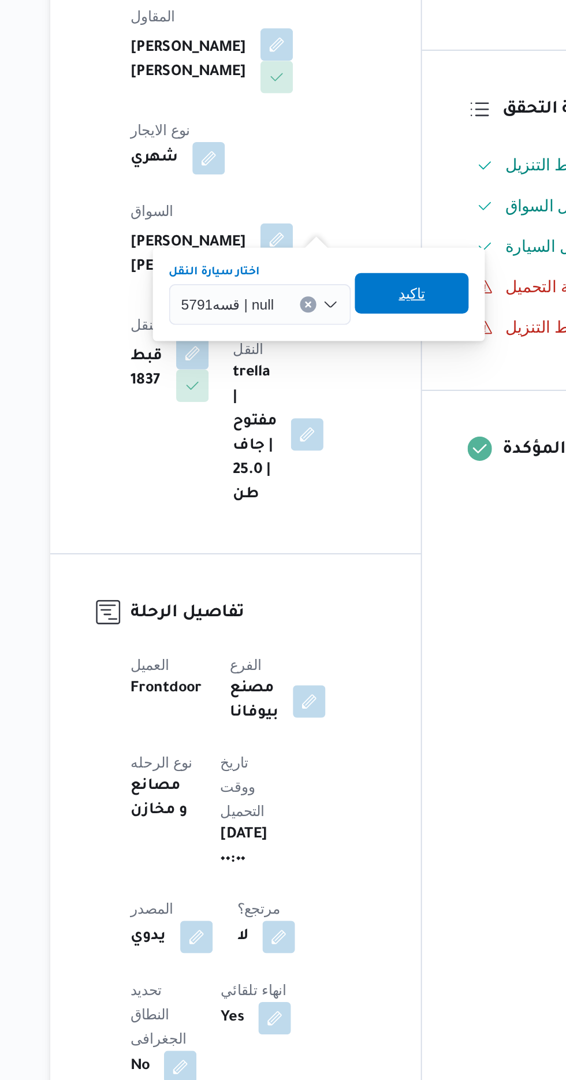
click at [351, 428] on span "تاكيد" at bounding box center [355, 432] width 15 height 14
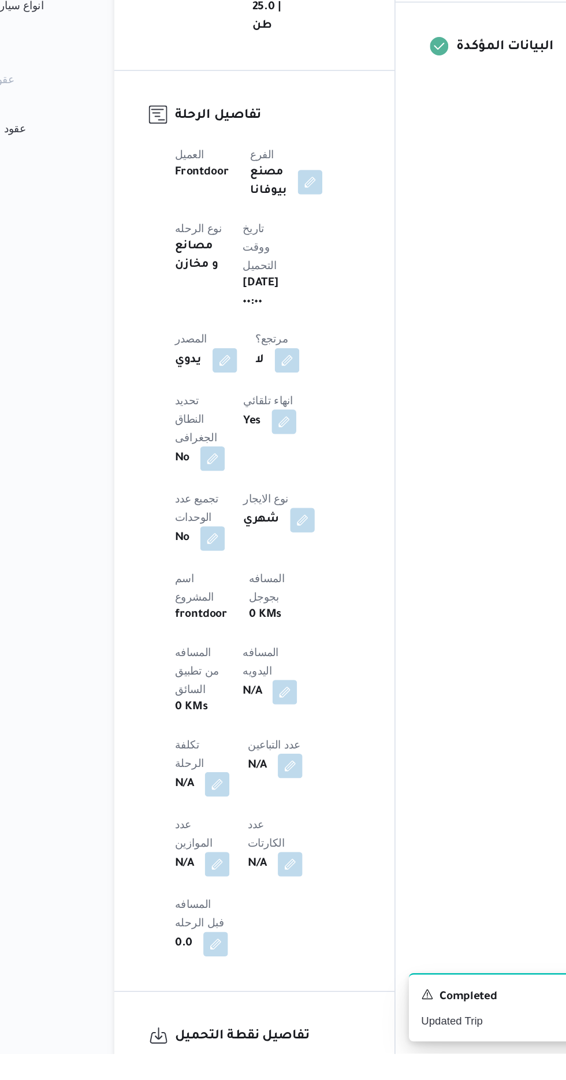
scroll to position [239, 0]
click at [269, 798] on button "button" at bounding box center [278, 807] width 18 height 18
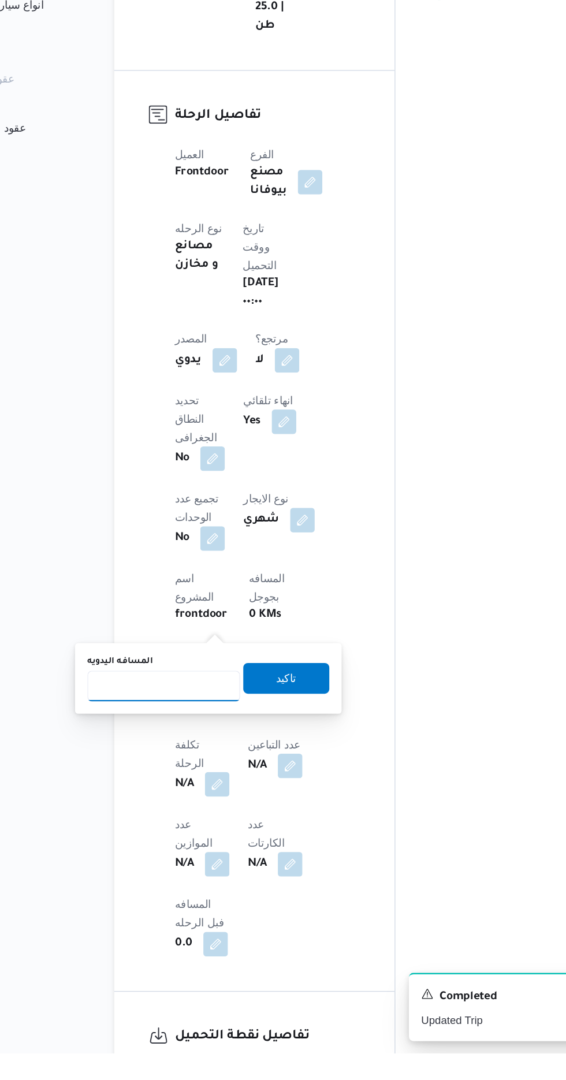
click at [197, 798] on input "المسافه اليدويه" at bounding box center [187, 803] width 115 height 23
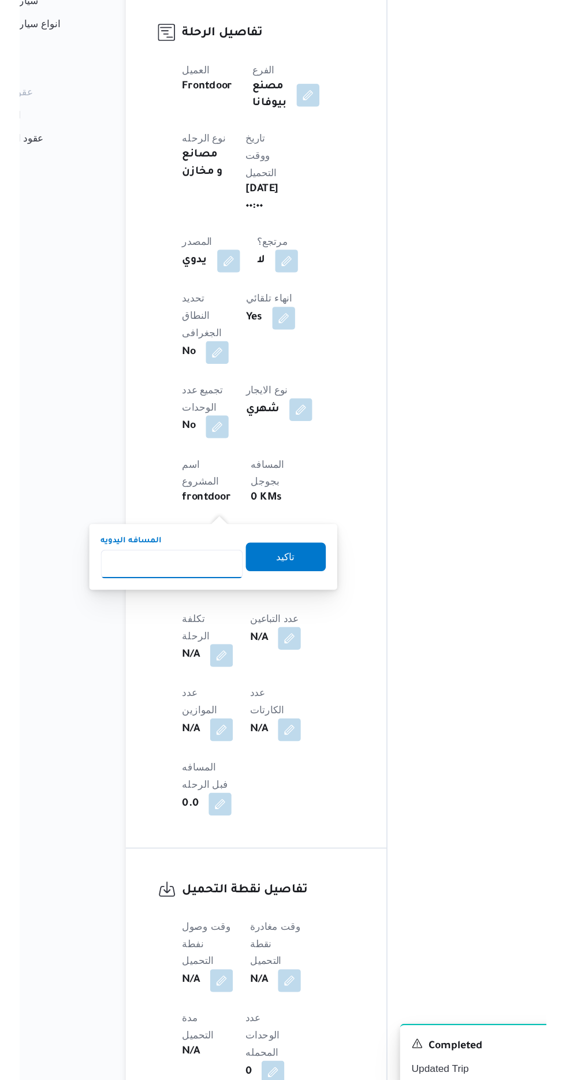
scroll to position [334, 0]
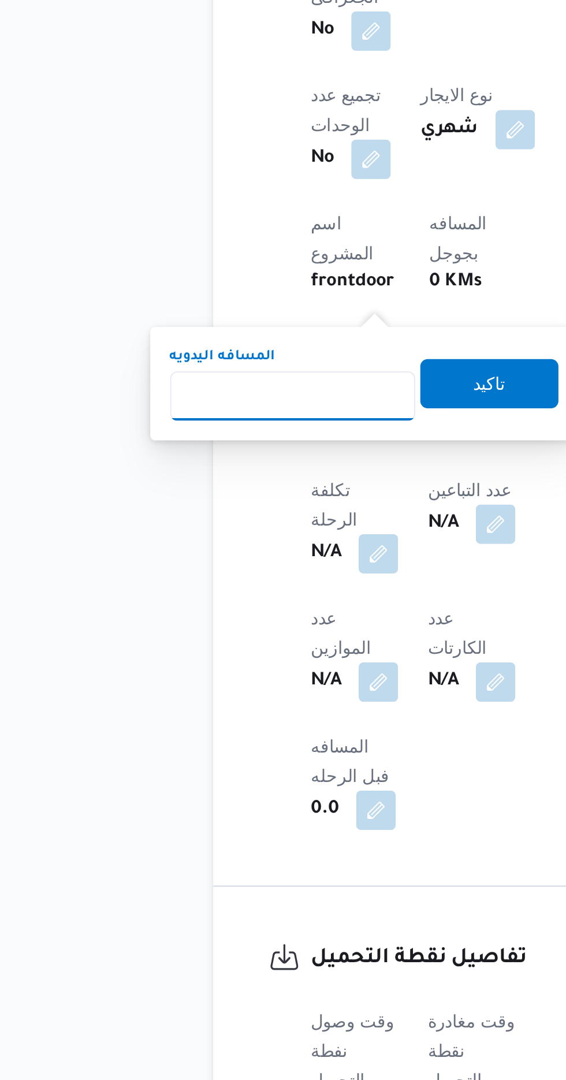
type input "1"
type input "240"
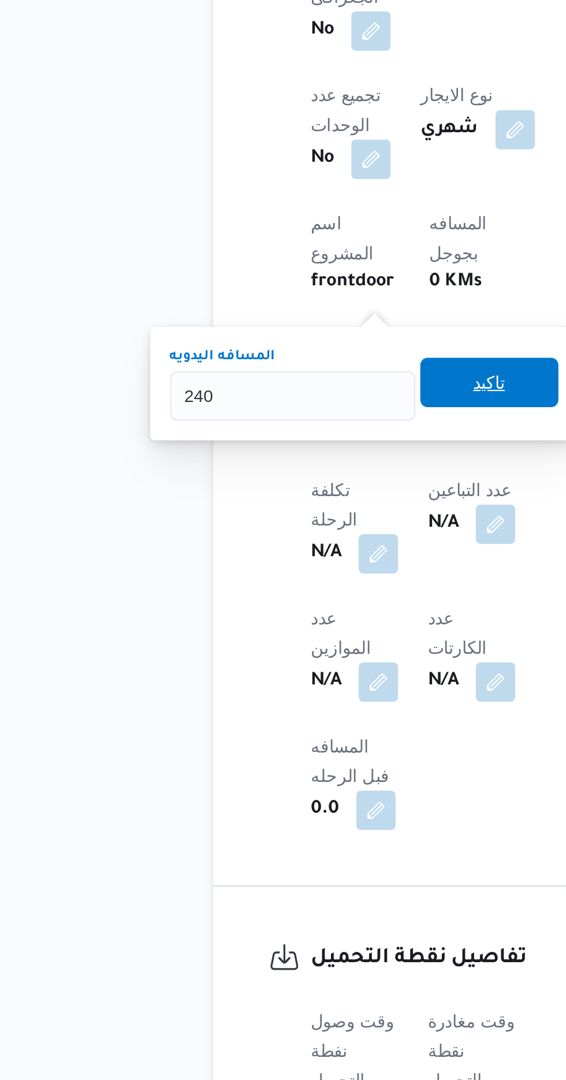
click at [285, 710] on span "تاكيد" at bounding box center [279, 702] width 65 height 23
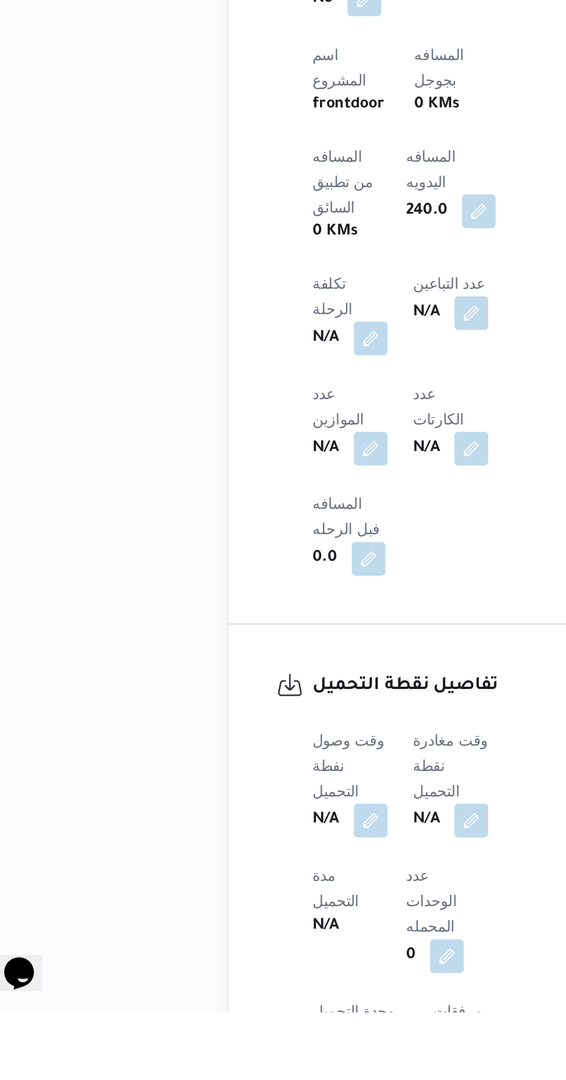
scroll to position [404, 0]
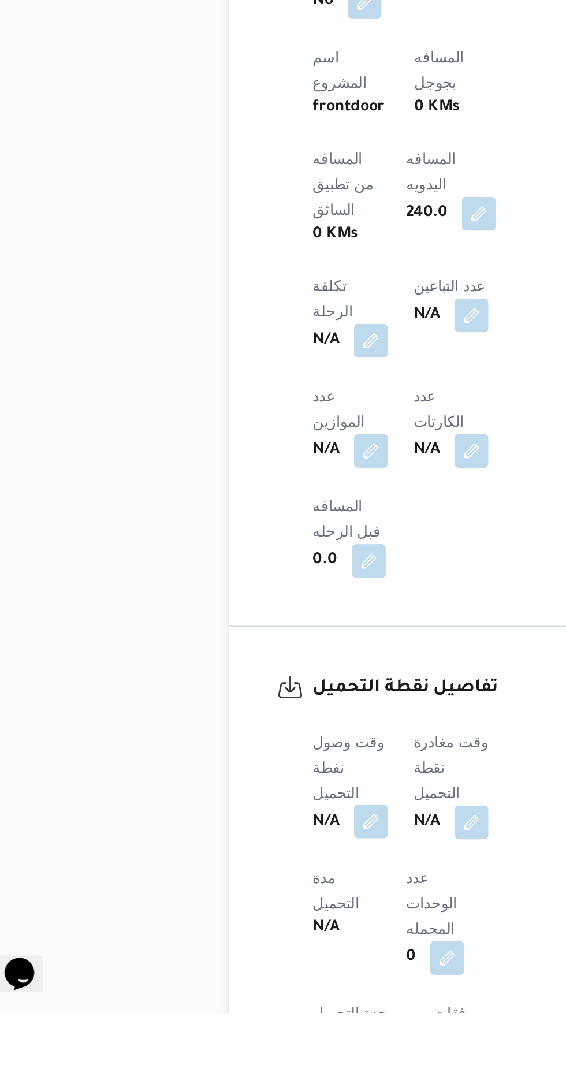
click at [231, 966] on button "button" at bounding box center [227, 975] width 18 height 18
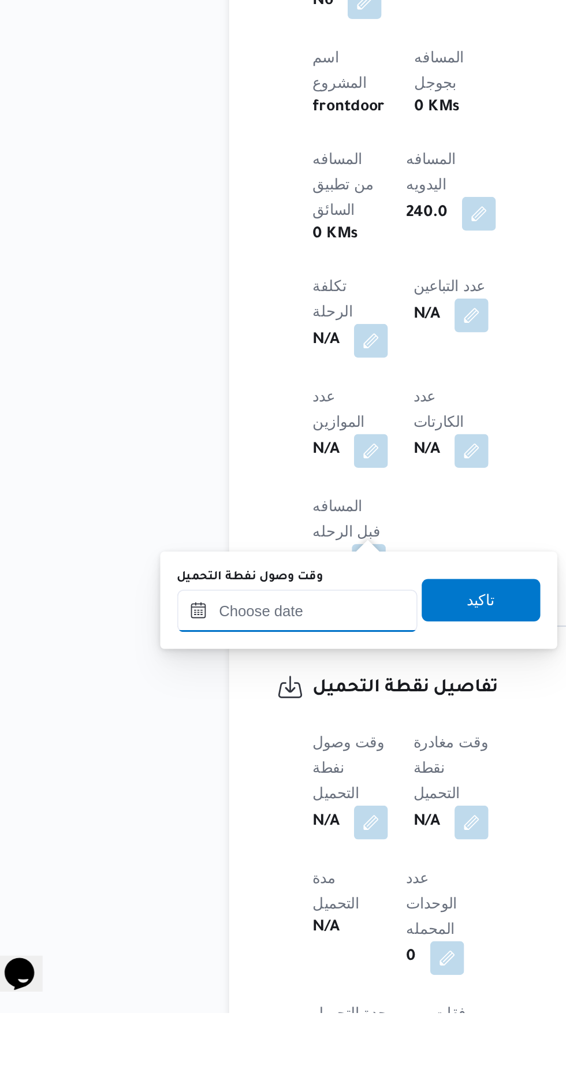
click at [213, 857] on input "وقت وصول نفطة التحميل" at bounding box center [187, 860] width 131 height 23
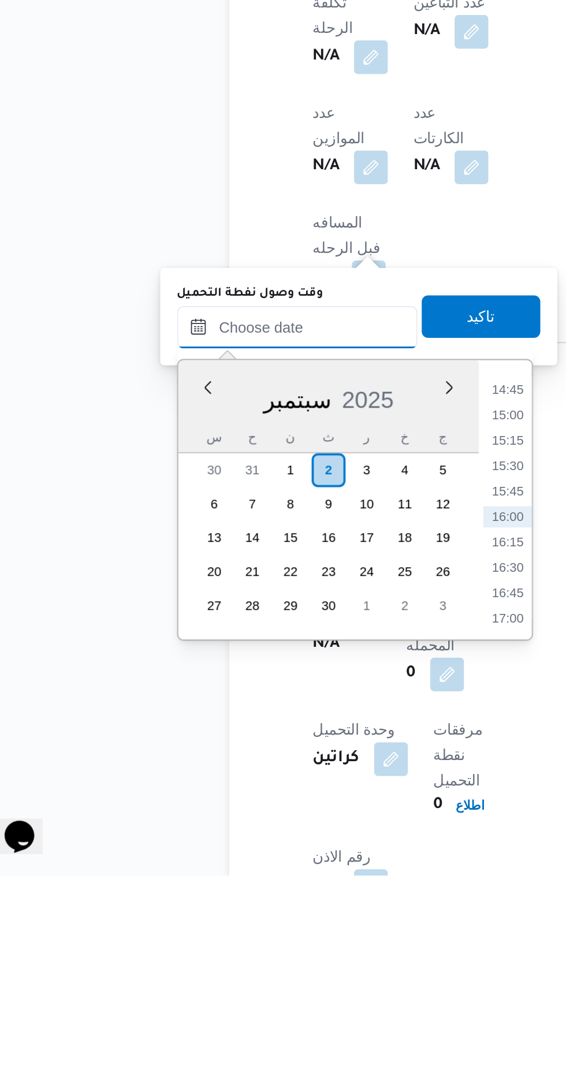
scroll to position [483, 0]
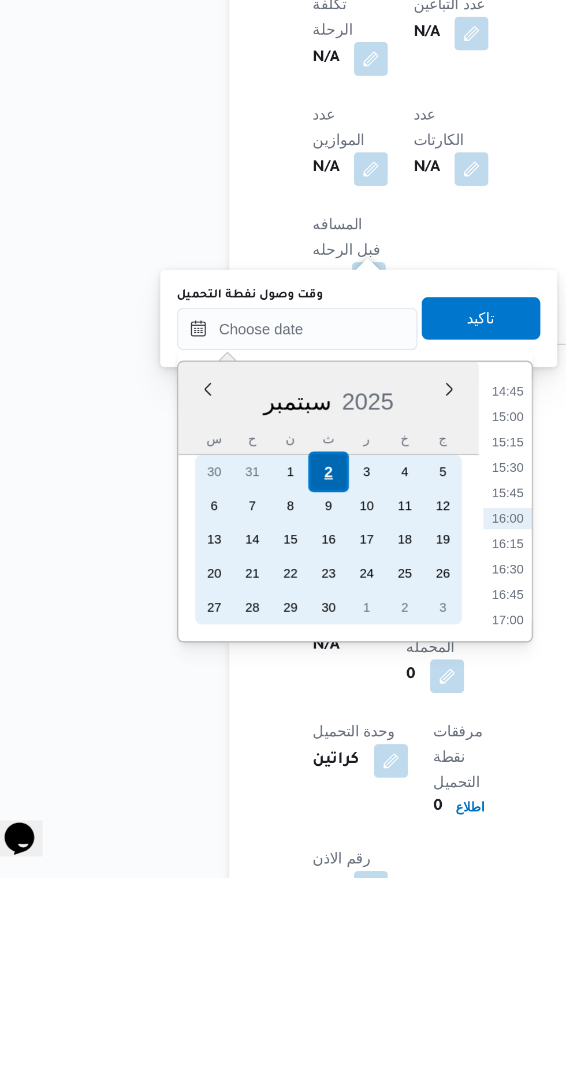
click at [204, 857] on div "2" at bounding box center [204, 859] width 22 height 22
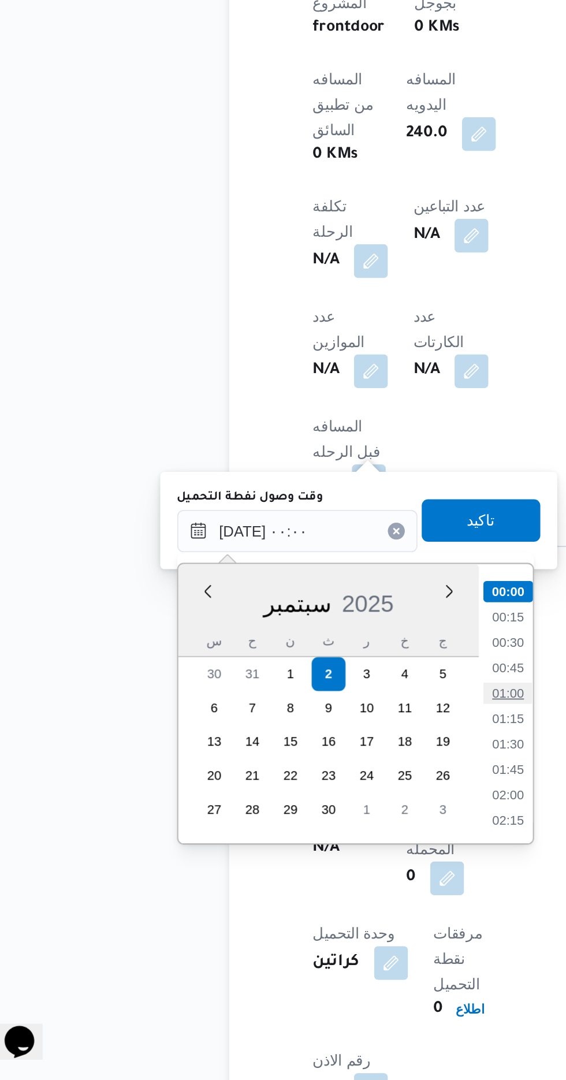
click at [303, 867] on li "01:00" at bounding box center [302, 869] width 27 height 12
type input "[DATE] ٠١:٠٠"
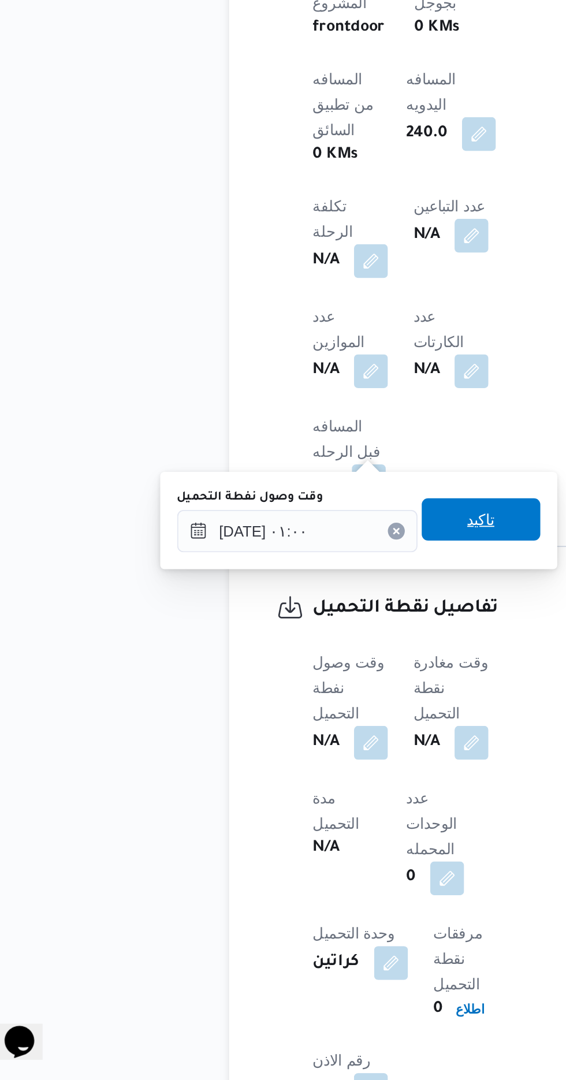
click at [295, 777] on span "تاكيد" at bounding box center [287, 774] width 15 height 14
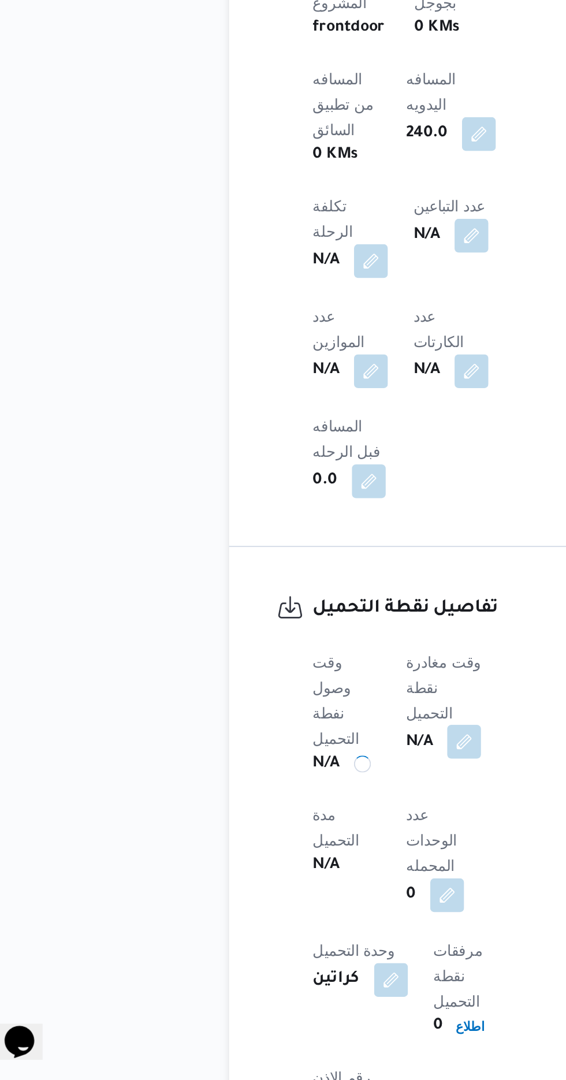
click at [281, 886] on button "button" at bounding box center [278, 895] width 18 height 18
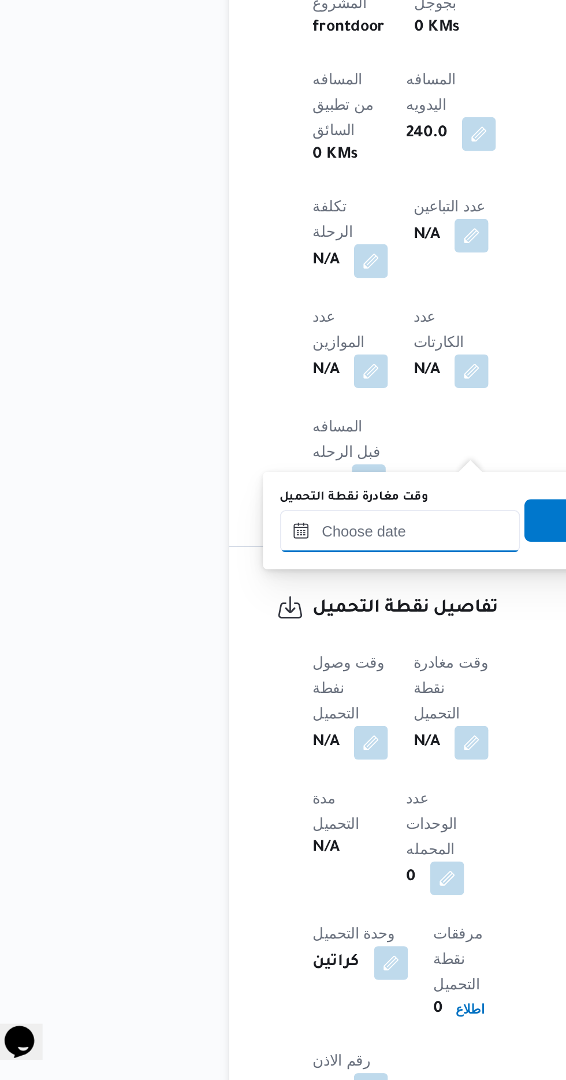
click at [256, 778] on input "وقت مغادرة نقطة التحميل" at bounding box center [243, 779] width 131 height 23
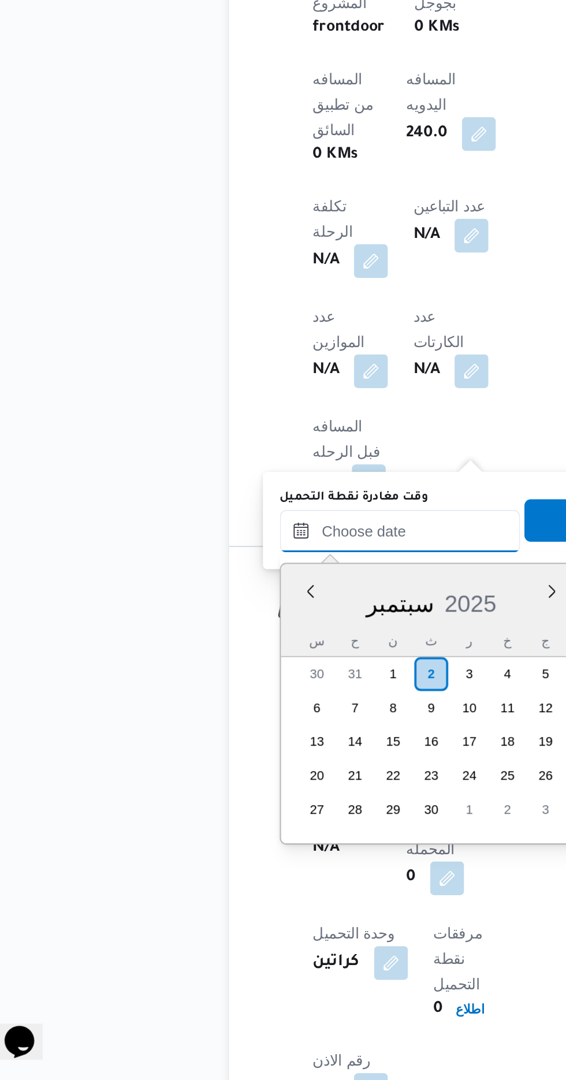
scroll to position [816, 0]
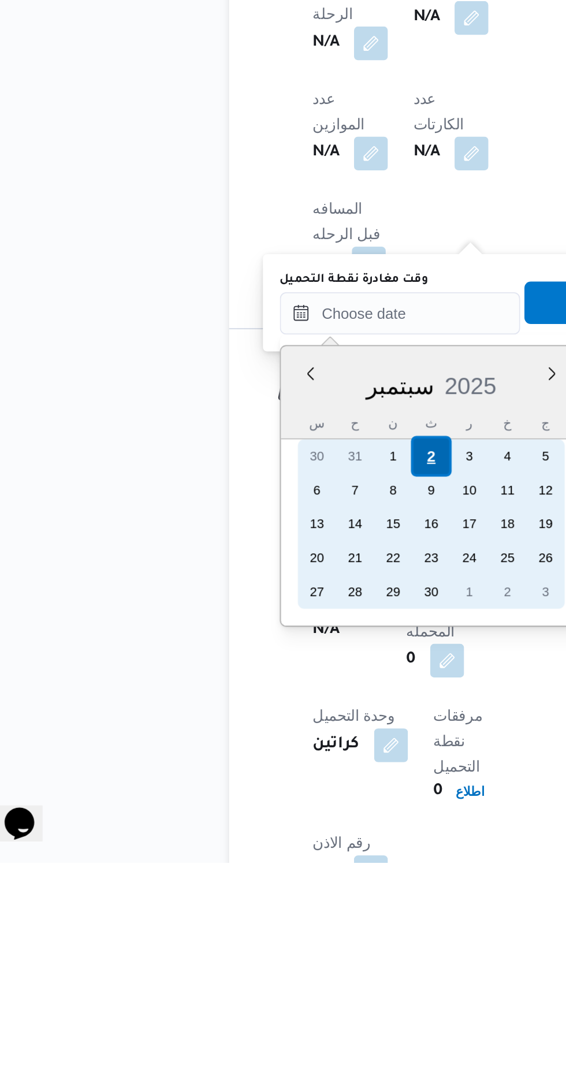
click at [260, 857] on div "30 31 1 2 3 4 5" at bounding box center [260, 858] width 145 height 18
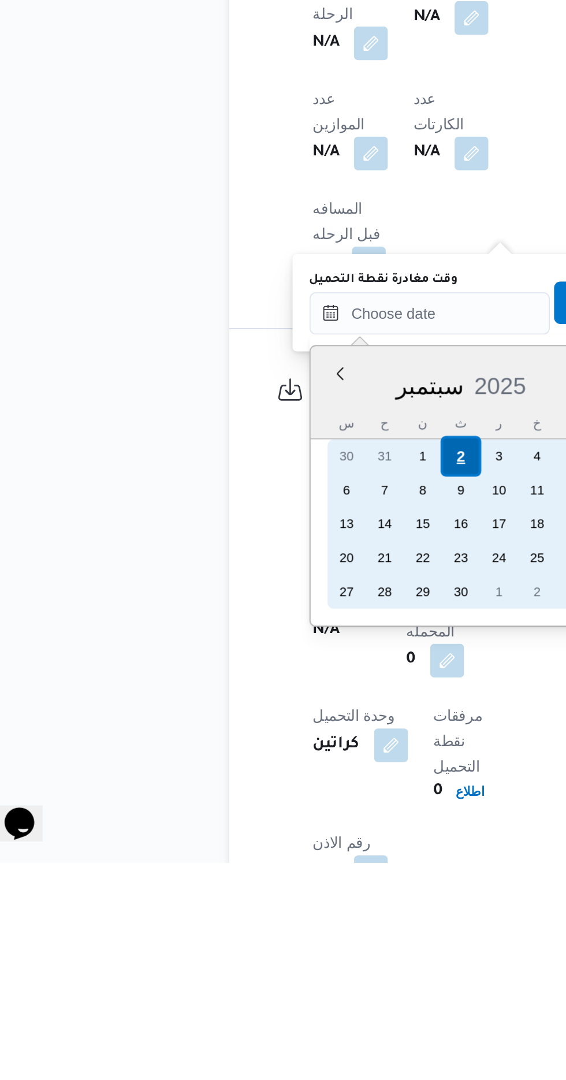
scroll to position [484, 0]
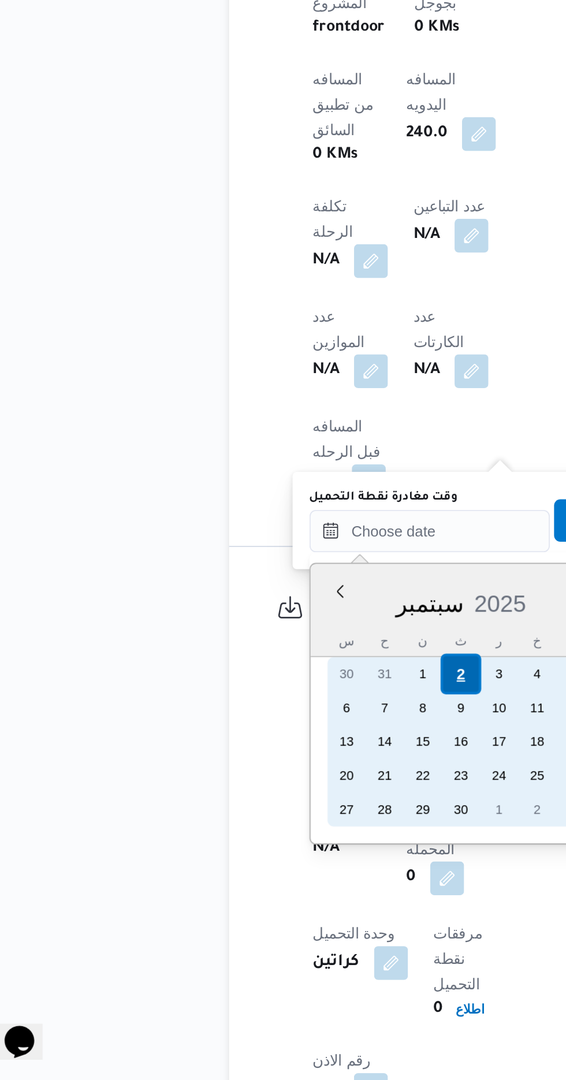
click at [271, 850] on div "2" at bounding box center [276, 858] width 22 height 22
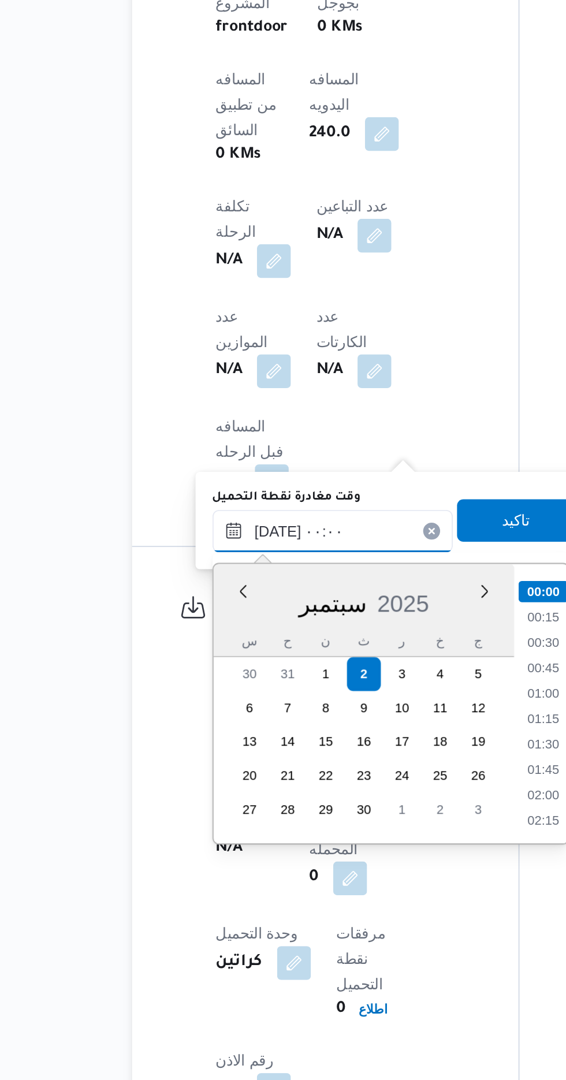
click at [203, 778] on input "[DATE] ٠٠:٠٠" at bounding box center [259, 779] width 131 height 23
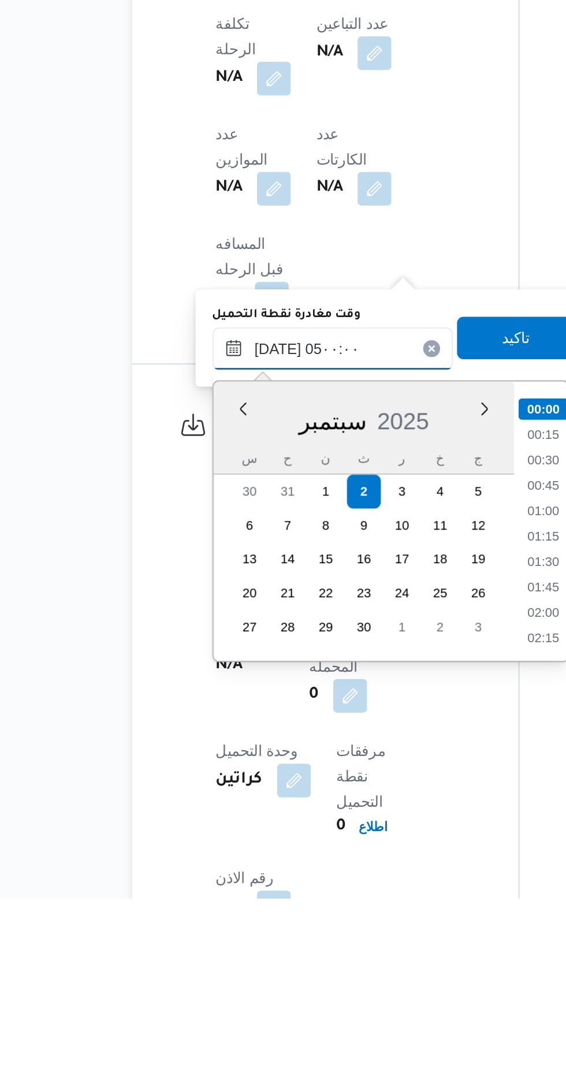
scroll to position [156, 0]
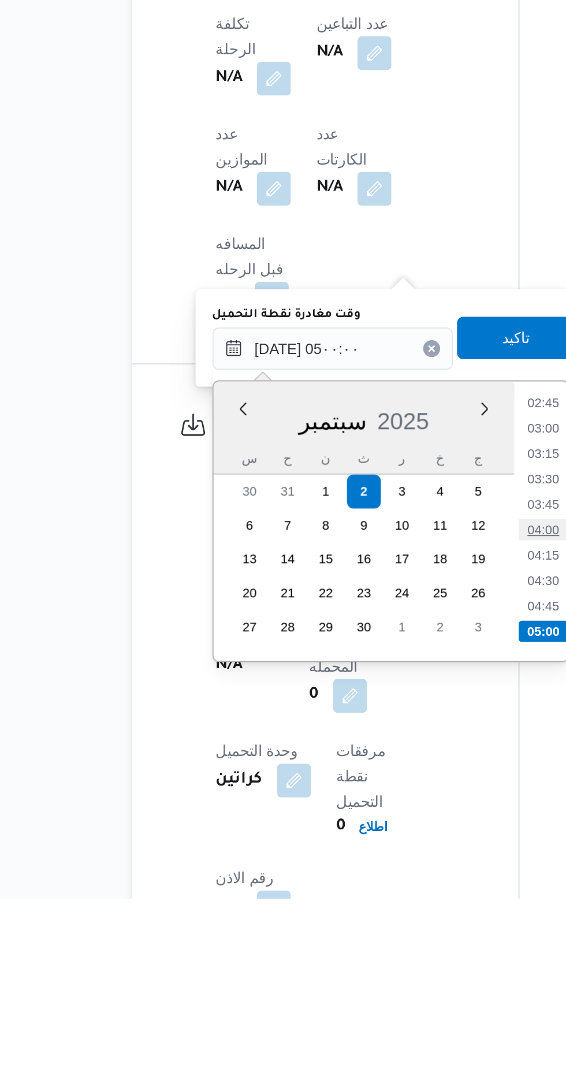
click at [376, 878] on li "04:00" at bounding box center [374, 879] width 27 height 12
type input "[DATE] ٠٤:٠٠"
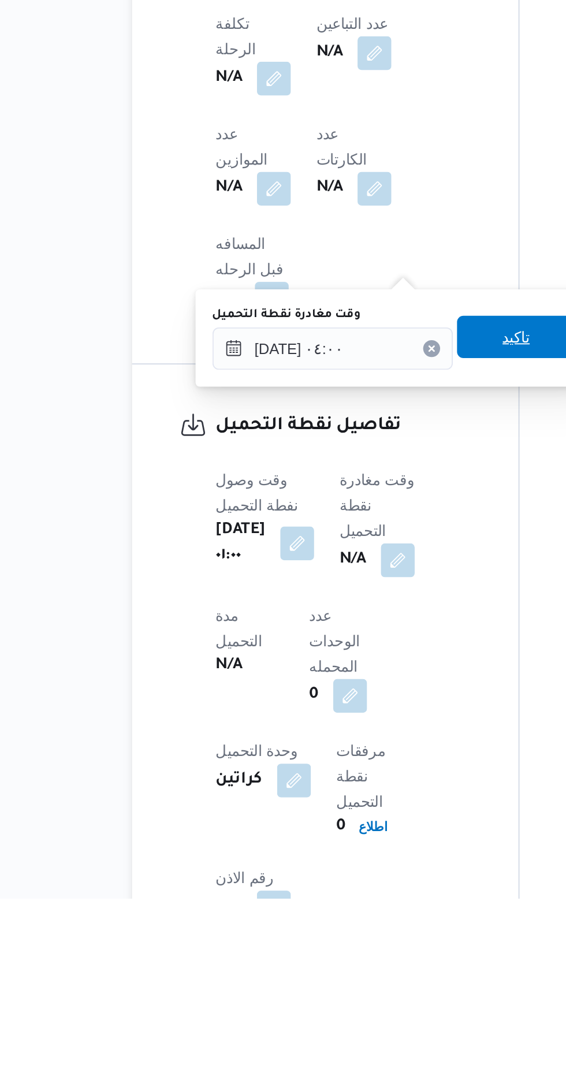
click at [367, 777] on span "تاكيد" at bounding box center [359, 774] width 15 height 14
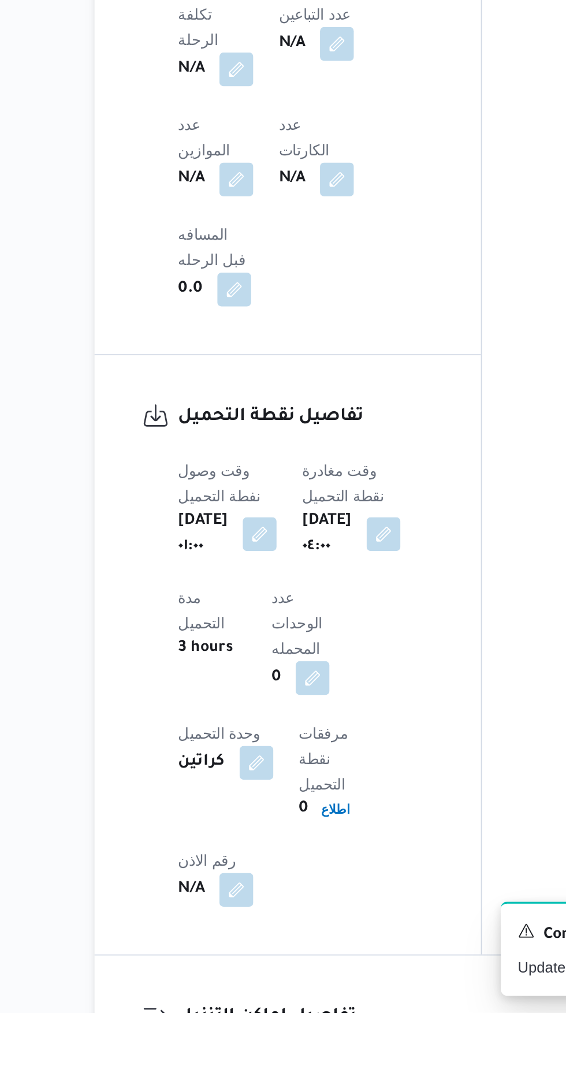
scroll to position [552, 0]
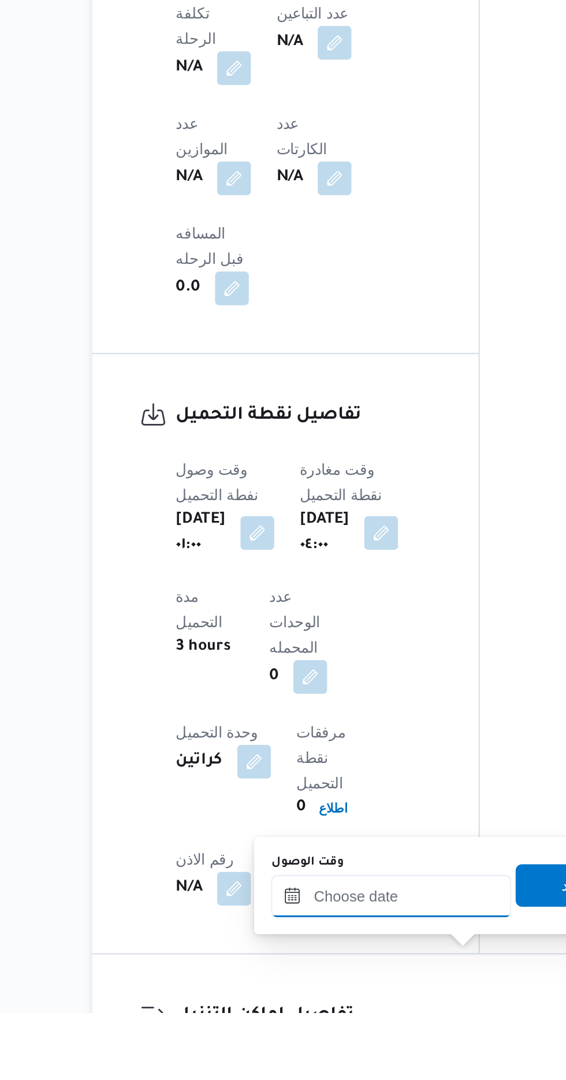
click at [328, 1012] on input "وقت الوصول" at bounding box center [313, 1016] width 131 height 23
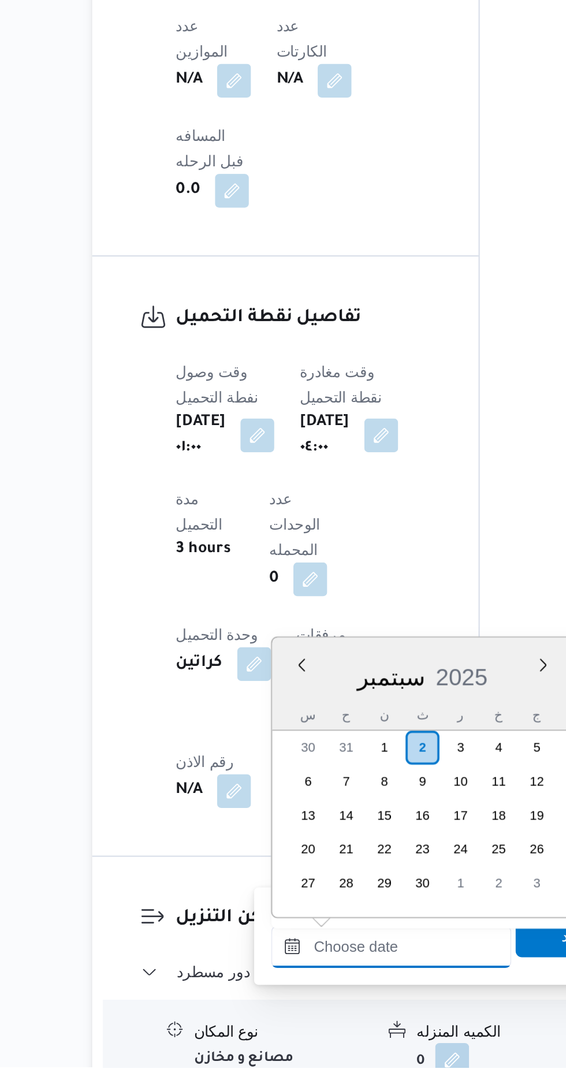
scroll to position [635, 0]
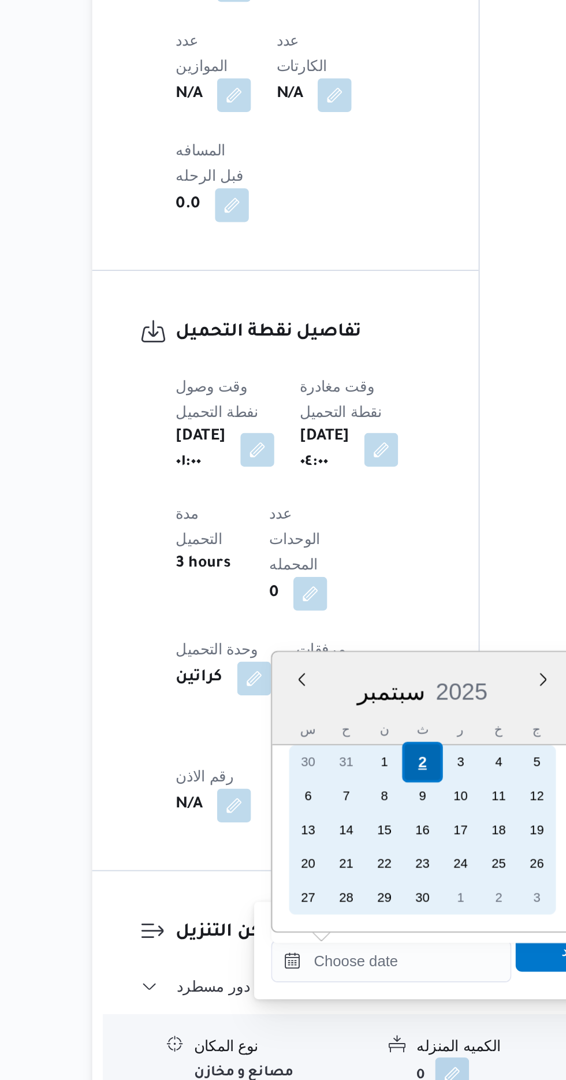
click at [329, 905] on div "2" at bounding box center [330, 906] width 22 height 22
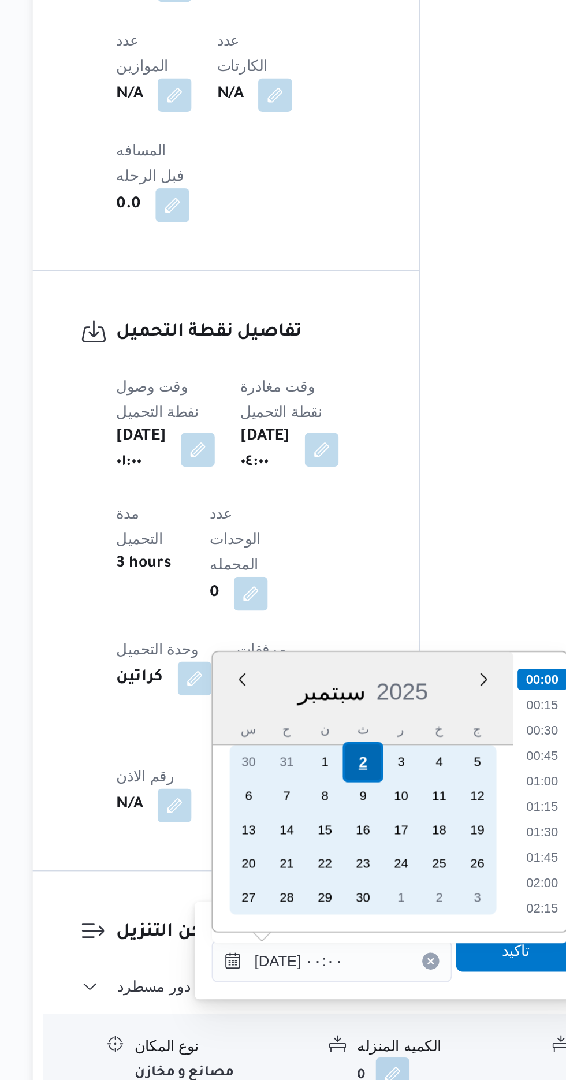
scroll to position [634, 0]
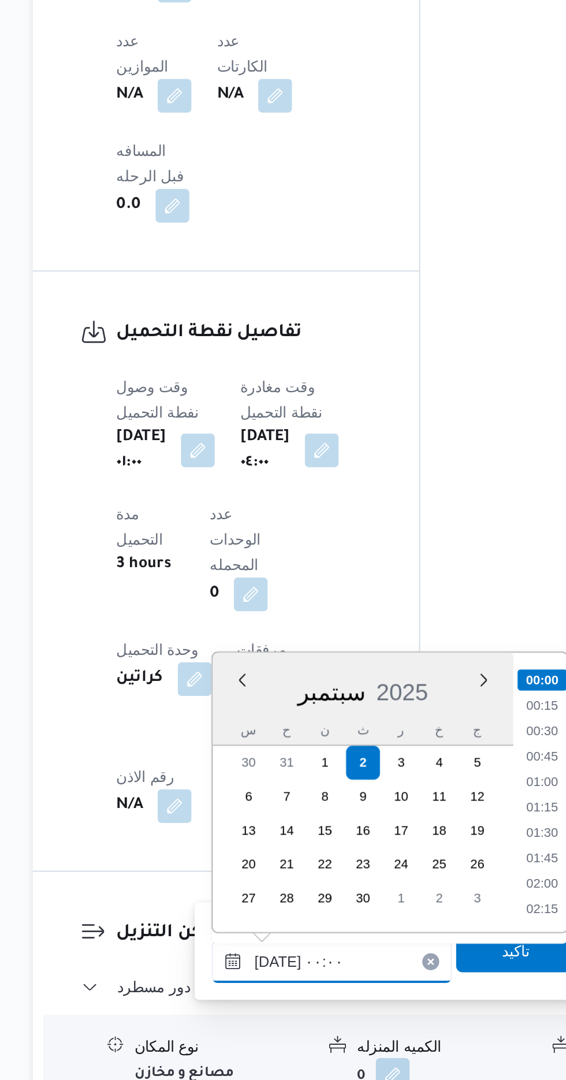
click at [259, 1018] on input "[DATE] ٠٠:٠٠" at bounding box center [313, 1014] width 131 height 23
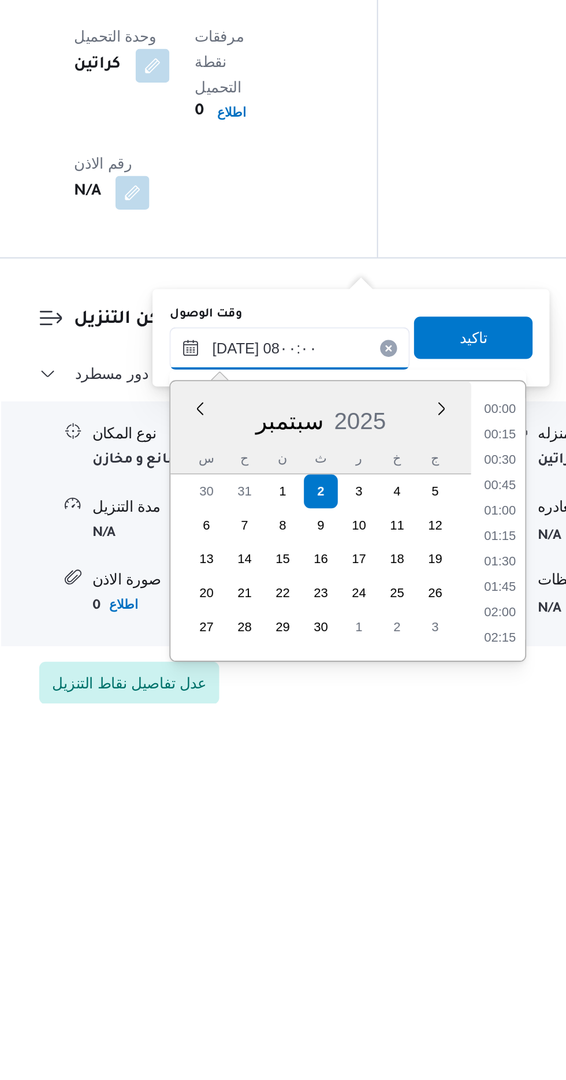
scroll to position [322, 0]
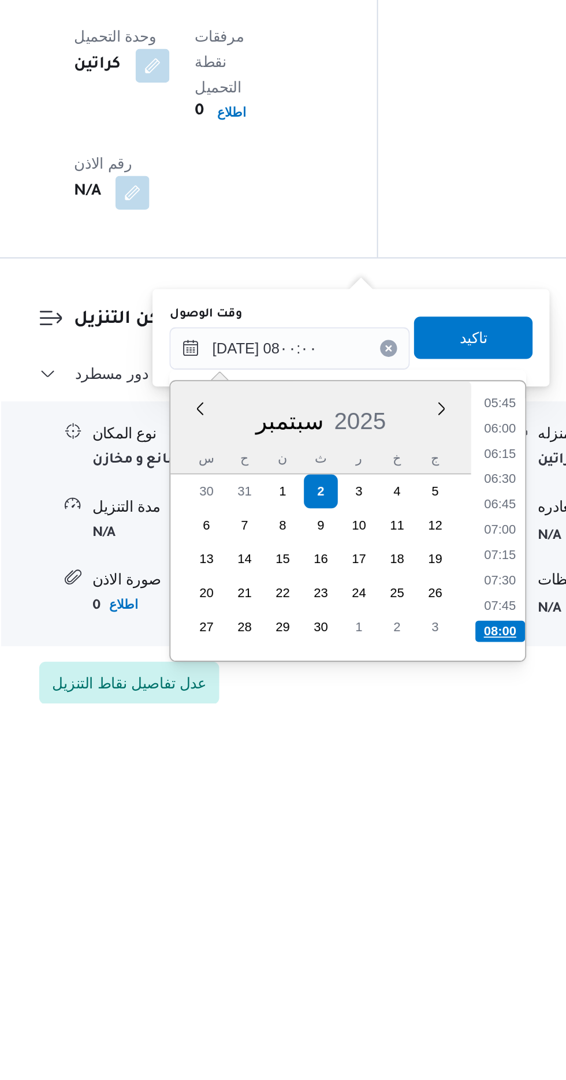
click at [427, 1036] on li "08:00" at bounding box center [428, 1041] width 27 height 12
type input "[DATE] ٠٨:٠٠"
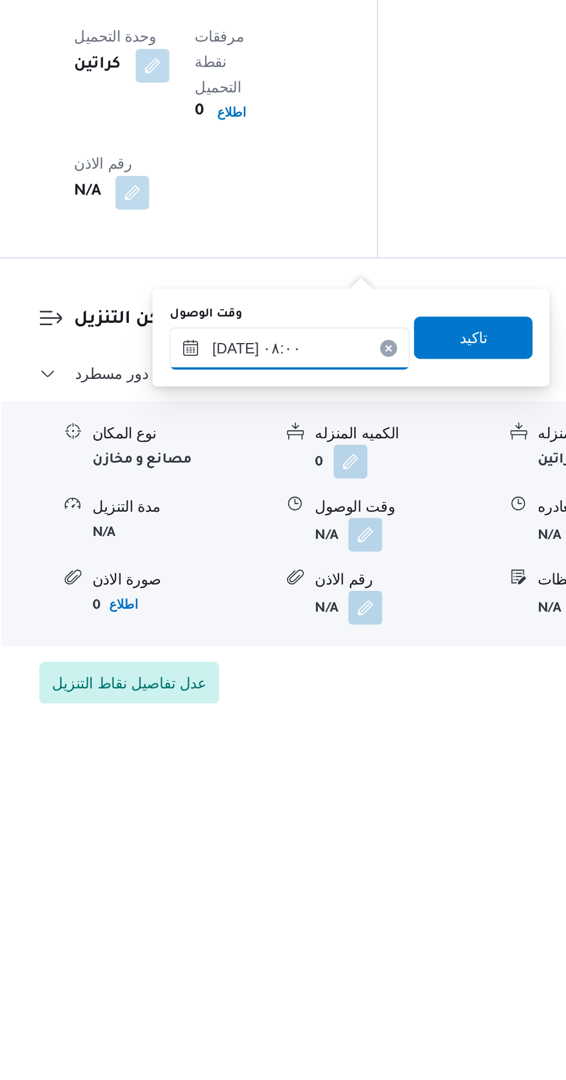
scroll to position [763, 0]
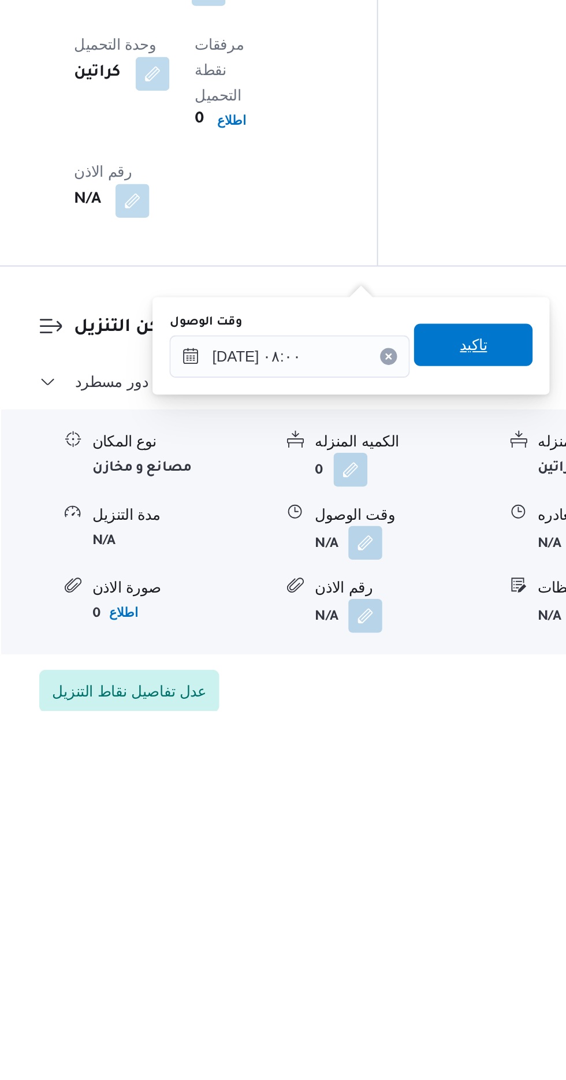
click at [421, 882] on span "تاكيد" at bounding box center [413, 880] width 15 height 14
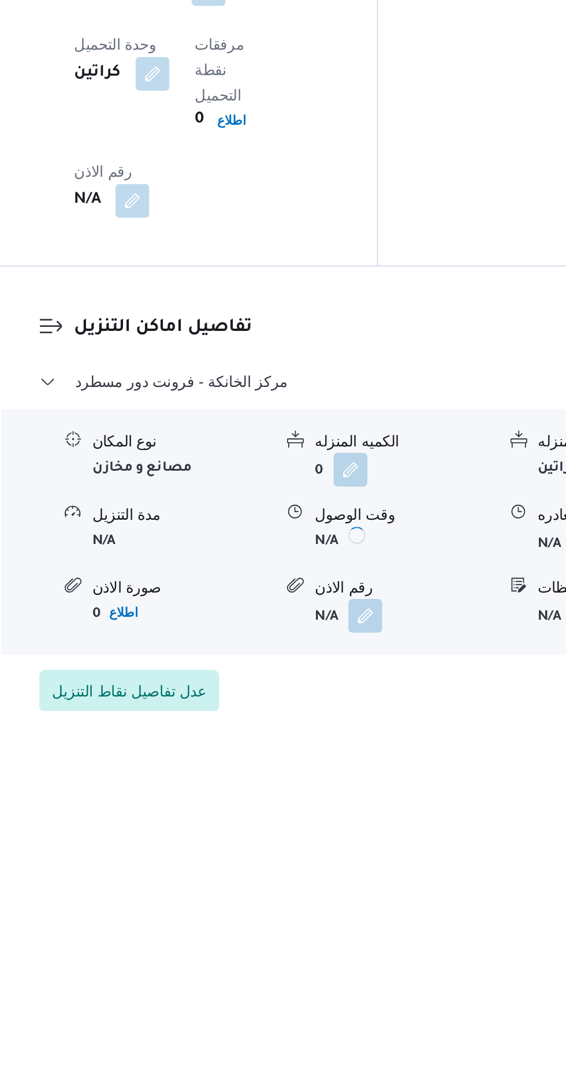
scroll to position [763, 0]
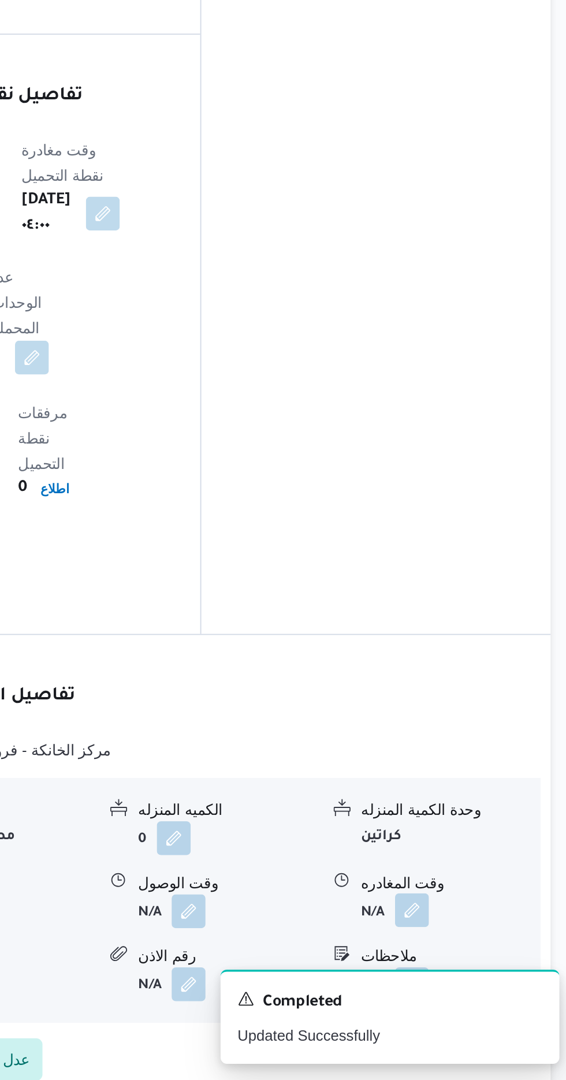
click at [473, 977] on button "button" at bounding box center [476, 986] width 18 height 18
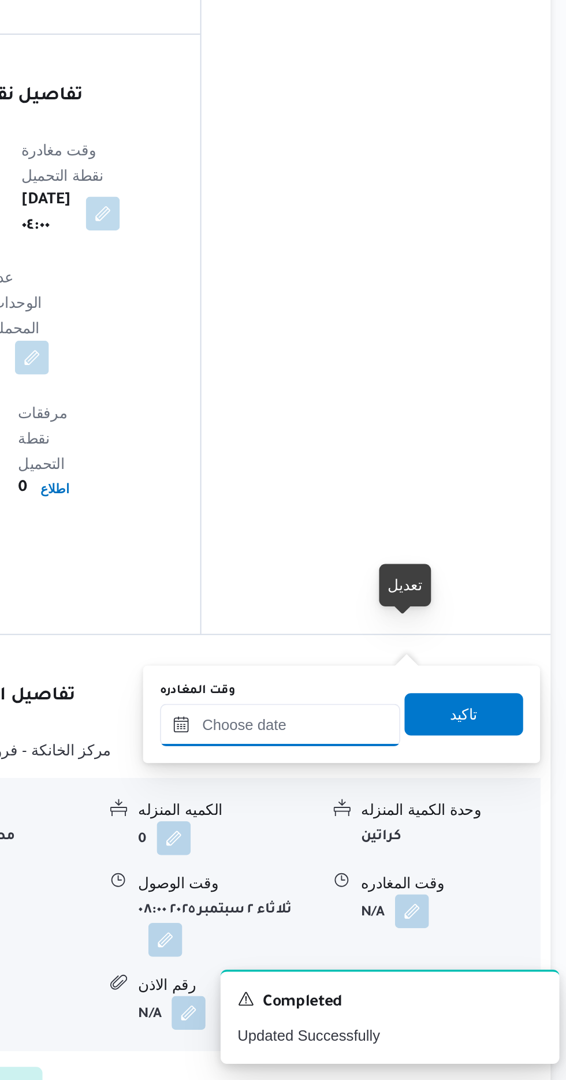
click at [425, 888] on input "وقت المغادره" at bounding box center [404, 885] width 131 height 23
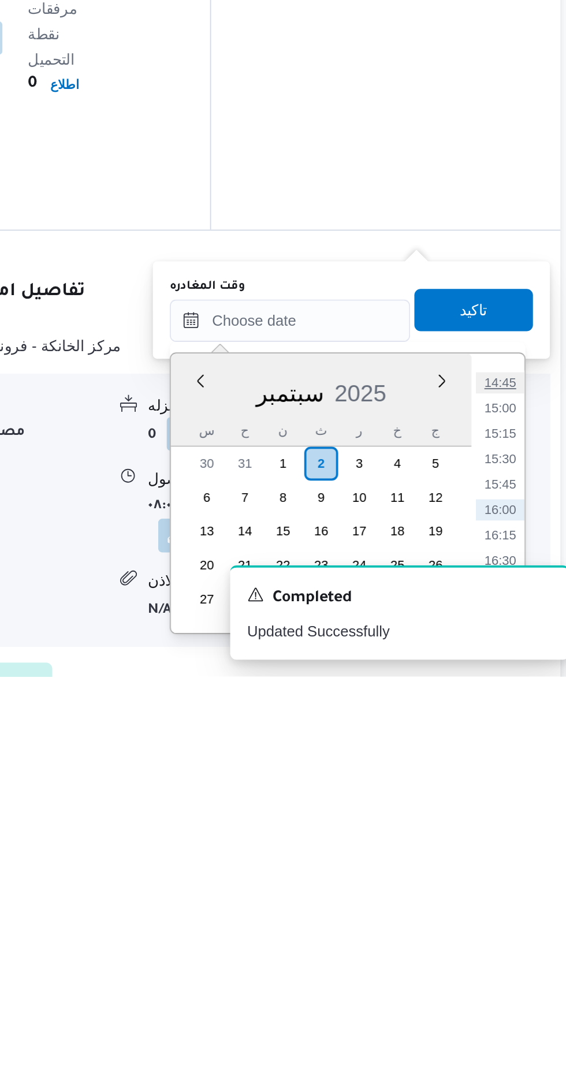
click at [518, 921] on li "14:45" at bounding box center [519, 920] width 27 height 12
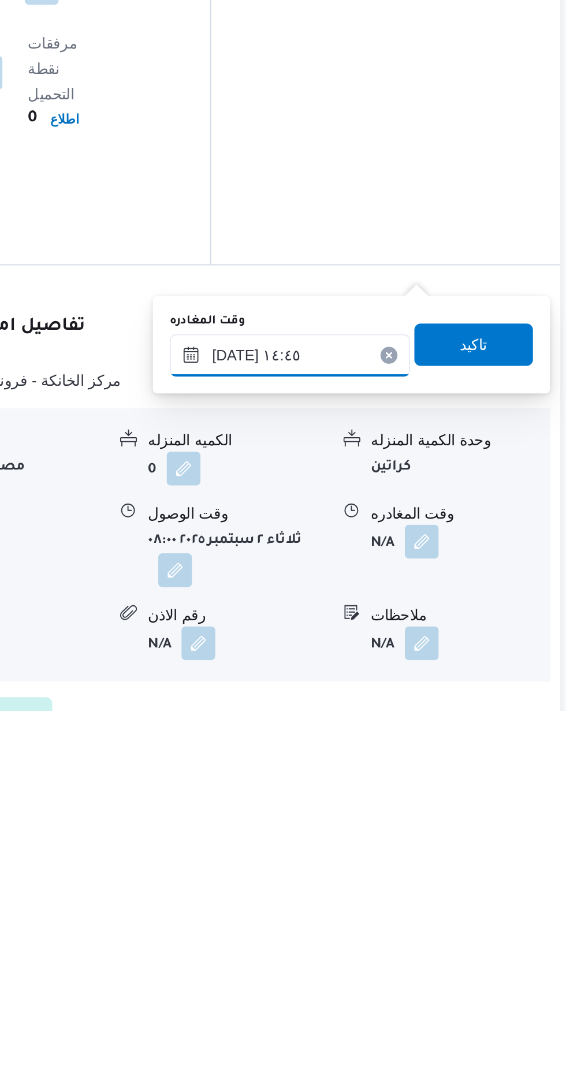
click at [423, 889] on input "[DATE] ١٤:٤٥" at bounding box center [404, 885] width 131 height 23
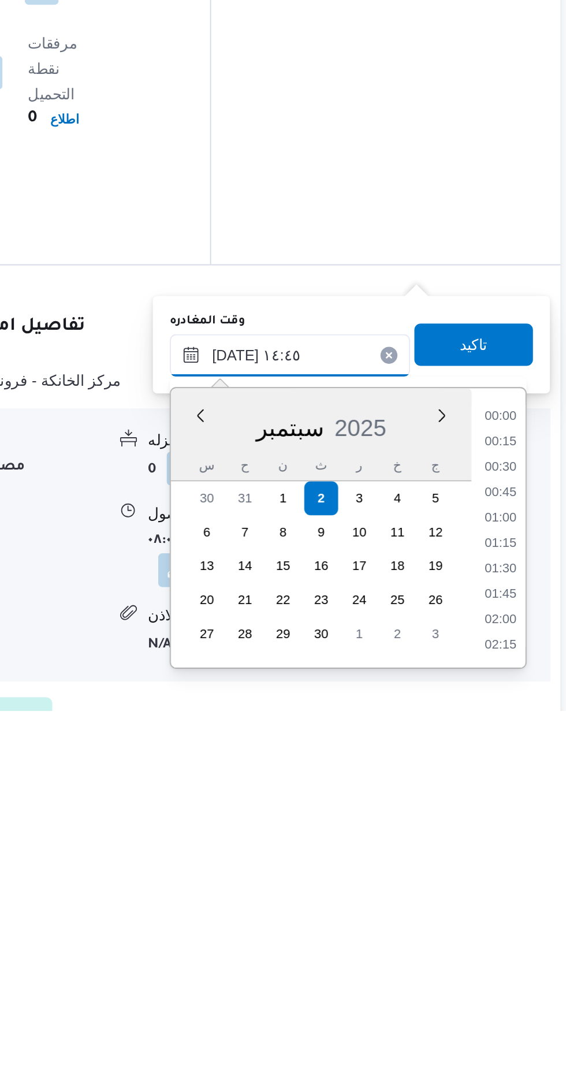
scroll to position [747, 0]
click at [518, 974] on li "14:30" at bounding box center [519, 975] width 27 height 12
type input "[DATE] ١٤:٣٠"
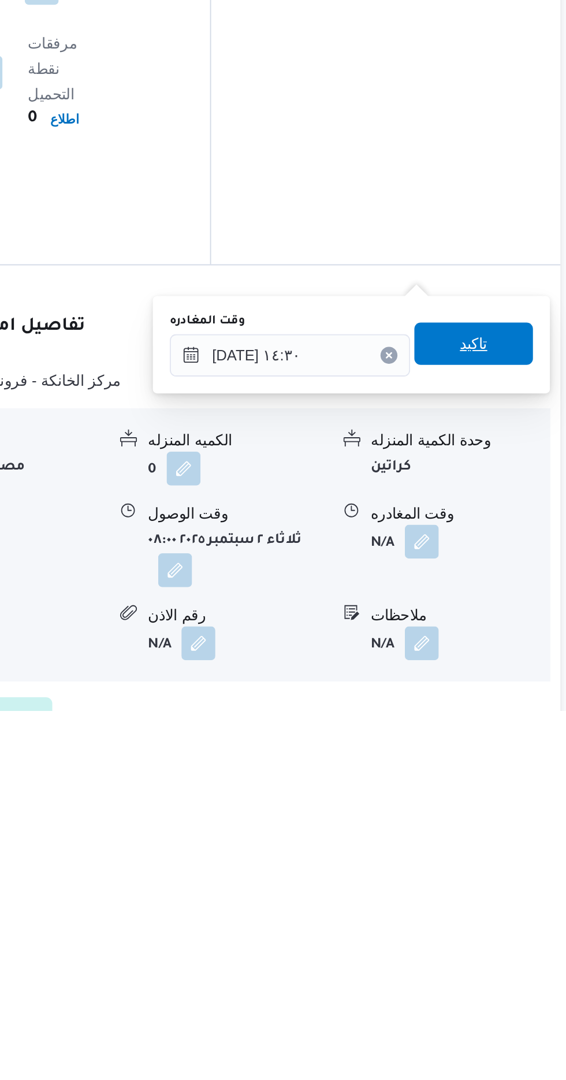
click at [512, 882] on span "تاكيد" at bounding box center [504, 879] width 15 height 14
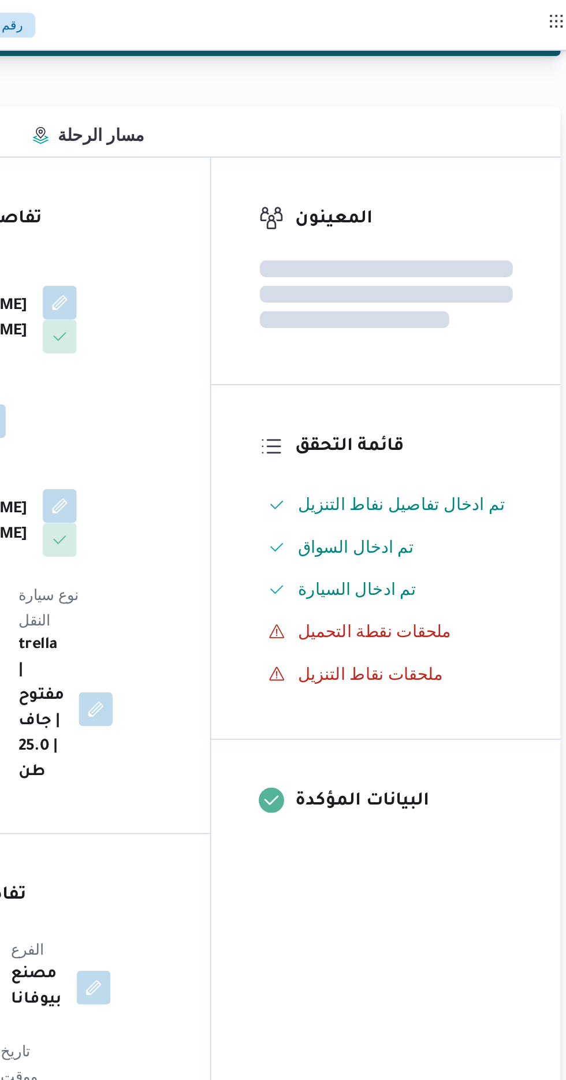
scroll to position [0, 0]
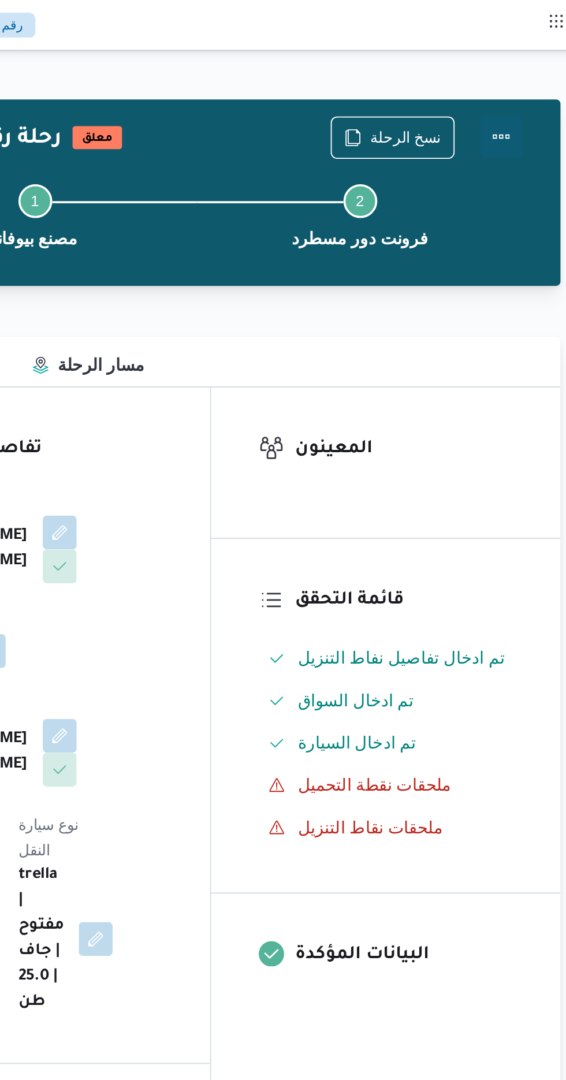
click at [521, 66] on button "Actions" at bounding box center [519, 74] width 23 height 23
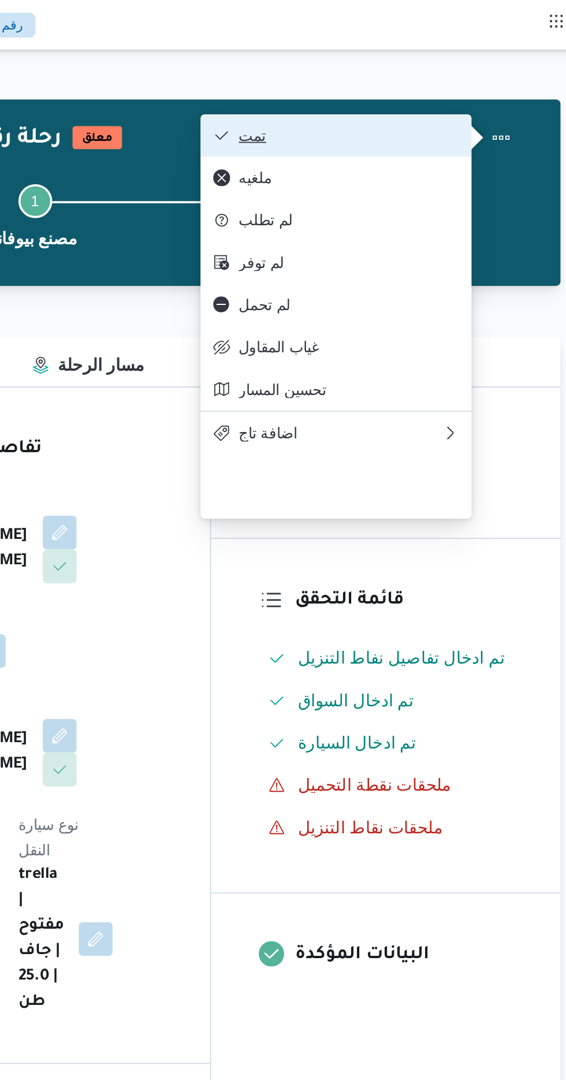
click at [479, 64] on button "تمت" at bounding box center [430, 73] width 148 height 23
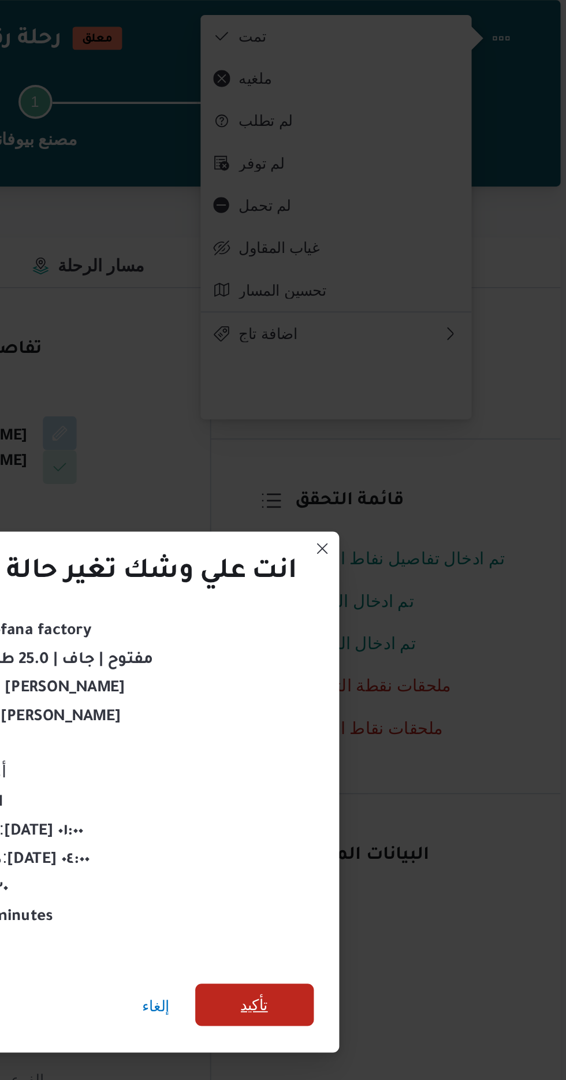
click at [380, 595] on span "تأكيد" at bounding box center [385, 602] width 15 height 14
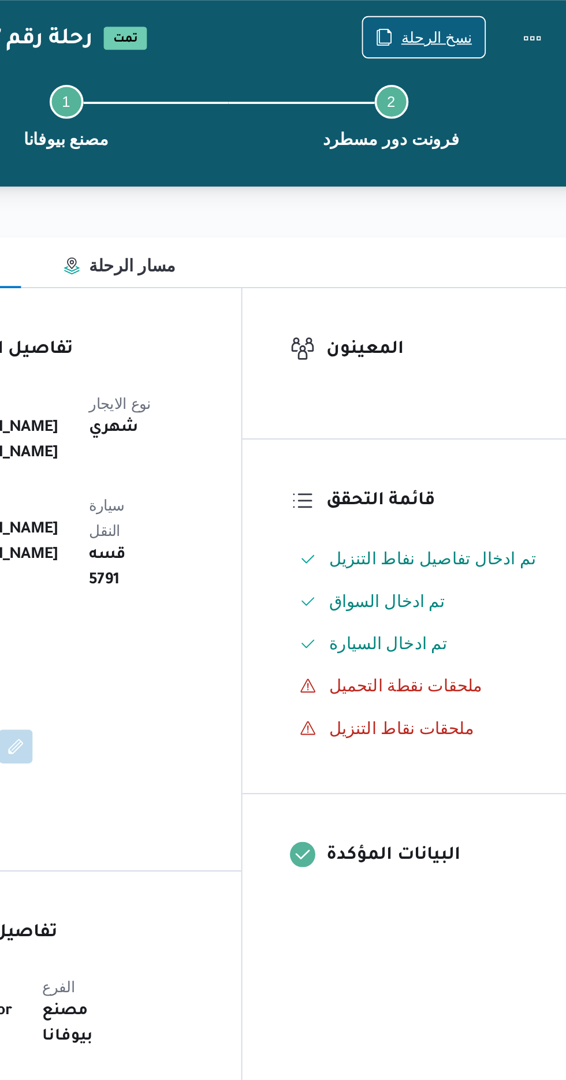
click at [462, 70] on span "نسخ الرحلة" at bounding box center [467, 75] width 39 height 14
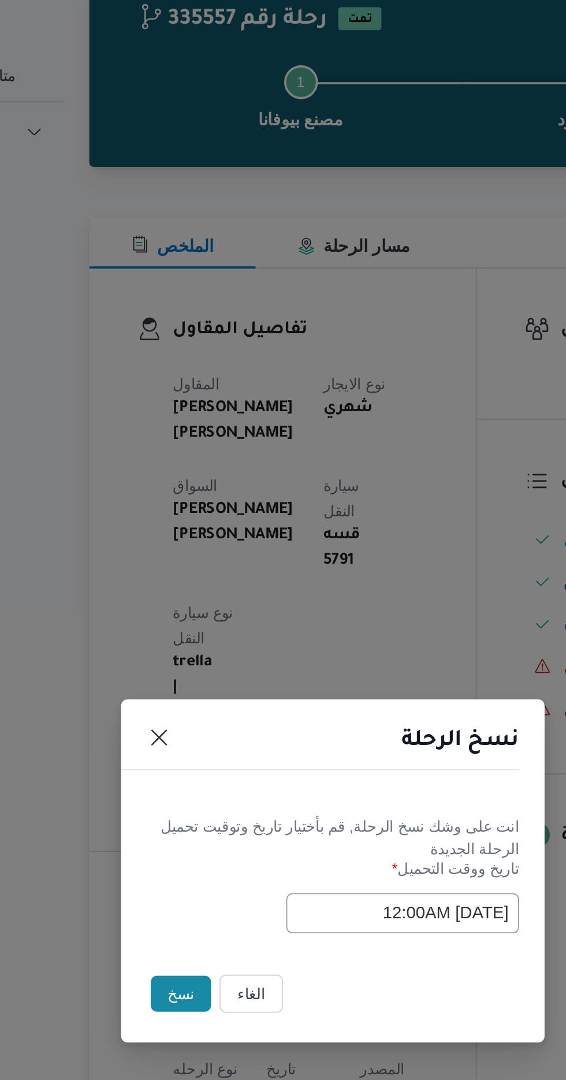
click at [287, 565] on input "[DATE] 12:00AM" at bounding box center [321, 563] width 127 height 22
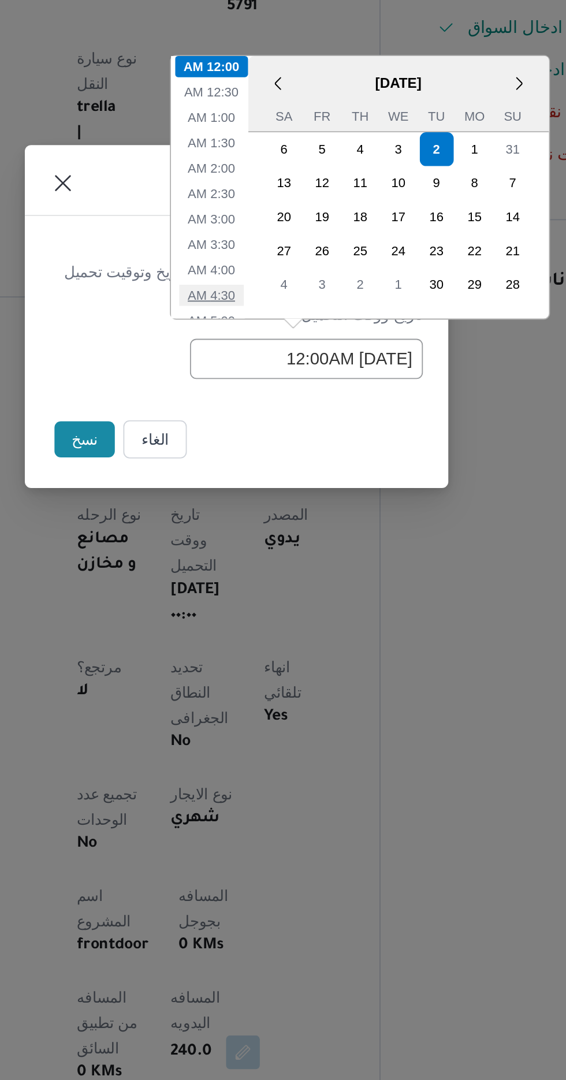
click at [267, 530] on li "4:30 AM" at bounding box center [269, 529] width 35 height 12
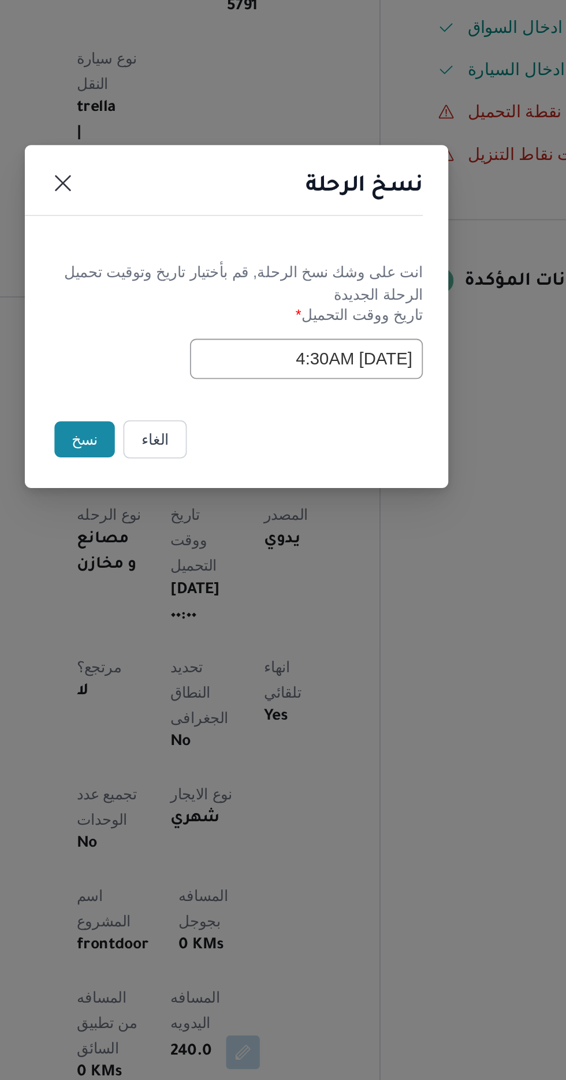
click at [287, 563] on input "[DATE] 4:30AM" at bounding box center [321, 563] width 127 height 22
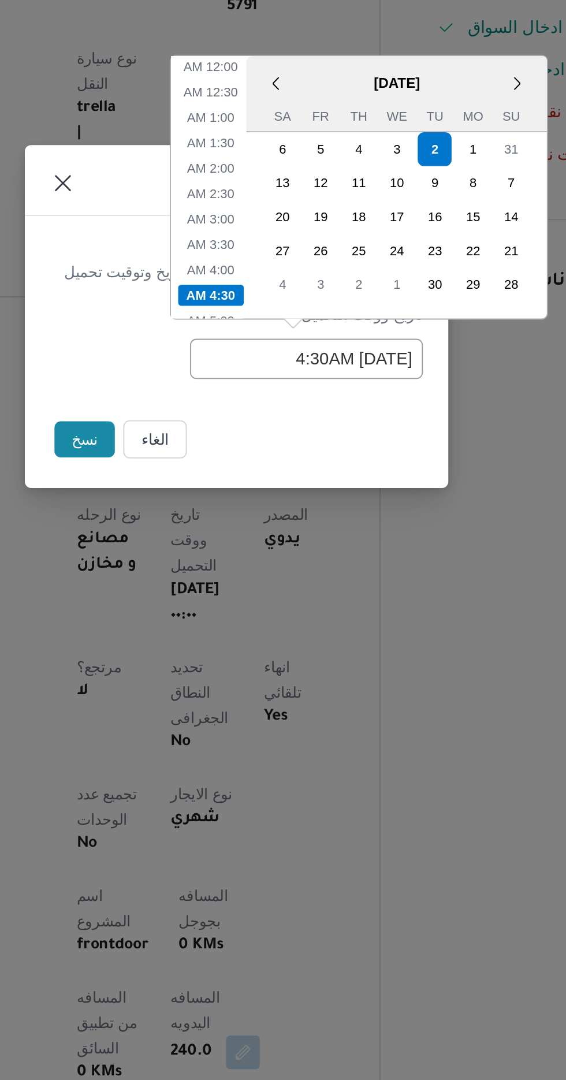
scroll to position [59, 0]
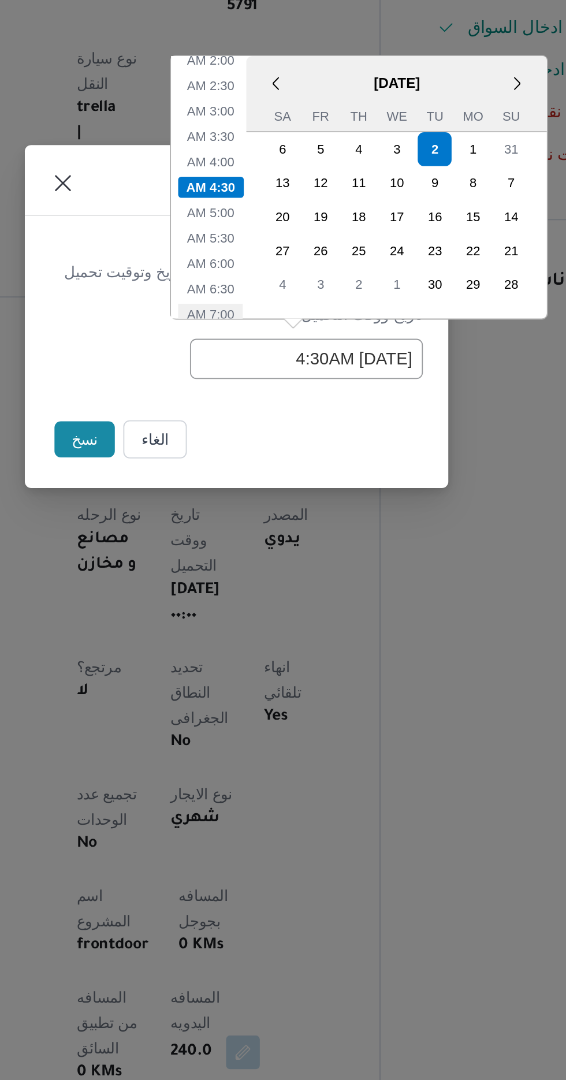
click at [273, 540] on li "7:00 AM" at bounding box center [268, 539] width 35 height 12
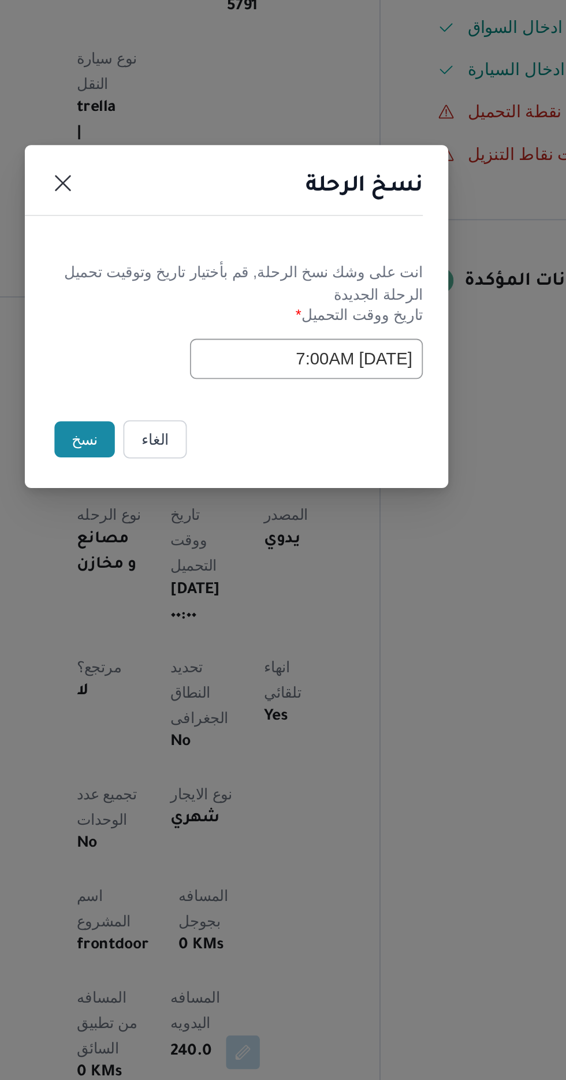
click at [290, 560] on input "[DATE] 7:00AM" at bounding box center [321, 563] width 127 height 22
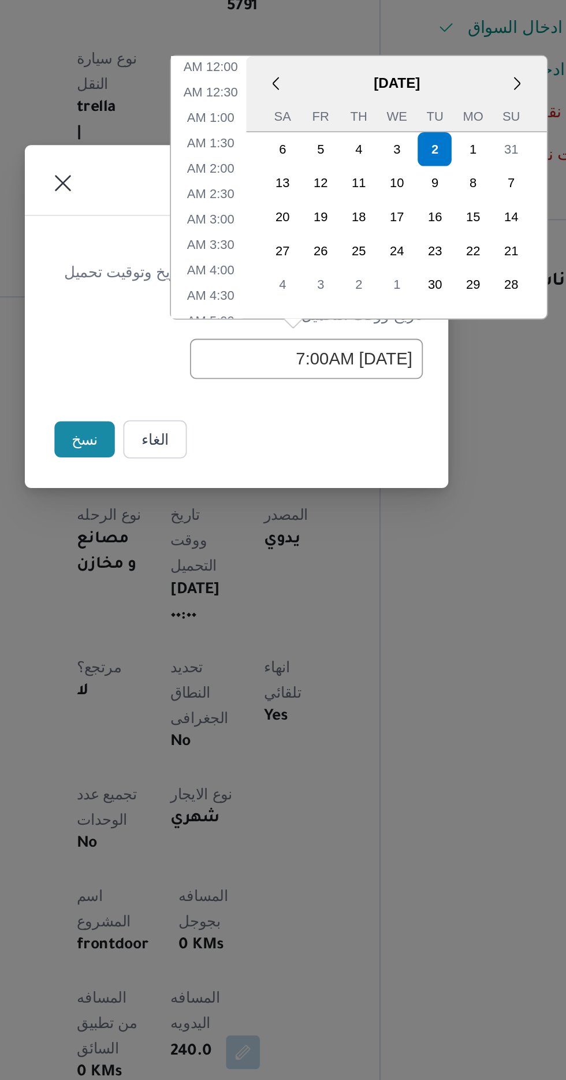
scroll to position [128, 0]
click at [267, 527] on li "9:00 AM" at bounding box center [268, 525] width 35 height 12
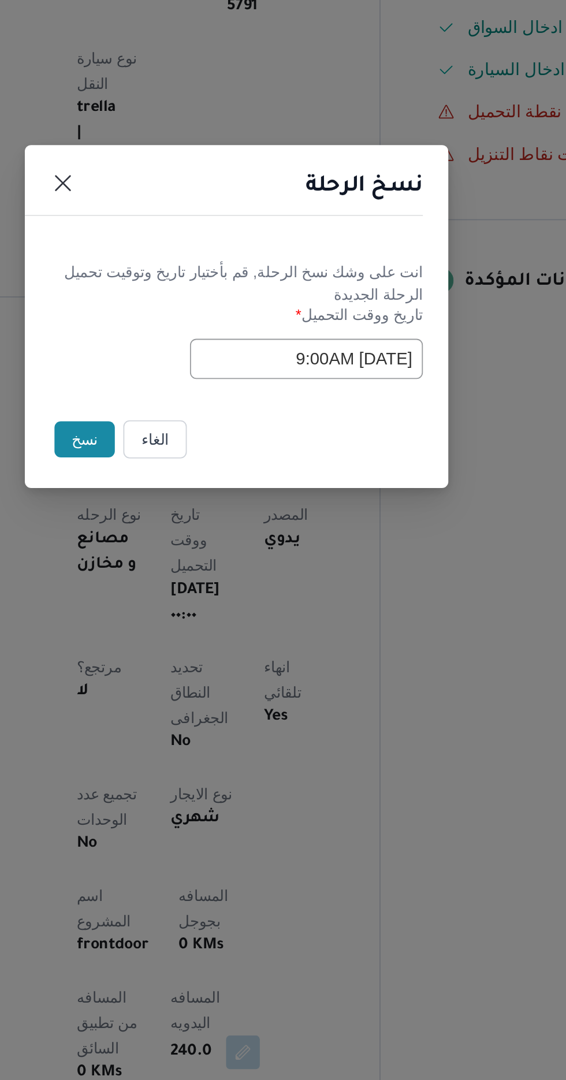
click at [291, 562] on input "[DATE] 9:00AM" at bounding box center [321, 563] width 127 height 22
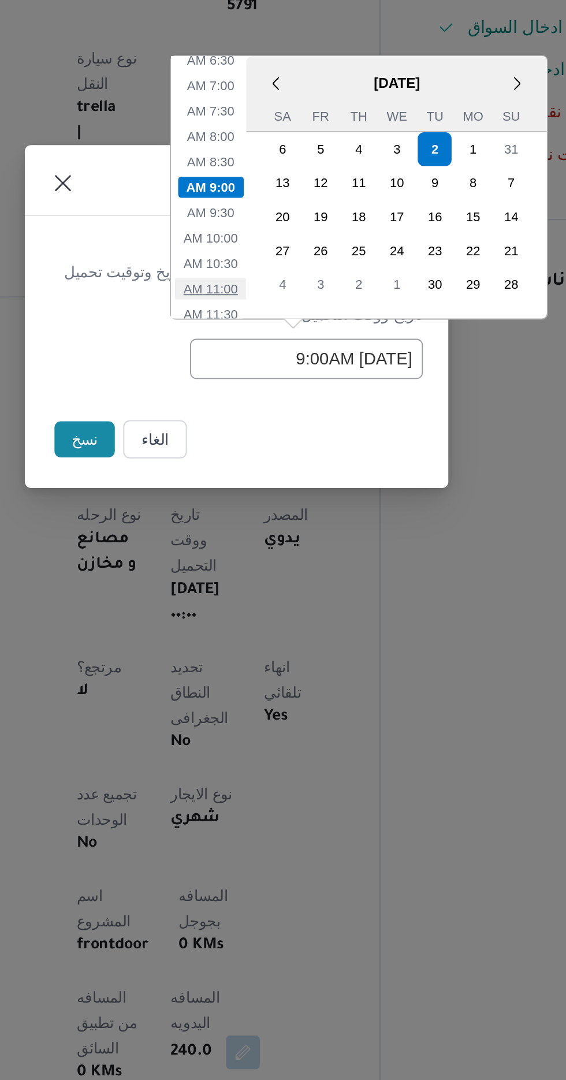
click at [265, 527] on li "11:00 AM" at bounding box center [268, 525] width 39 height 12
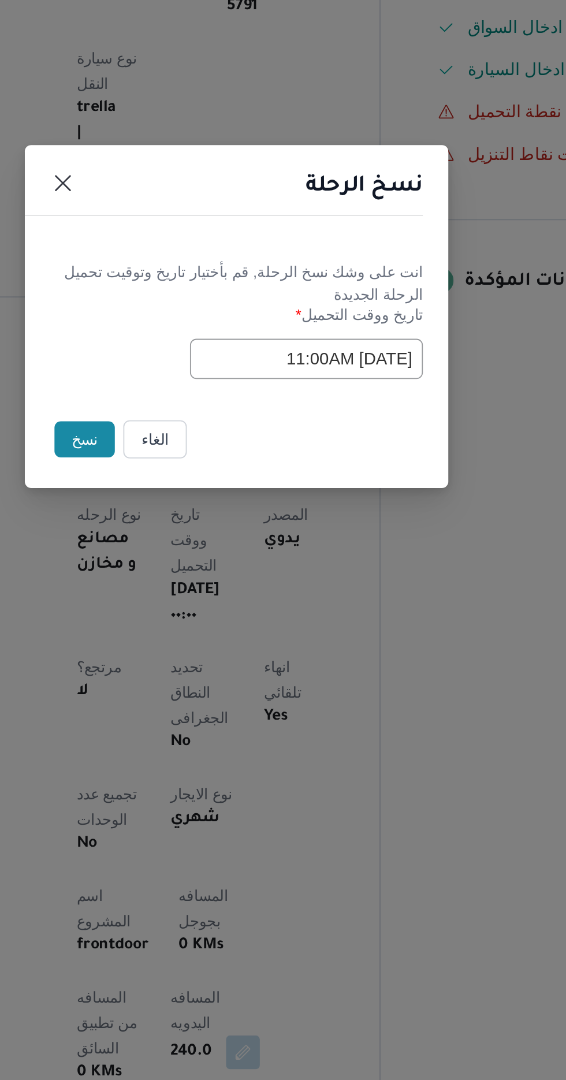
click at [277, 564] on input "[DATE] 11:00AM" at bounding box center [321, 563] width 127 height 22
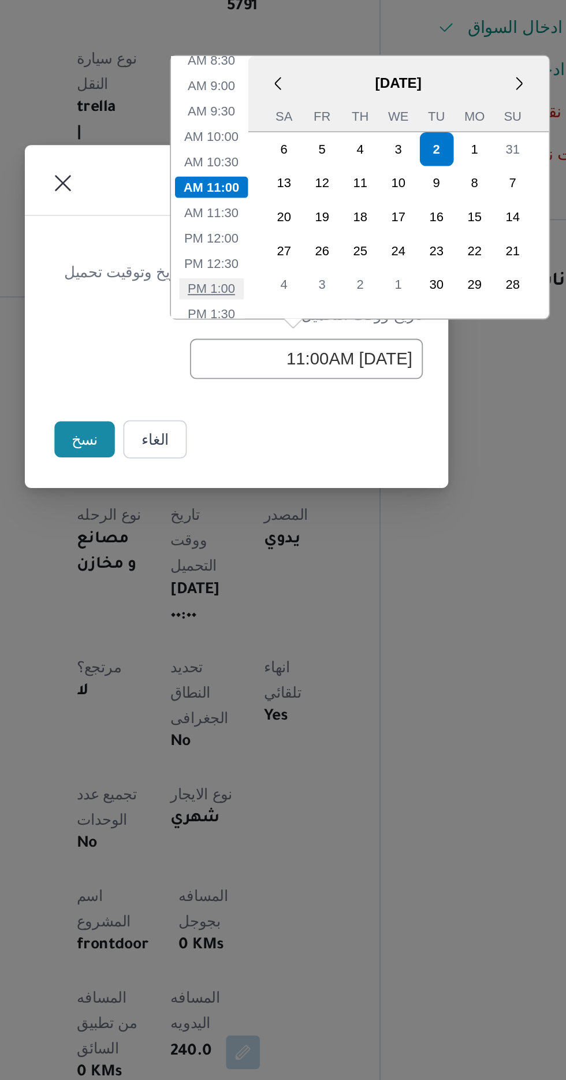
click at [257, 528] on li "1:00 PM" at bounding box center [269, 525] width 35 height 12
type input "[DATE] 1:00PM"
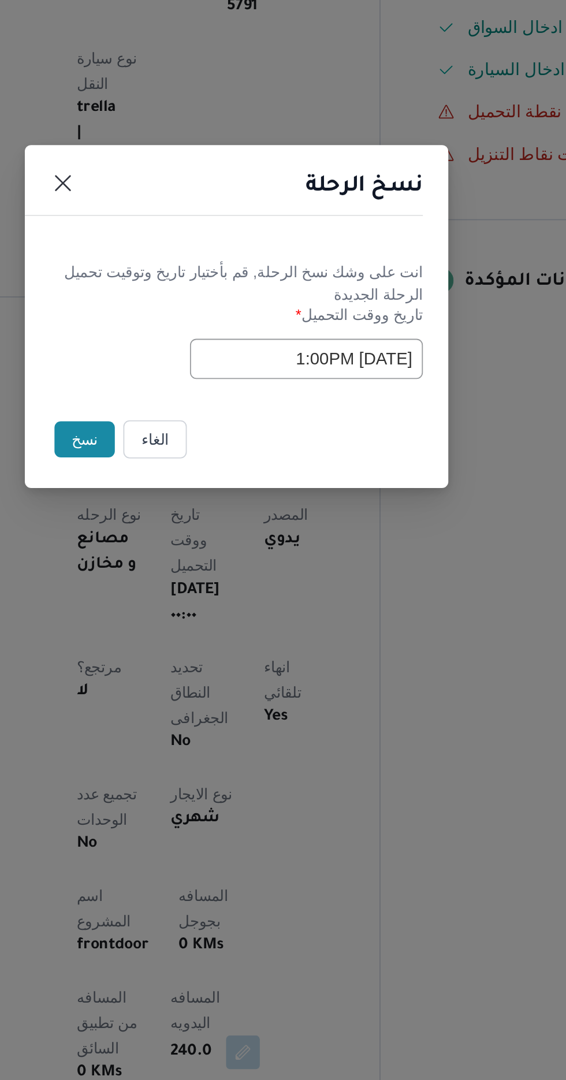
click at [195, 603] on button "نسخ" at bounding box center [200, 607] width 33 height 20
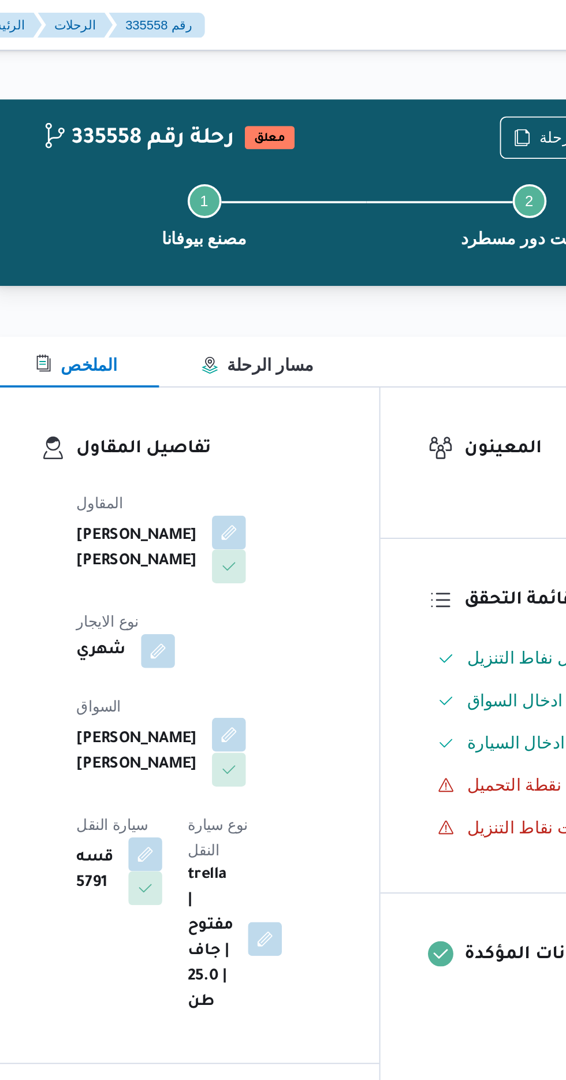
click at [270, 391] on button "button" at bounding box center [279, 400] width 18 height 18
click at [270, 293] on button "button" at bounding box center [279, 290] width 18 height 18
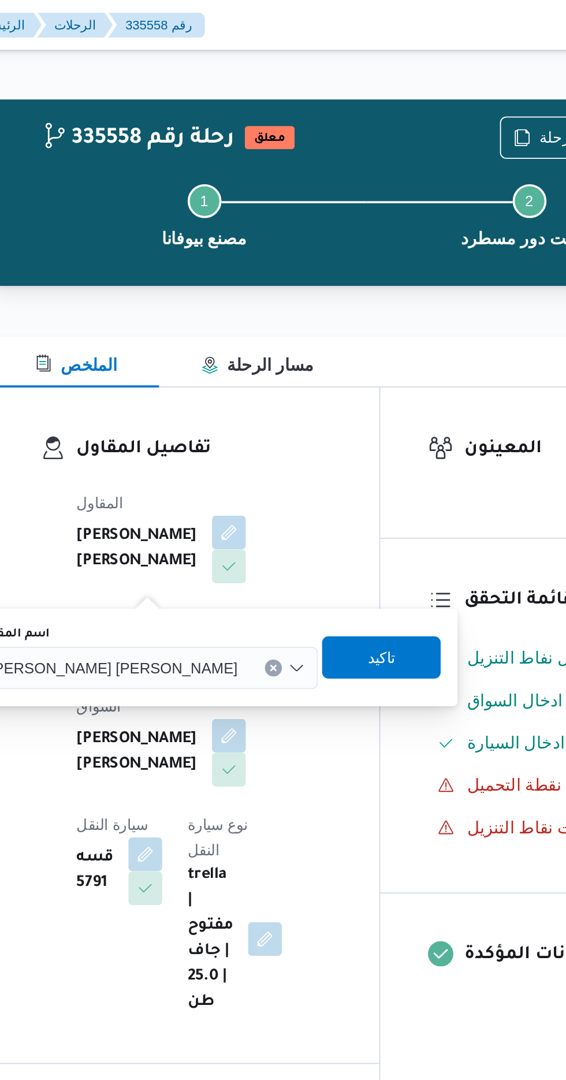
click at [212, 359] on span "[PERSON_NAME] [PERSON_NAME]" at bounding box center [215, 363] width 135 height 13
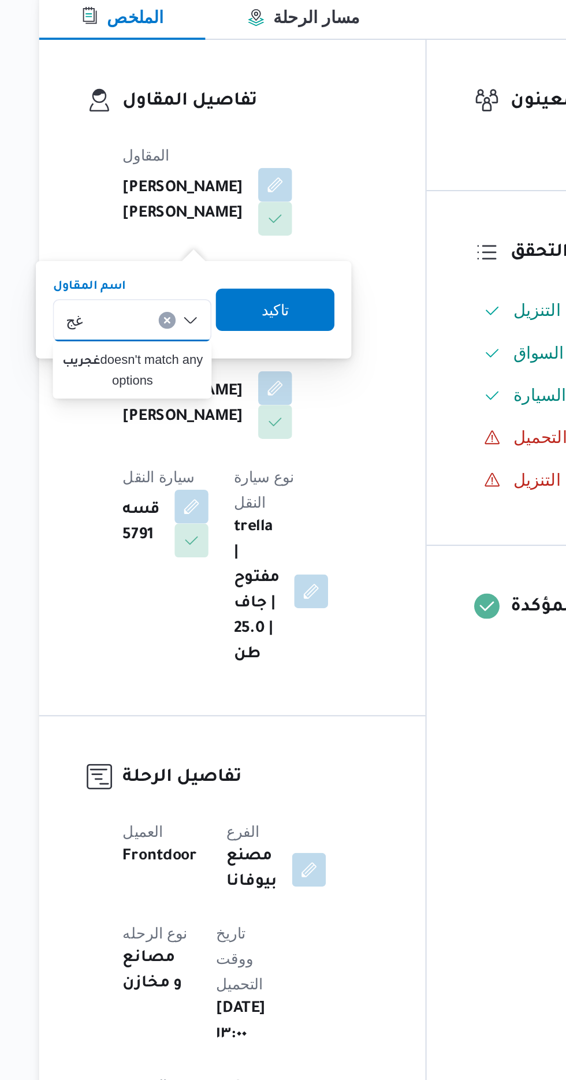
type input "غ"
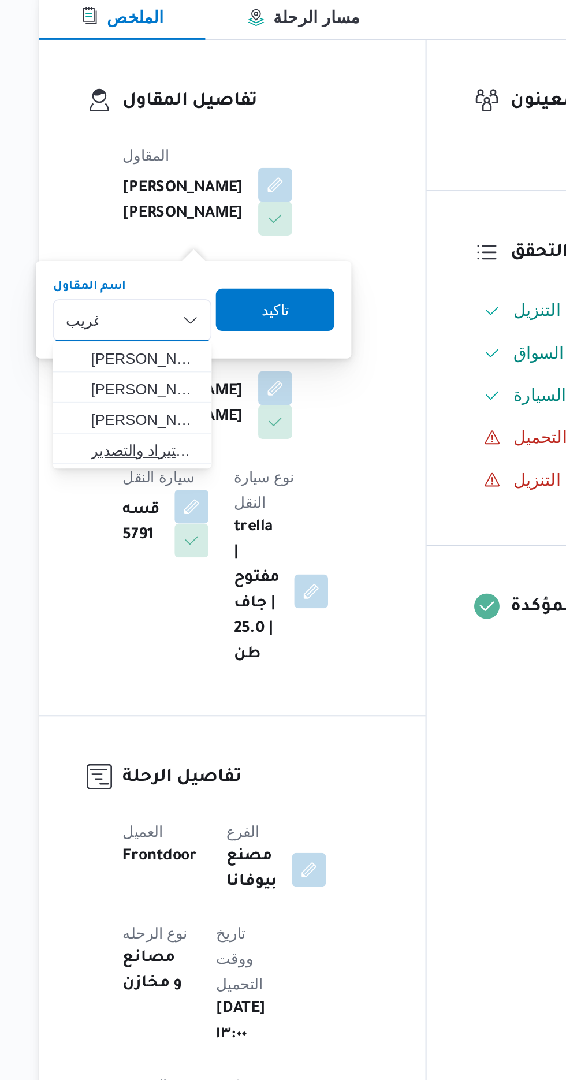
type input "غريب"
click at [209, 431] on span "شركة غريب جروب للاستيراد والتصدير" at bounding box center [207, 435] width 59 height 14
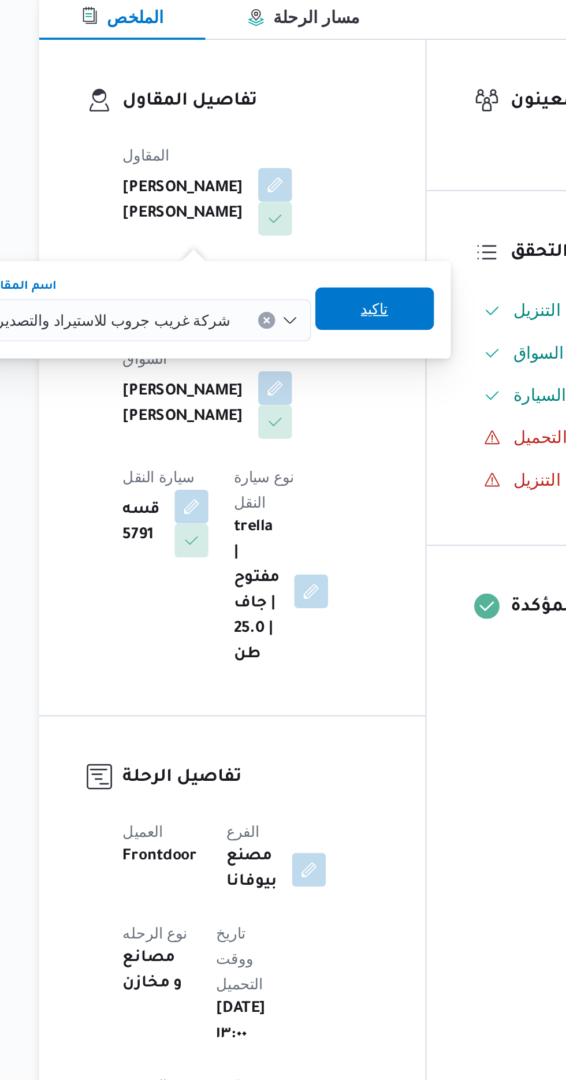
click at [335, 359] on span "تاكيد" at bounding box center [333, 357] width 65 height 23
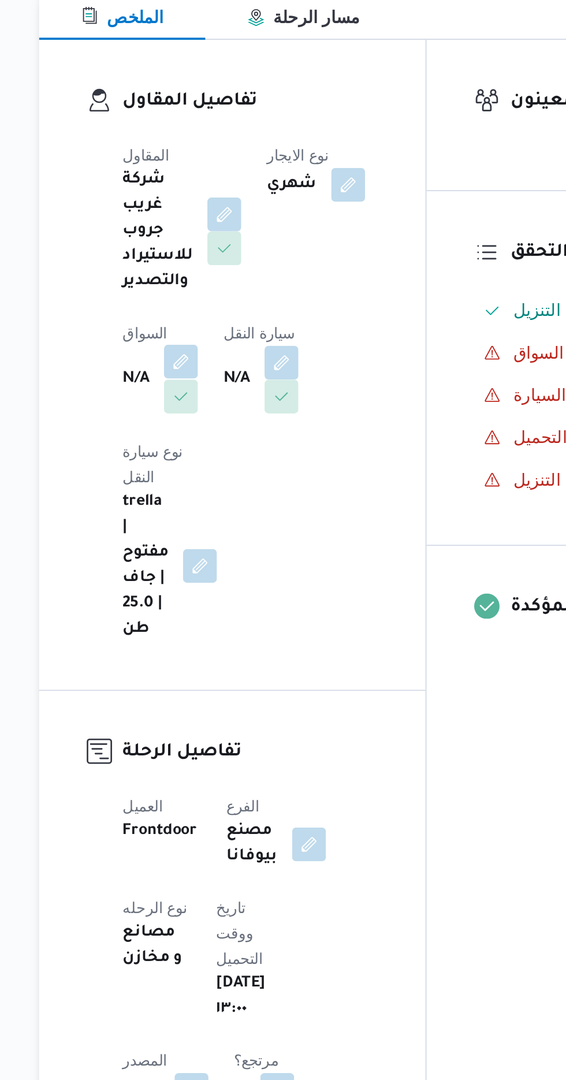
click at [232, 378] on button "button" at bounding box center [227, 387] width 18 height 18
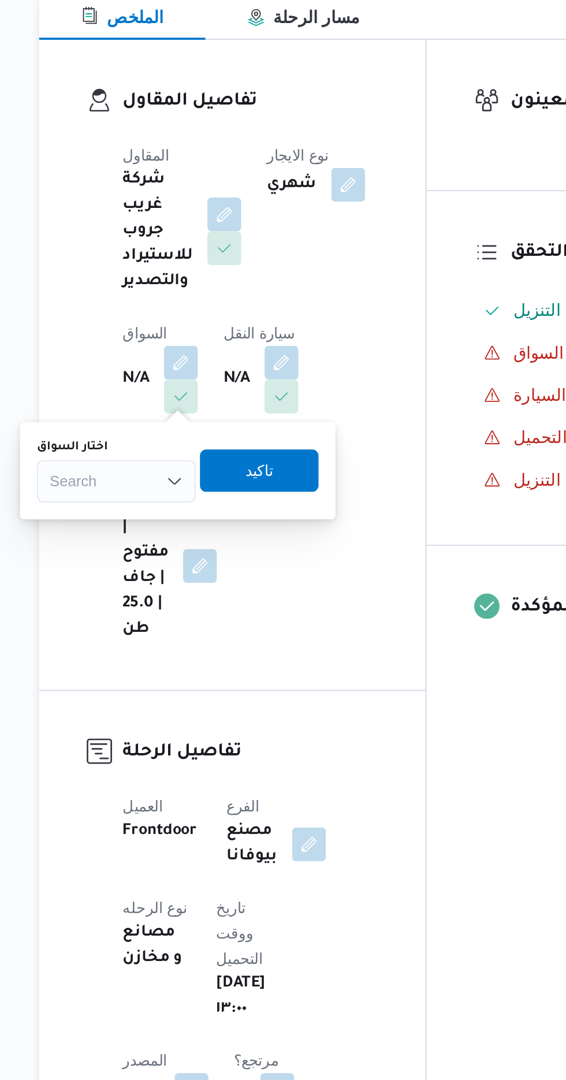
click at [196, 448] on div "Search" at bounding box center [192, 452] width 87 height 23
click at [210, 472] on span "[PERSON_NAME]" at bounding box center [199, 473] width 59 height 14
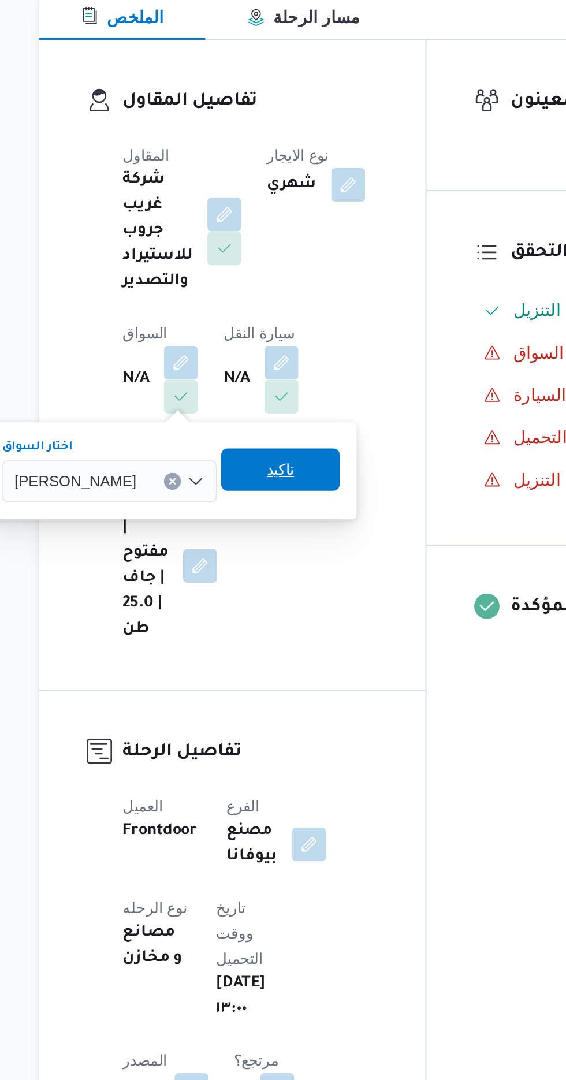
click at [289, 446] on span "تاكيد" at bounding box center [281, 446] width 15 height 14
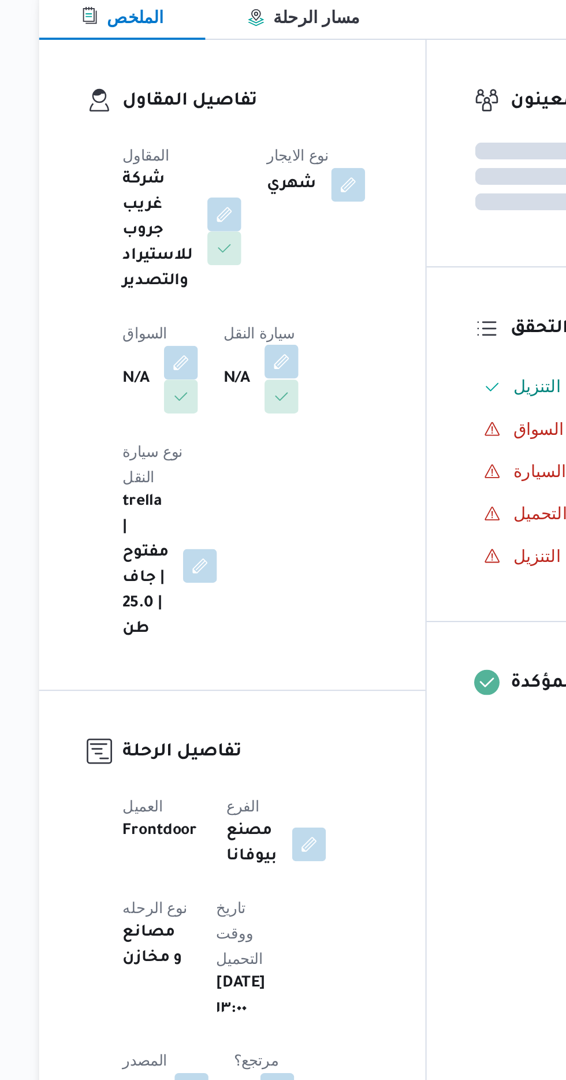
click at [292, 389] on button "button" at bounding box center [282, 387] width 18 height 18
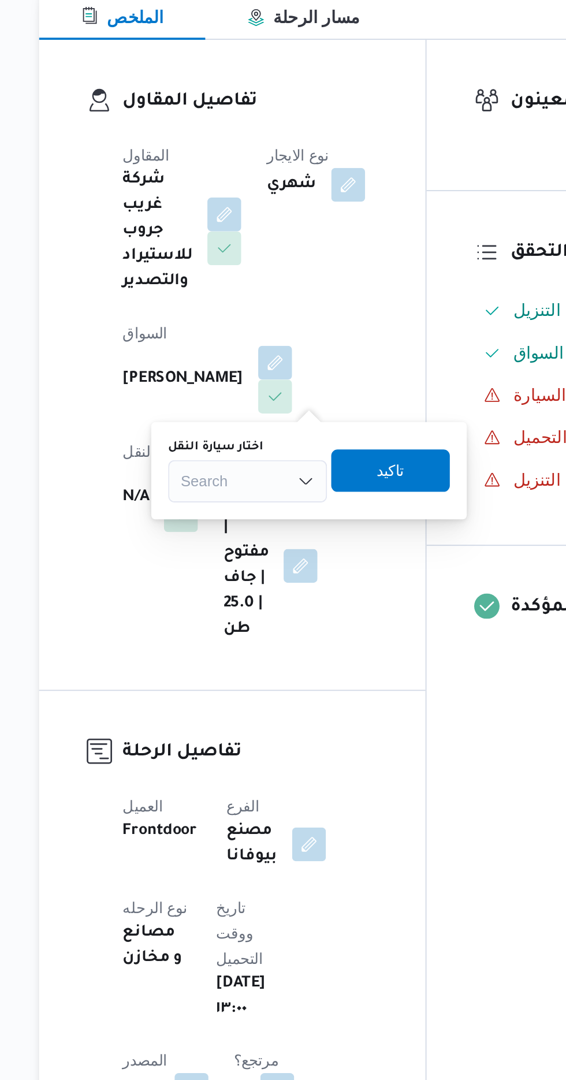
click at [258, 449] on div "Search" at bounding box center [264, 452] width 87 height 23
click at [271, 472] on span "قدا9678 | null" at bounding box center [270, 473] width 59 height 14
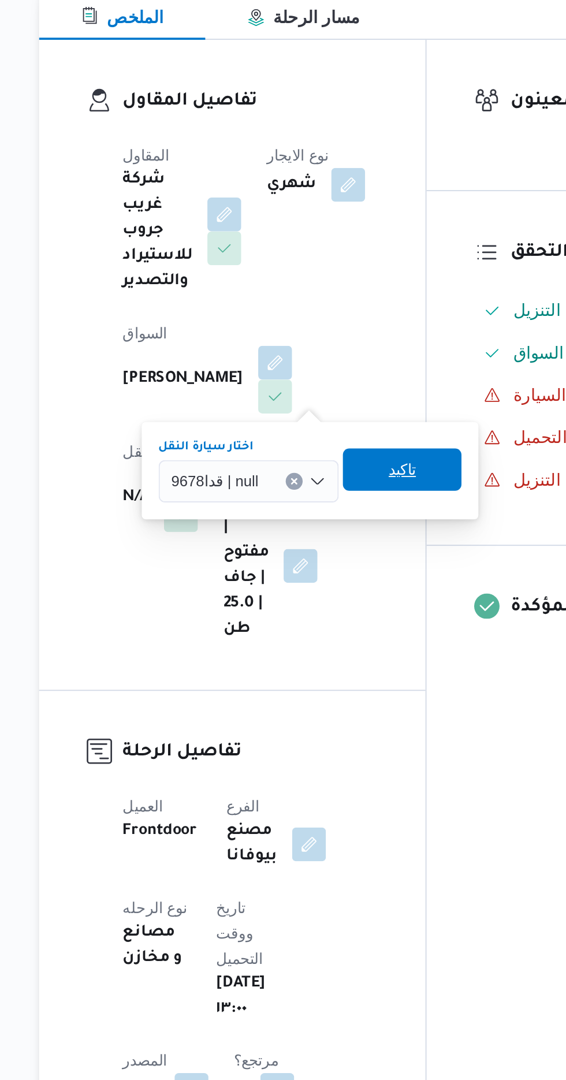
click at [351, 447] on span "تاكيد" at bounding box center [348, 446] width 15 height 14
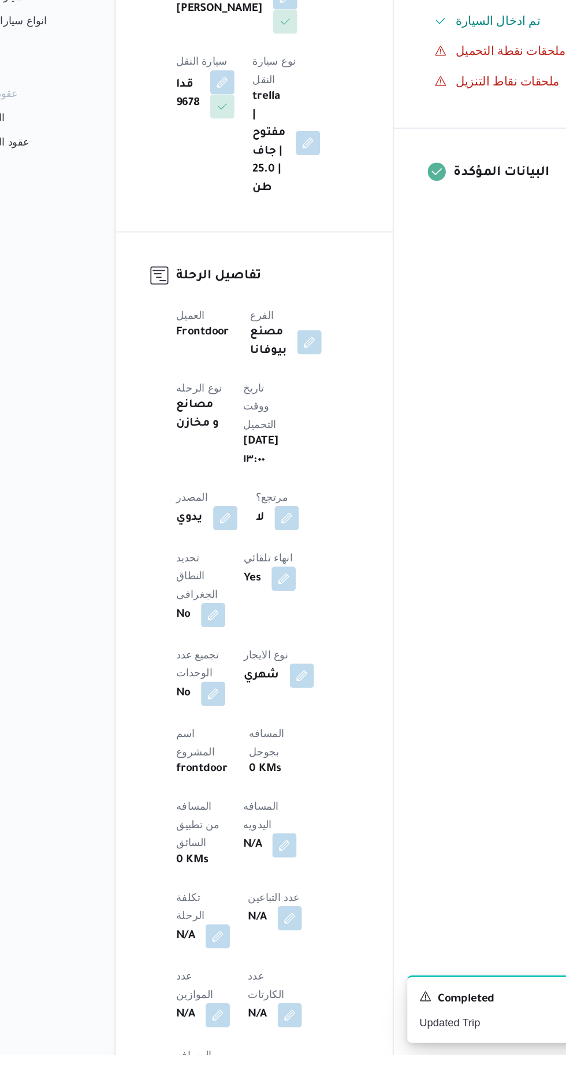
scroll to position [128, 0]
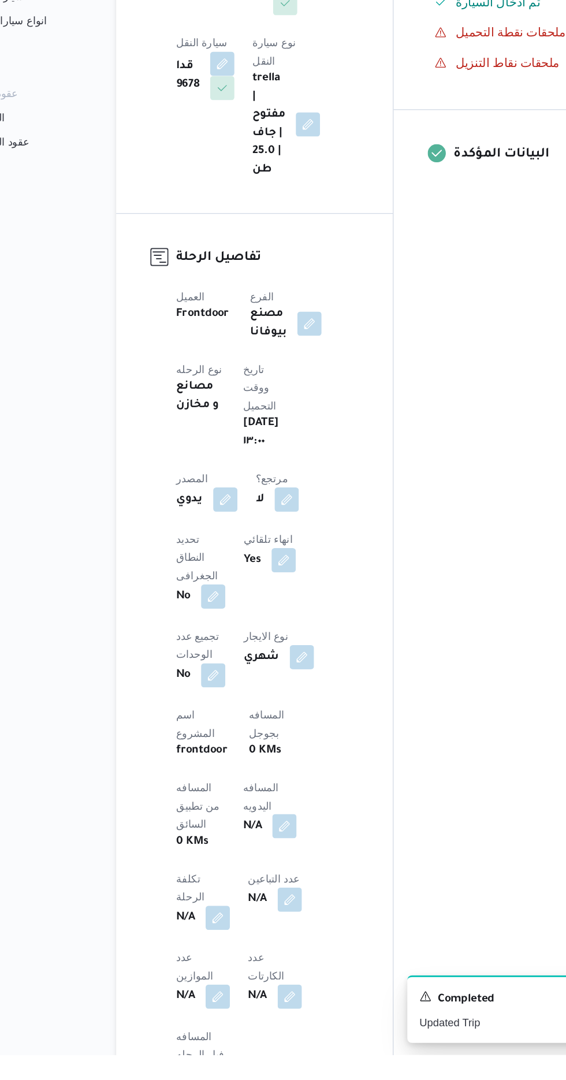
click at [269, 896] on button "button" at bounding box center [278, 905] width 18 height 18
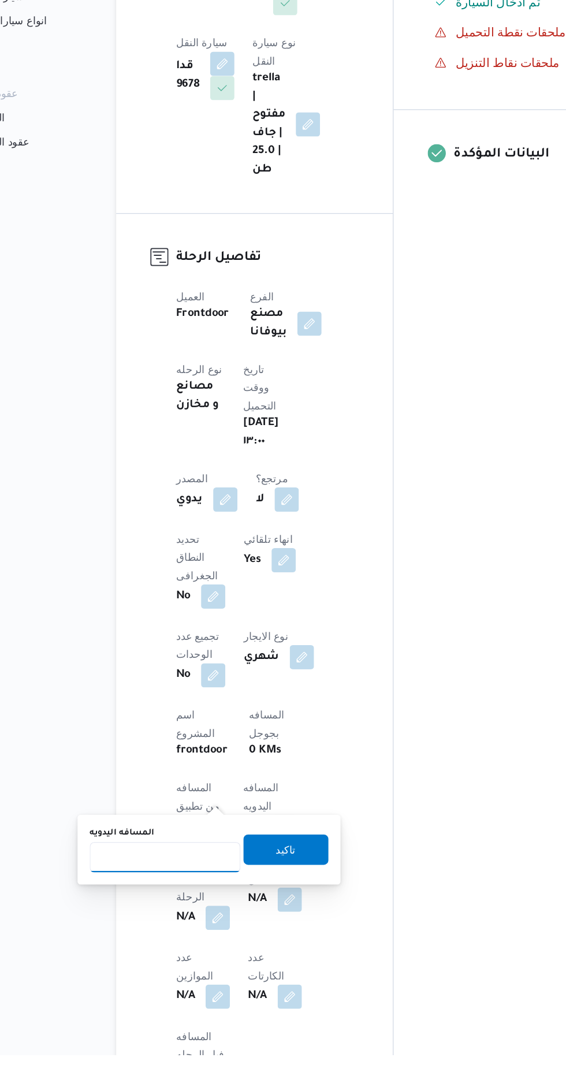
click at [187, 930] on input "المسافه اليدويه" at bounding box center [187, 928] width 115 height 23
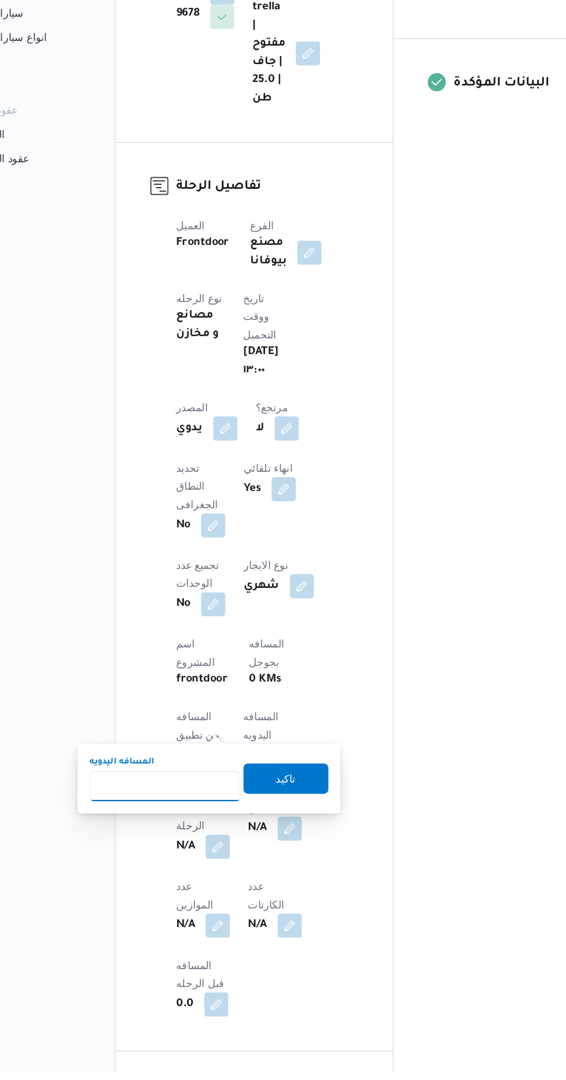
scroll to position [225, 0]
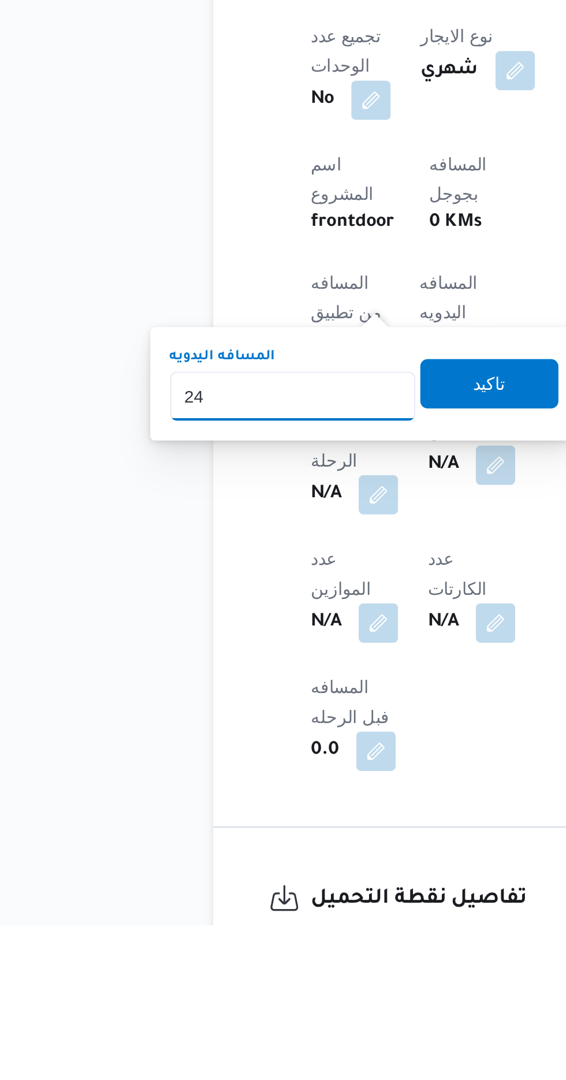
type input "240"
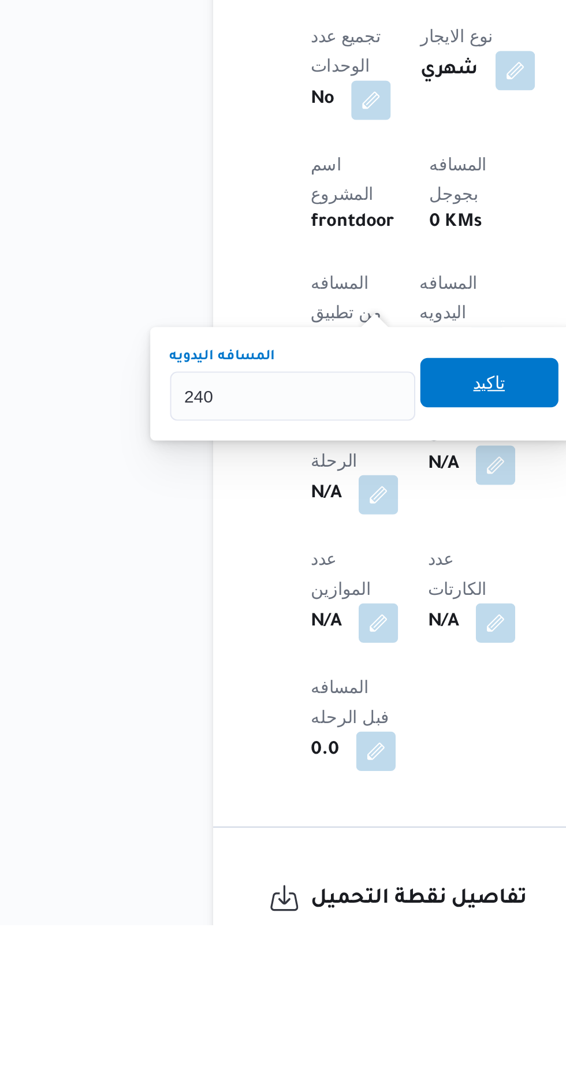
click at [285, 833] on span "تاكيد" at bounding box center [279, 825] width 65 height 23
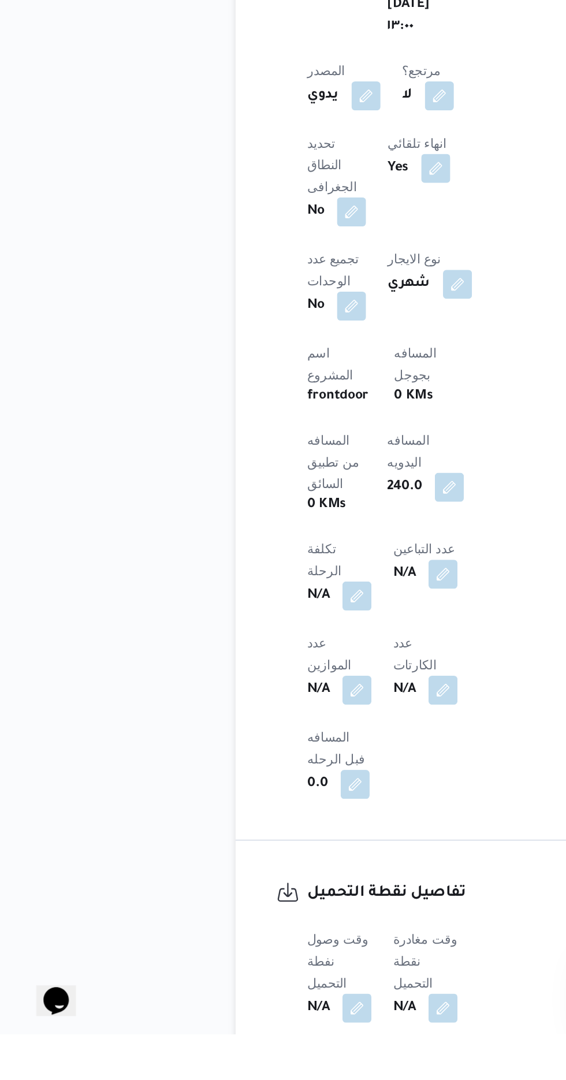
scroll to position [304, 0]
click at [230, 1052] on button "button" at bounding box center [227, 1061] width 18 height 18
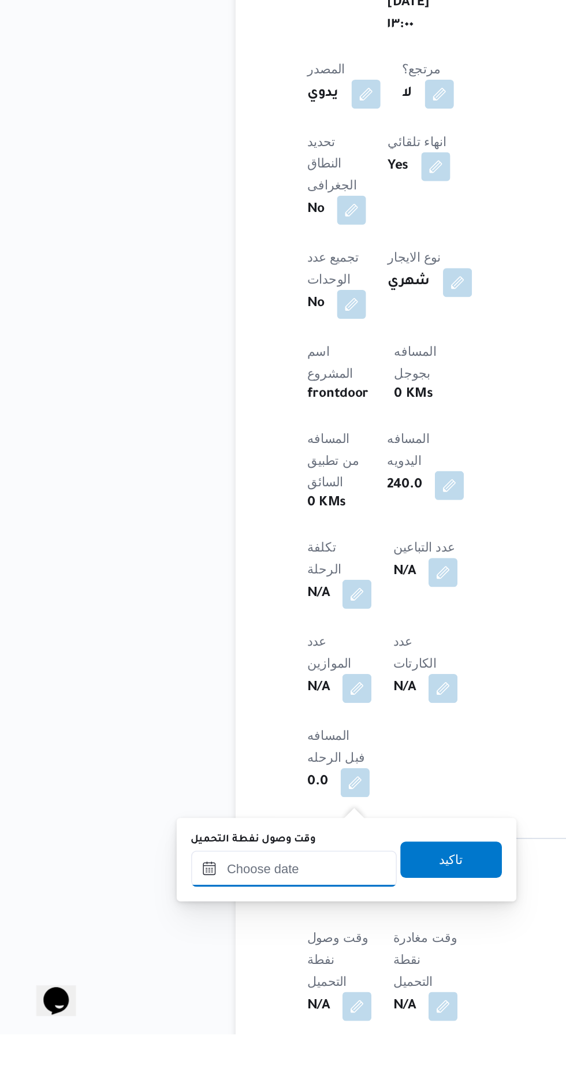
click at [179, 972] on input "وقت وصول نفطة التحميل" at bounding box center [187, 973] width 131 height 23
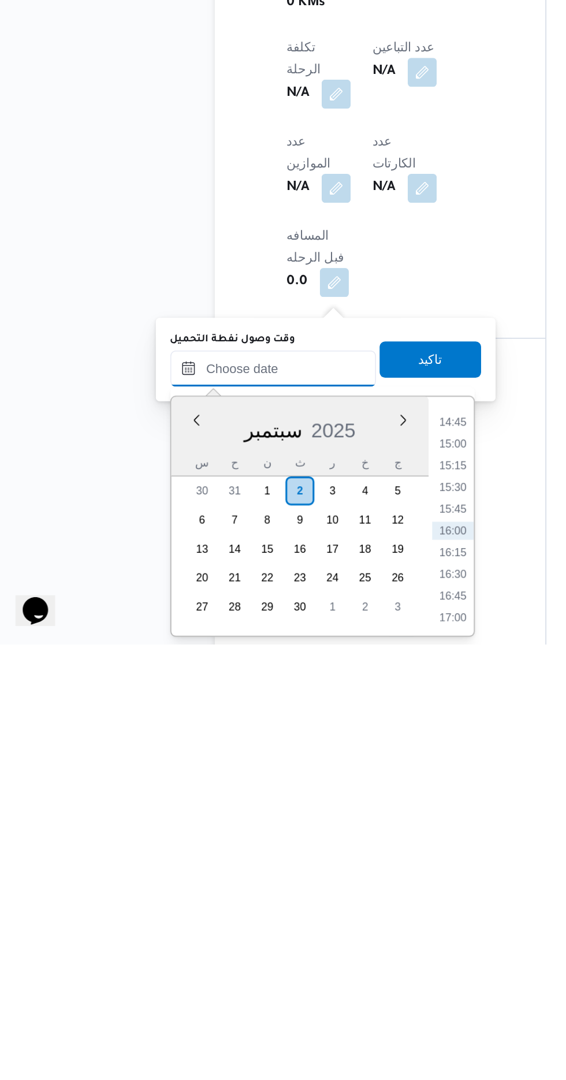
scroll to position [376, 0]
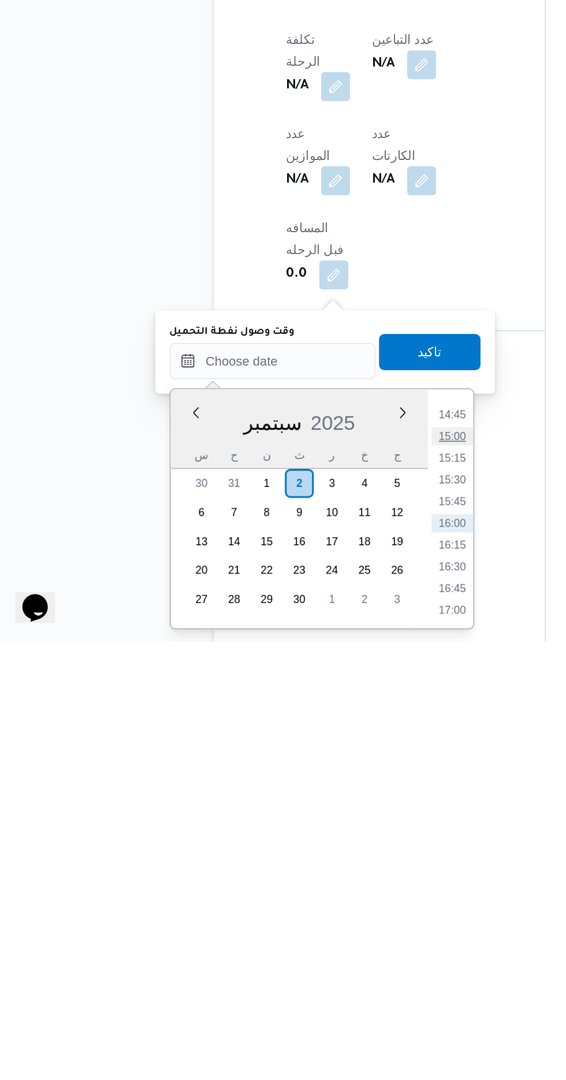
click at [301, 948] on li "15:00" at bounding box center [302, 949] width 27 height 12
type input "[DATE] ١٥:٠٠"
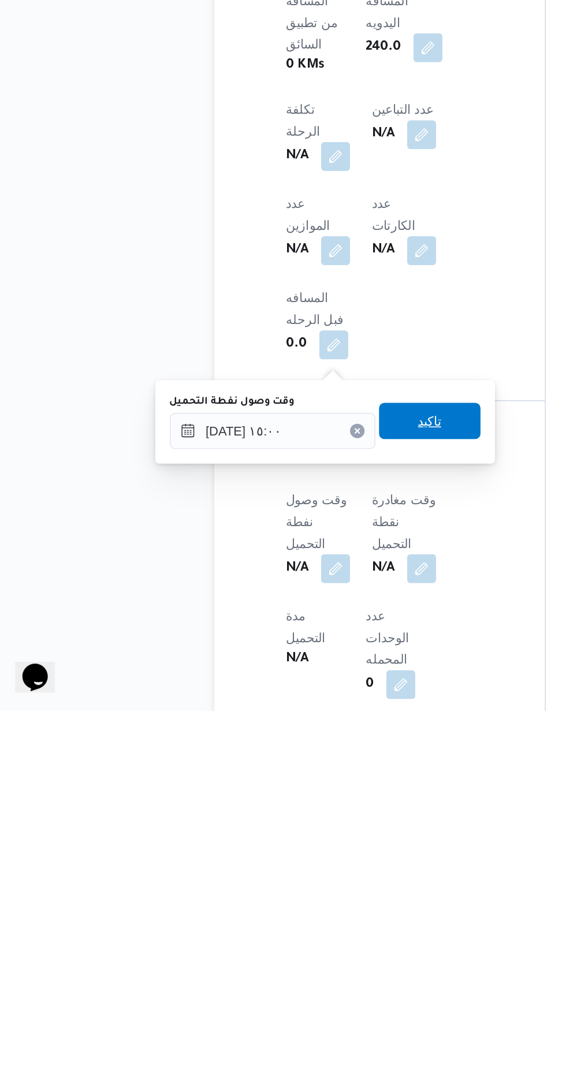
click at [302, 886] on span "تاكيد" at bounding box center [287, 894] width 65 height 23
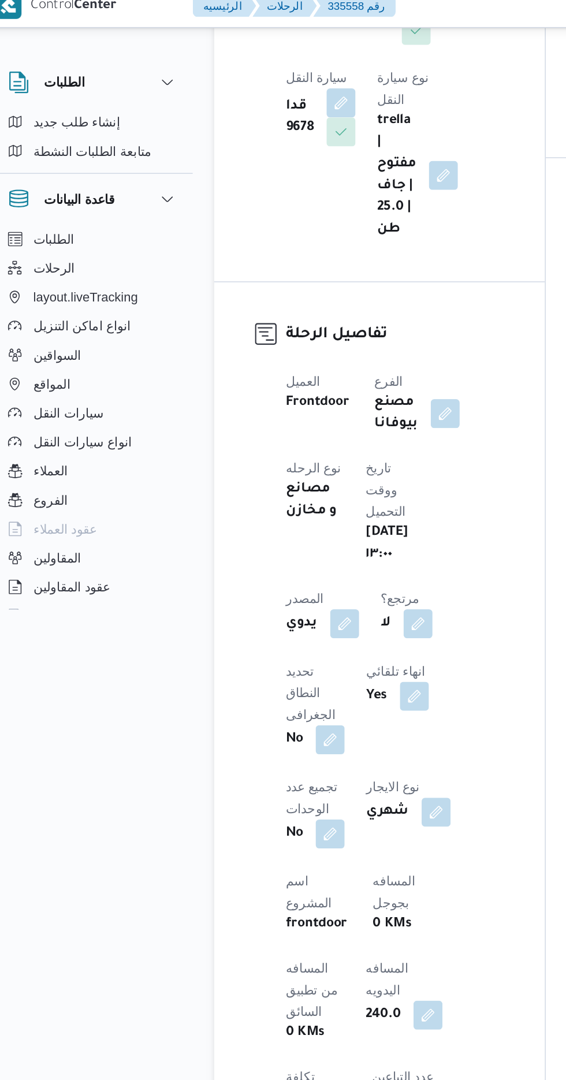
scroll to position [0, 0]
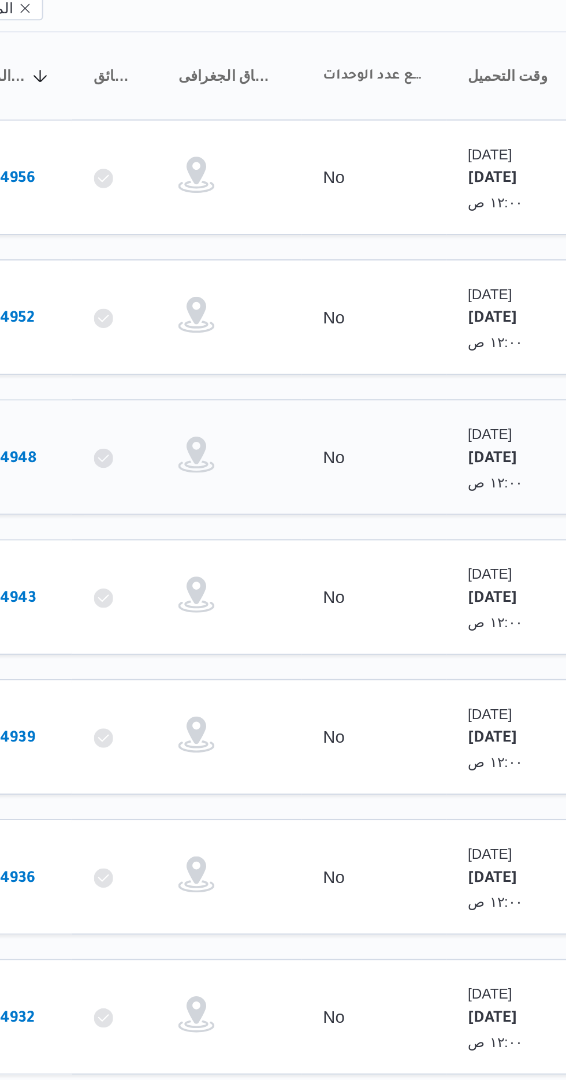
click at [185, 359] on b "# 334948" at bounding box center [175, 363] width 29 height 8
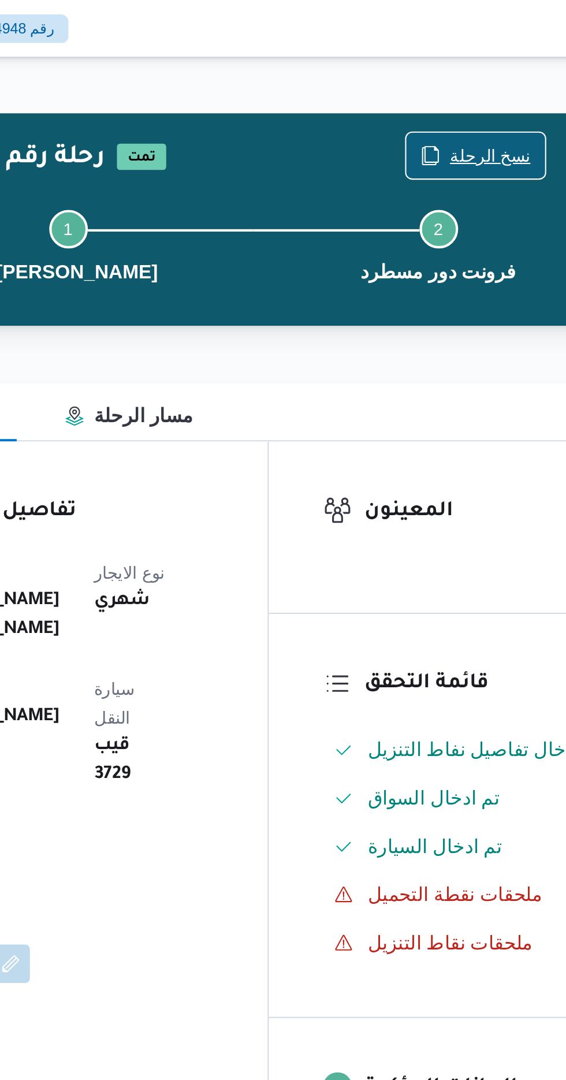
click at [456, 71] on span "نسخ الرحلة" at bounding box center [467, 75] width 39 height 14
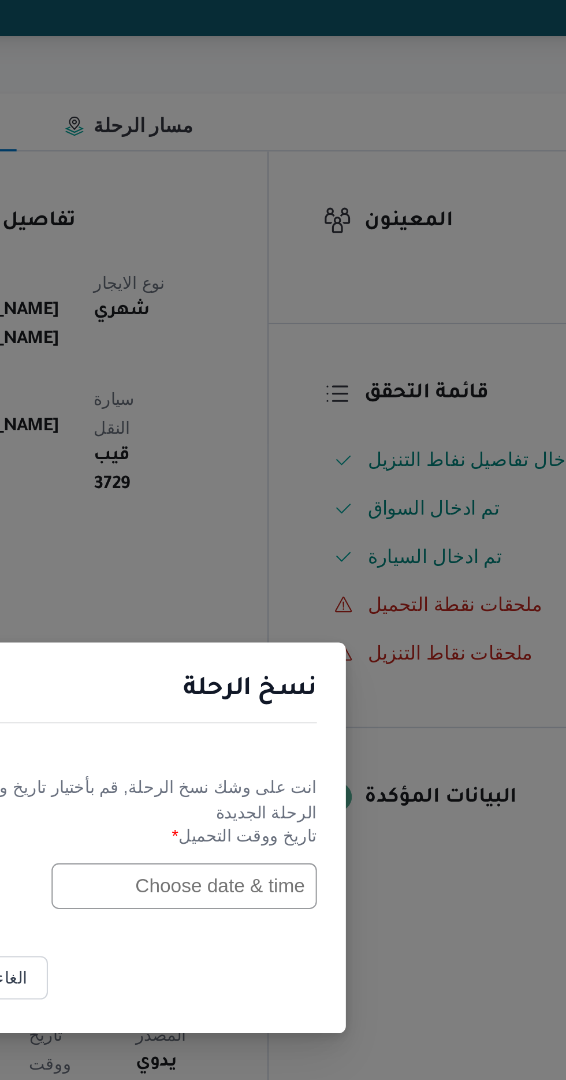
click at [297, 574] on input "text" at bounding box center [321, 563] width 127 height 22
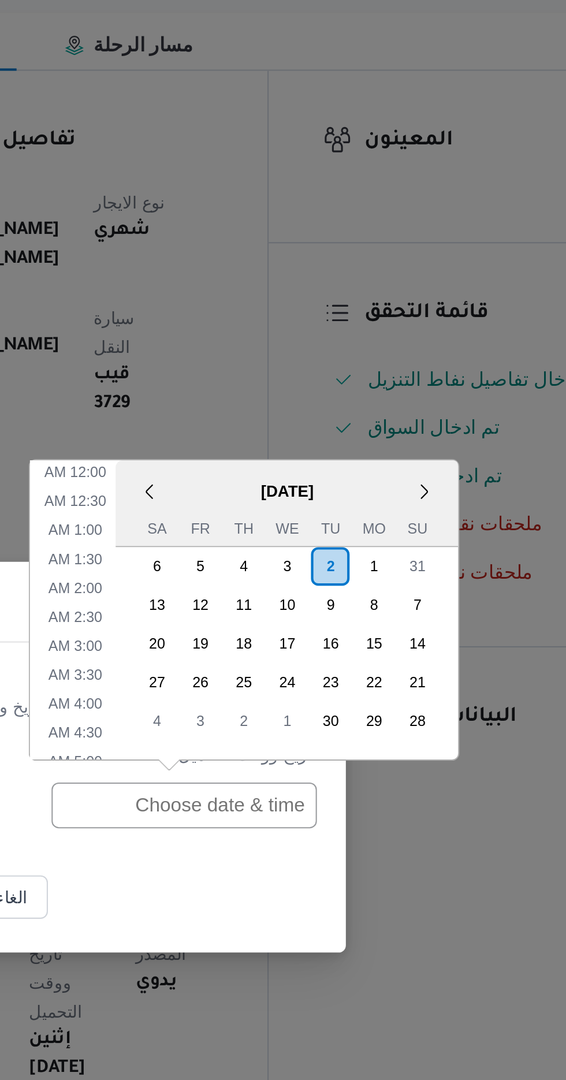
scroll to position [378, 0]
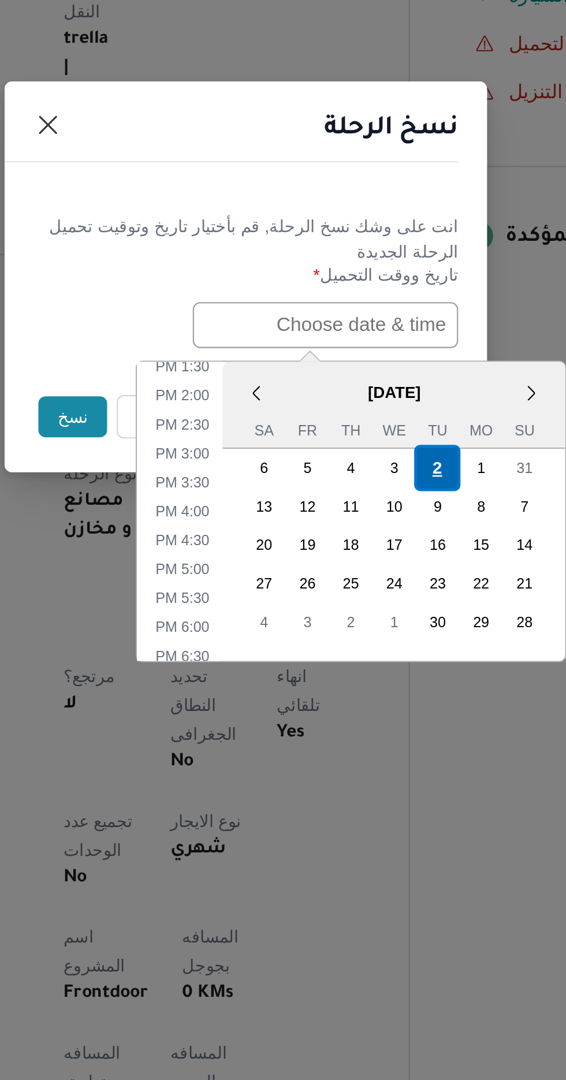
click at [374, 629] on div "2" at bounding box center [375, 631] width 22 height 22
type input "[DATE] 12:00AM"
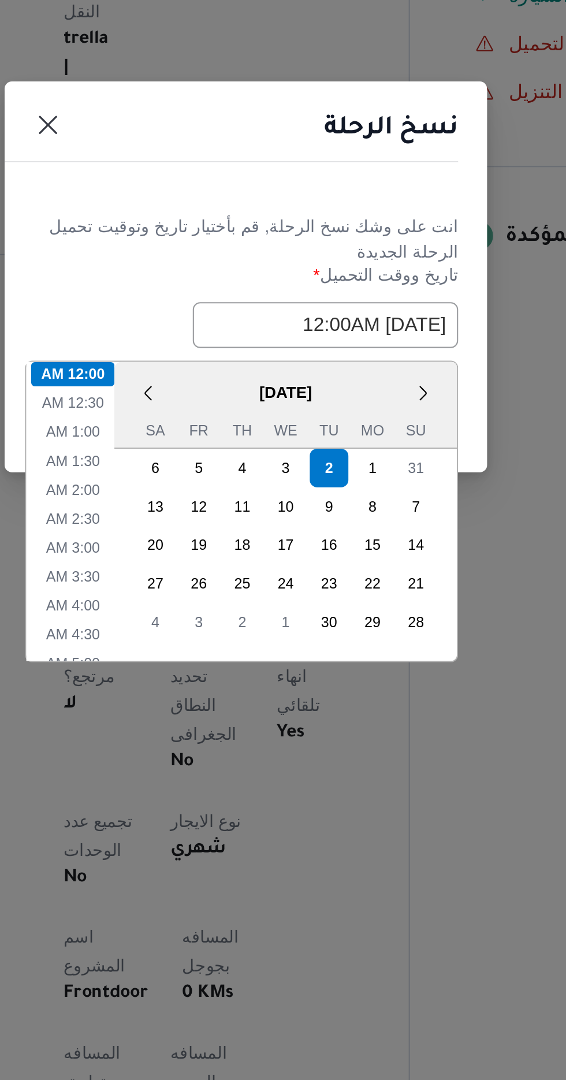
click at [331, 480] on header "نسخ الرحلة" at bounding box center [269, 472] width 231 height 25
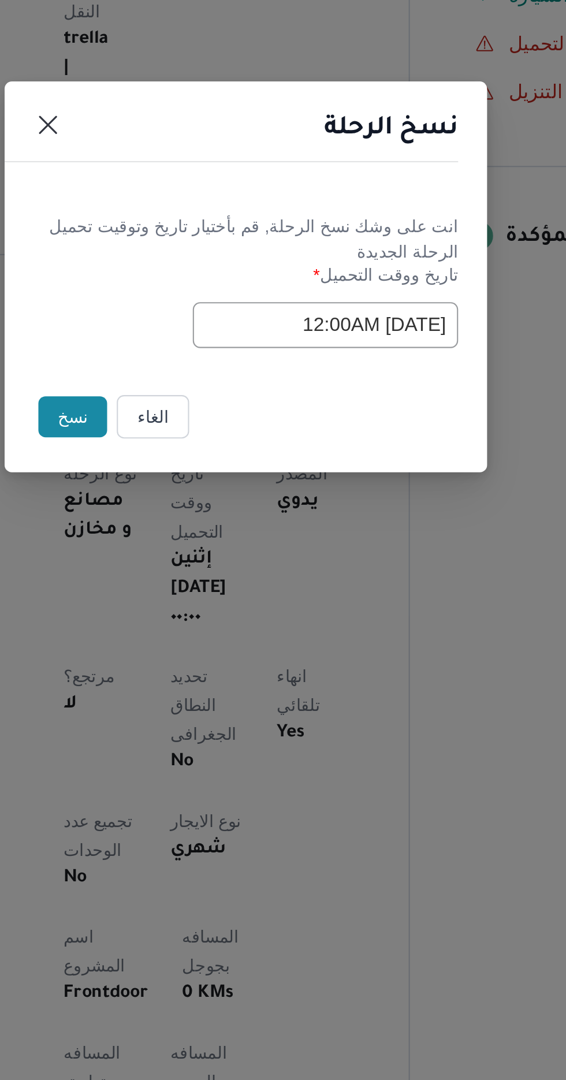
click at [193, 611] on button "نسخ" at bounding box center [200, 607] width 33 height 20
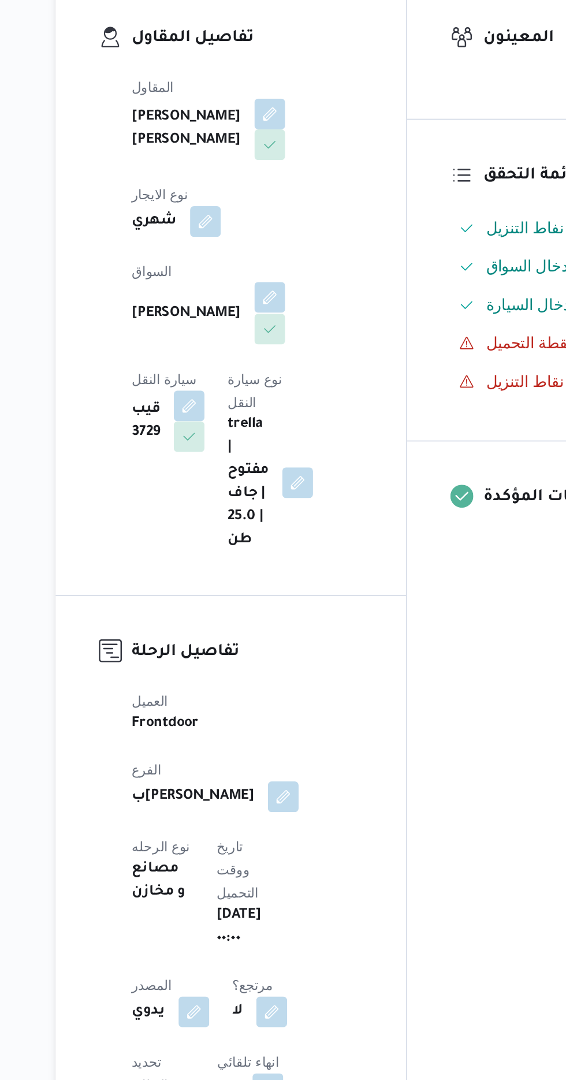
click at [270, 394] on button "button" at bounding box center [279, 400] width 18 height 18
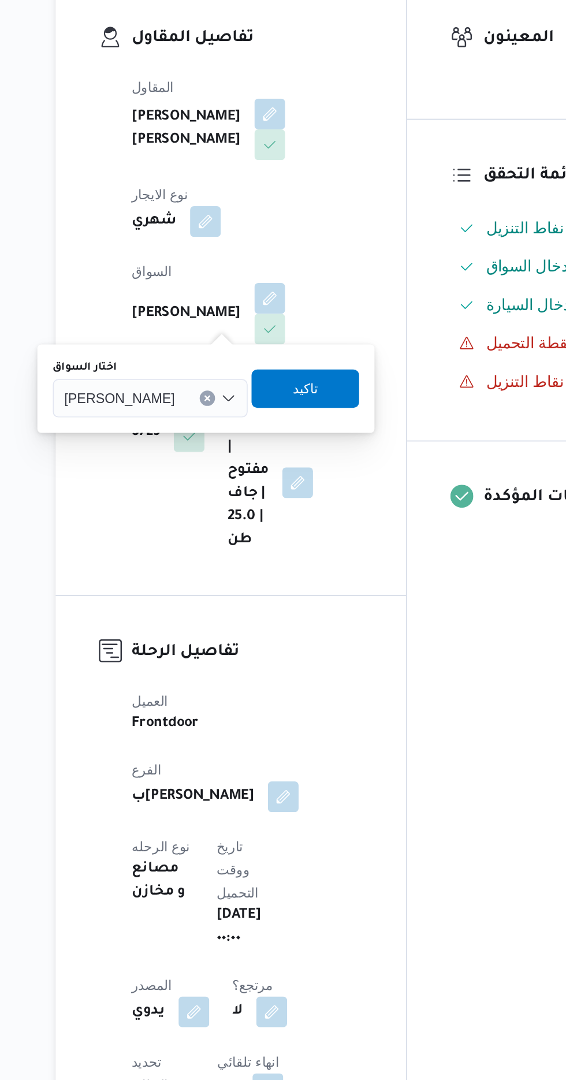
click at [222, 460] on span "[PERSON_NAME]" at bounding box center [188, 460] width 66 height 13
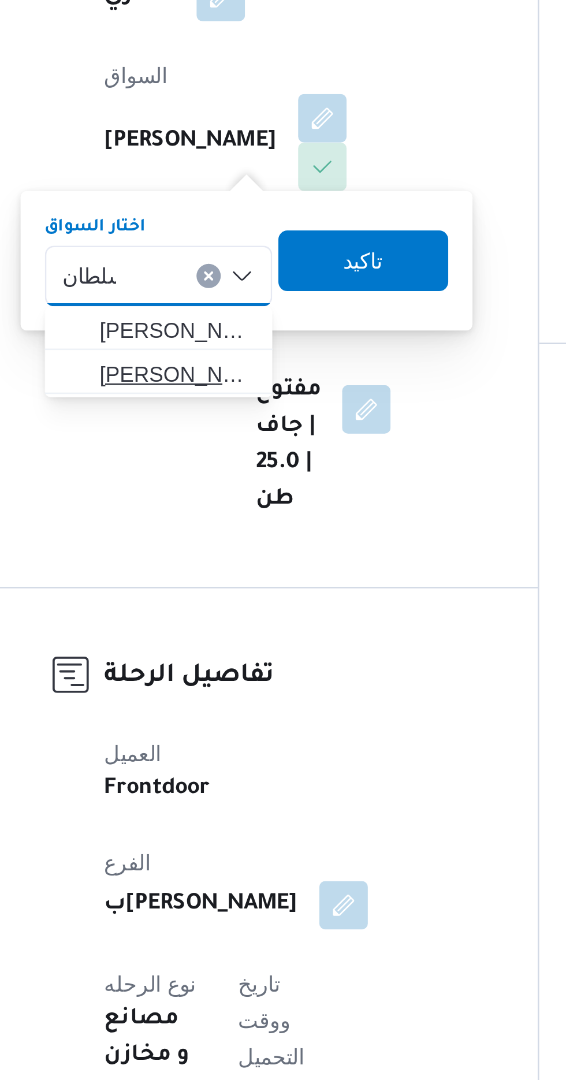
type input "سلطان"
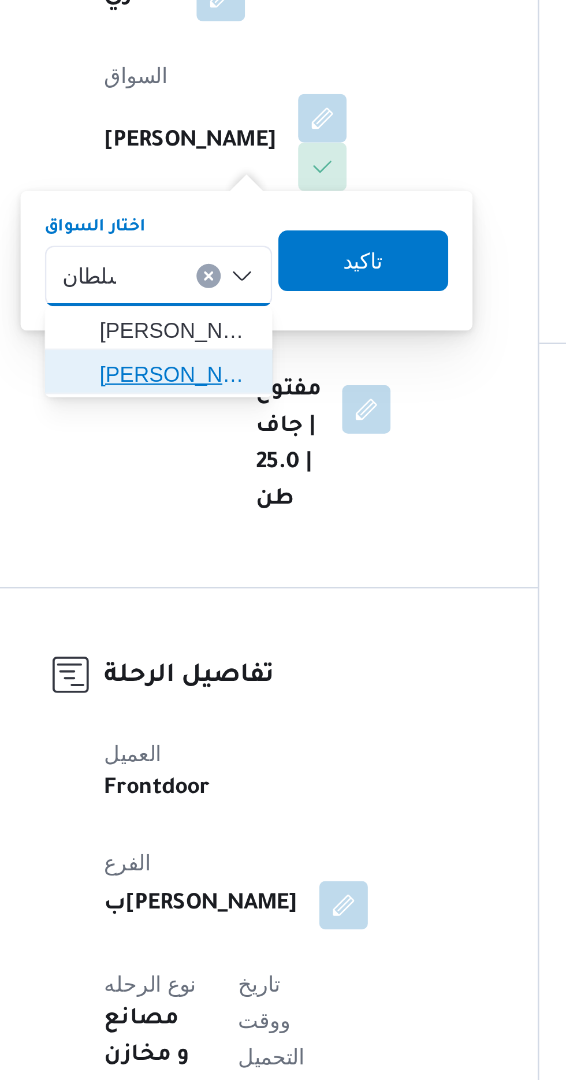
click at [230, 499] on span "[PERSON_NAME] [PERSON_NAME]" at bounding box center [223, 499] width 59 height 14
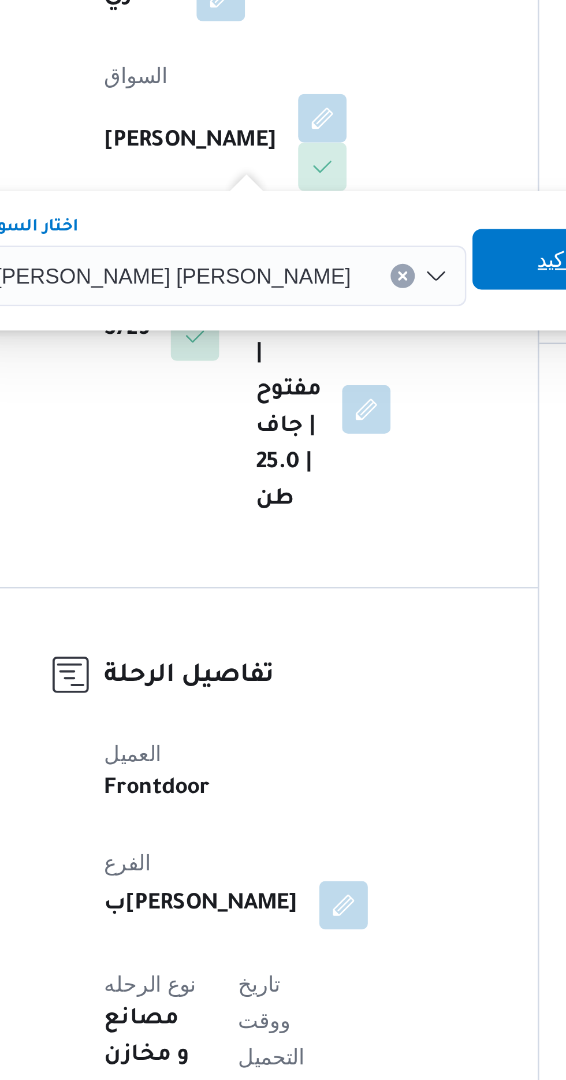
click at [361, 454] on span "تاكيد" at bounding box center [368, 455] width 15 height 14
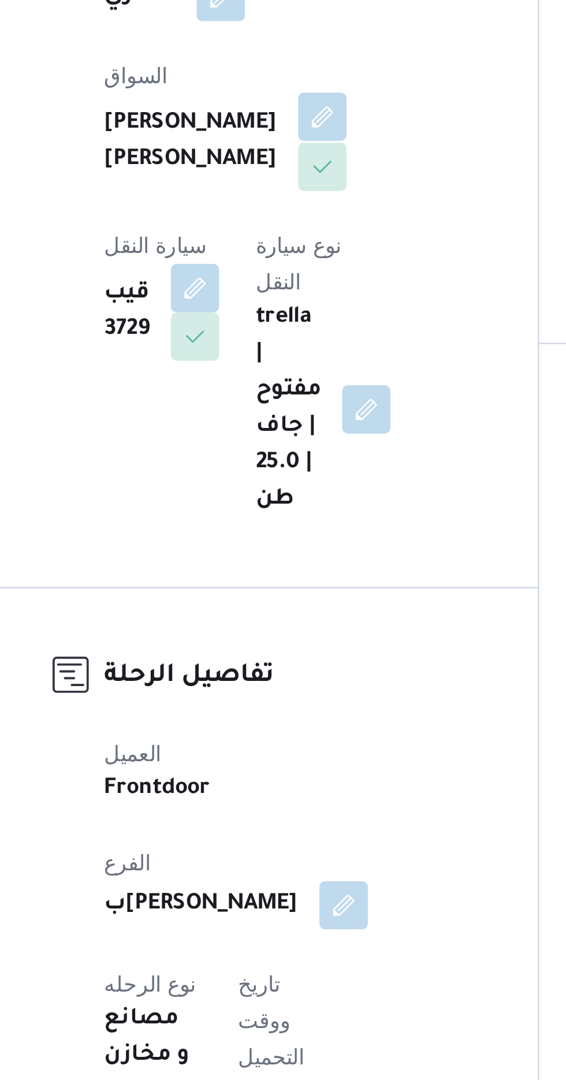
click at [270, 391] on button "button" at bounding box center [279, 400] width 18 height 18
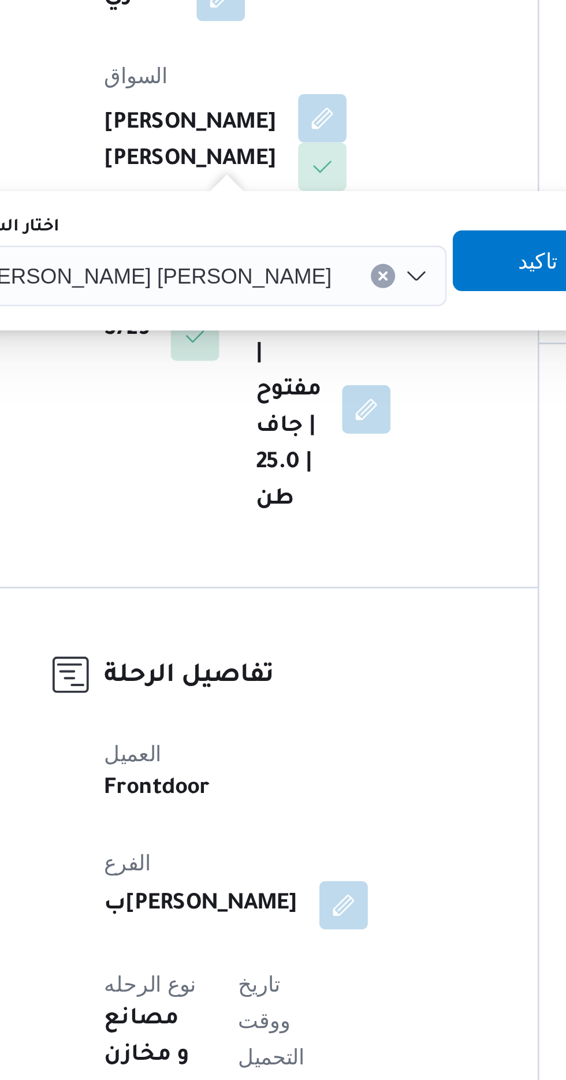
click at [213, 457] on span "[PERSON_NAME] [PERSON_NAME]" at bounding box center [214, 460] width 135 height 13
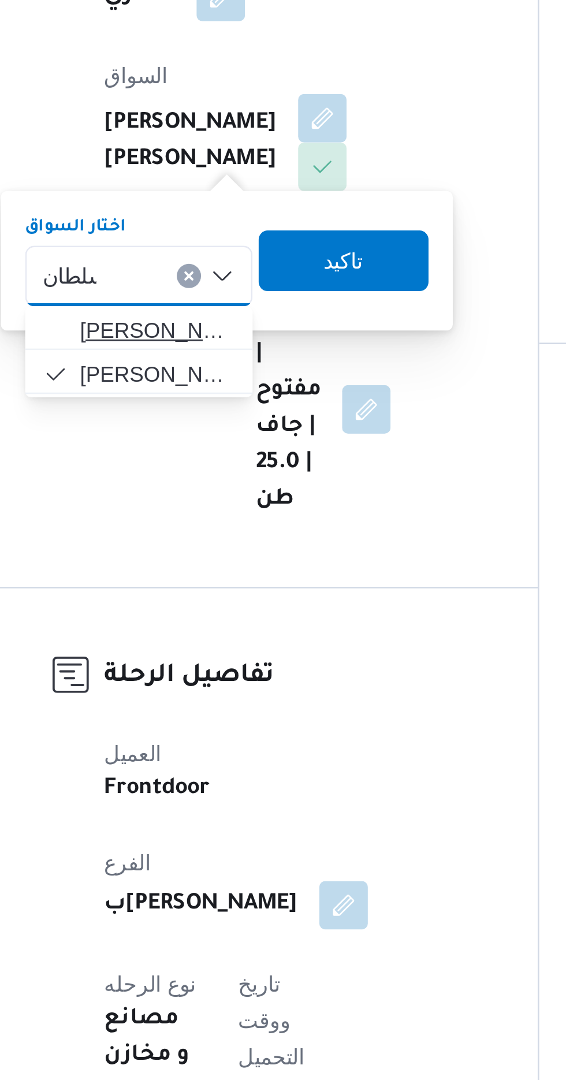
type input "سلطان"
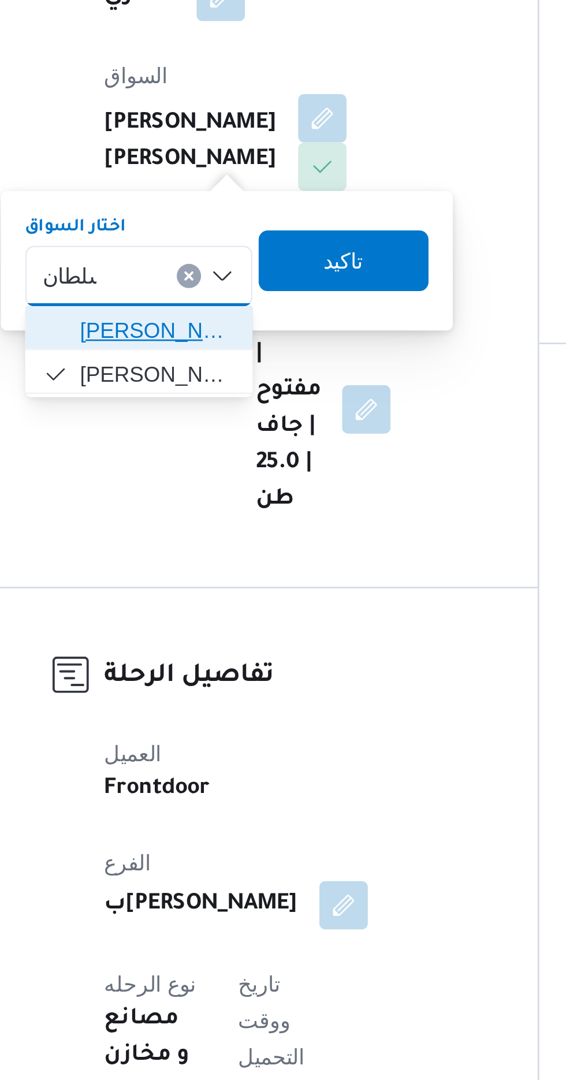
click at [218, 477] on span "[PERSON_NAME] [PERSON_NAME]" at bounding box center [215, 482] width 59 height 14
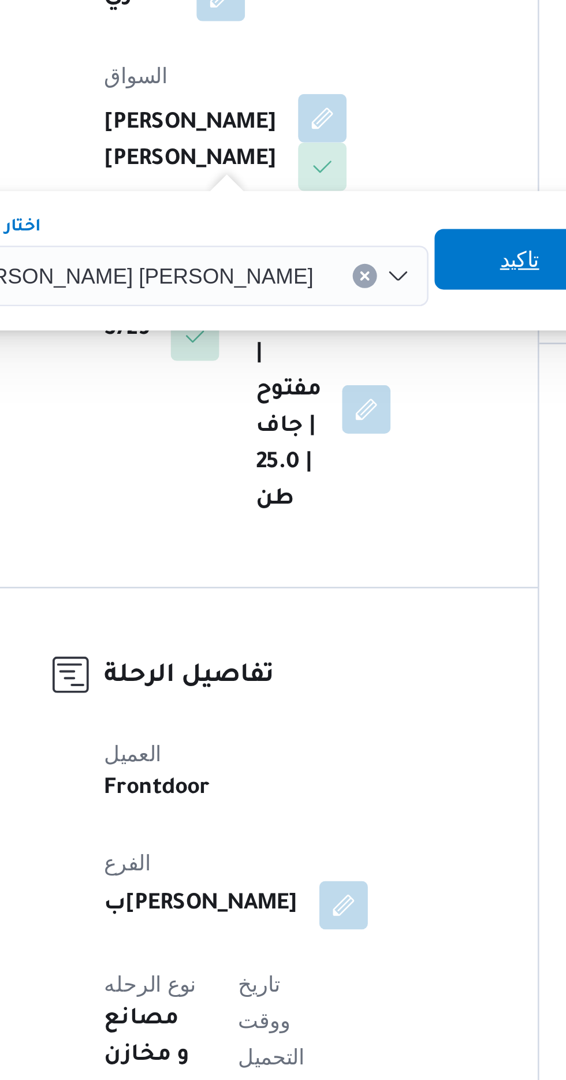
click at [346, 458] on span "تاكيد" at bounding box center [353, 455] width 15 height 14
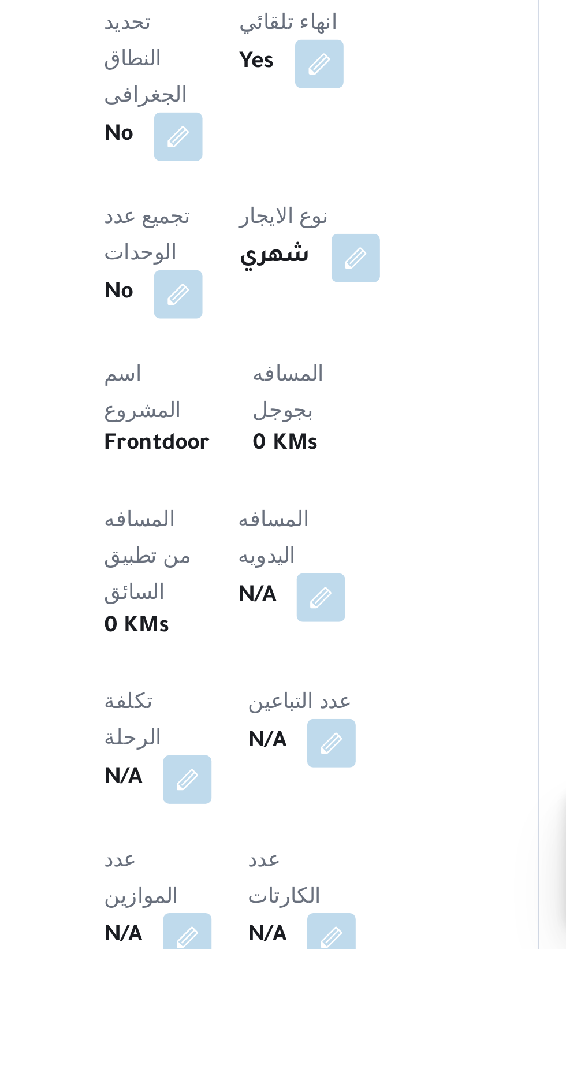
scroll to position [135, 0]
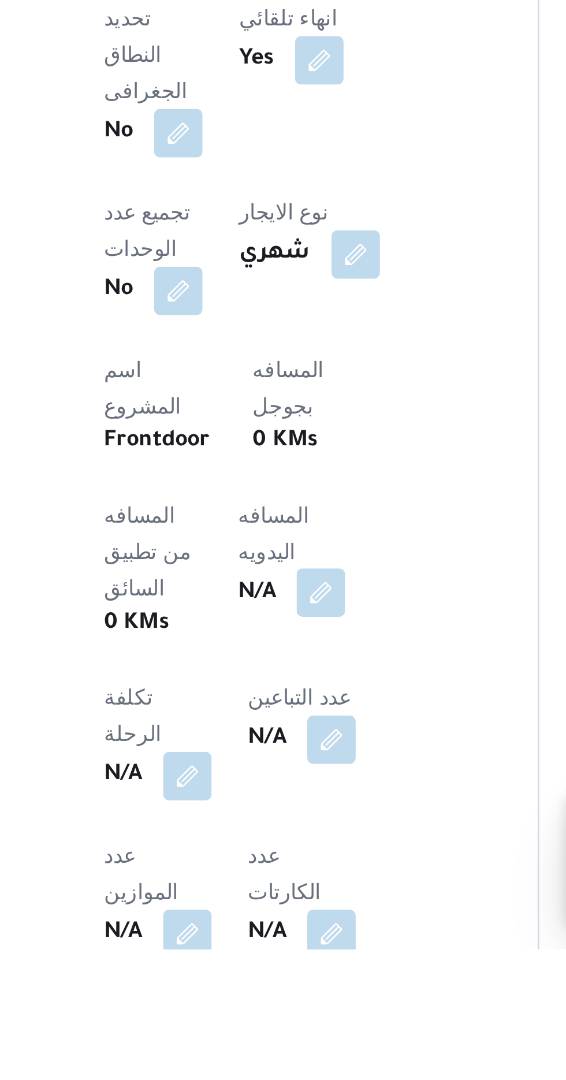
click at [269, 935] on button "button" at bounding box center [278, 944] width 18 height 18
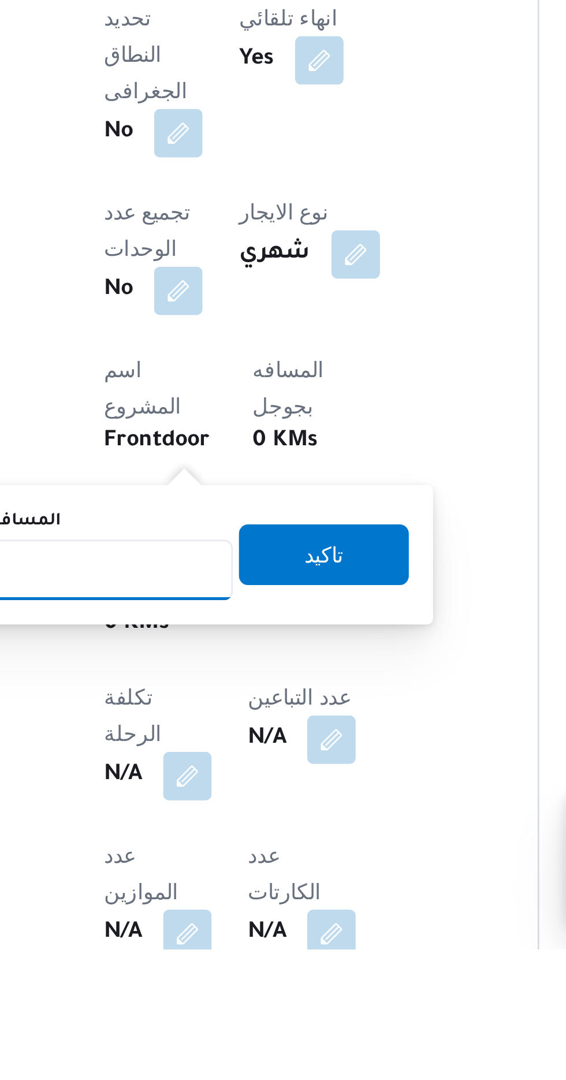
click at [221, 934] on input "المسافه اليدويه" at bounding box center [187, 935] width 115 height 23
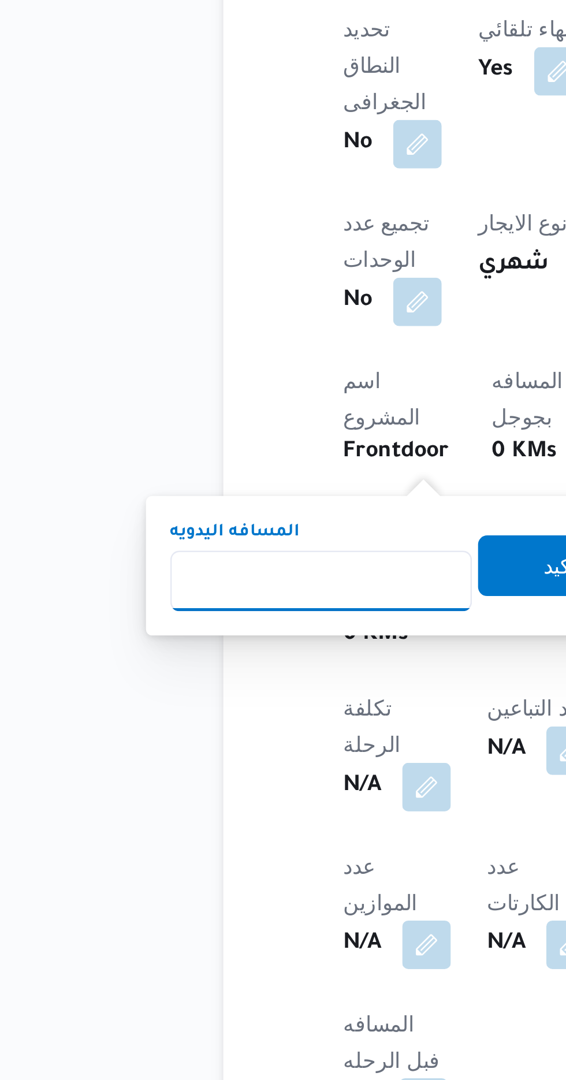
scroll to position [248, 0]
type input "120"
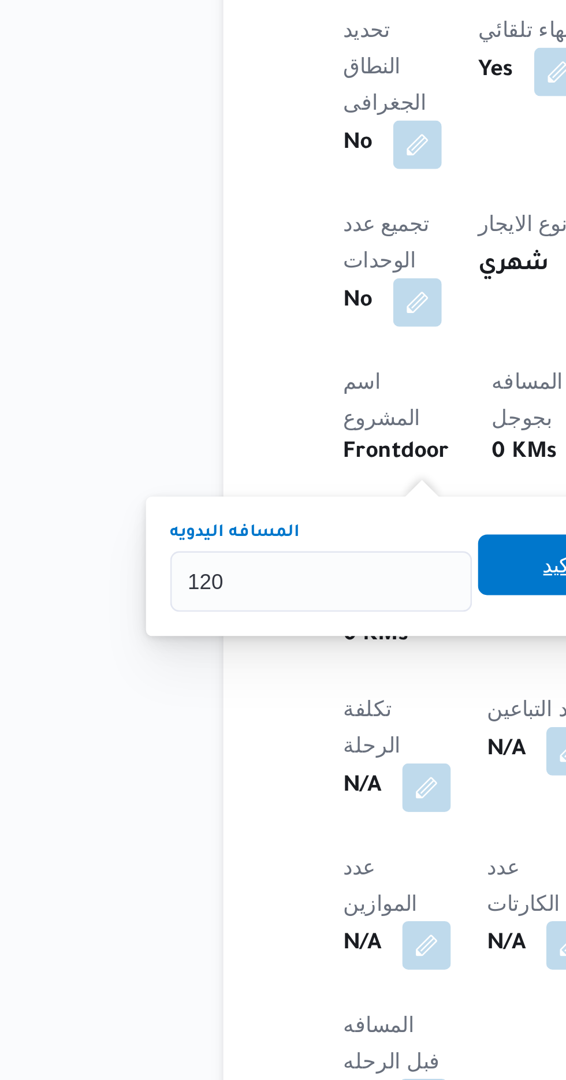
click at [271, 807] on span "تاكيد" at bounding box center [279, 815] width 65 height 23
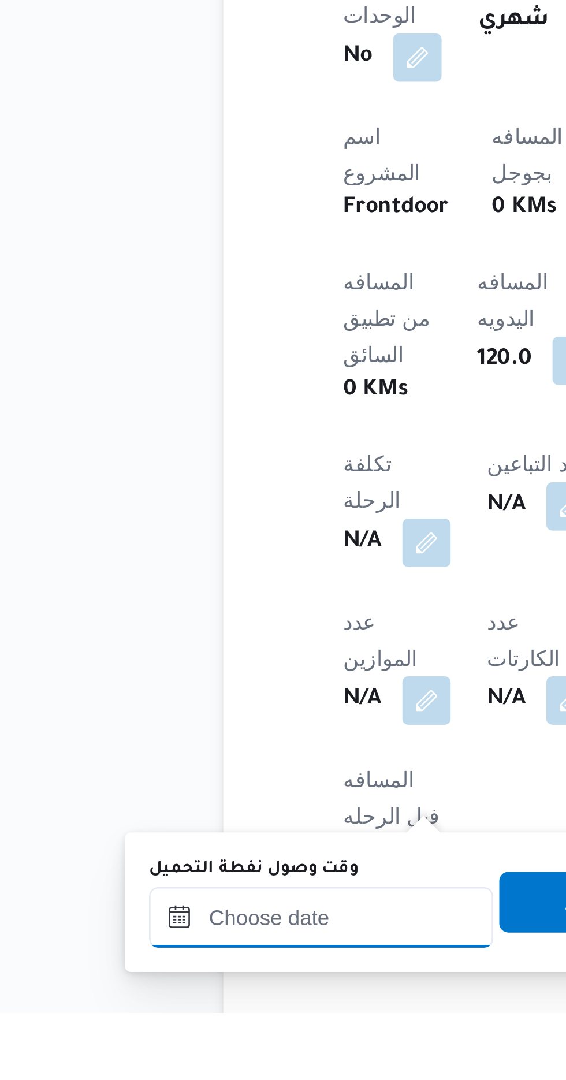
click at [210, 1032] on div at bounding box center [187, 1043] width 131 height 23
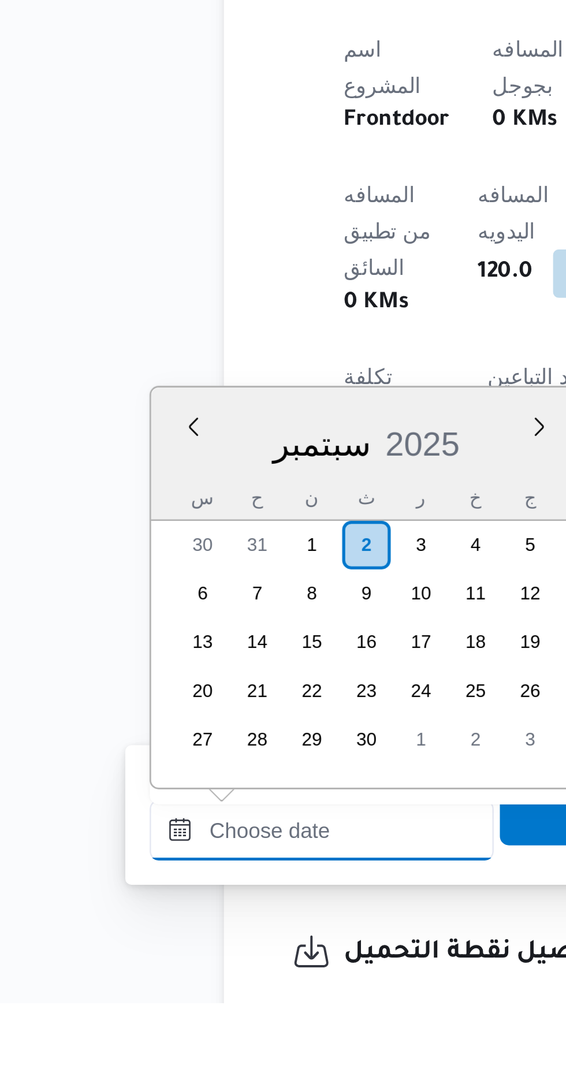
scroll to position [318, 0]
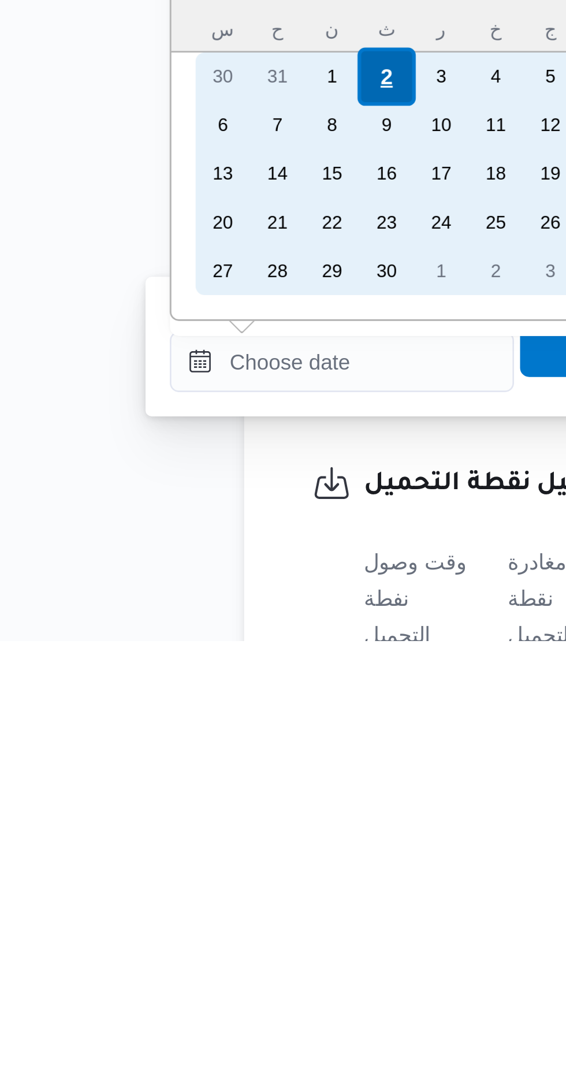
click at [203, 861] on div "2" at bounding box center [204, 865] width 22 height 22
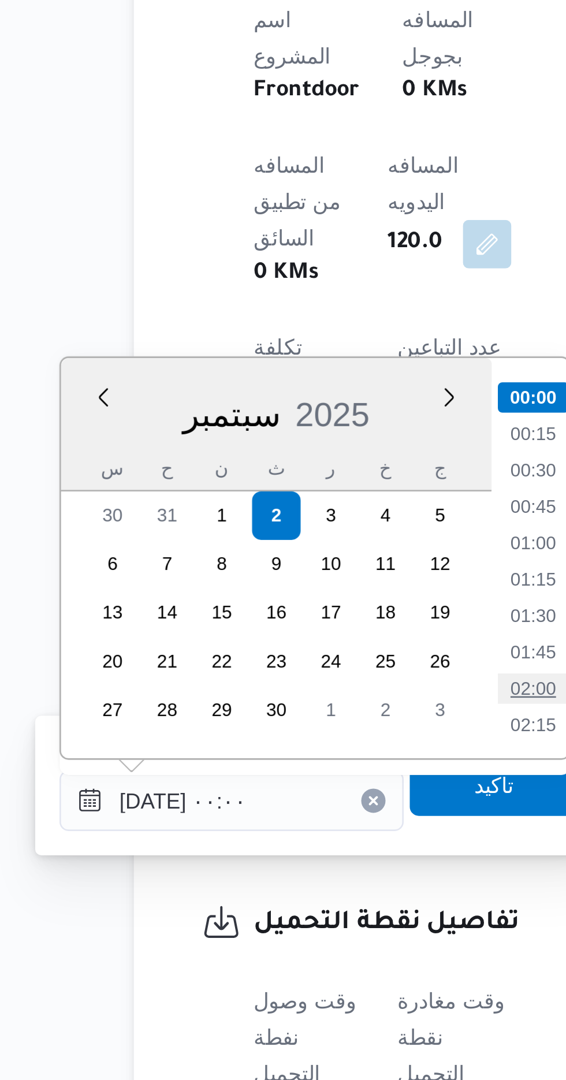
click at [305, 929] on li "02:00" at bounding box center [302, 931] width 27 height 12
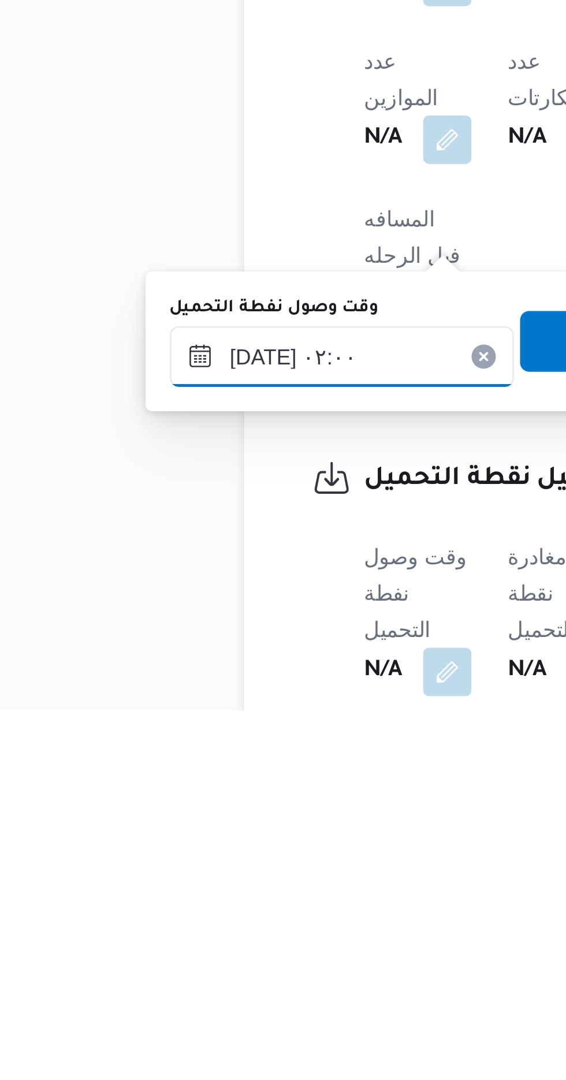
scroll to position [346, 0]
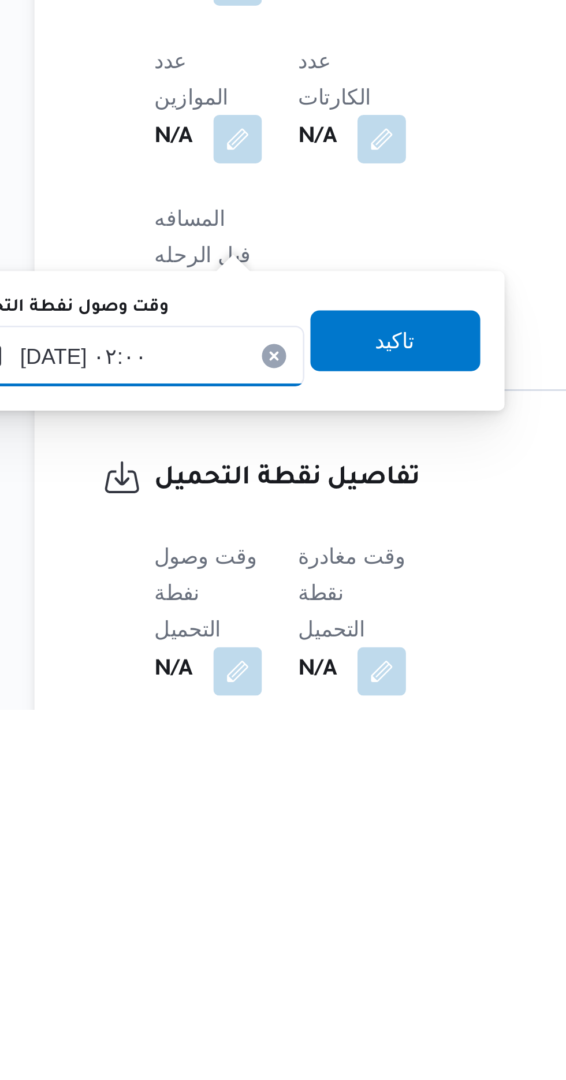
click at [213, 942] on input "[DATE] ٠٢:٠٠" at bounding box center [187, 945] width 131 height 23
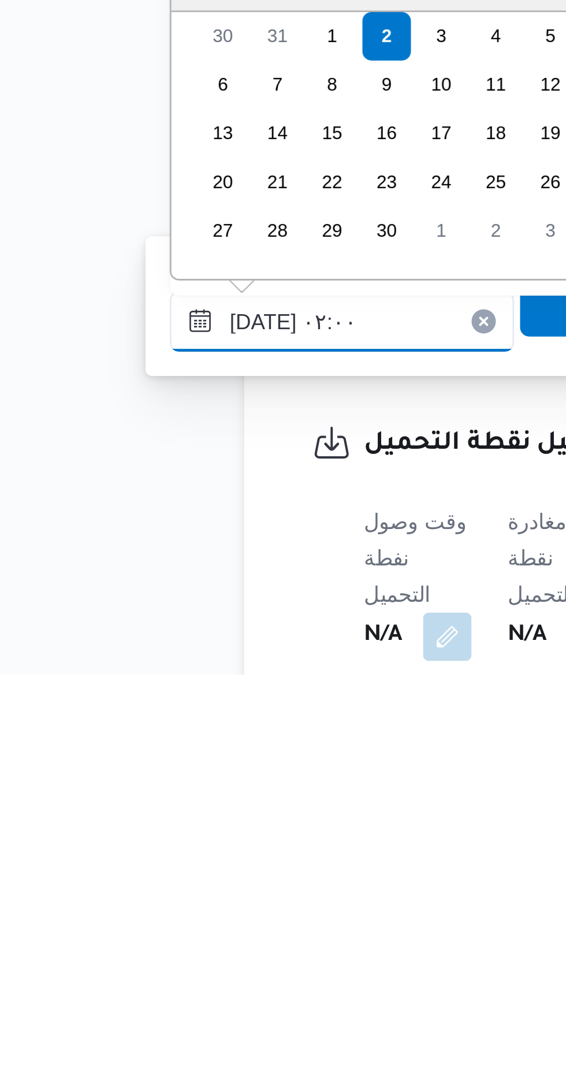
scroll to position [40, 0]
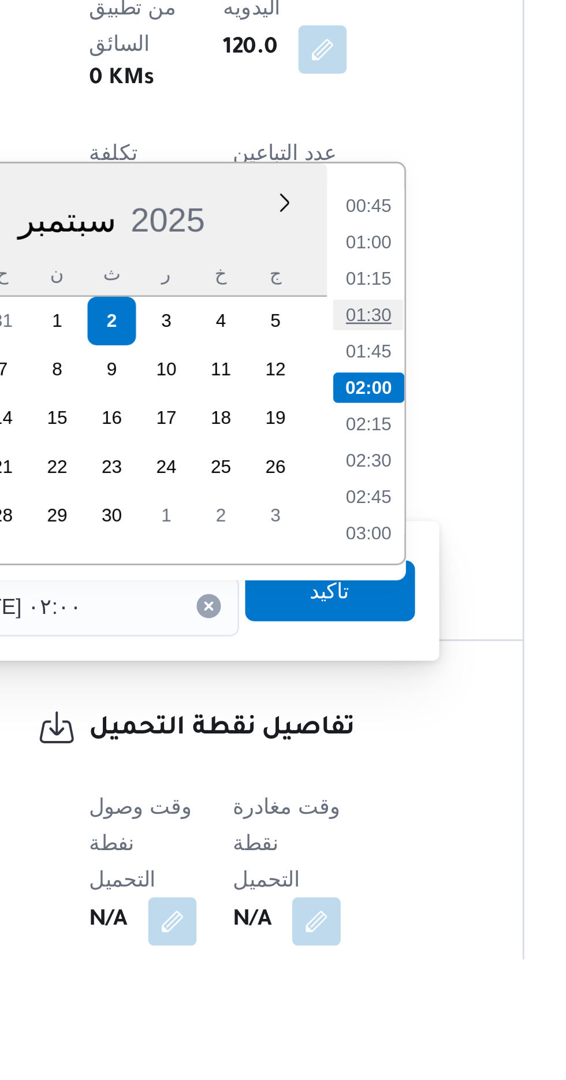
click at [308, 831] on li "01:30" at bounding box center [302, 835] width 27 height 12
type input "[DATE] ٠١:٣٠"
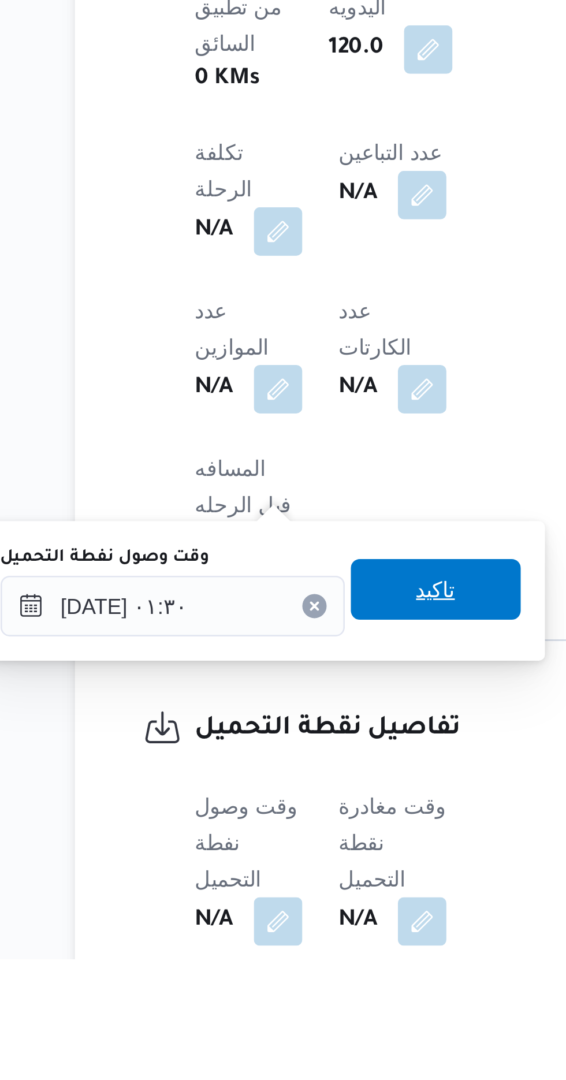
click at [294, 936] on span "تاكيد" at bounding box center [287, 939] width 15 height 14
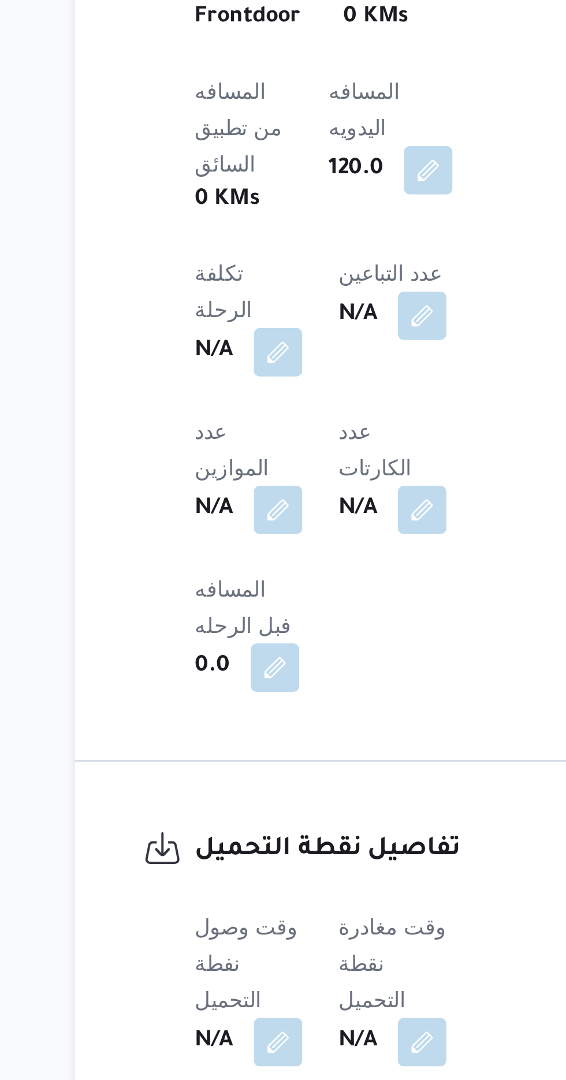
click at [288, 1056] on span at bounding box center [279, 1065] width 24 height 18
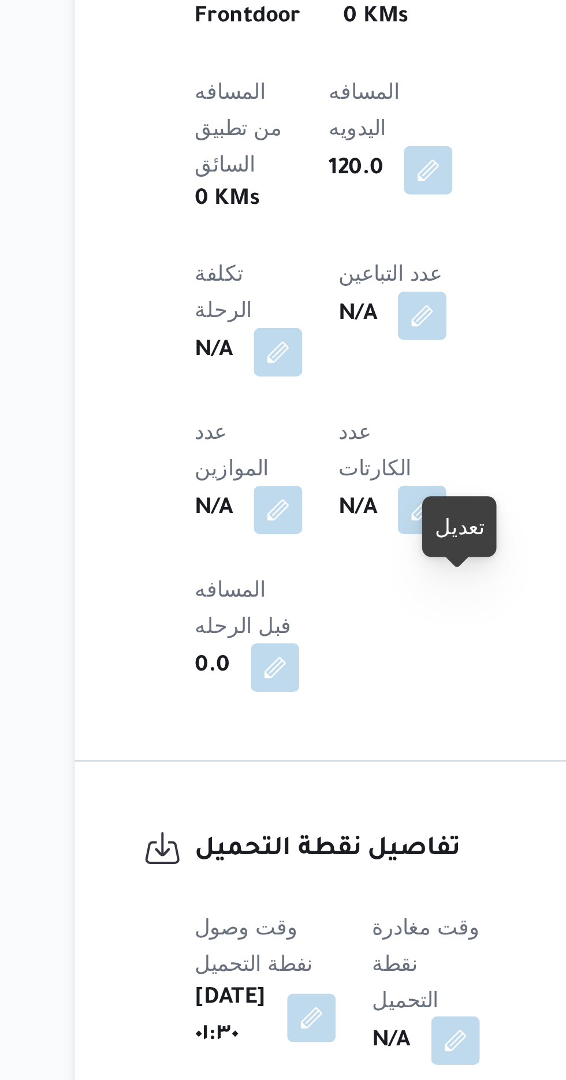
click at [304, 1055] on button "button" at bounding box center [295, 1064] width 18 height 18
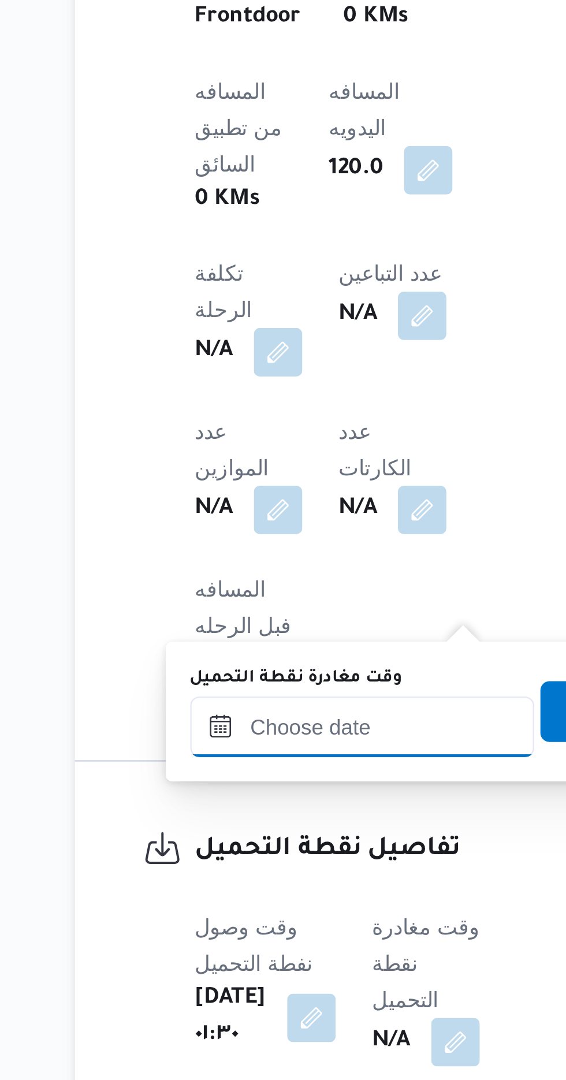
click at [274, 941] on input "وقت مغادرة نقطة التحميل" at bounding box center [259, 945] width 131 height 23
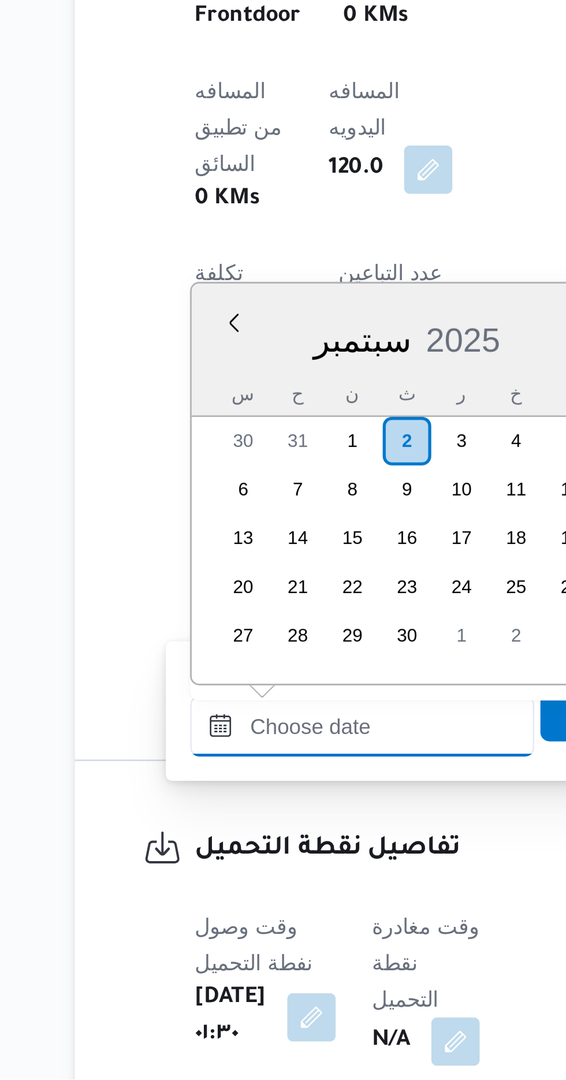
scroll to position [816, 0]
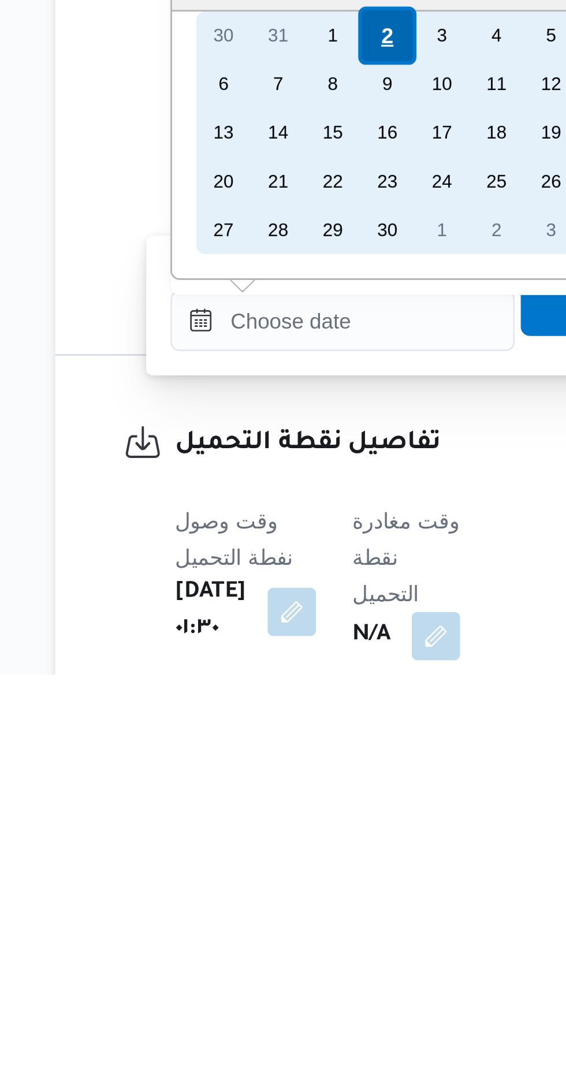
click at [277, 836] on div "2" at bounding box center [276, 837] width 22 height 22
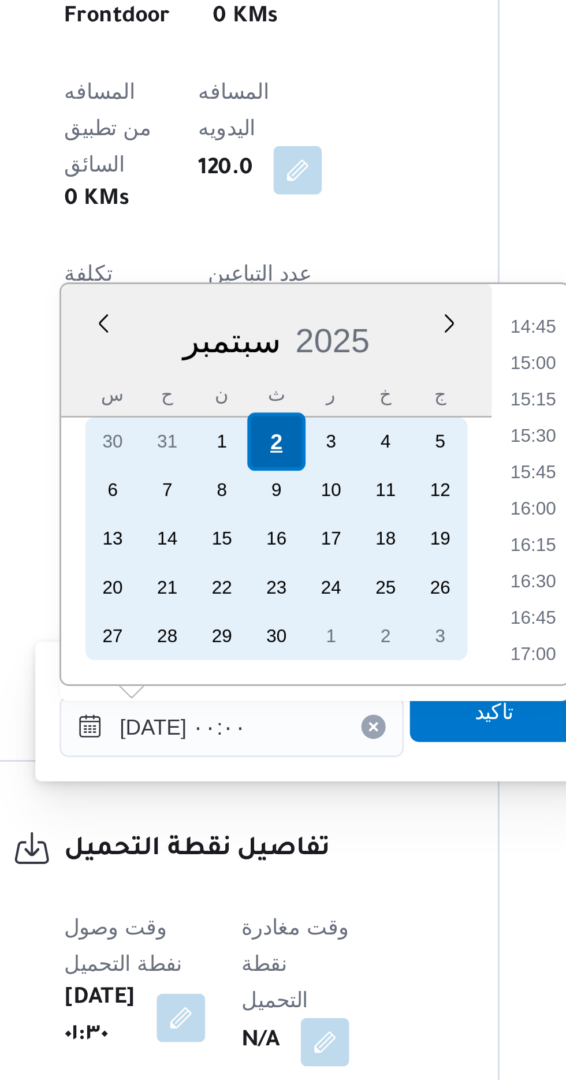
scroll to position [0, 0]
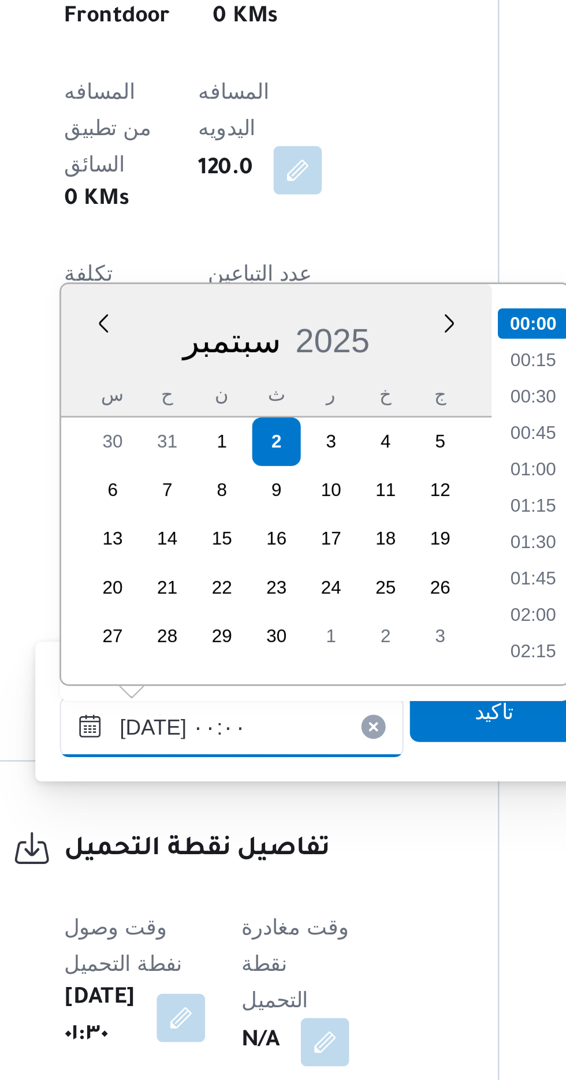
click at [217, 947] on input "[DATE] ٠٠:٠٠" at bounding box center [259, 945] width 131 height 23
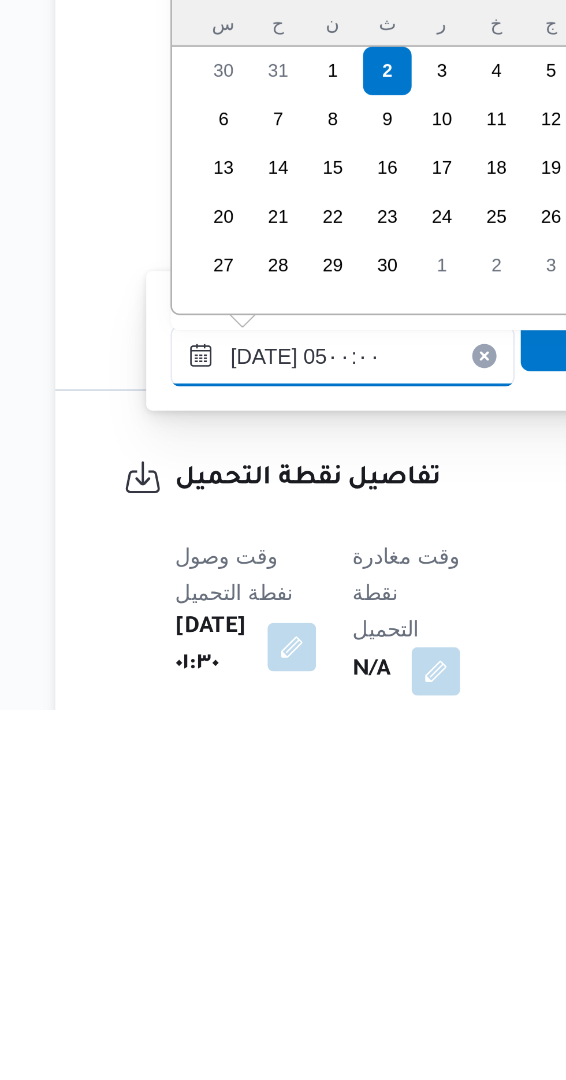
scroll to position [156, 0]
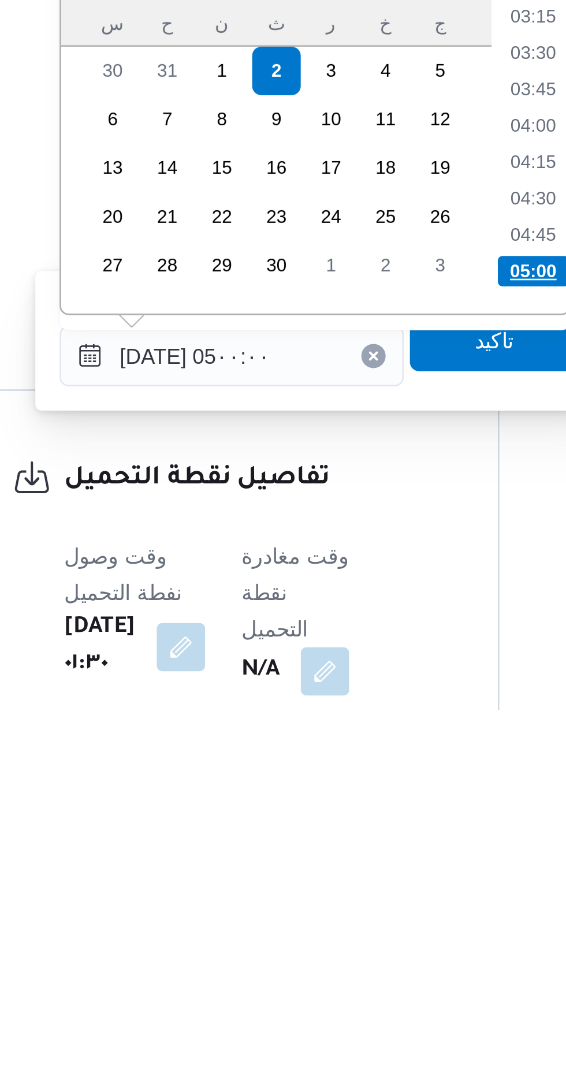
click at [372, 911] on li "05:00" at bounding box center [374, 913] width 27 height 12
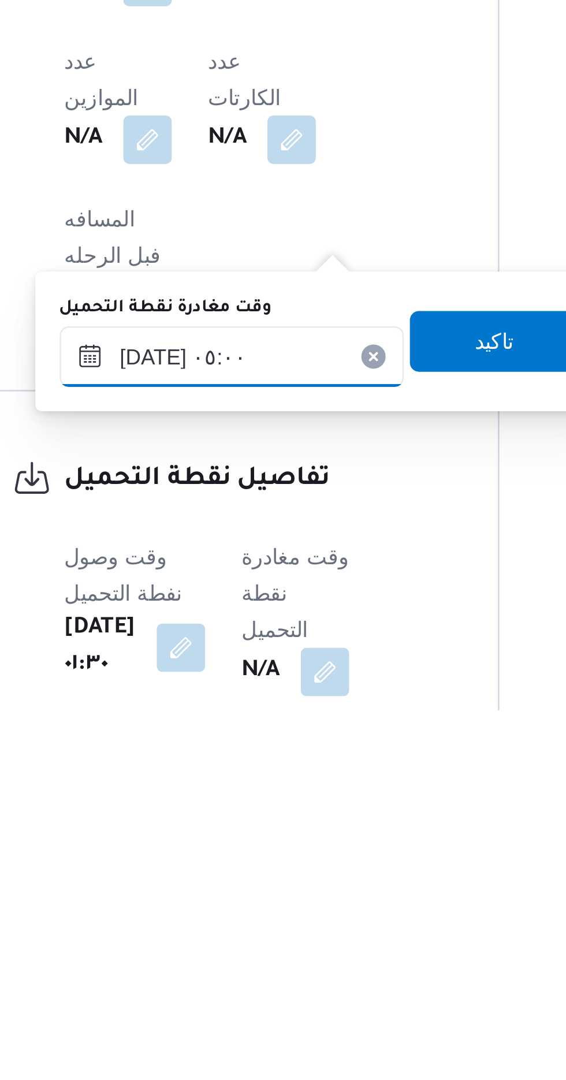
scroll to position [346, 0]
click at [292, 944] on input "[DATE] ٠٥:٠٠" at bounding box center [259, 945] width 131 height 23
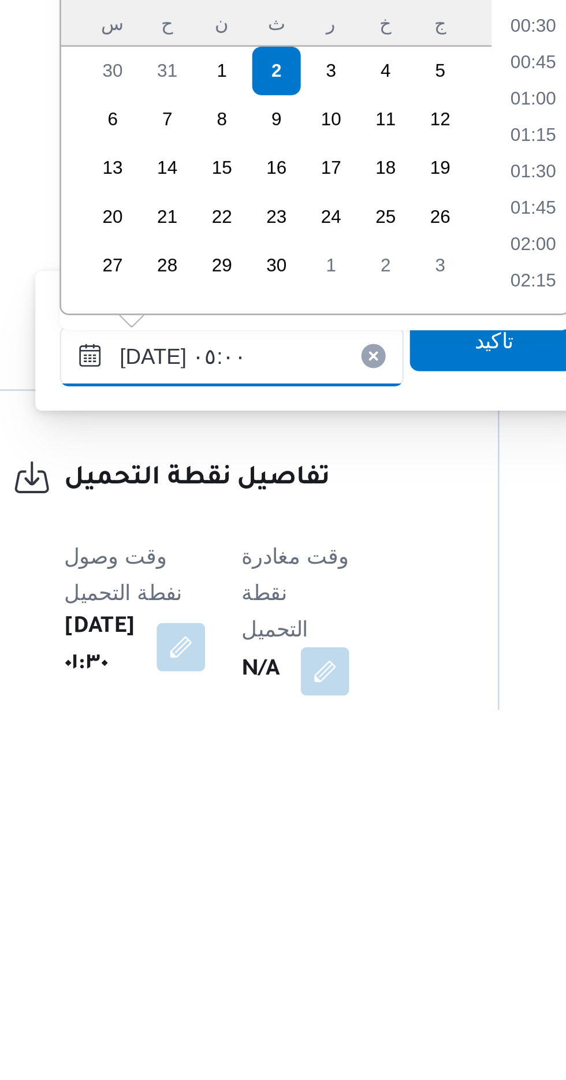
scroll to position [207, 0]
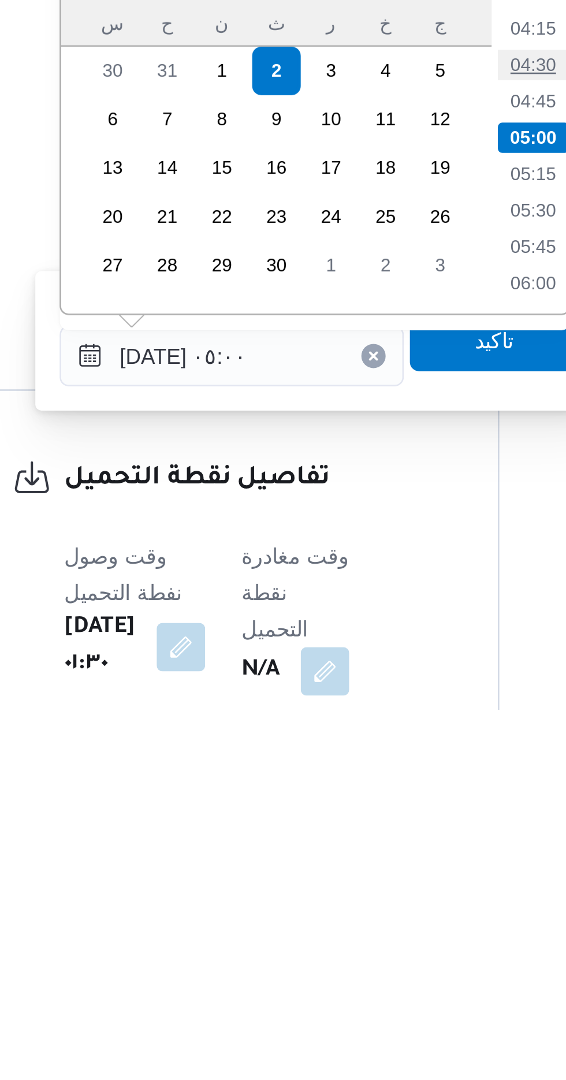
click at [368, 833] on li "04:30" at bounding box center [374, 835] width 27 height 12
type input "[DATE] ٠٤:٣٠"
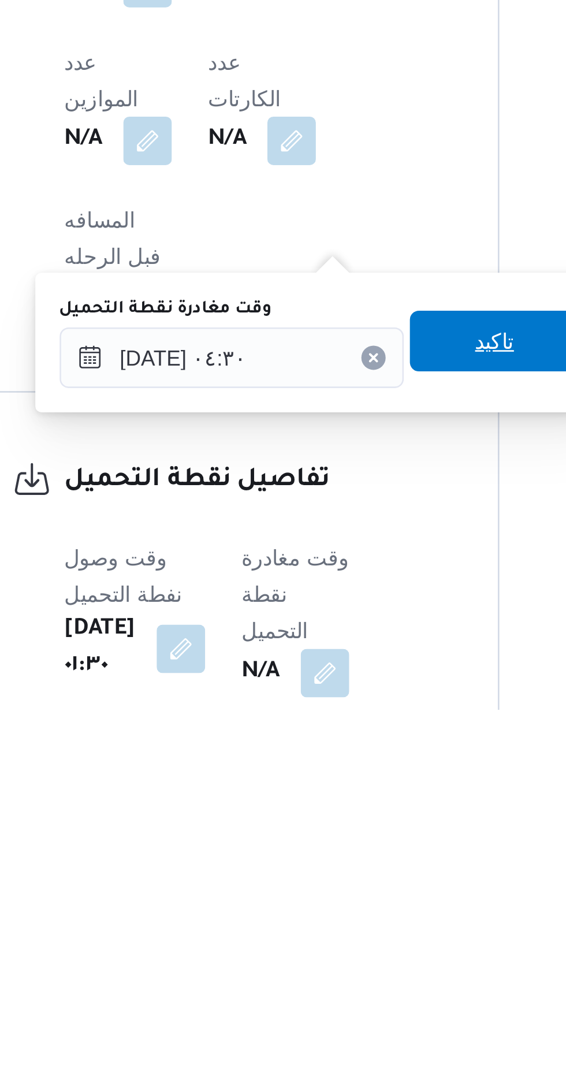
click at [367, 941] on span "تاكيد" at bounding box center [359, 939] width 15 height 14
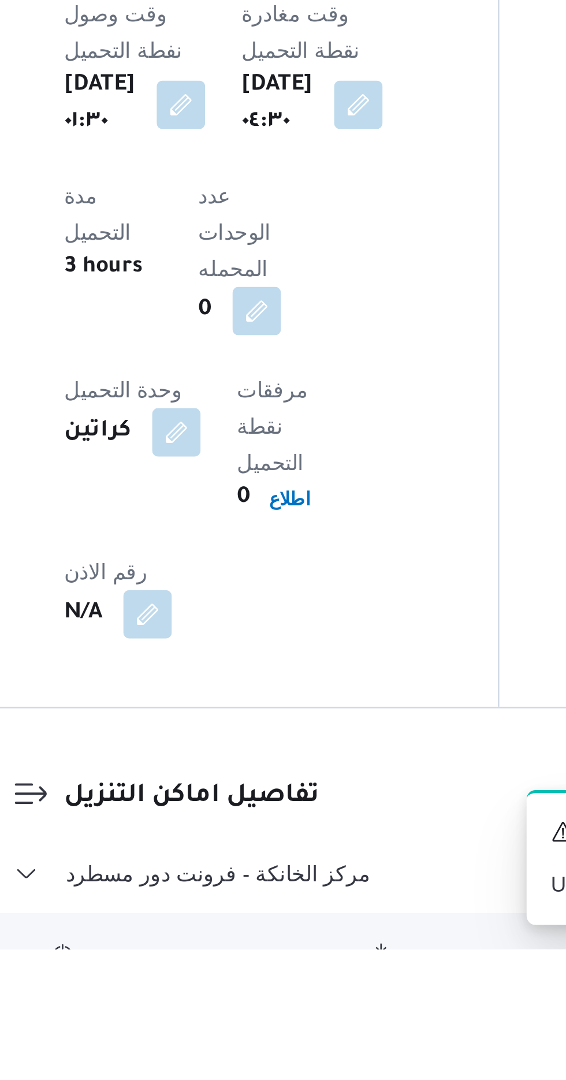
scroll to position [645, 0]
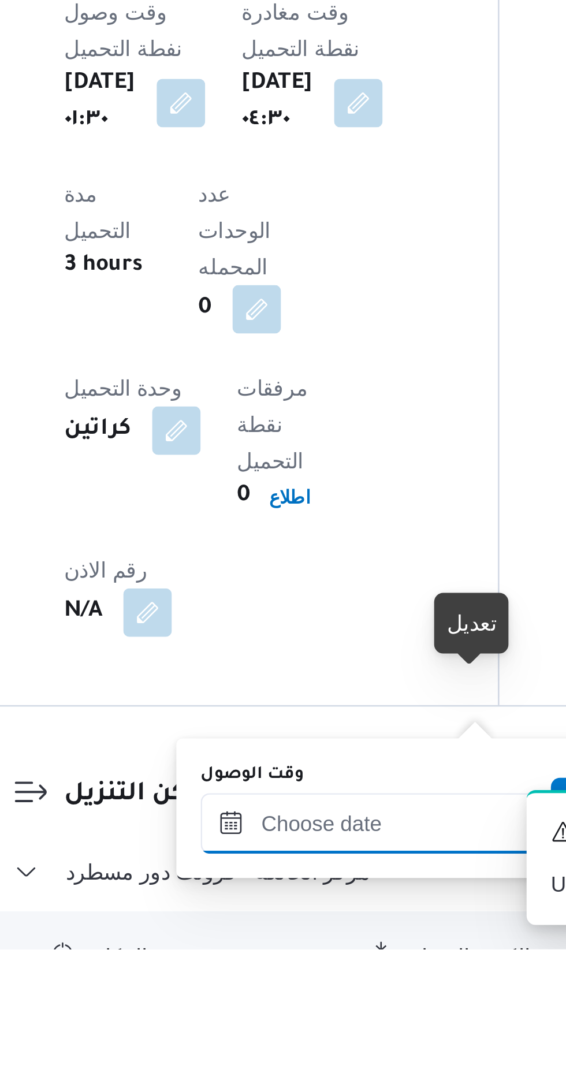
click at [323, 1027] on input "وقت الوصول" at bounding box center [313, 1031] width 131 height 23
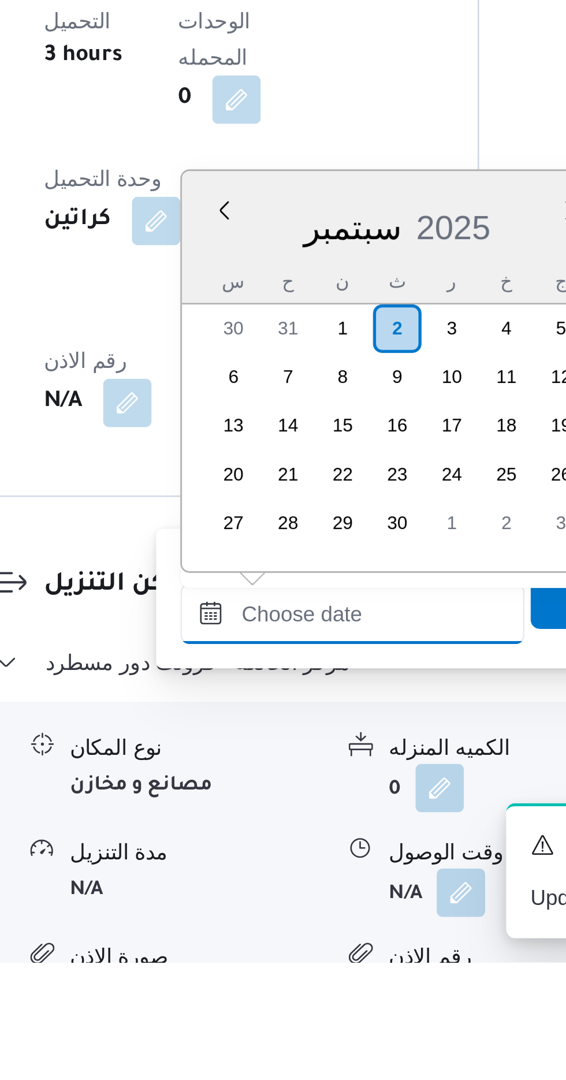
scroll to position [730, 0]
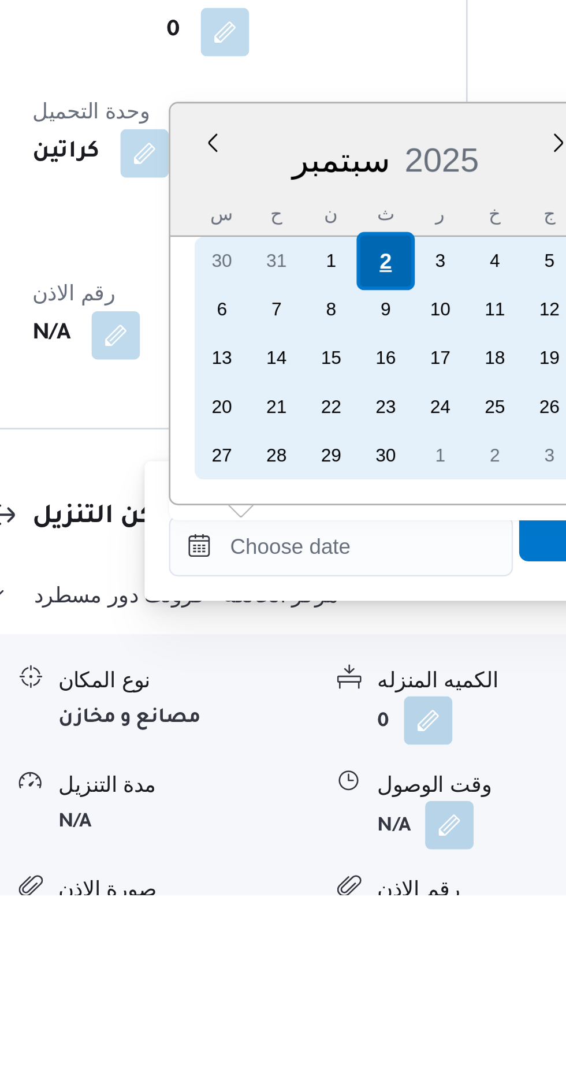
click at [330, 835] on div "2" at bounding box center [330, 838] width 22 height 22
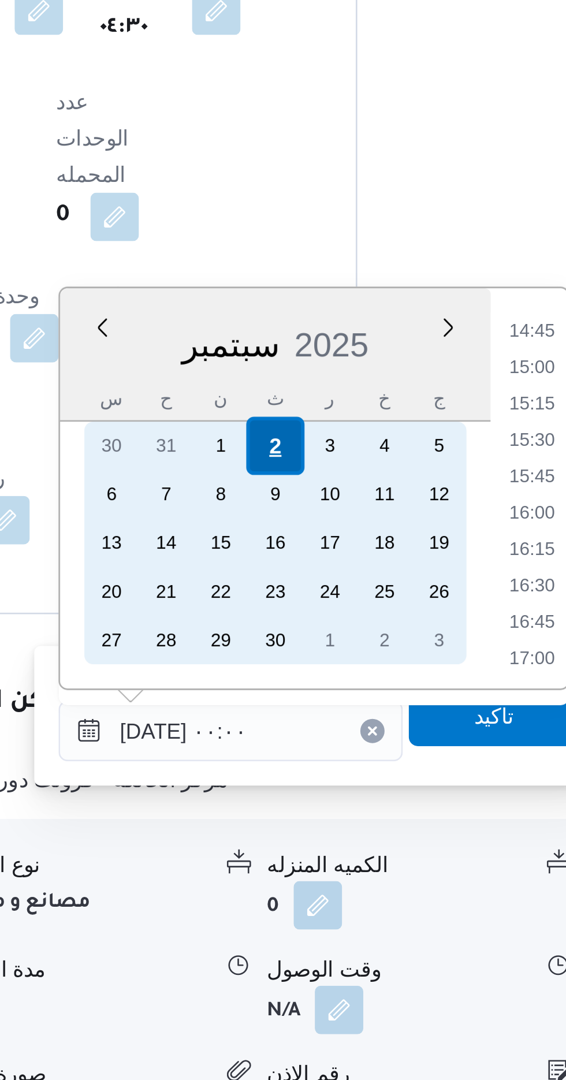
scroll to position [0, 0]
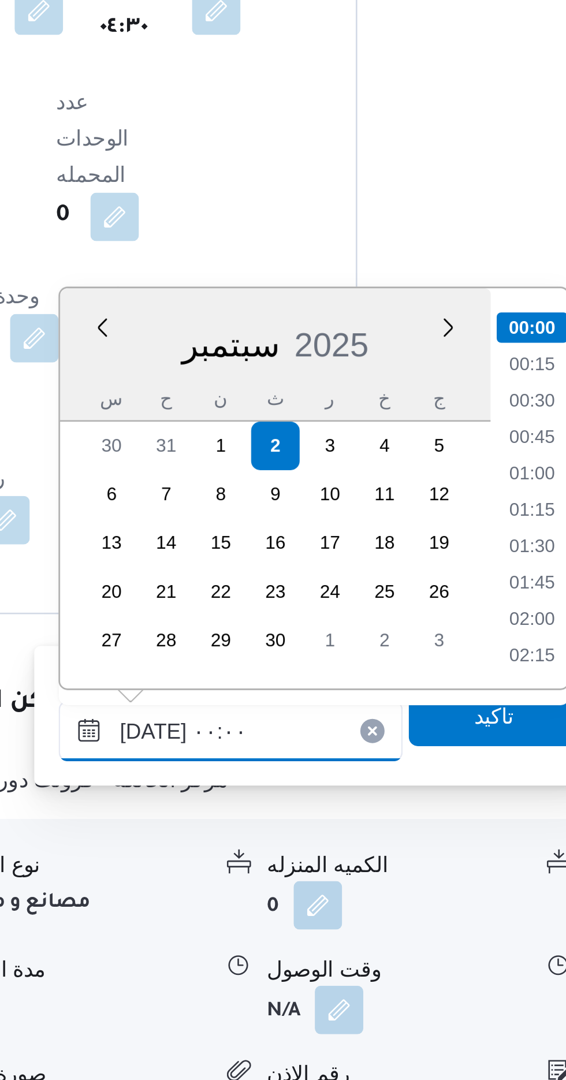
click at [263, 947] on input "[DATE] ٠٠:٠٠" at bounding box center [313, 946] width 131 height 23
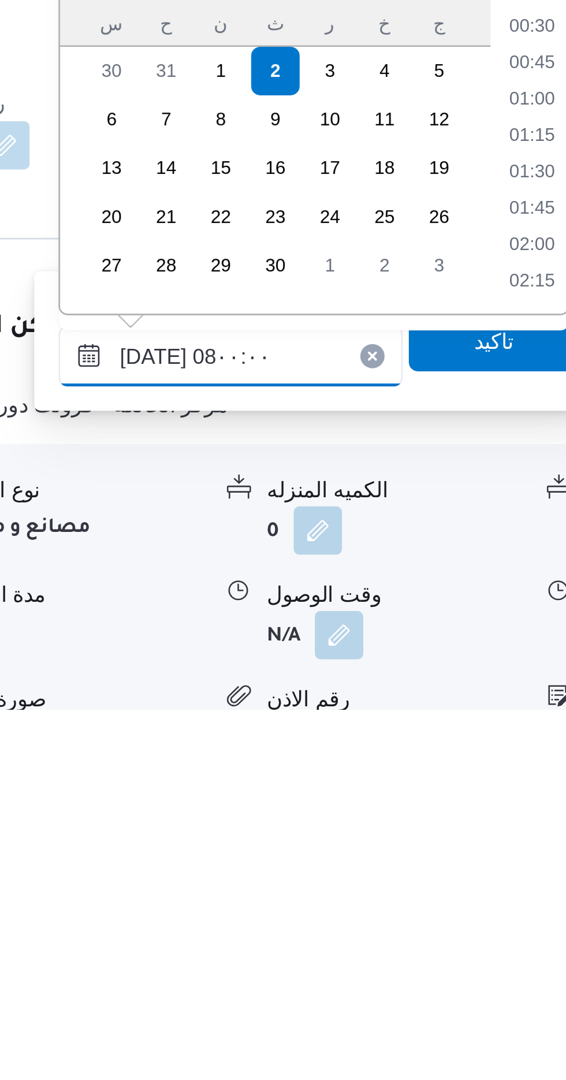
scroll to position [322, 0]
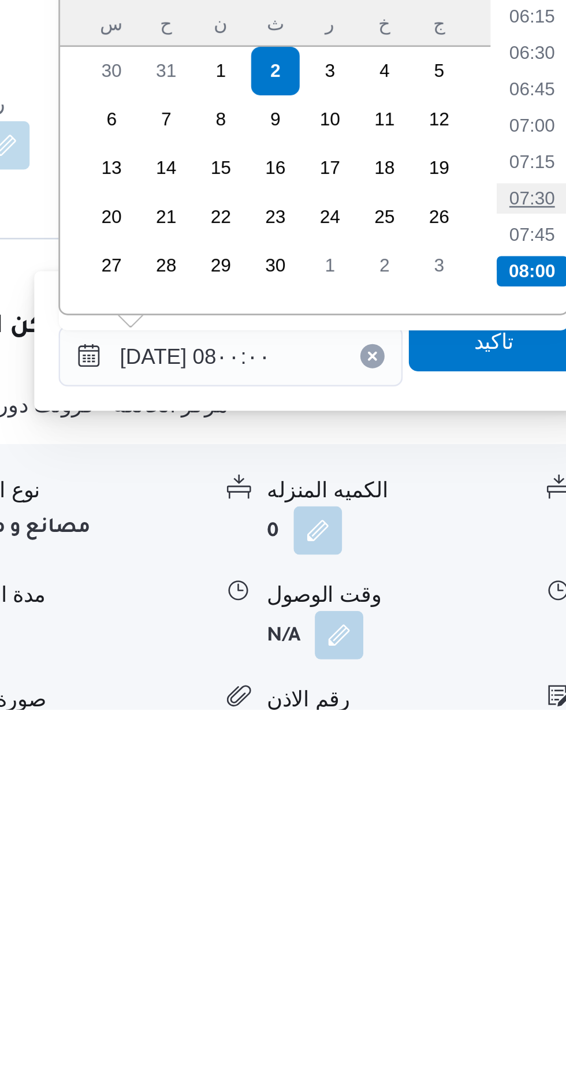
click at [428, 879] on li "07:30" at bounding box center [428, 885] width 27 height 12
type input "[DATE] ٠٧:٣٠"
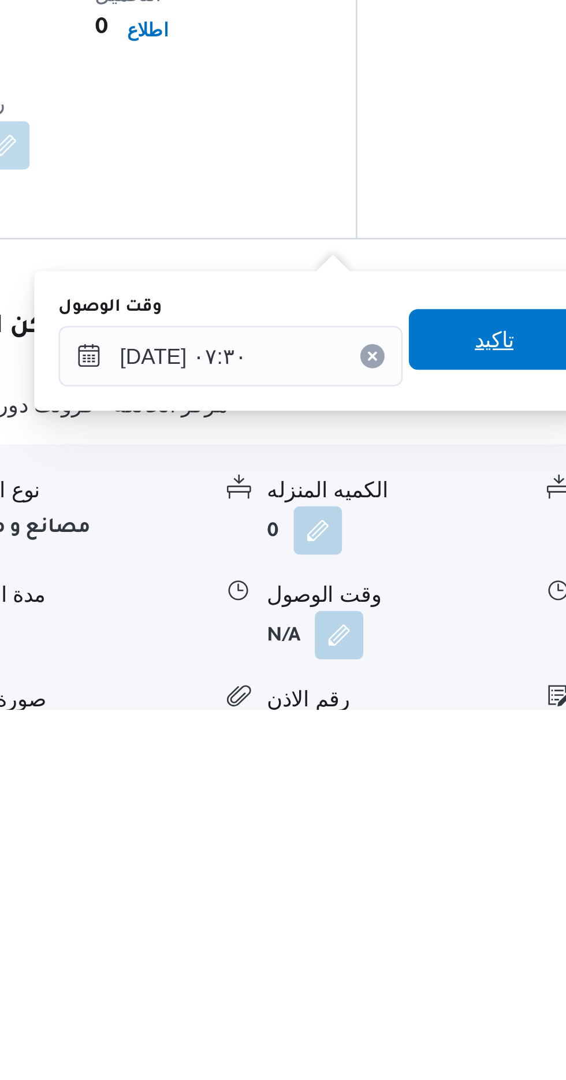
click at [421, 938] on span "تاكيد" at bounding box center [413, 939] width 15 height 14
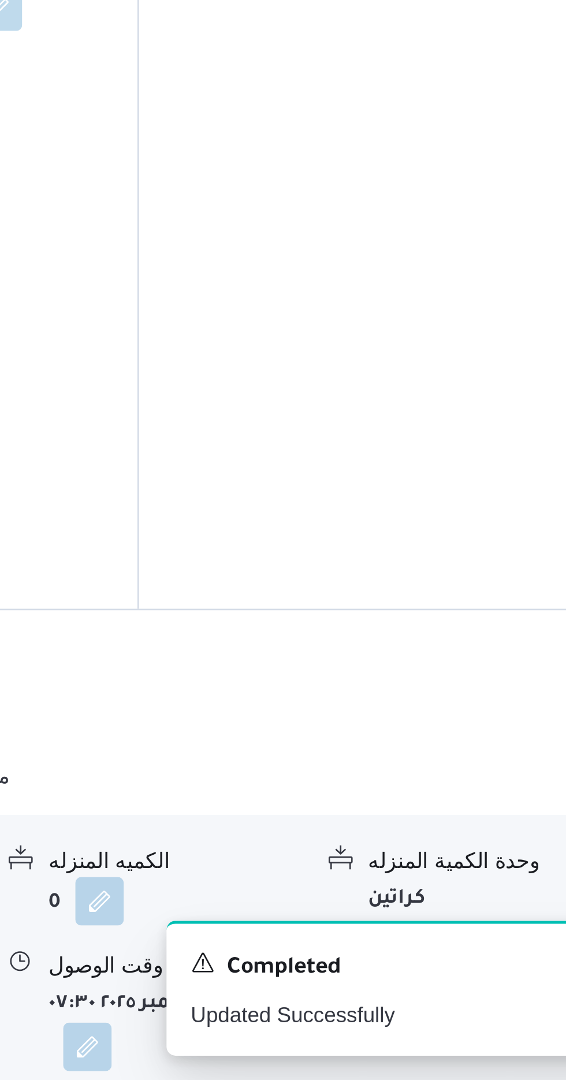
click at [476, 1042] on button "button" at bounding box center [476, 1051] width 18 height 18
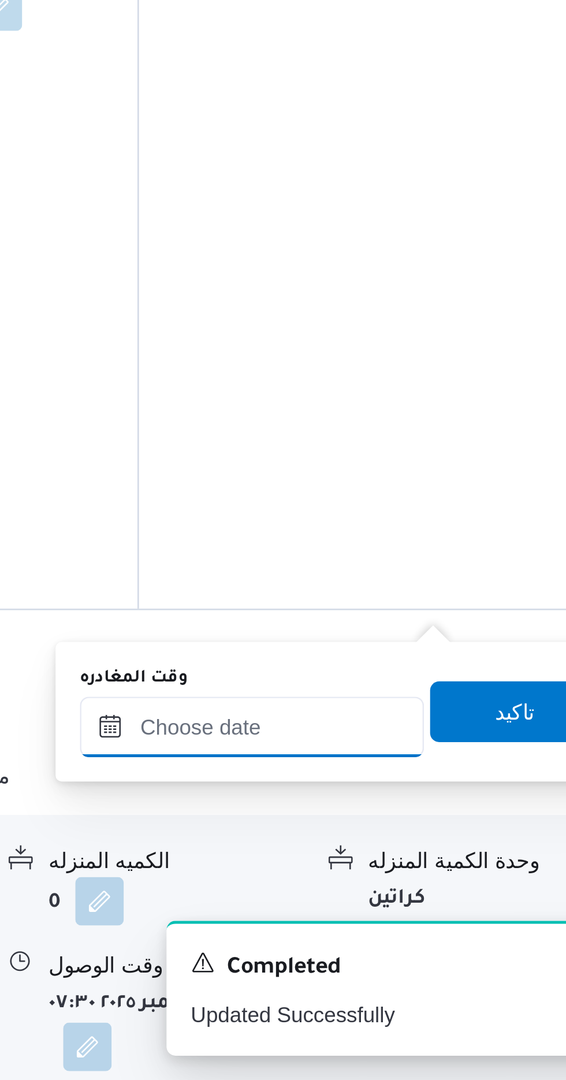
click at [427, 941] on input "وقت المغادره" at bounding box center [404, 945] width 131 height 23
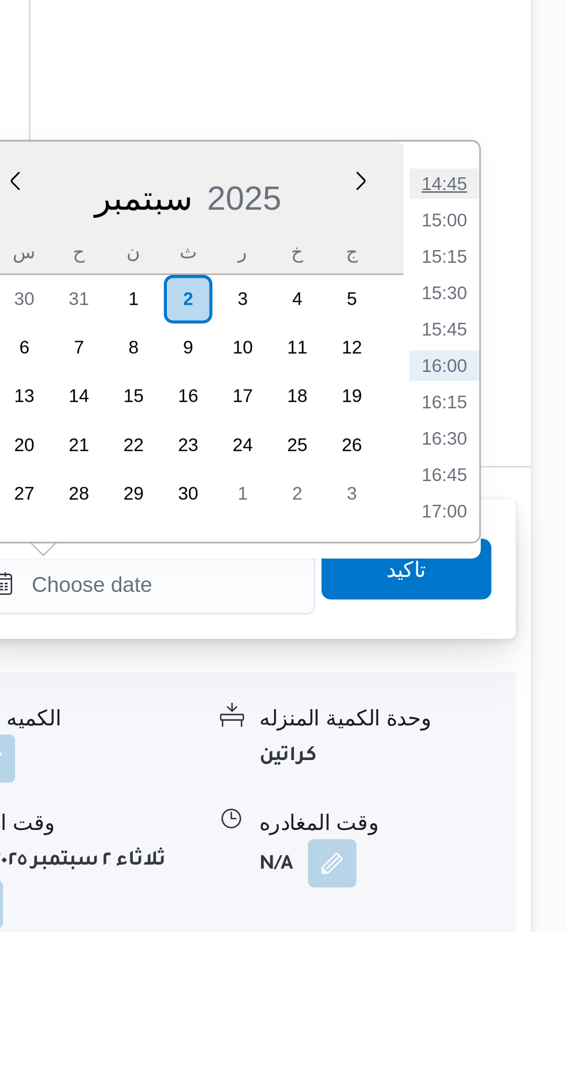
click at [519, 792] on li "14:45" at bounding box center [519, 795] width 27 height 12
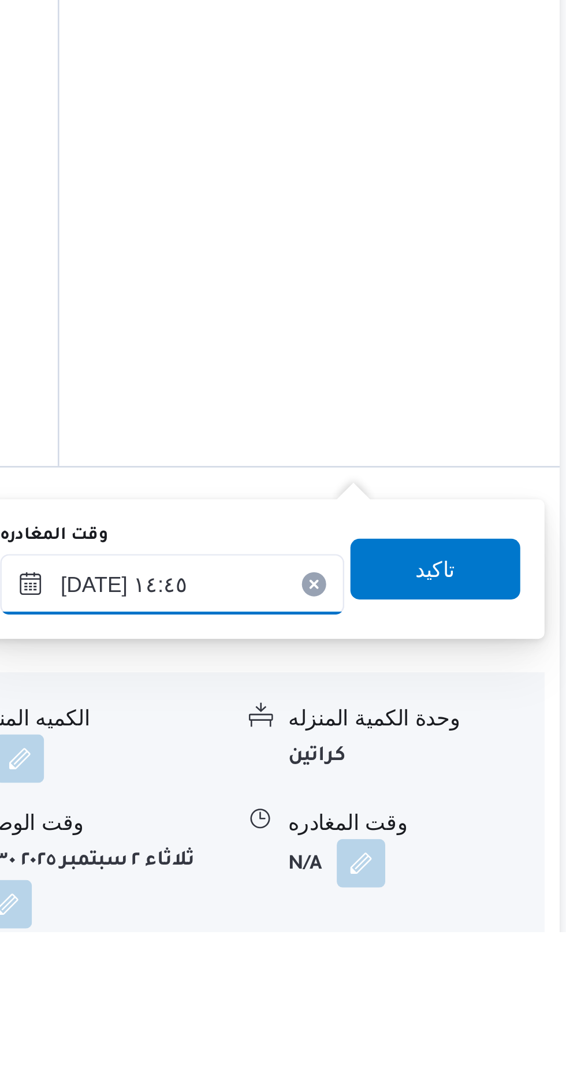
click at [435, 946] on input "[DATE] ١٤:٤٥" at bounding box center [404, 947] width 131 height 23
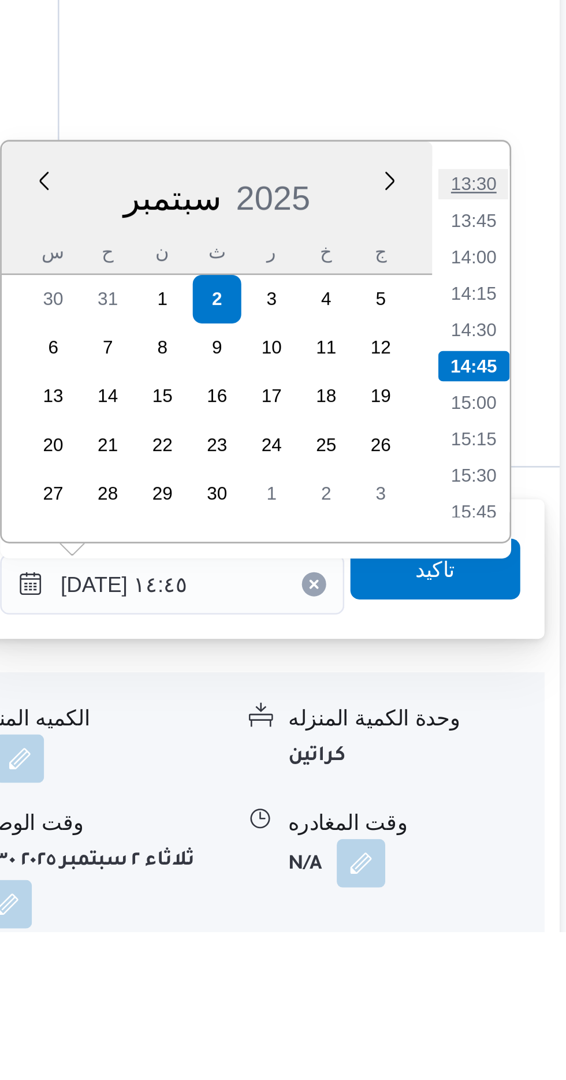
click at [516, 792] on li "13:30" at bounding box center [519, 795] width 27 height 12
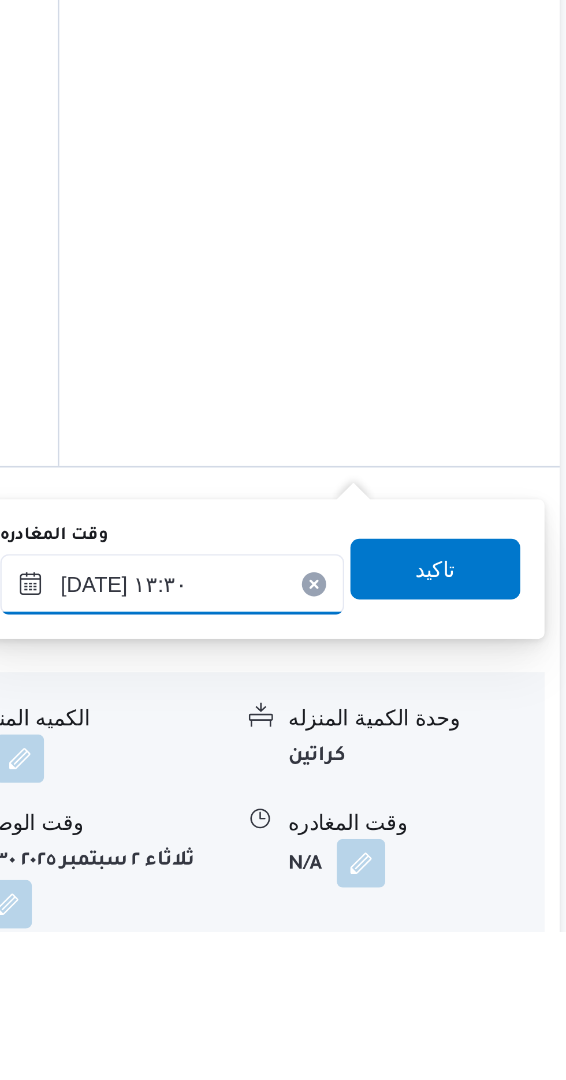
click at [442, 944] on input "[DATE] ١٣:٣٠" at bounding box center [404, 947] width 131 height 23
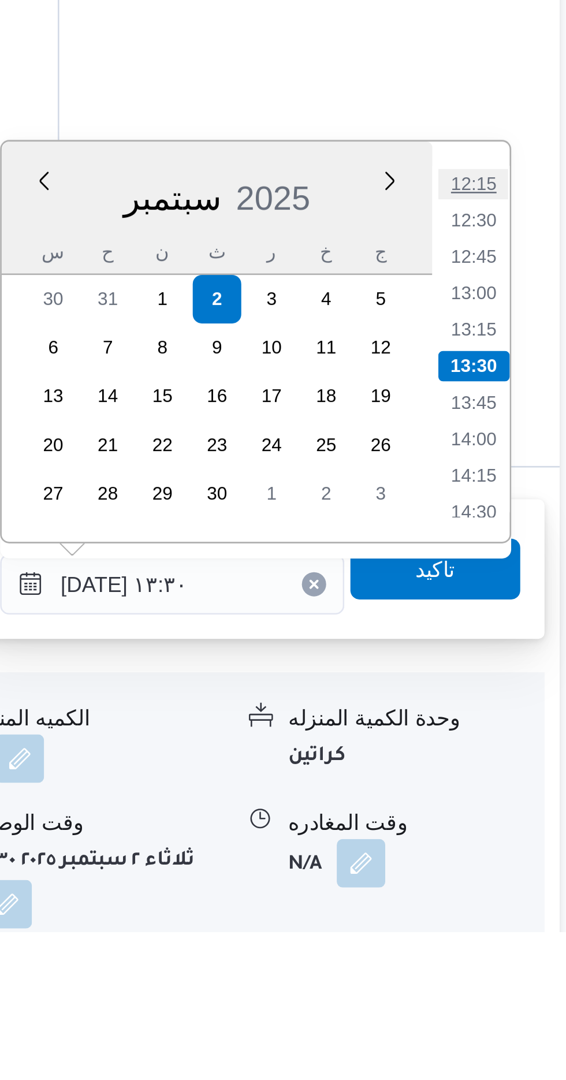
click at [517, 792] on li "12:15" at bounding box center [519, 795] width 27 height 12
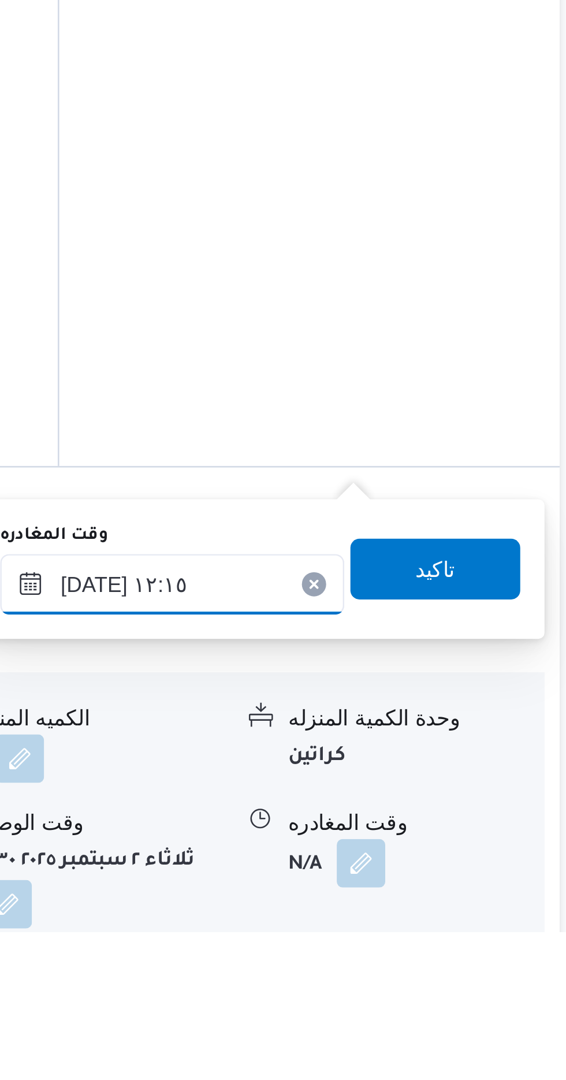
click at [434, 943] on input "[DATE] ١٢:١٥" at bounding box center [404, 947] width 131 height 23
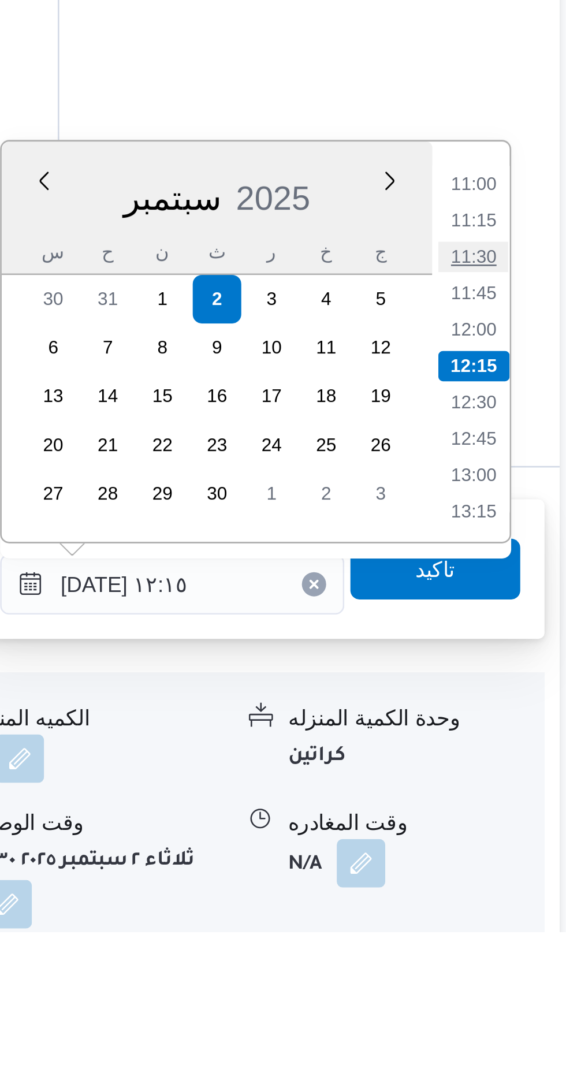
click at [520, 820] on li "11:30" at bounding box center [519, 823] width 27 height 12
type input "[DATE] ١١:٣٠"
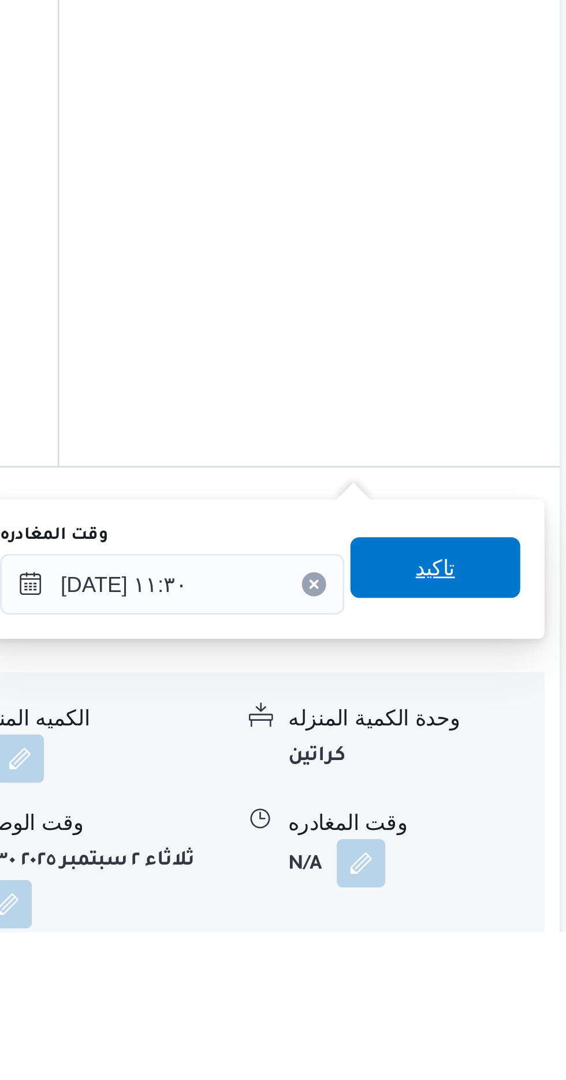
click at [512, 945] on span "تاكيد" at bounding box center [504, 941] width 15 height 14
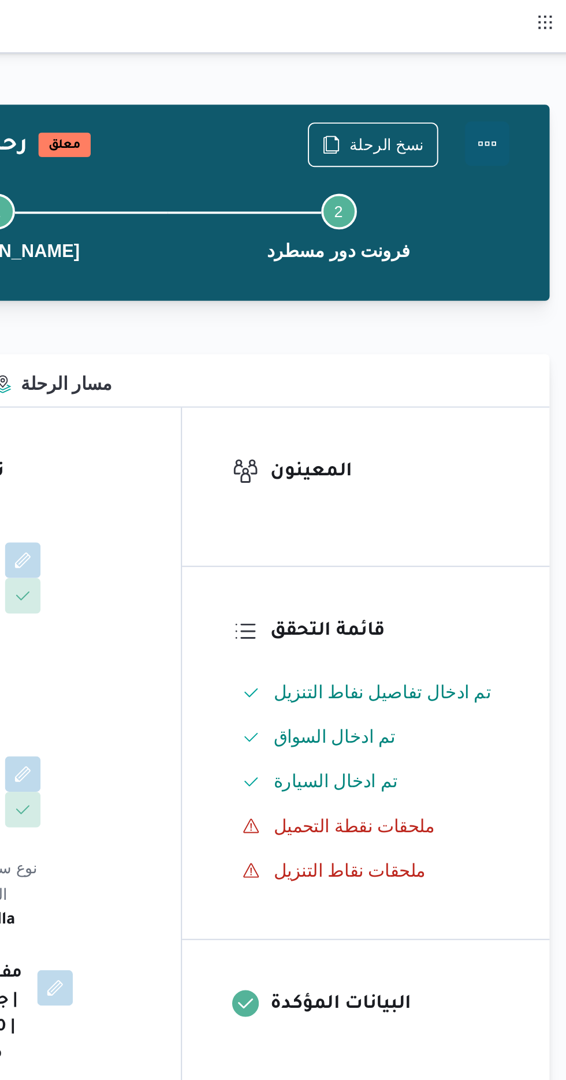
click at [521, 74] on button "Actions" at bounding box center [519, 74] width 23 height 23
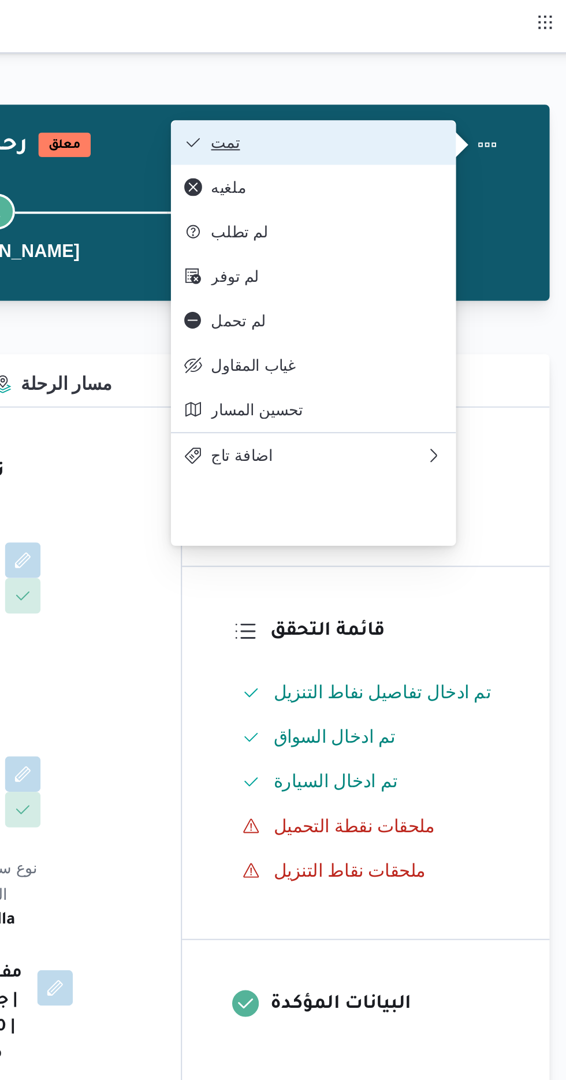
click at [480, 77] on span "تمت" at bounding box center [436, 73] width 120 height 9
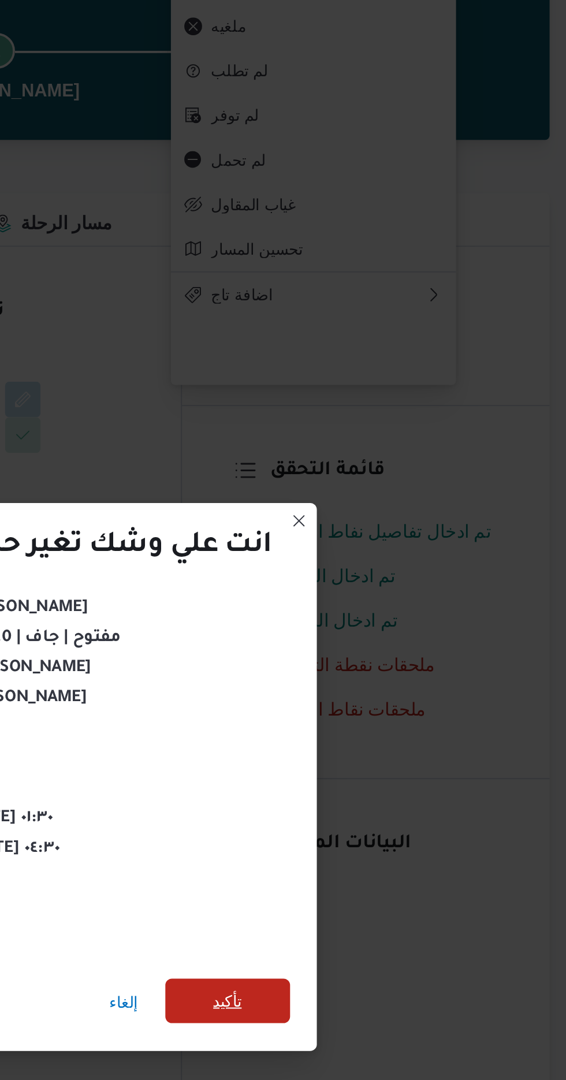
click at [394, 592] on span "تأكيد" at bounding box center [385, 602] width 65 height 23
